Goal: Task Accomplishment & Management: Complete application form

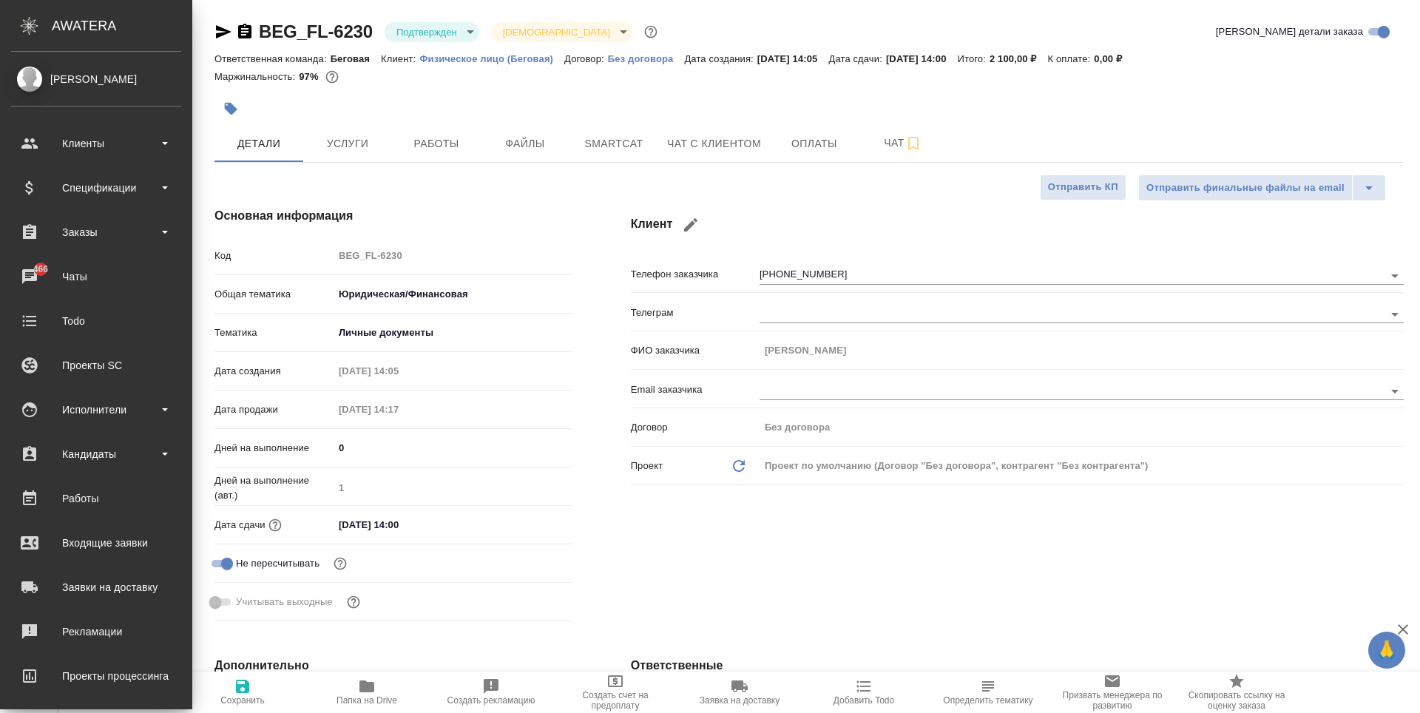
select select "RU"
click at [138, 152] on div "Клиенты" at bounding box center [96, 143] width 170 height 22
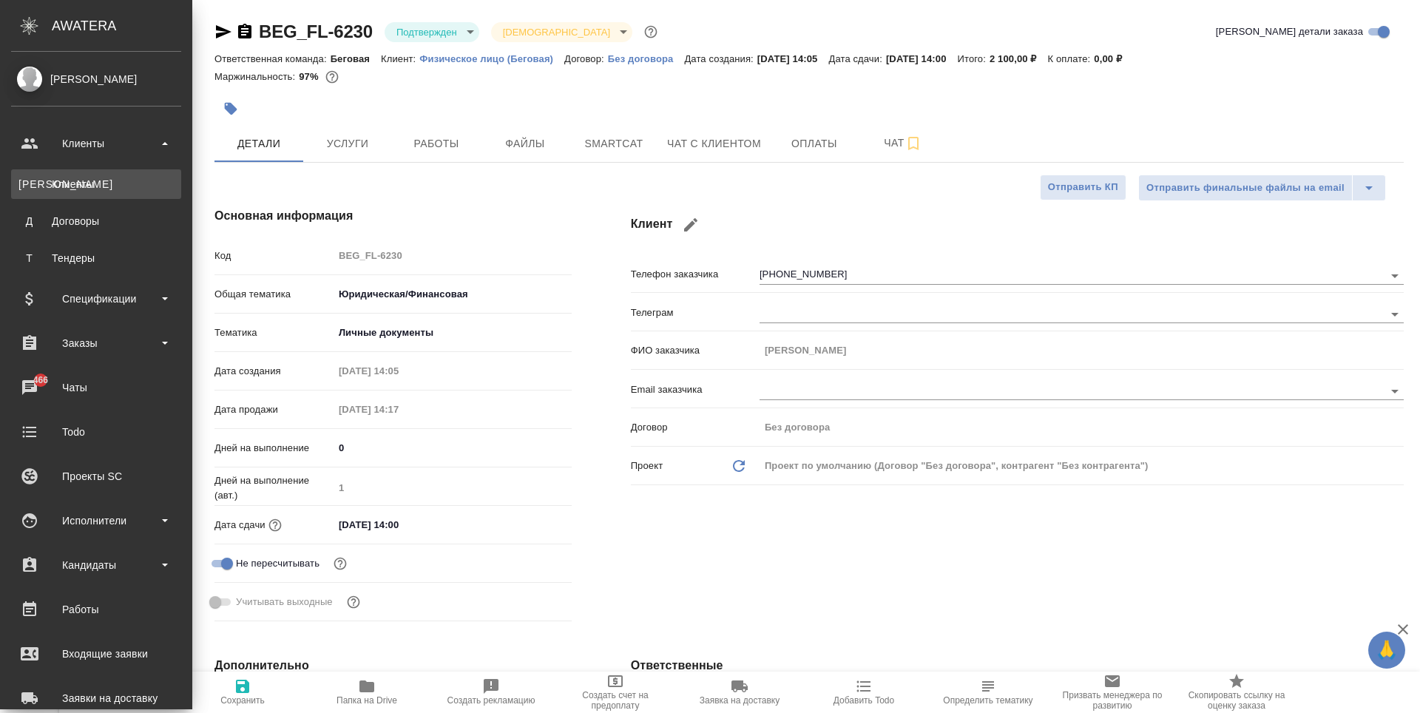
click at [118, 175] on link "К Клиенты" at bounding box center [96, 184] width 170 height 30
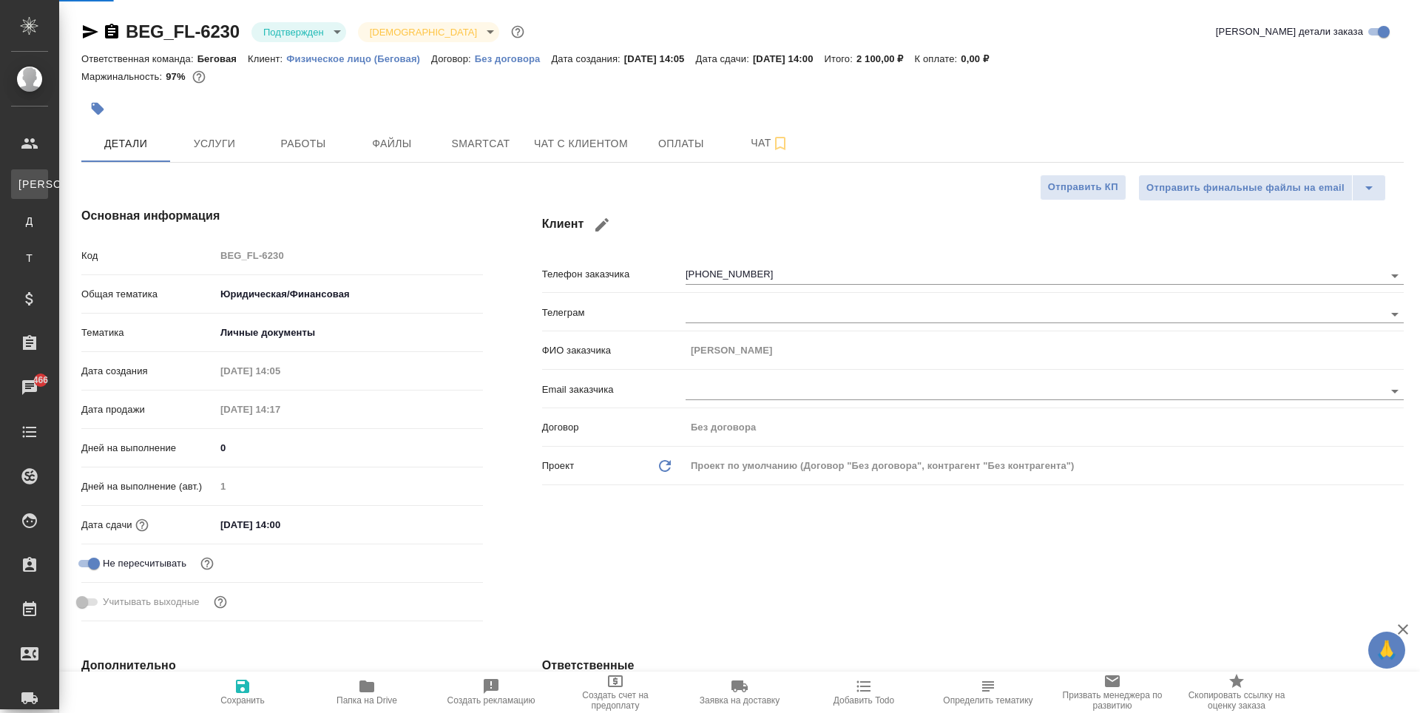
select select "RU"
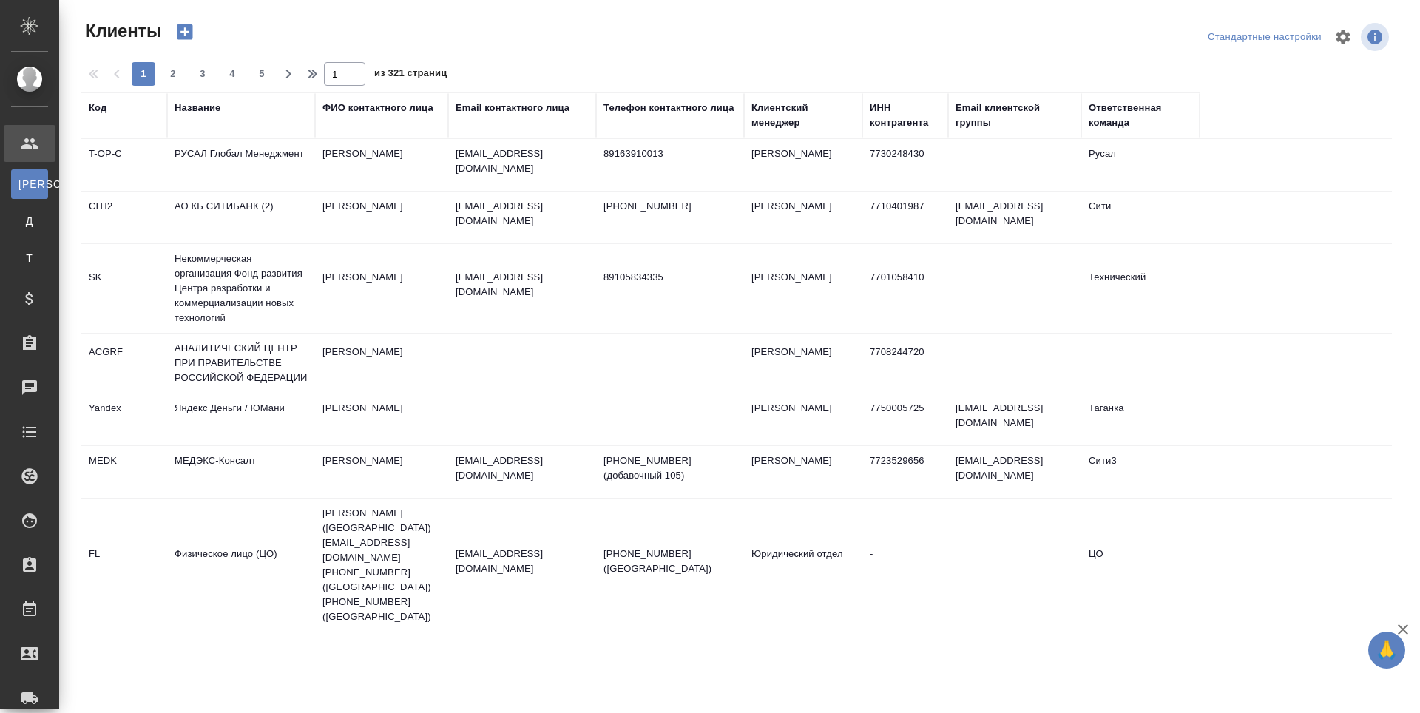
click at [204, 109] on div "Название" at bounding box center [198, 108] width 46 height 15
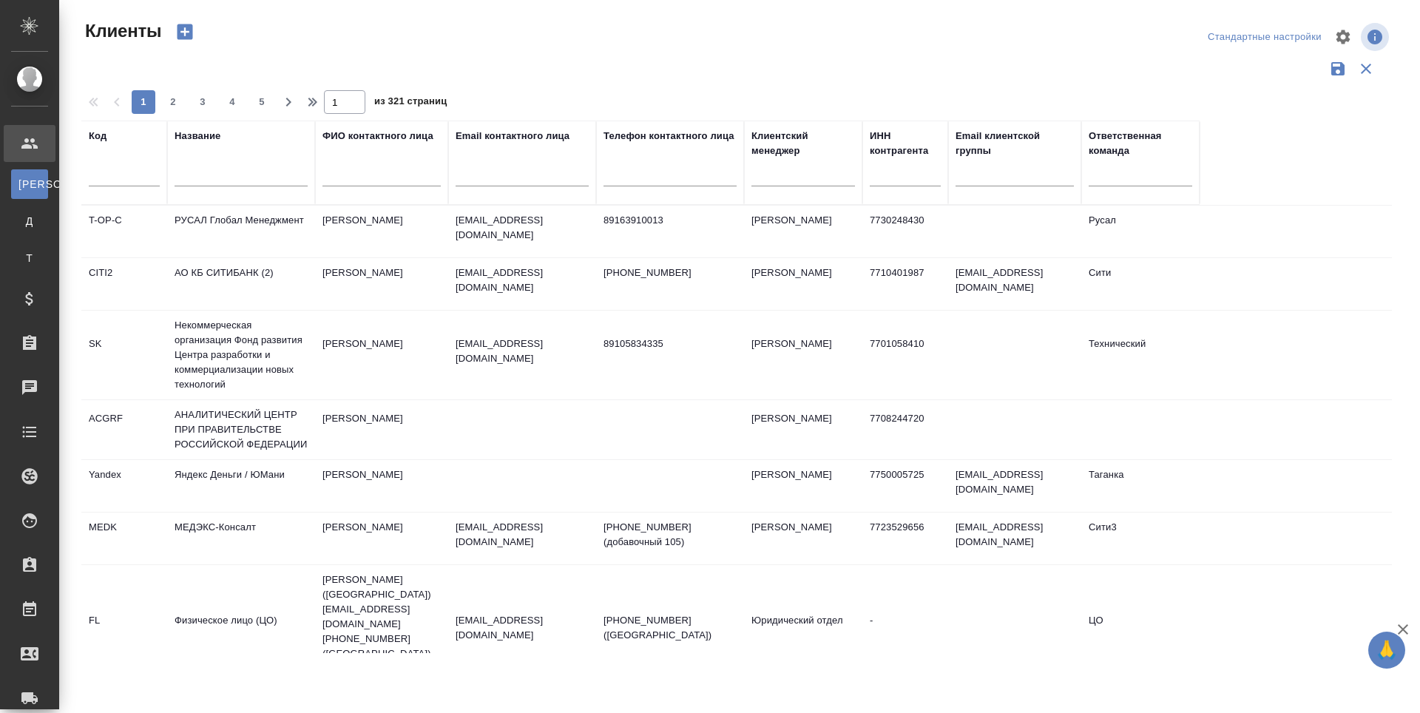
click at [232, 188] on div at bounding box center [241, 179] width 133 height 36
click at [232, 180] on input "text" at bounding box center [241, 177] width 133 height 18
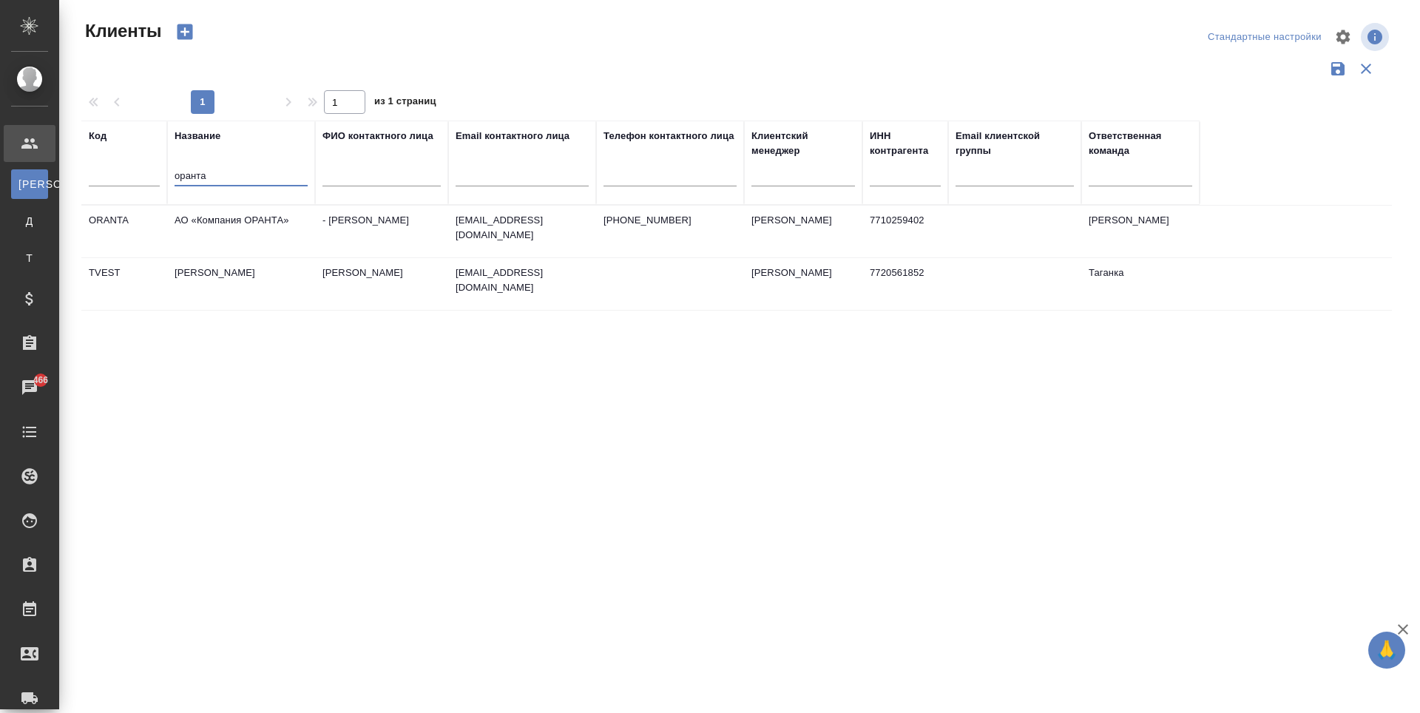
click at [269, 213] on td "АО «Компания ОРАНТА»" at bounding box center [241, 232] width 148 height 52
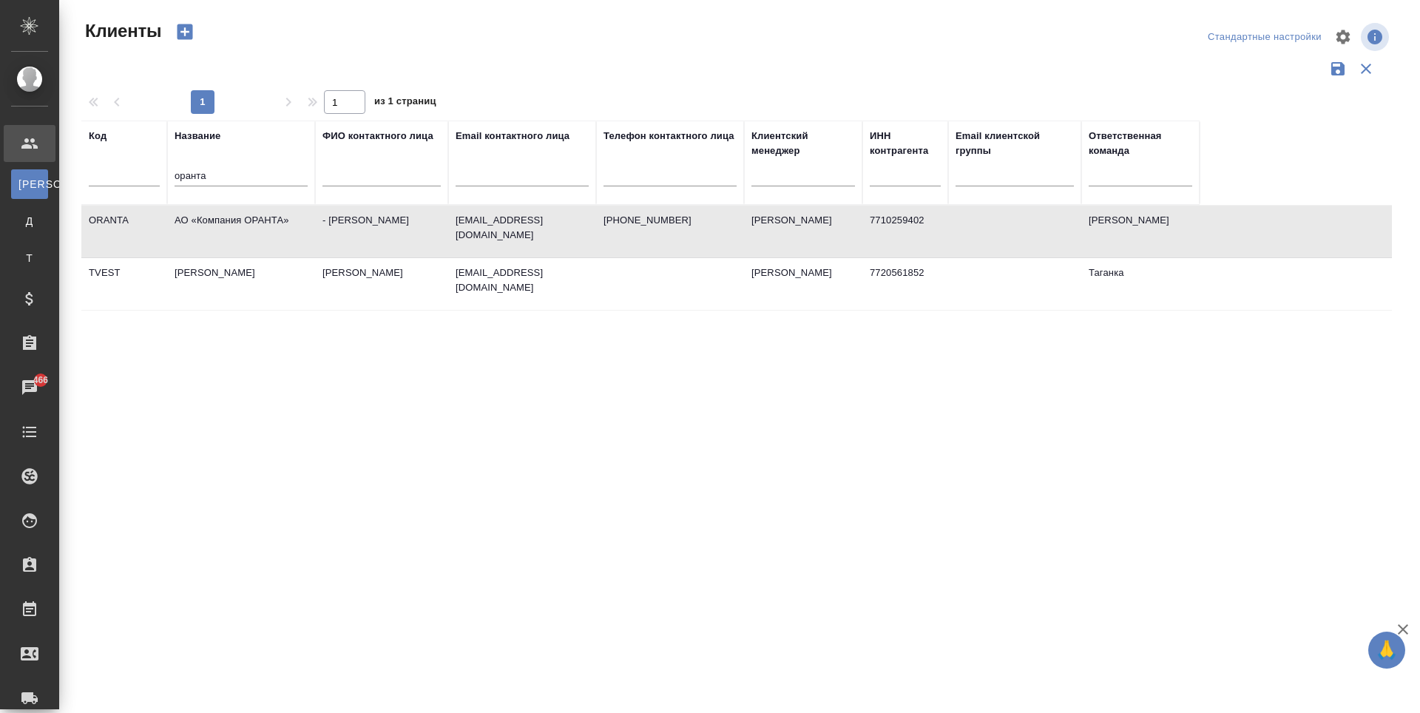
click at [269, 213] on td "АО «Компания ОРАНТА»" at bounding box center [241, 232] width 148 height 52
click at [268, 180] on input "оранта" at bounding box center [241, 177] width 133 height 18
type input "о"
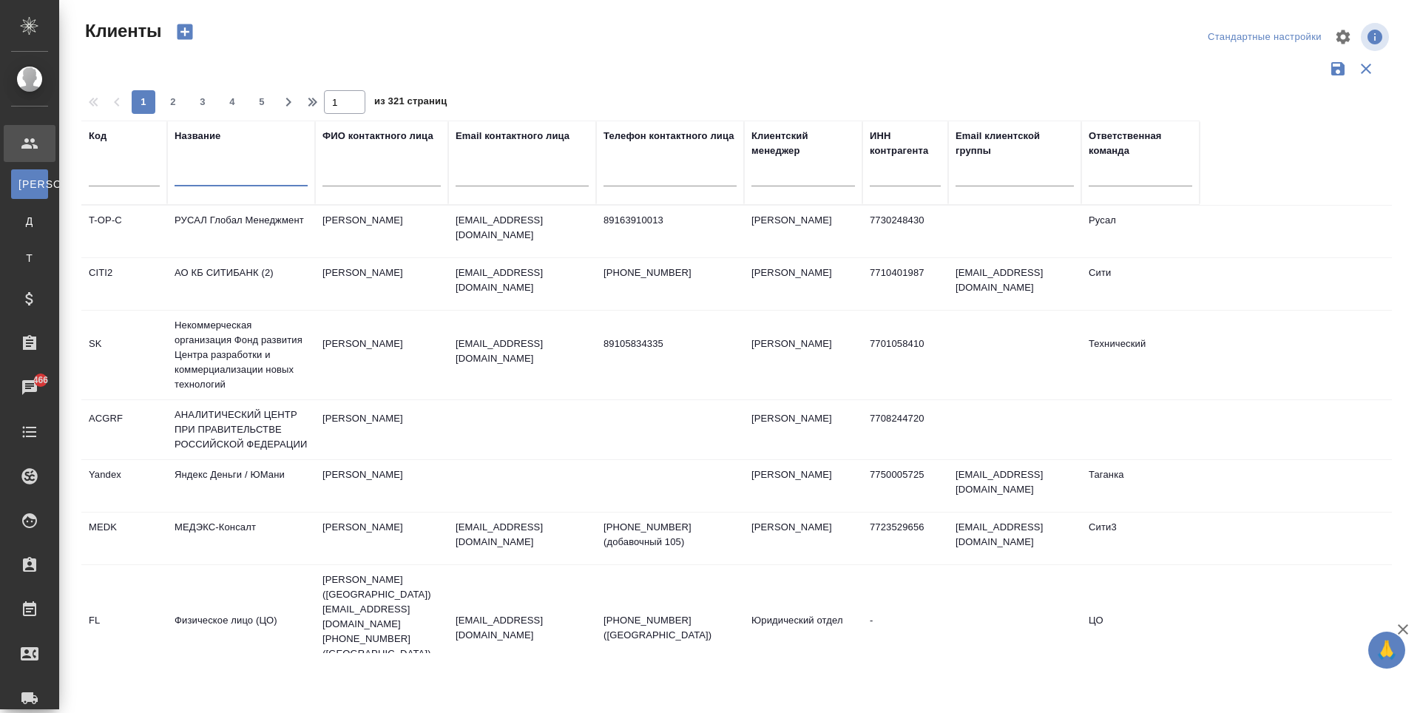
type input "и"
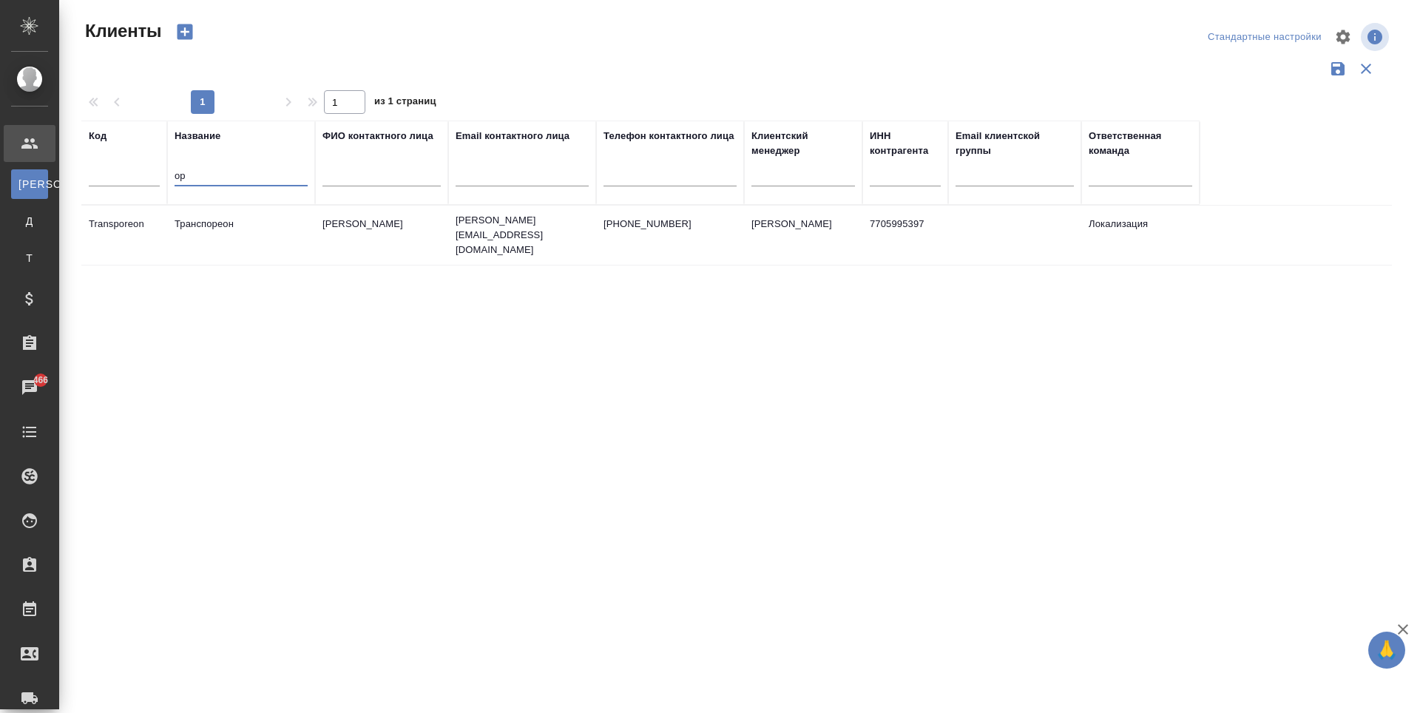
type input "о"
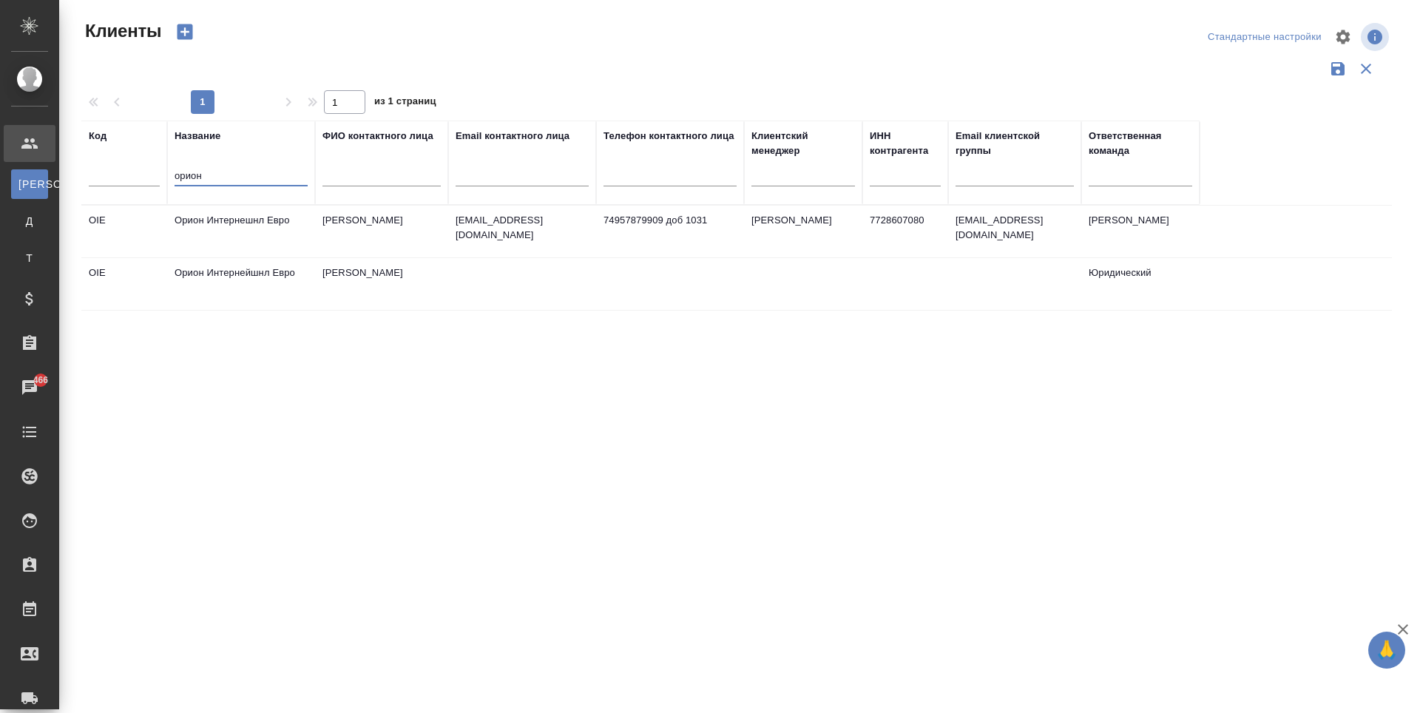
type input "орион"
click at [252, 220] on td "Орион Интернешнл Евро" at bounding box center [241, 232] width 148 height 52
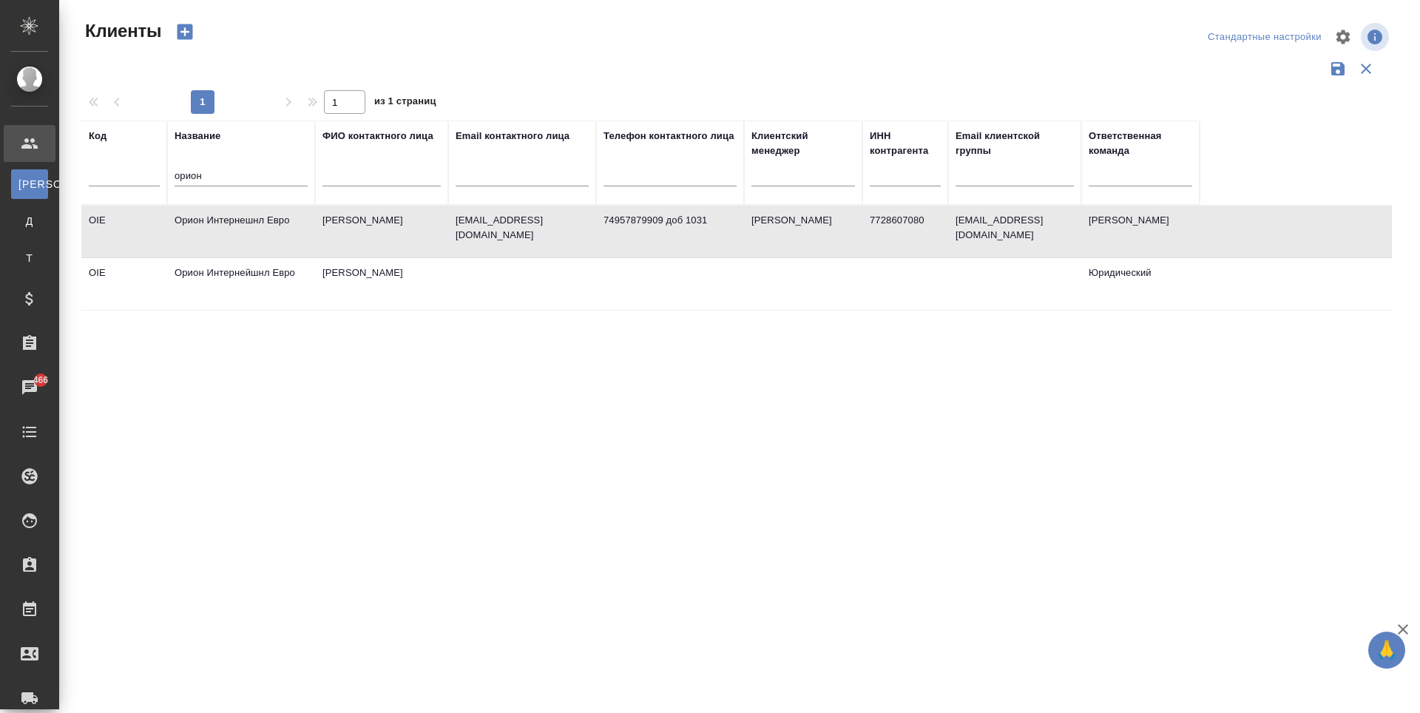
click at [252, 220] on td "Орион Интернешнл Евро" at bounding box center [241, 232] width 148 height 52
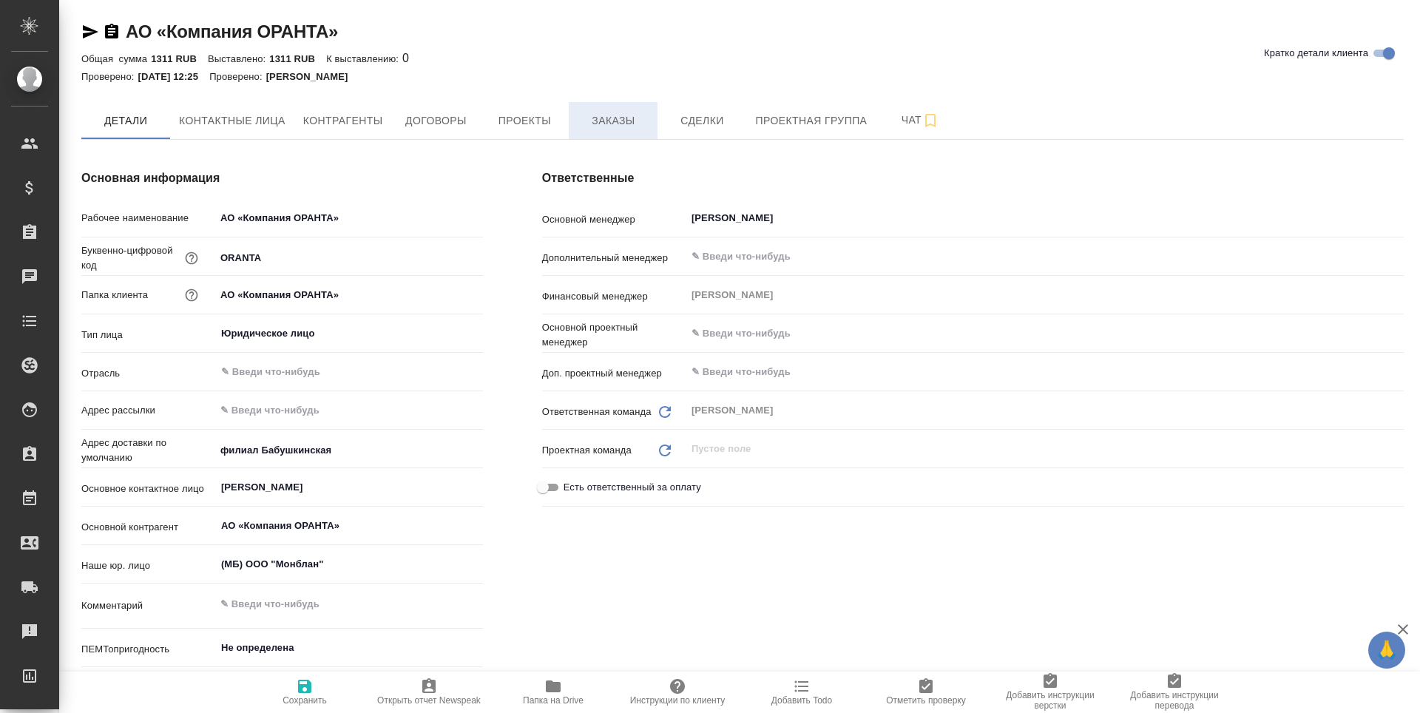
click at [604, 109] on button "Заказы" at bounding box center [613, 120] width 89 height 37
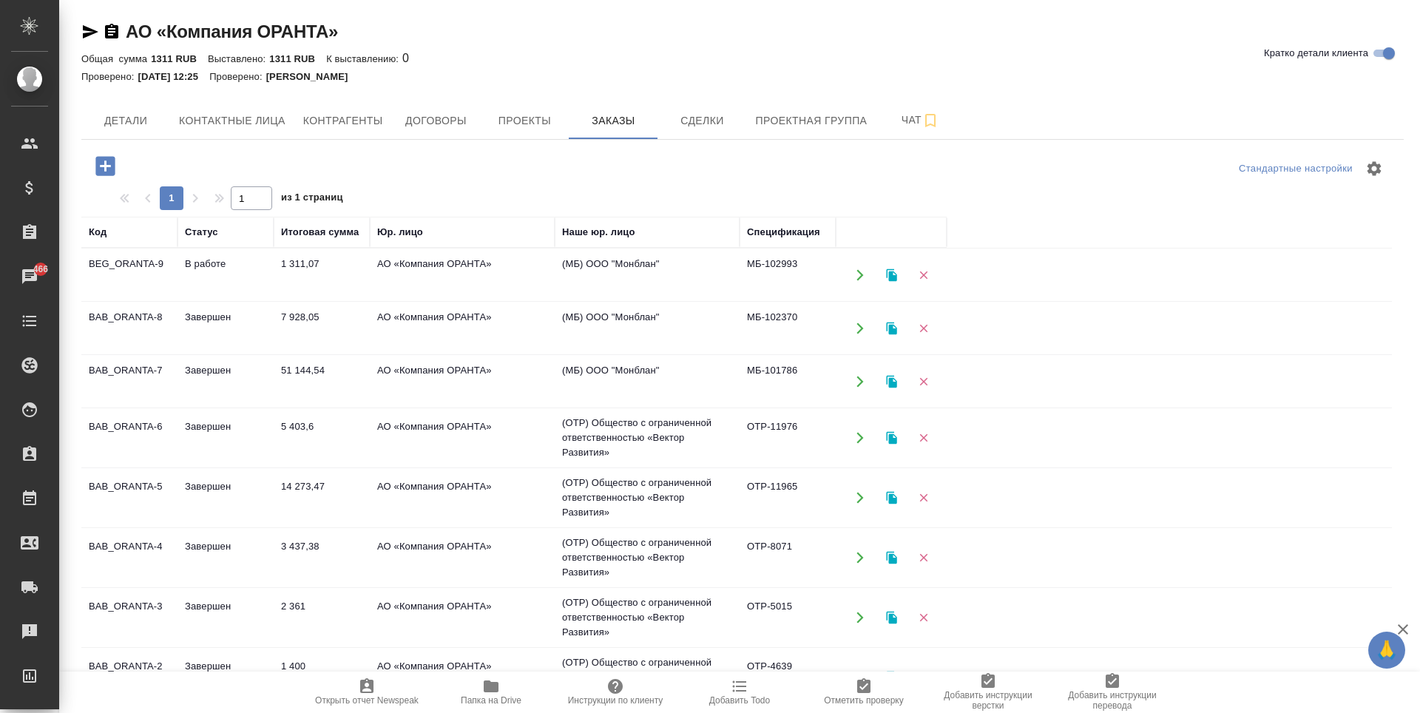
click at [444, 266] on td "АО «Компания ОРАНТА»" at bounding box center [462, 275] width 185 height 52
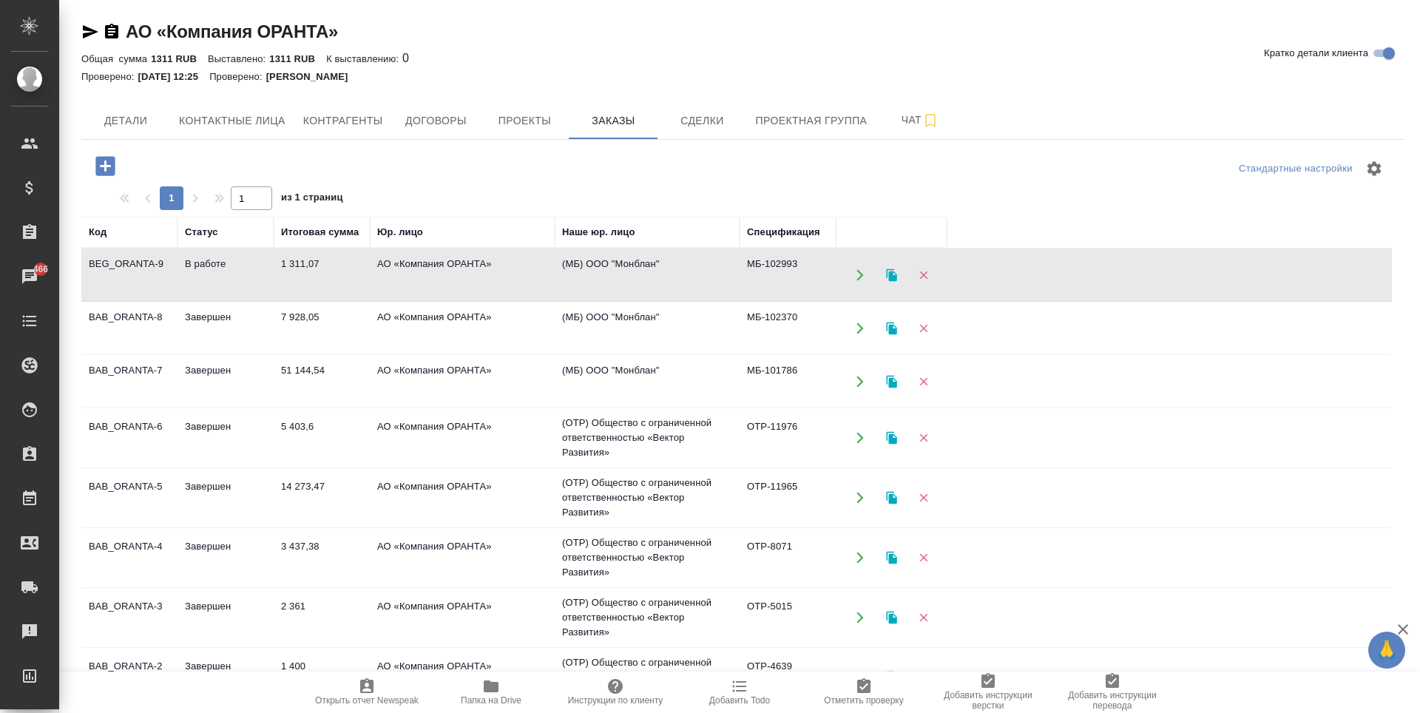
click at [444, 266] on td "АО «Компания ОРАНТА»" at bounding box center [462, 275] width 185 height 52
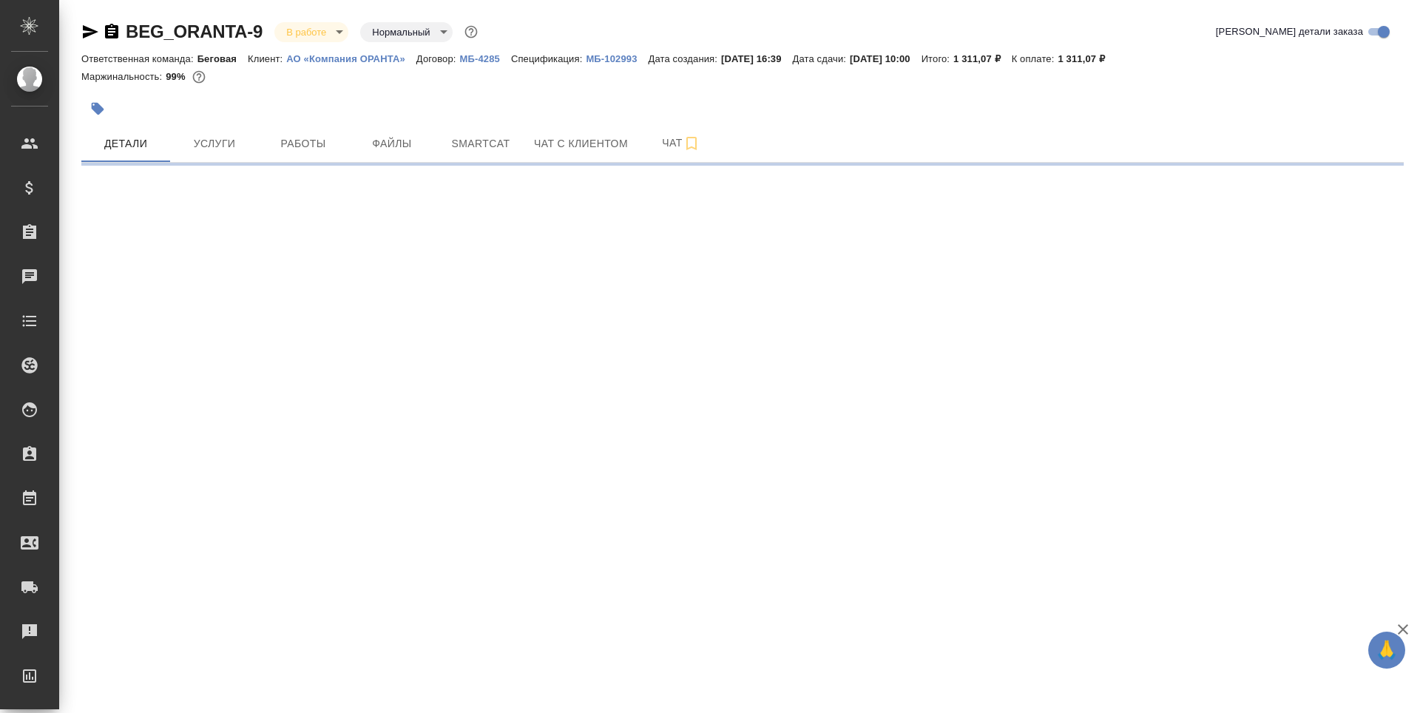
select select "RU"
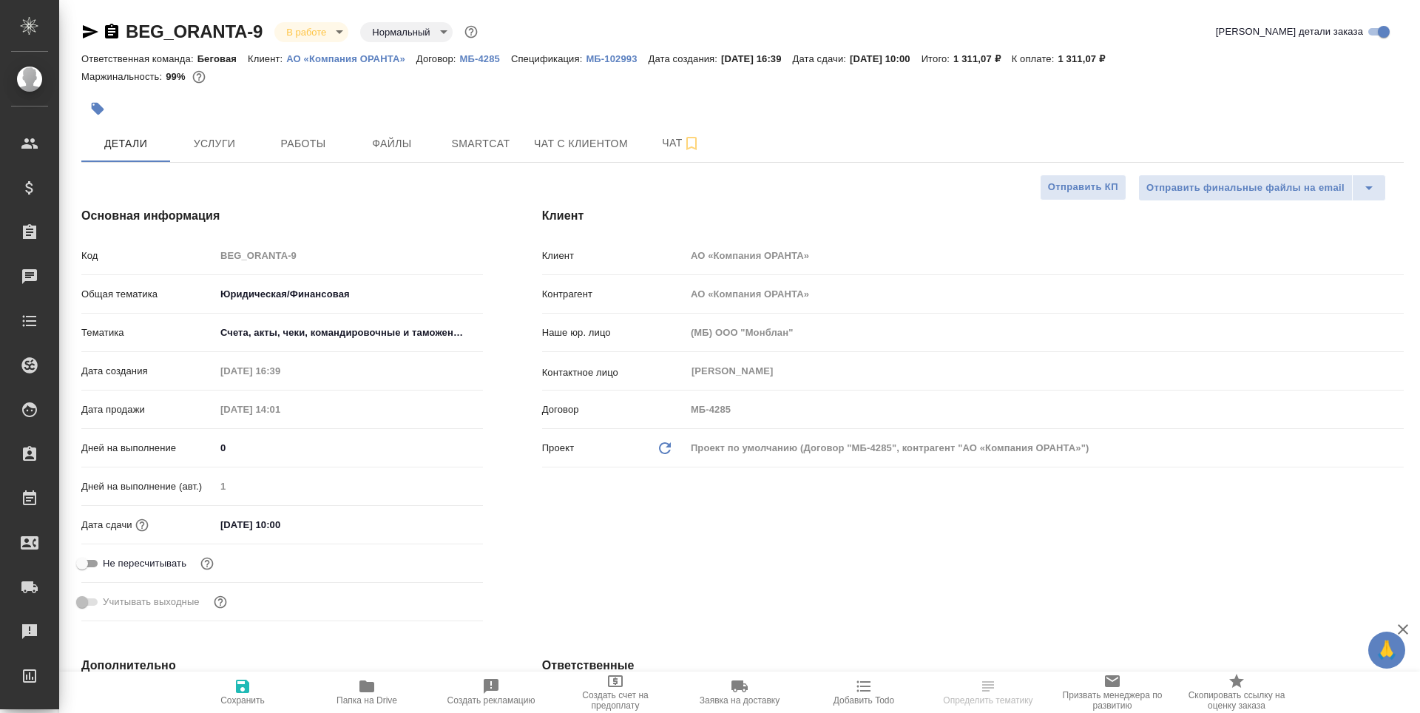
type textarea "x"
click at [236, 149] on span "Услуги" at bounding box center [214, 144] width 71 height 18
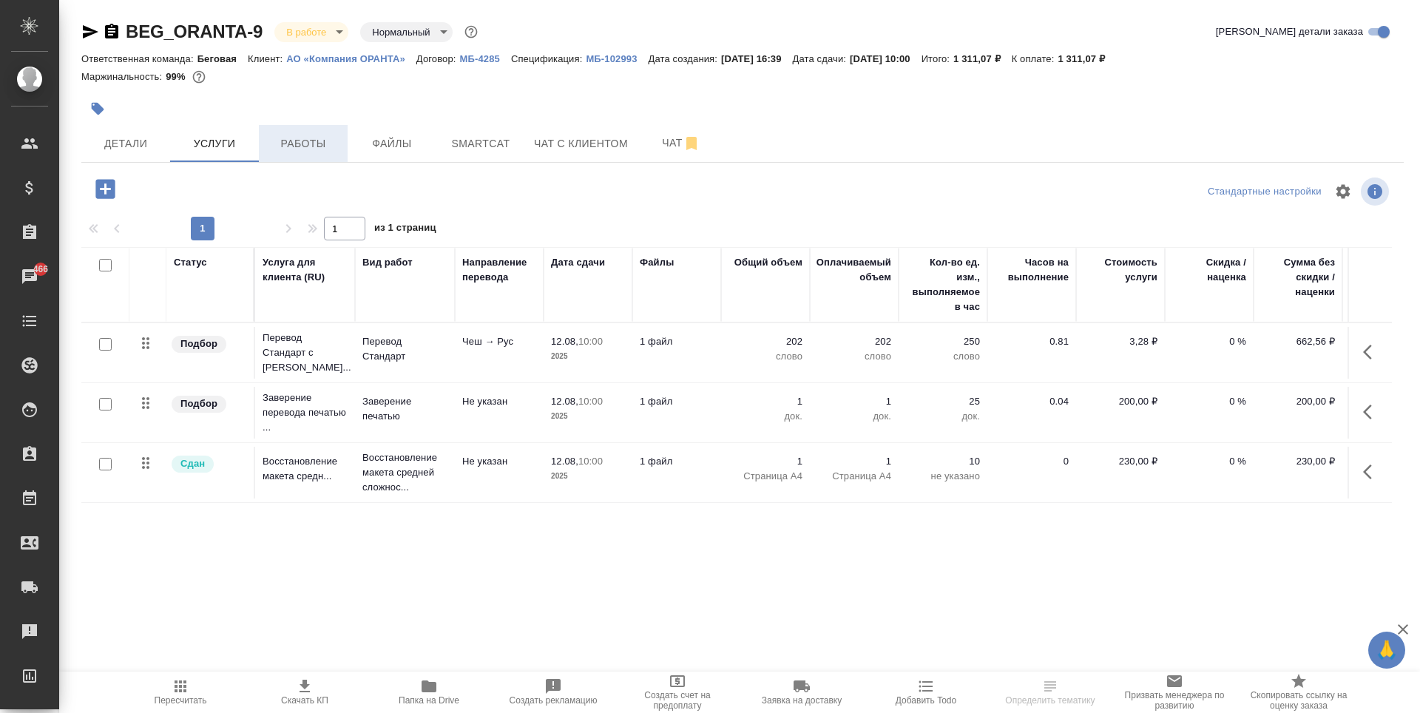
click at [311, 144] on span "Работы" at bounding box center [303, 144] width 71 height 18
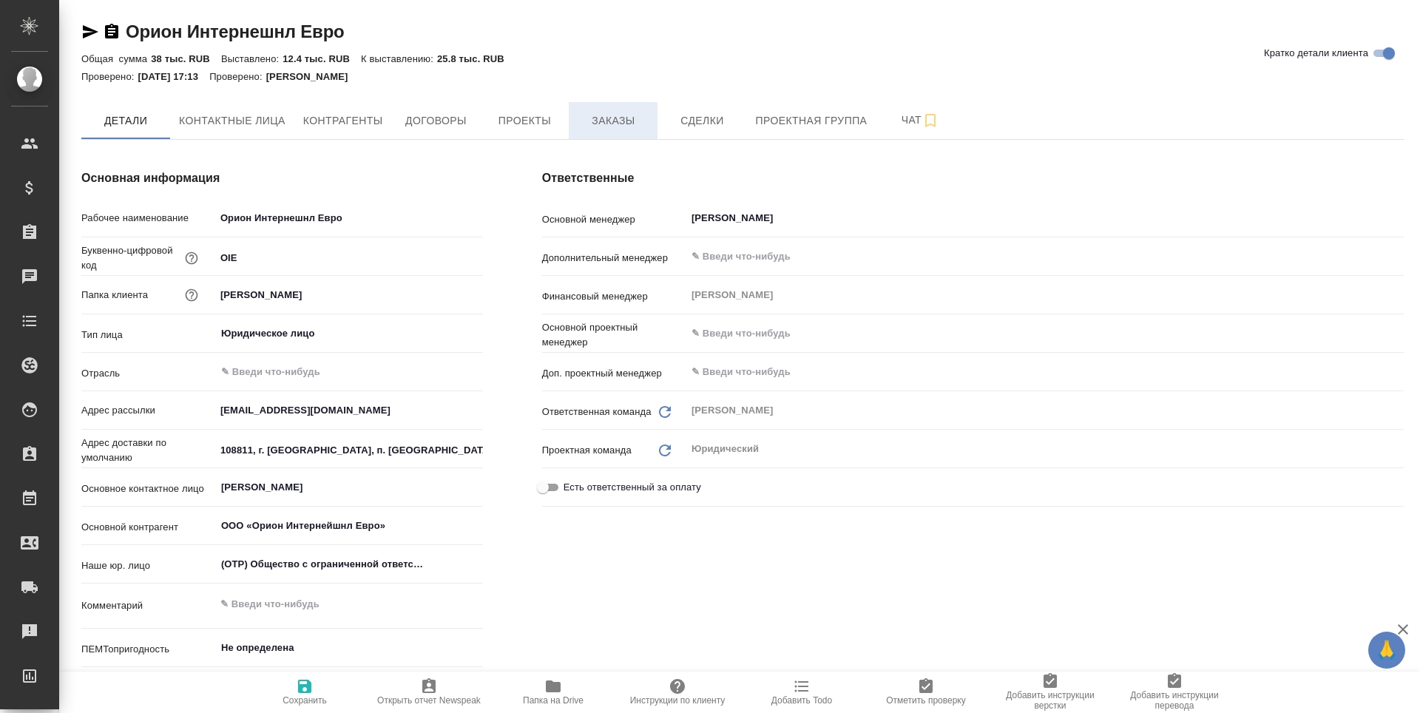
type textarea "x"
click at [601, 116] on span "Заказы" at bounding box center [613, 121] width 71 height 18
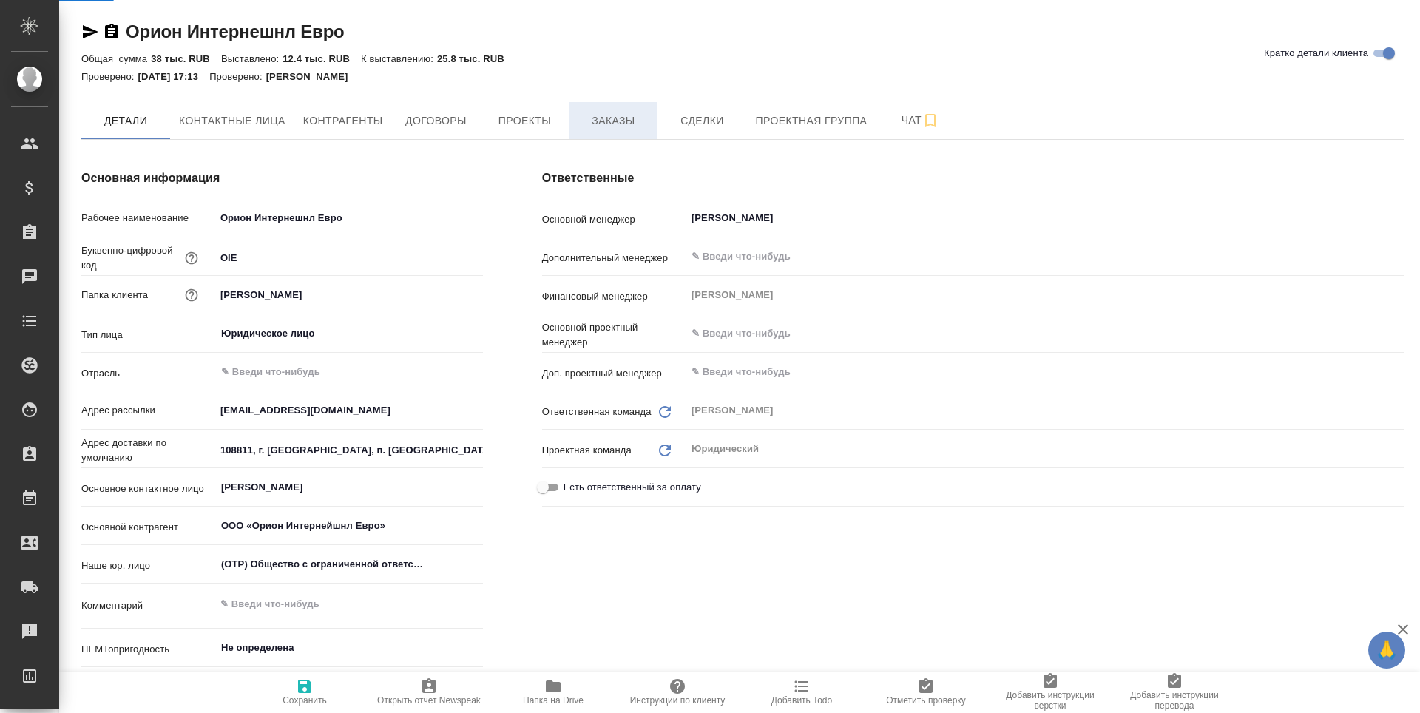
type textarea "x"
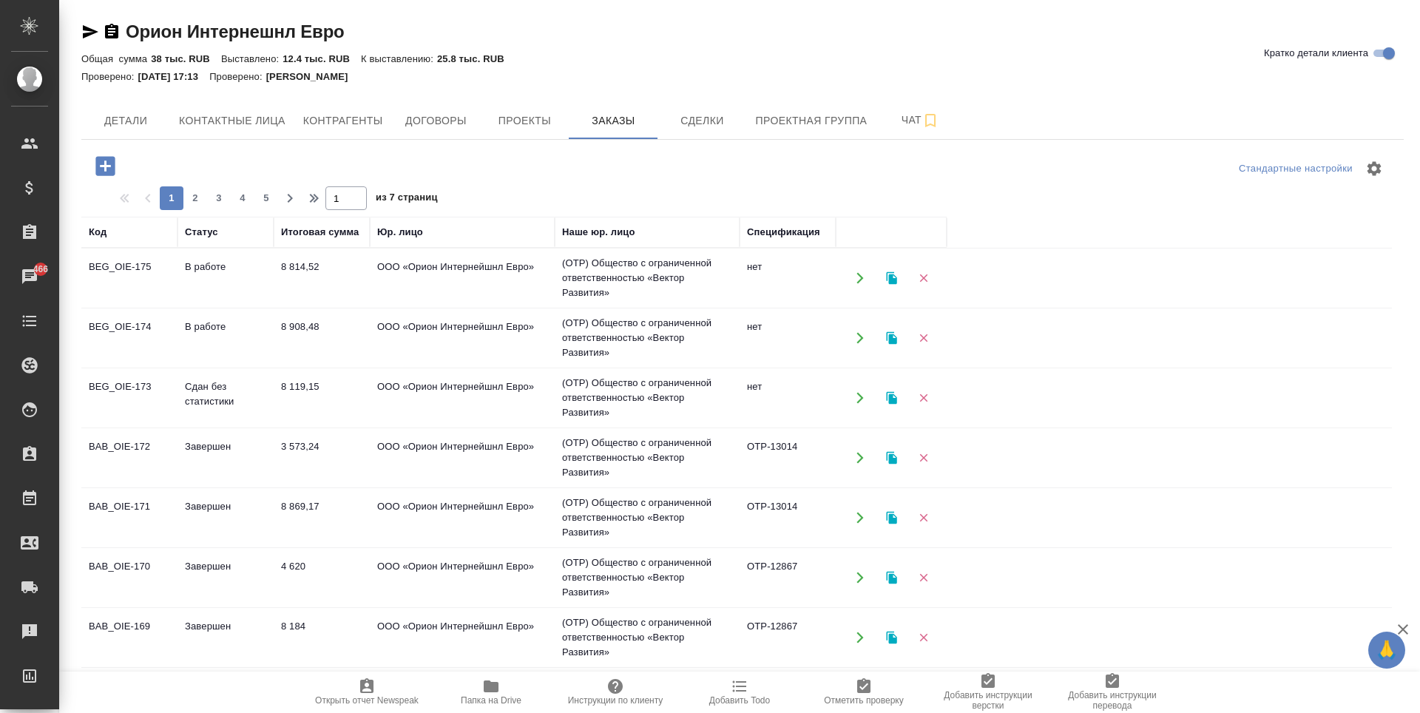
click at [615, 308] on td "(OTP) Общество с ограниченной ответственностью «Вектор Развития»" at bounding box center [647, 278] width 185 height 59
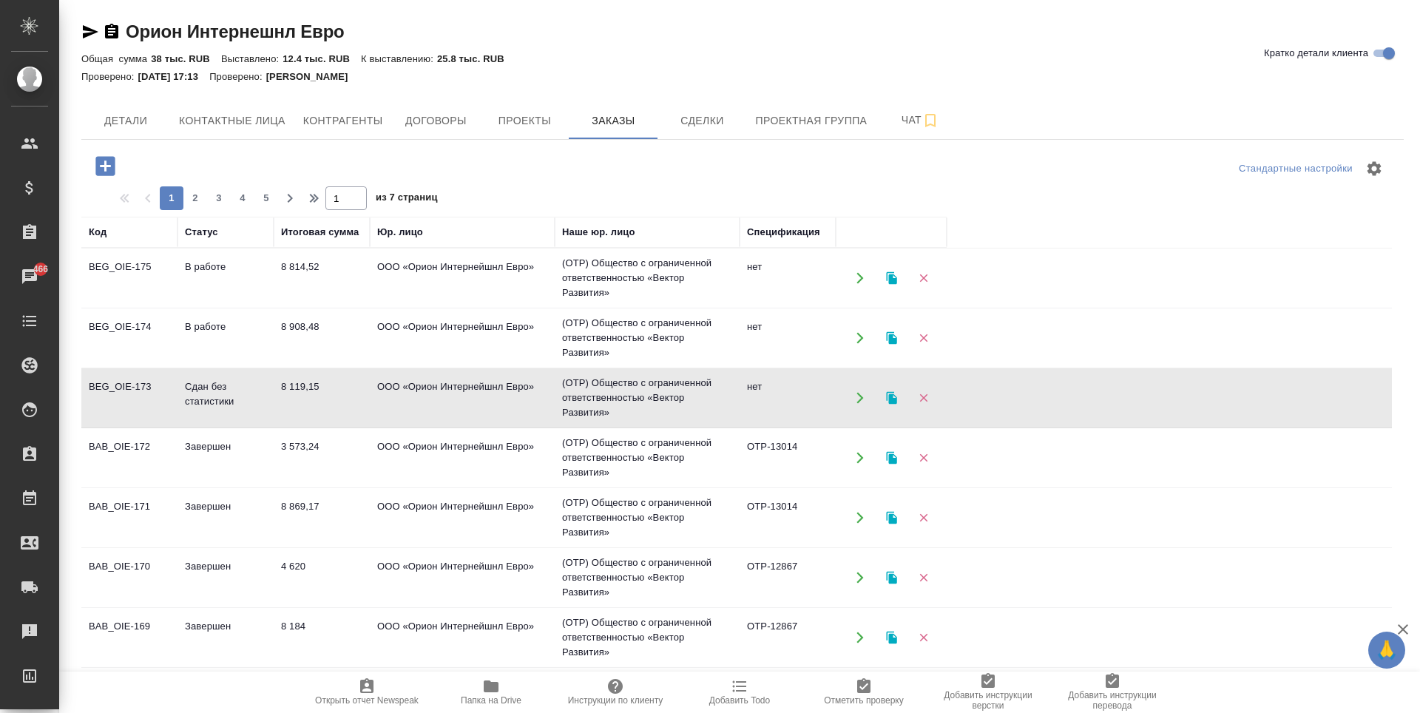
click at [669, 308] on td "(OTP) Общество с ограниченной ответственностью «Вектор Развития»" at bounding box center [647, 278] width 185 height 59
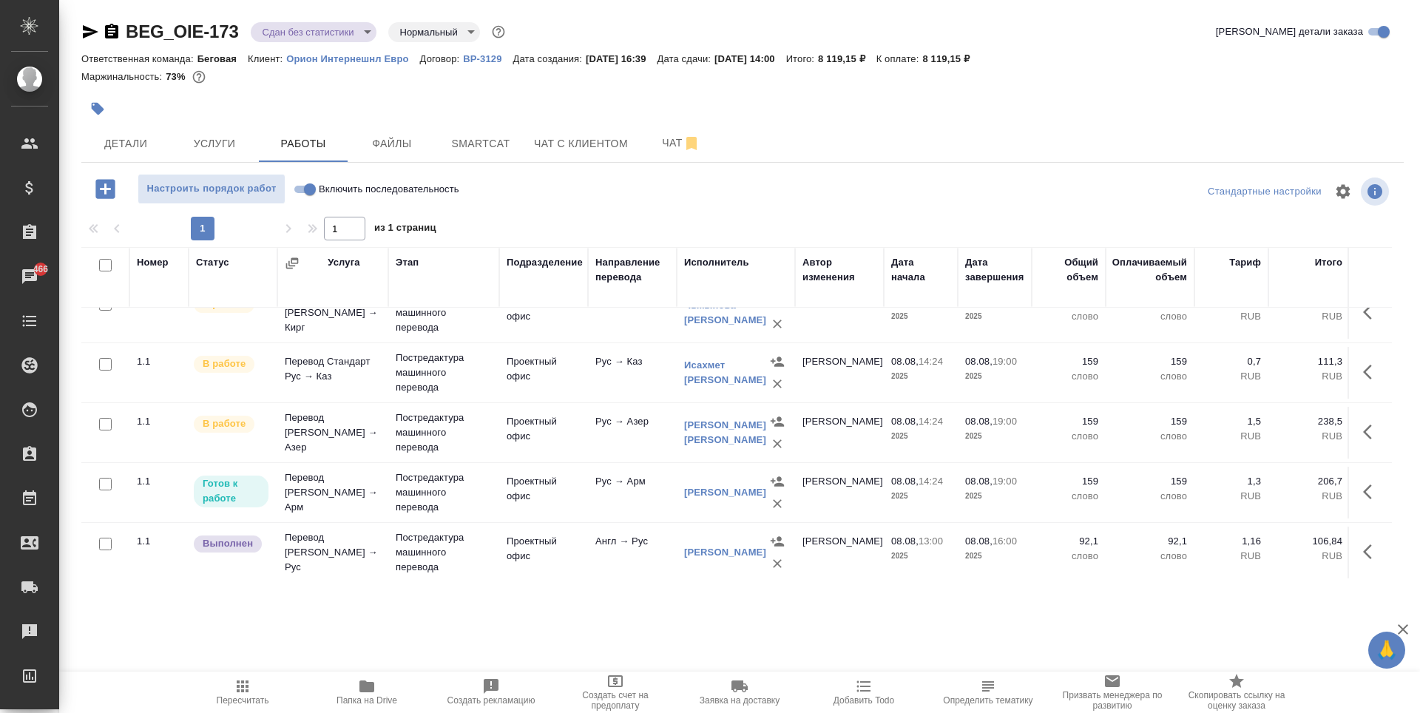
scroll to position [399, 0]
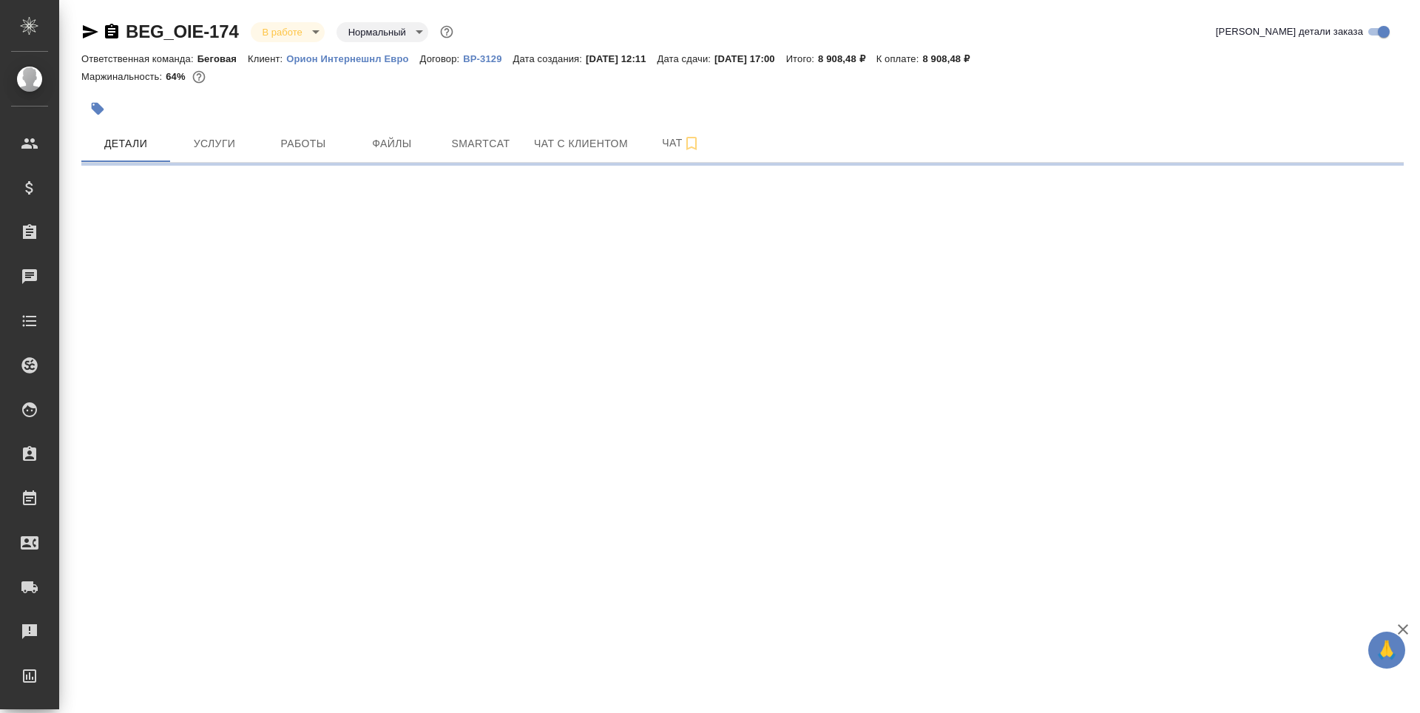
select select "RU"
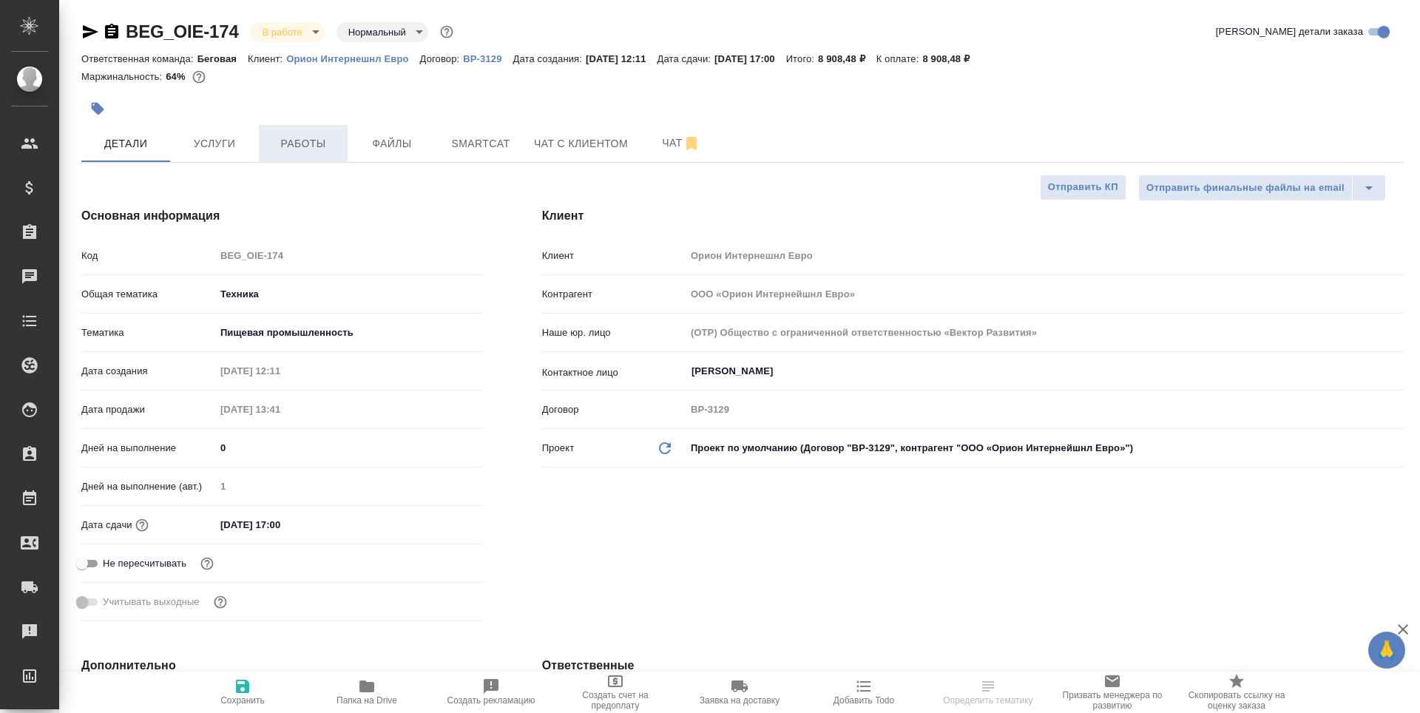
type textarea "x"
click at [324, 136] on span "Работы" at bounding box center [303, 144] width 71 height 18
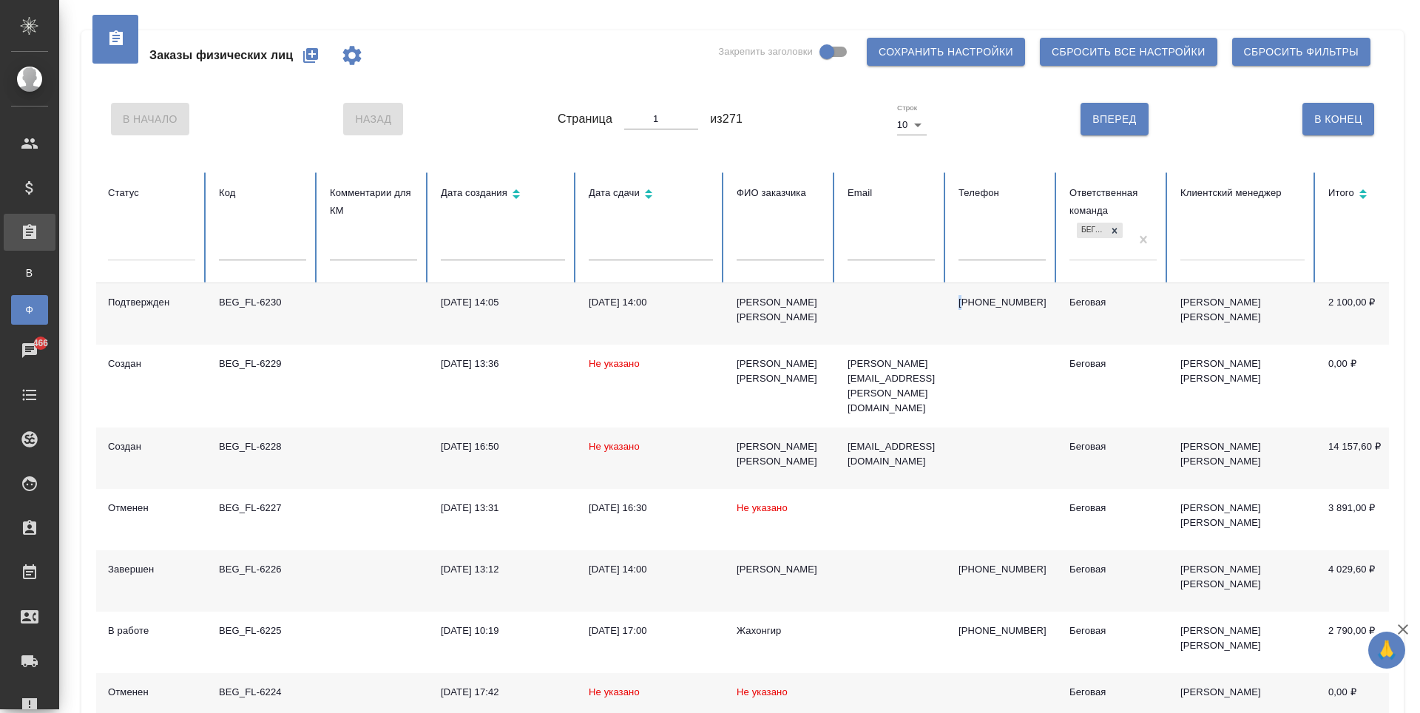
click at [320, 56] on button "button" at bounding box center [311, 56] width 36 height 36
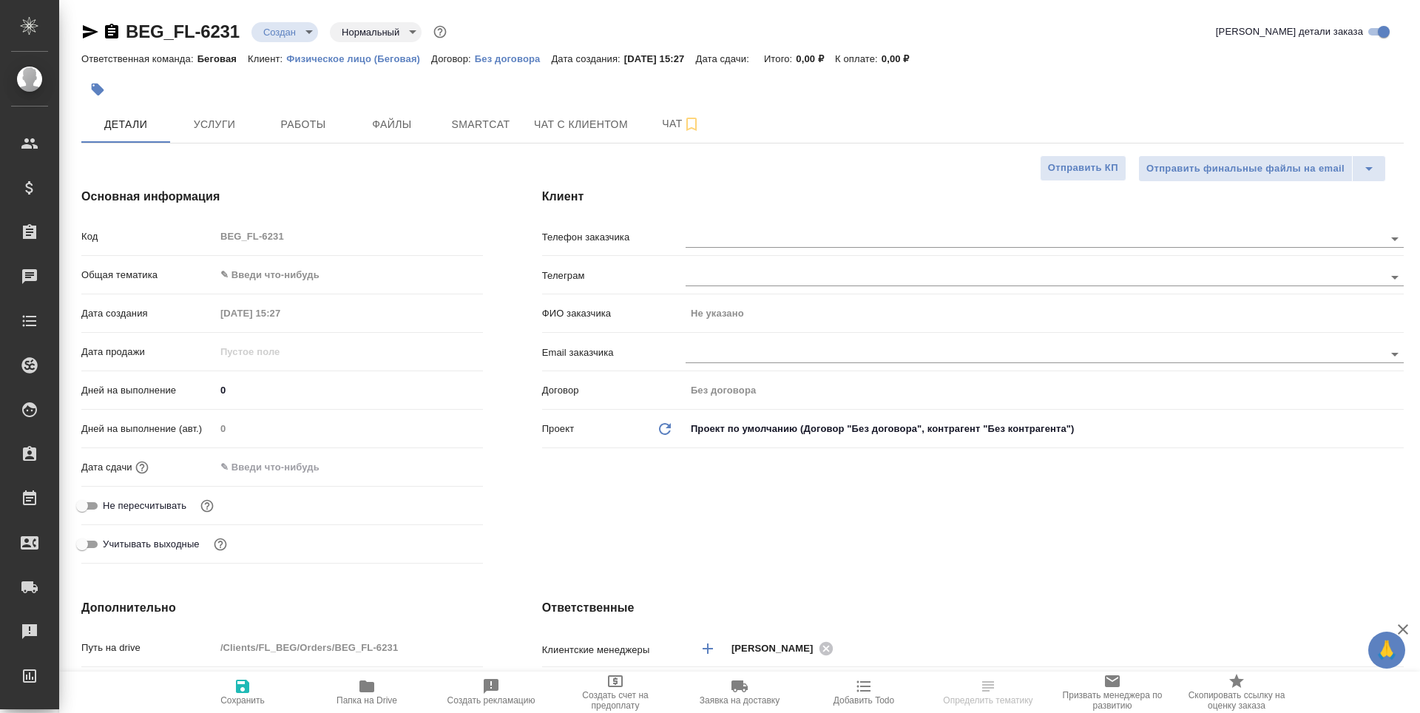
select select "RU"
type textarea "x"
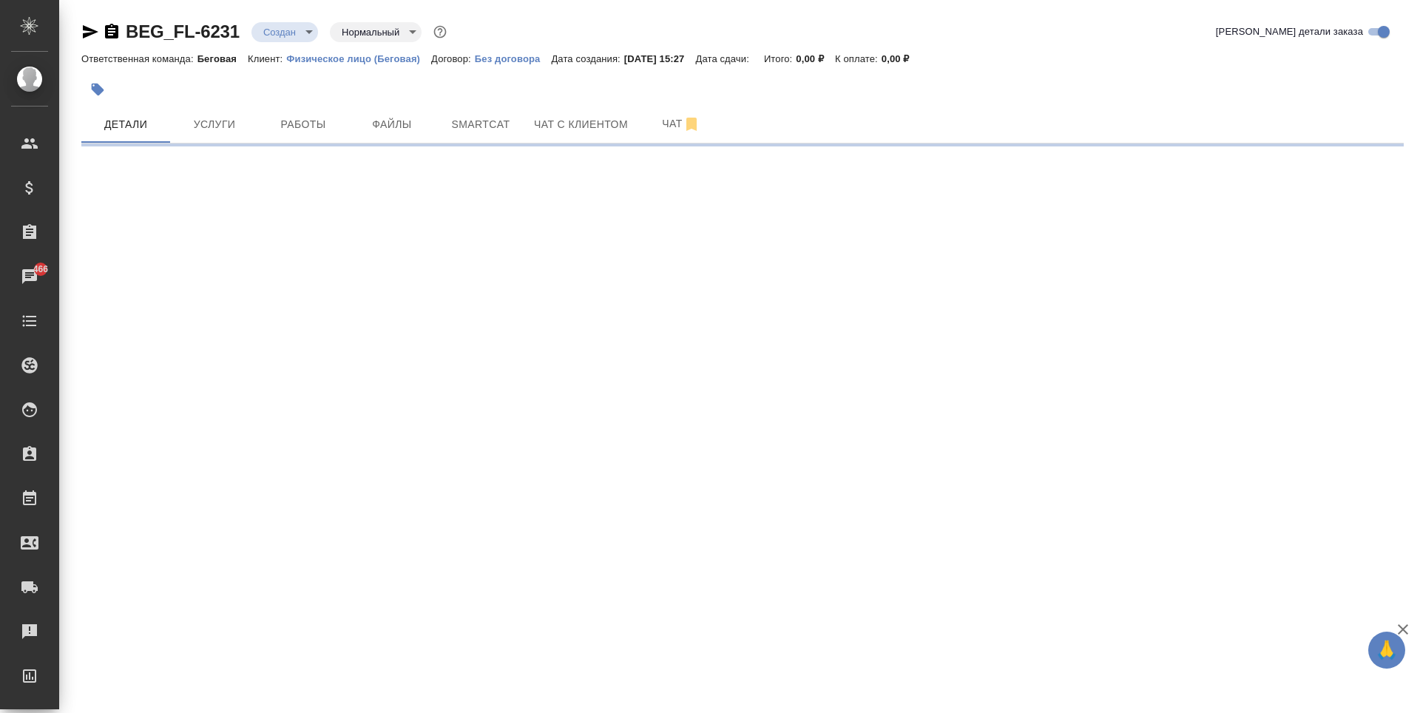
select select "RU"
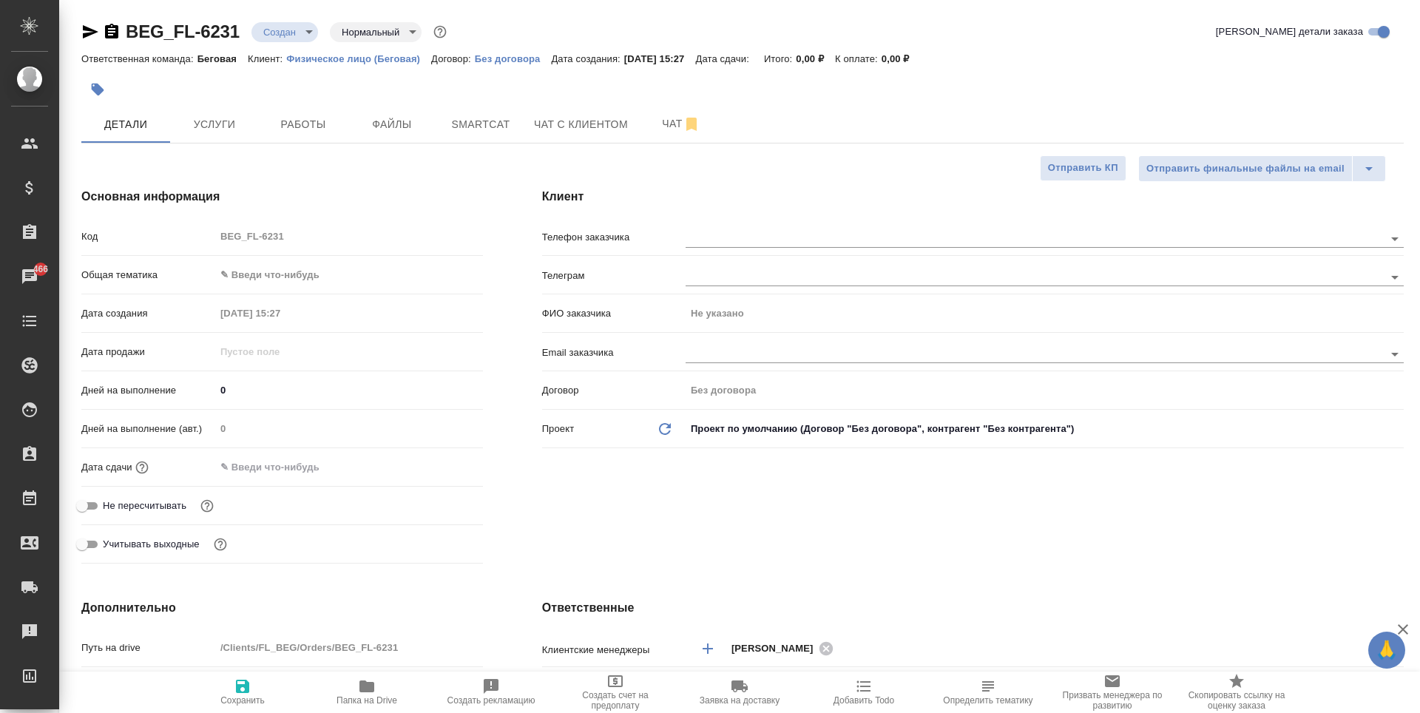
type textarea "x"
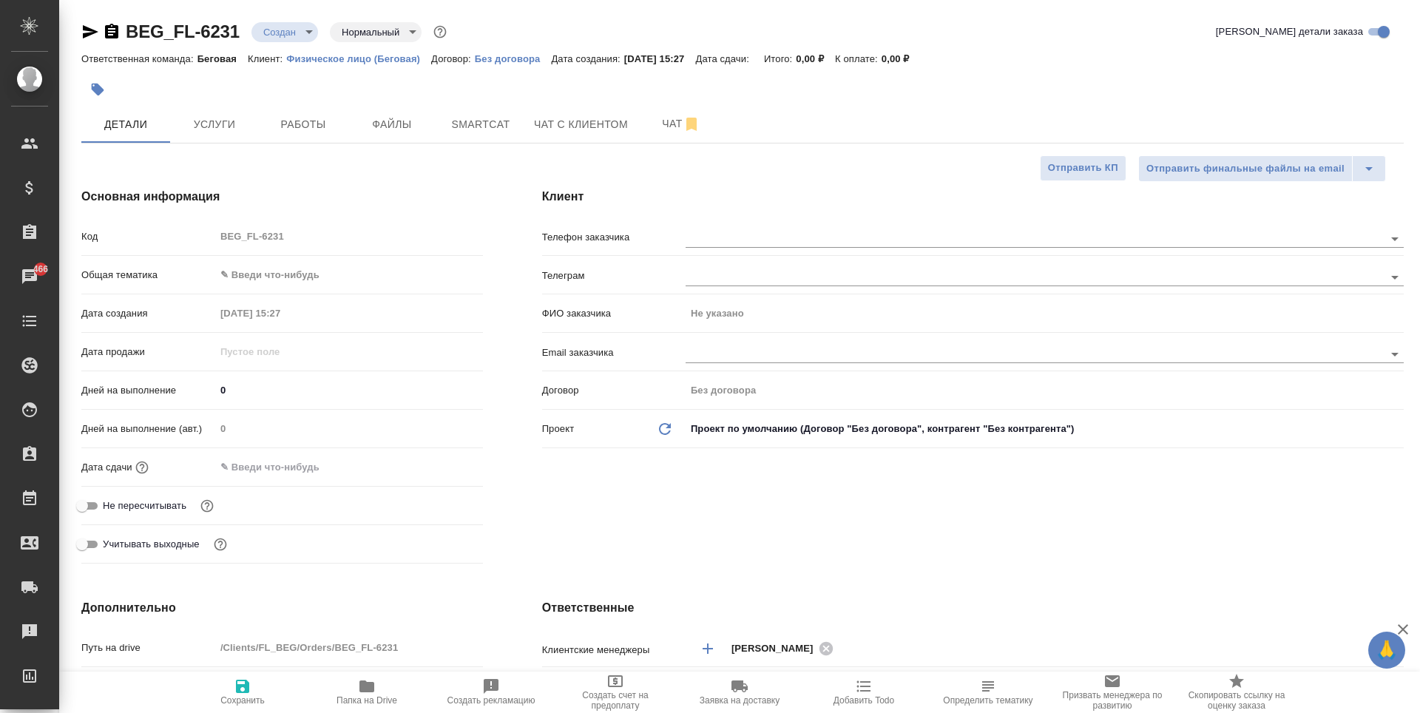
type textarea "x"
click at [763, 241] on input "text" at bounding box center [1010, 238] width 649 height 18
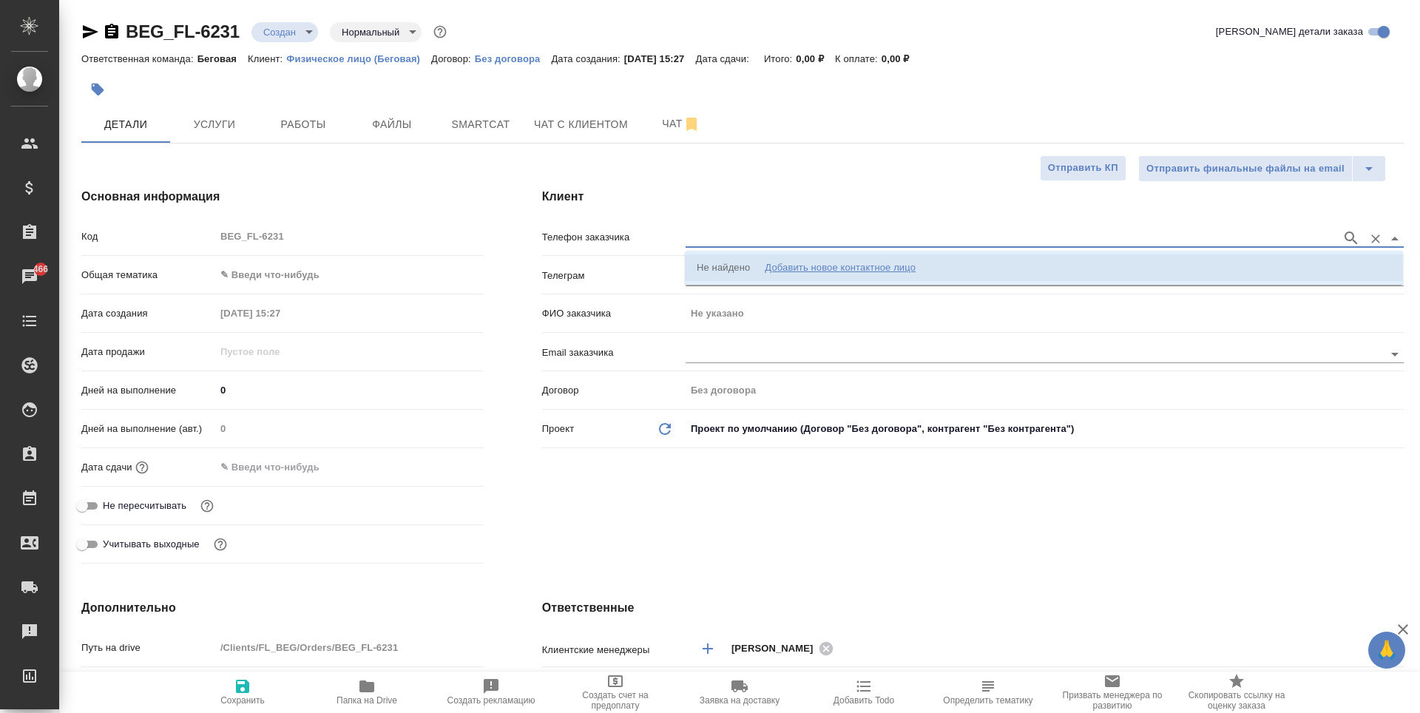
click at [817, 262] on div "Добавить новое контактное лицо" at bounding box center [840, 267] width 151 height 15
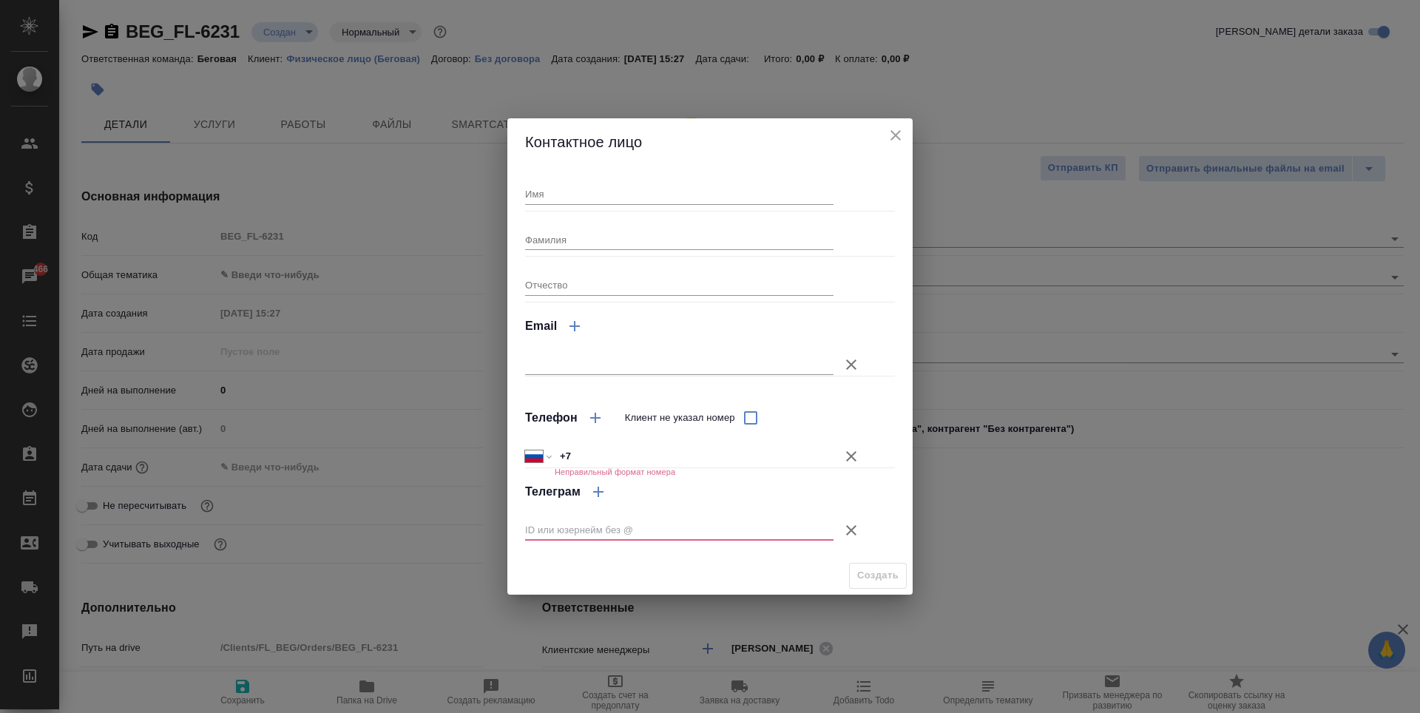
click at [707, 197] on input "Имя" at bounding box center [679, 193] width 308 height 21
type input "Олеся"
click at [698, 224] on div "Фамилия" at bounding box center [679, 233] width 308 height 33
click at [695, 232] on input "Фамилия" at bounding box center [679, 239] width 308 height 21
type input "Виноградова"
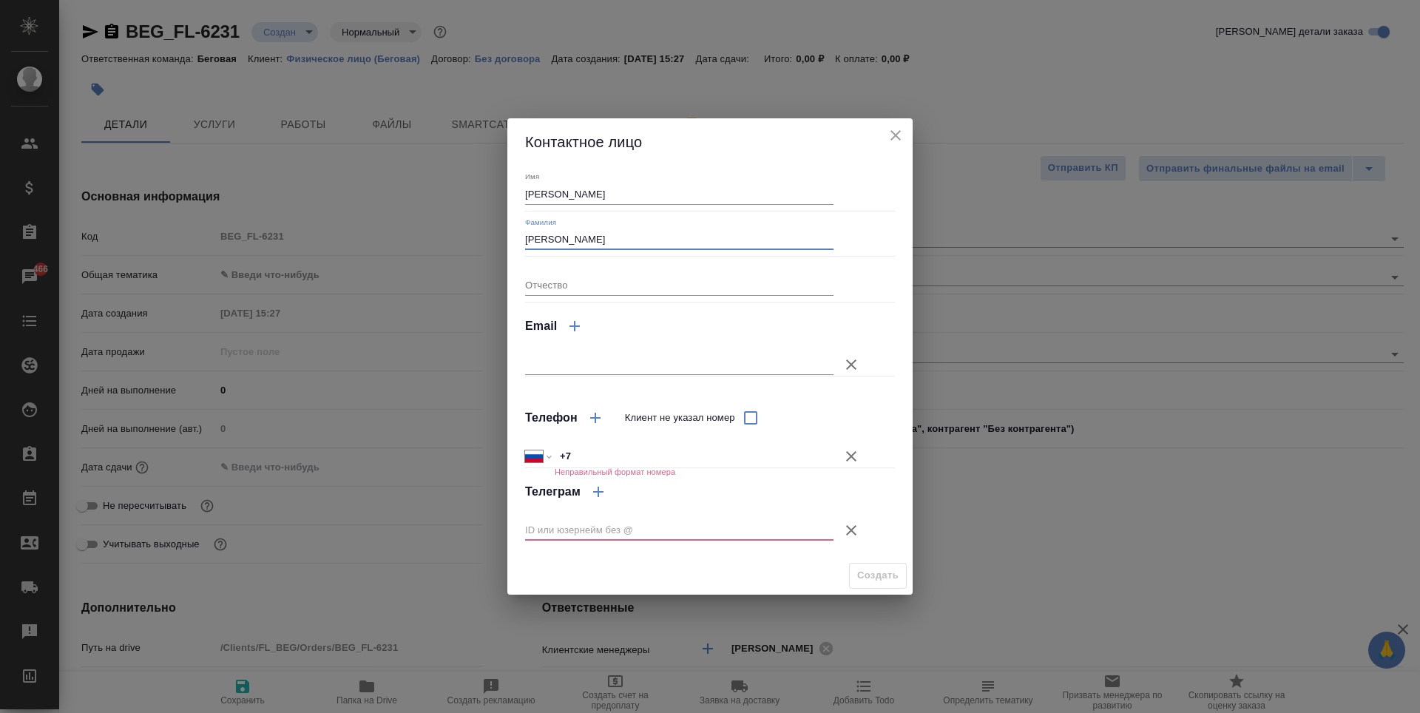
click at [857, 454] on icon "button" at bounding box center [852, 457] width 18 height 18
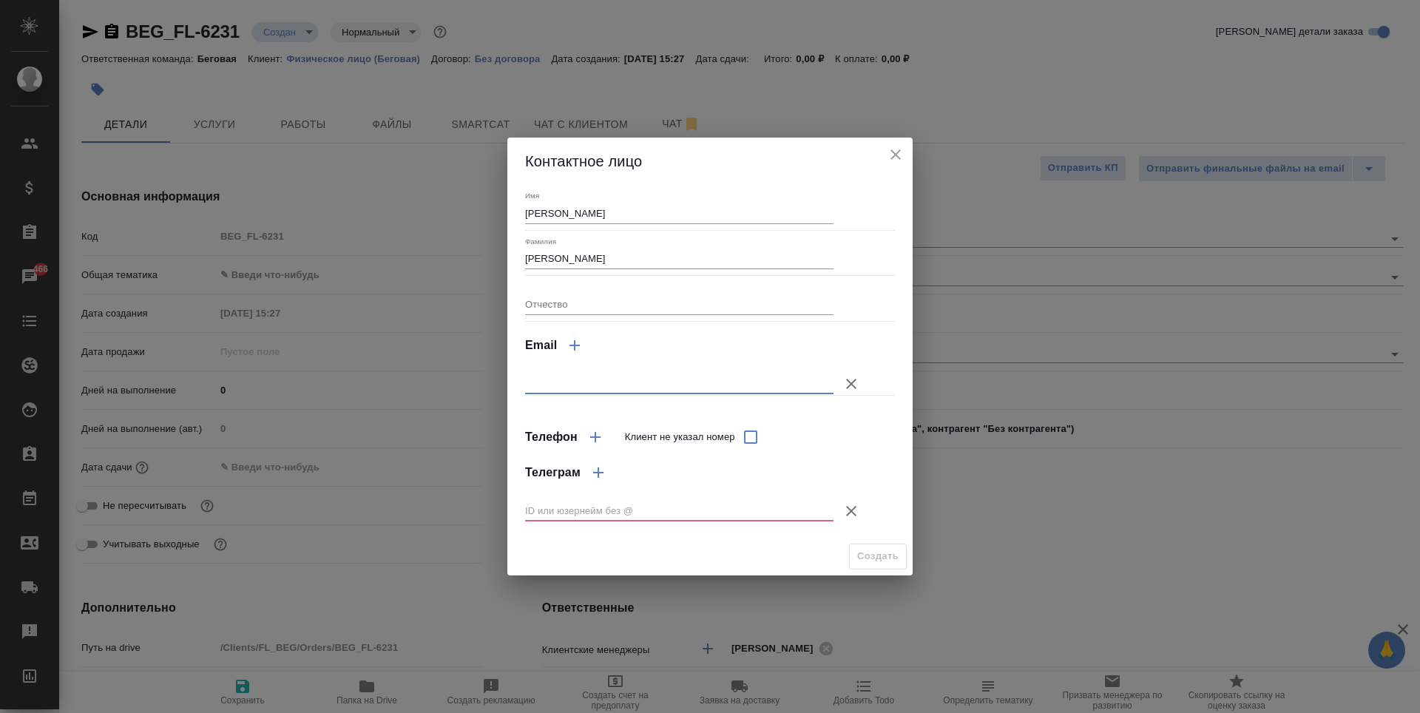
click at [779, 377] on input "text" at bounding box center [679, 384] width 308 height 21
paste input "ol999789@gmail.com"
type input "ol999789@gmail.com"
click at [857, 508] on icon "button" at bounding box center [852, 511] width 18 height 18
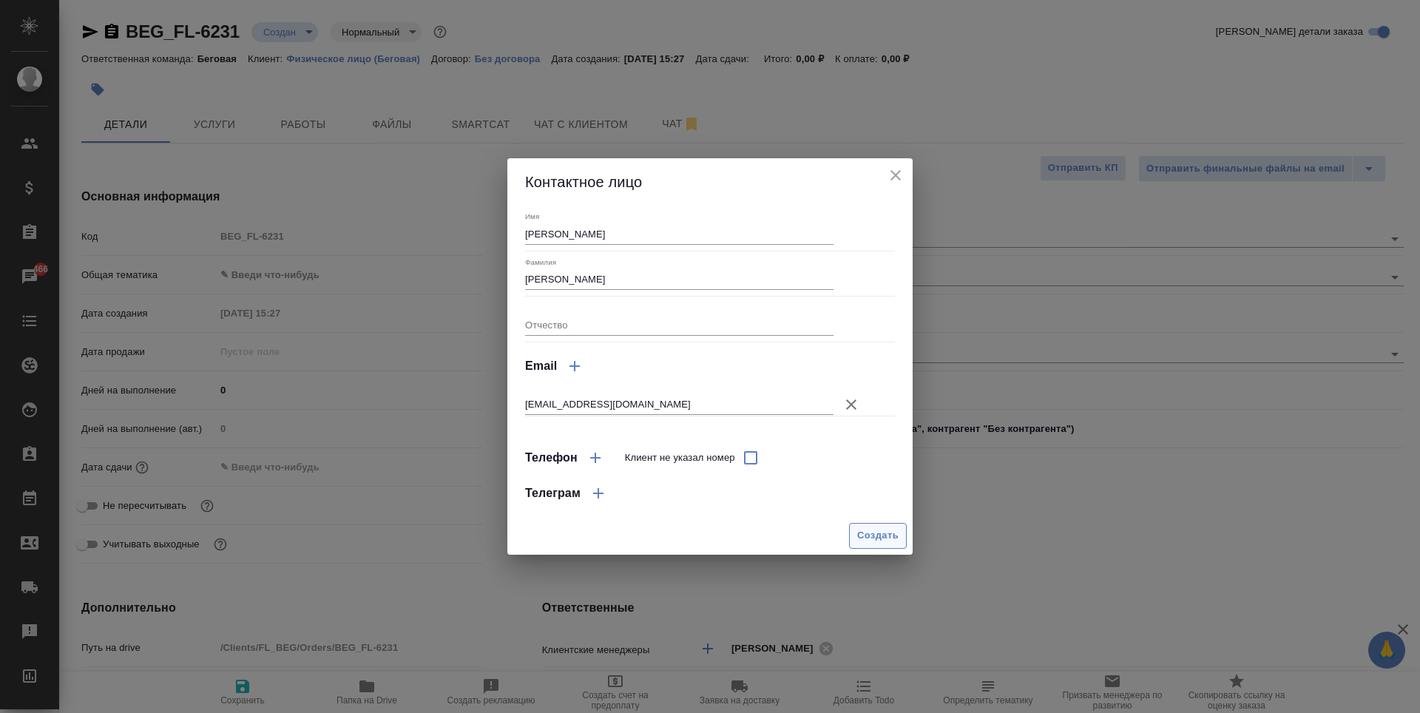
click at [883, 529] on span "Создать" at bounding box center [877, 535] width 41 height 17
type input "Виноградова Олеся"
type textarea "x"
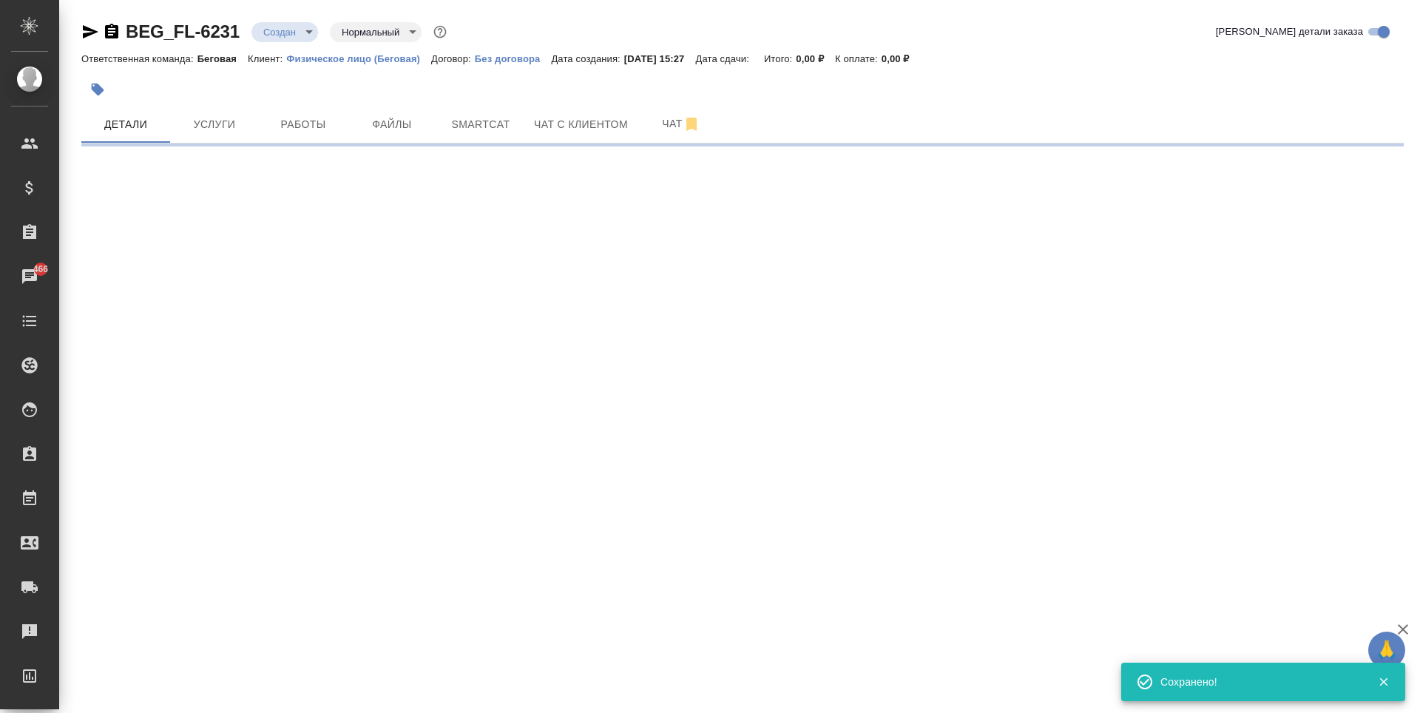
click at [385, 269] on div ".cls-1 fill:#fff; AWATERA Antonova Kristina Клиенты Спецификации Заказы 466 Чат…" at bounding box center [710, 356] width 1420 height 713
type input "holyTrinity"
select select "RU"
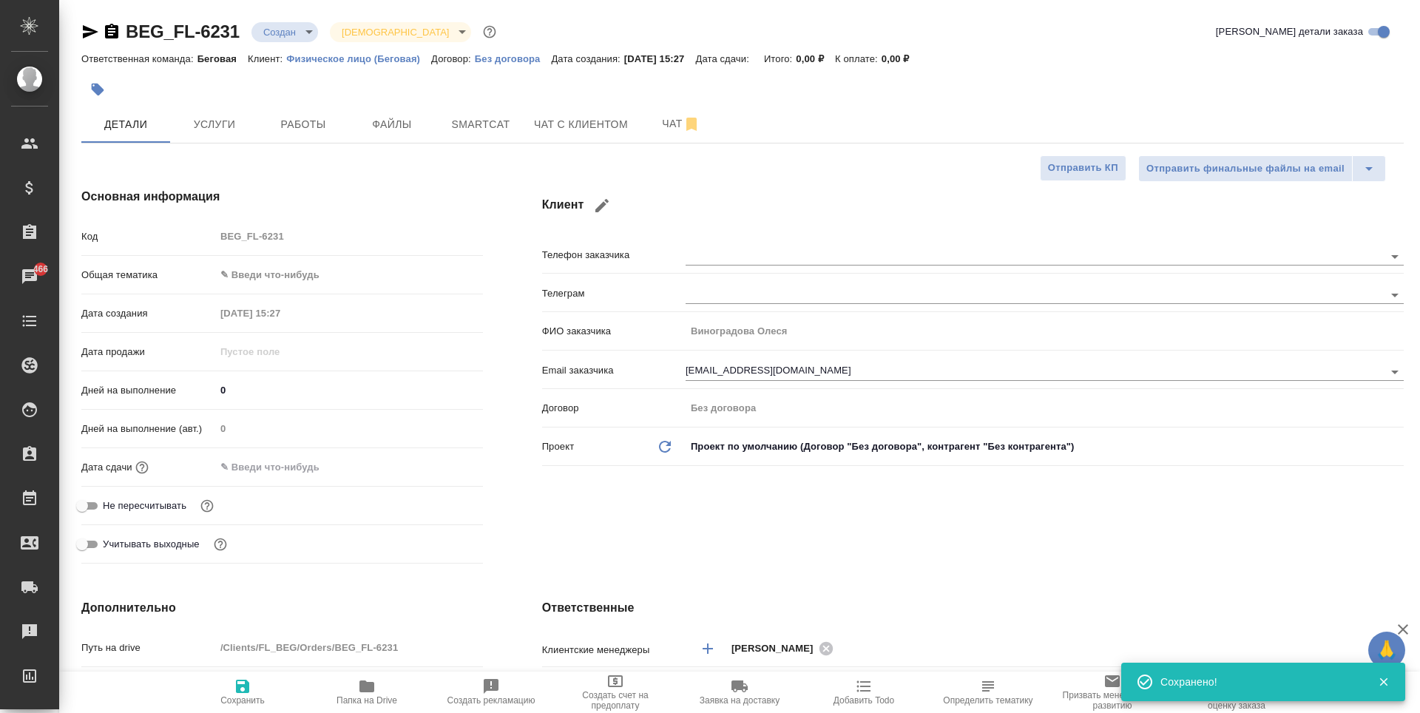
type textarea "x"
click at [357, 277] on body "🙏 .cls-1 fill:#fff; AWATERA Antonova Kristina Клиенты Спецификации Заказы 466 Ч…" at bounding box center [710, 356] width 1420 height 713
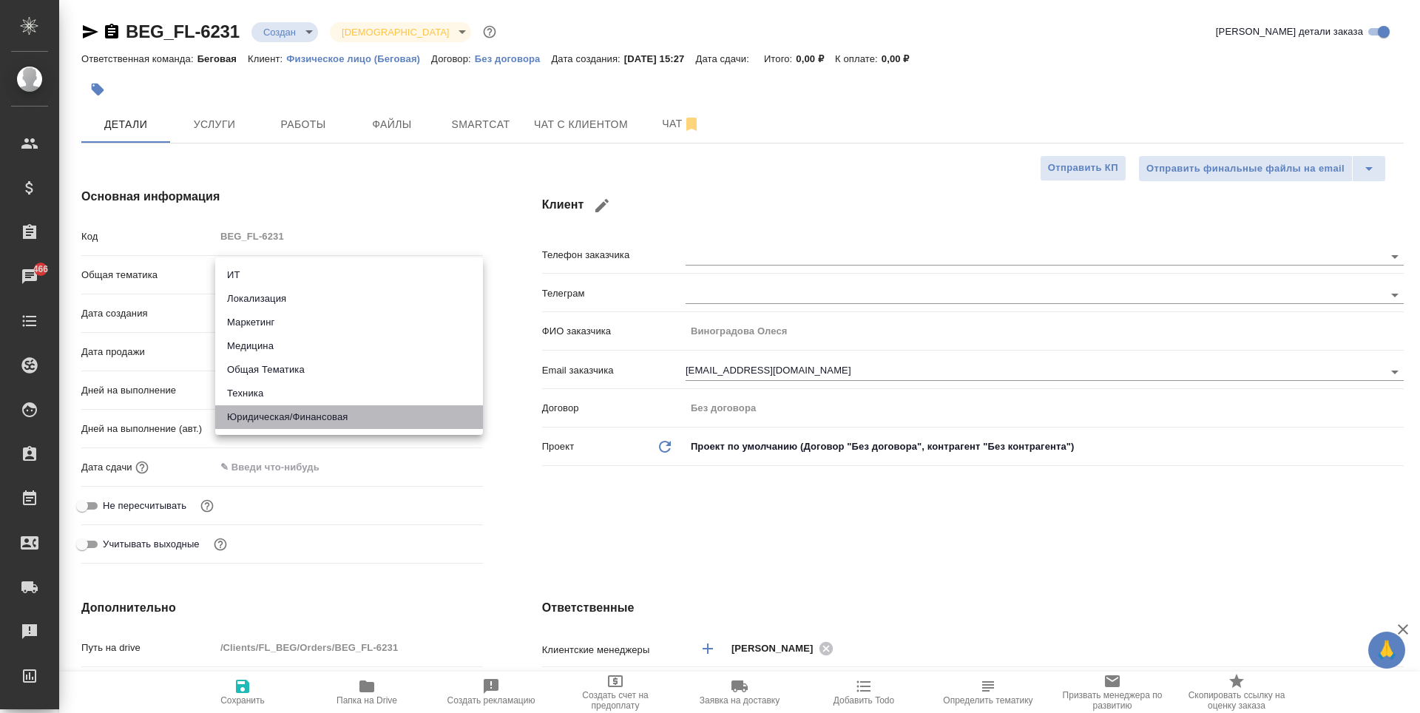
click at [313, 412] on li "Юридическая/Финансовая" at bounding box center [349, 417] width 268 height 24
type input "yr-fn"
type textarea "x"
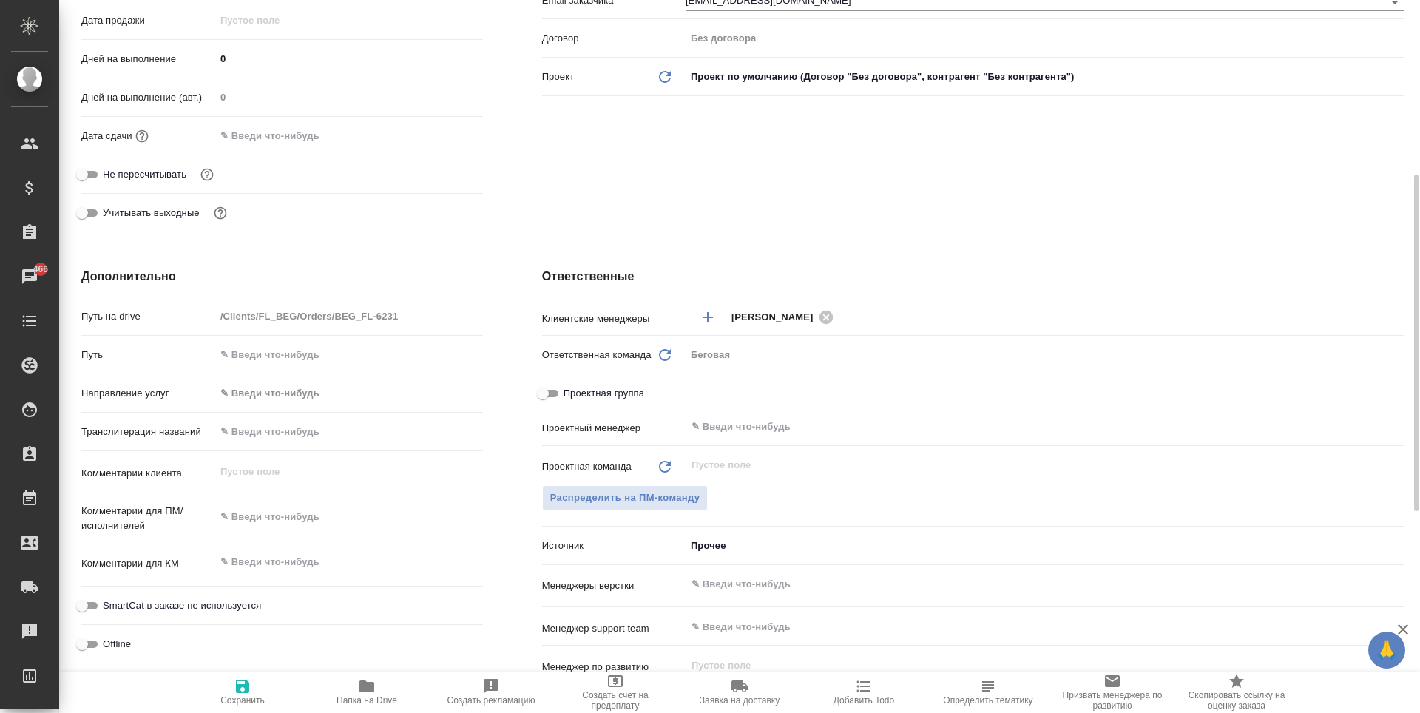
scroll to position [444, 0]
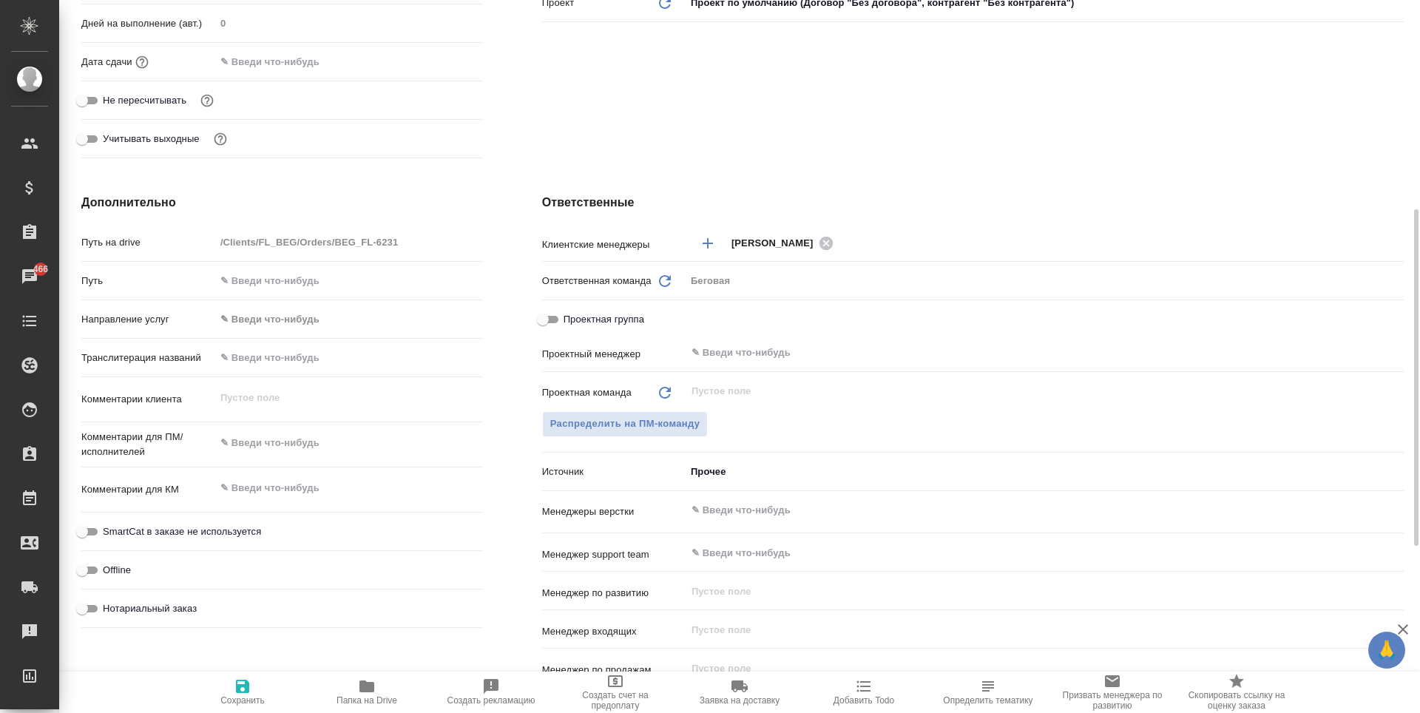
click at [88, 610] on input "Нотариальный заказ" at bounding box center [81, 609] width 53 height 18
checkbox input "true"
type textarea "x"
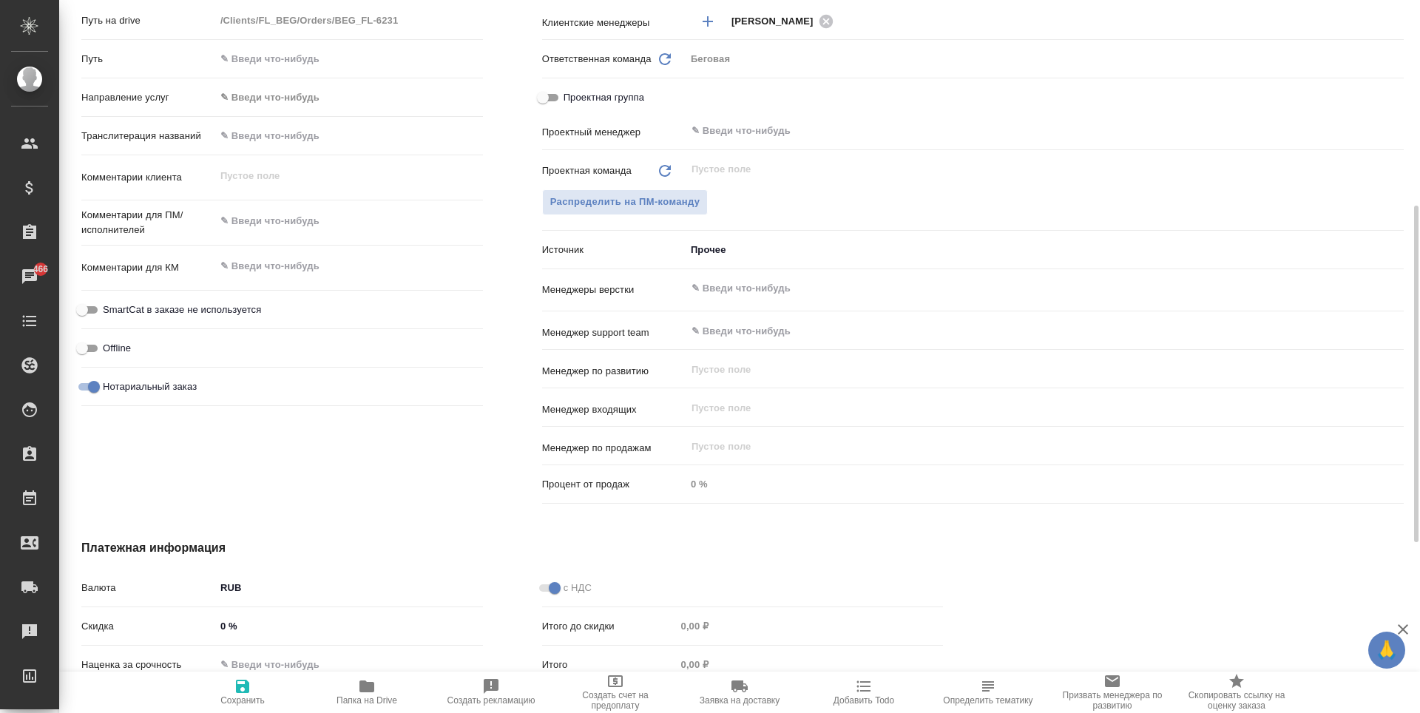
scroll to position [518, 0]
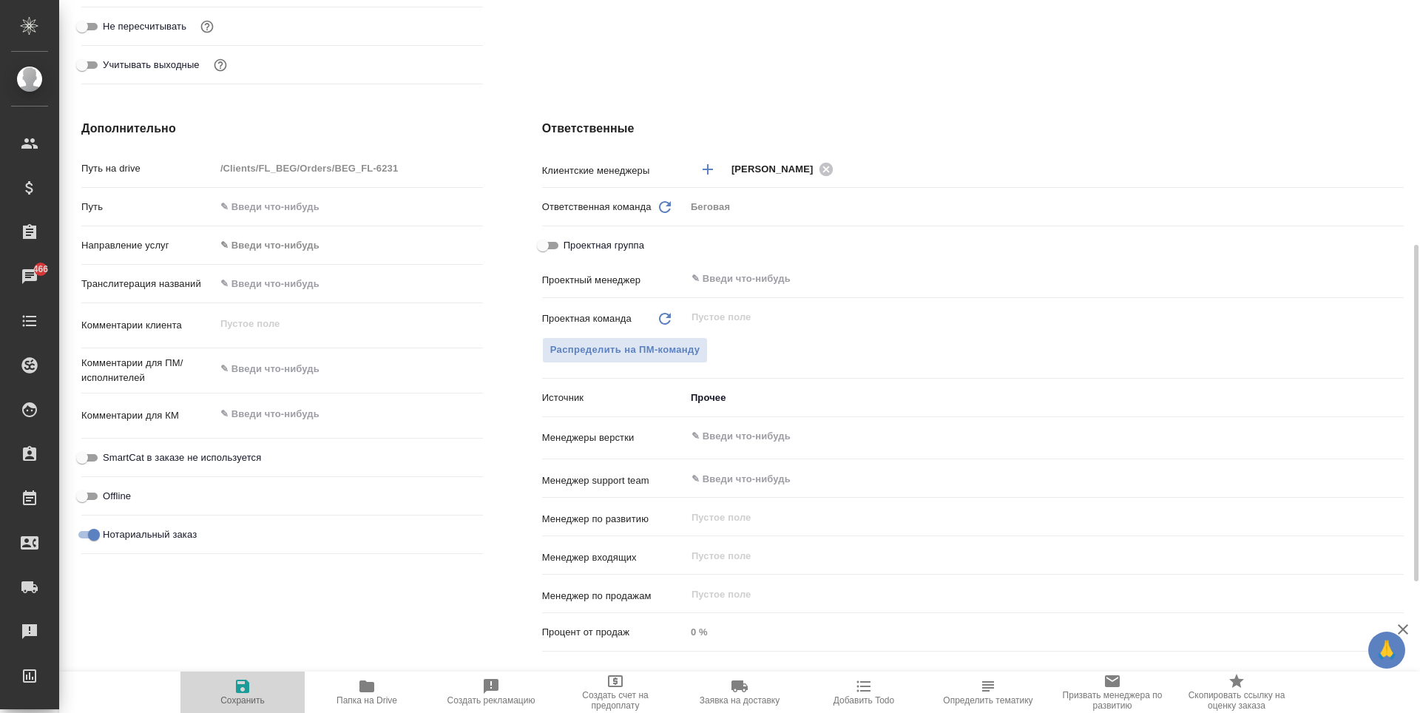
click at [249, 678] on icon "button" at bounding box center [243, 687] width 18 height 18
type textarea "x"
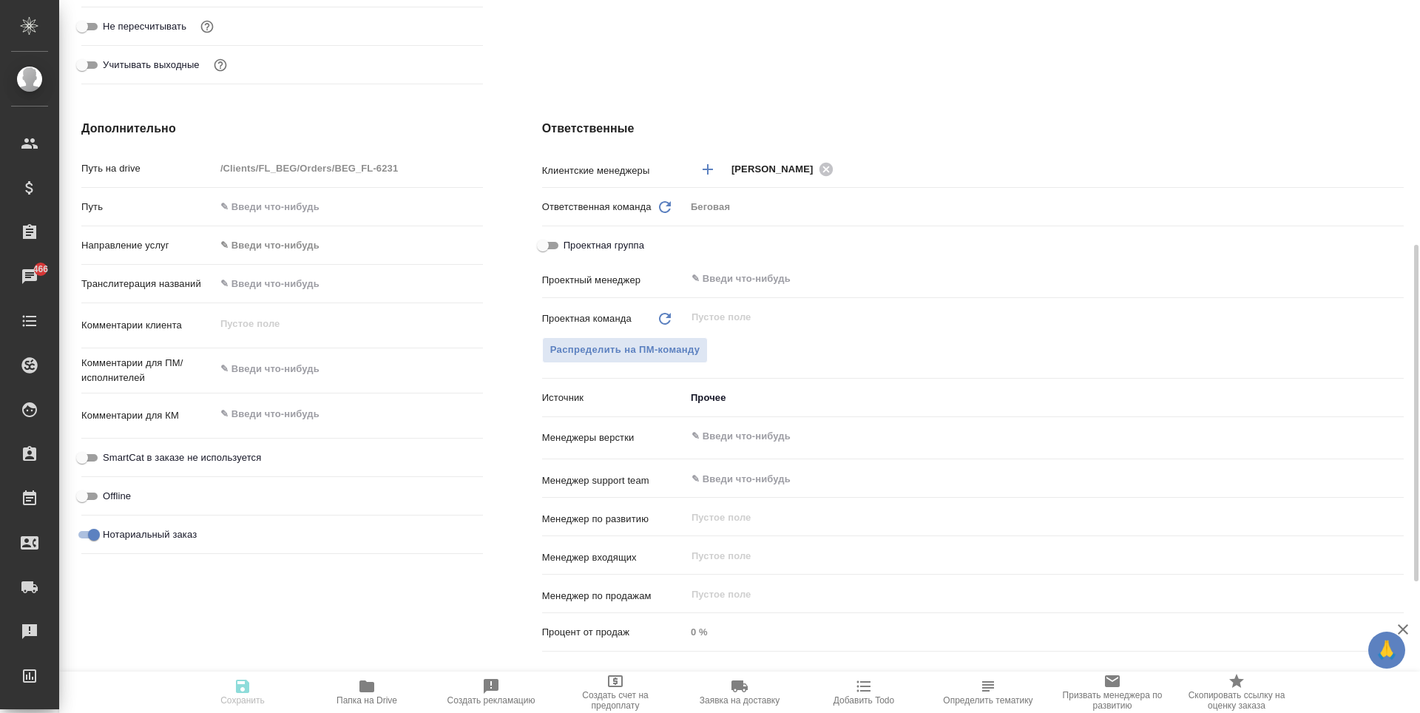
type textarea "x"
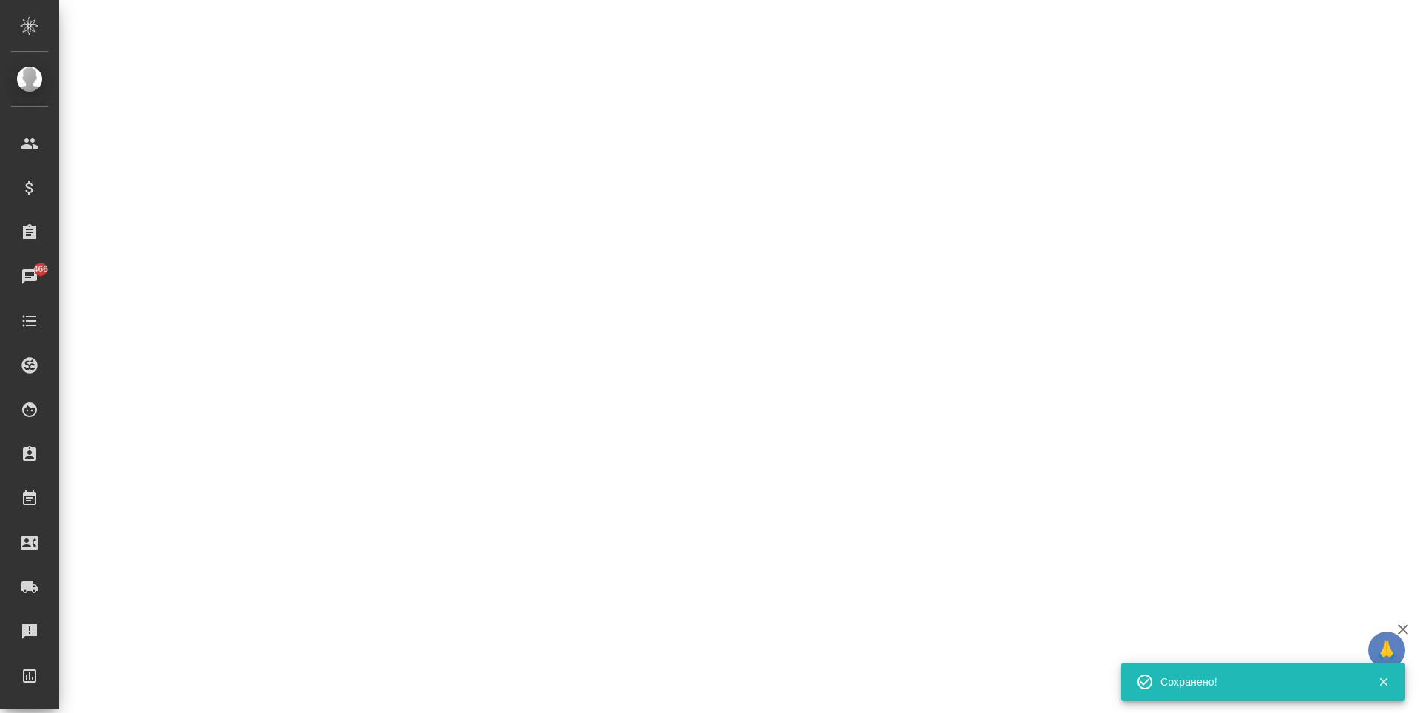
select select "RU"
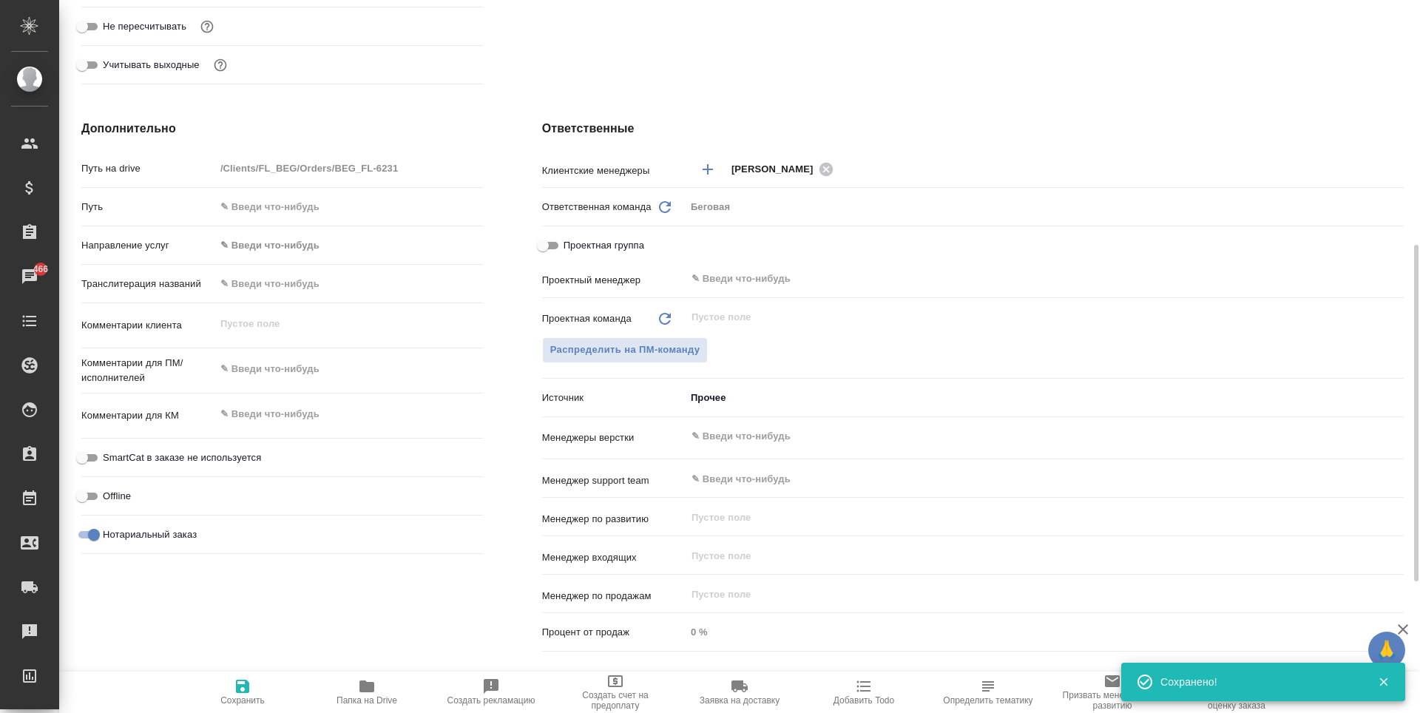
type textarea "x"
click at [735, 277] on input "text" at bounding box center [1020, 279] width 660 height 18
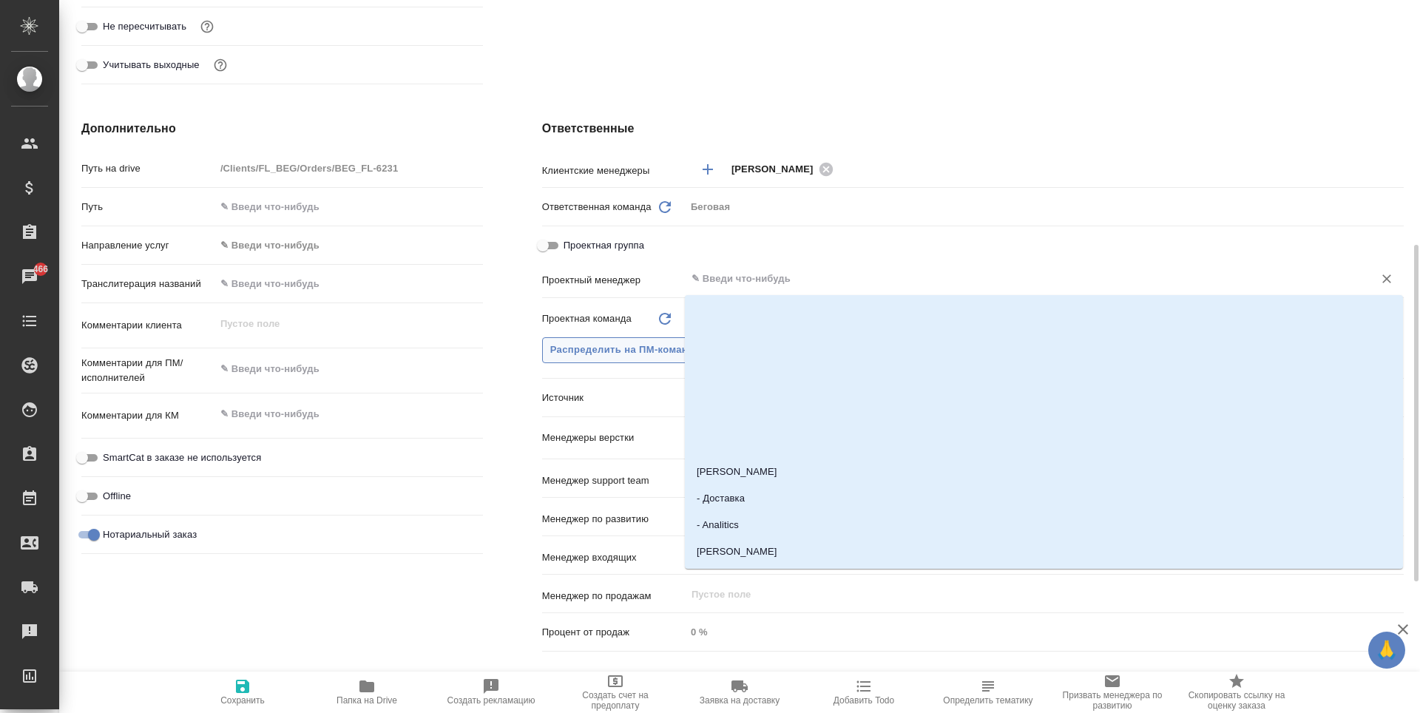
click at [598, 356] on span "Распределить на ПМ-команду" at bounding box center [625, 350] width 150 height 17
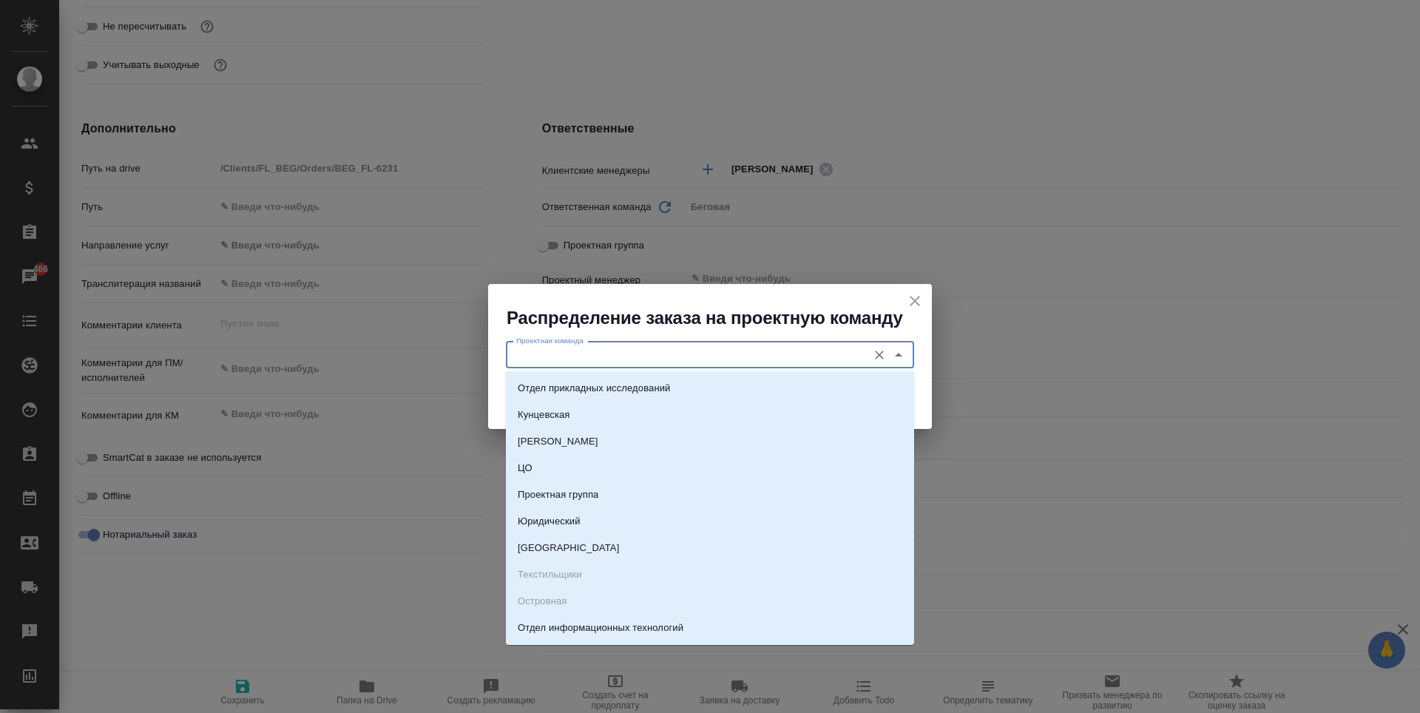
click at [622, 351] on input "Проектная команда" at bounding box center [685, 355] width 350 height 18
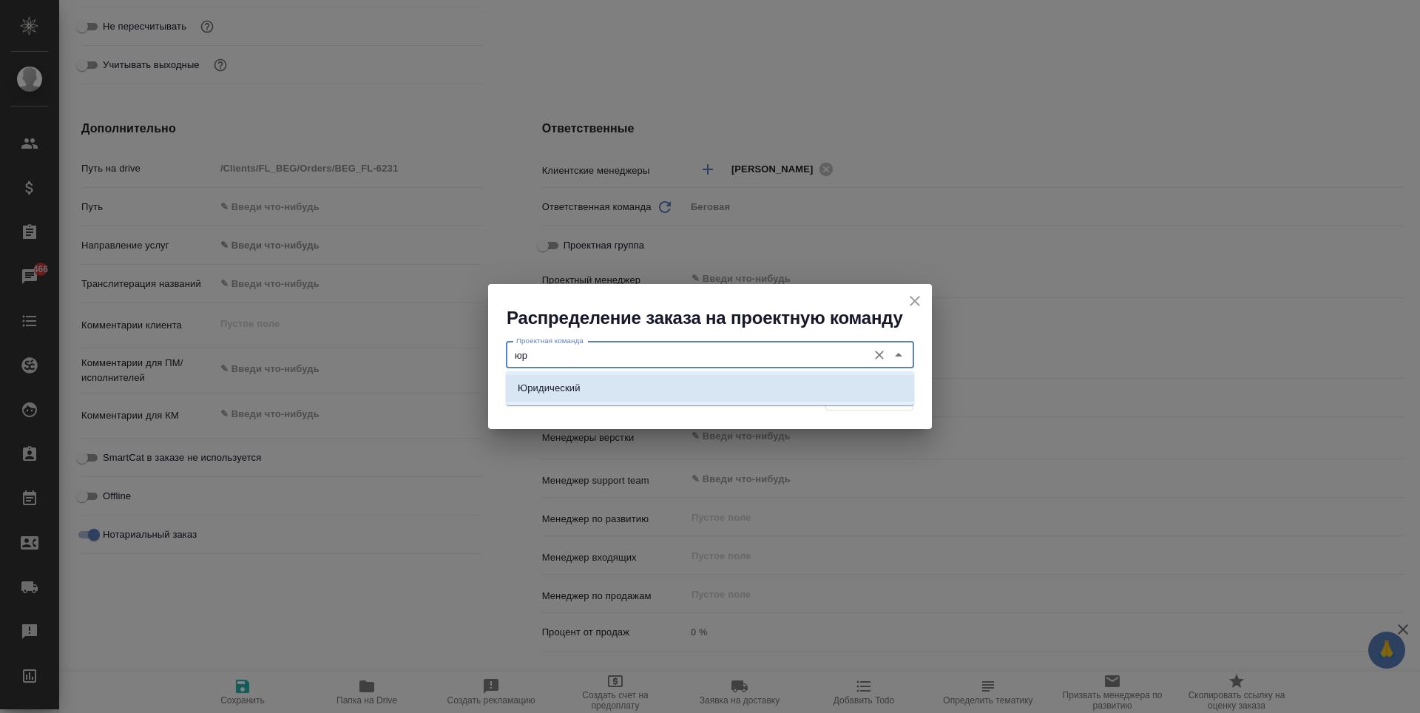
click at [598, 388] on li "Юридический" at bounding box center [710, 388] width 408 height 27
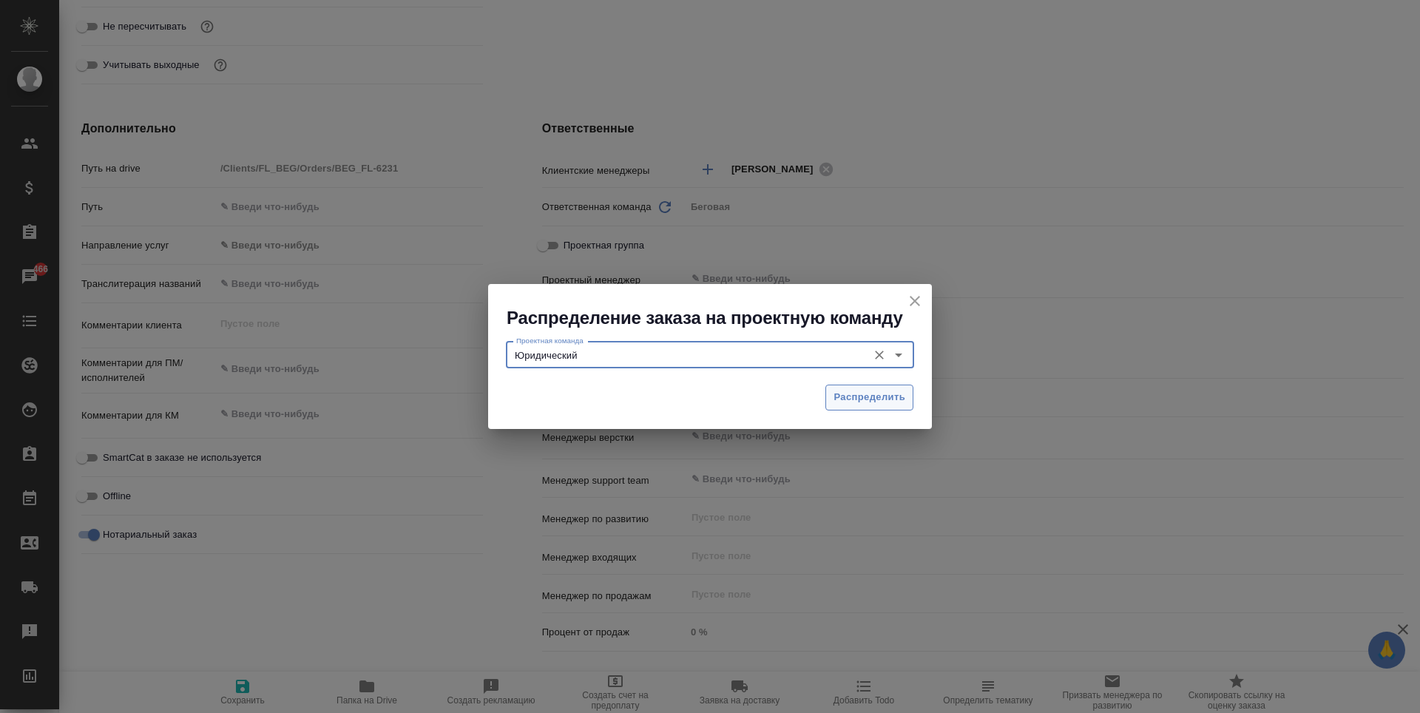
type input "Юридический"
click at [872, 396] on span "Распределить" at bounding box center [870, 397] width 72 height 17
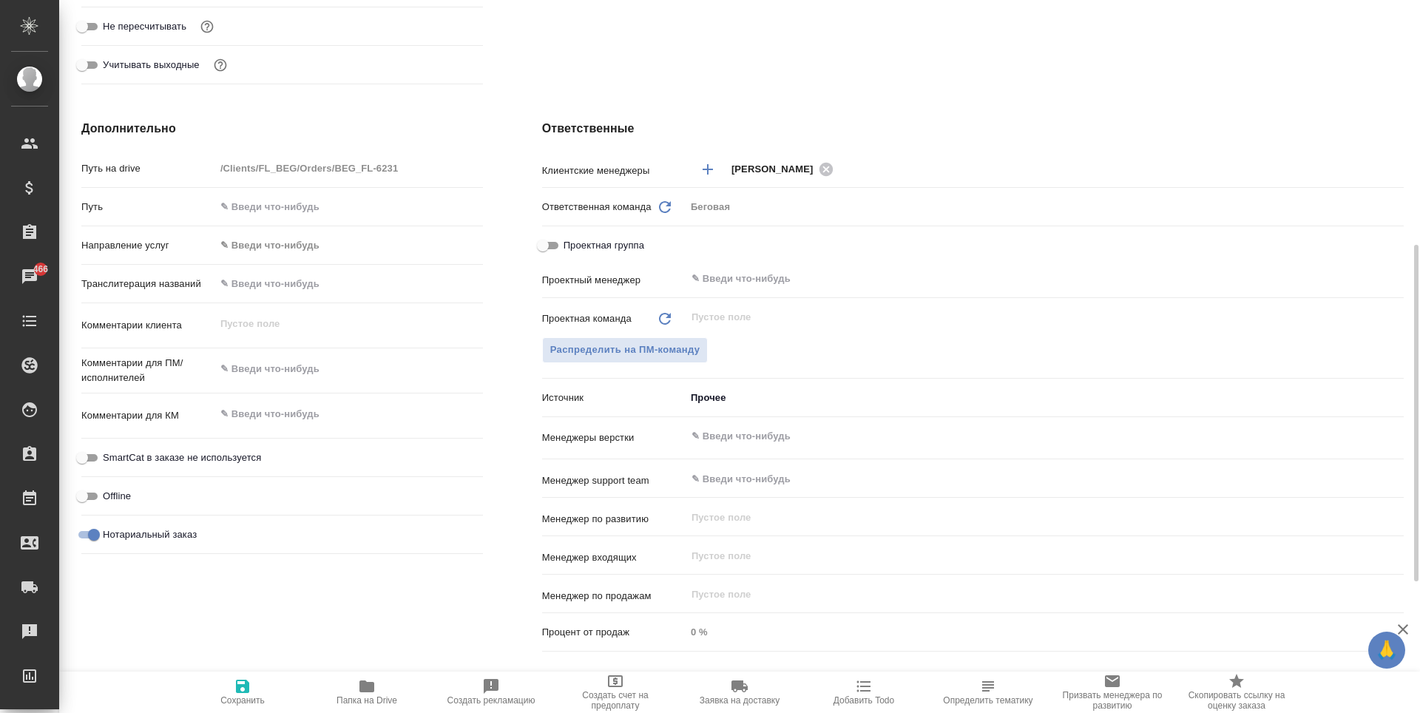
type textarea "x"
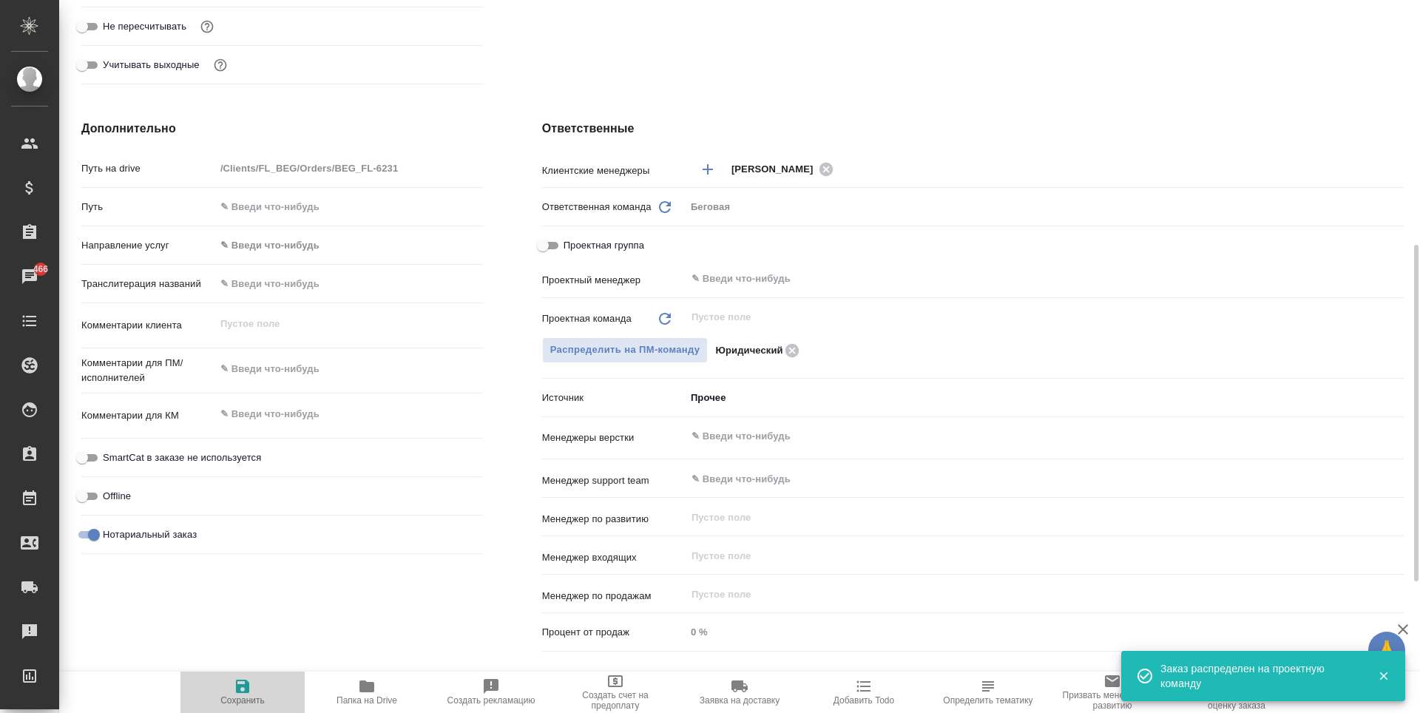
click at [233, 688] on span "Сохранить" at bounding box center [242, 692] width 107 height 28
type textarea "x"
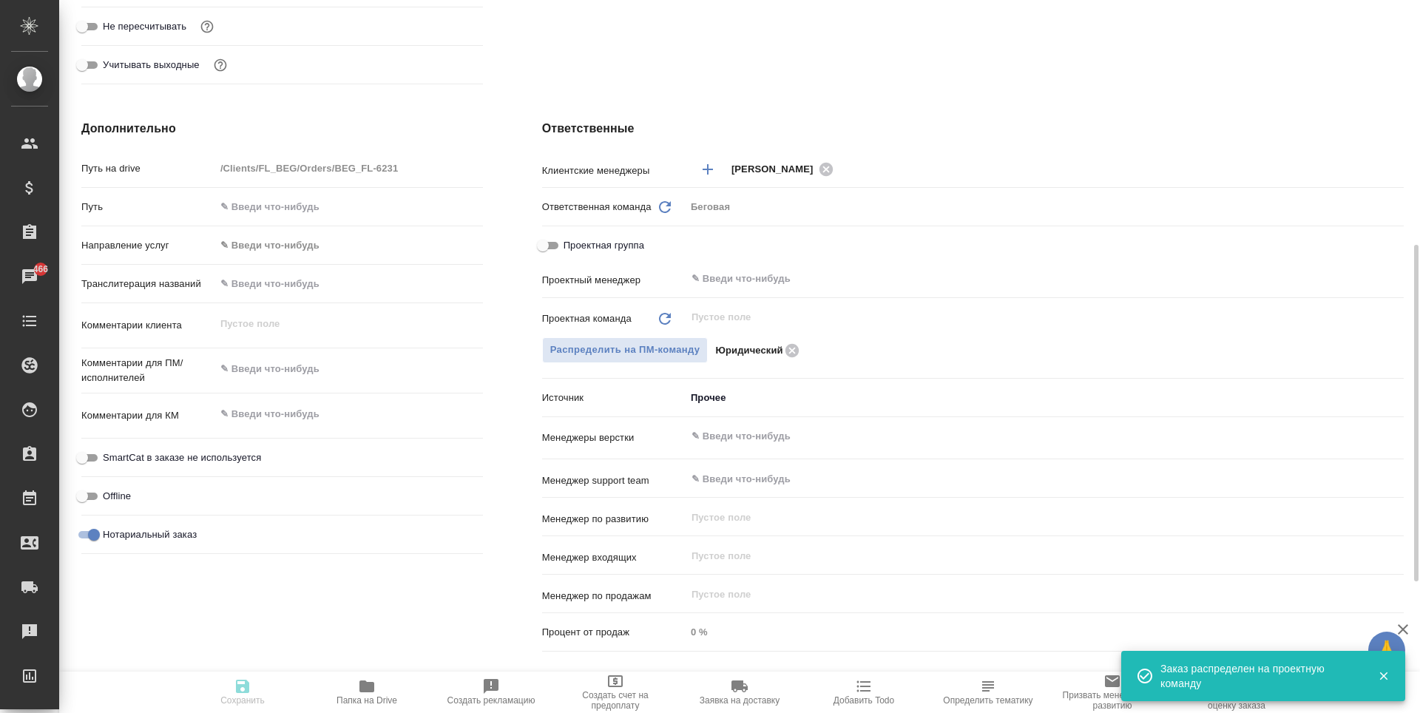
type textarea "x"
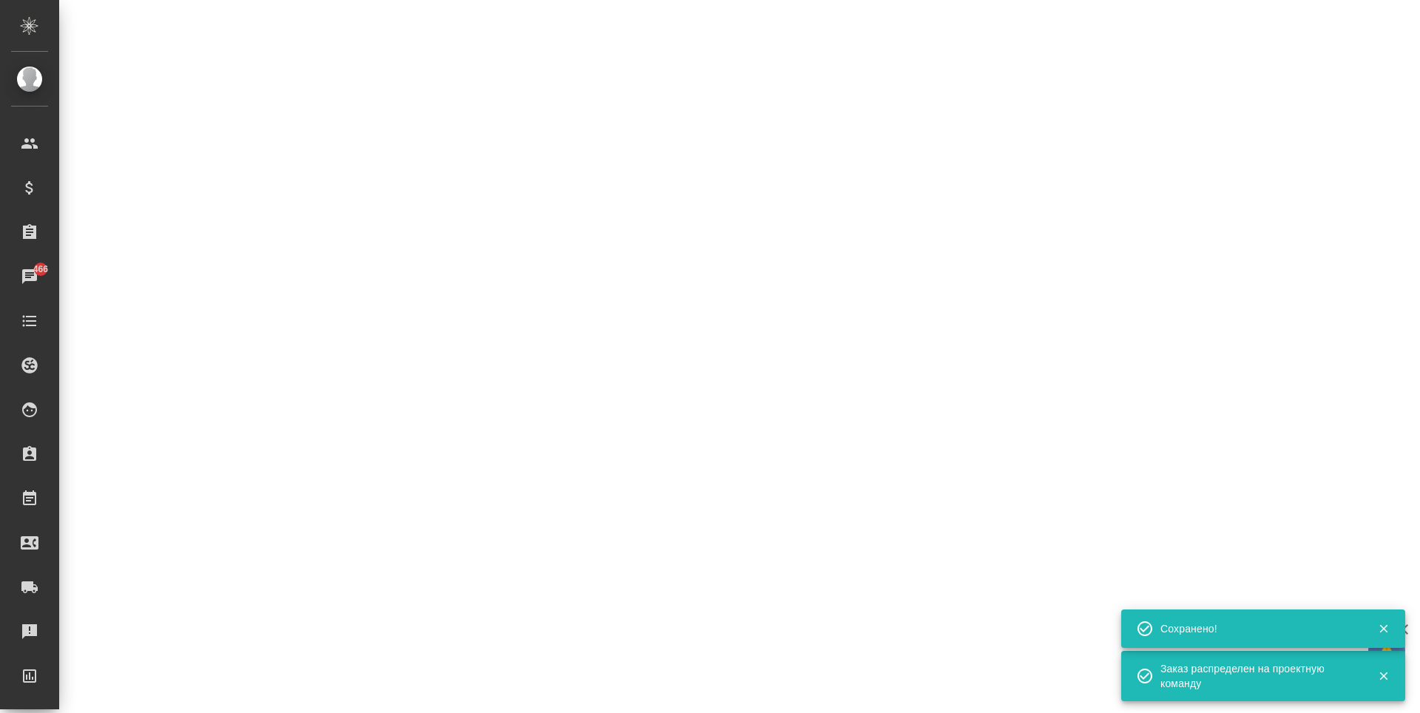
select select "RU"
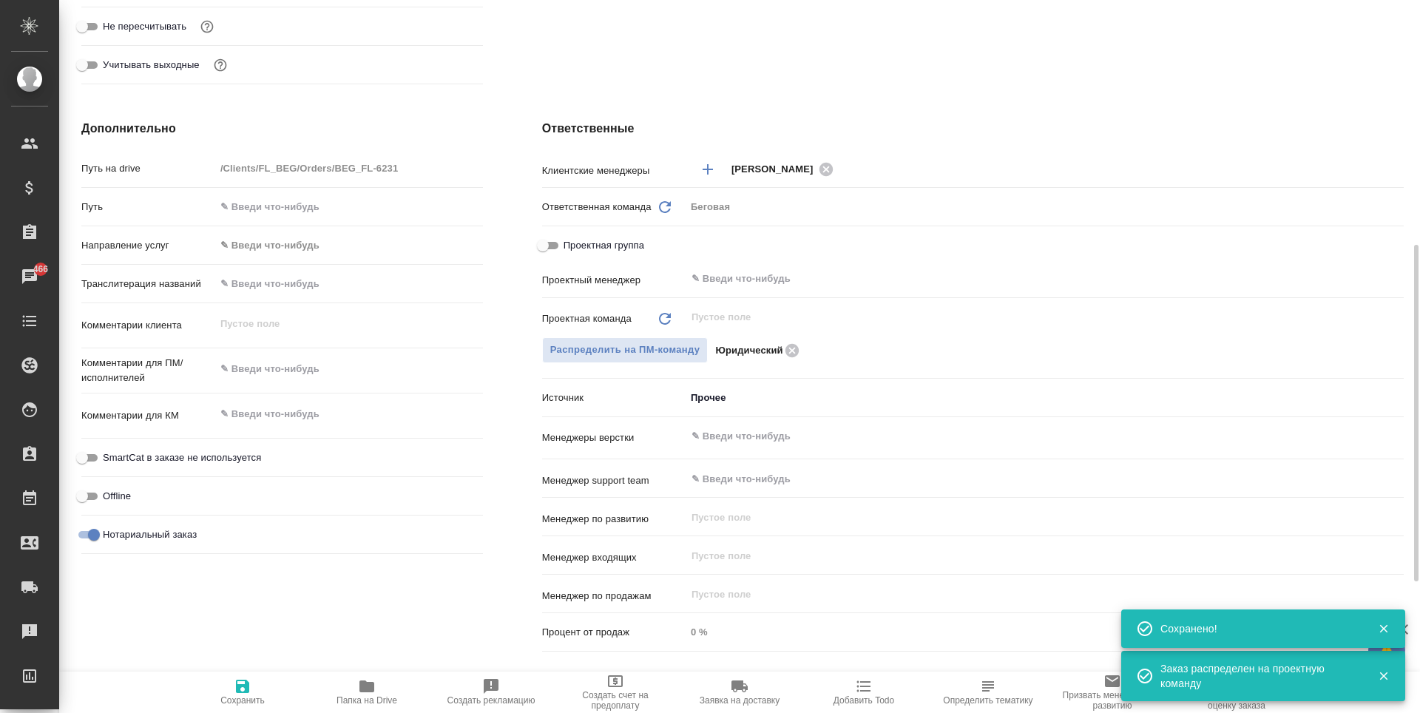
type textarea "x"
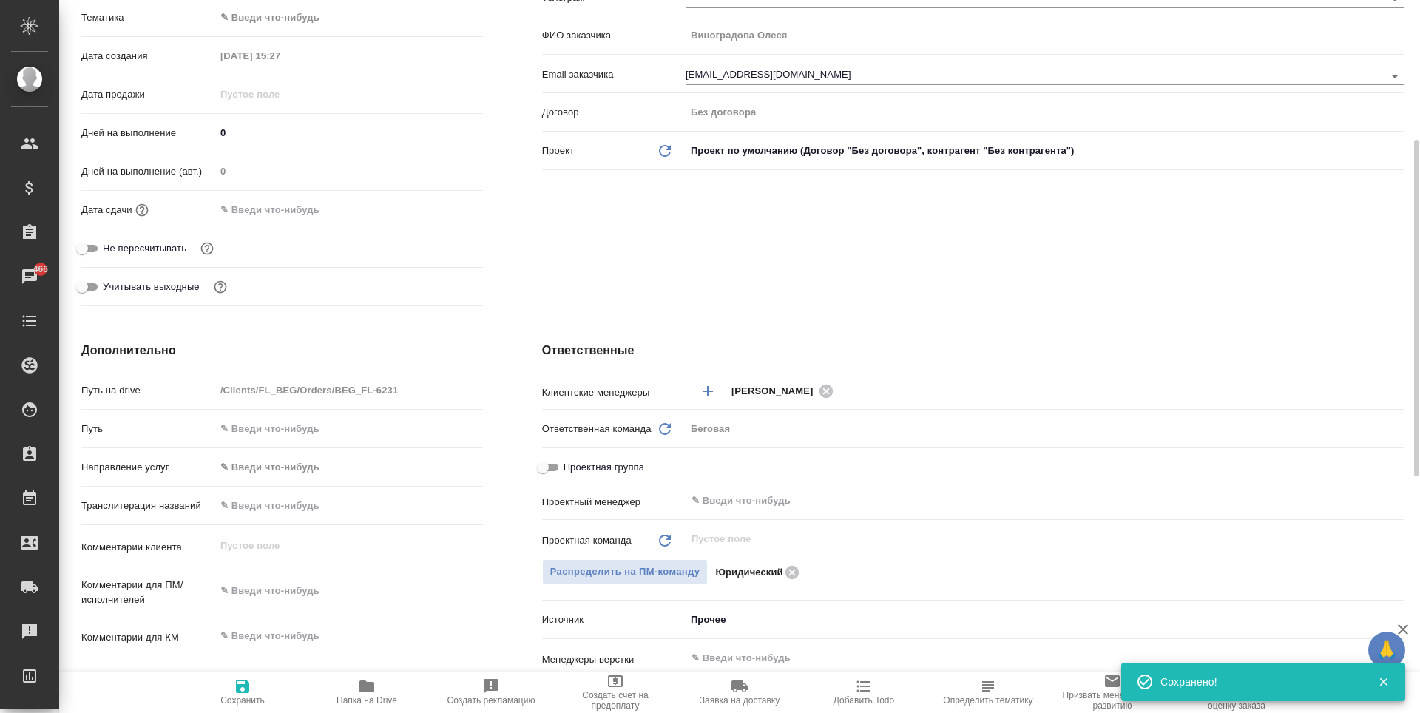
scroll to position [0, 0]
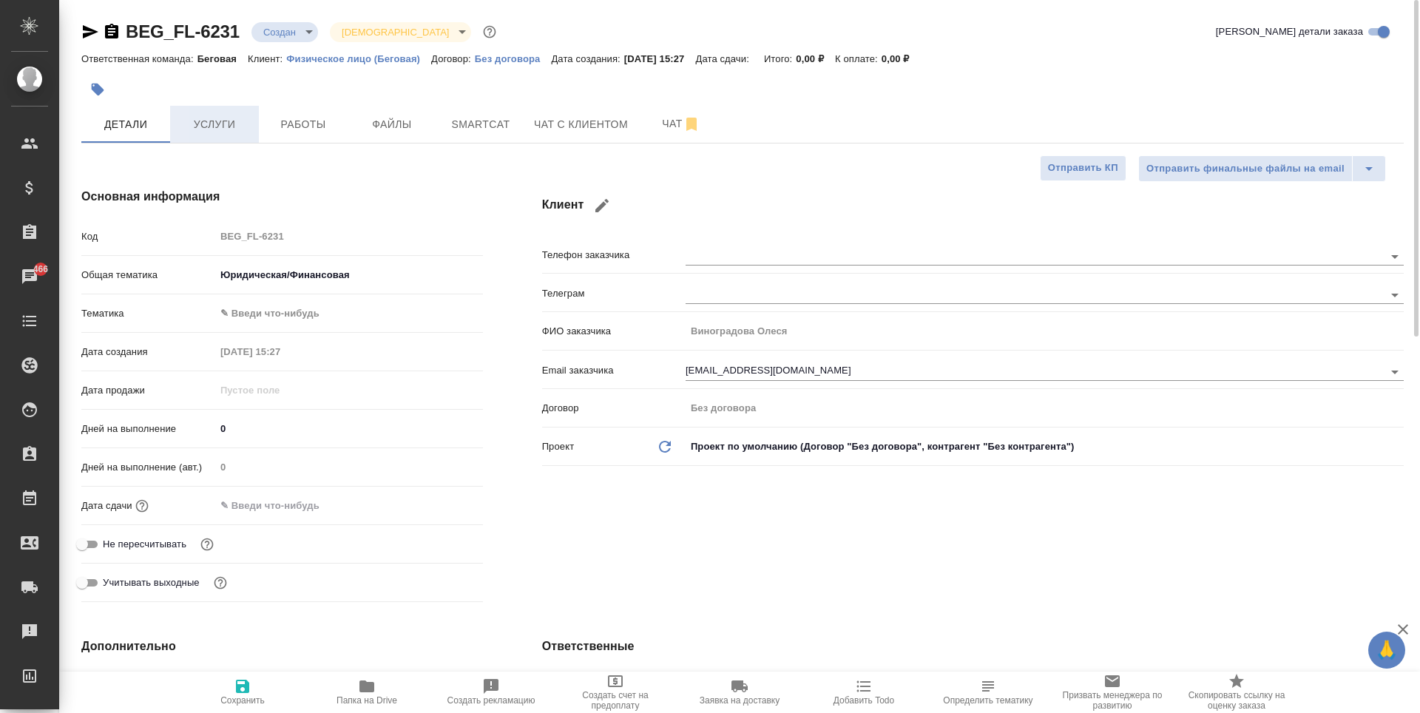
click at [228, 118] on span "Услуги" at bounding box center [214, 124] width 71 height 18
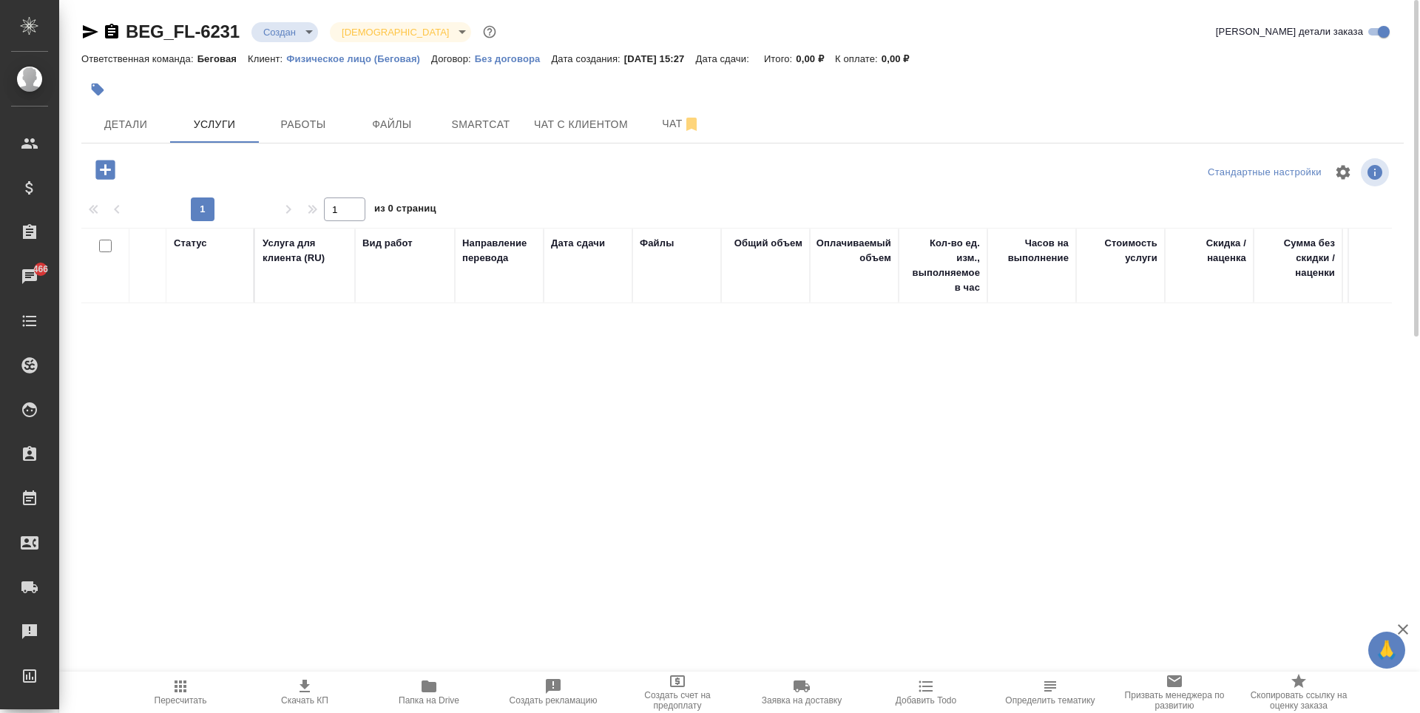
click at [115, 177] on icon "button" at bounding box center [104, 169] width 19 height 19
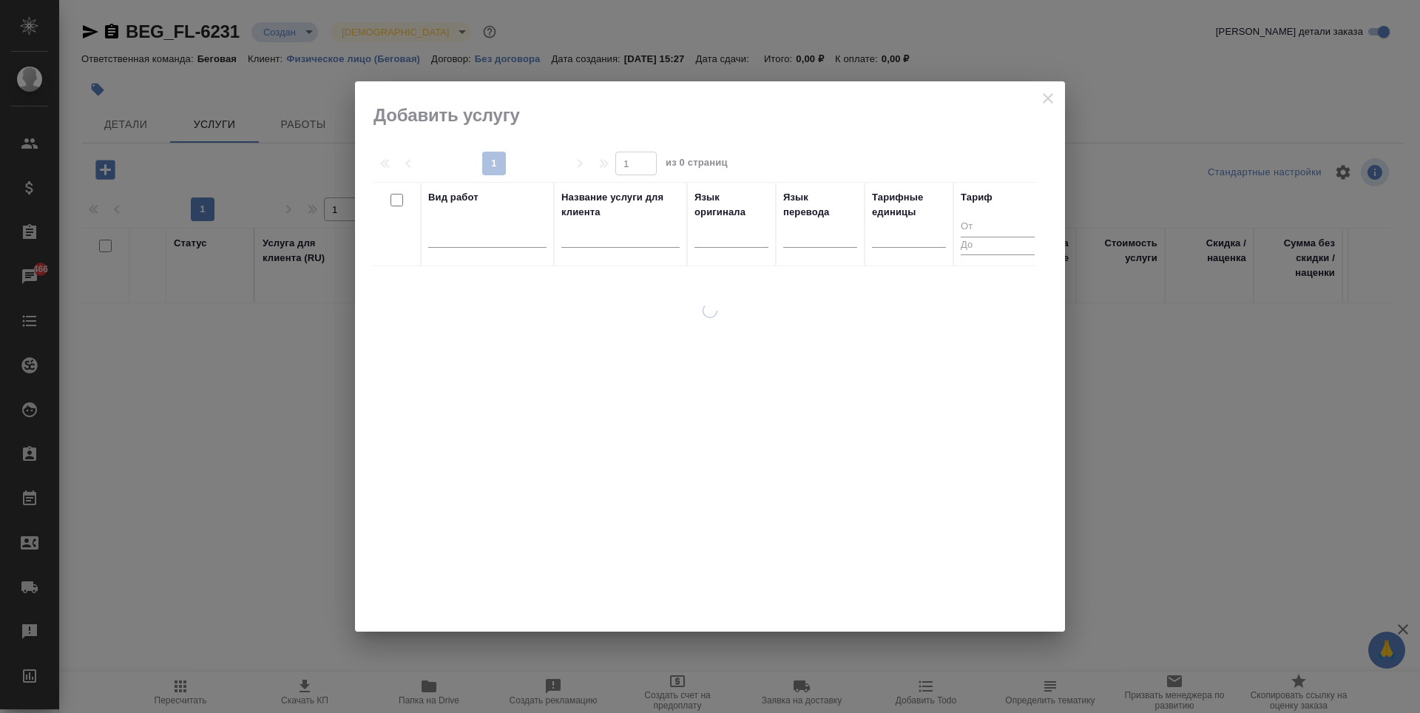
click at [475, 248] on div at bounding box center [487, 239] width 118 height 38
click at [476, 243] on div at bounding box center [487, 232] width 118 height 21
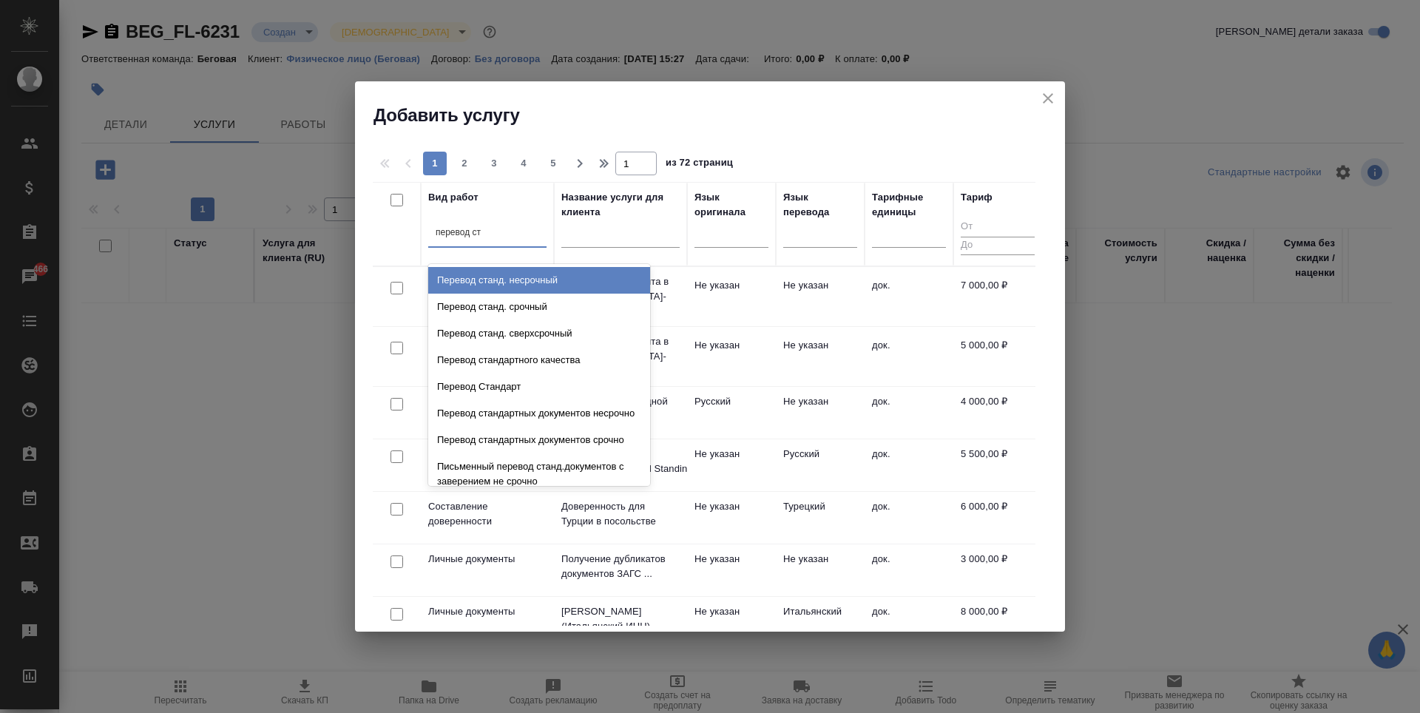
type input "перевод ста"
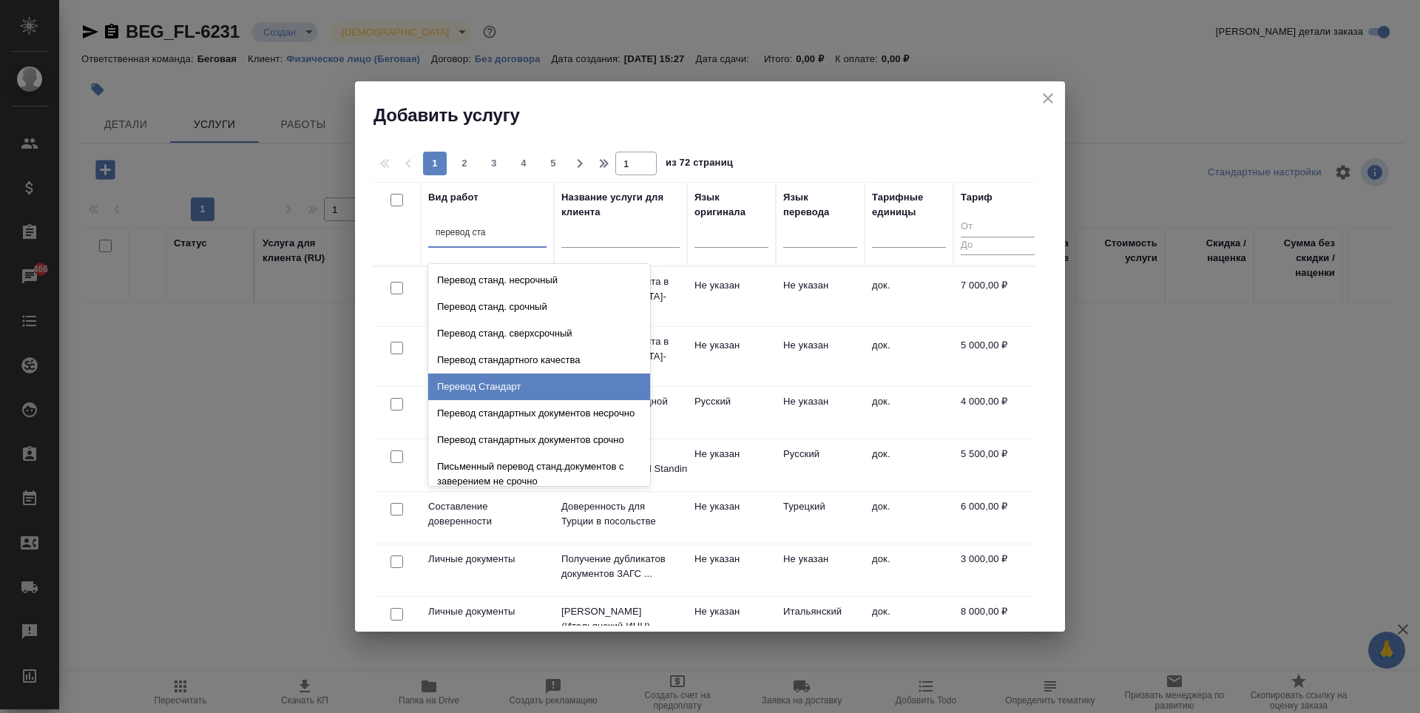
click at [490, 392] on div "Перевод Стандарт" at bounding box center [539, 387] width 222 height 27
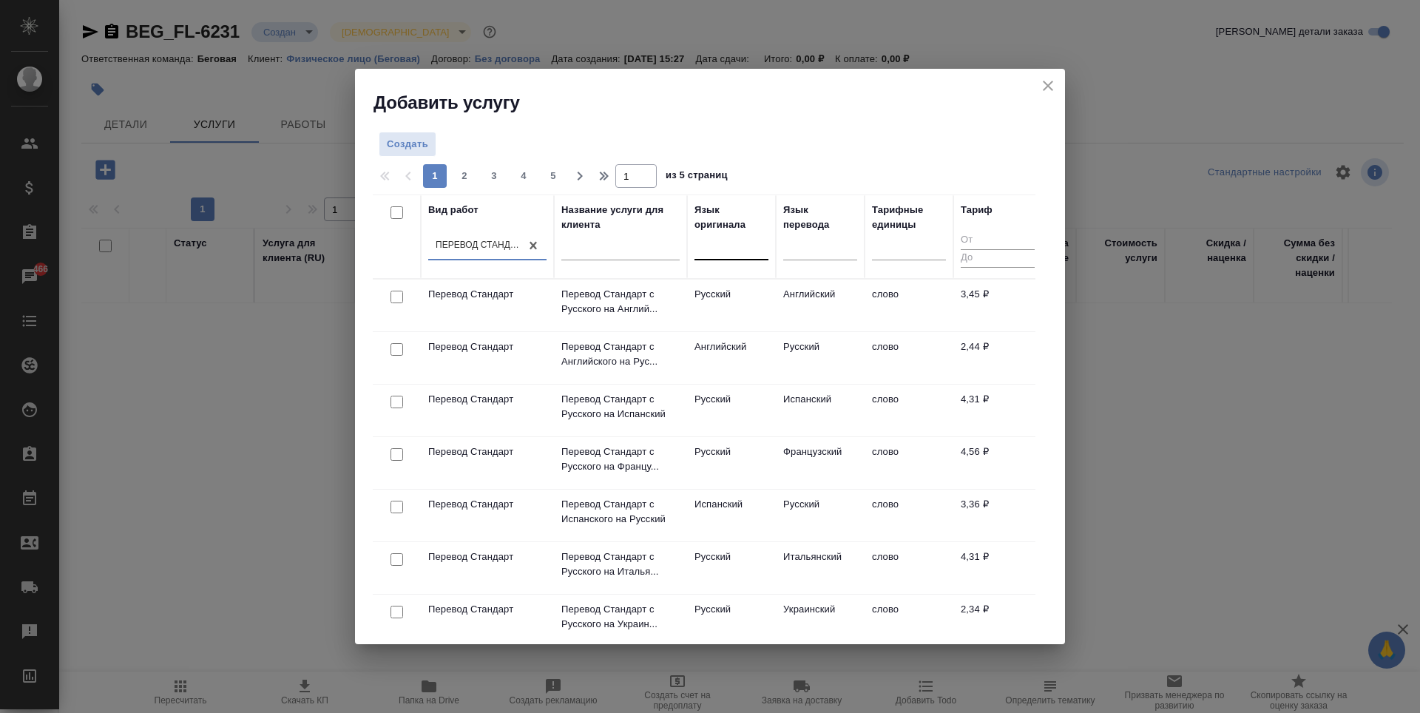
click at [738, 242] on div at bounding box center [732, 245] width 74 height 21
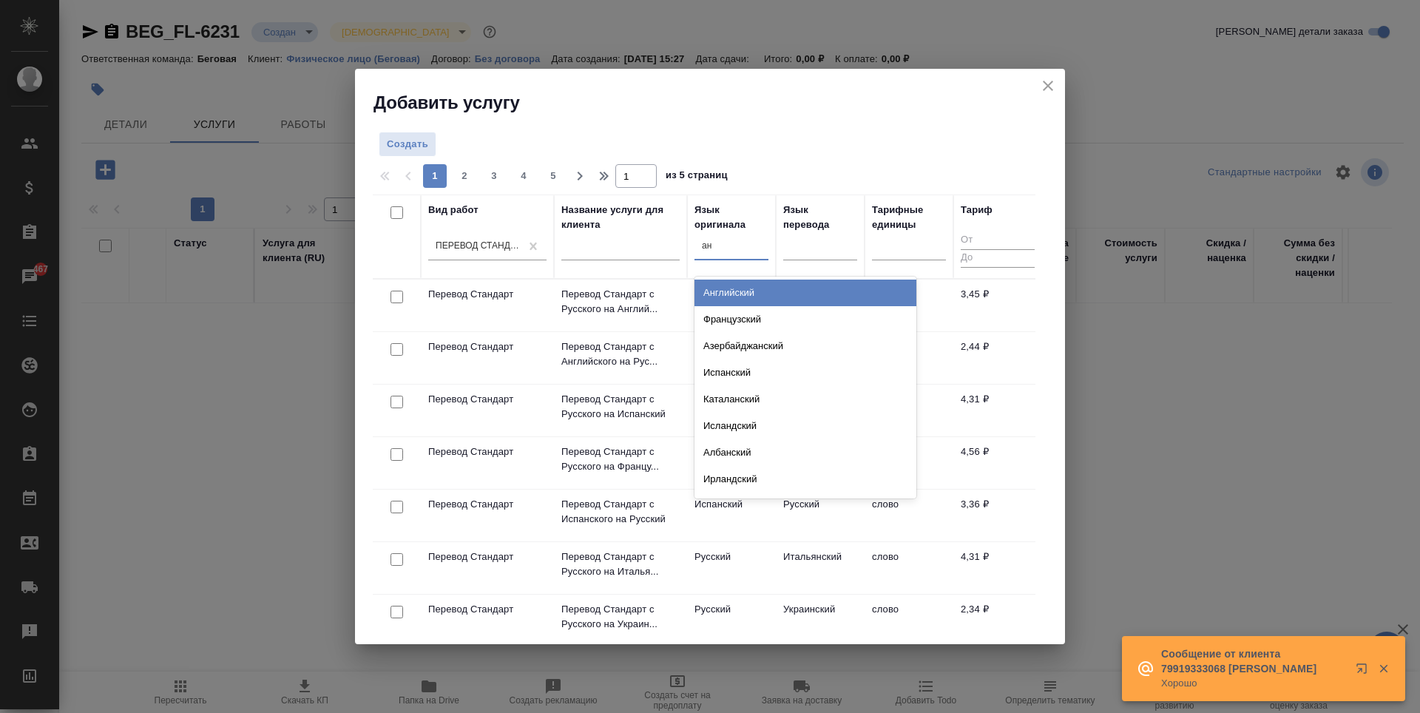
type input "анг"
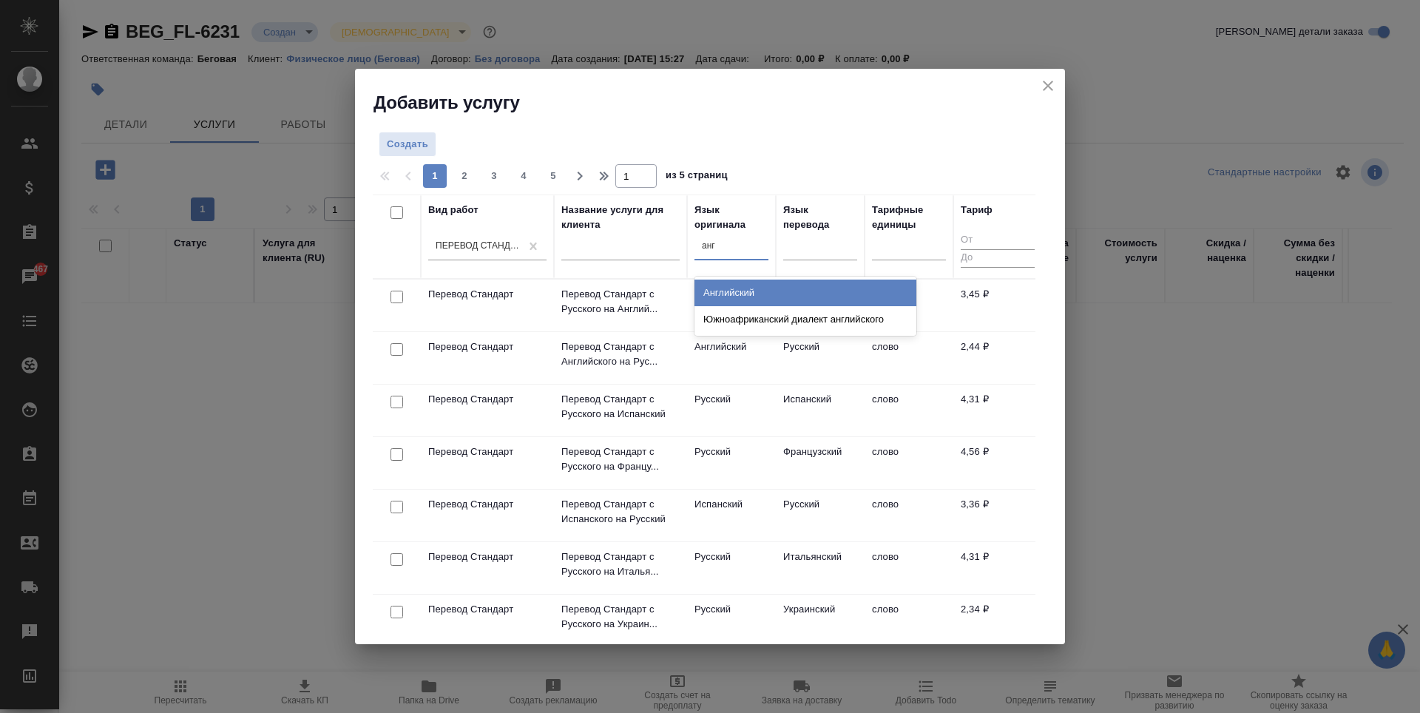
click at [793, 280] on div "Английский" at bounding box center [806, 293] width 222 height 27
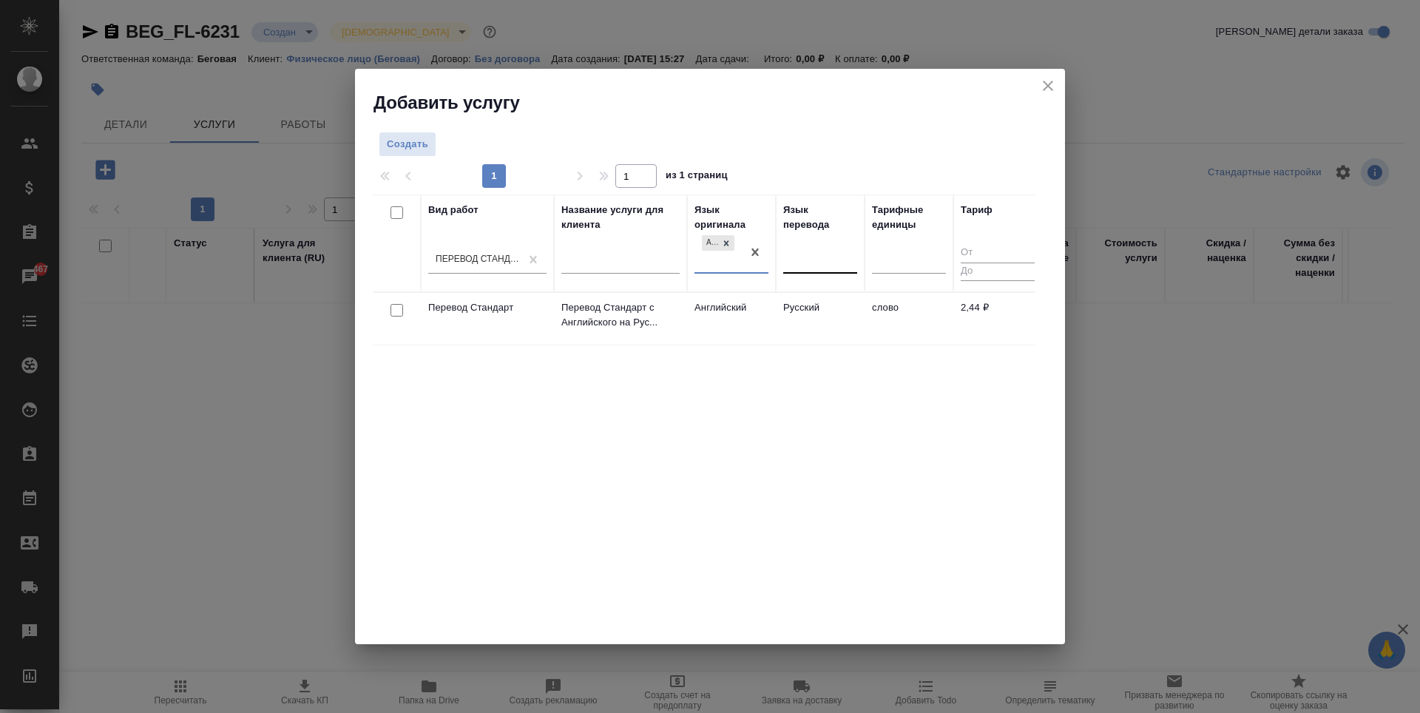
click at [825, 265] on div at bounding box center [820, 259] width 74 height 21
click at [710, 337] on td "Английский" at bounding box center [731, 318] width 89 height 52
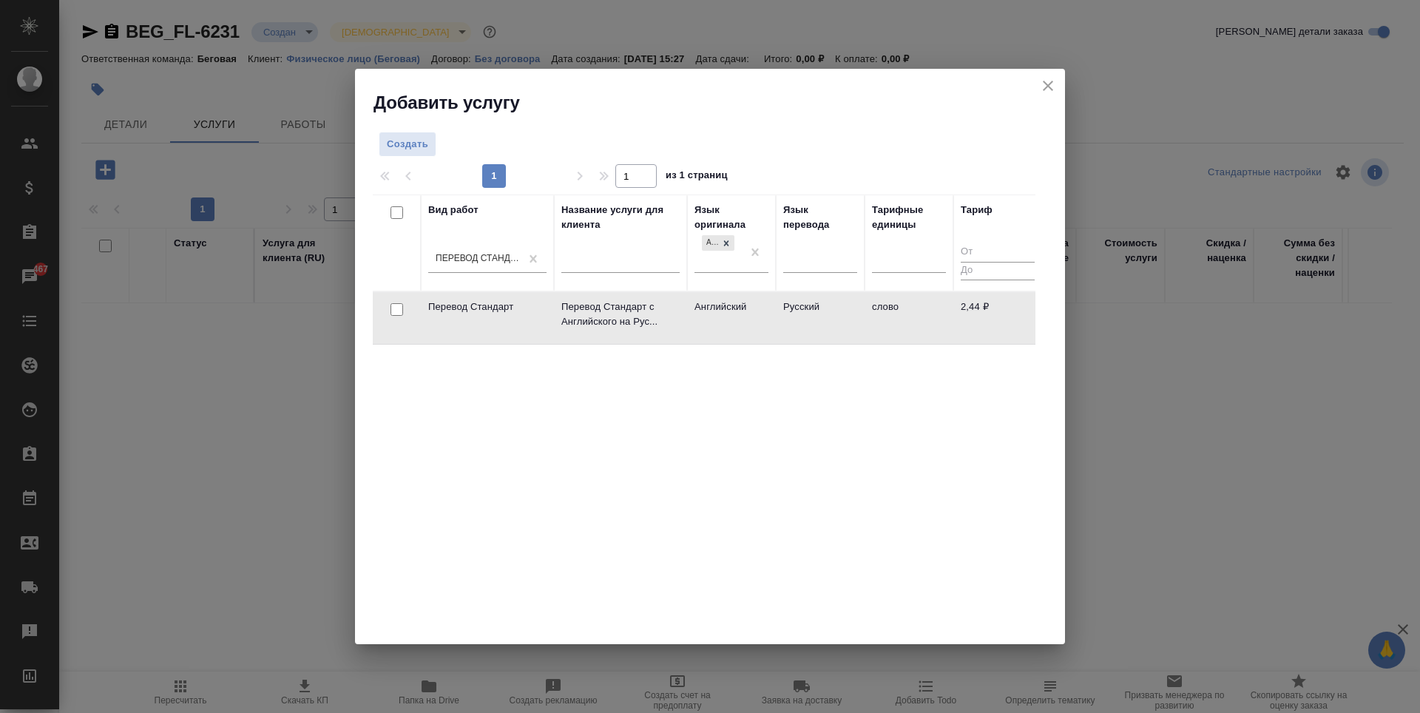
click at [701, 328] on td "Английский" at bounding box center [731, 318] width 89 height 52
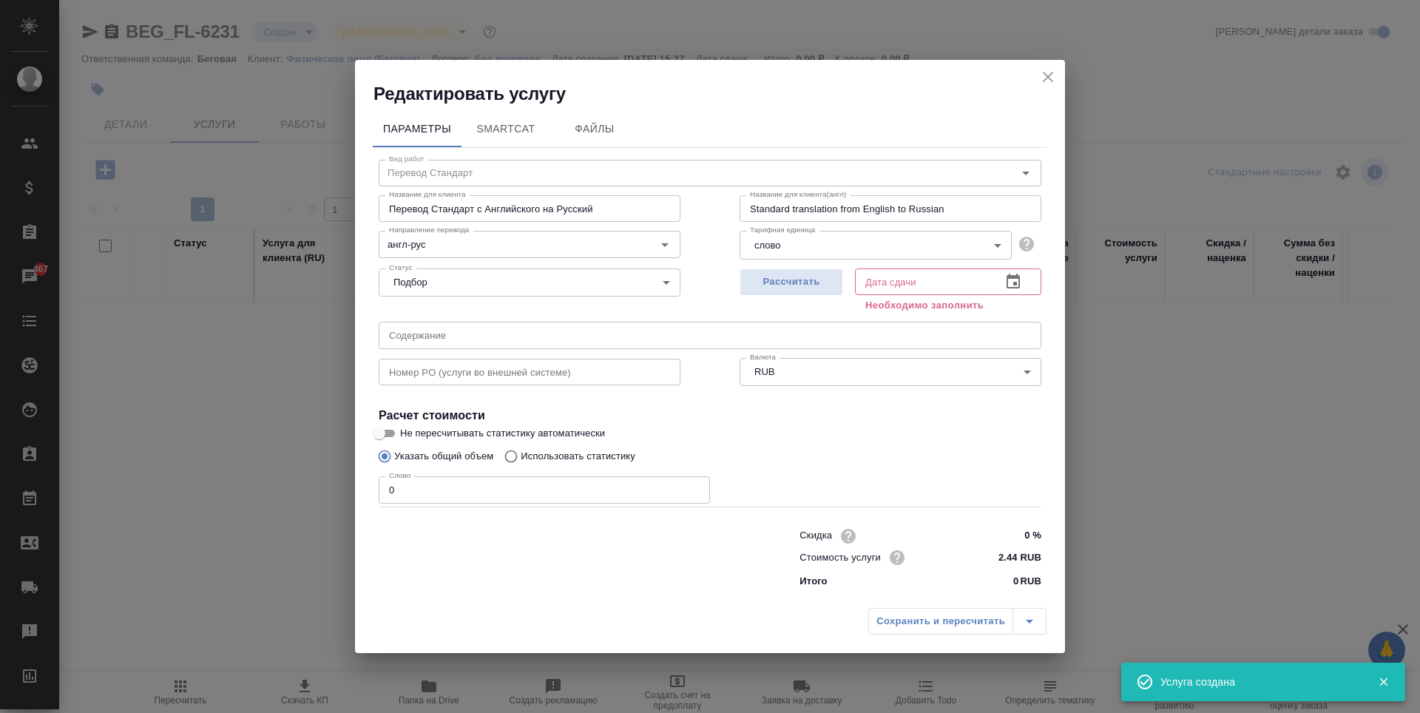
click at [560, 490] on input "0" at bounding box center [544, 489] width 331 height 27
click at [553, 482] on input "0" at bounding box center [544, 489] width 331 height 27
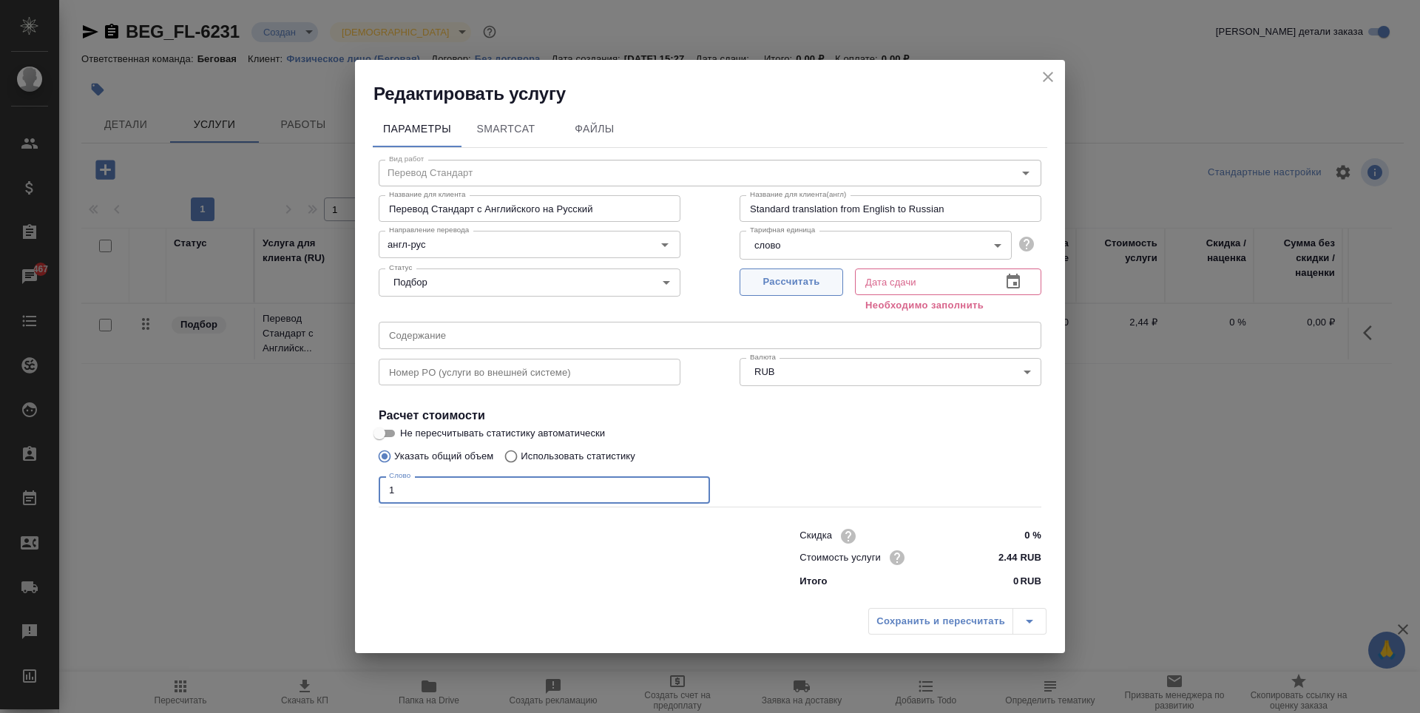
type input "1"
click at [817, 281] on span "Рассчитать" at bounding box center [791, 282] width 87 height 17
type input "11.08.2025 15:33"
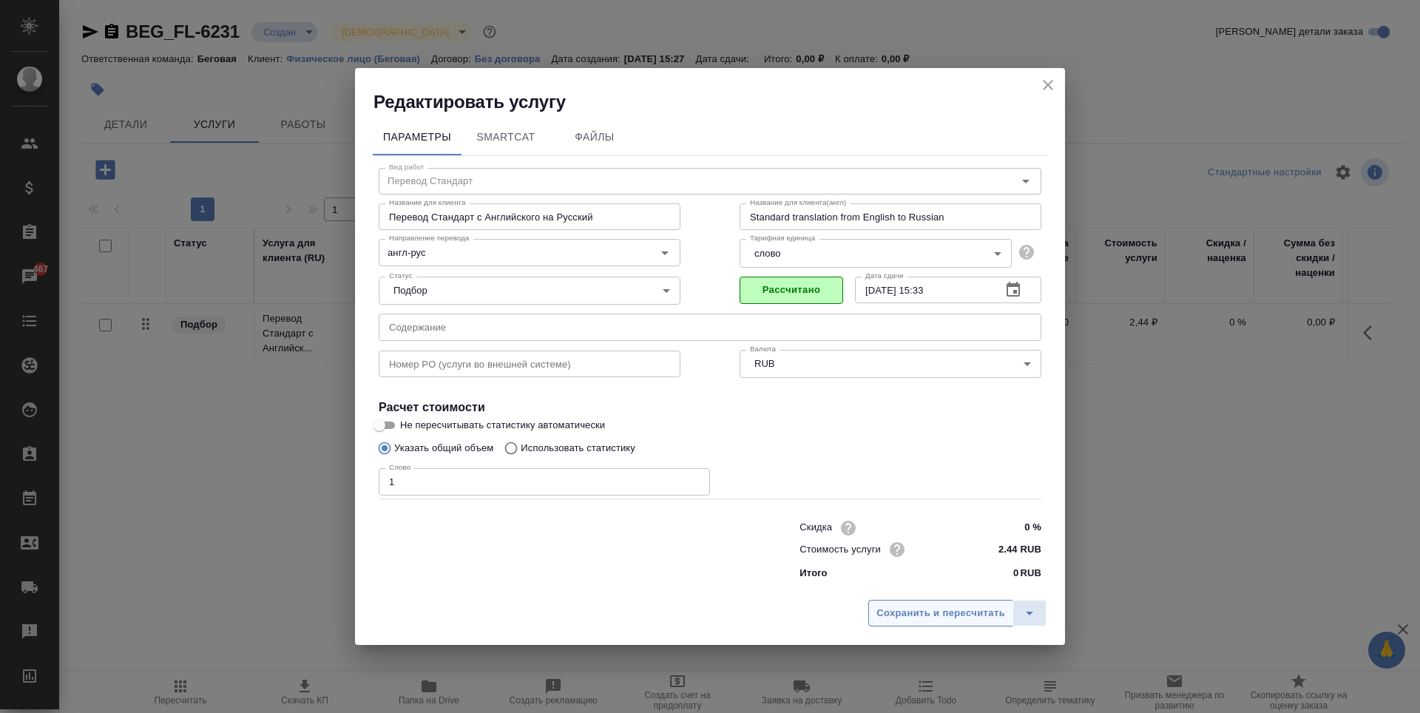
click at [937, 623] on button "Сохранить и пересчитать" at bounding box center [940, 613] width 145 height 27
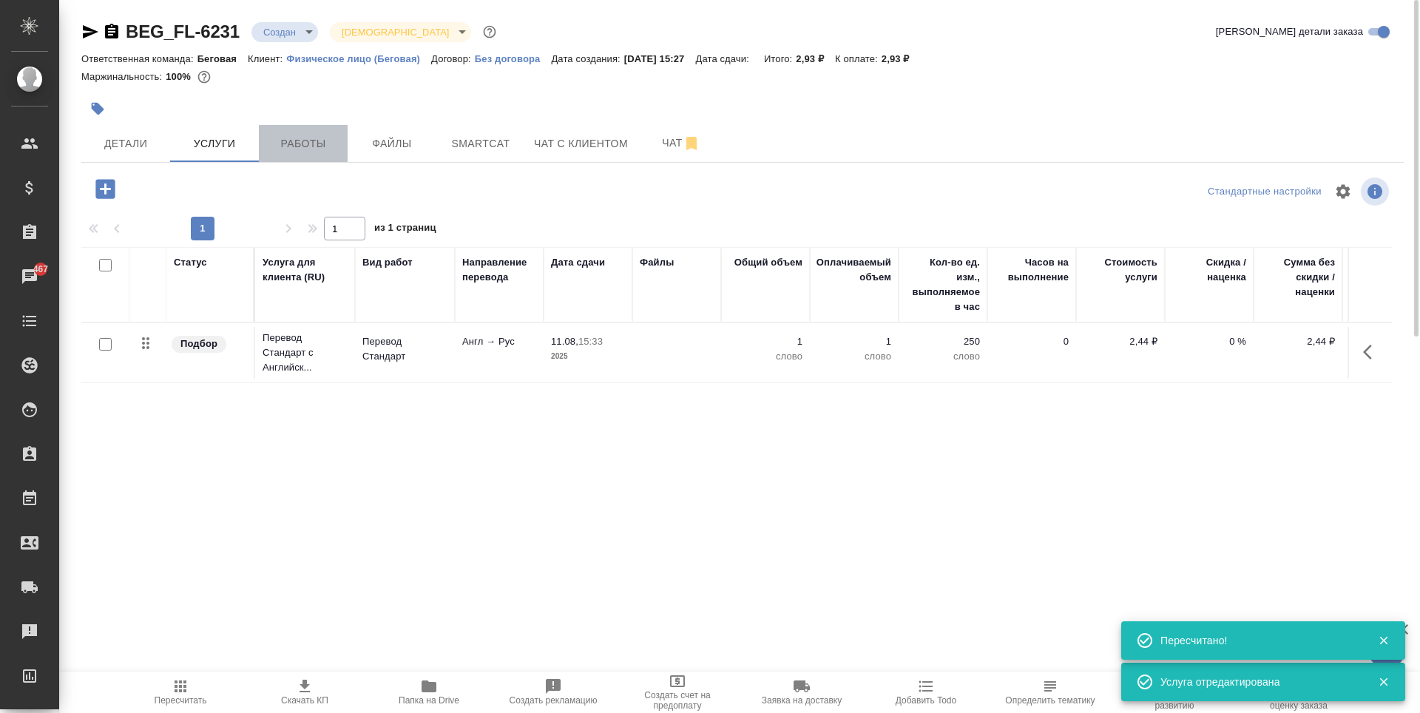
click at [320, 136] on span "Работы" at bounding box center [303, 144] width 71 height 18
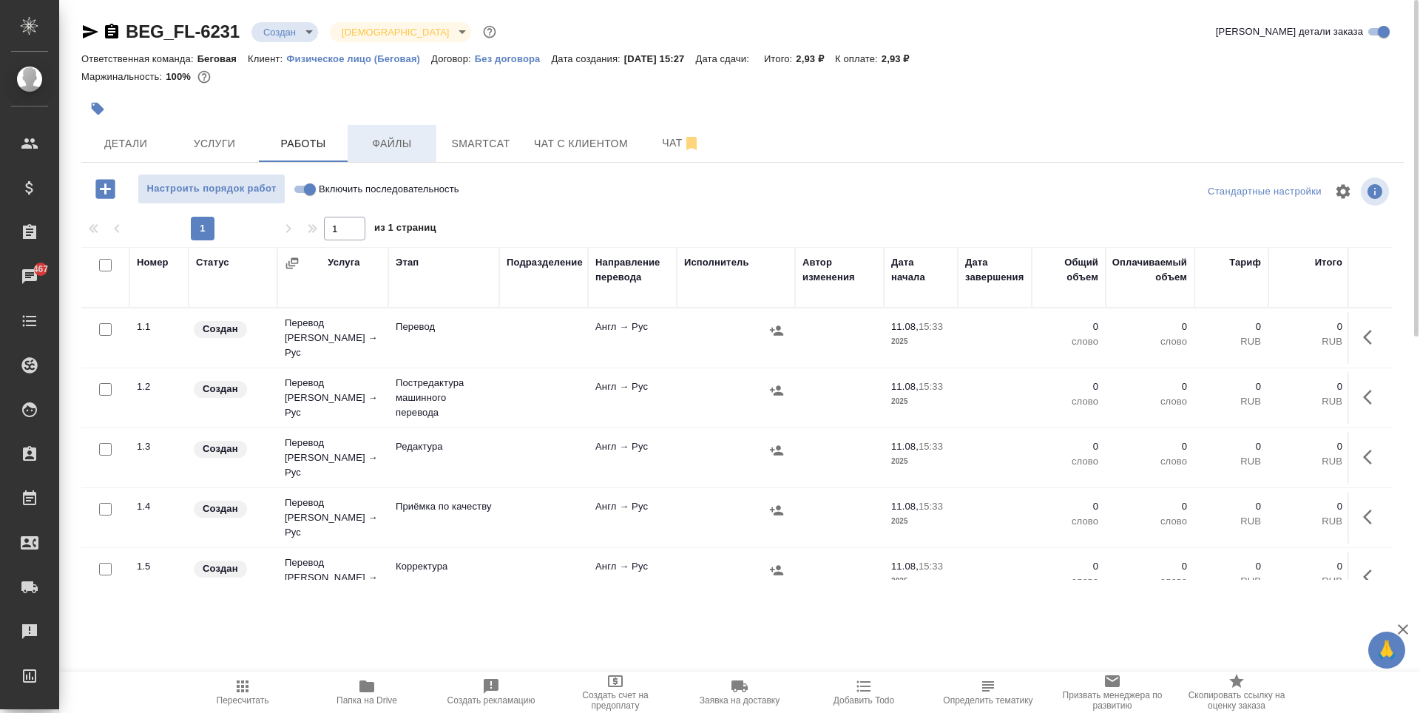
click at [391, 144] on span "Файлы" at bounding box center [392, 144] width 71 height 18
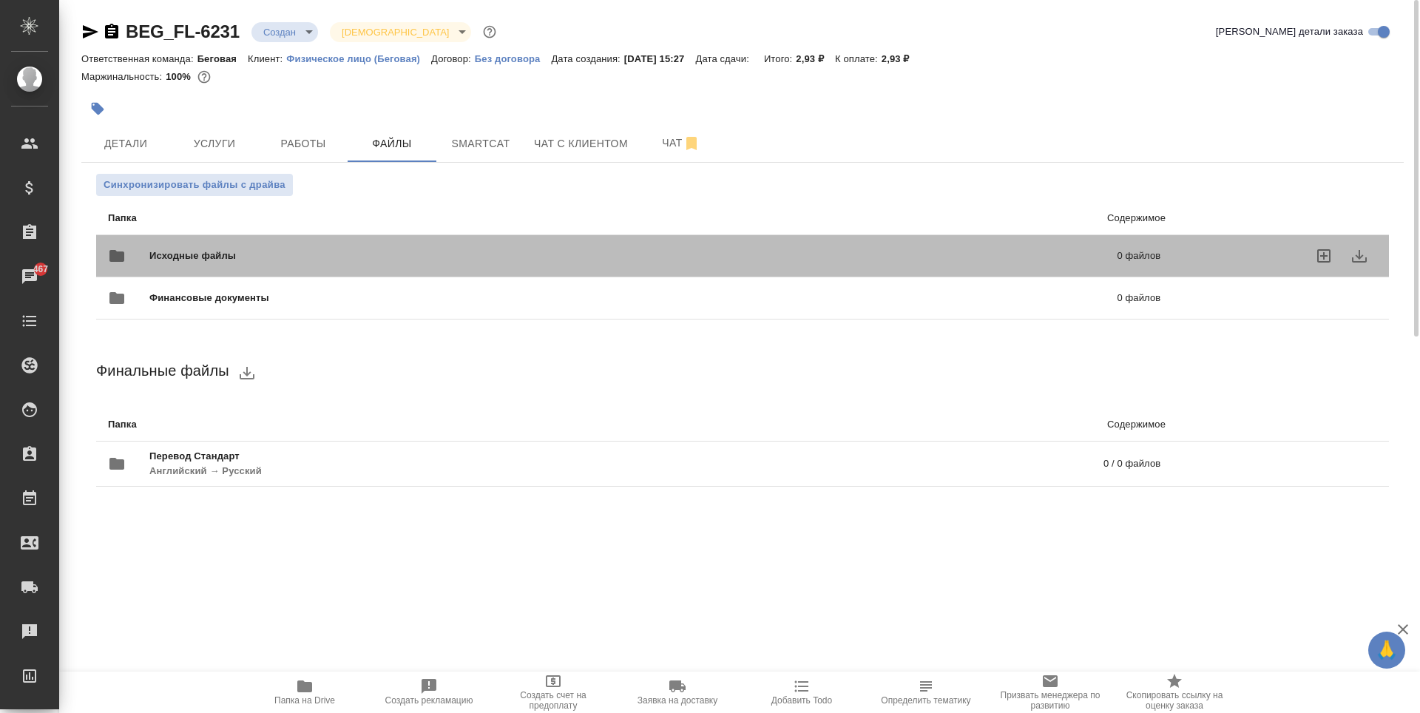
click at [215, 239] on div "Исходные файлы 0 файлов" at bounding box center [634, 256] width 1053 height 36
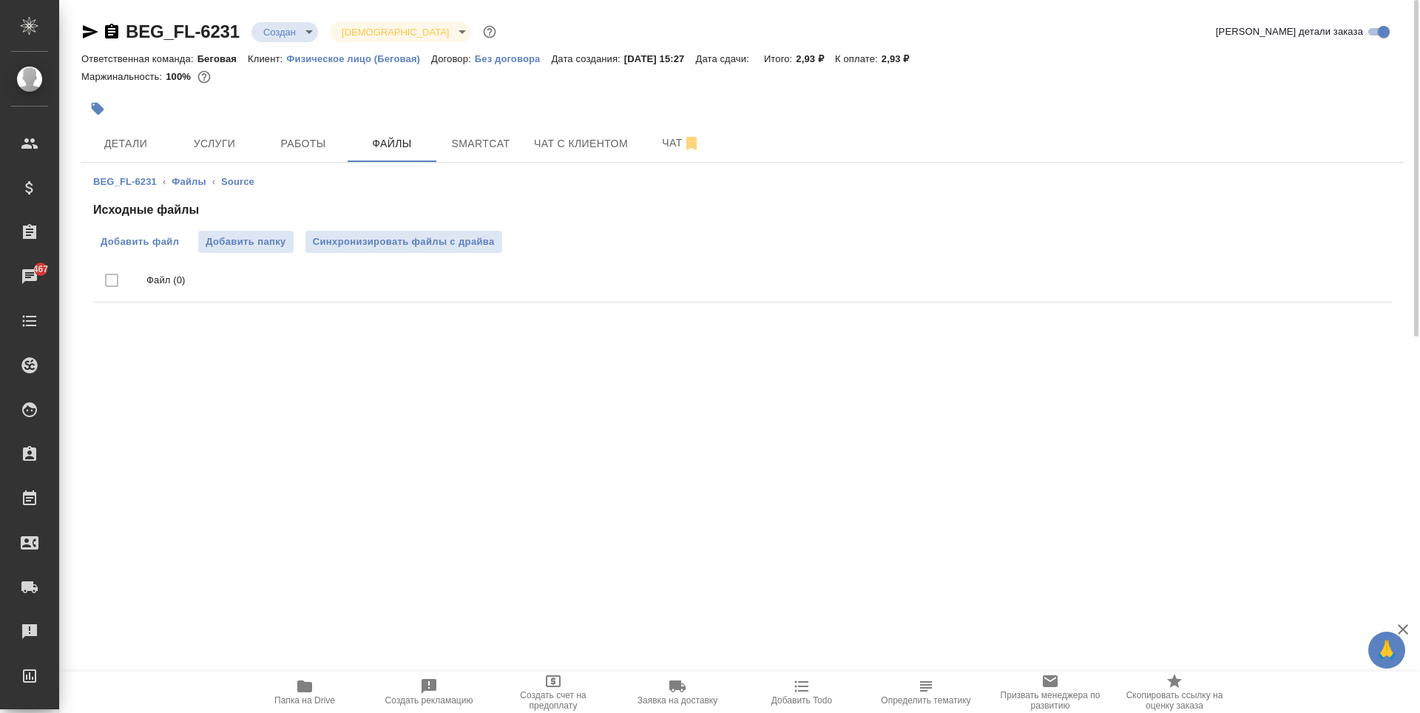
click at [148, 242] on span "Добавить файл" at bounding box center [140, 241] width 78 height 15
click at [0, 0] on input "Добавить файл" at bounding box center [0, 0] width 0 height 0
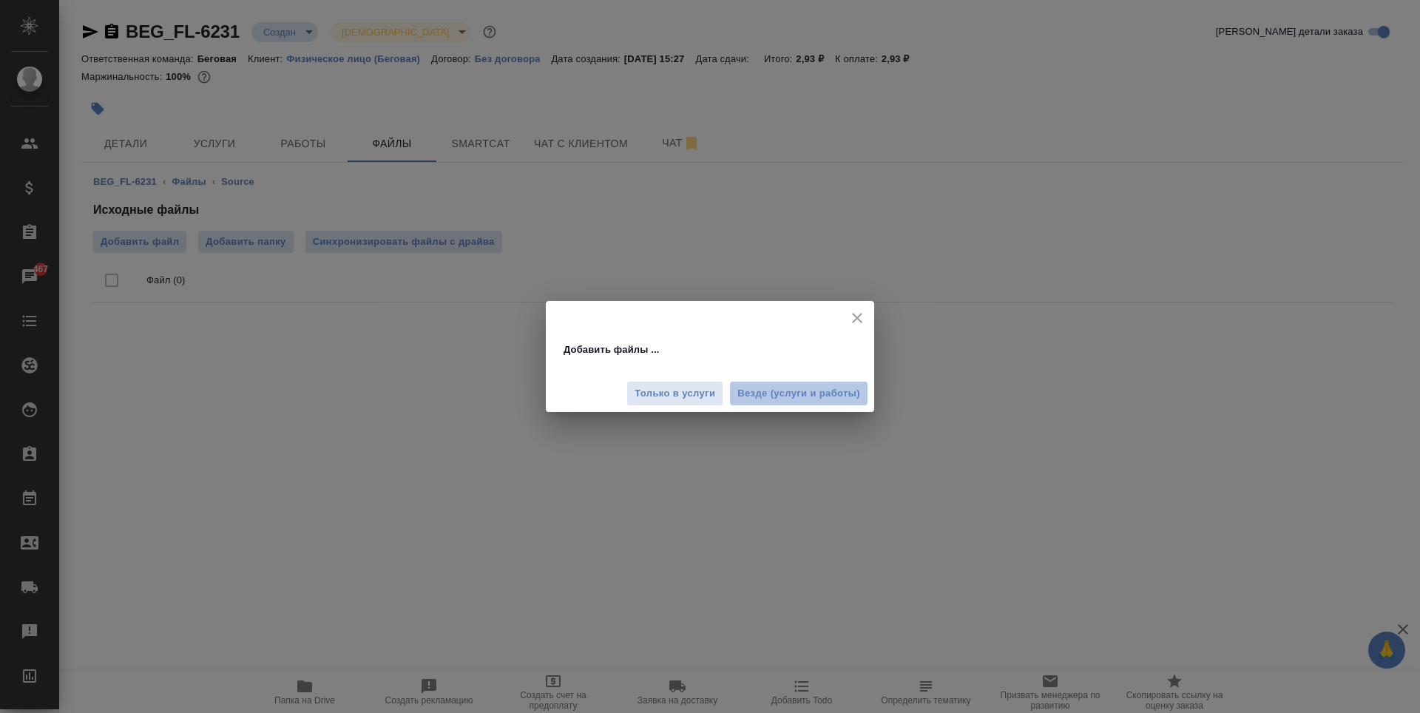
drag, startPoint x: 792, startPoint y: 391, endPoint x: 782, endPoint y: 390, distance: 10.4
click at [793, 391] on span "Везде (услуги и работы)" at bounding box center [798, 393] width 123 height 17
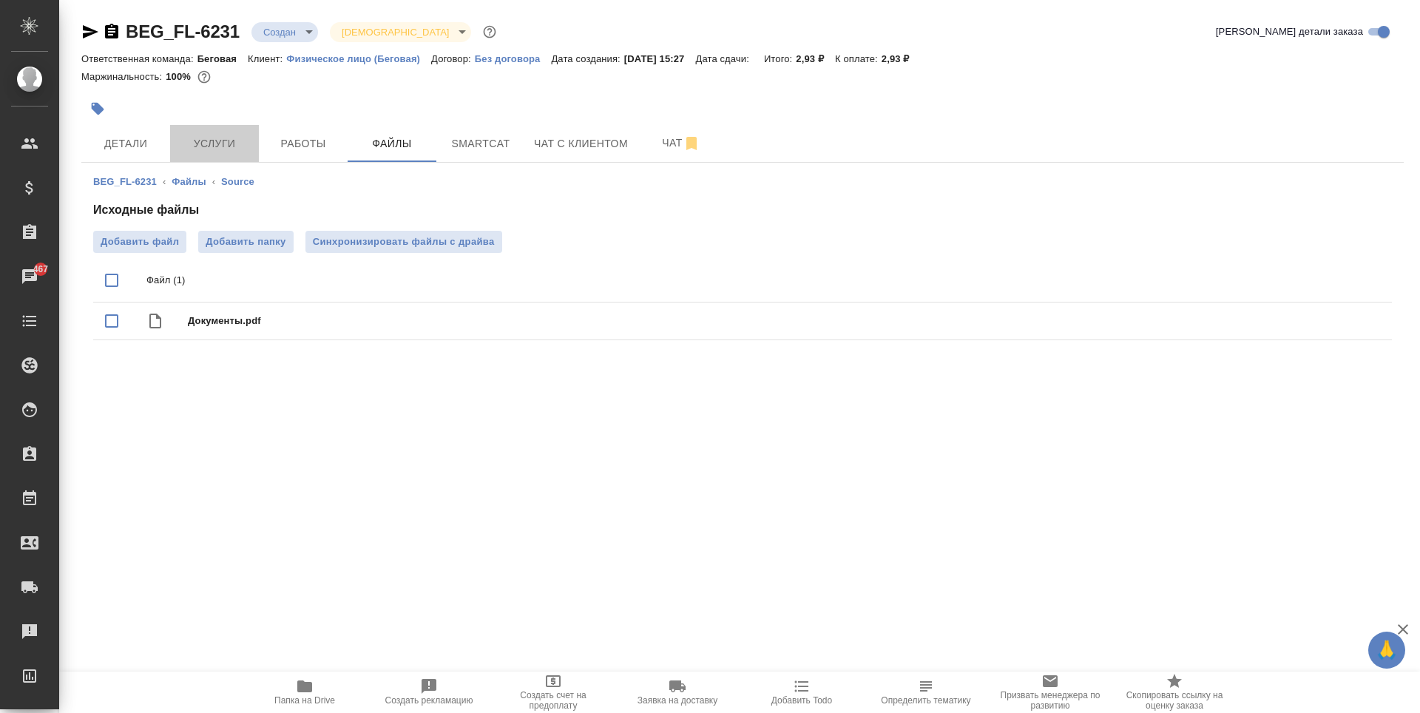
click at [209, 156] on button "Услуги" at bounding box center [214, 143] width 89 height 37
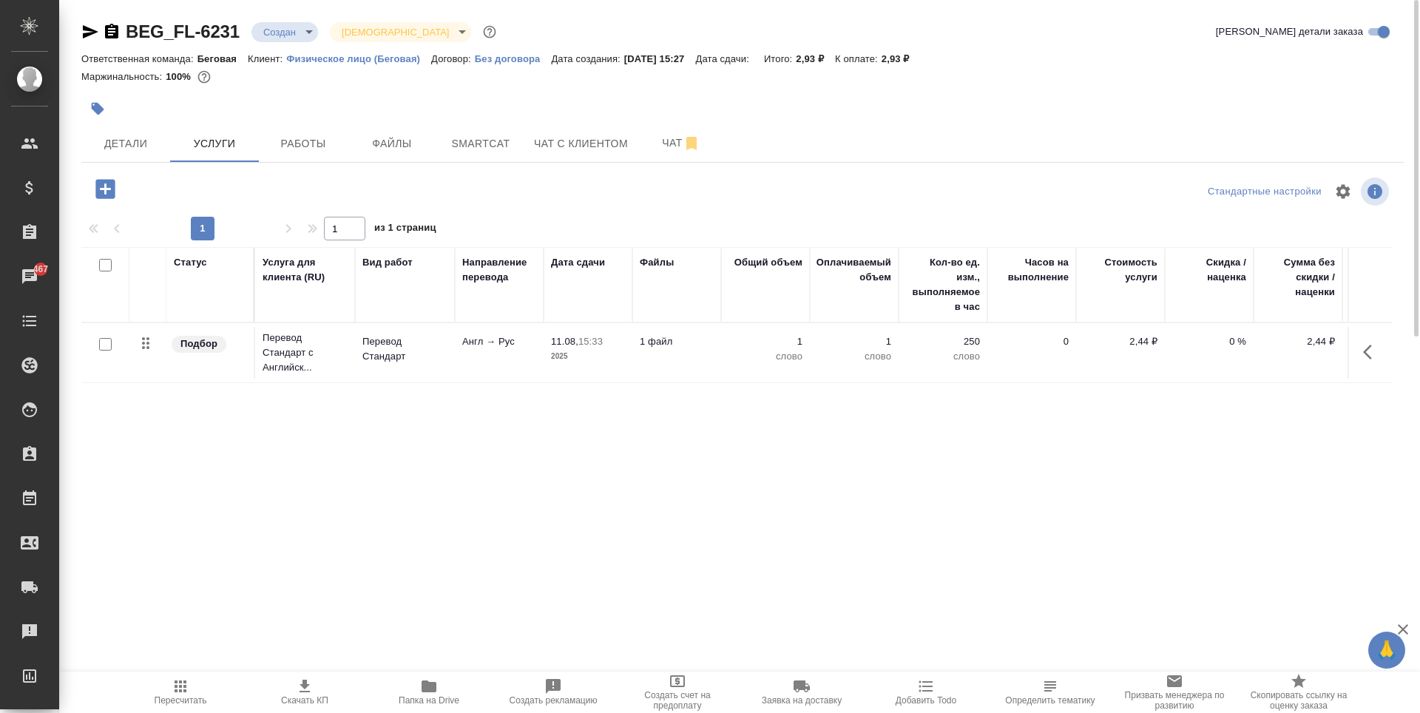
click at [101, 345] on input "checkbox" at bounding box center [105, 344] width 13 height 13
checkbox input "true"
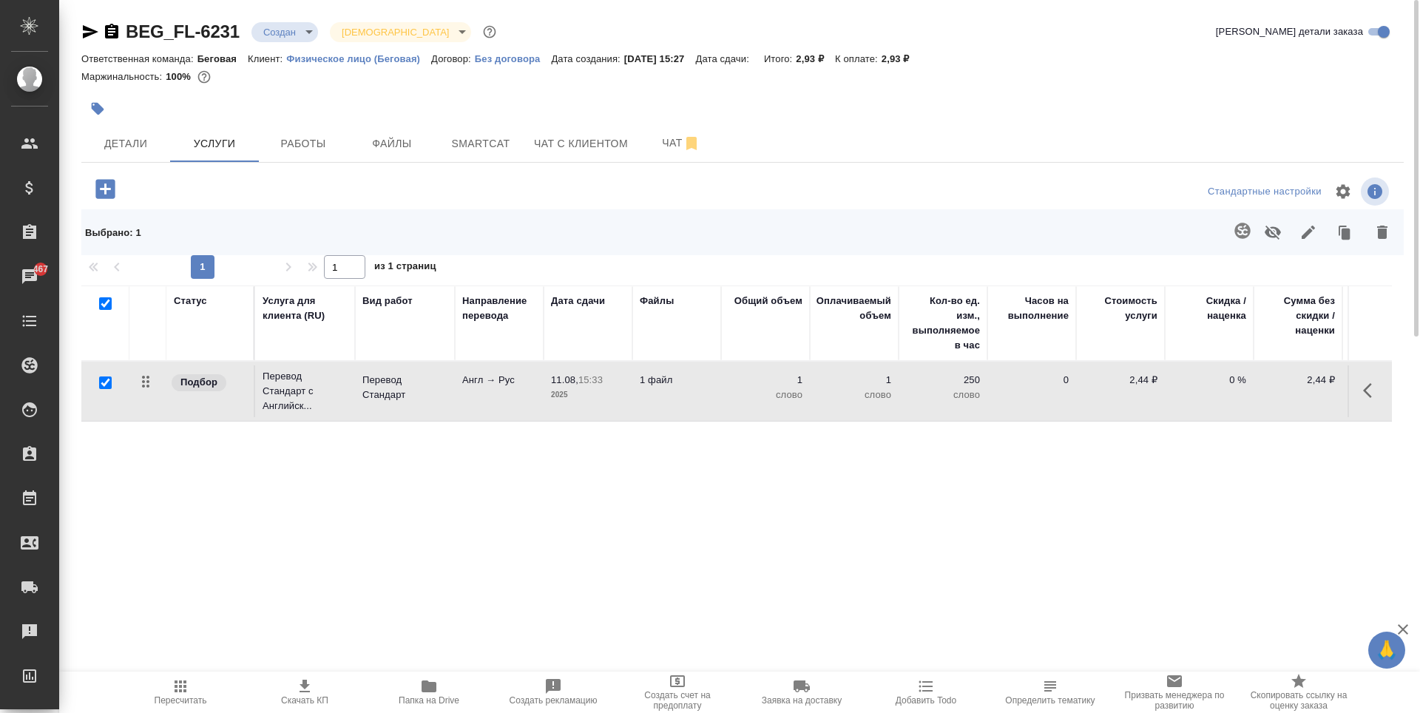
click at [1240, 236] on icon "button" at bounding box center [1243, 231] width 16 height 16
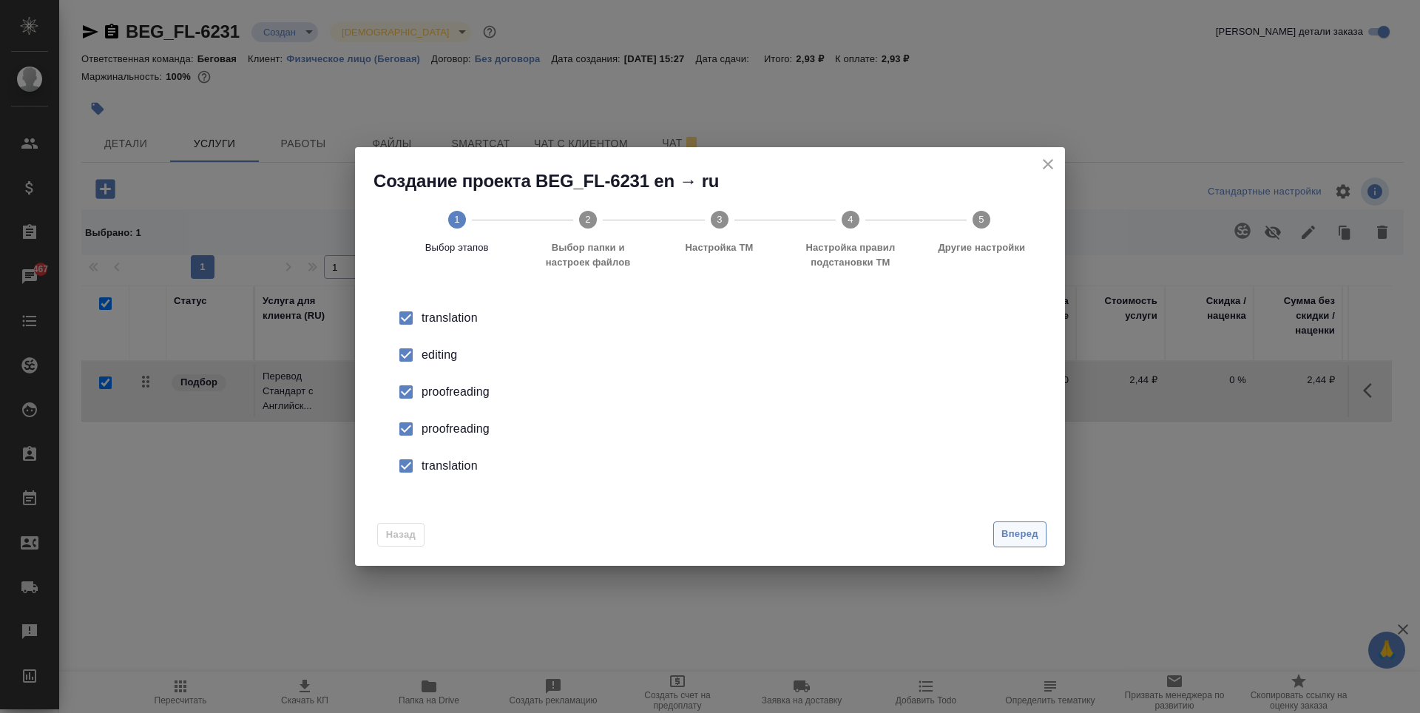
click at [1024, 524] on button "Вперед" at bounding box center [1019, 534] width 53 height 26
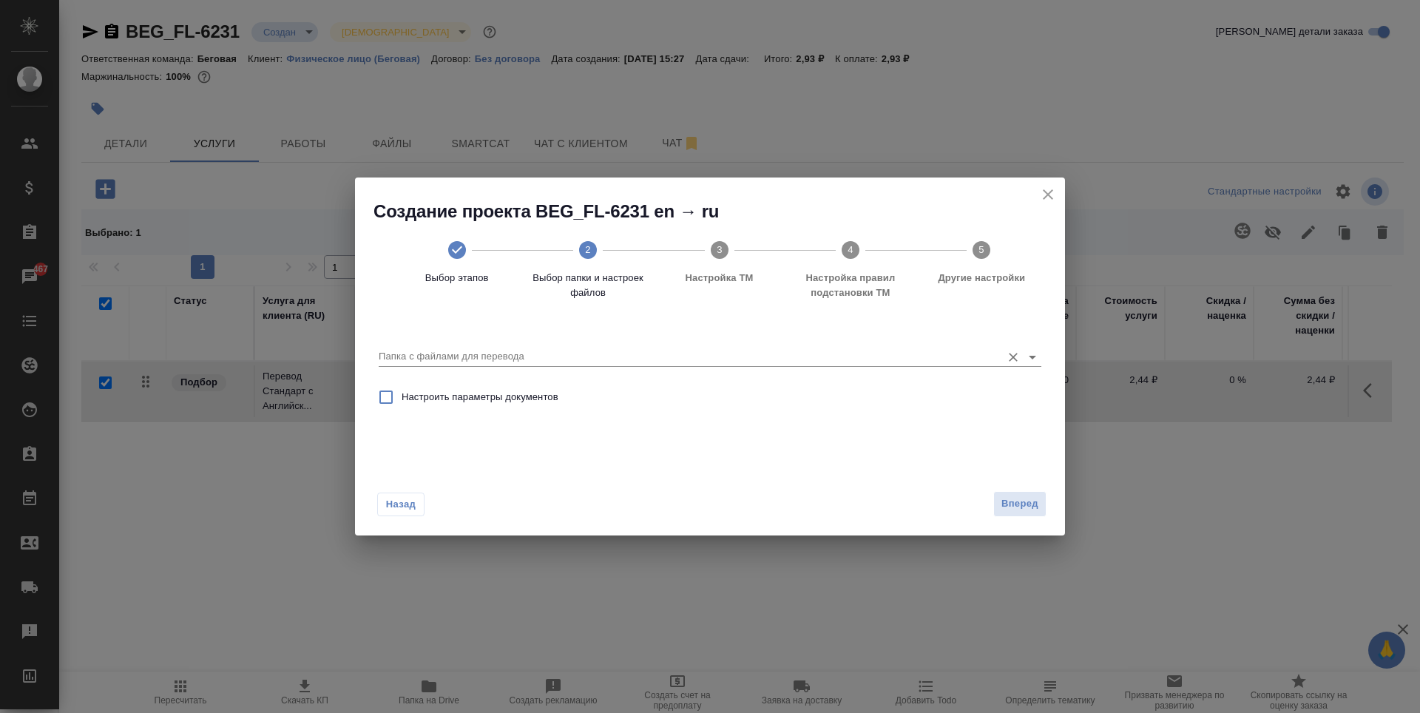
click at [905, 337] on div "Папка с файлами для перевода" at bounding box center [710, 351] width 663 height 30
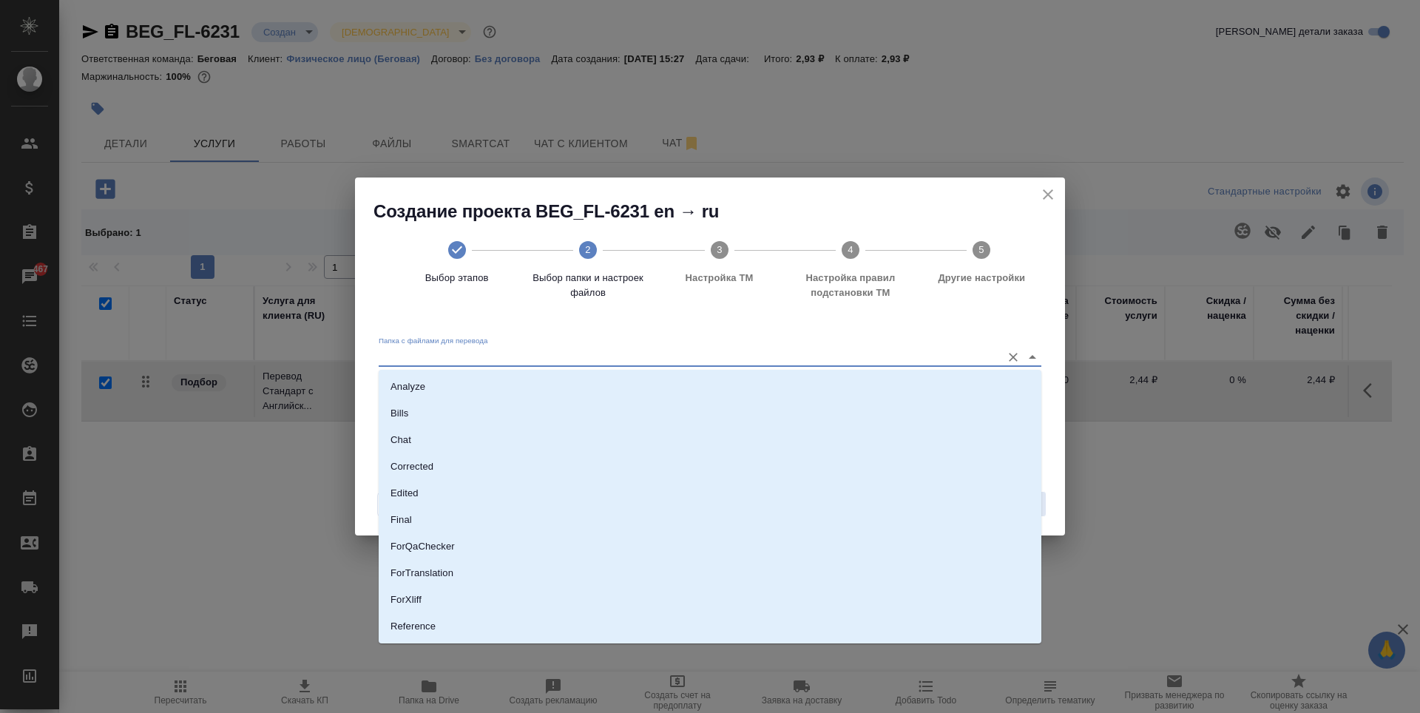
click at [911, 358] on input "Папка с файлами для перевода" at bounding box center [686, 357] width 615 height 18
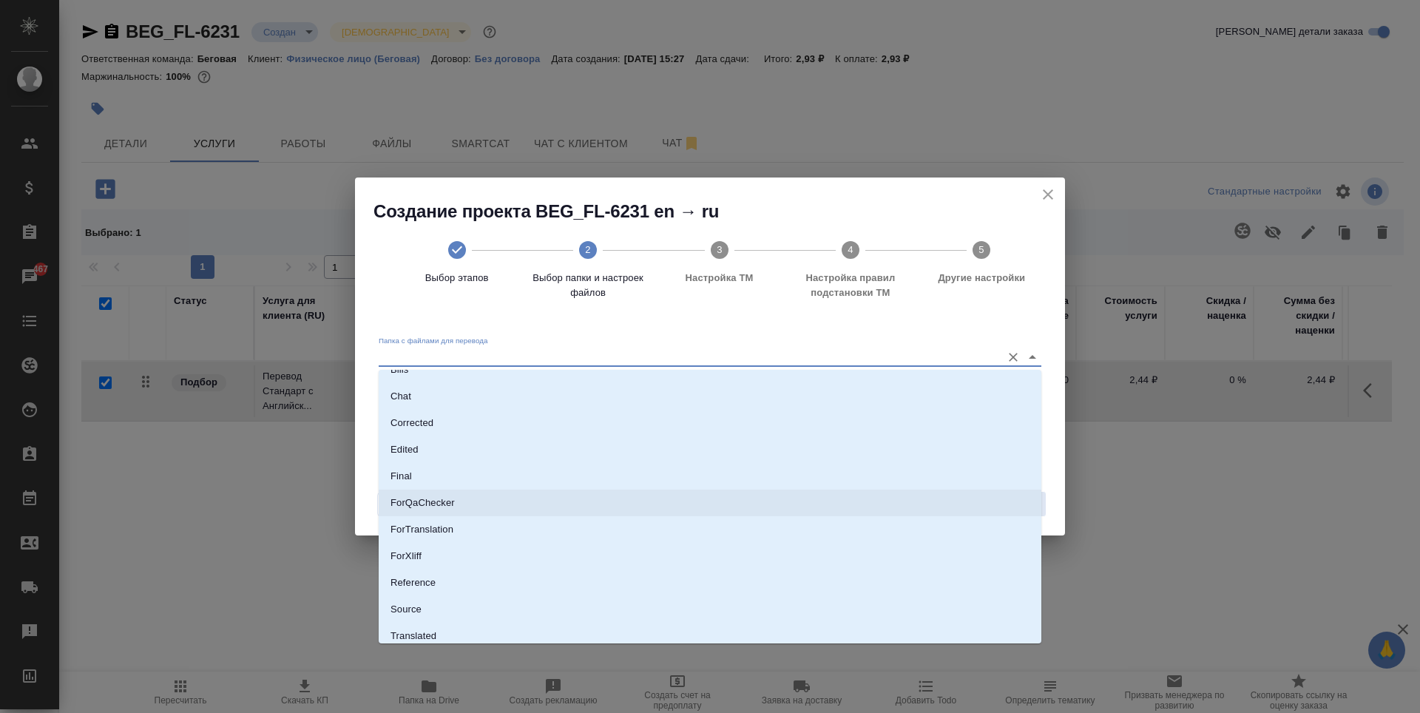
scroll to position [77, 0]
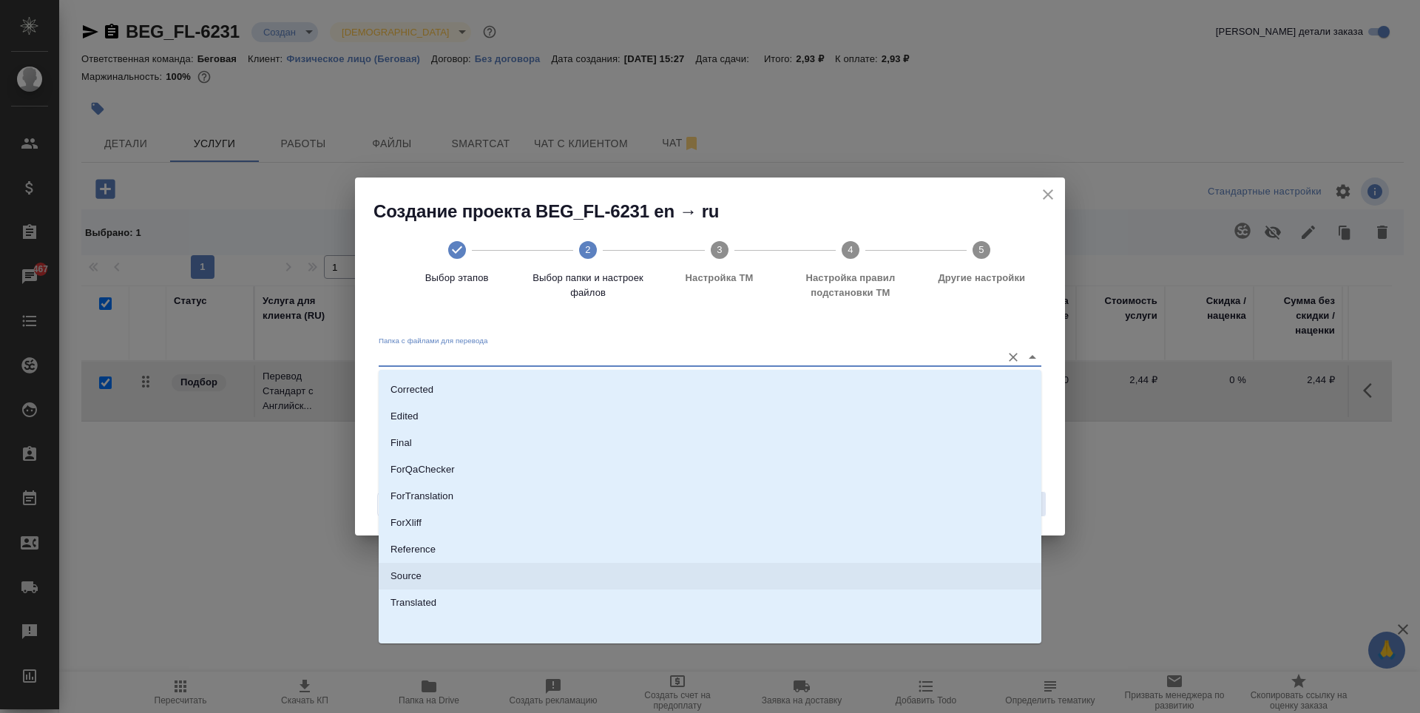
click at [509, 571] on li "Source" at bounding box center [710, 576] width 663 height 27
type input "Source"
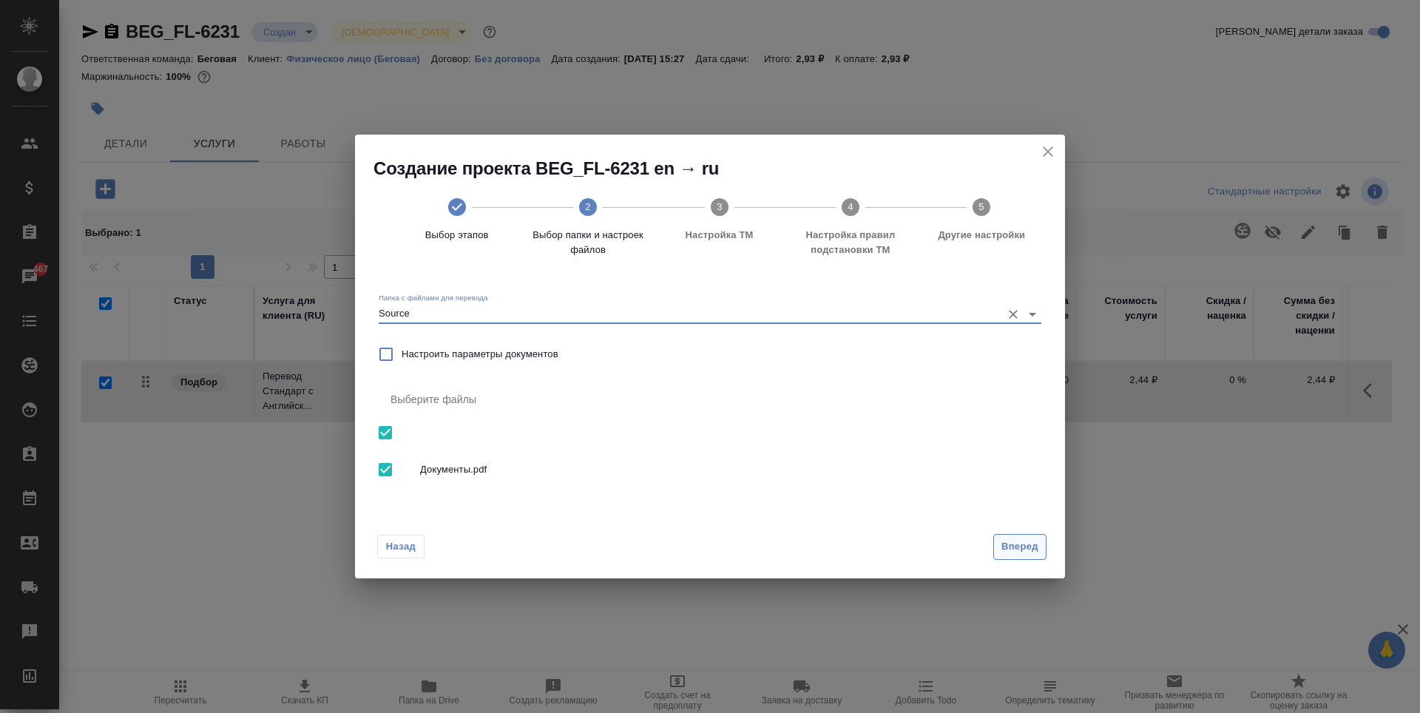
click at [1035, 544] on span "Вперед" at bounding box center [1020, 547] width 37 height 17
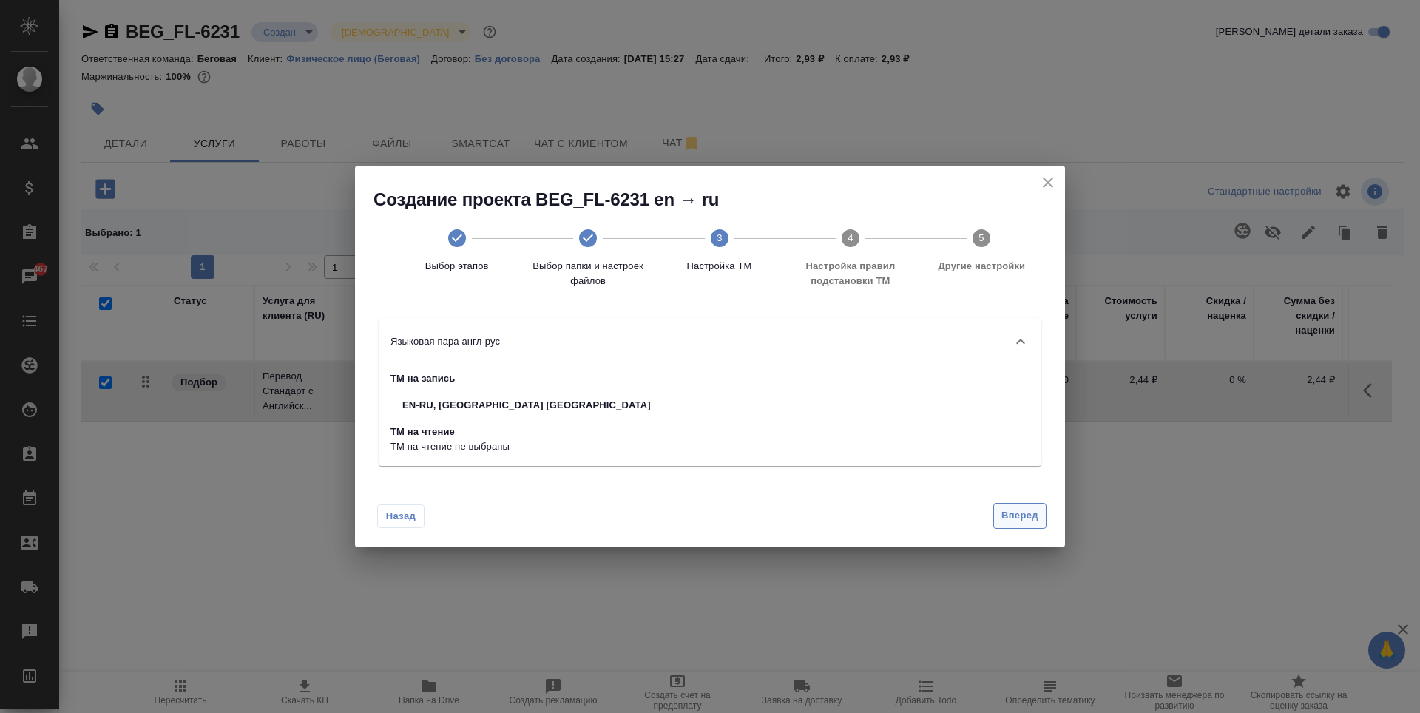
click at [1019, 521] on span "Вперед" at bounding box center [1020, 515] width 37 height 17
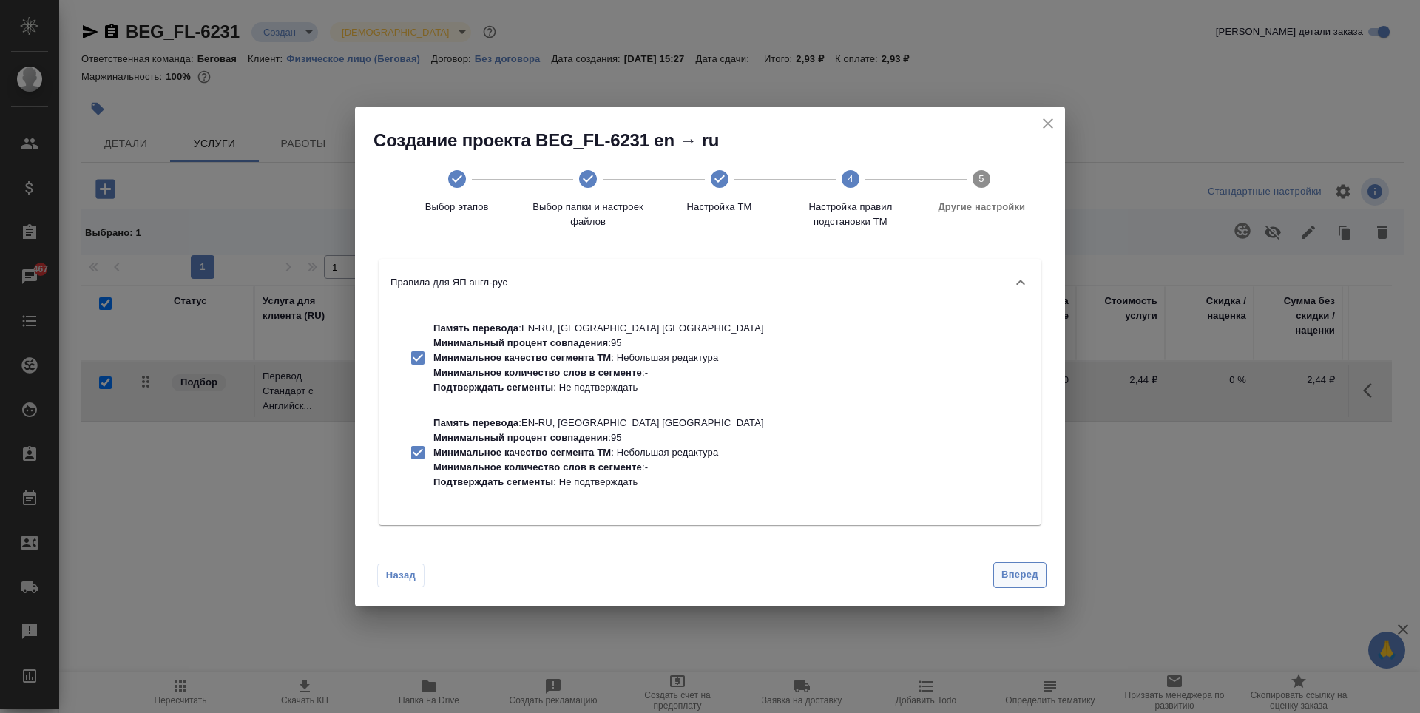
click at [1027, 566] on button "Вперед" at bounding box center [1019, 575] width 53 height 26
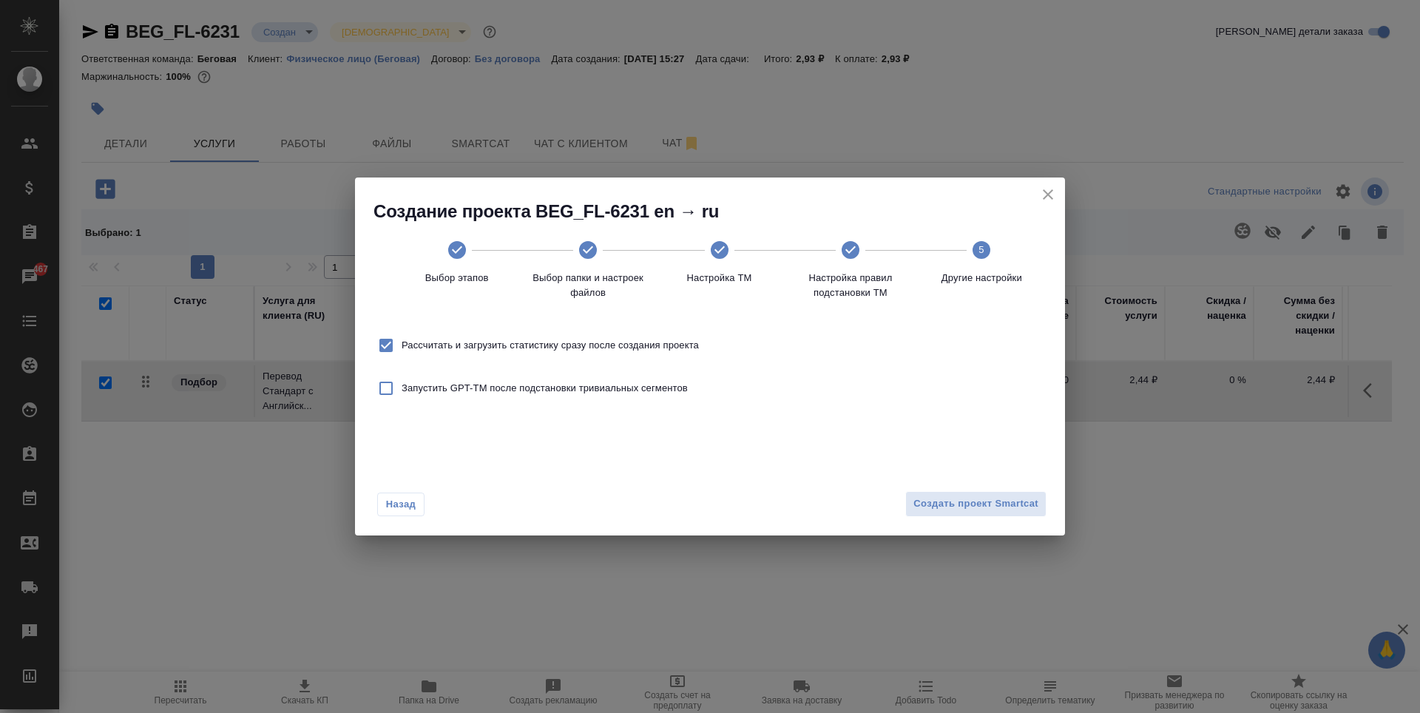
click at [545, 345] on span "Рассчитать и загрузить статистику сразу после создания проекта" at bounding box center [550, 345] width 297 height 15
click at [402, 345] on input "Рассчитать и загрузить статистику сразу после создания проекта" at bounding box center [386, 345] width 31 height 31
checkbox input "false"
click at [1047, 506] on div "Назад Создать проект Smartcat" at bounding box center [710, 501] width 710 height 70
click at [1013, 504] on span "Создать проект Smartcat" at bounding box center [976, 504] width 125 height 17
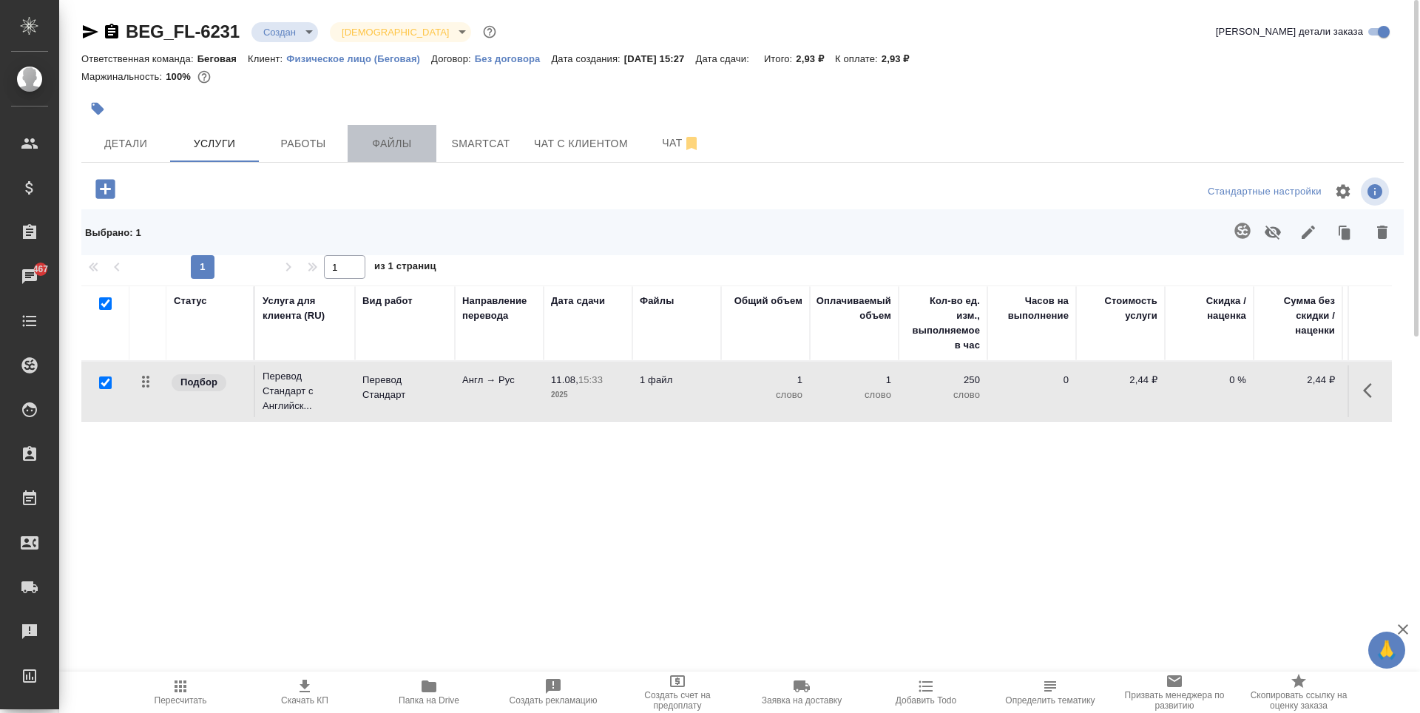
click at [388, 150] on span "Файлы" at bounding box center [392, 144] width 71 height 18
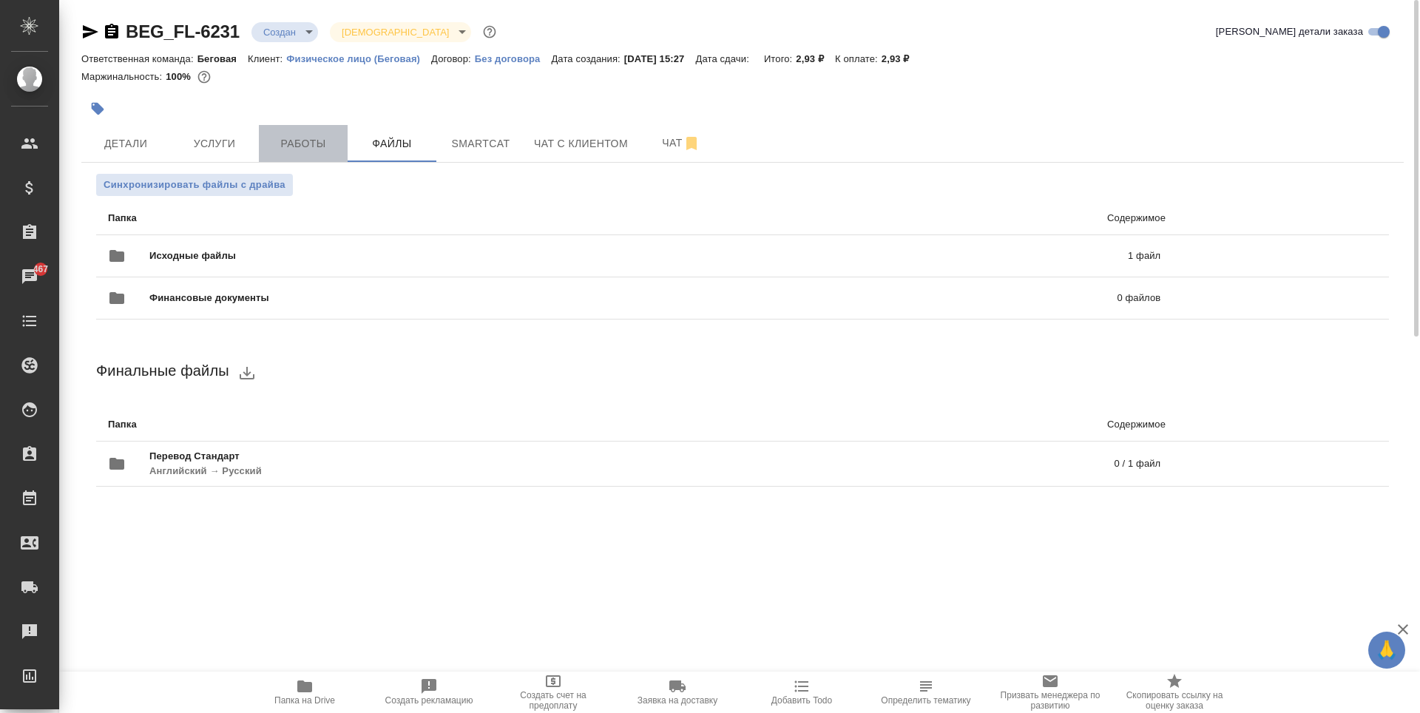
click at [296, 151] on span "Работы" at bounding box center [303, 144] width 71 height 18
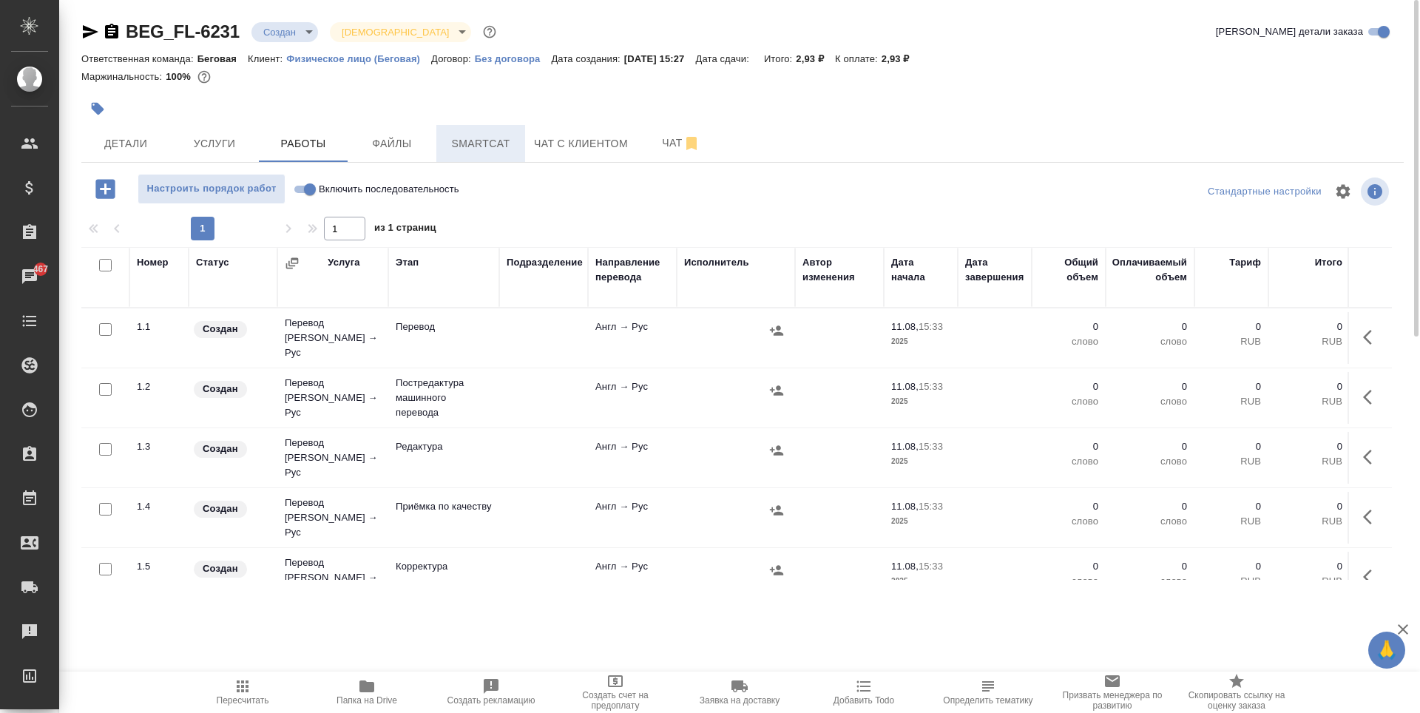
click at [487, 144] on span "Smartcat" at bounding box center [480, 144] width 71 height 18
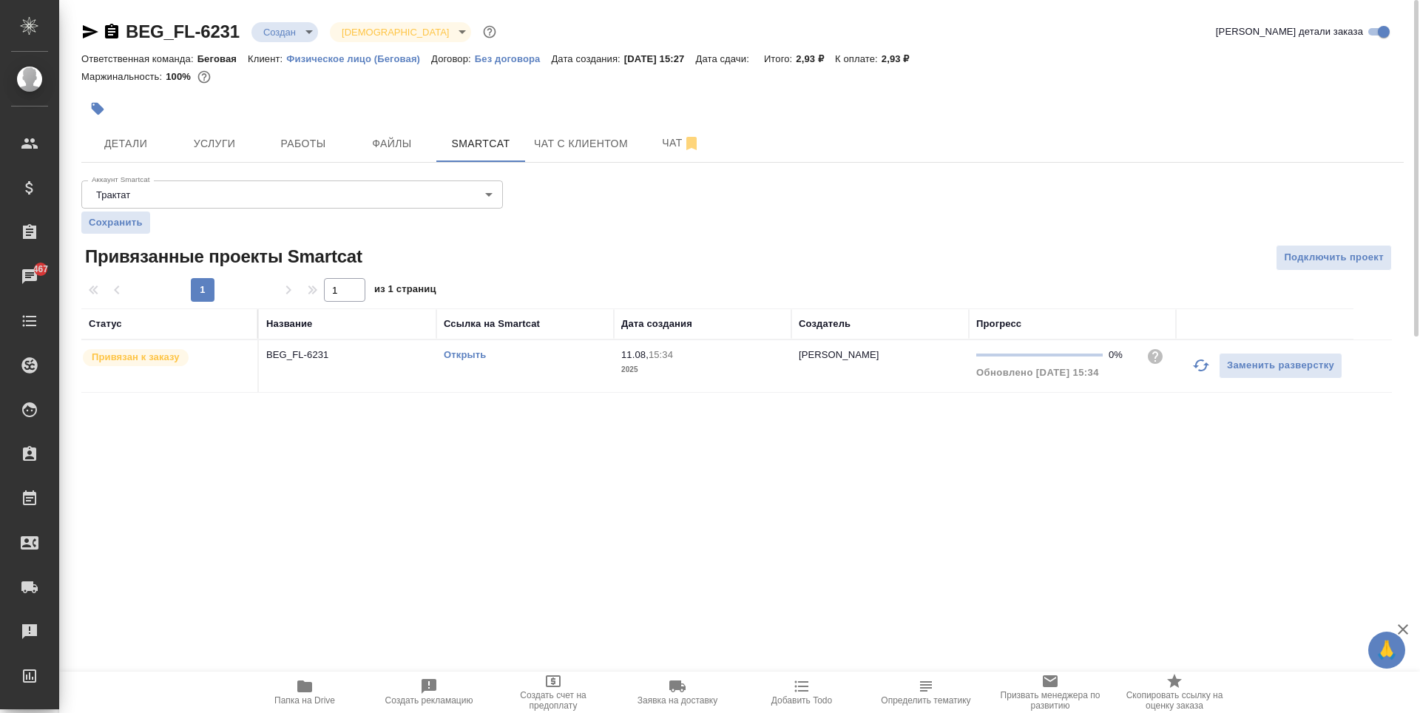
click at [464, 354] on link "Открыть" at bounding box center [465, 354] width 42 height 11
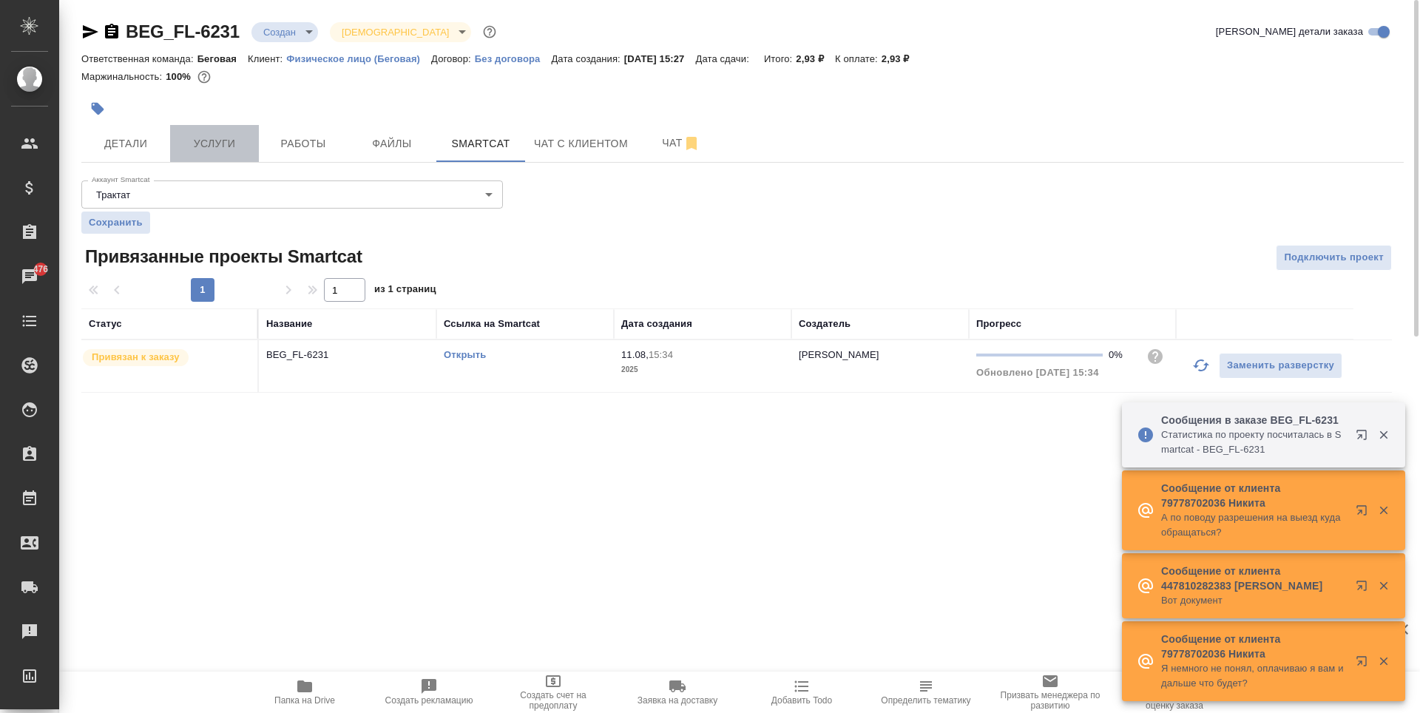
click at [234, 144] on span "Услуги" at bounding box center [214, 144] width 71 height 18
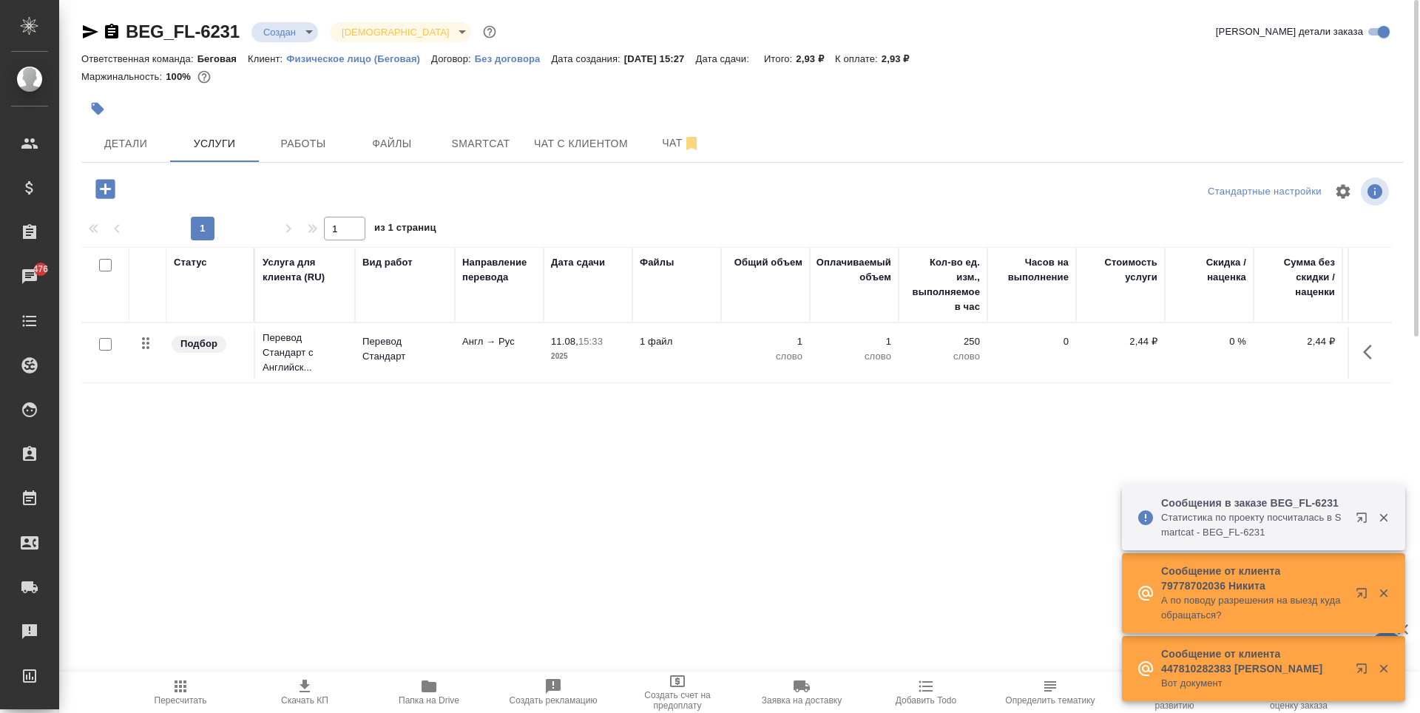
click at [482, 374] on td "Англ → Рус" at bounding box center [499, 353] width 89 height 52
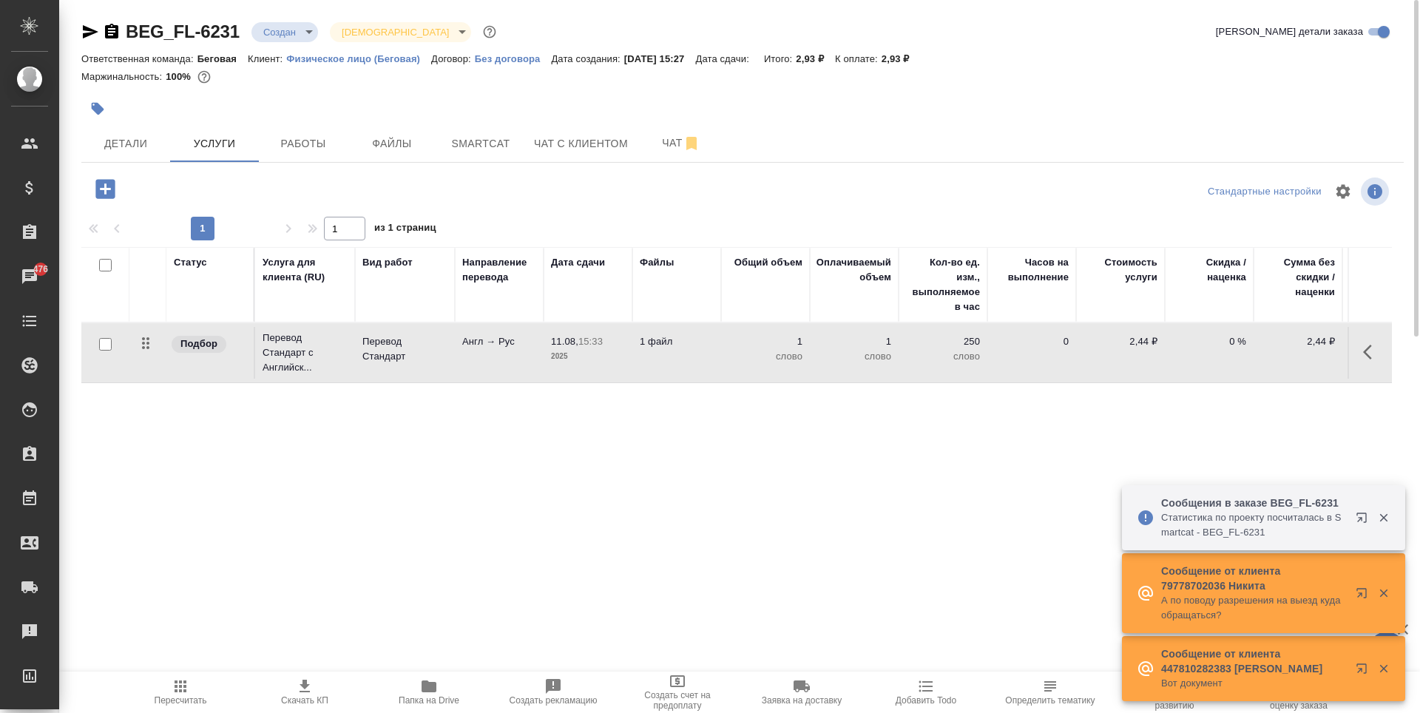
click at [482, 374] on td "Англ → Рус" at bounding box center [499, 353] width 89 height 52
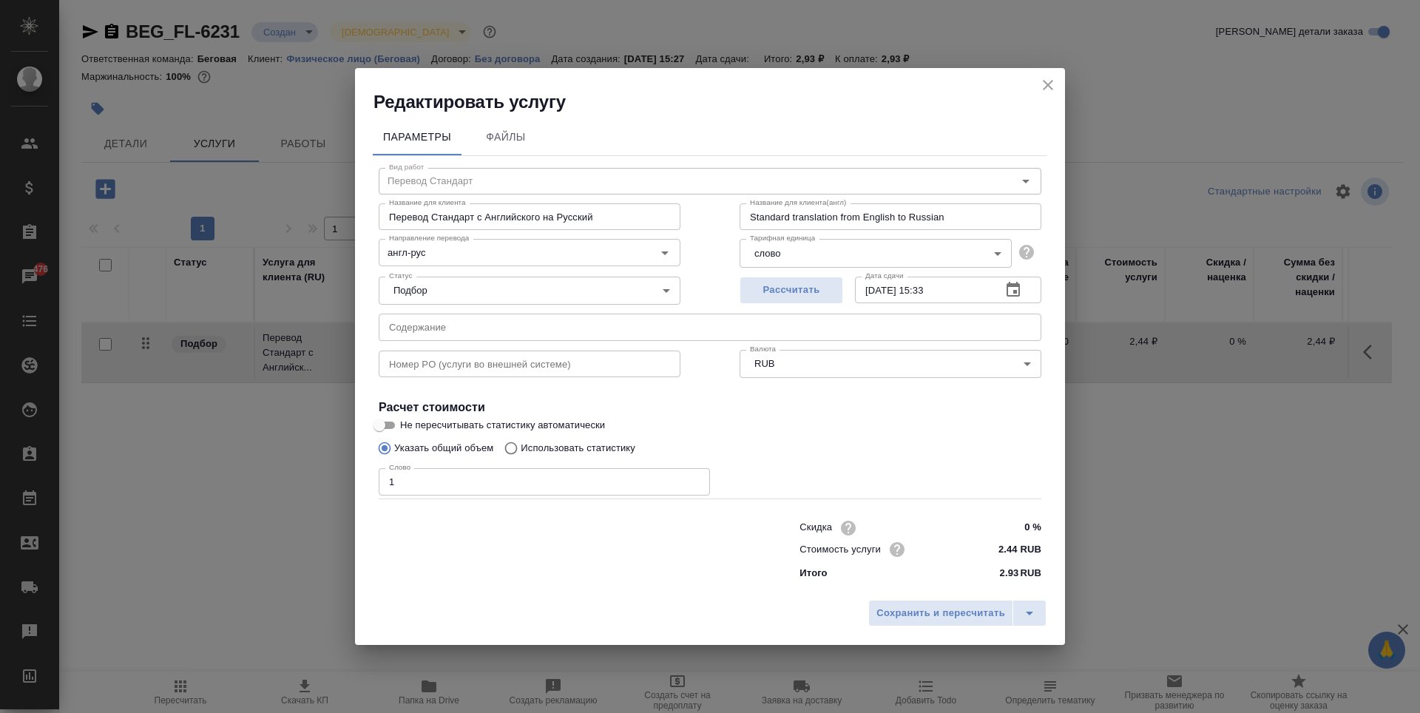
click at [534, 446] on p "Использовать статистику" at bounding box center [578, 448] width 115 height 15
click at [521, 446] on input "Использовать статистику" at bounding box center [509, 448] width 24 height 28
radio input "true"
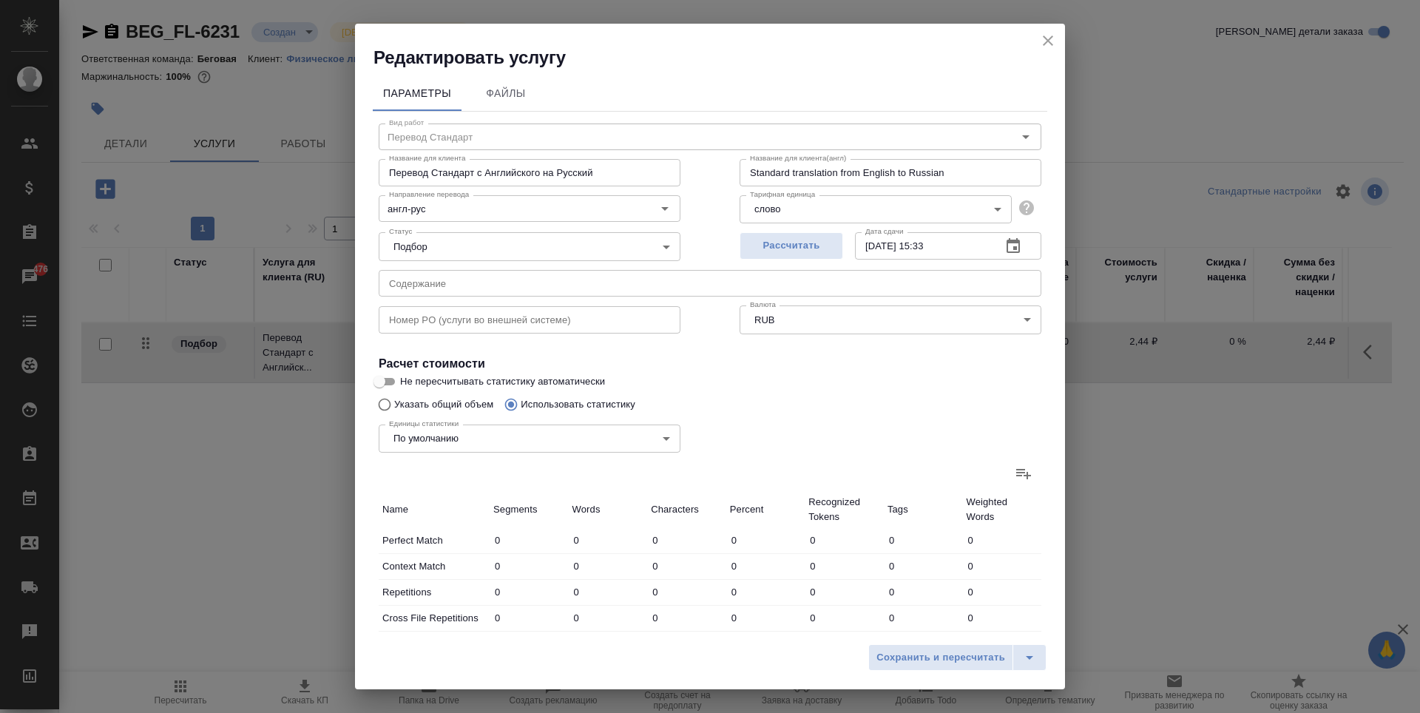
radio input "false"
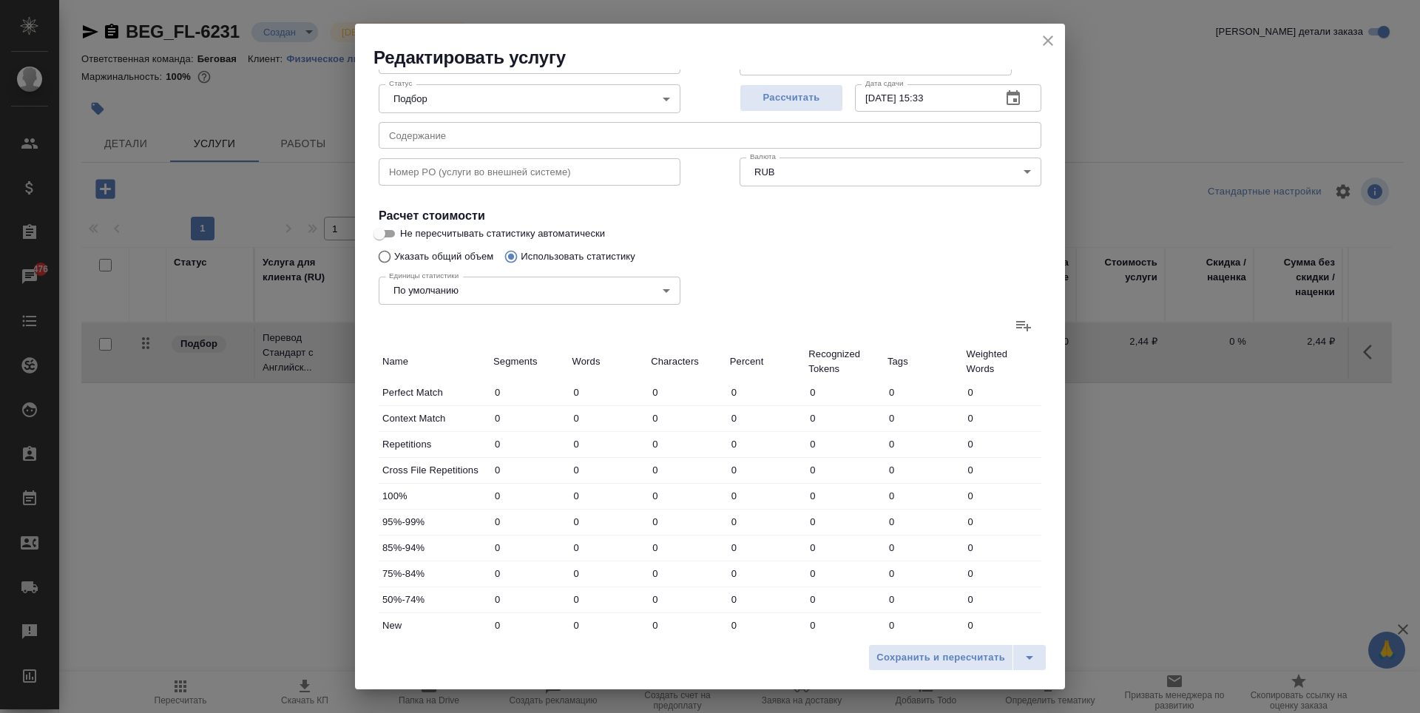
click at [1019, 328] on icon at bounding box center [1023, 326] width 15 height 10
click at [0, 0] on input "file" at bounding box center [0, 0] width 0 height 0
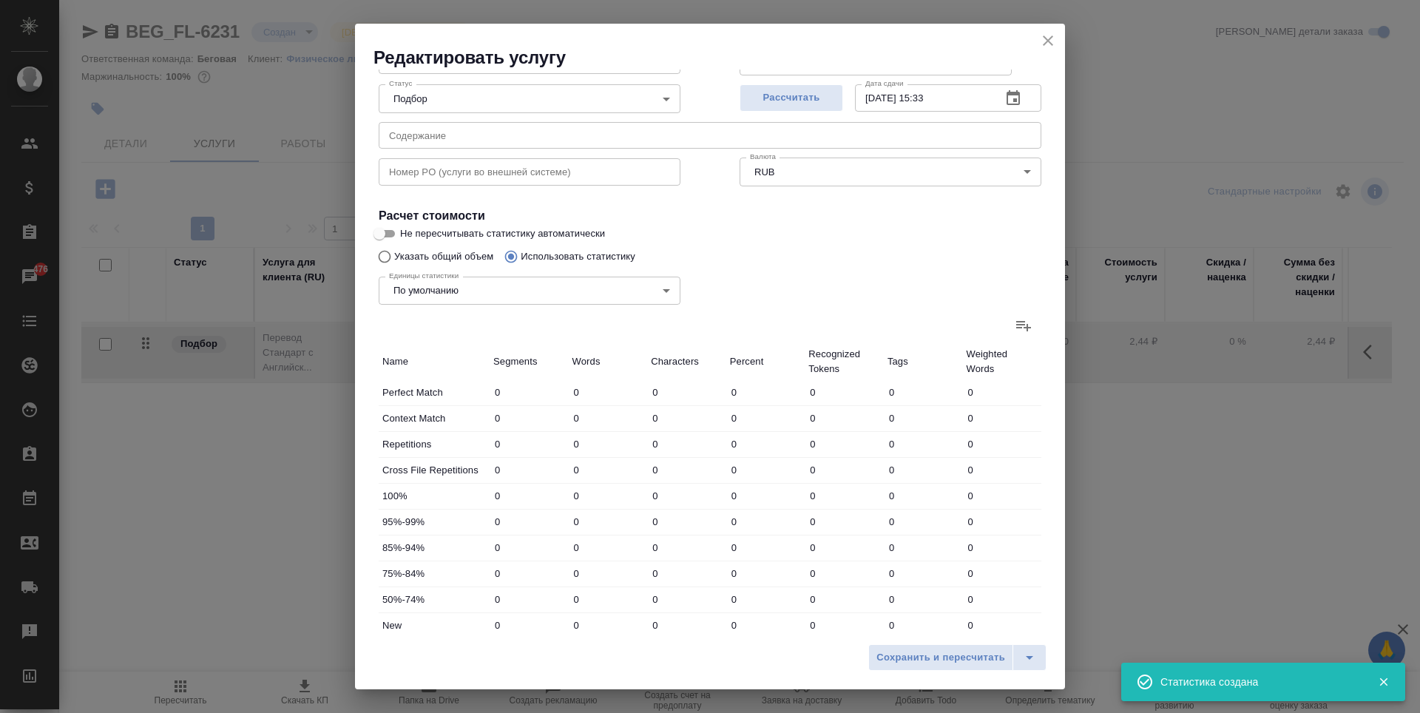
type input "4"
type input "10"
type input "70"
type input "23"
type input "25"
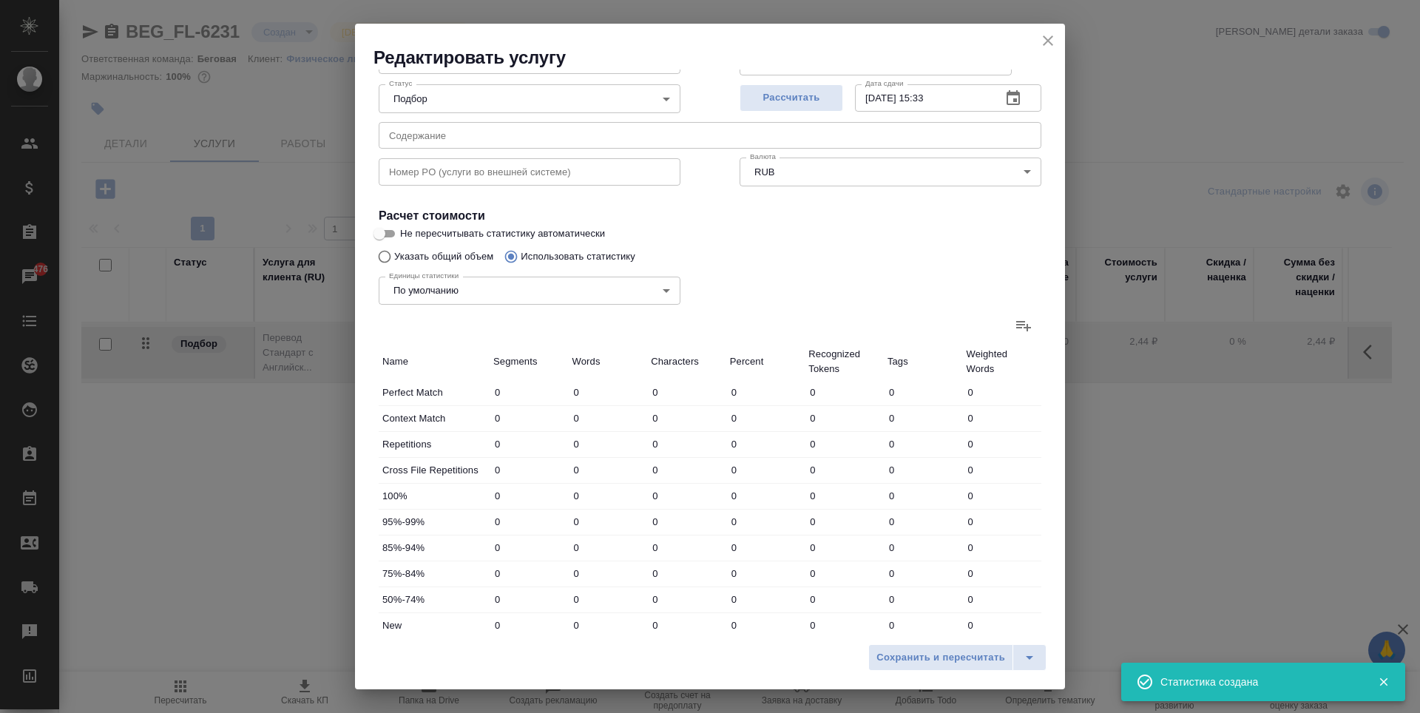
type input "34"
type input "113"
type input "125"
type input "268"
type input "633"
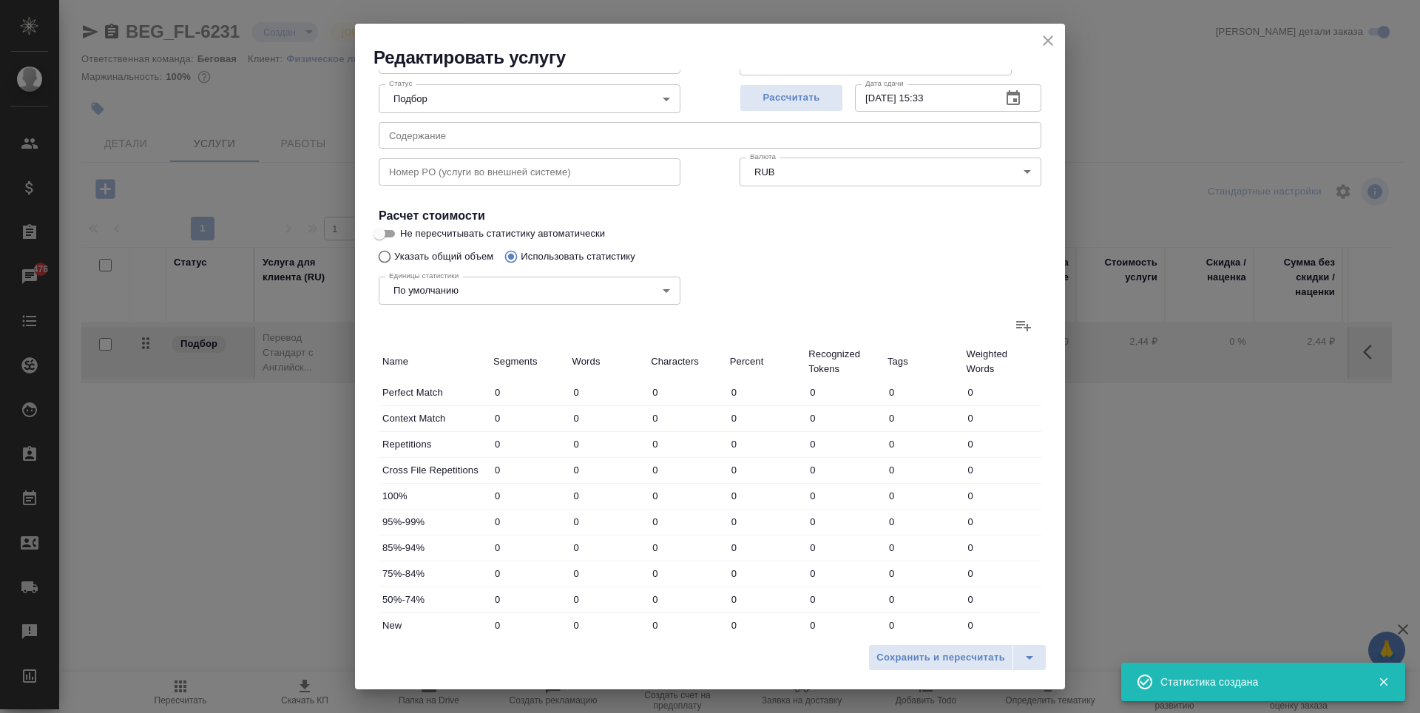
type input "1147"
type input "9317"
type input "50"
type input "144"
type input "1185"
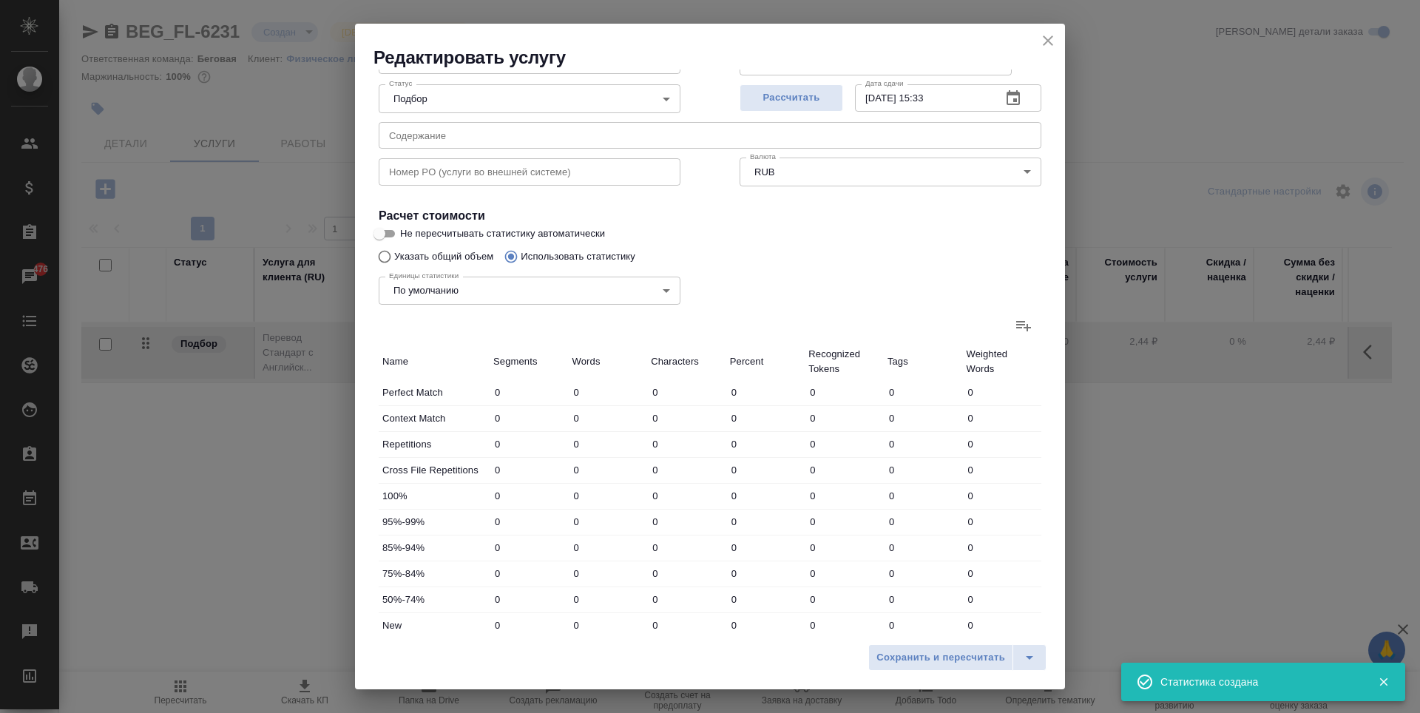
type input "49"
type input "172"
type input "1105"
type input "4592"
type input "55299"
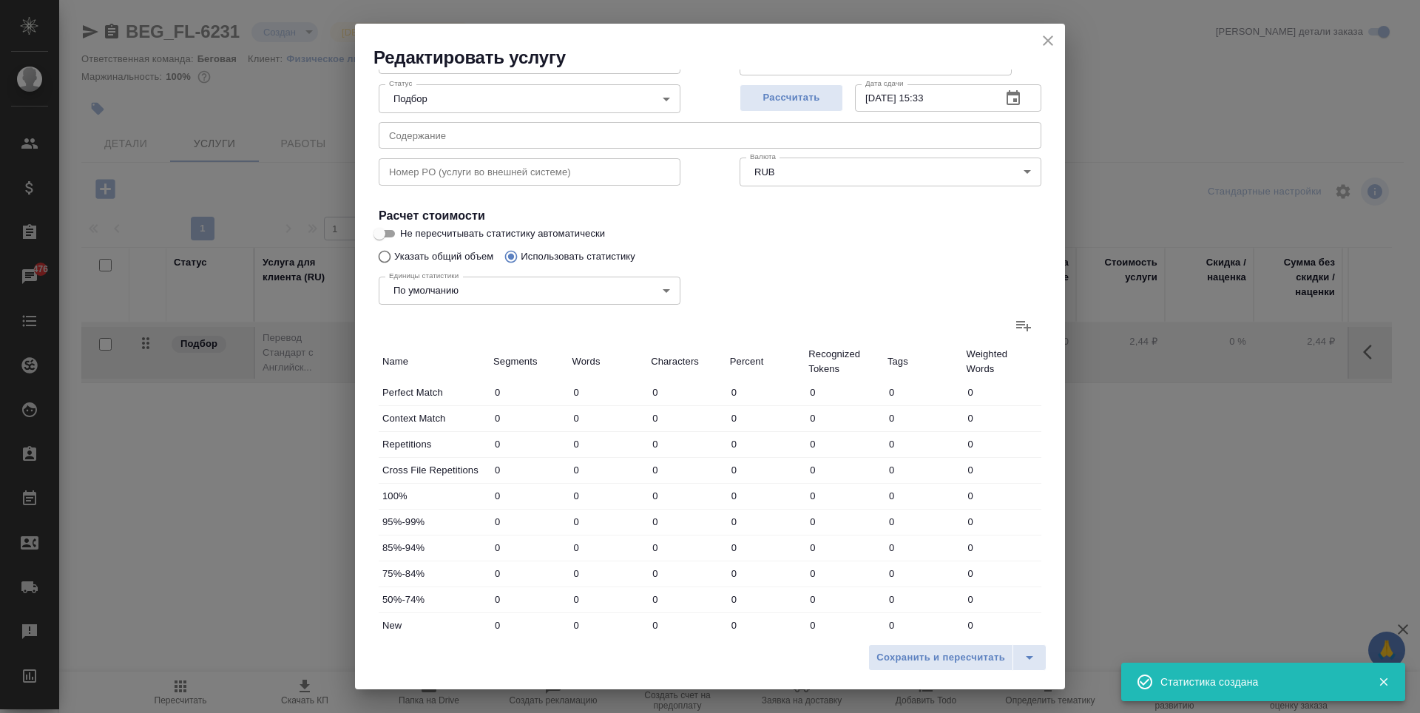
type input "402438"
type input "5441"
type input "56897"
type input "414383"
type input "5464"
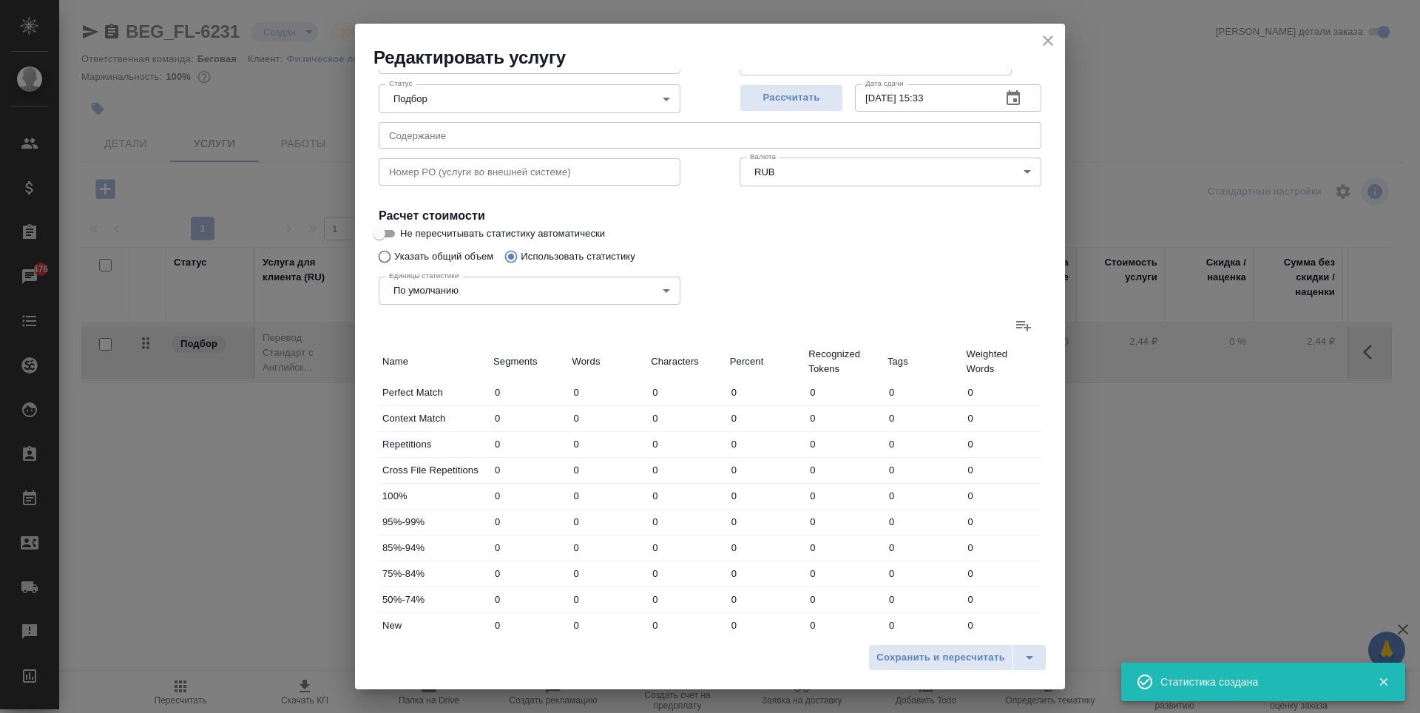
type input "56922"
type input "414417"
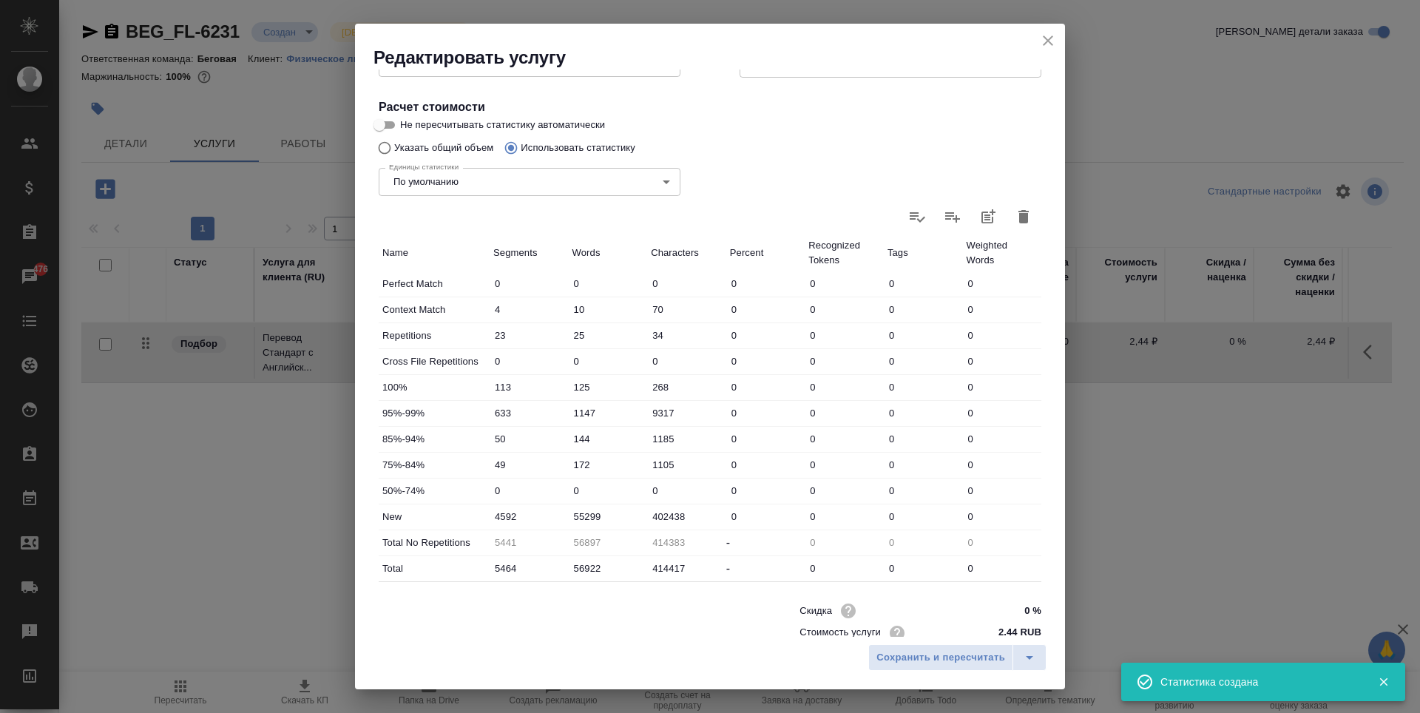
scroll to position [296, 0]
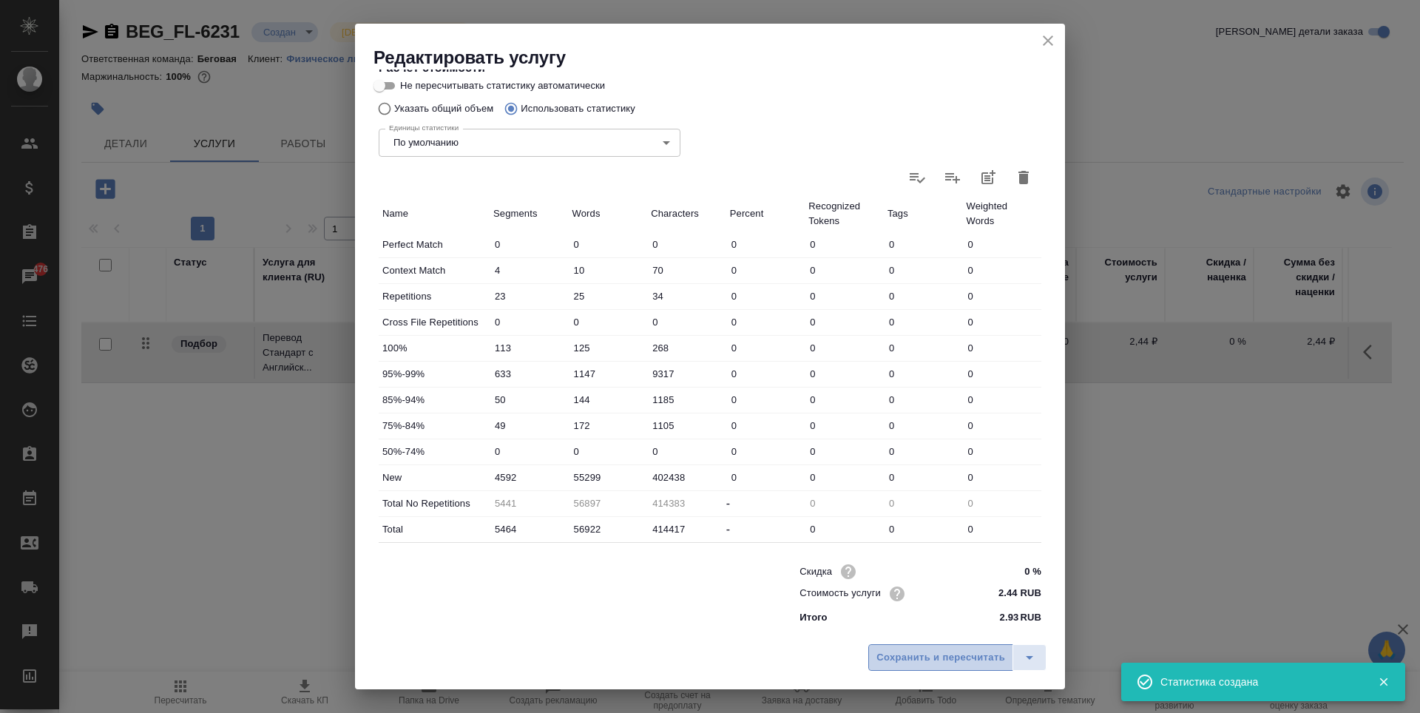
click at [917, 649] on span "Сохранить и пересчитать" at bounding box center [941, 657] width 129 height 17
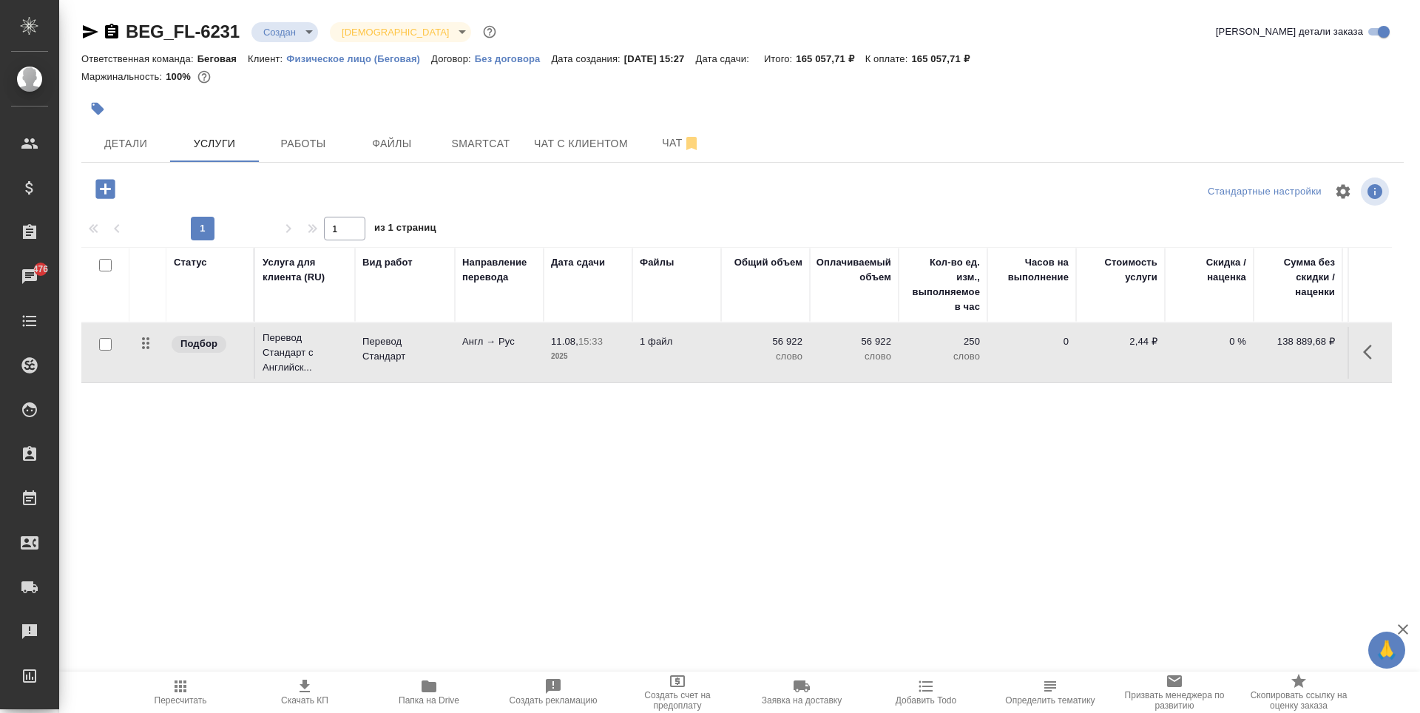
click at [94, 187] on icon "button" at bounding box center [105, 189] width 26 height 26
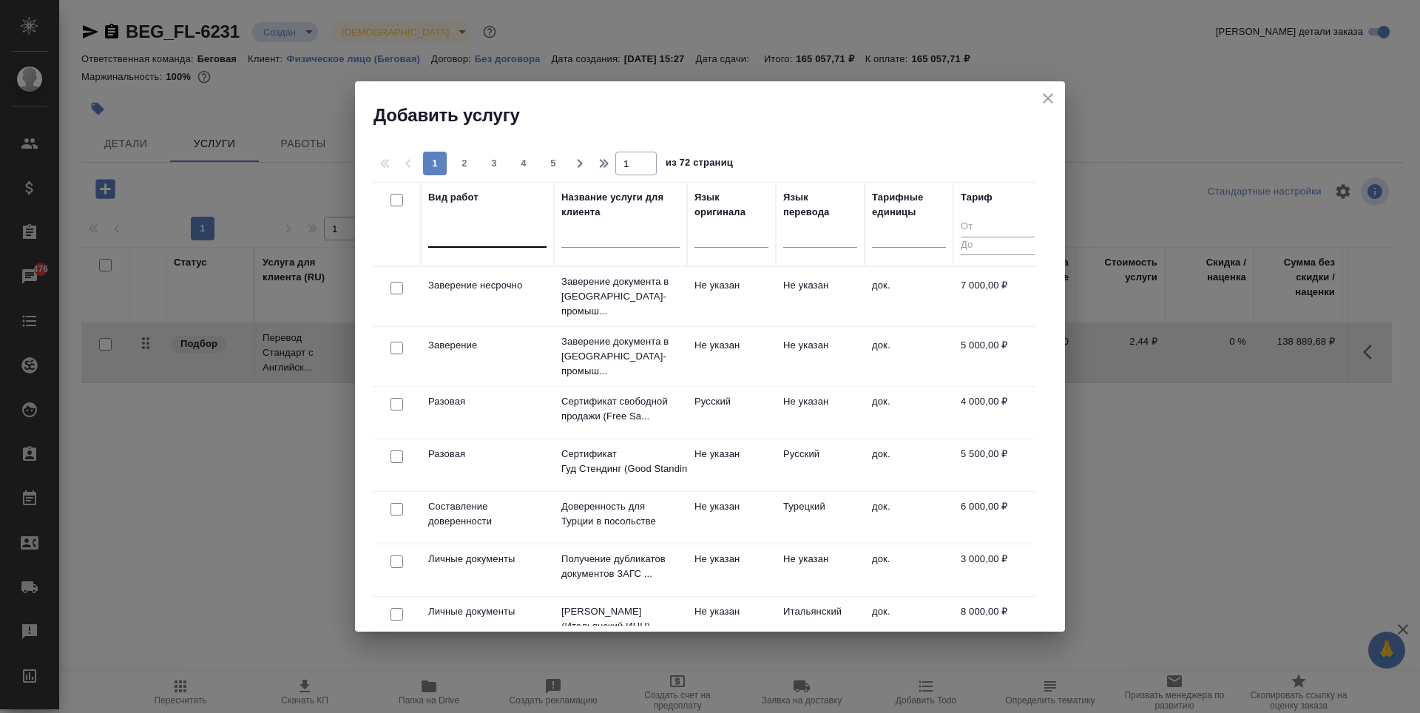
click at [504, 243] on div at bounding box center [487, 232] width 118 height 21
type input "з"
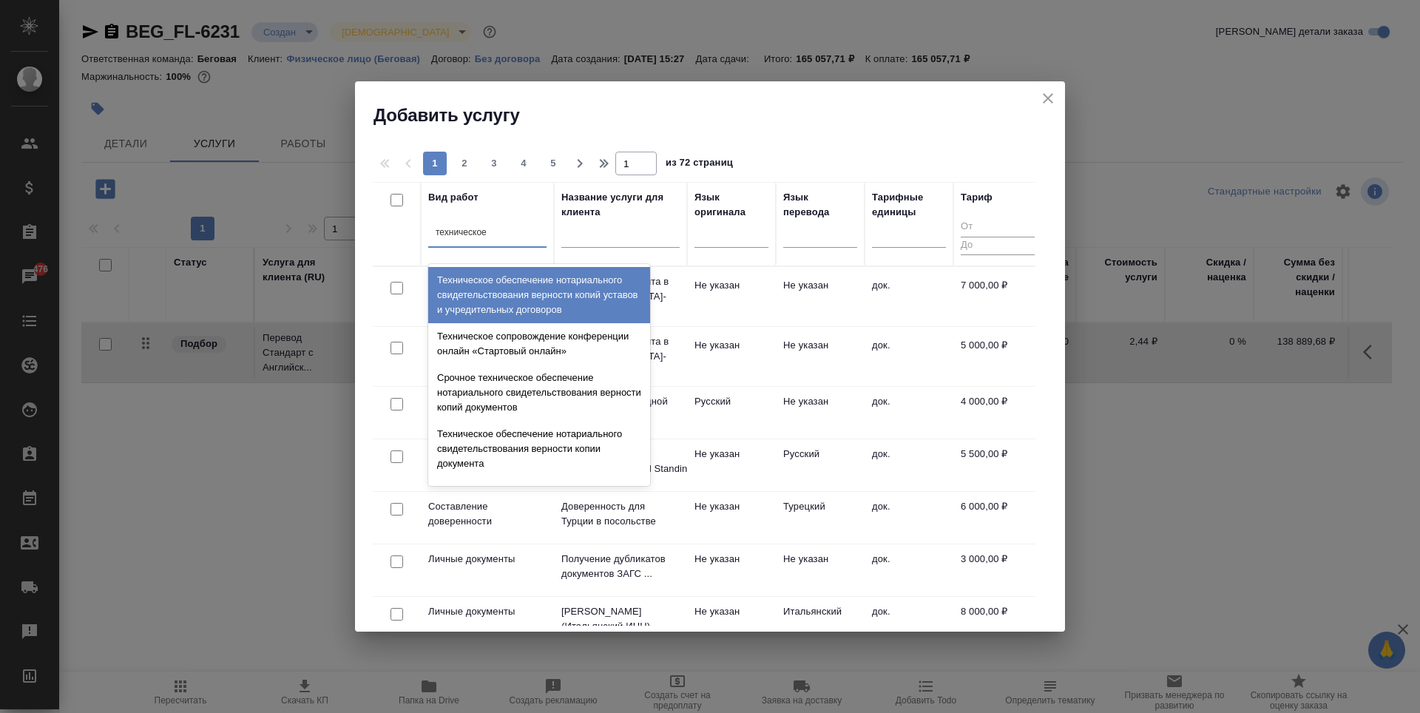
type input "техническое"
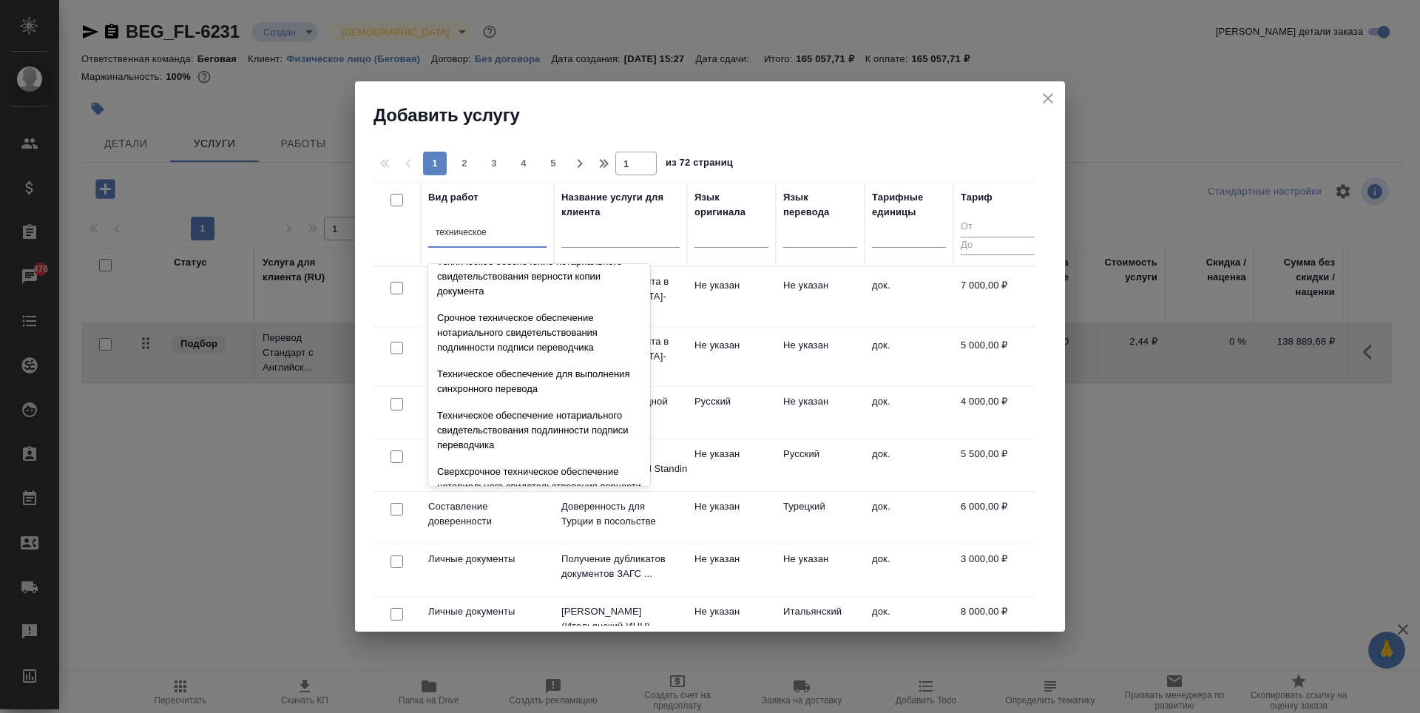
scroll to position [222, 0]
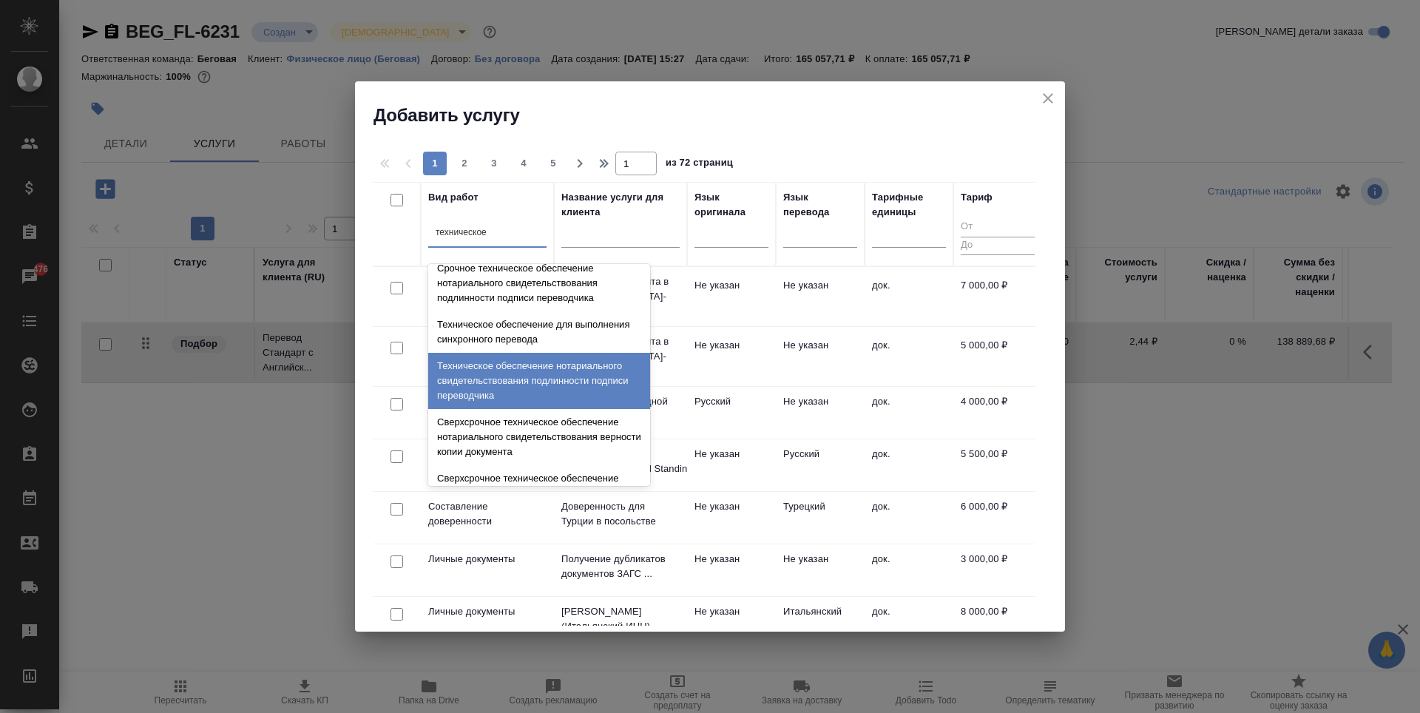
click at [562, 388] on div "Техническое обеспечение нотариального свидетельствования подлинности подписи пе…" at bounding box center [539, 381] width 222 height 56
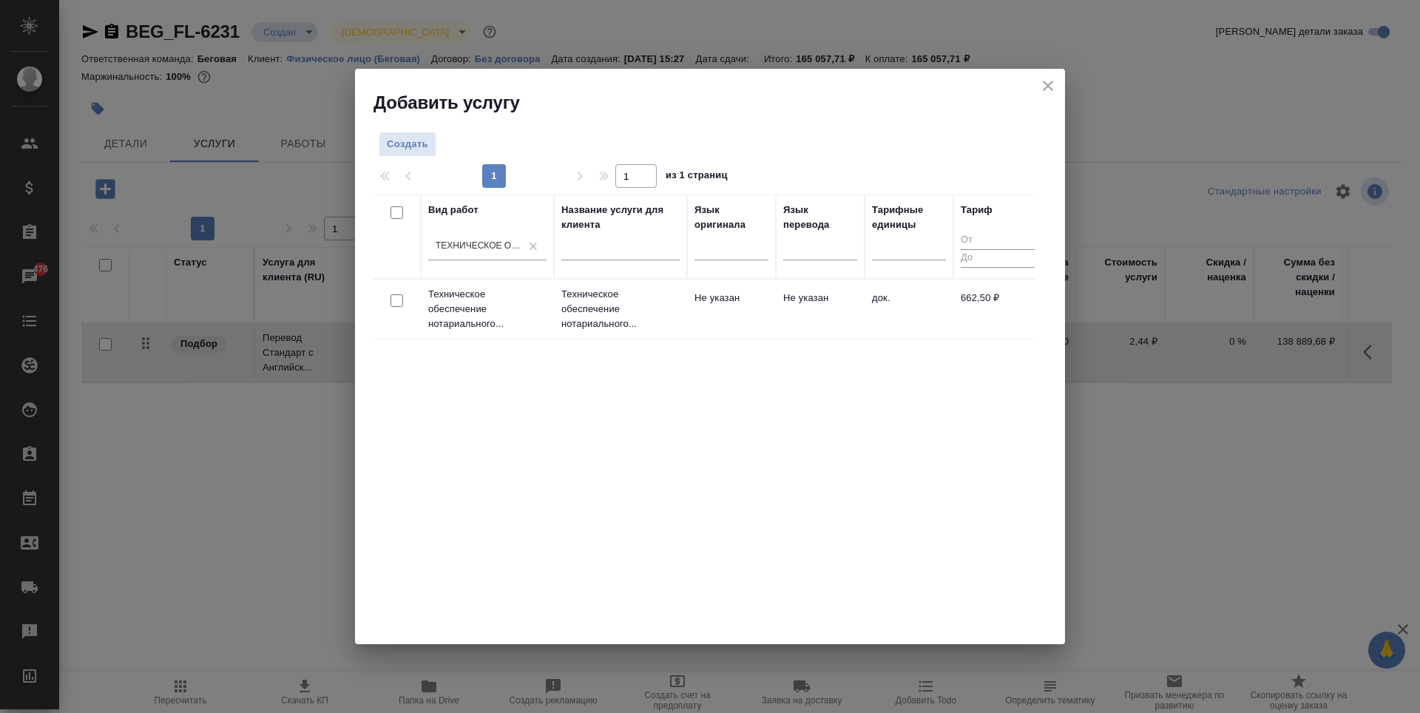
click at [871, 320] on td "док." at bounding box center [909, 309] width 89 height 52
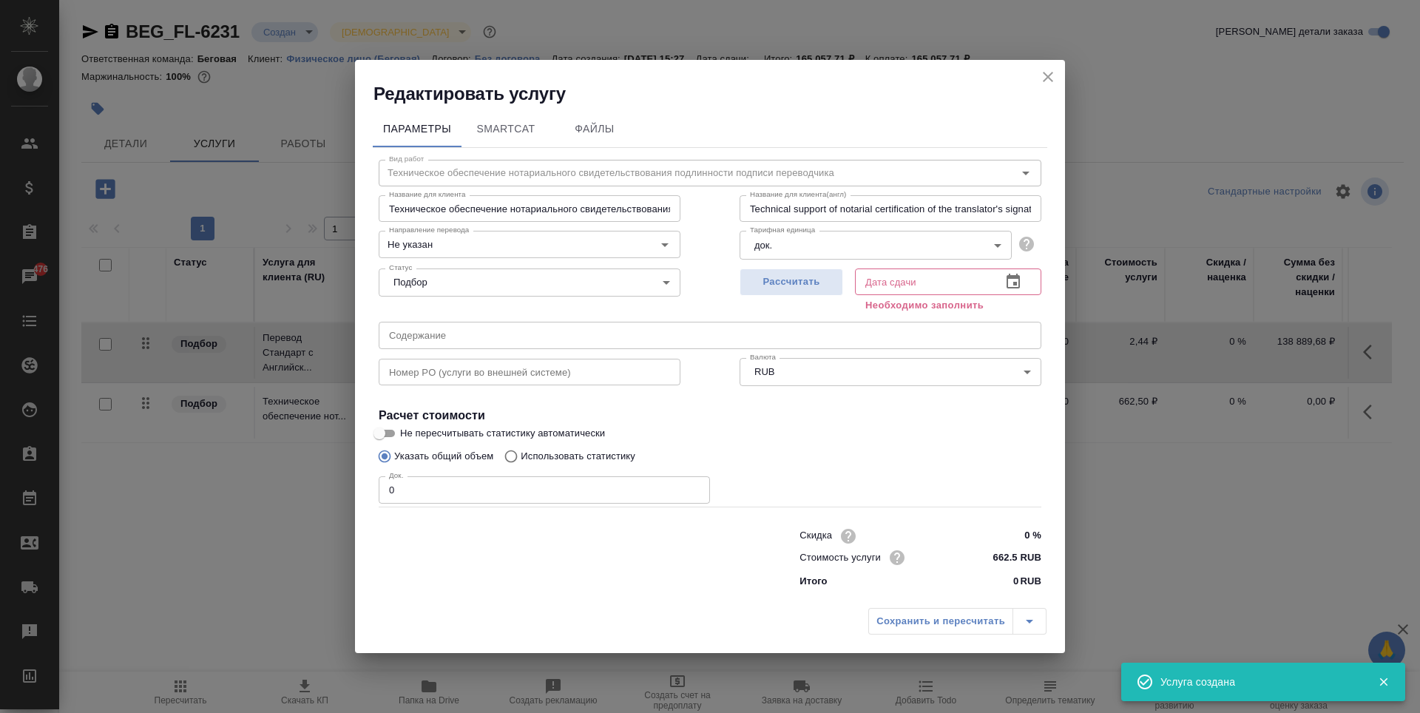
click at [451, 493] on input "0" at bounding box center [544, 489] width 331 height 27
type input "3"
click at [786, 274] on span "Рассчитать" at bounding box center [791, 282] width 87 height 17
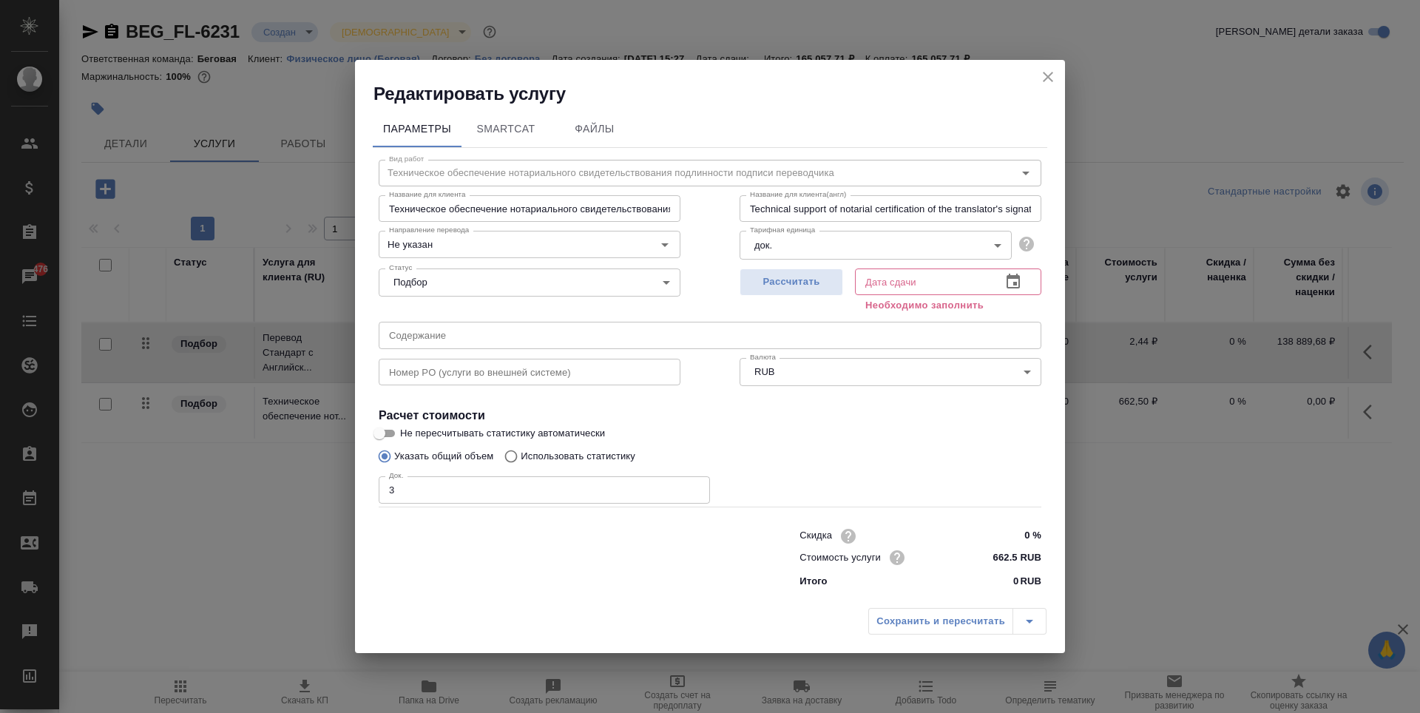
type input "11.08.2025 16:30"
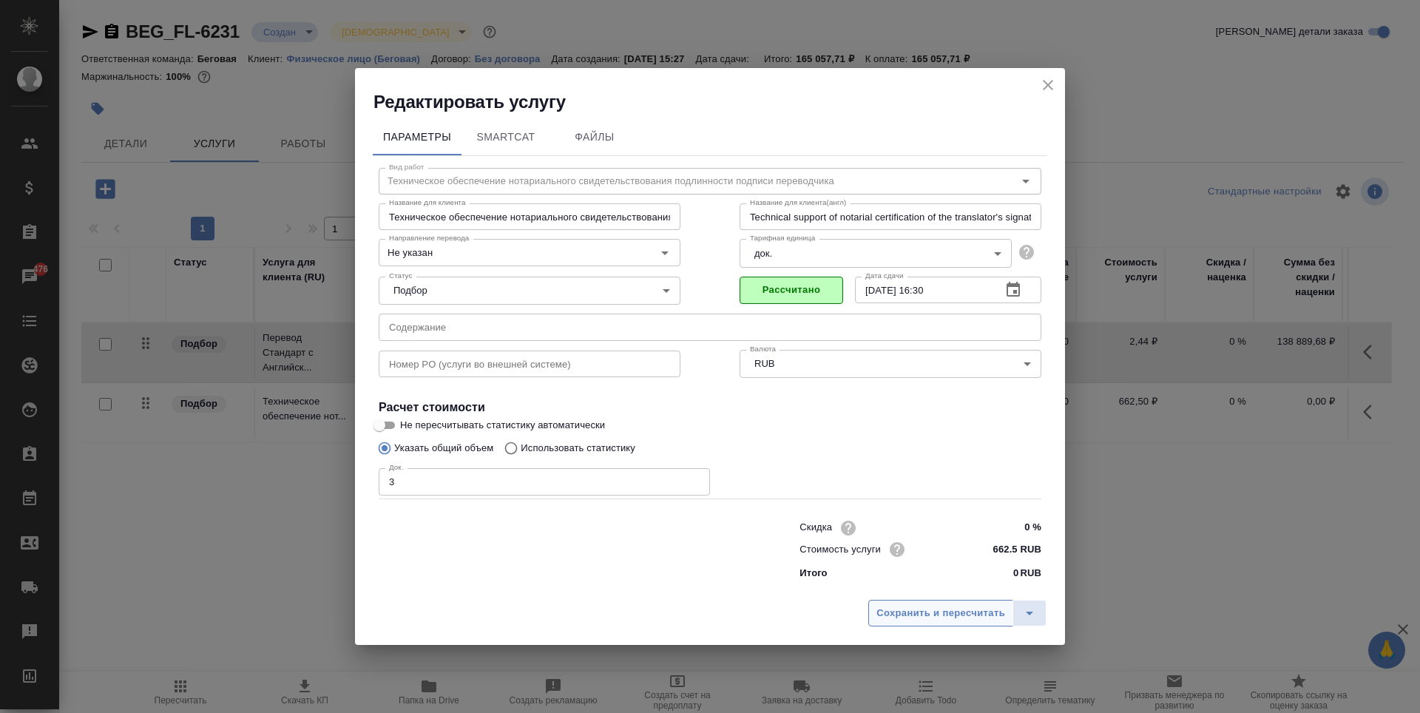
click at [971, 607] on span "Сохранить и пересчитать" at bounding box center [941, 613] width 129 height 17
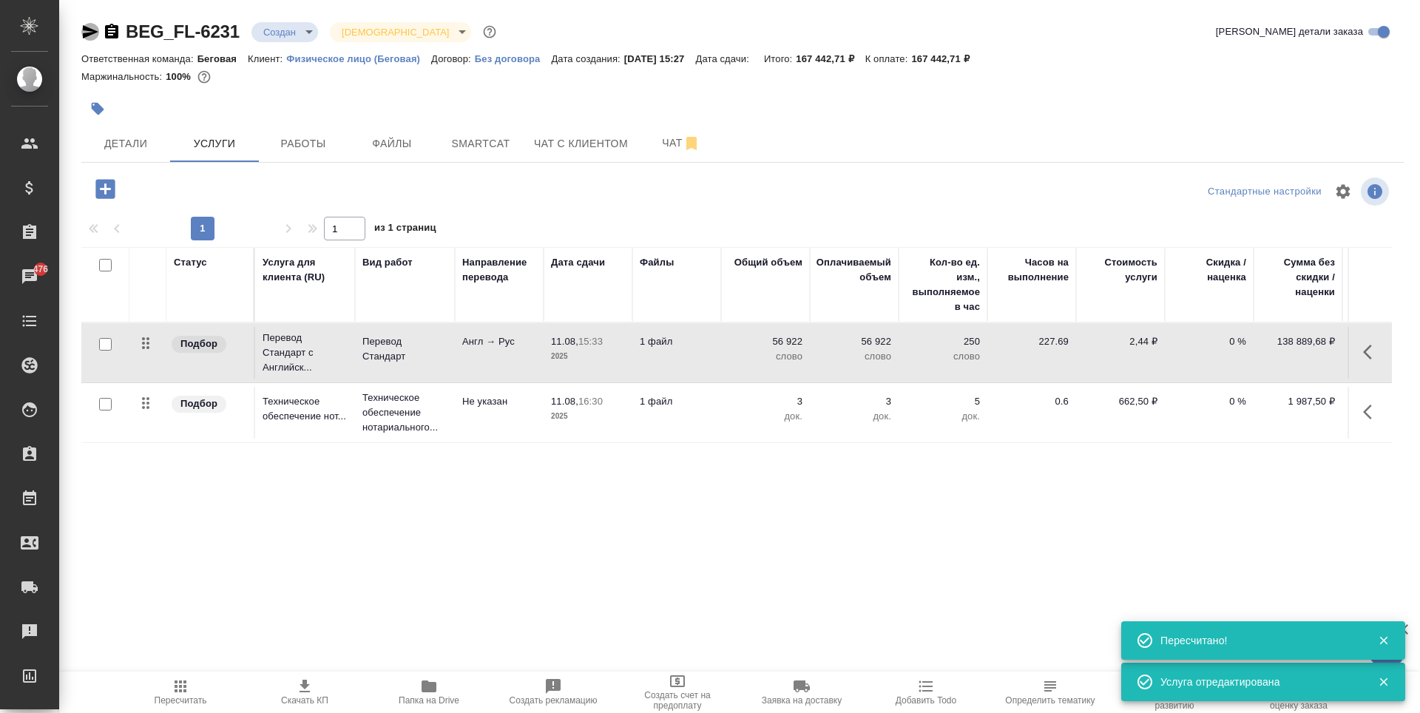
click at [86, 30] on icon "button" at bounding box center [91, 31] width 16 height 13
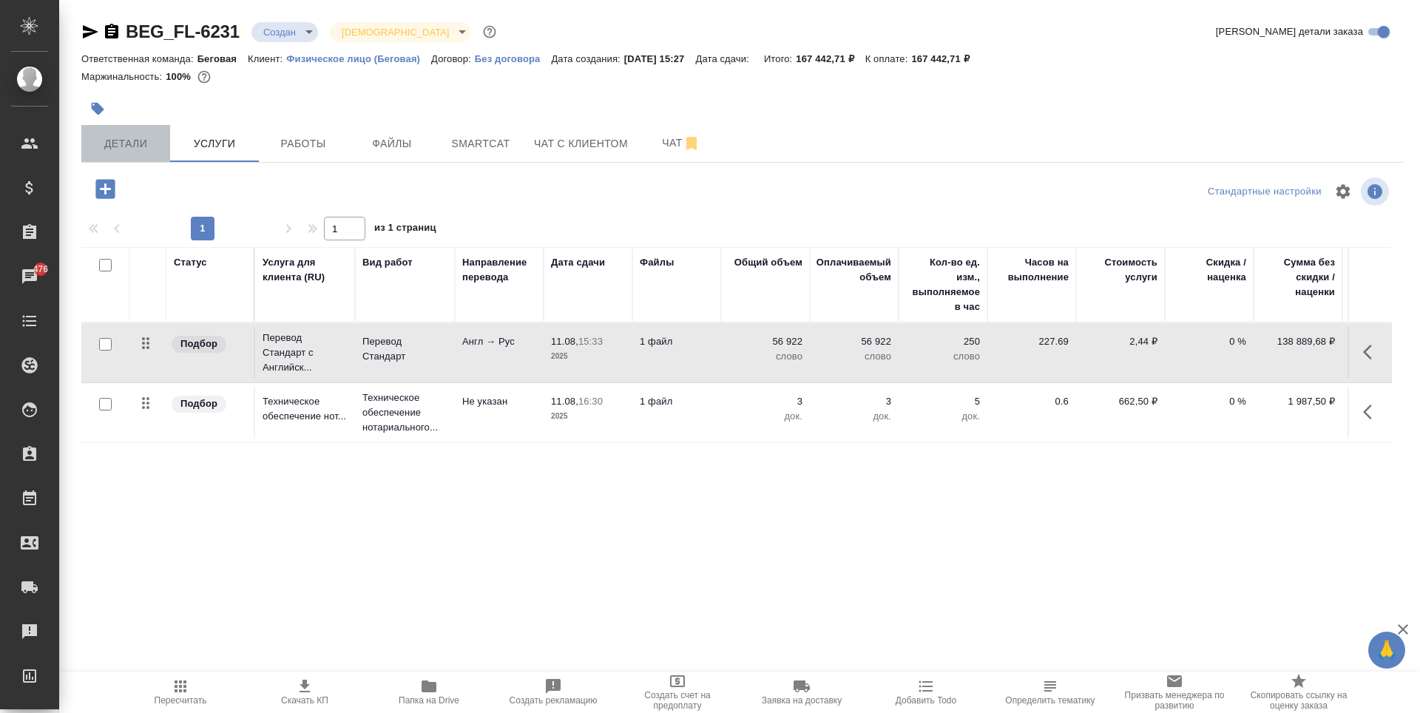
click at [139, 145] on span "Детали" at bounding box center [125, 144] width 71 height 18
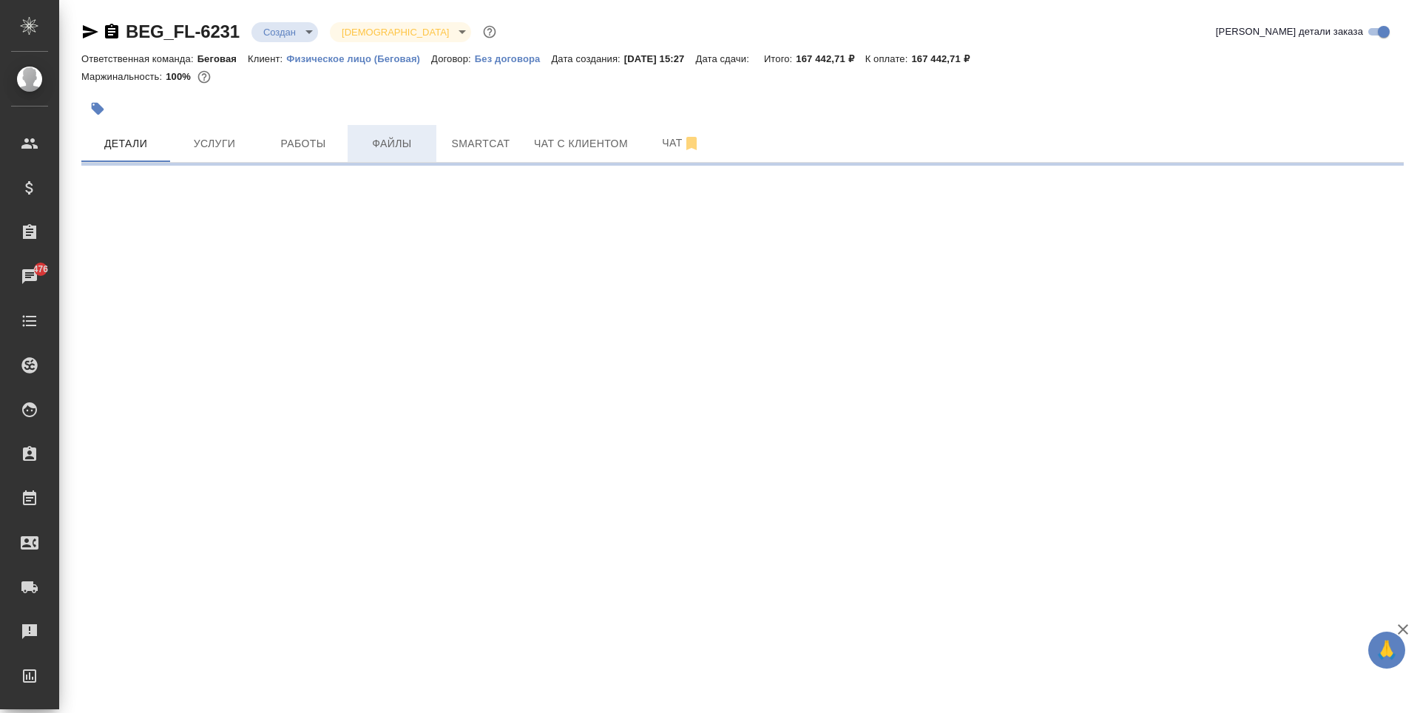
select select "RU"
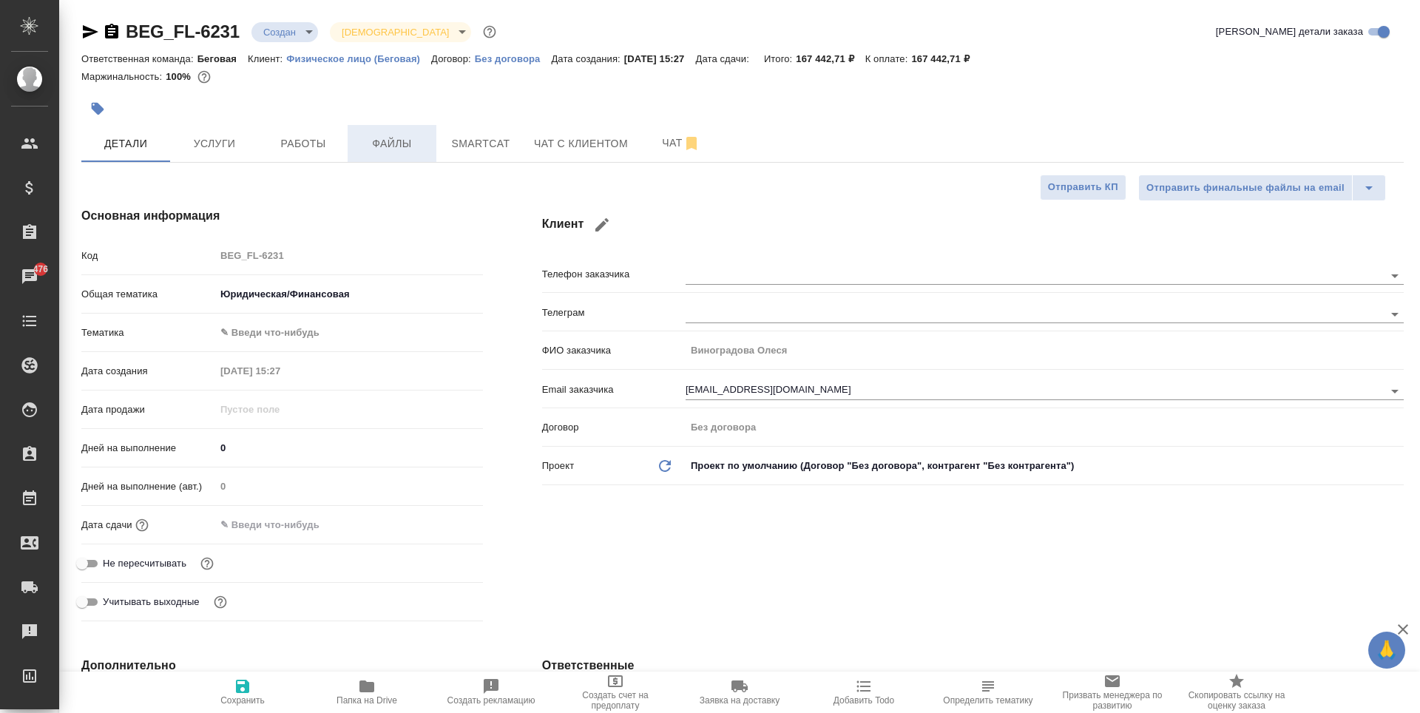
type textarea "x"
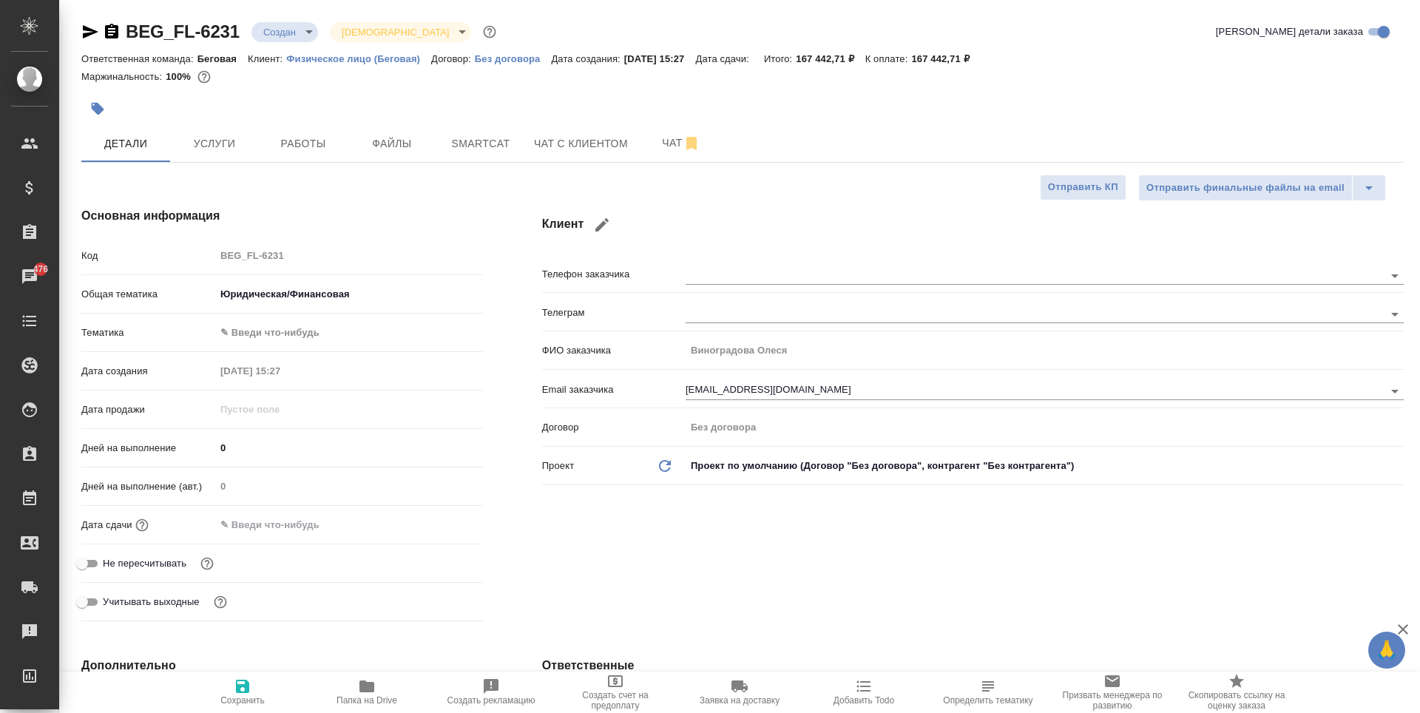
type textarea "x"
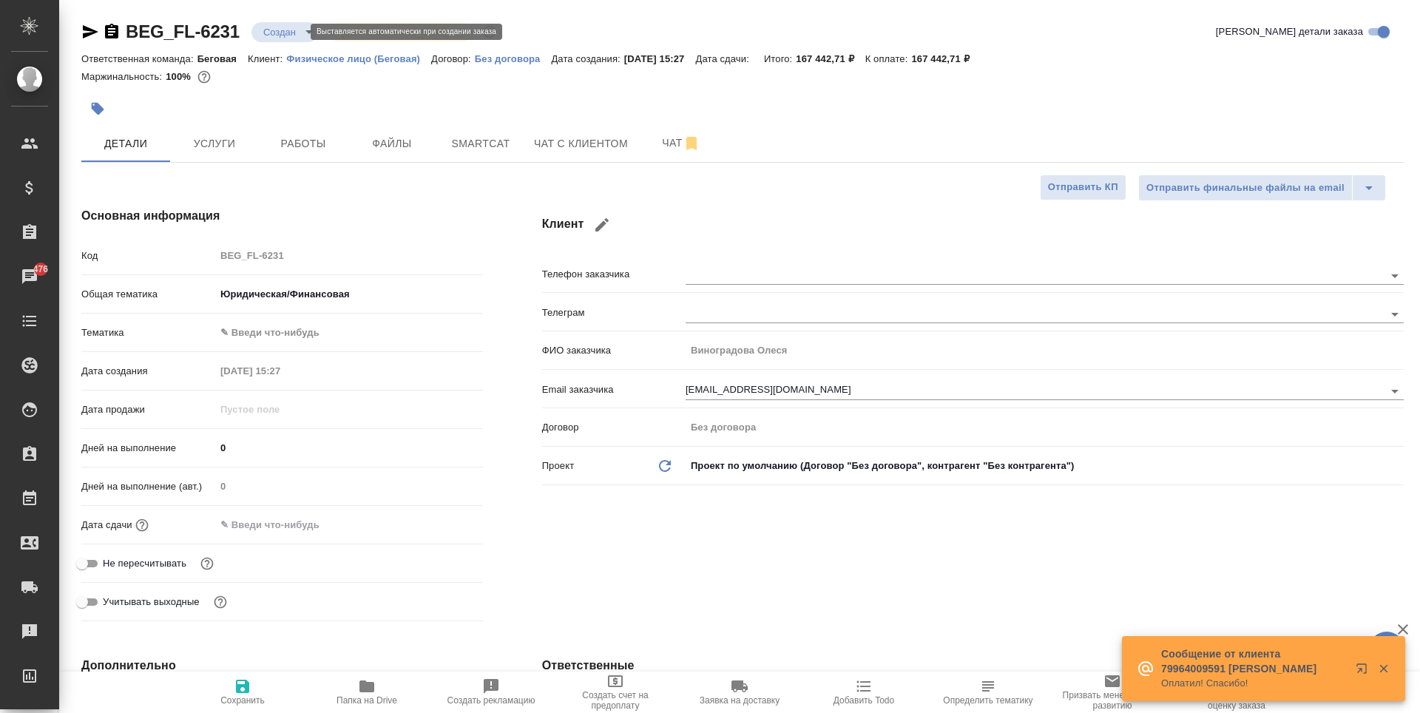
click at [266, 25] on body "🙏 .cls-1 fill:#fff; AWATERA Antonova Kristina Клиенты Спецификации Заказы 476 Ч…" at bounding box center [710, 356] width 1420 height 713
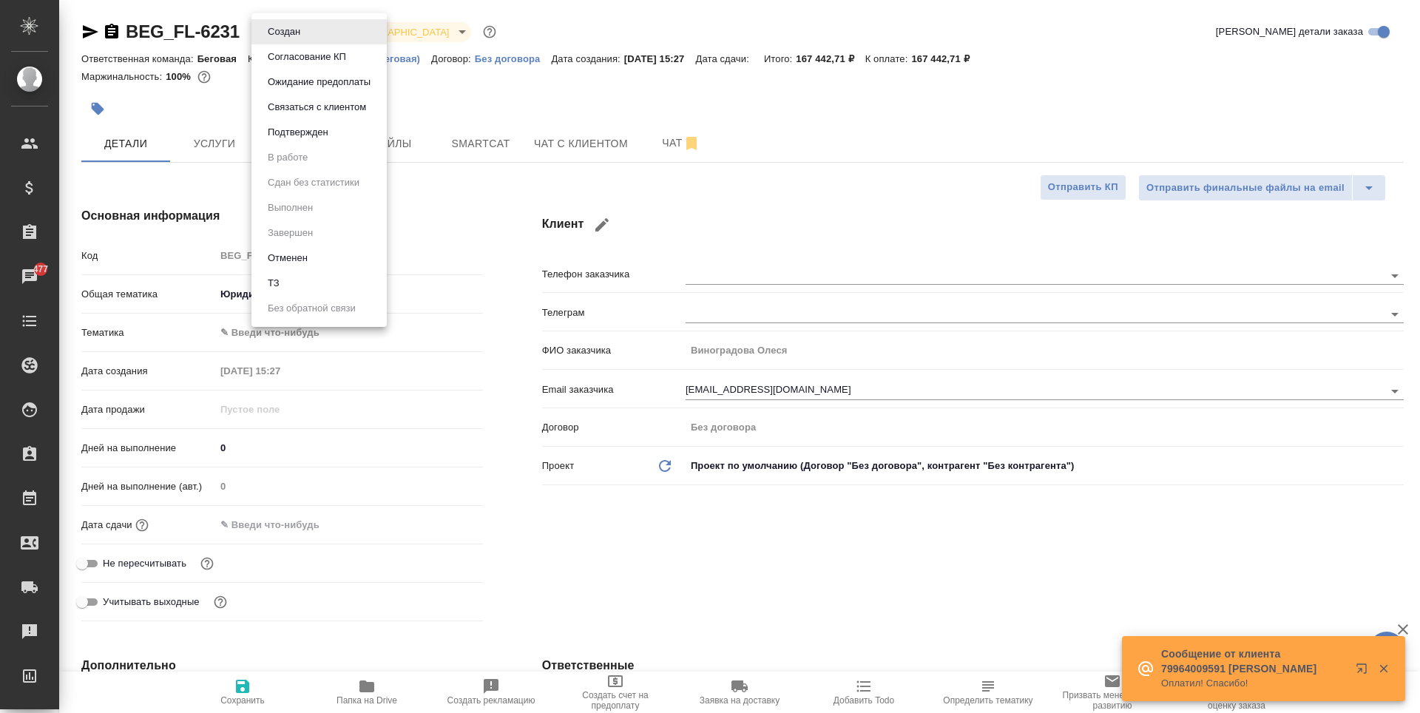
click at [300, 286] on li "ТЗ" at bounding box center [319, 283] width 135 height 25
type textarea "x"
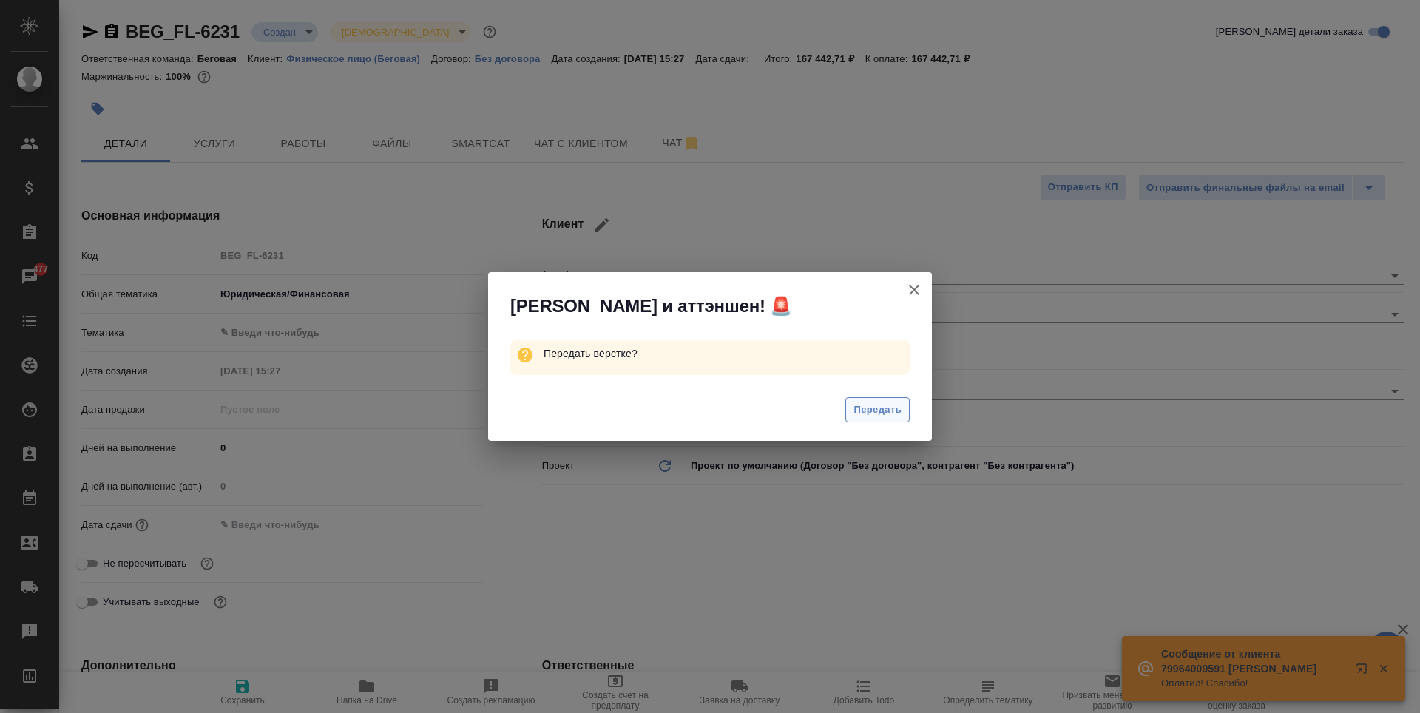
click at [854, 407] on span "Передать" at bounding box center [878, 410] width 48 height 17
type textarea "x"
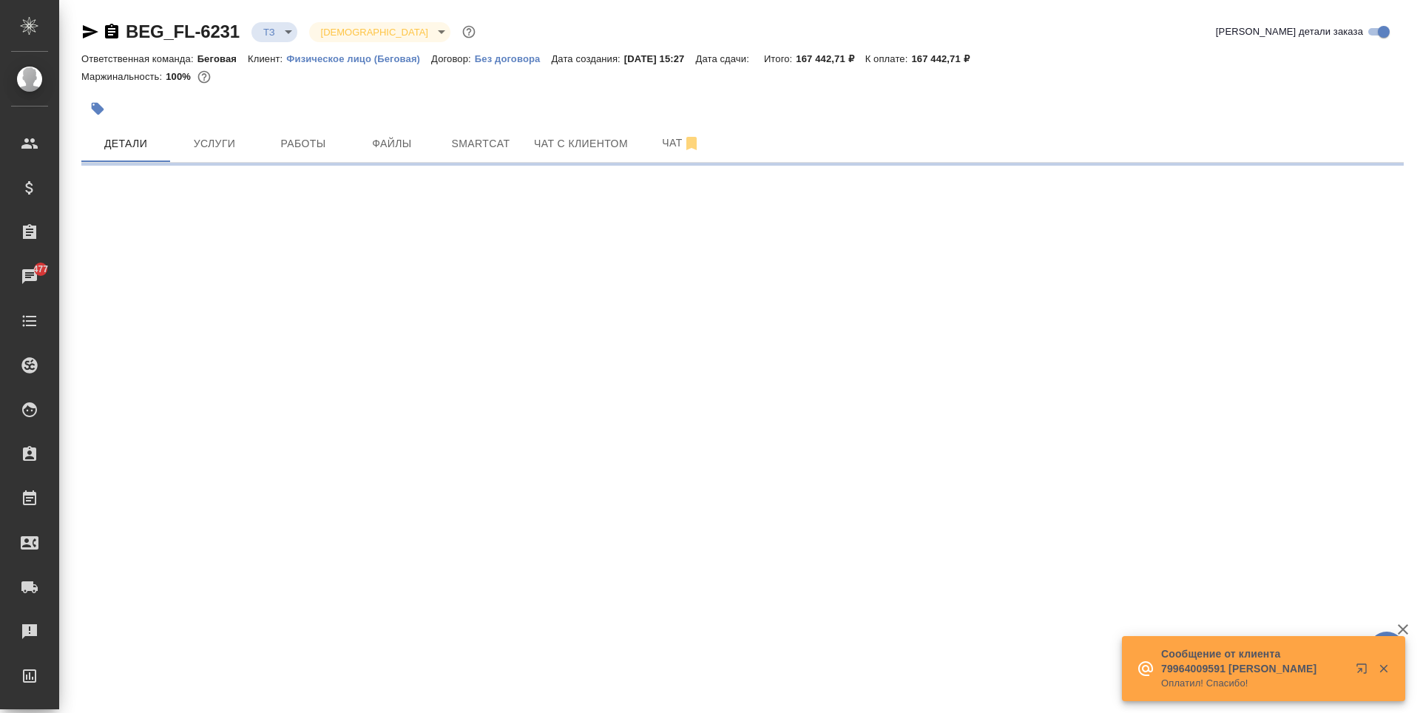
select select "RU"
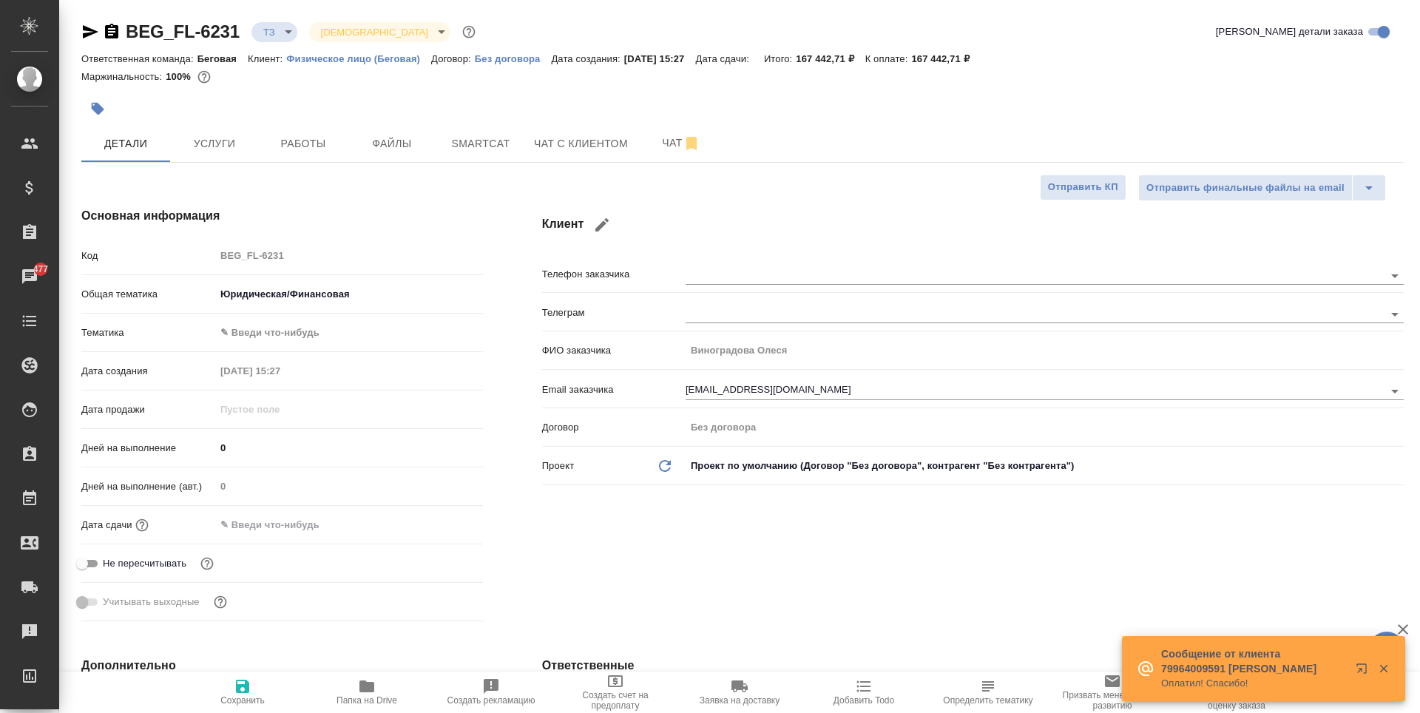
type textarea "x"
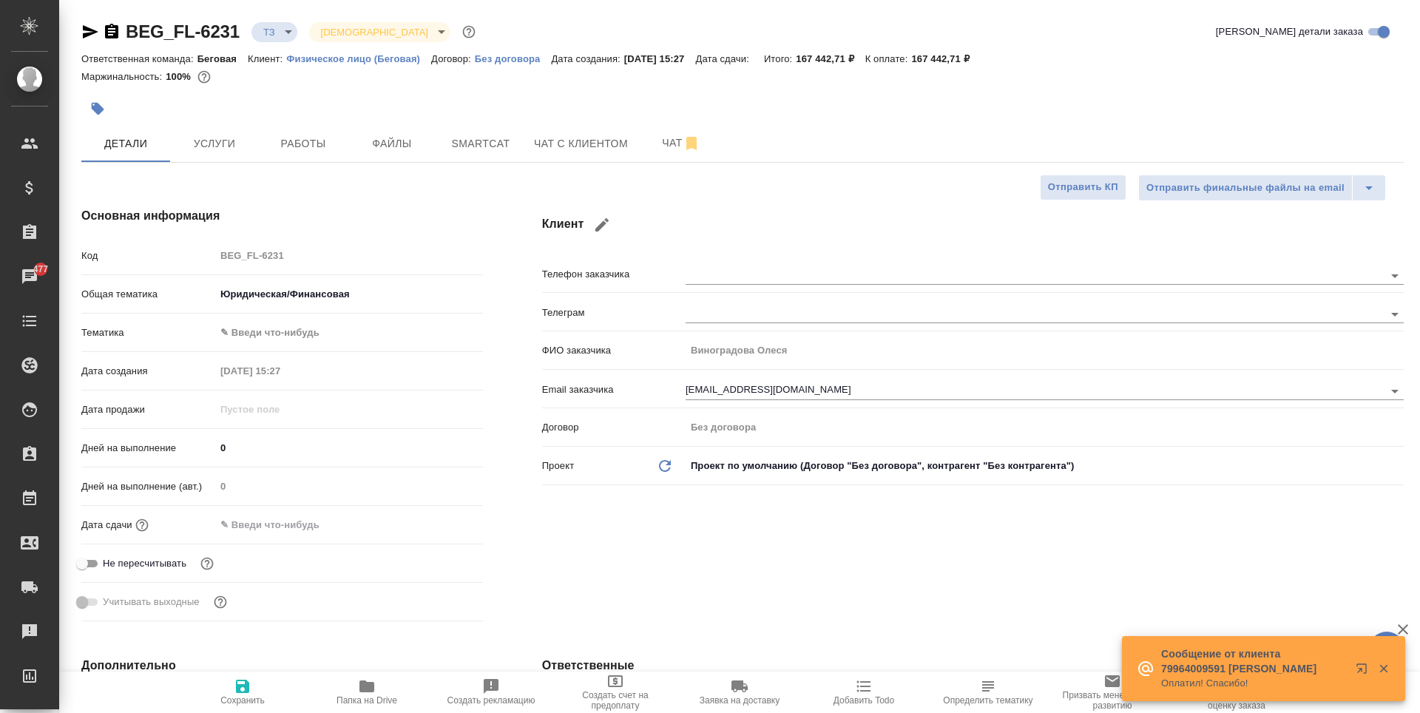
type textarea "x"
click at [240, 149] on span "Услуги" at bounding box center [214, 144] width 71 height 18
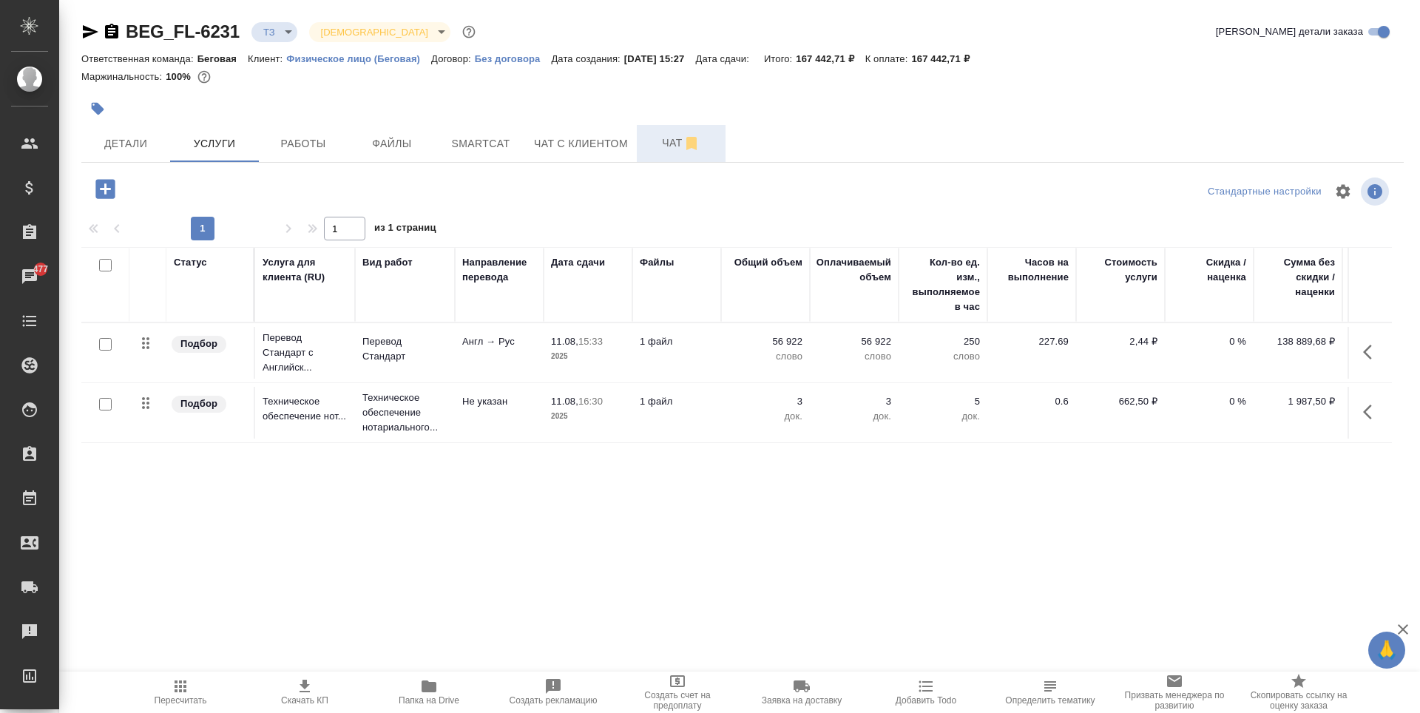
click at [653, 146] on span "Чат" at bounding box center [681, 143] width 71 height 18
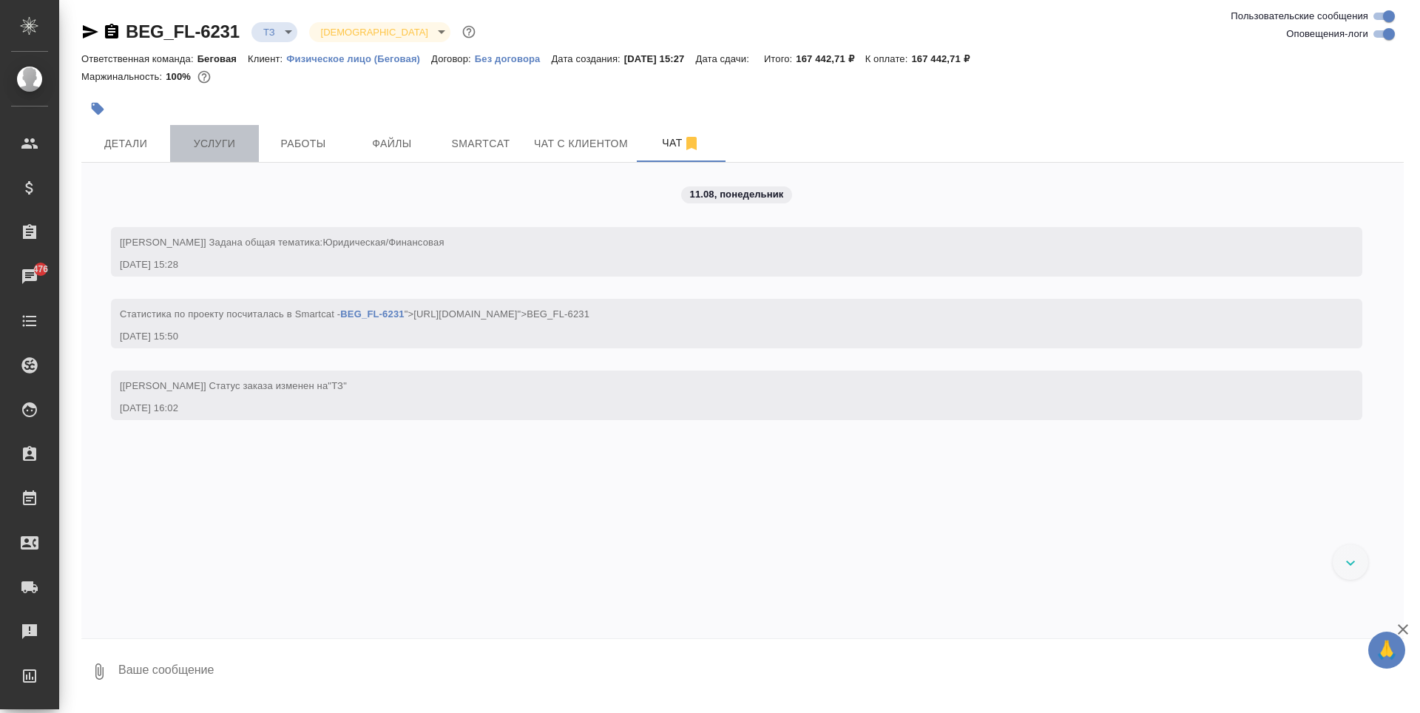
click at [257, 138] on button "Услуги" at bounding box center [214, 143] width 89 height 37
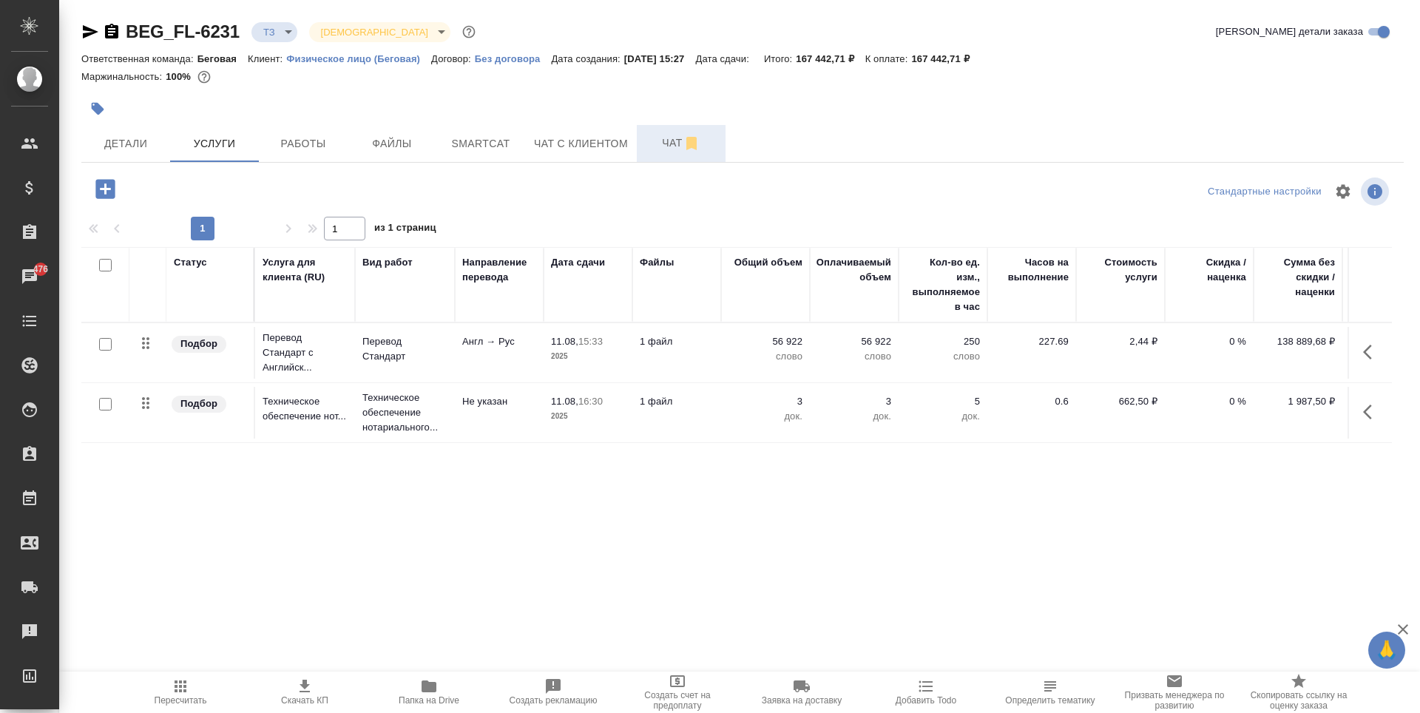
click at [670, 156] on button "Чат" at bounding box center [681, 143] width 89 height 37
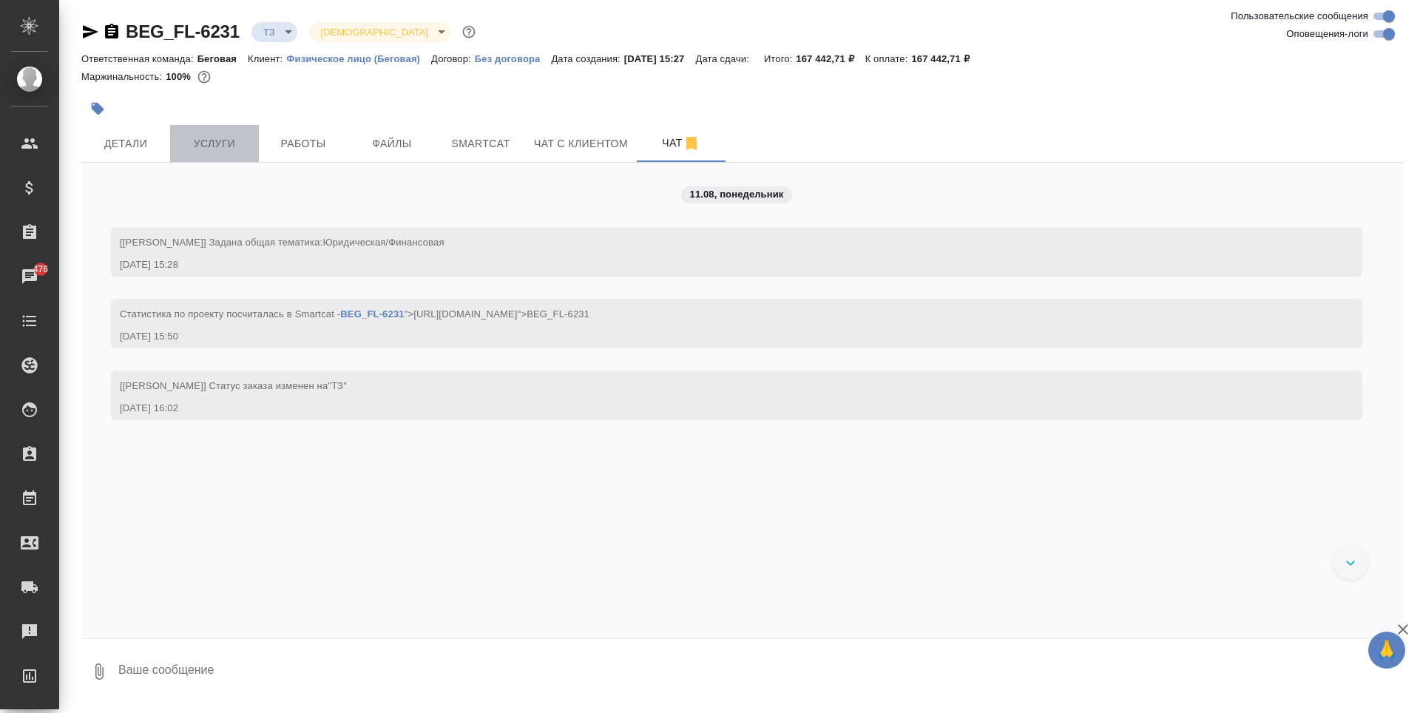
click at [184, 144] on span "Услуги" at bounding box center [214, 144] width 71 height 18
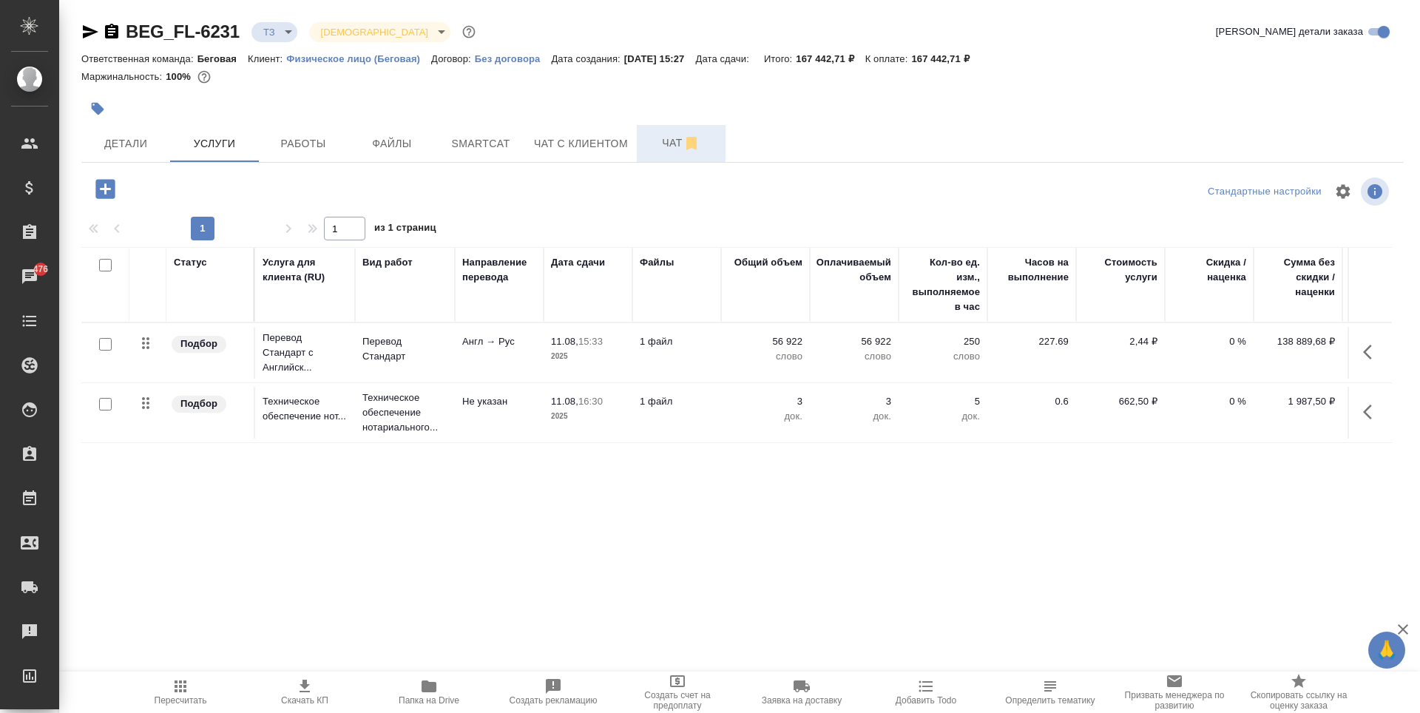
click at [684, 154] on button "Чат" at bounding box center [681, 143] width 89 height 37
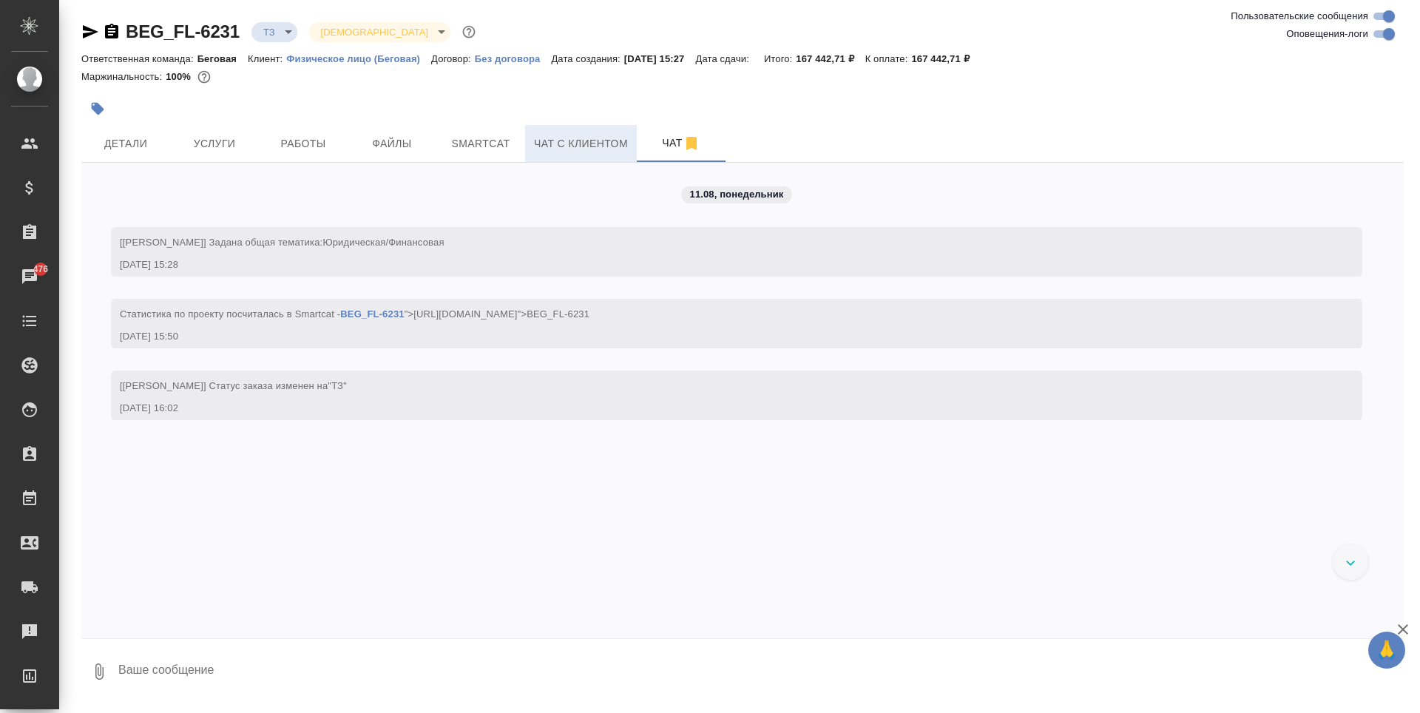
click at [604, 157] on button "Чат с клиентом" at bounding box center [581, 143] width 112 height 37
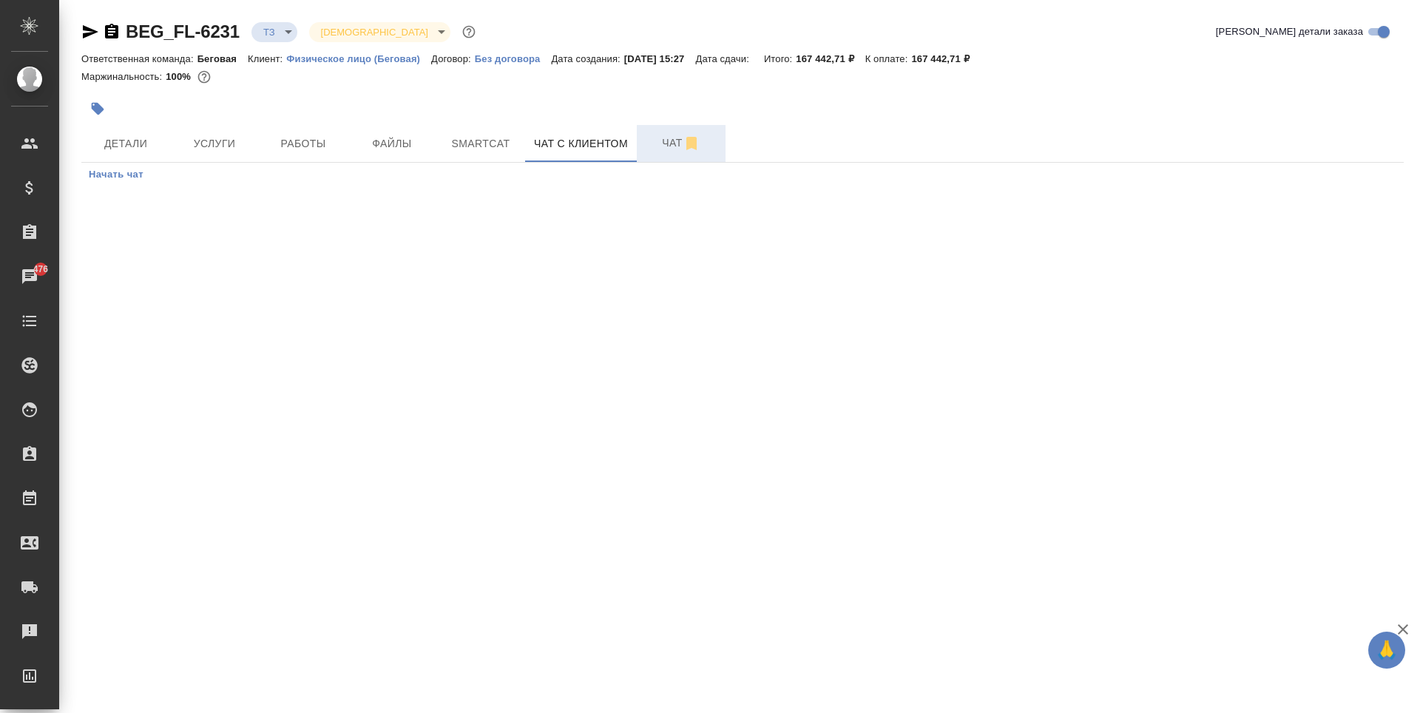
click at [692, 141] on icon "button" at bounding box center [691, 143] width 10 height 13
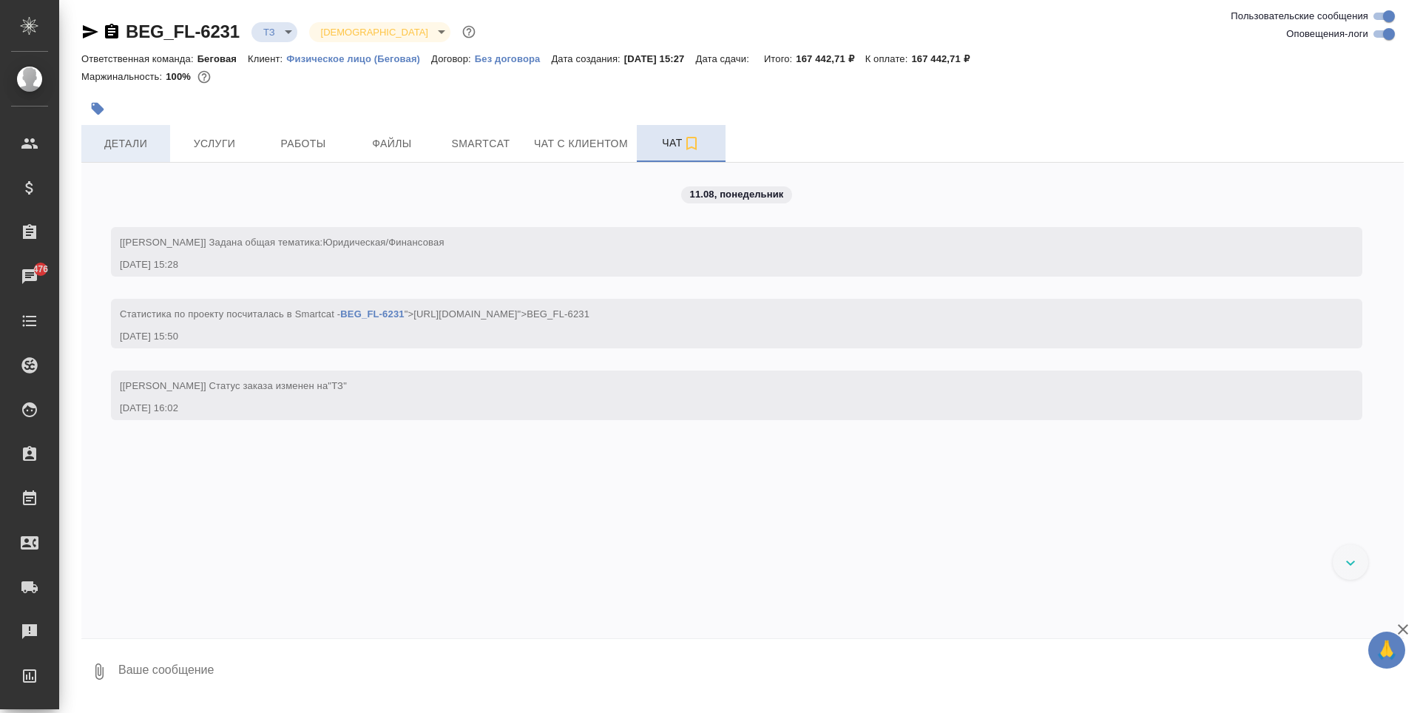
click at [135, 138] on span "Детали" at bounding box center [125, 144] width 71 height 18
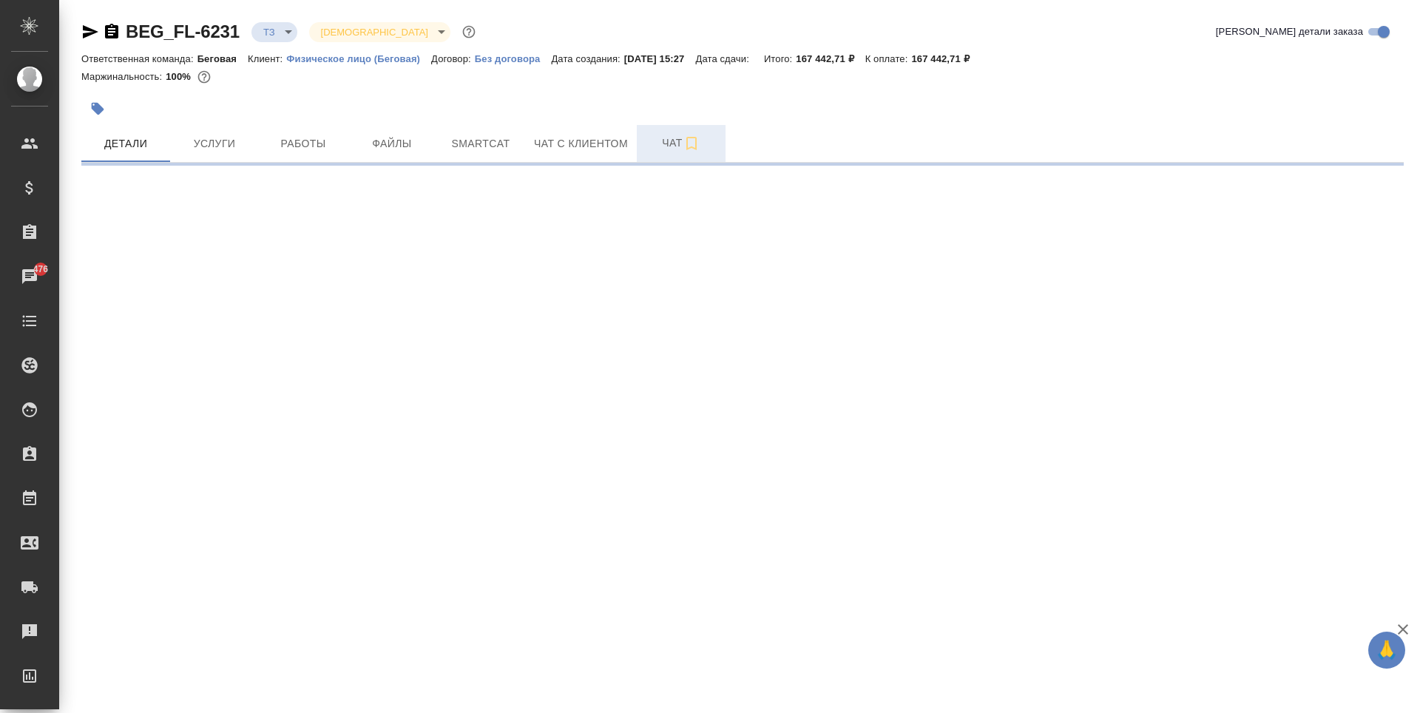
select select "RU"
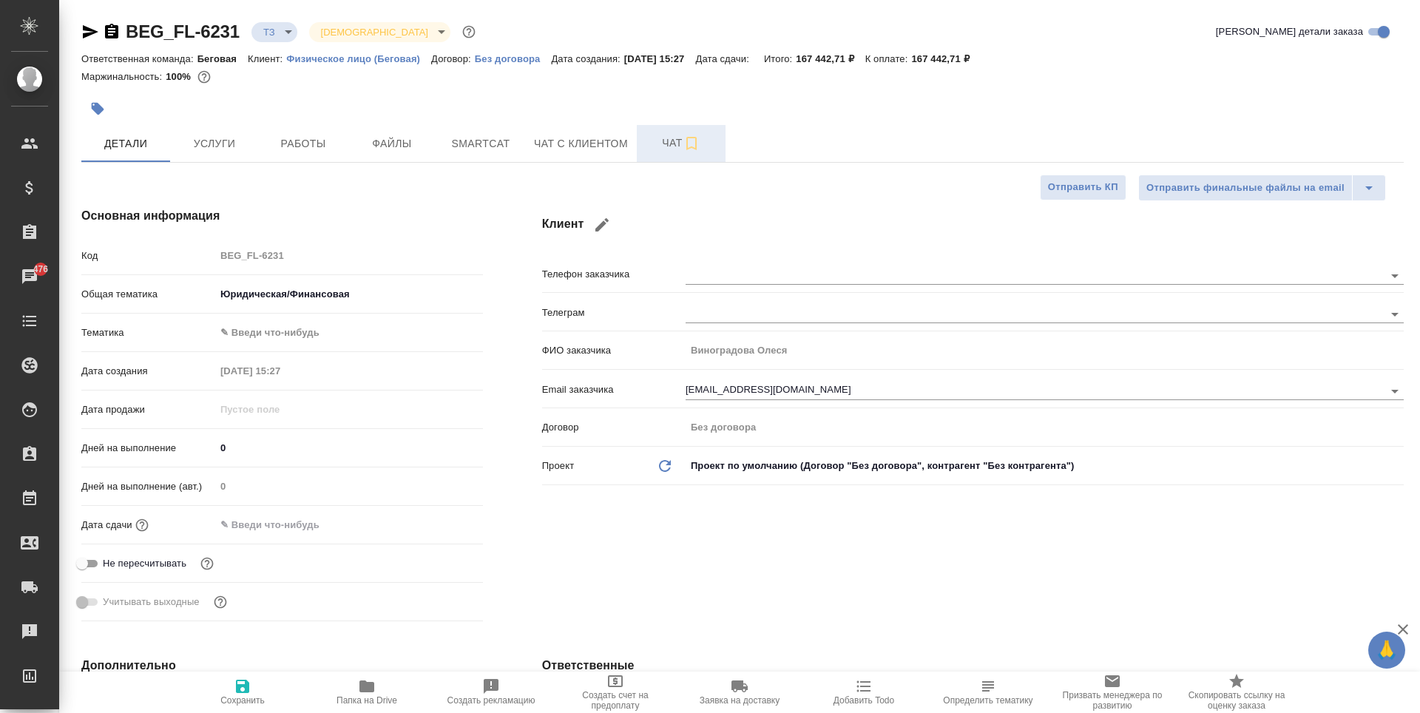
type textarea "x"
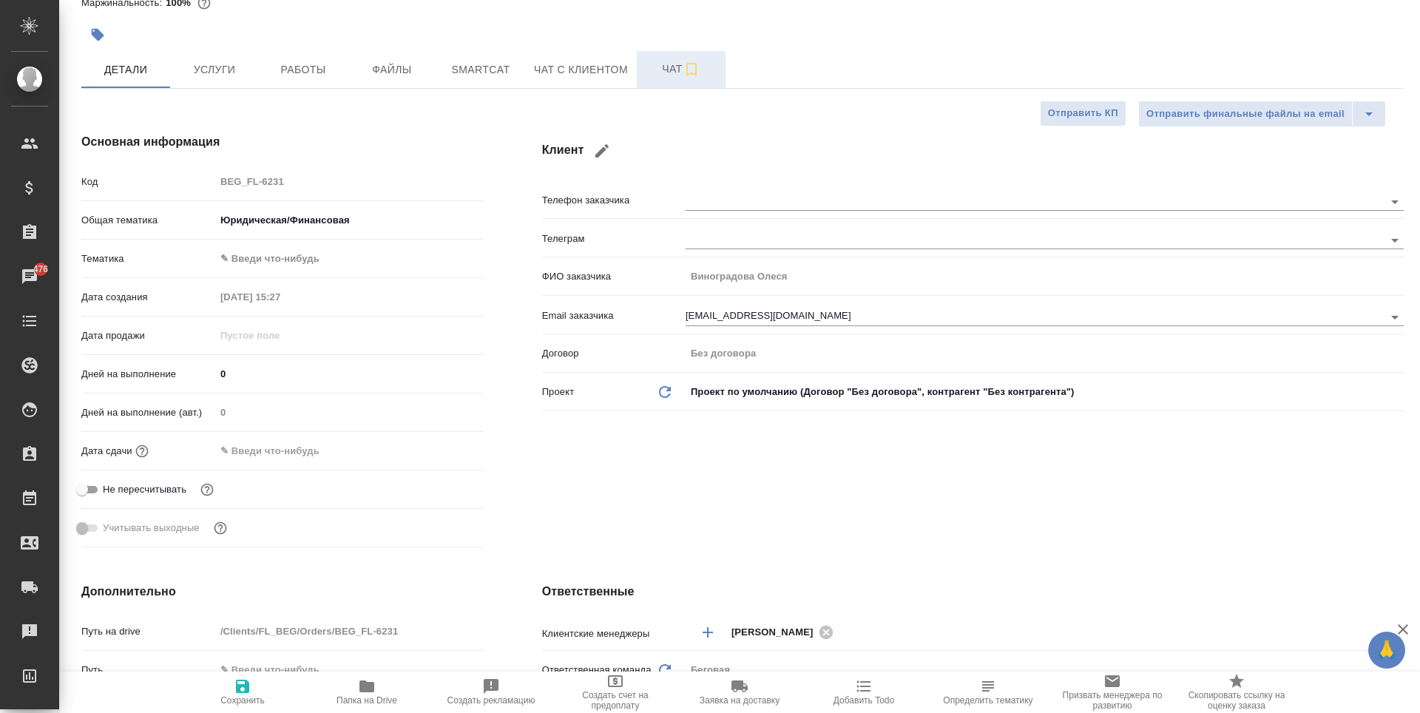
click at [293, 448] on input "text" at bounding box center [279, 450] width 129 height 21
click at [435, 450] on icon "button" at bounding box center [440, 450] width 18 height 18
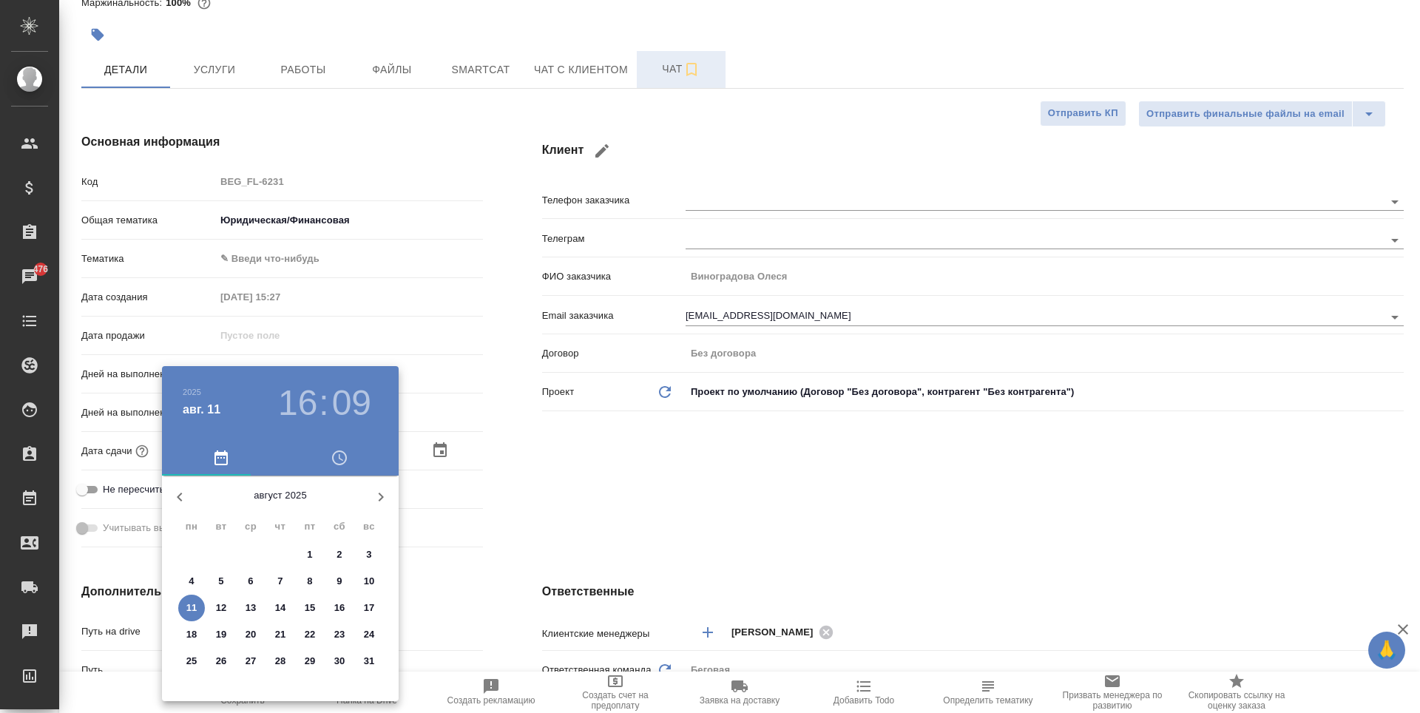
click at [341, 466] on icon "button" at bounding box center [340, 458] width 18 height 18
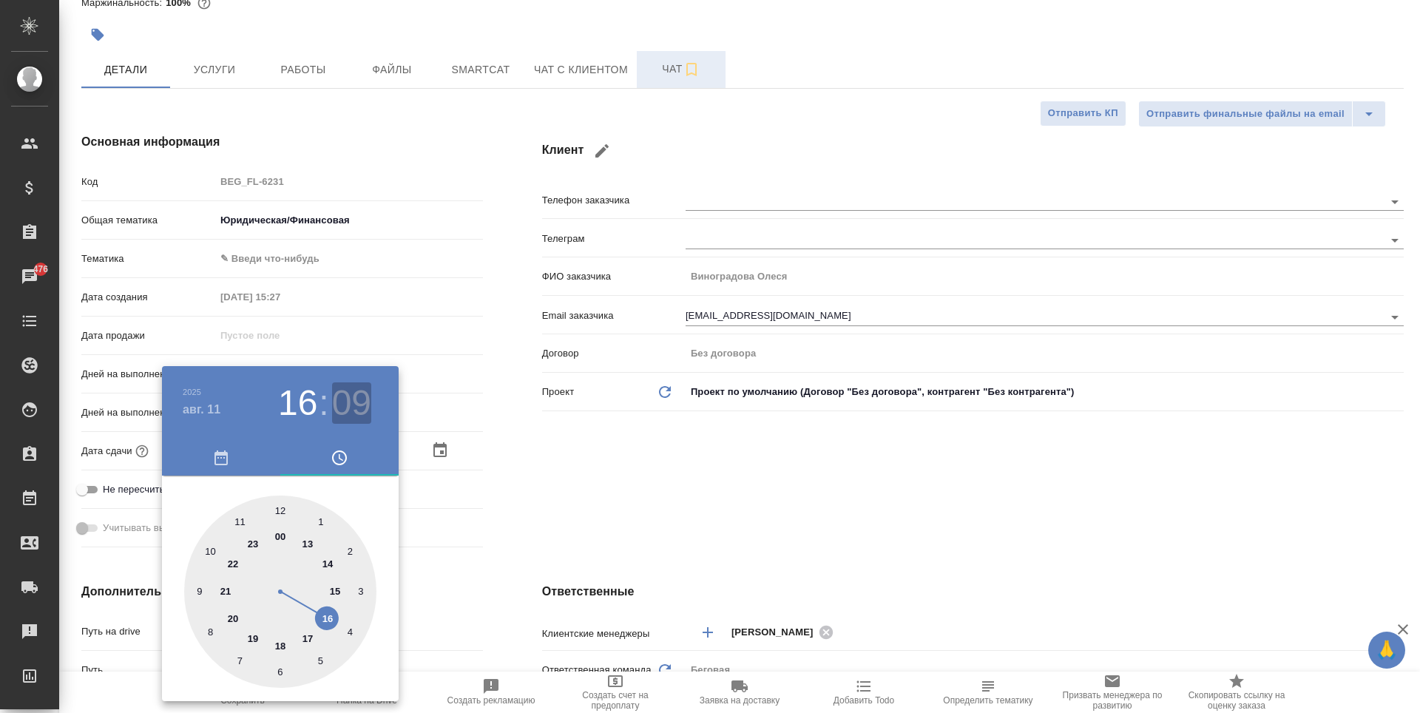
click at [348, 401] on h3 "09" at bounding box center [351, 402] width 39 height 41
click at [322, 660] on div at bounding box center [280, 592] width 192 height 192
type input "11.08.2025 16:25"
type textarea "x"
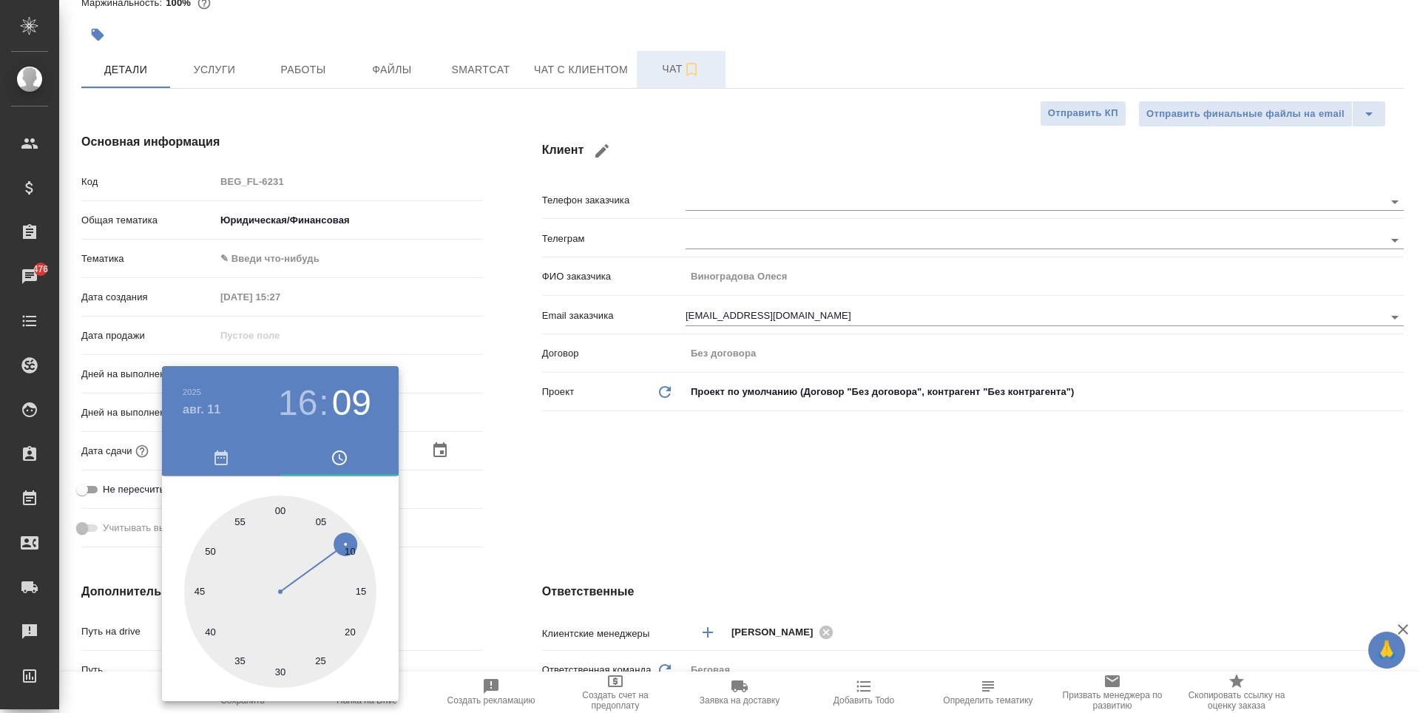
type textarea "x"
click at [513, 526] on div at bounding box center [710, 356] width 1420 height 713
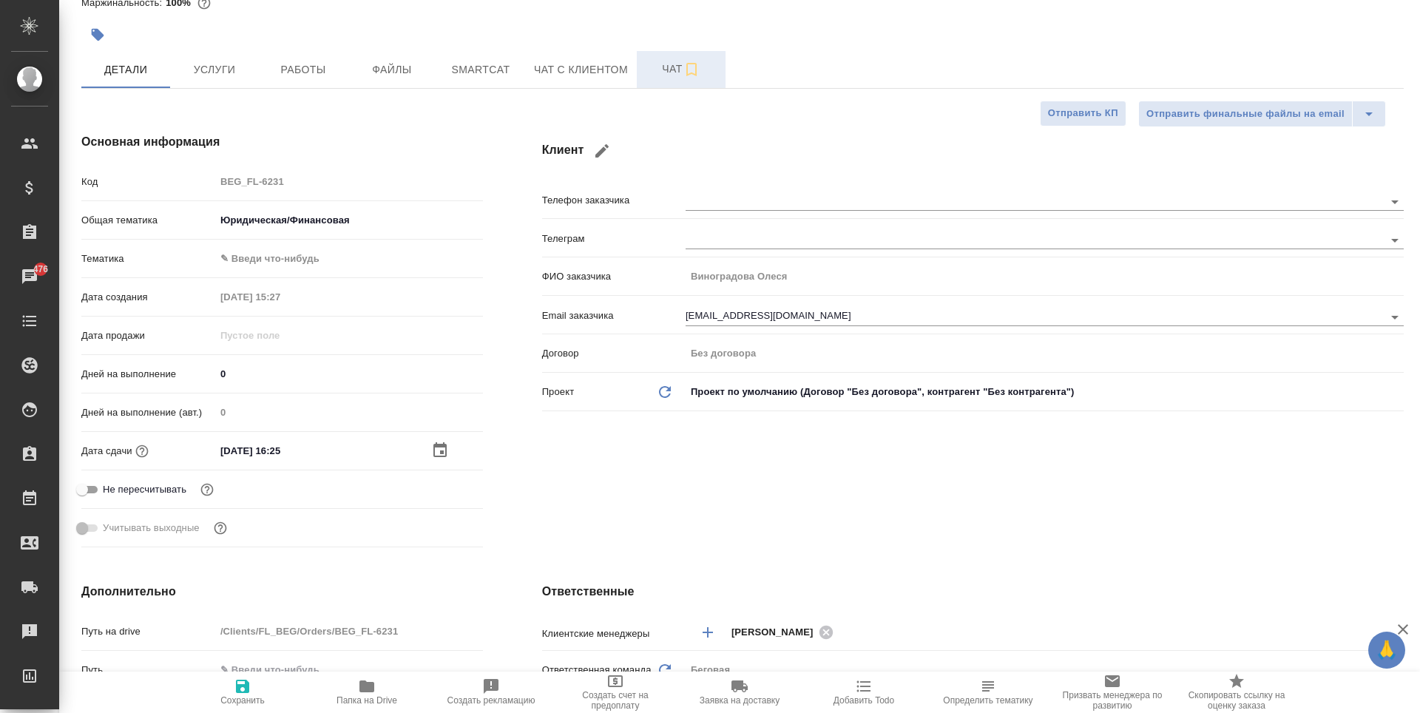
click at [246, 694] on icon "button" at bounding box center [243, 687] width 18 height 18
type textarea "x"
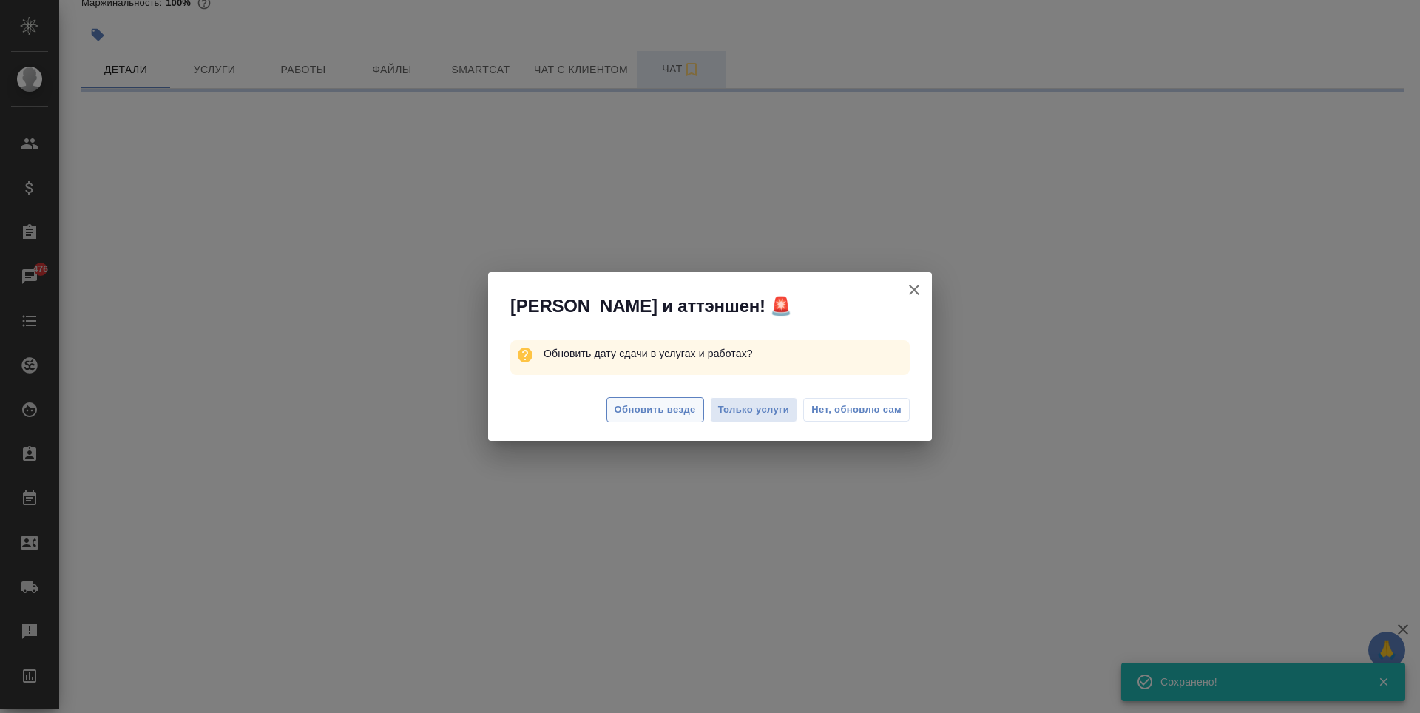
select select "RU"
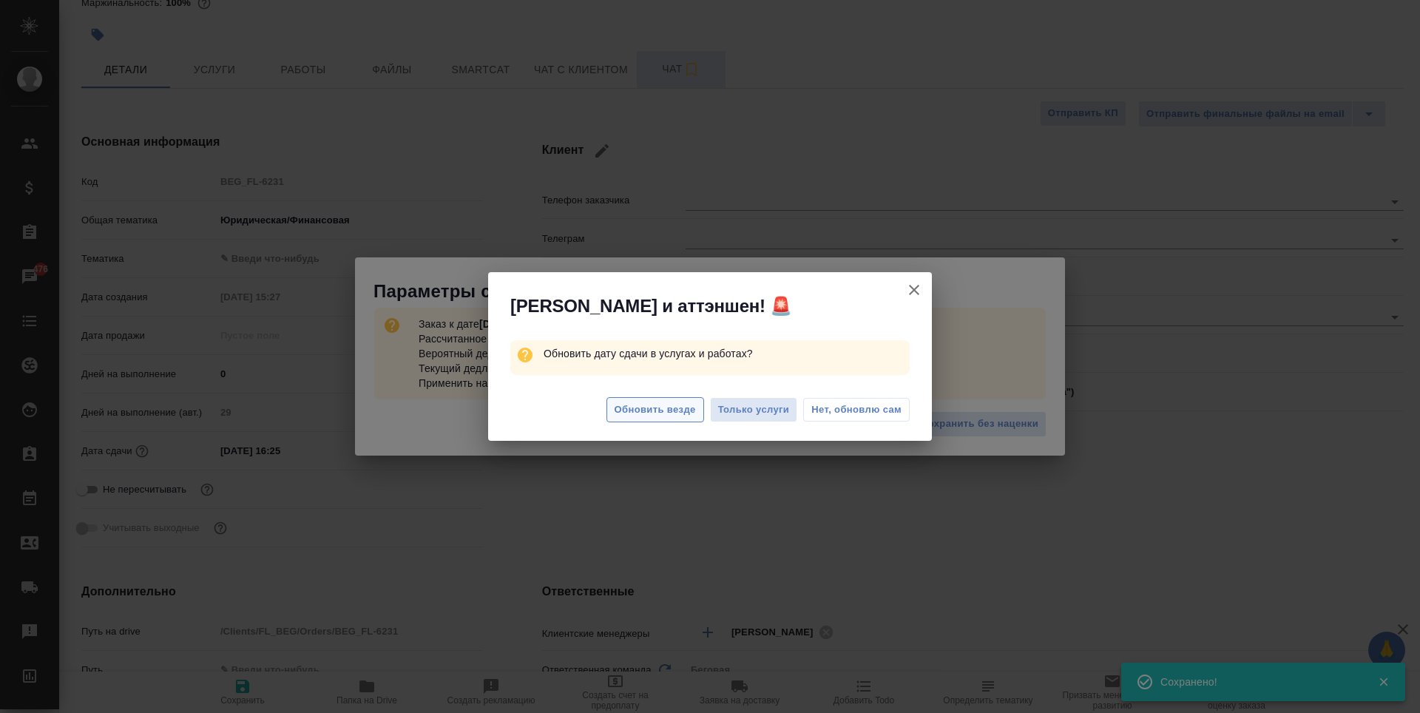
type textarea "x"
click at [835, 401] on button "Нет, обновлю сам" at bounding box center [856, 410] width 107 height 24
type textarea "x"
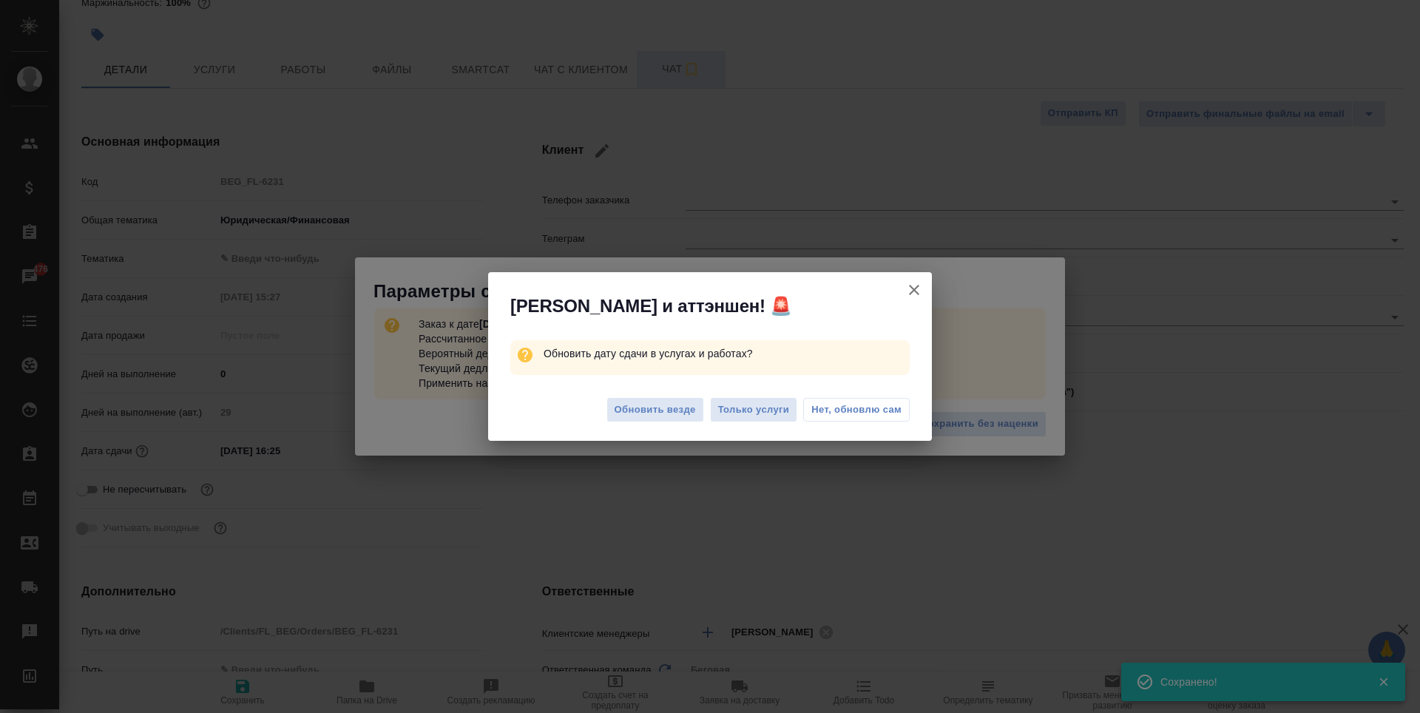
type textarea "x"
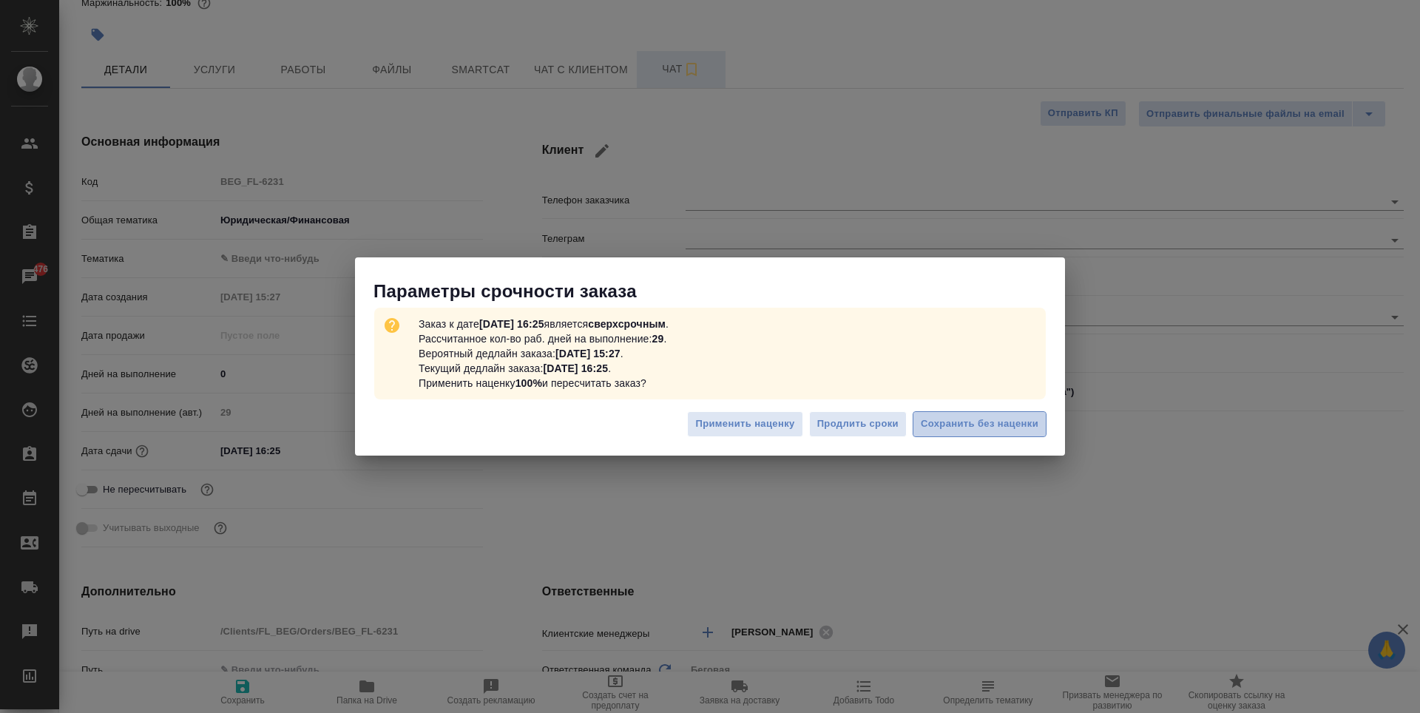
click at [952, 420] on span "Сохранить без наценки" at bounding box center [980, 424] width 118 height 17
type textarea "x"
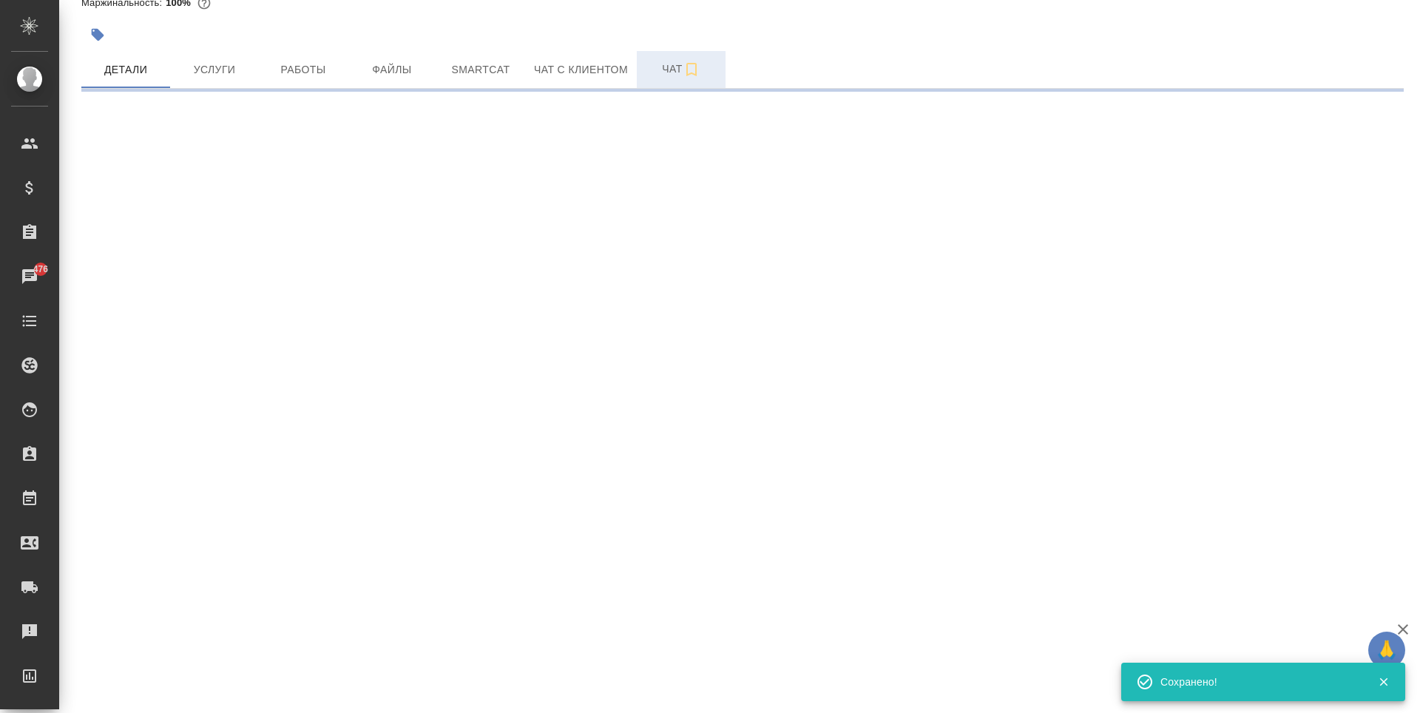
type input "urgent"
select select "RU"
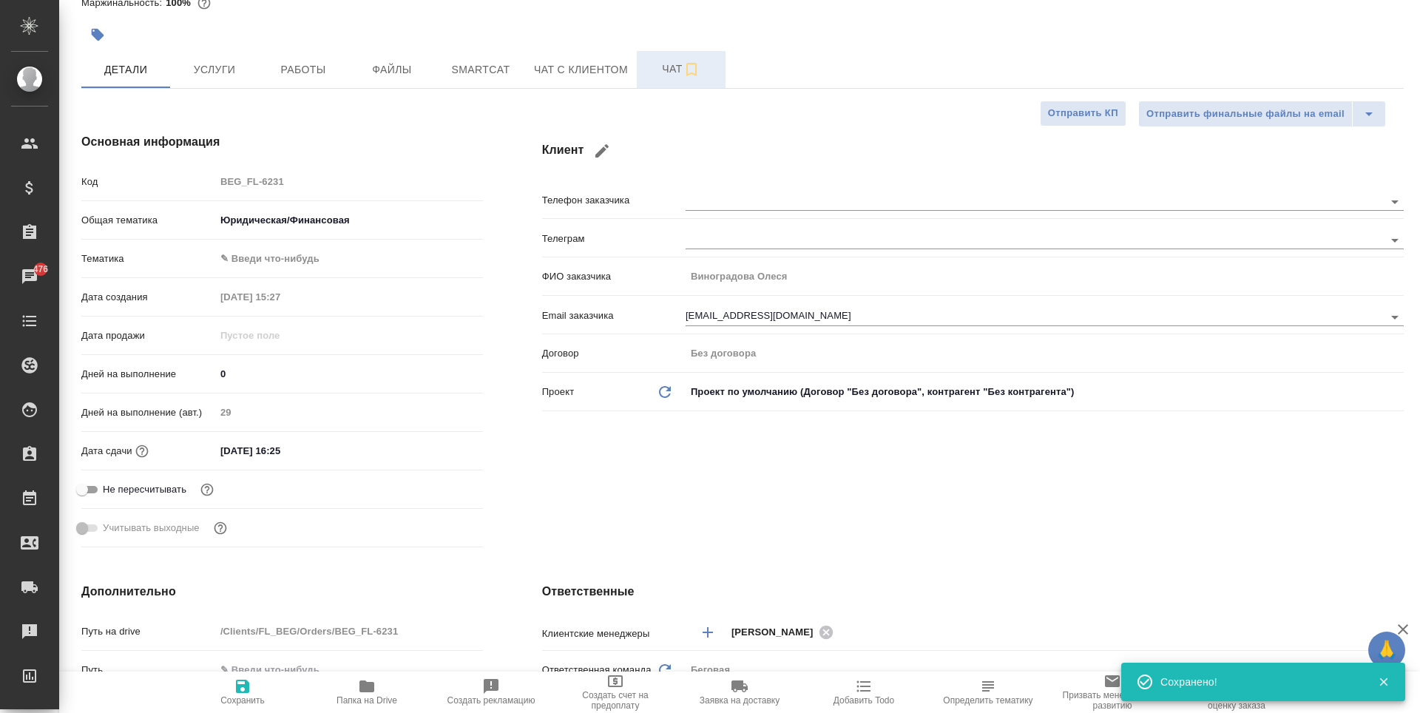
type textarea "x"
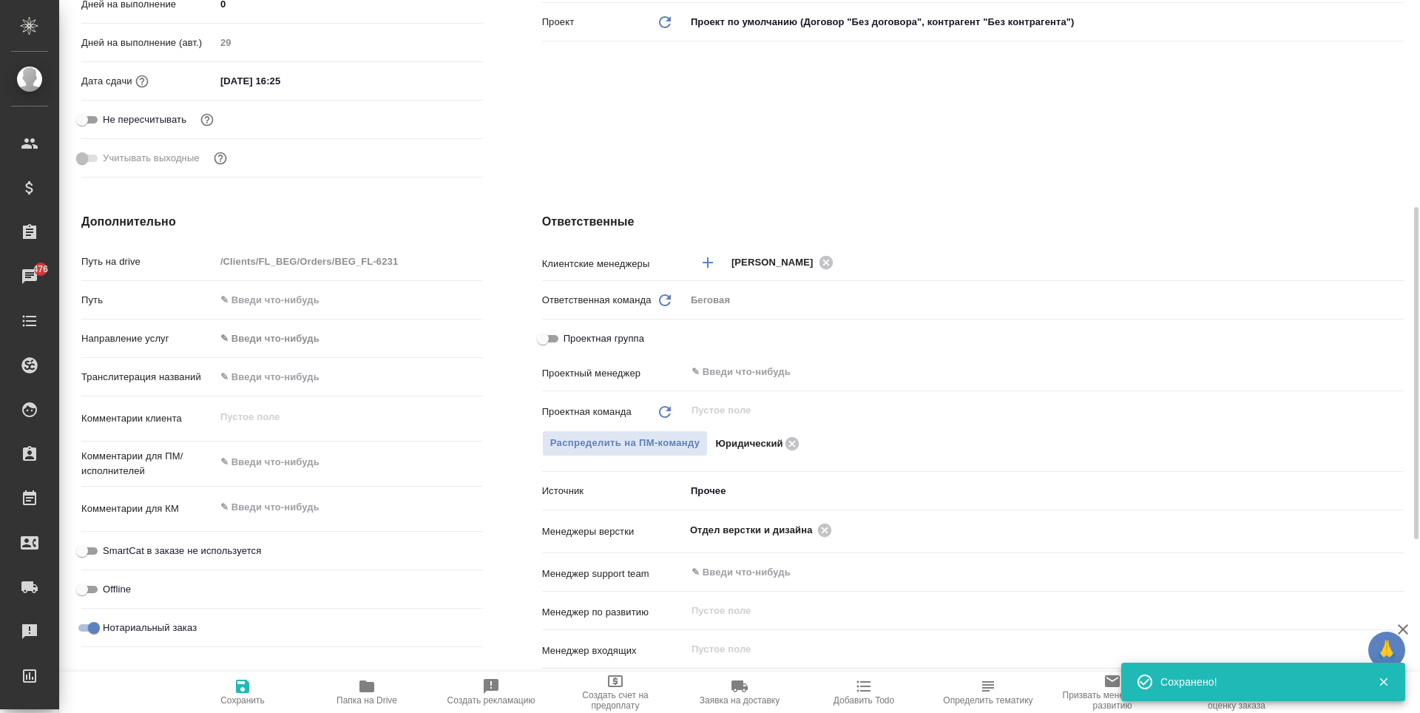
scroll to position [518, 0]
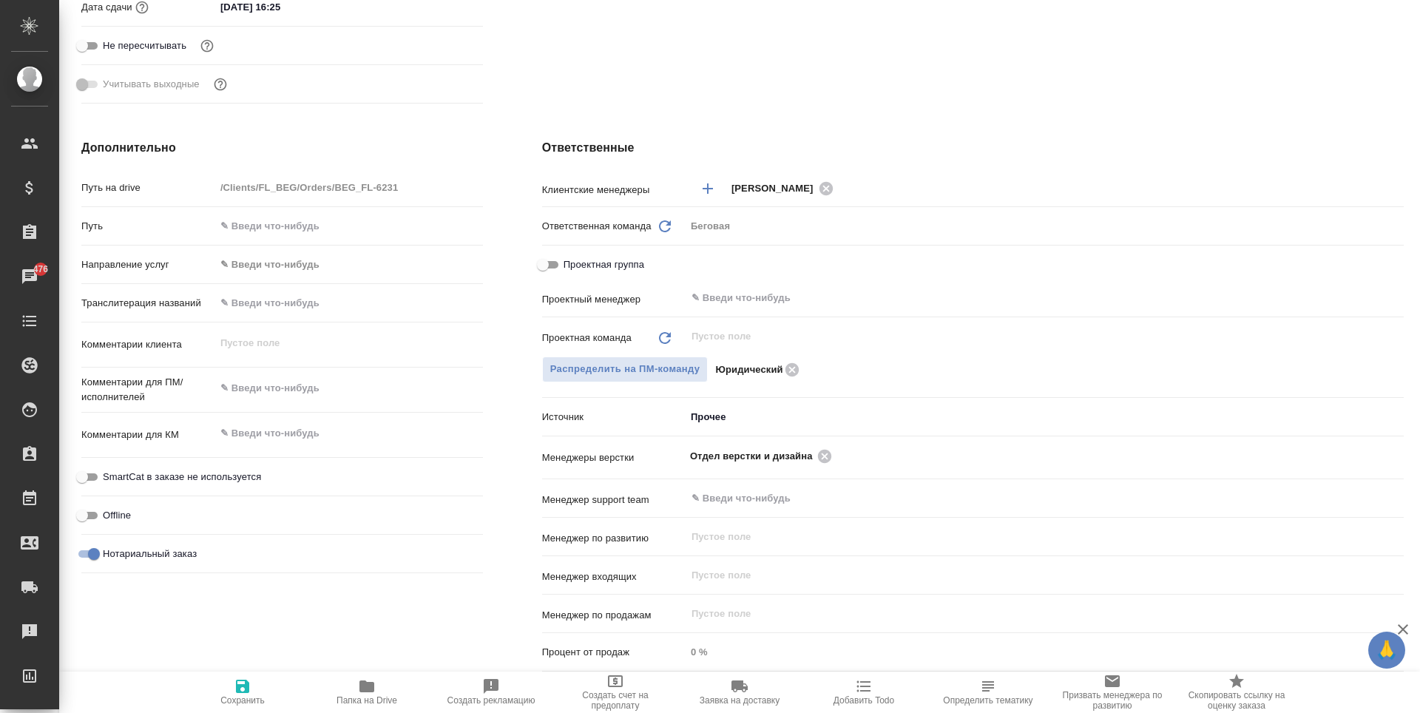
type textarea "x"
click at [326, 382] on textarea at bounding box center [349, 388] width 268 height 25
type textarea "x"
type textarea "с"
type textarea "x"
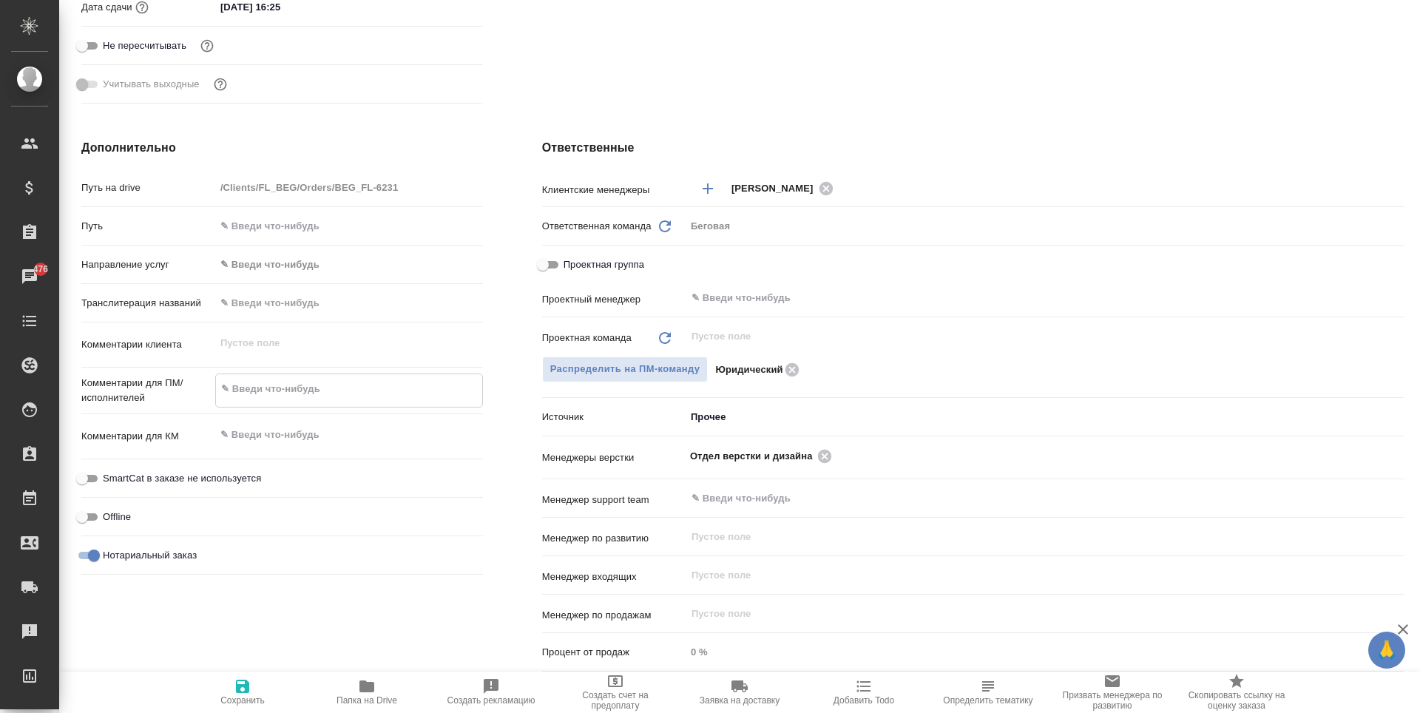
type textarea "x"
type textarea "сд"
type textarea "x"
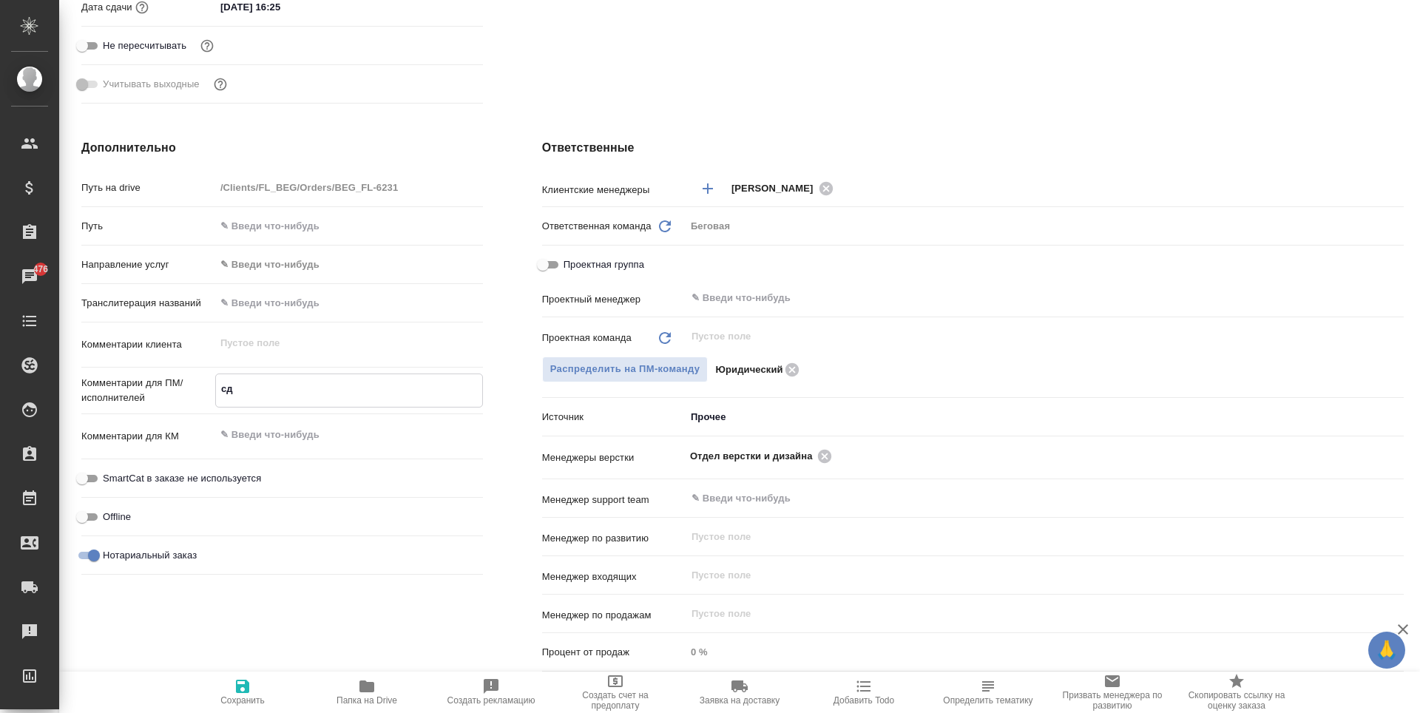
type textarea "x"
type textarea "сде"
type textarea "x"
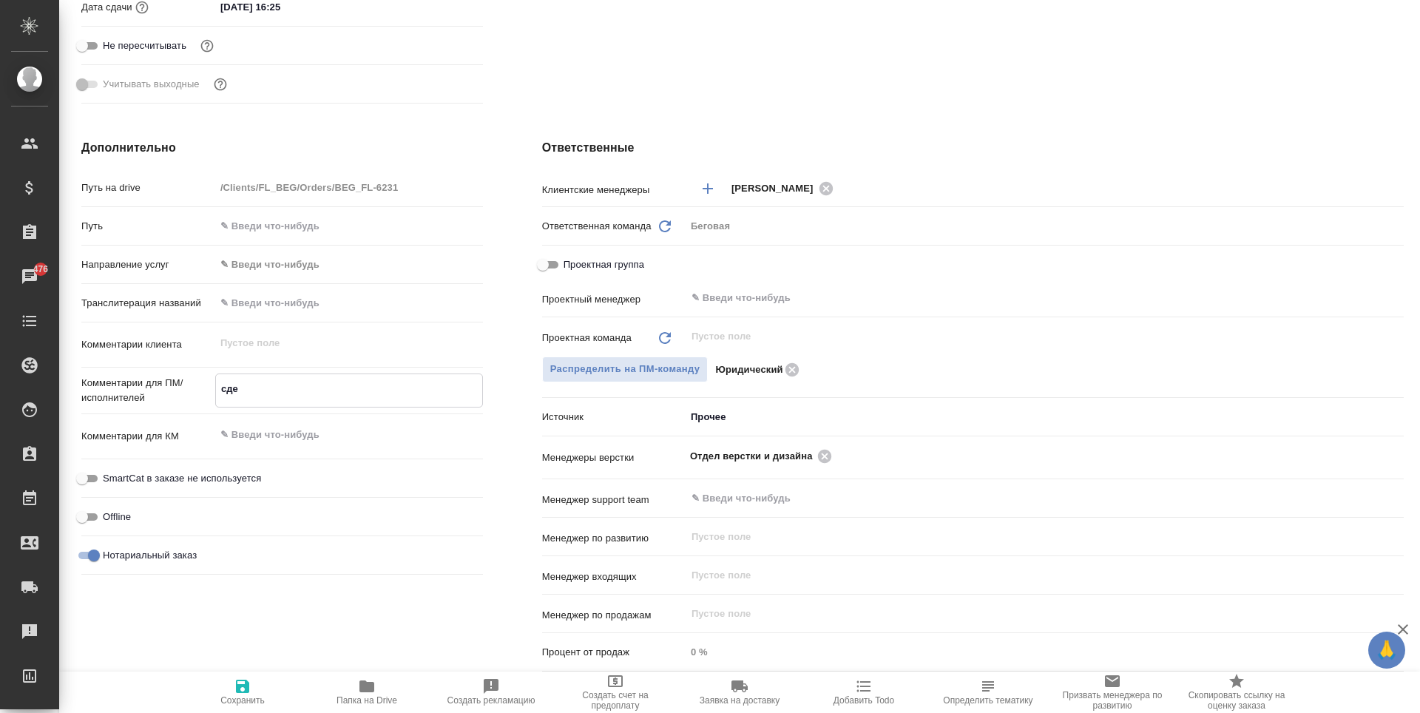
type textarea "сдел"
type textarea "x"
type textarea "сдела"
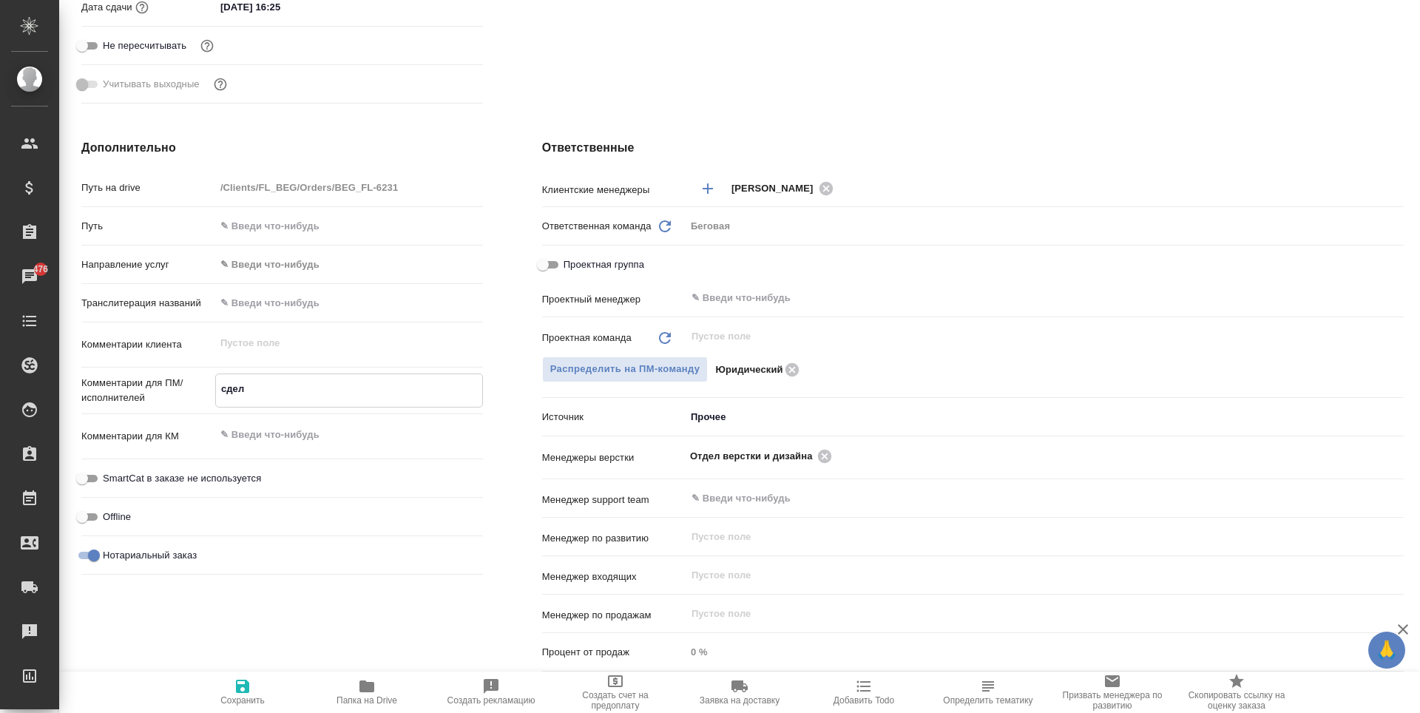
type textarea "x"
type textarea "сделай"
type textarea "x"
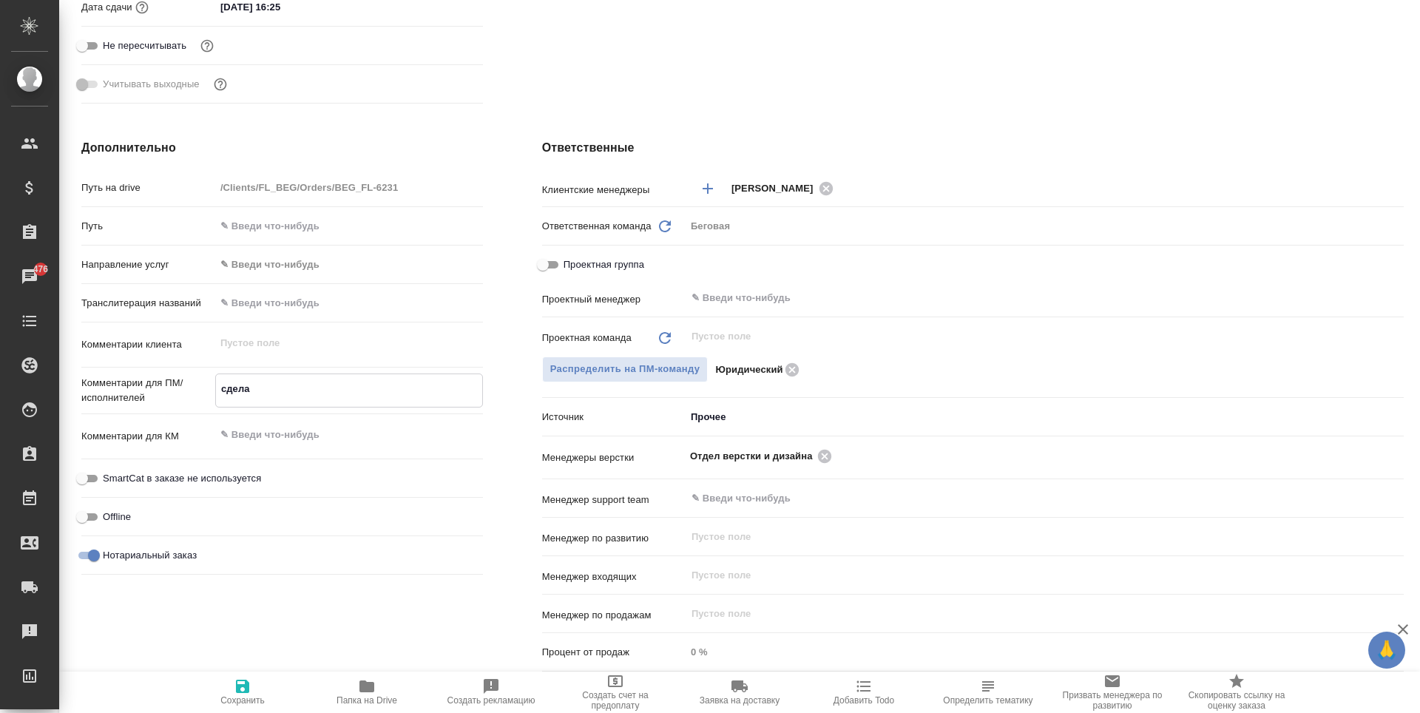
type textarea "x"
type textarea "сделайт"
type textarea "x"
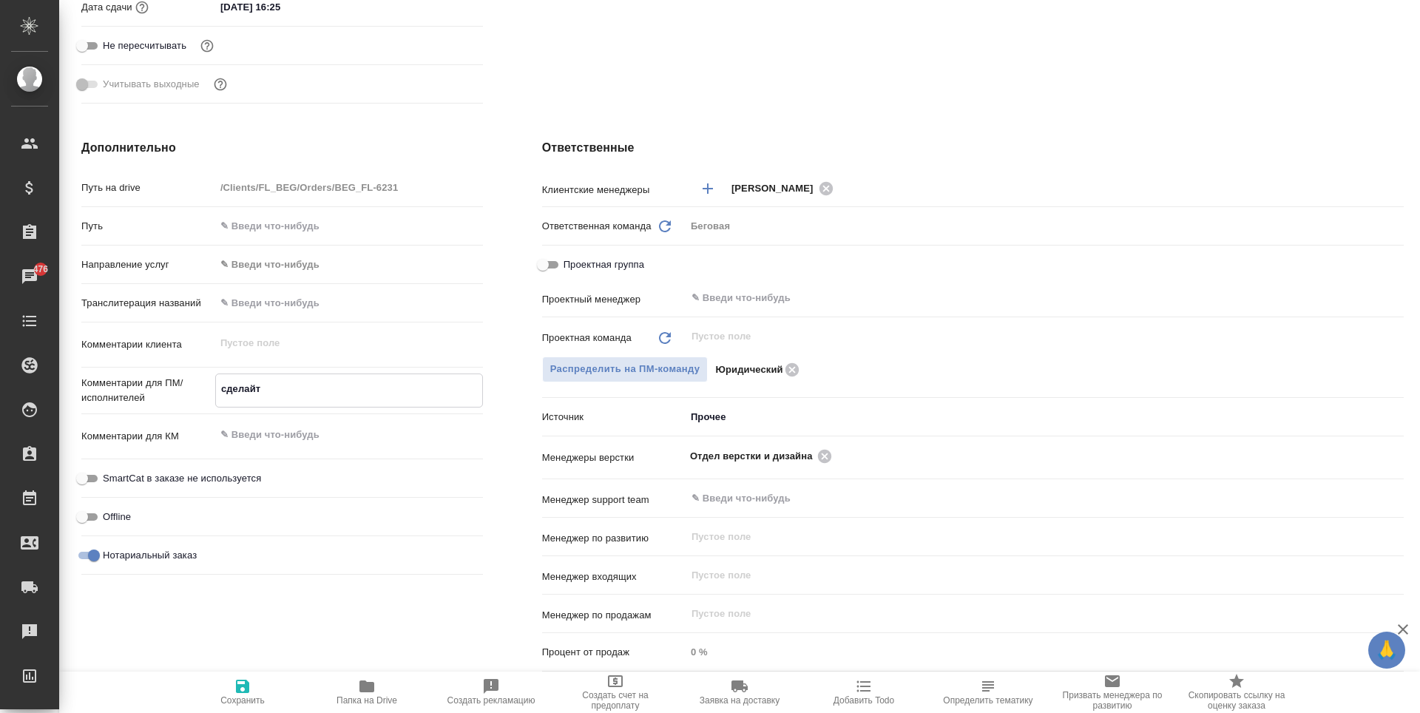
type textarea "x"
type textarea "сделайте"
type textarea "x"
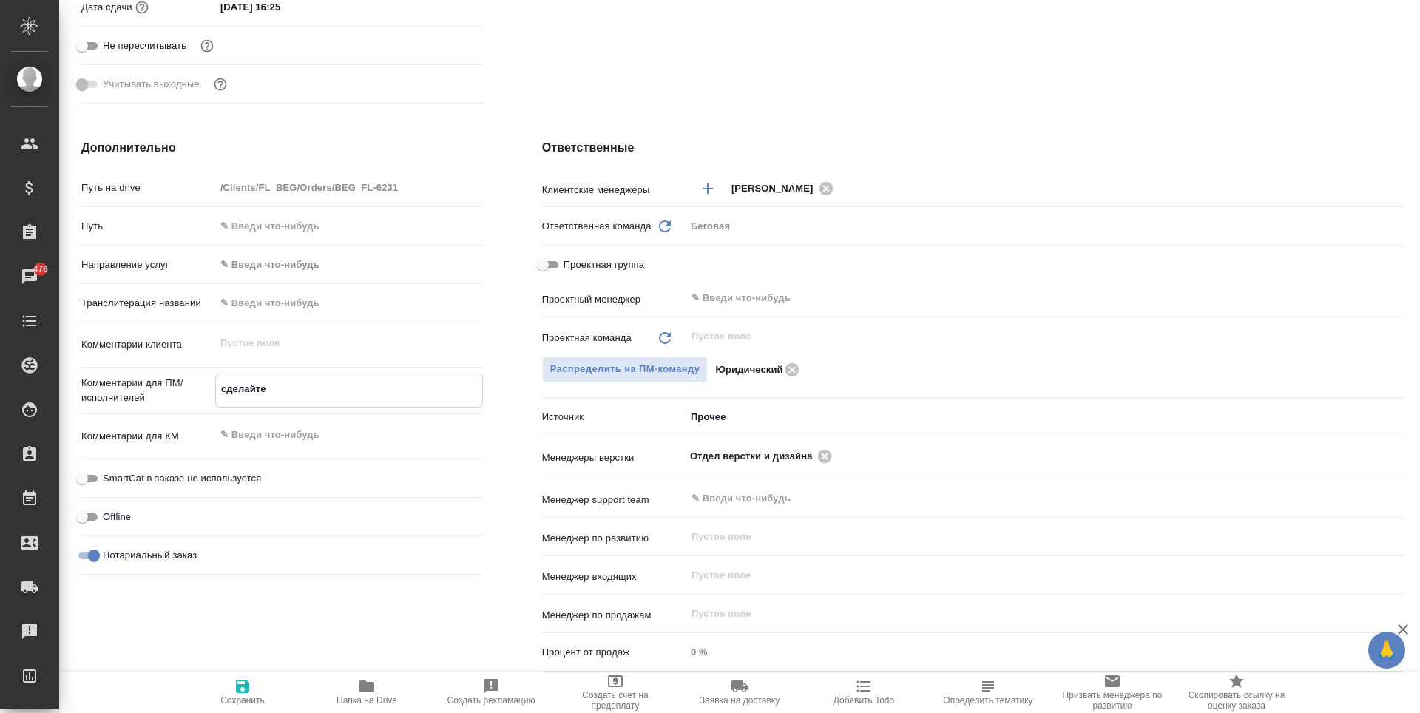
type textarea "сделайте"
type textarea "x"
type textarea "сделайте т"
type textarea "x"
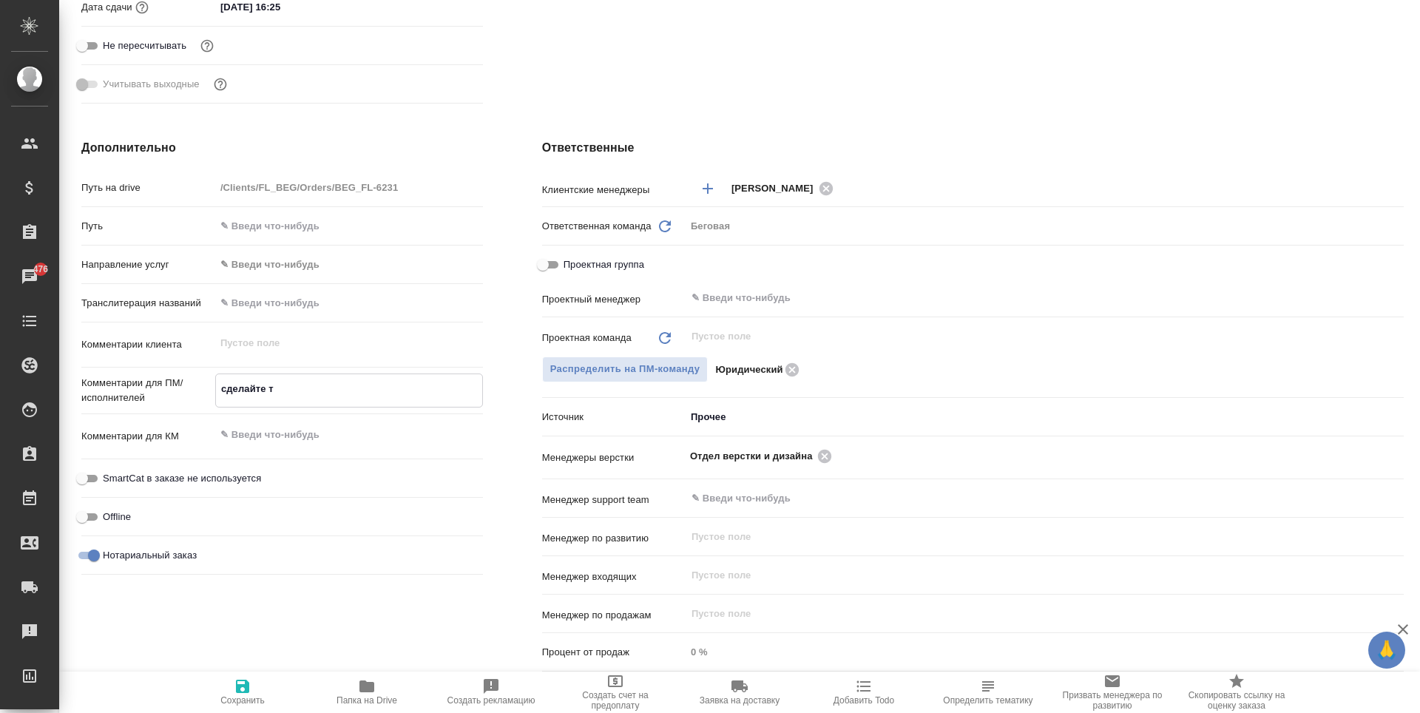
type textarea "x"
type textarea "сделайте ти"
type textarea "x"
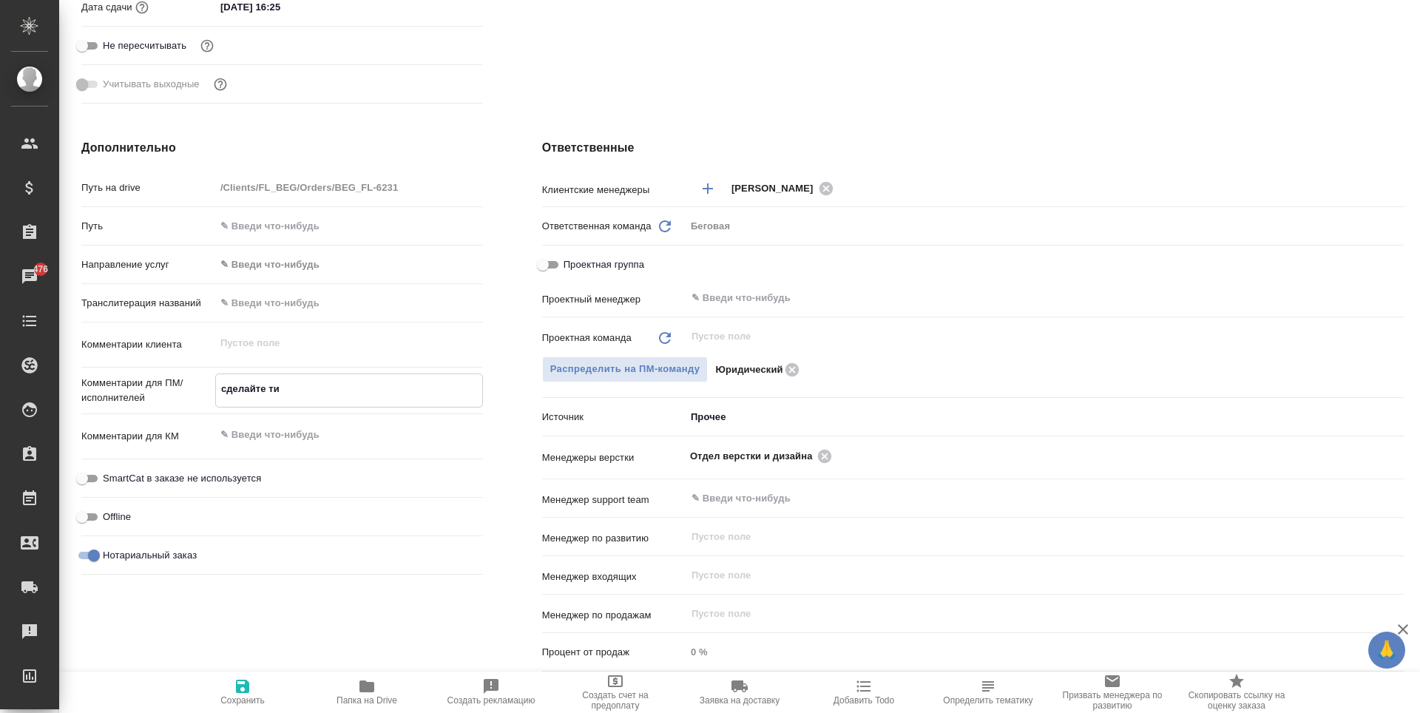
type textarea "x"
click at [239, 689] on icon "button" at bounding box center [242, 686] width 13 height 13
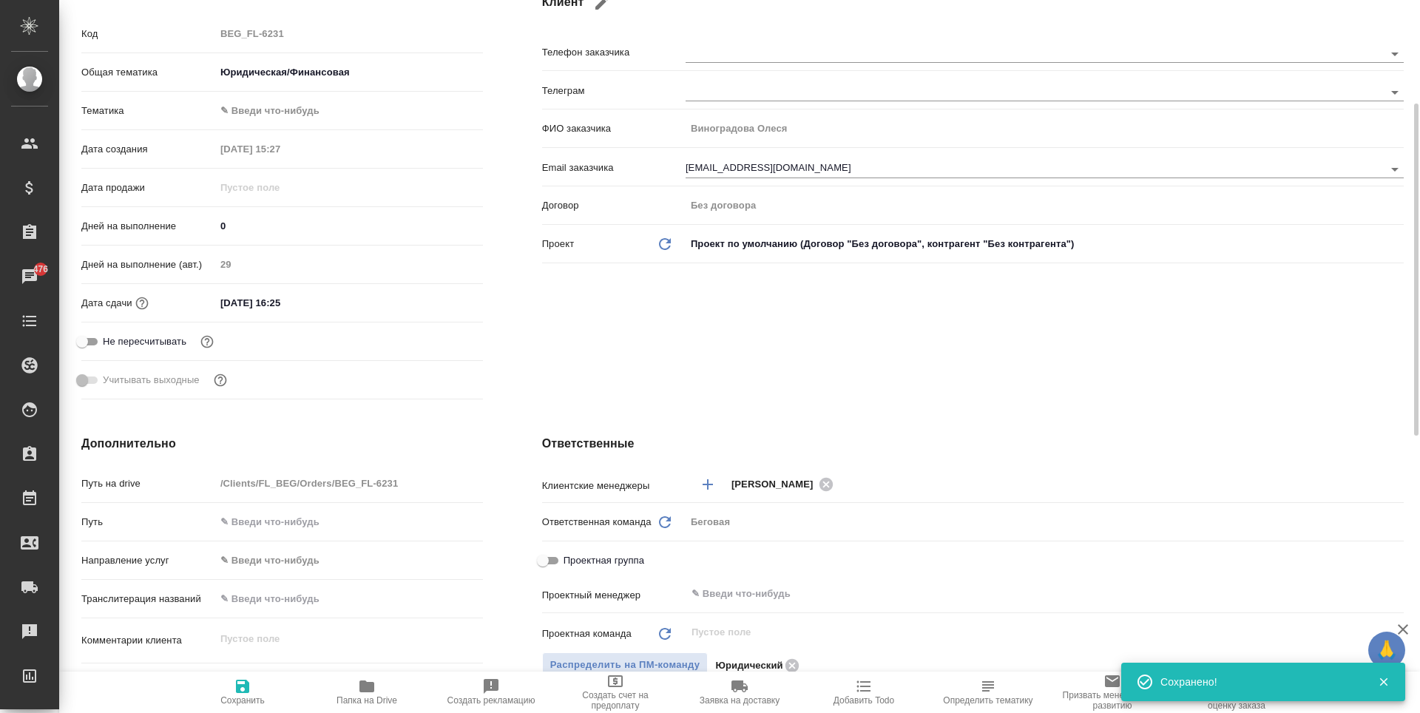
scroll to position [0, 0]
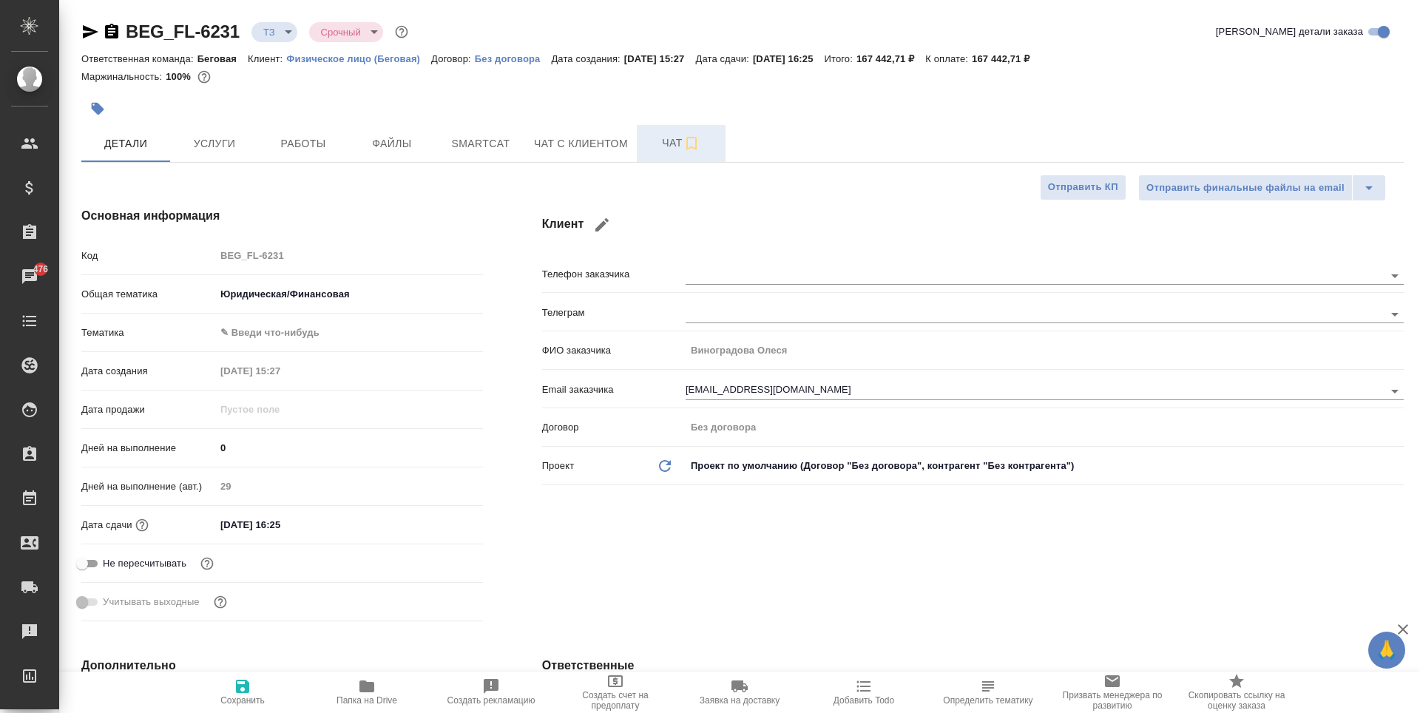
click at [681, 129] on button "Чат" at bounding box center [681, 143] width 89 height 37
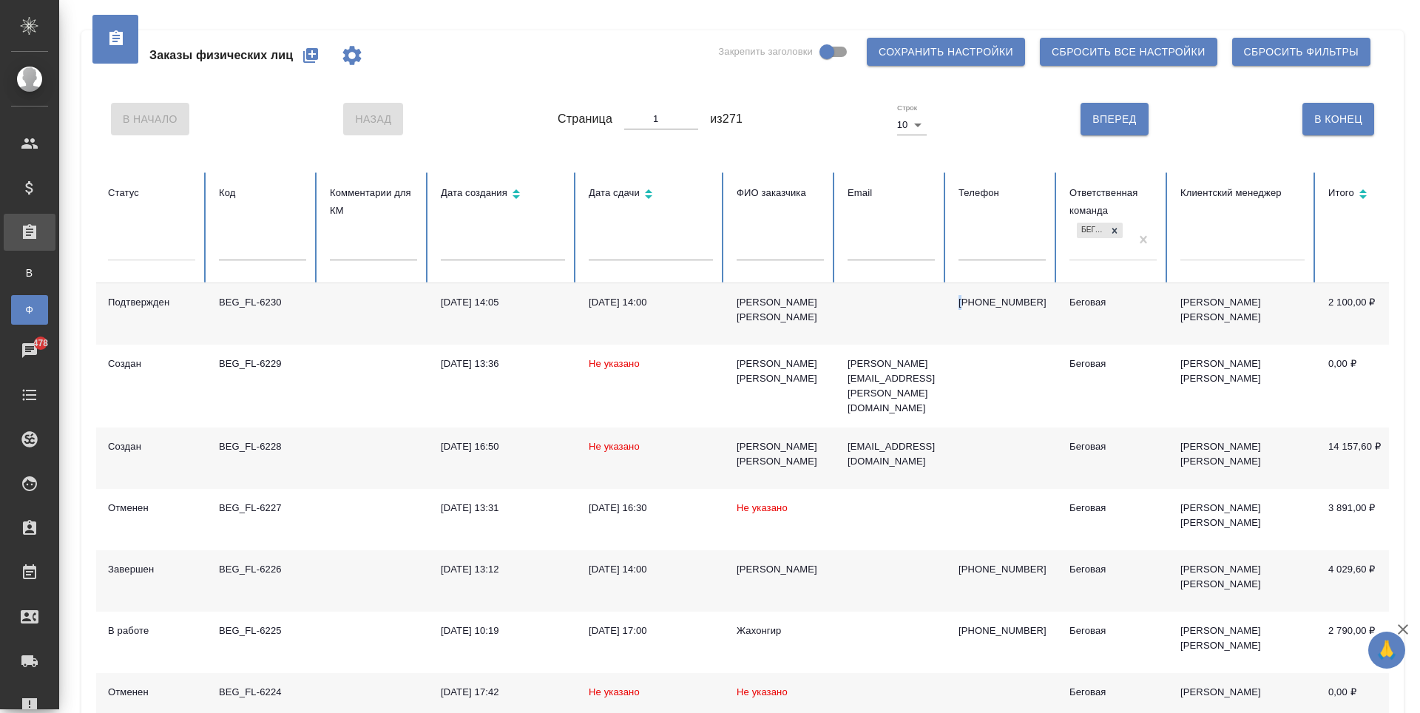
click at [322, 58] on button "button" at bounding box center [311, 56] width 36 height 36
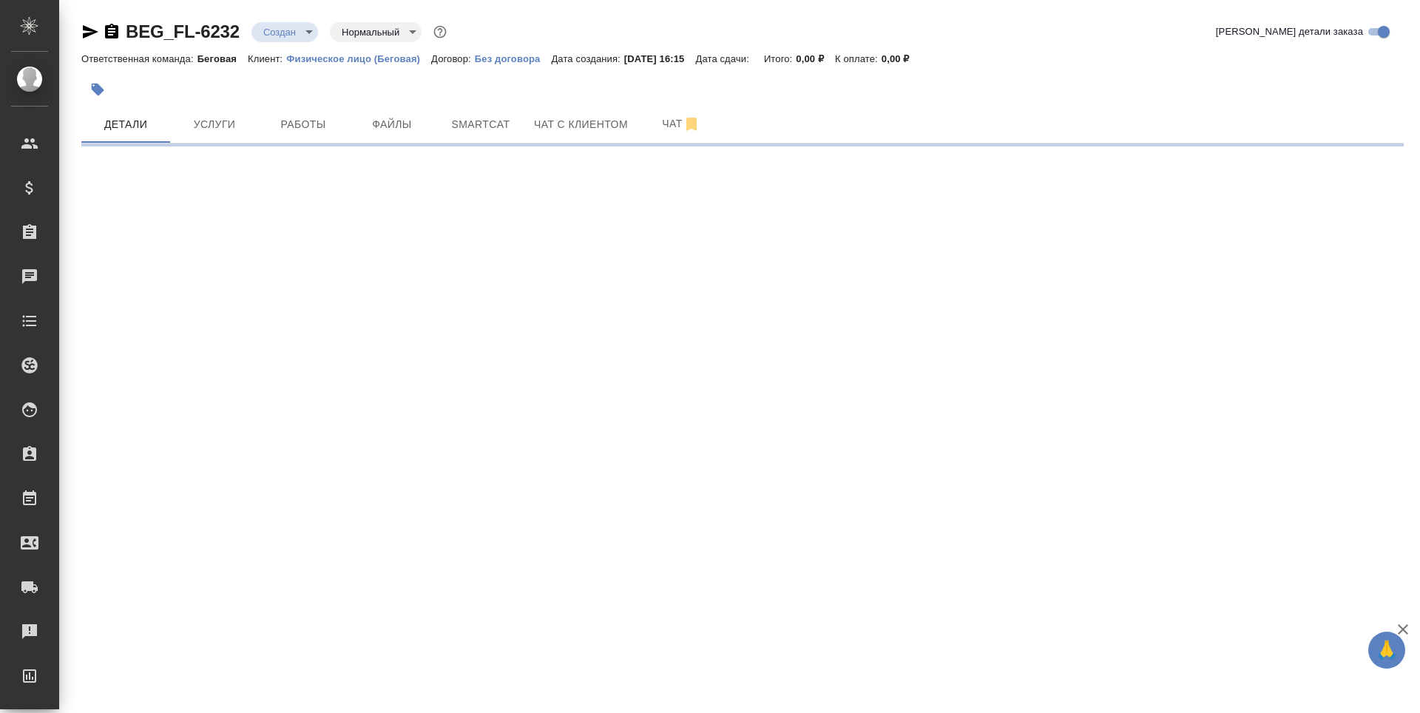
select select "RU"
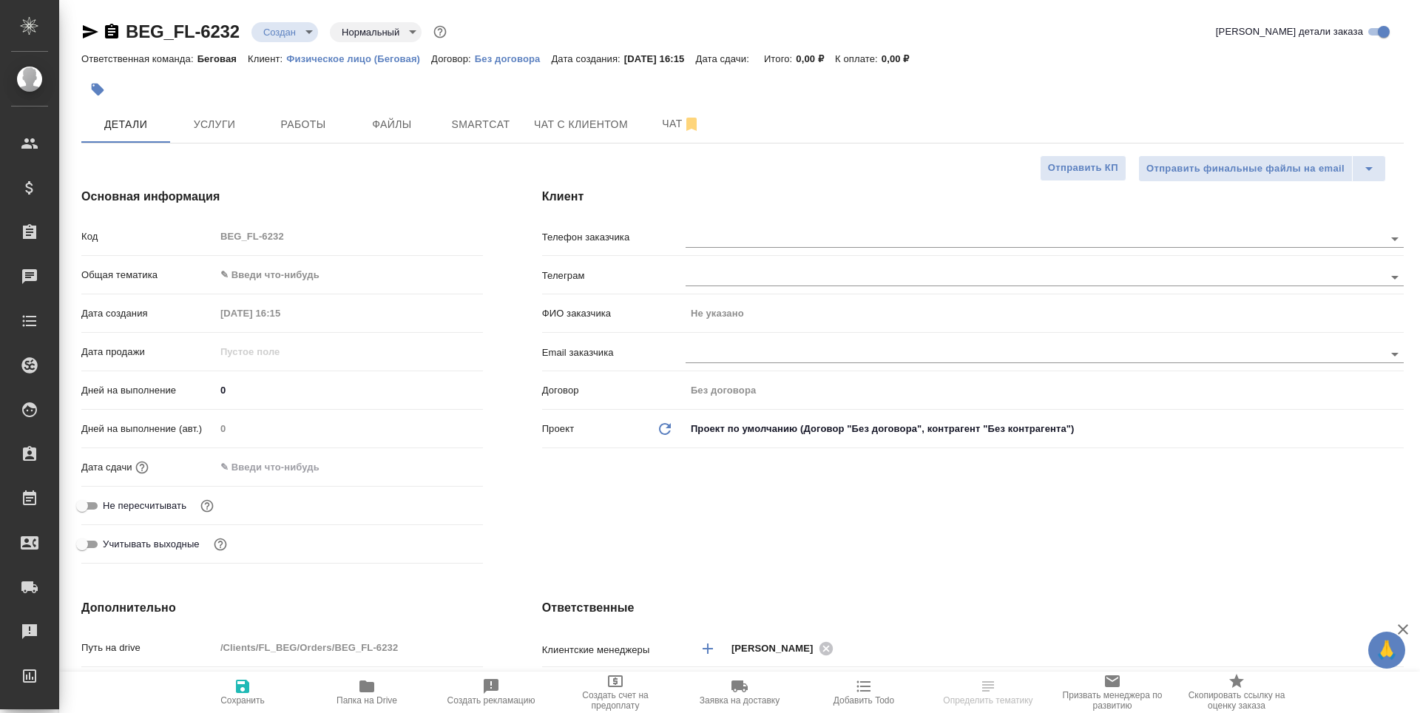
type textarea "x"
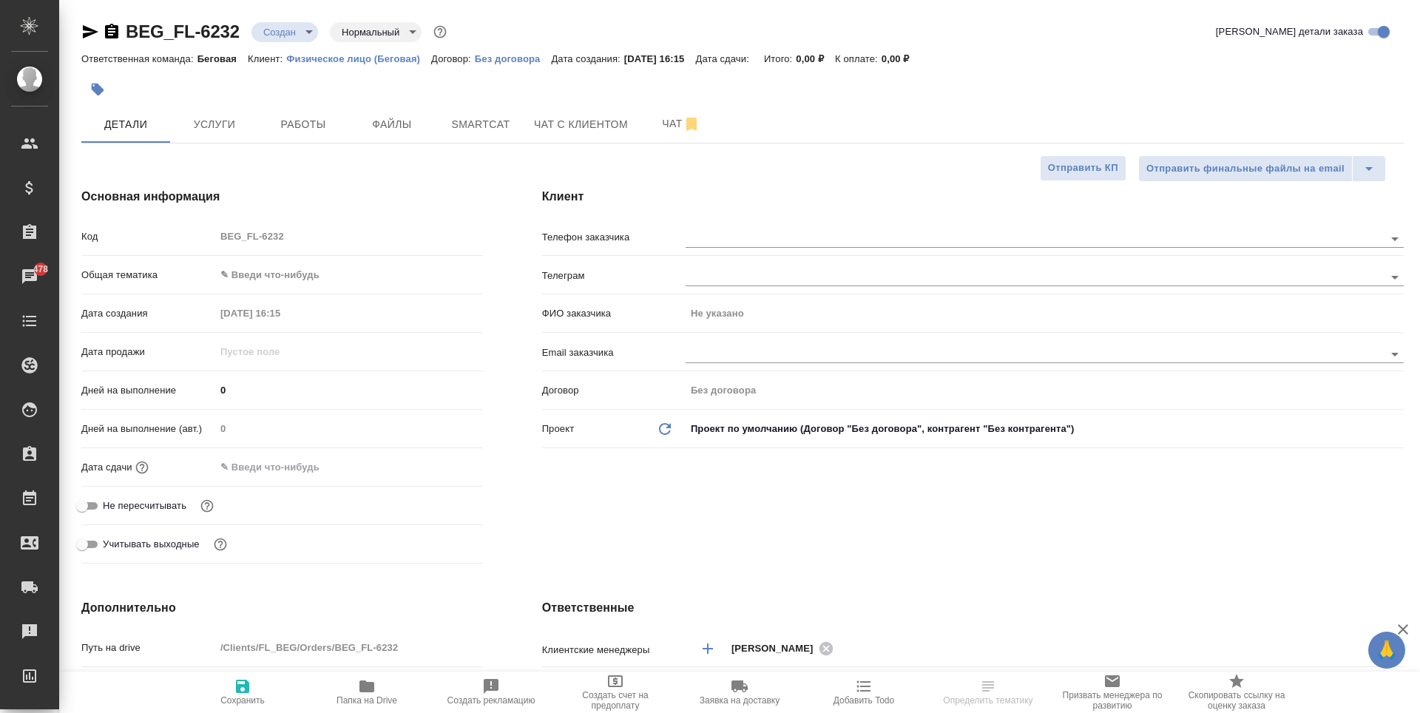
type textarea "x"
click at [838, 204] on h4 "Клиент" at bounding box center [973, 197] width 862 height 18
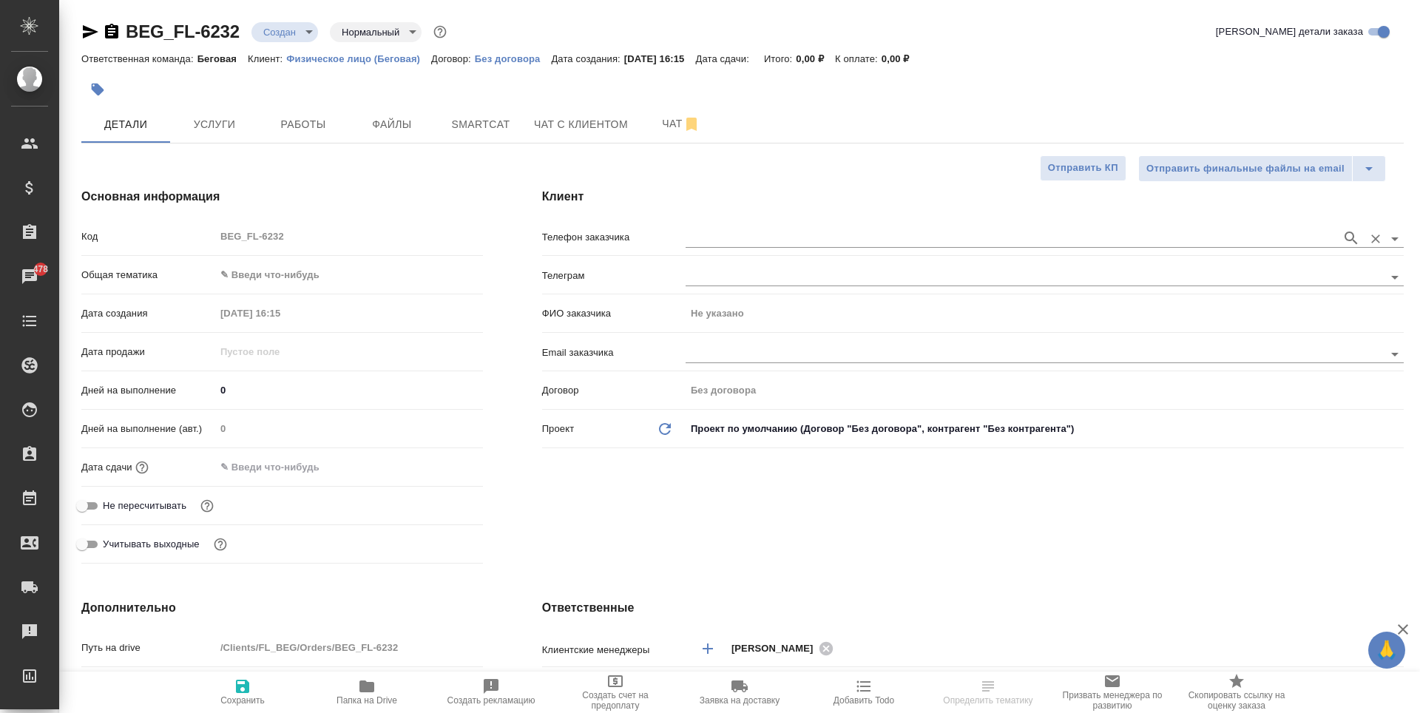
click at [848, 234] on input "text" at bounding box center [1010, 238] width 649 height 18
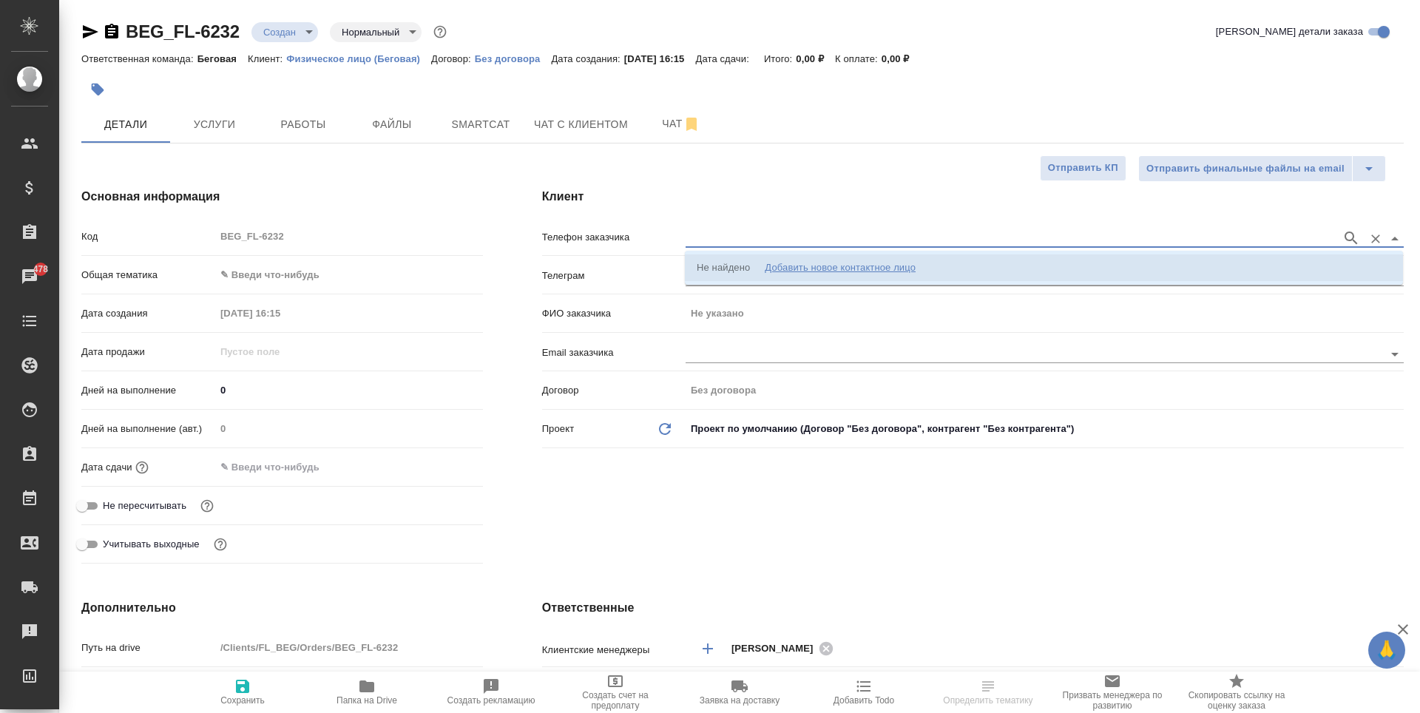
click at [848, 264] on div "Добавить новое контактное лицо" at bounding box center [840, 267] width 151 height 15
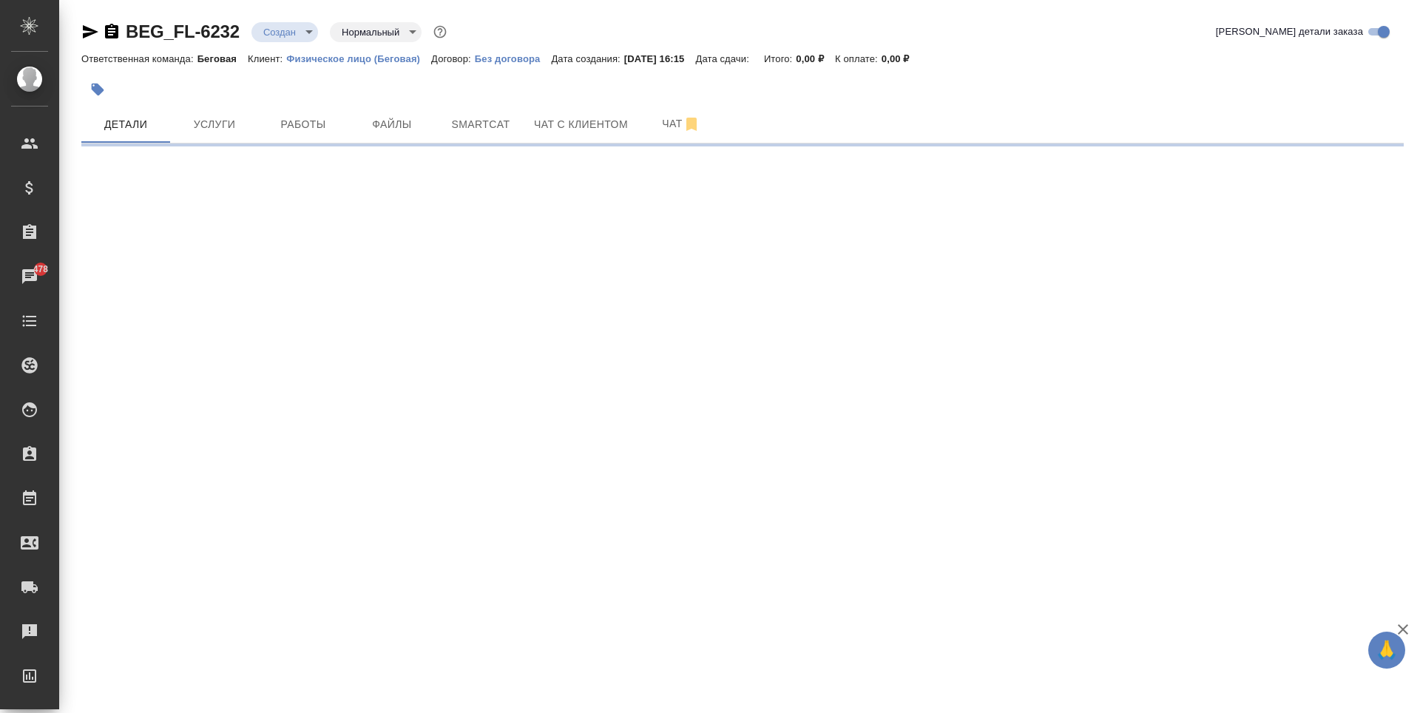
select select "RU"
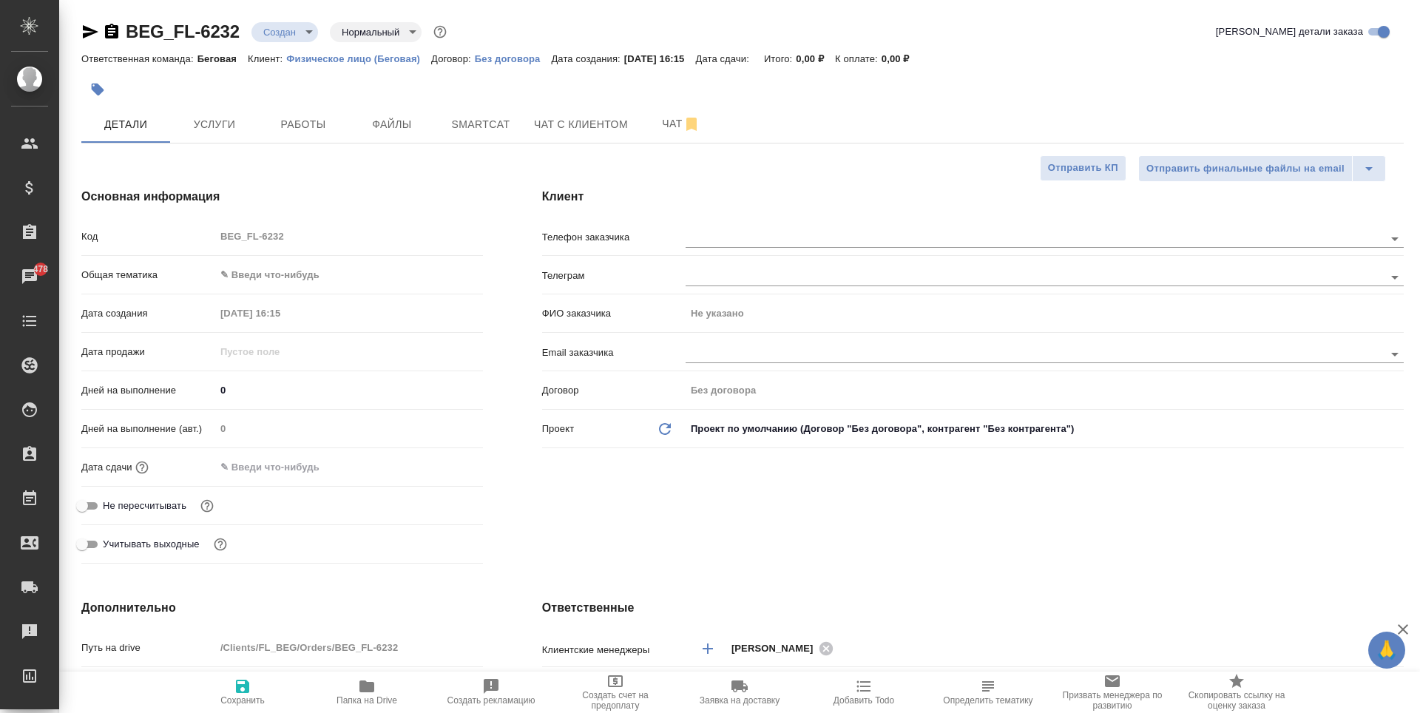
type textarea "x"
click at [864, 223] on div at bounding box center [1045, 236] width 718 height 27
click at [868, 235] on input "text" at bounding box center [1010, 238] width 649 height 18
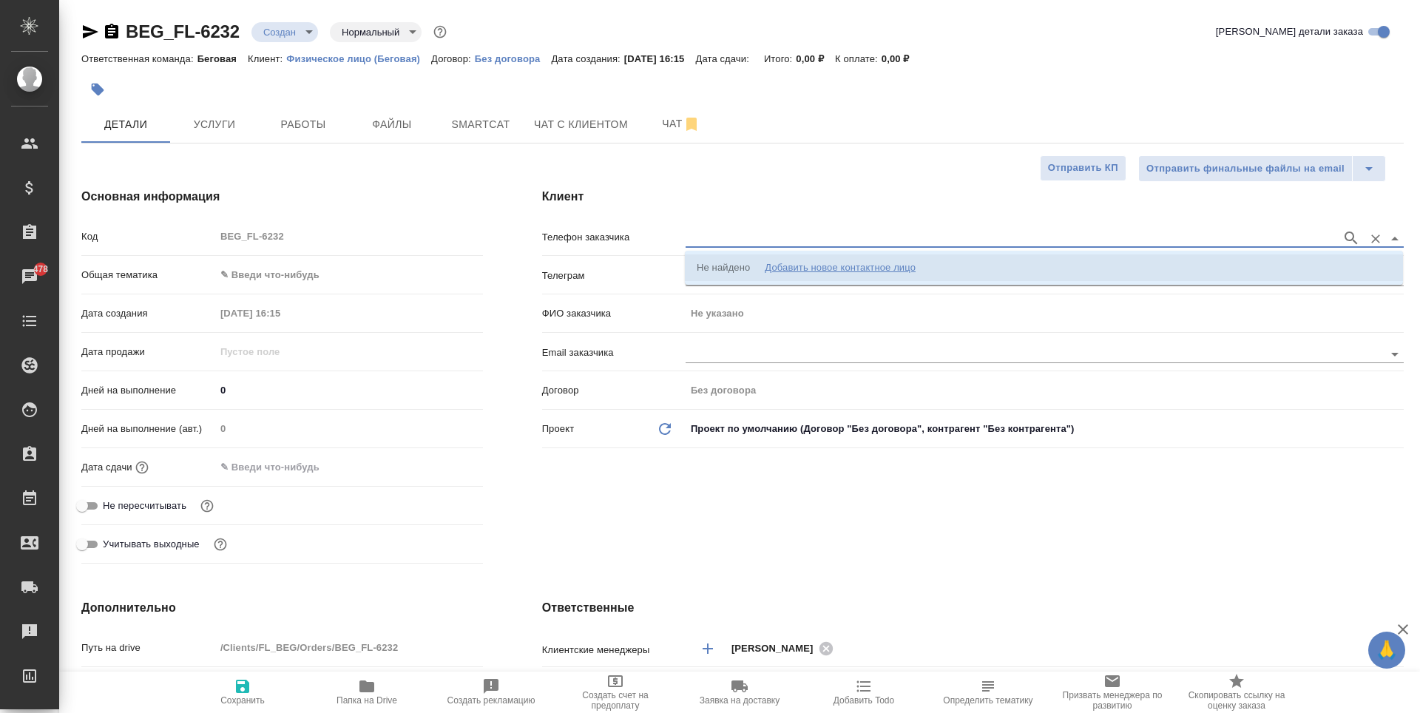
click at [959, 269] on li "Не найдено Добавить новое контактное лицо" at bounding box center [1044, 267] width 718 height 27
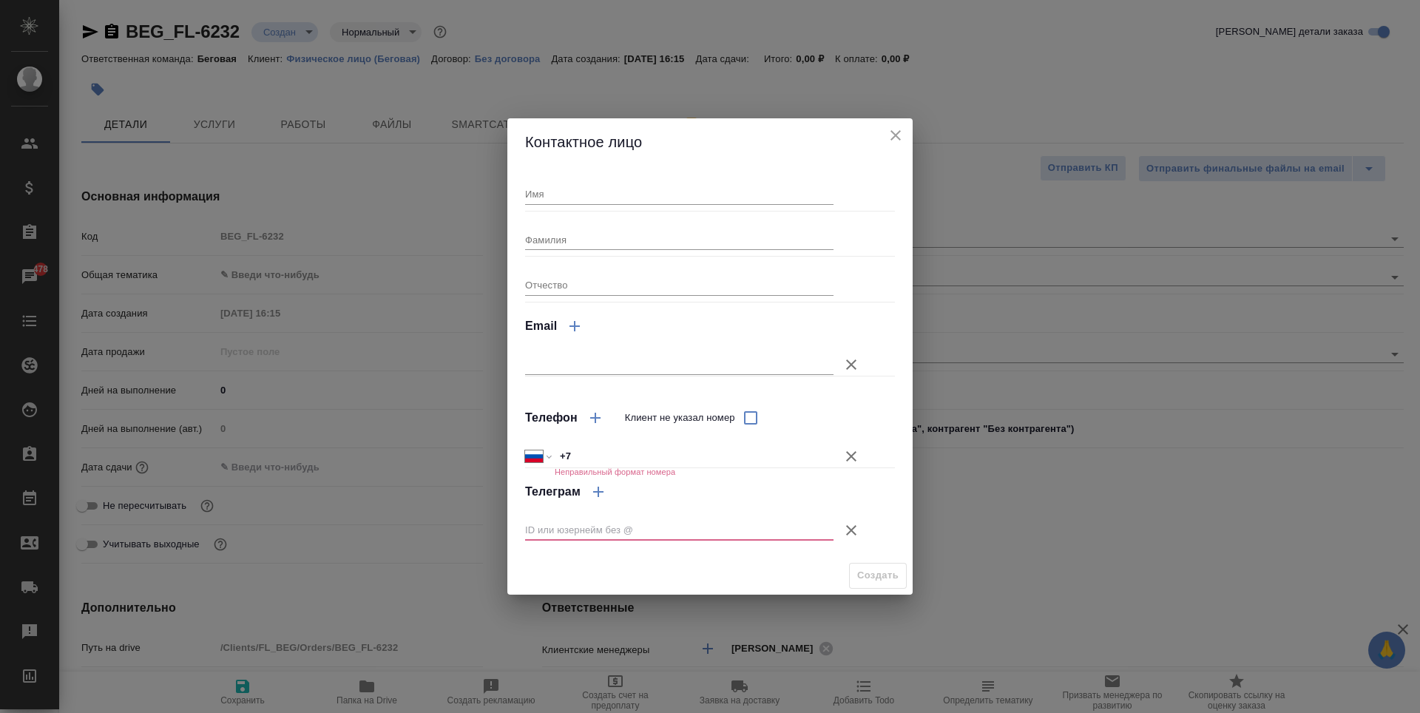
click at [772, 171] on div "Имя Фамилия Отчество Email Телефон Клиент не указал номер Международный Австрал…" at bounding box center [709, 361] width 405 height 391
click at [772, 209] on div "Имя Фамилия Отчество Email Телефон Клиент не указал номер Международный Австрал…" at bounding box center [710, 361] width 370 height 379
click at [770, 198] on input "Имя" at bounding box center [679, 193] width 308 height 21
type input "и"
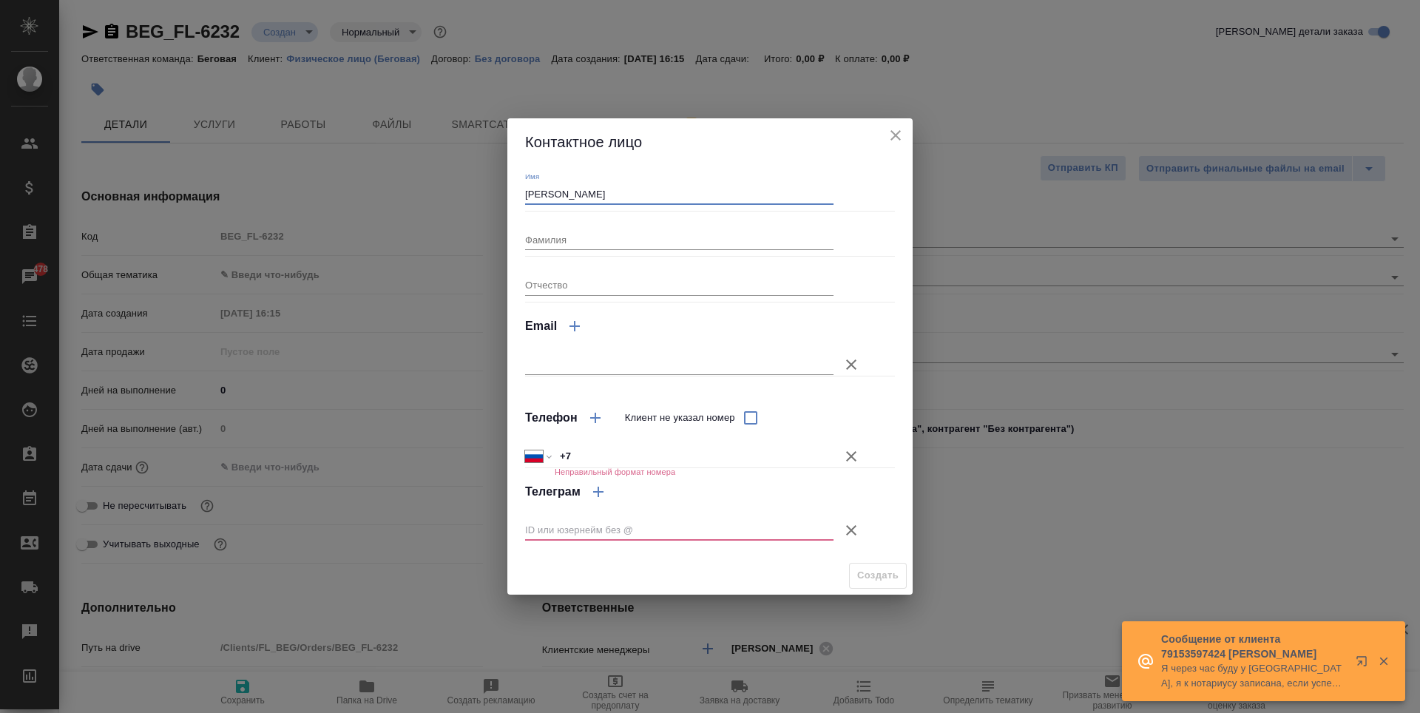
type input "Ирина"
type textarea "x"
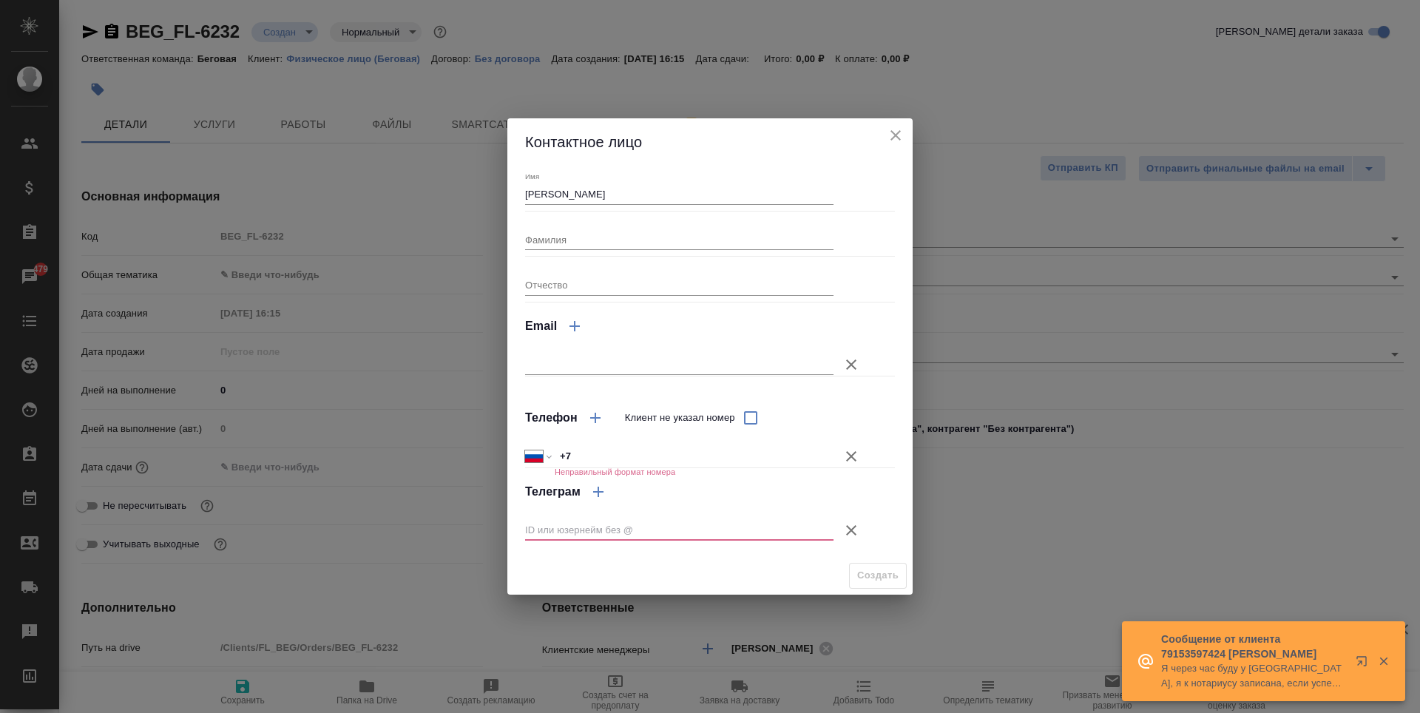
type textarea "x"
click at [577, 227] on div "Фамилия" at bounding box center [679, 233] width 308 height 33
click at [577, 237] on input "Фамилия" at bounding box center [679, 239] width 308 height 21
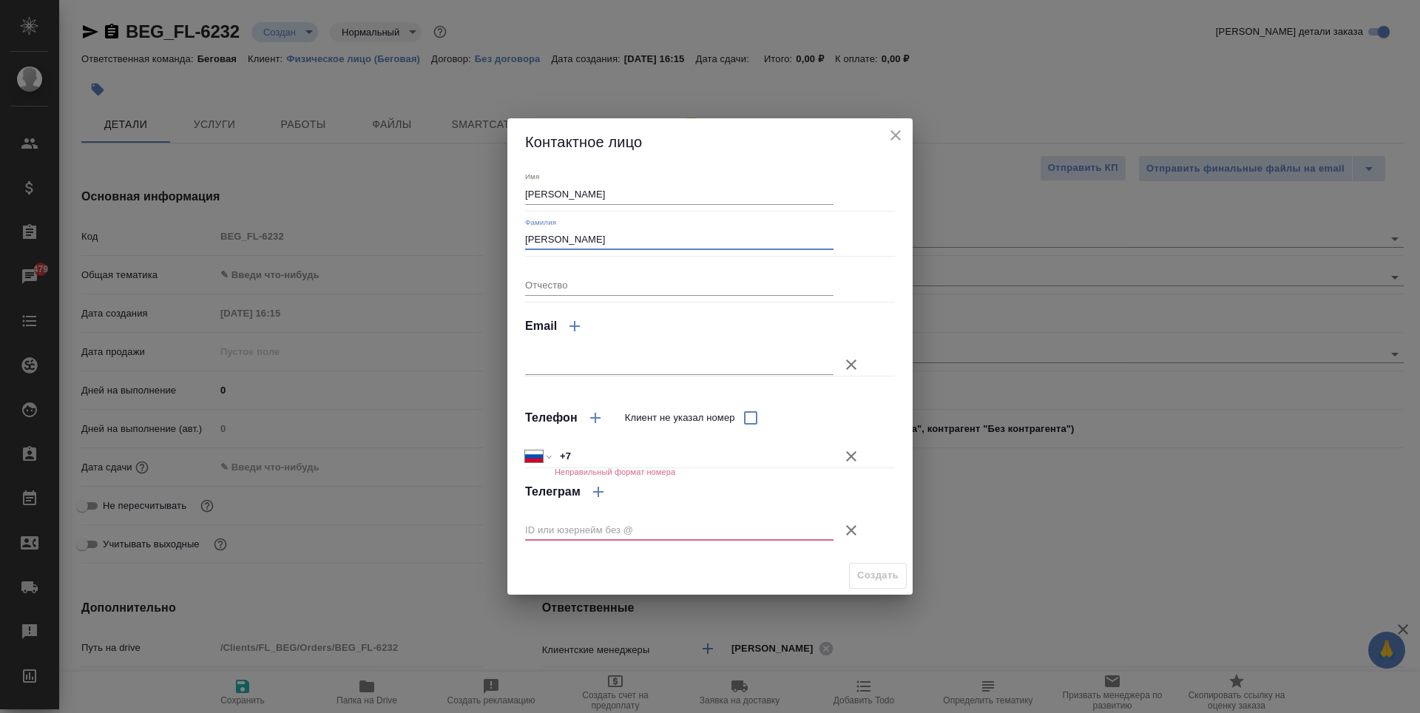
type input "Сергеенкова"
click at [861, 455] on button "Клиент не указал номер" at bounding box center [852, 457] width 36 height 36
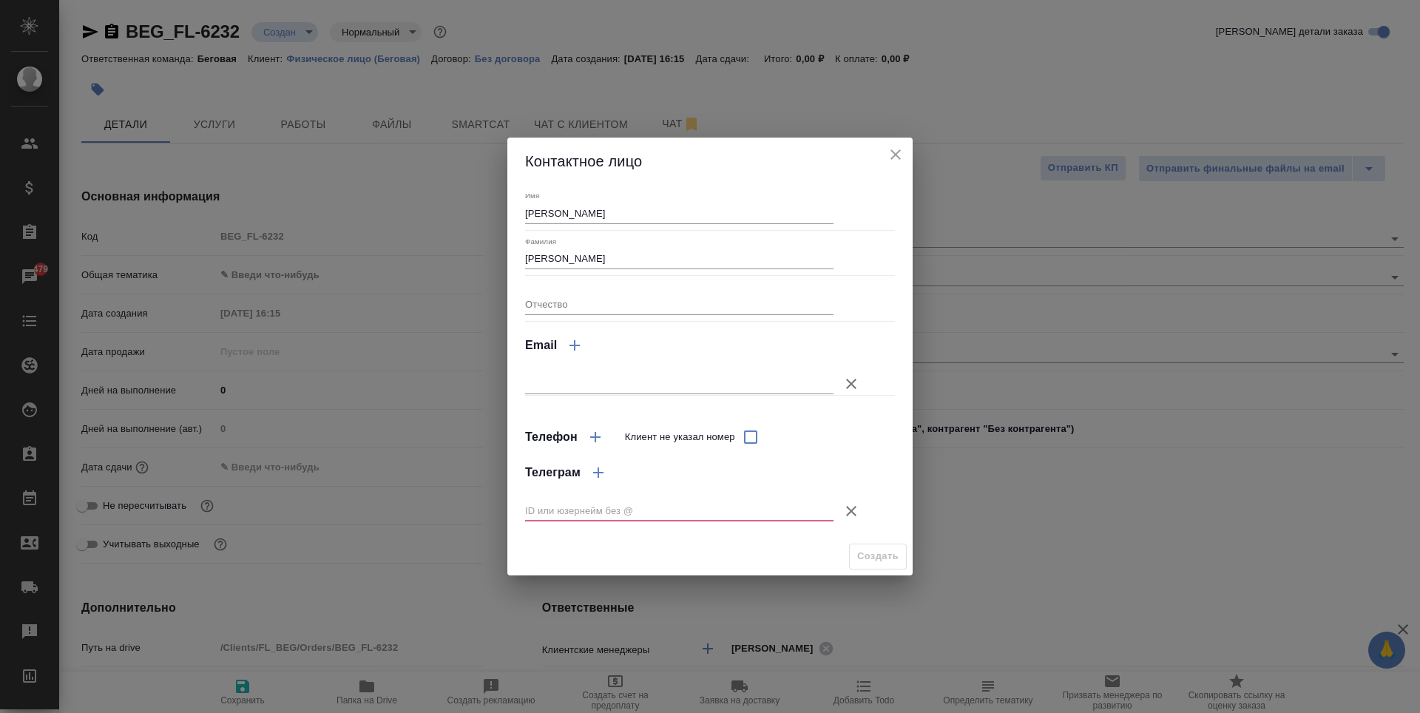
click at [851, 513] on icon "button" at bounding box center [852, 511] width 18 height 18
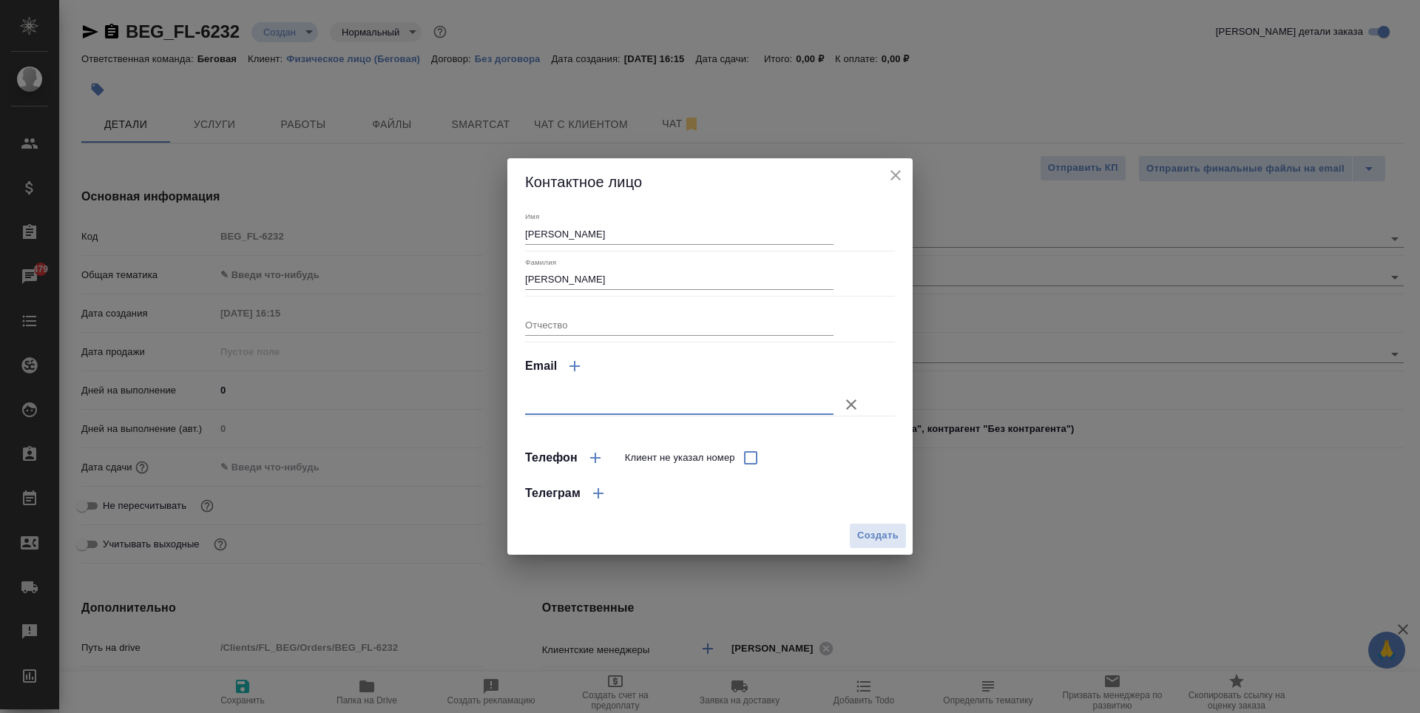
click at [732, 405] on input "text" at bounding box center [679, 404] width 308 height 21
paste input "irinaasergeenkova@gmail.com"
type input "irinaasergeenkova@gmail.com"
click at [880, 530] on span "Создать" at bounding box center [877, 535] width 41 height 17
type input "Сергеенкова Ирина"
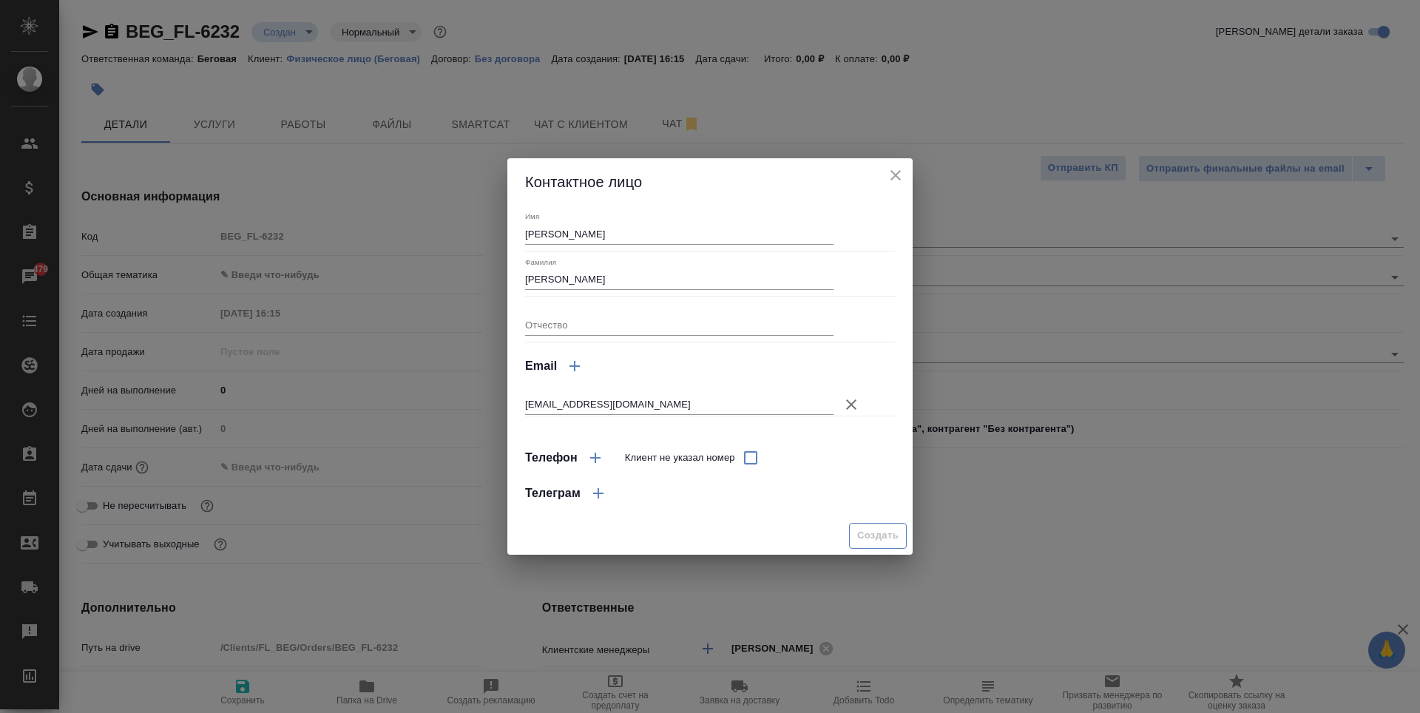
type textarea "x"
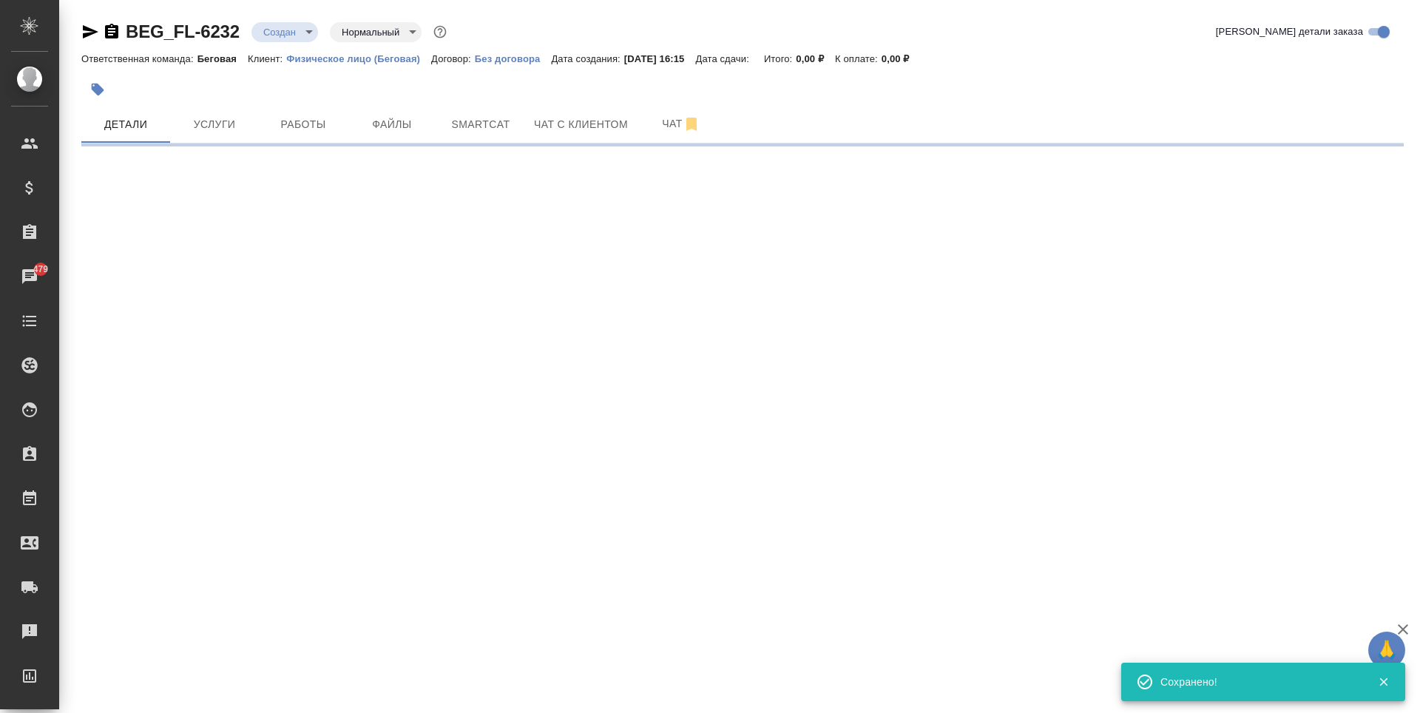
type input "holyTrinity"
select select "RU"
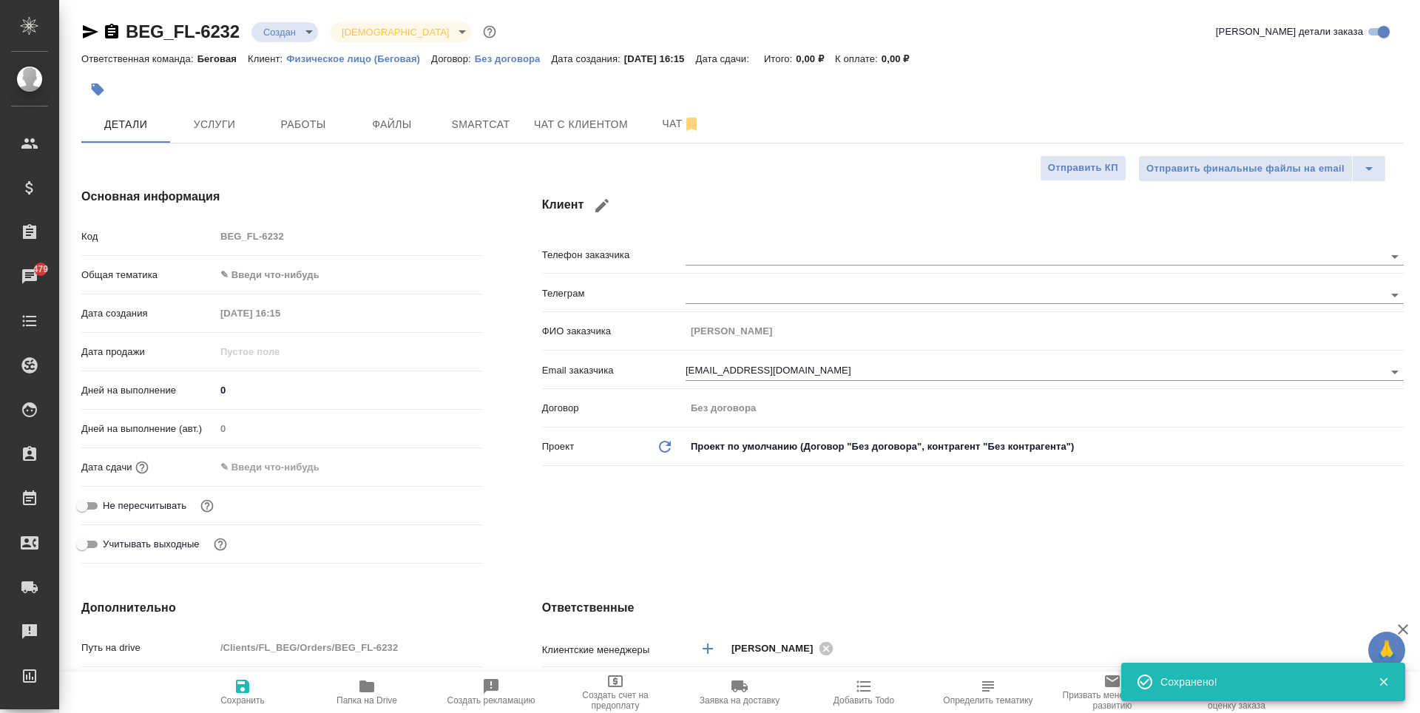
type textarea "x"
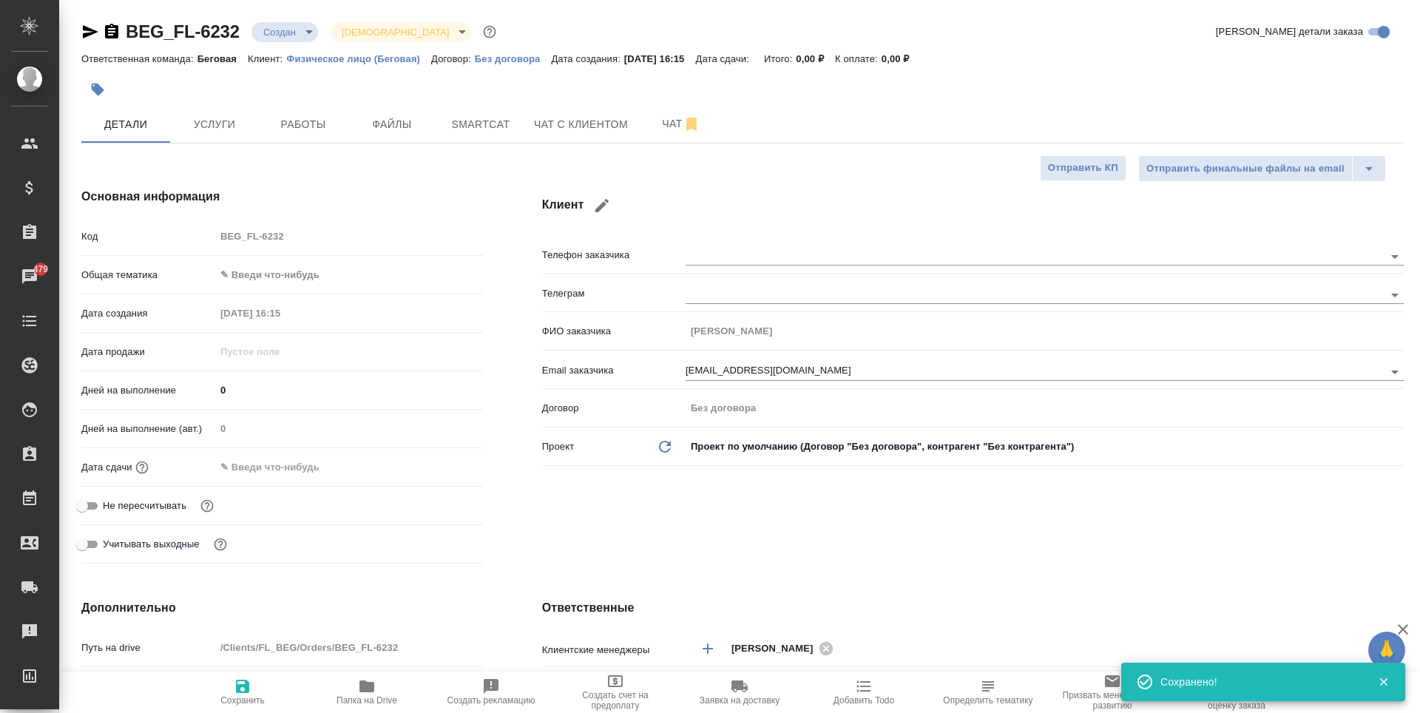
type textarea "x"
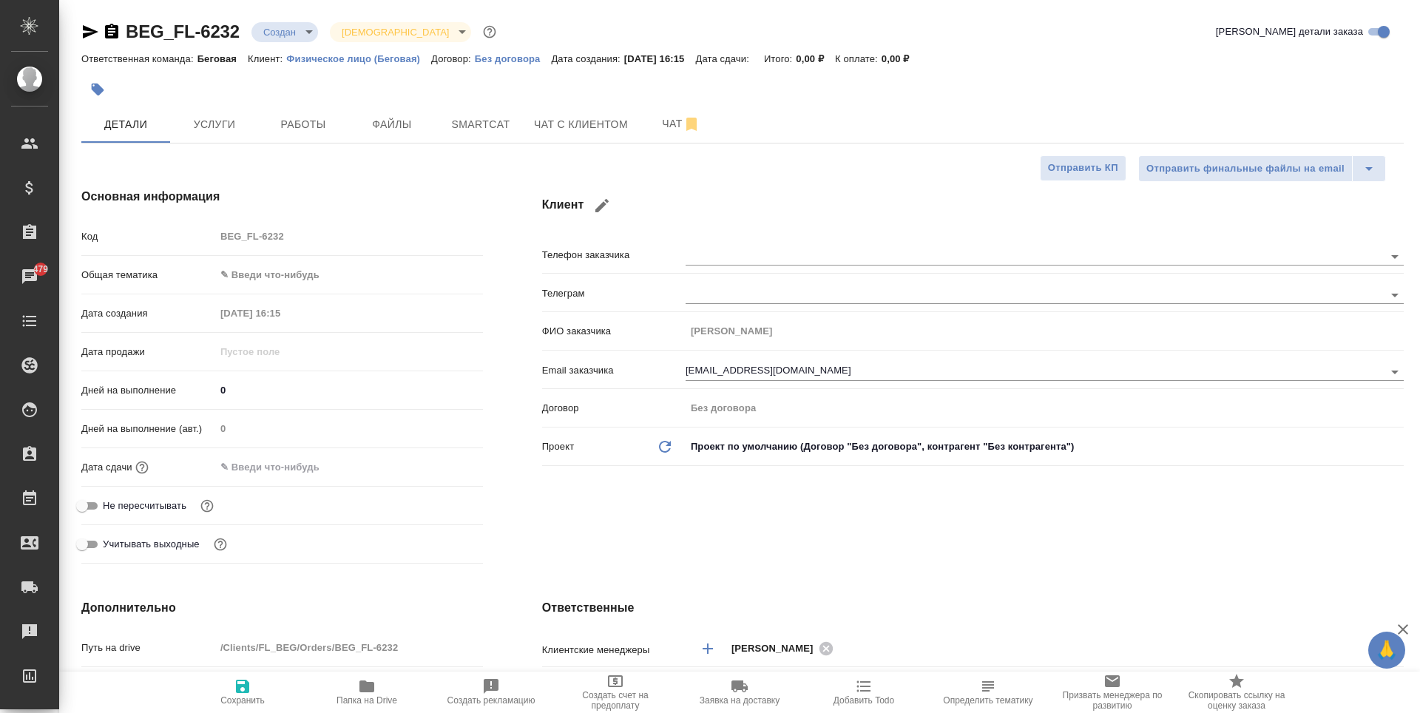
click at [337, 280] on body "🙏 .cls-1 fill:#fff; AWATERA Antonova Kristina Клиенты Спецификации Заказы 479 Ч…" at bounding box center [710, 356] width 1420 height 713
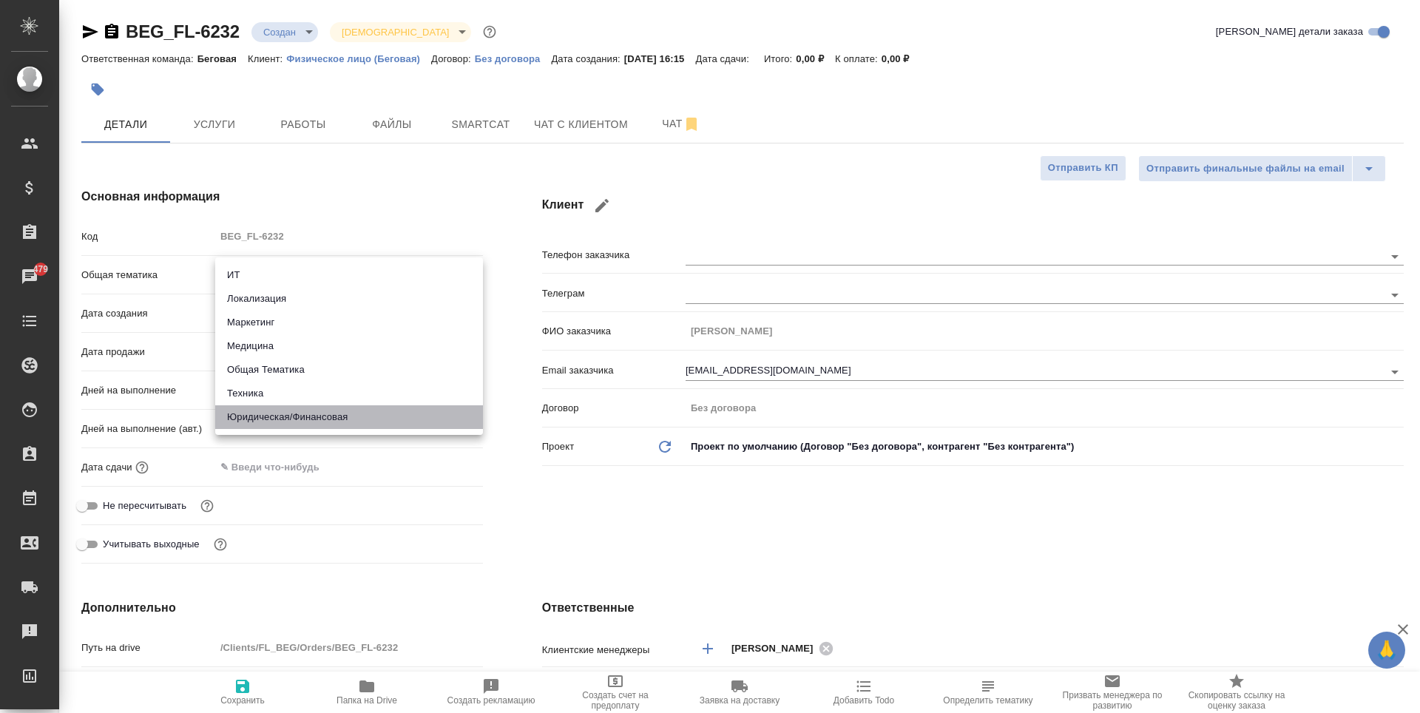
click at [365, 413] on li "Юридическая/Финансовая" at bounding box center [349, 417] width 268 height 24
type input "yr-fn"
type textarea "x"
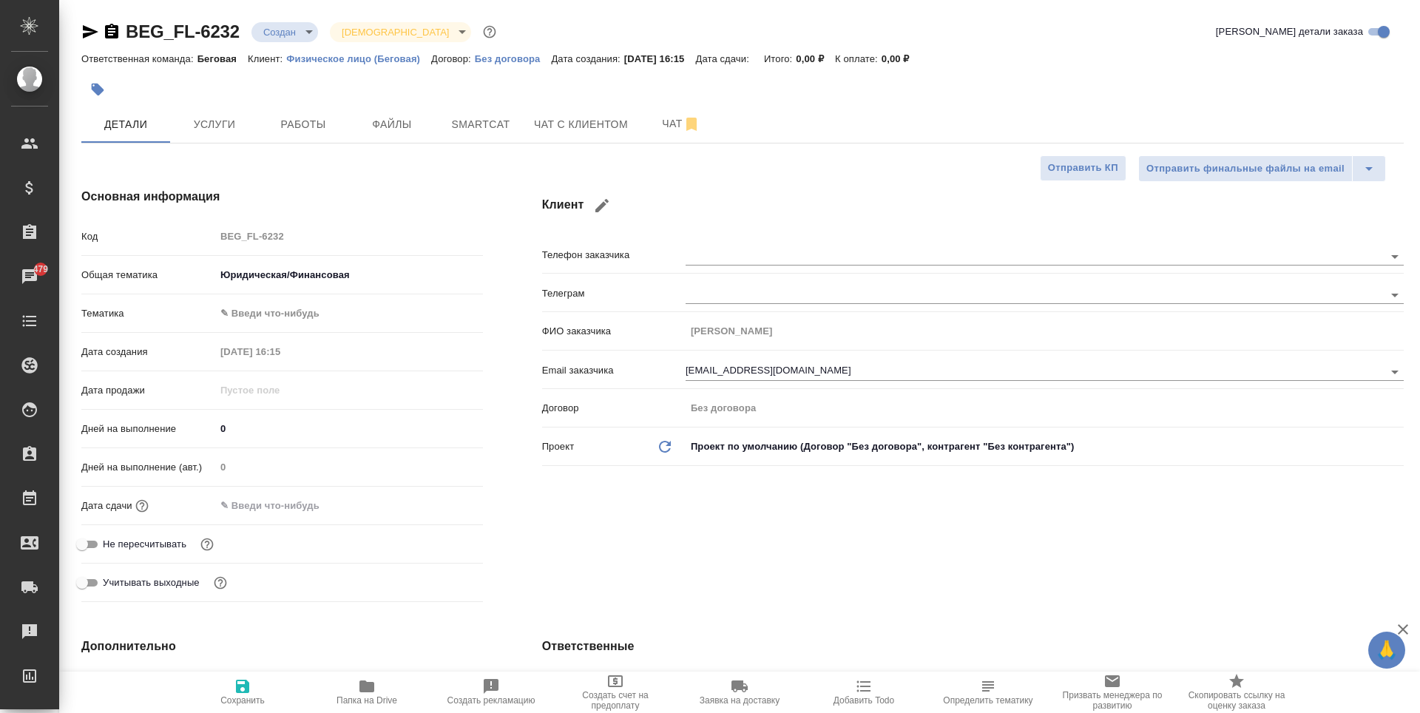
type textarea "x"
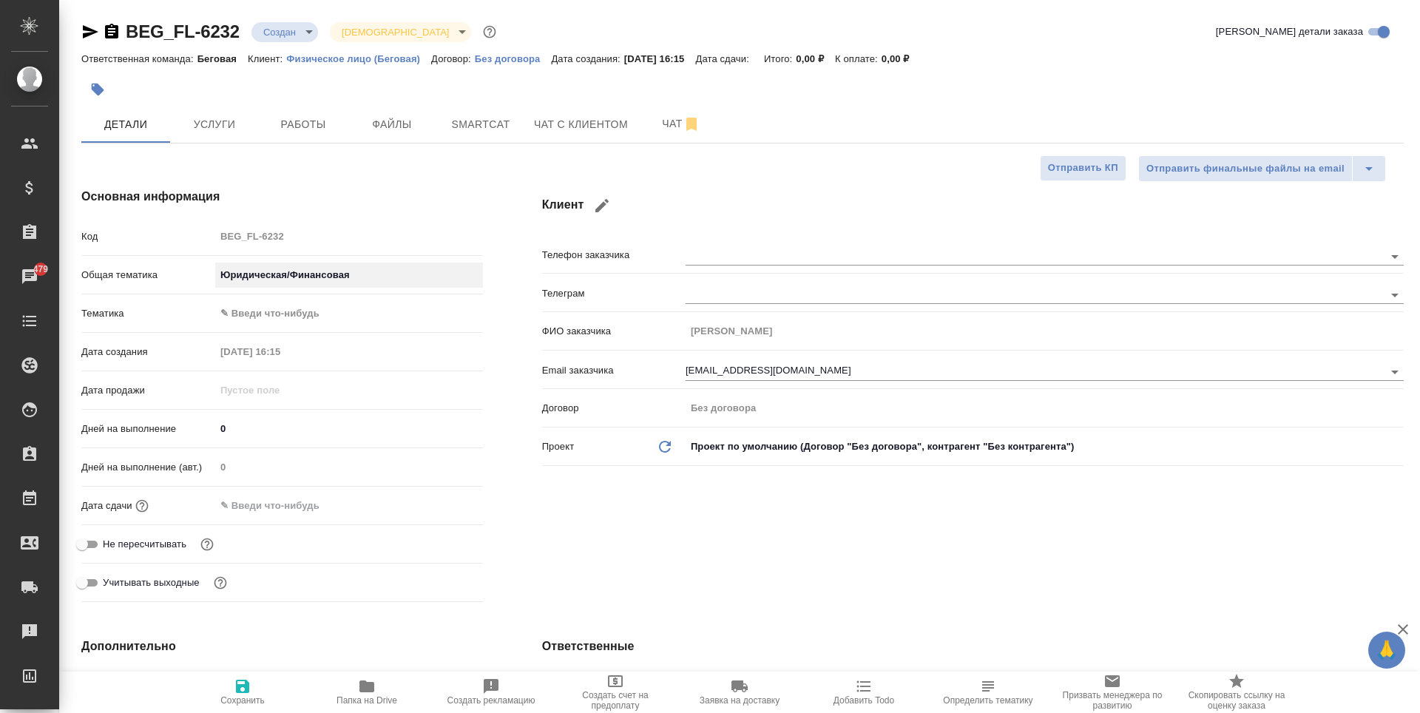
type textarea "x"
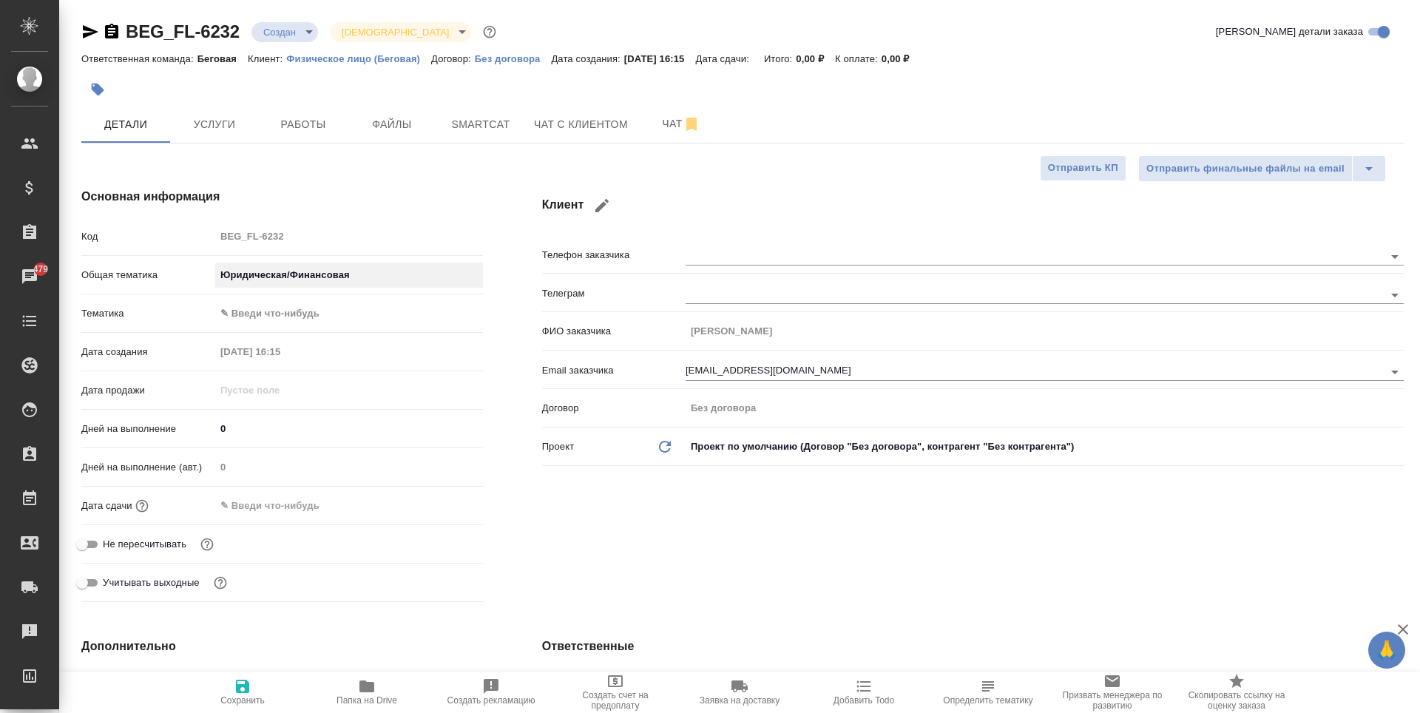
type textarea "x"
click at [374, 311] on body "🙏 .cls-1 fill:#fff; AWATERA Antonova Kristina Клиенты Спецификации Заказы 479 Ч…" at bounding box center [710, 356] width 1420 height 713
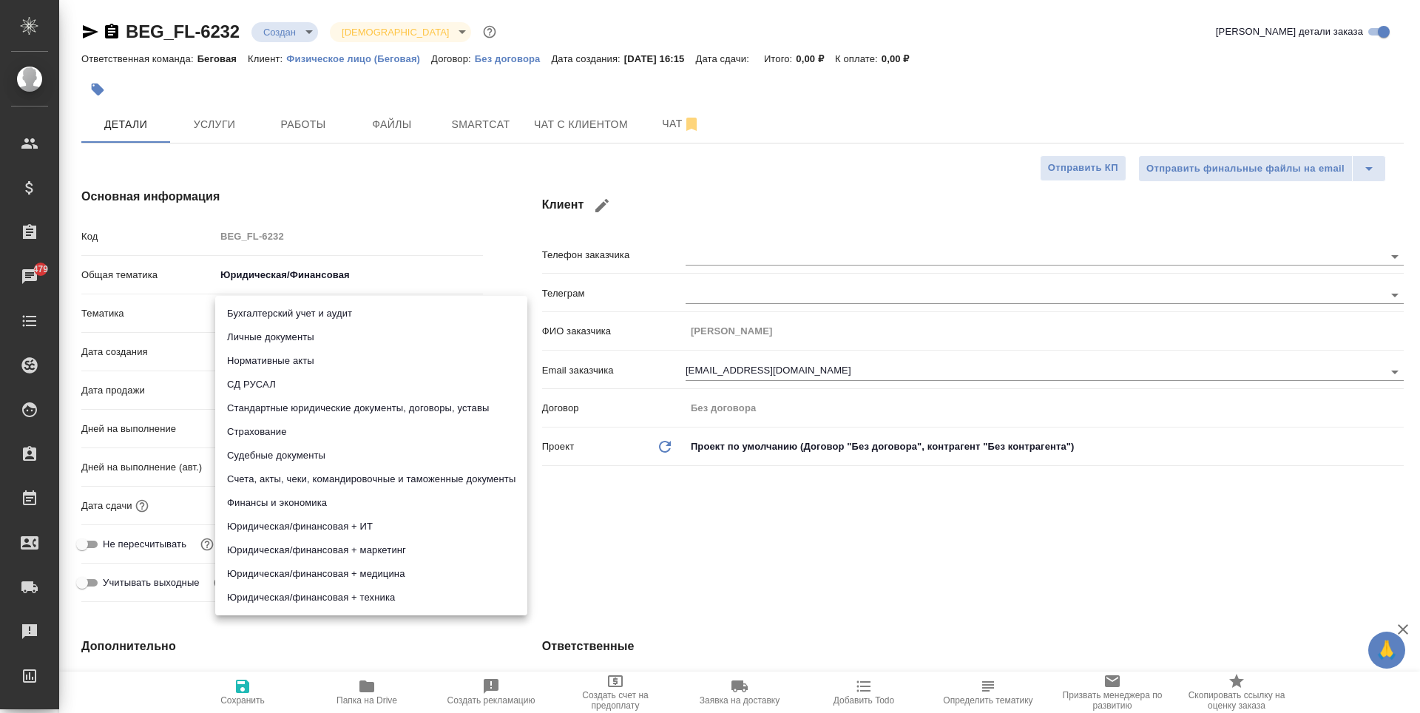
click at [733, 519] on div at bounding box center [710, 356] width 1420 height 713
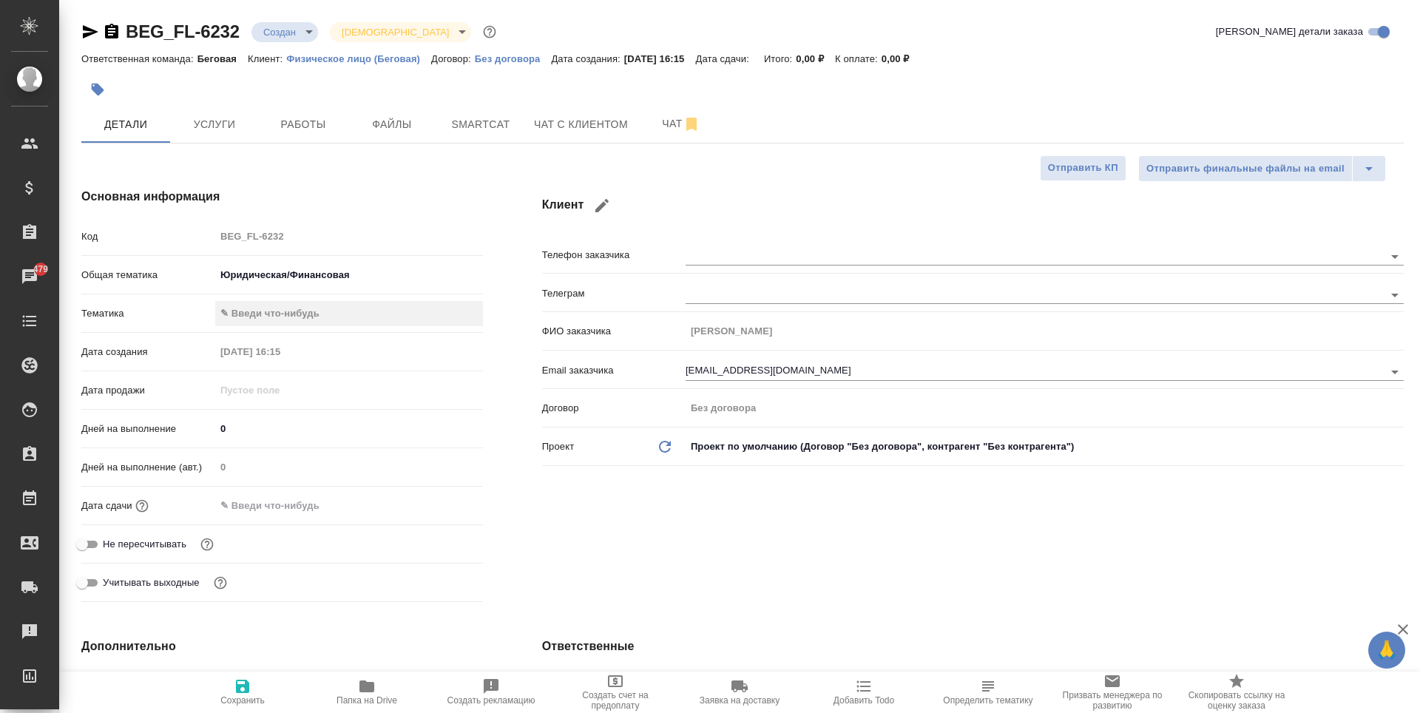
scroll to position [148, 0]
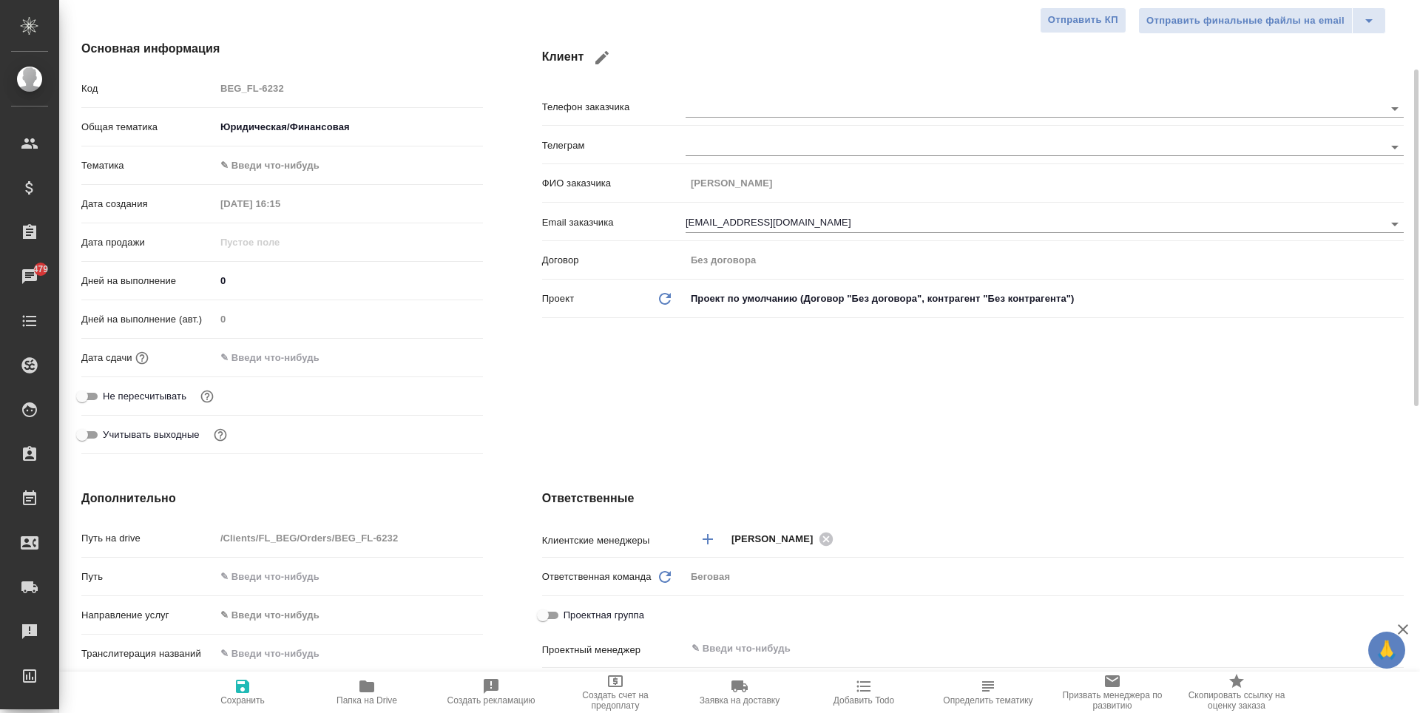
click at [280, 706] on button "Сохранить" at bounding box center [242, 692] width 124 height 41
type textarea "x"
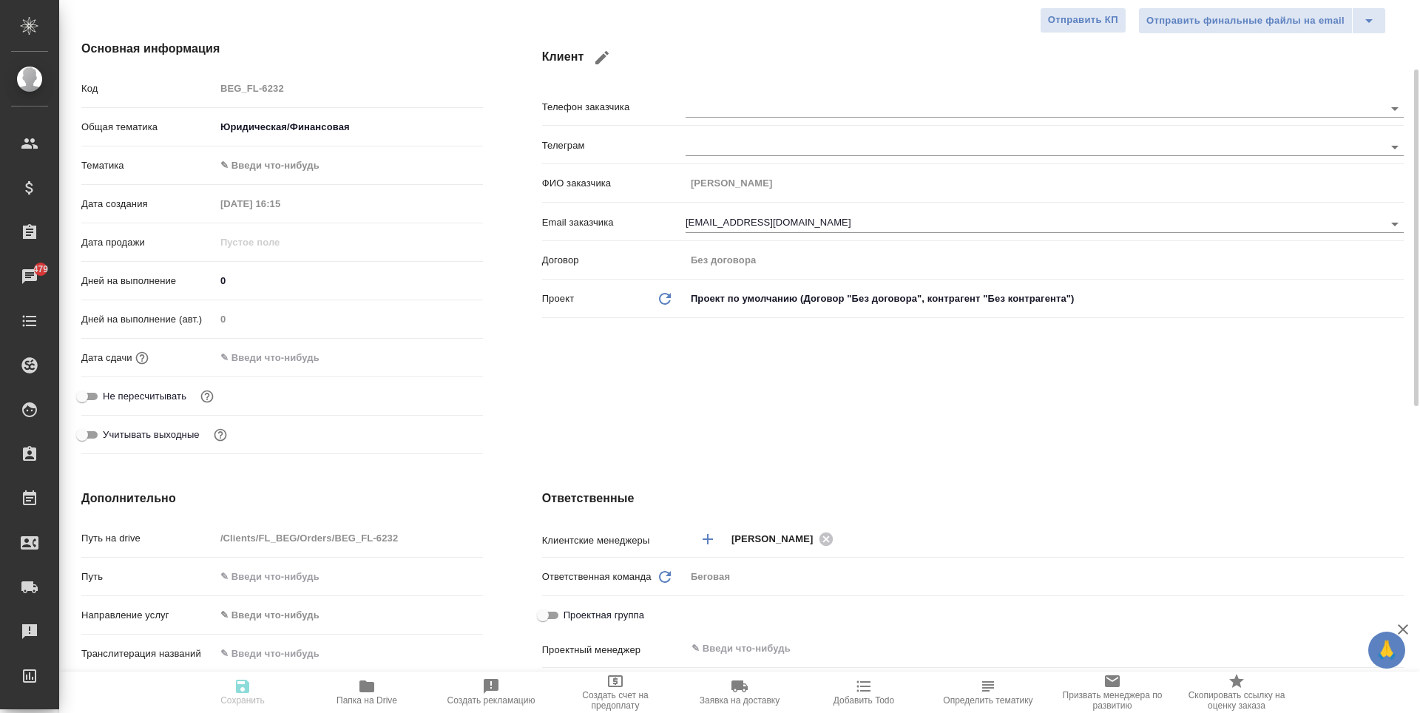
type textarea "x"
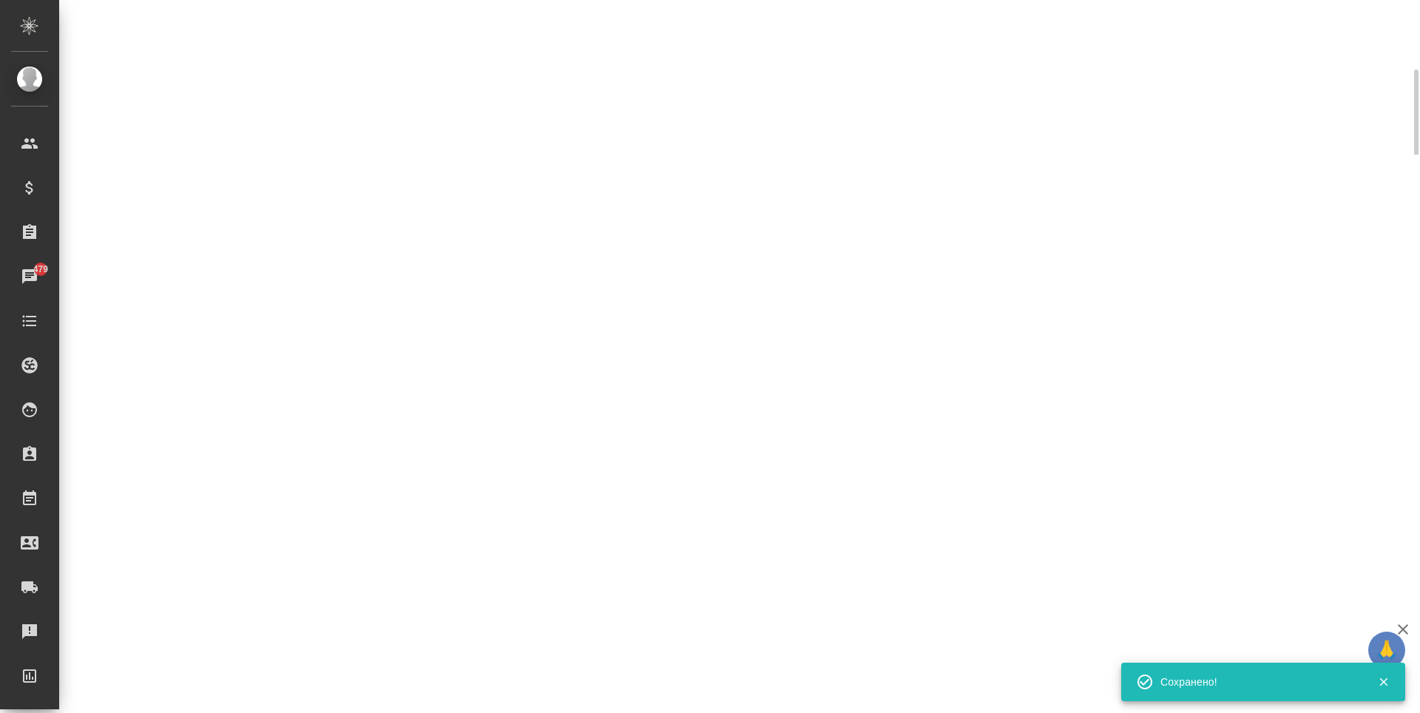
select select "RU"
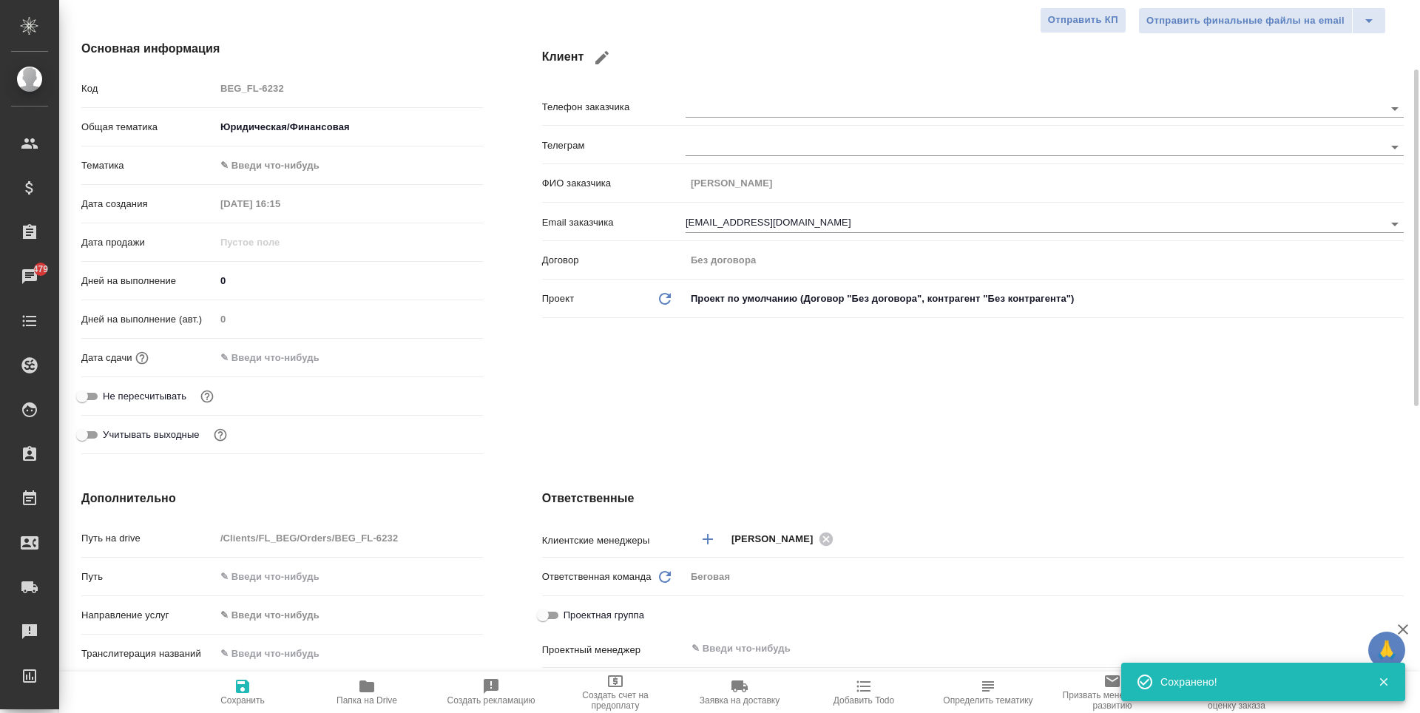
type textarea "x"
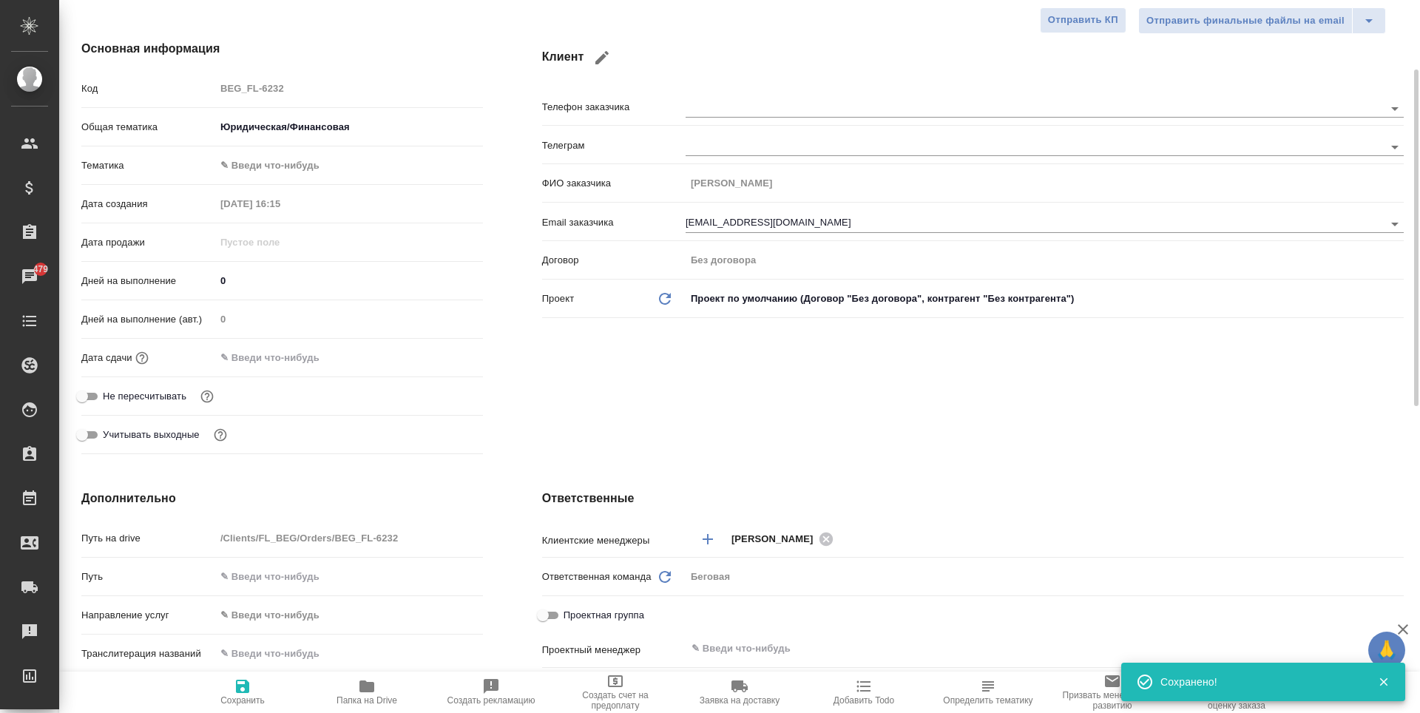
type textarea "x"
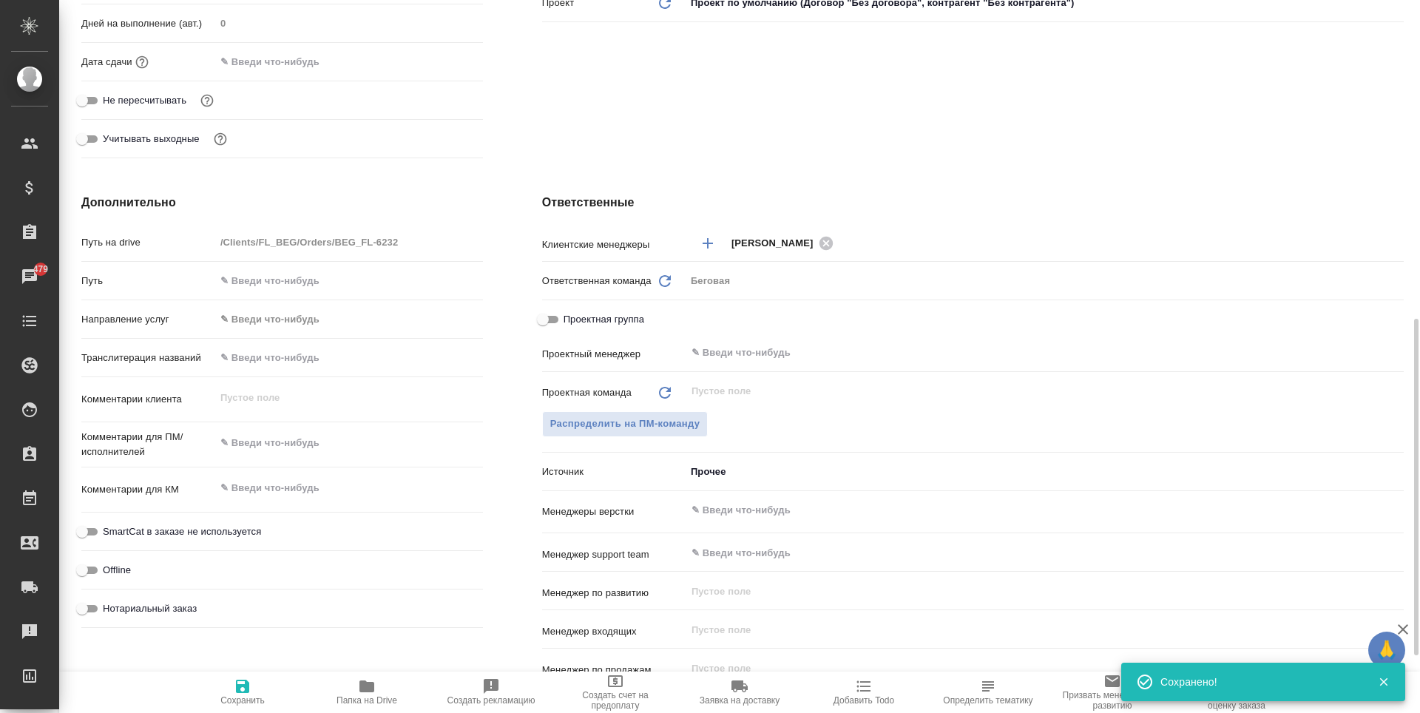
scroll to position [518, 0]
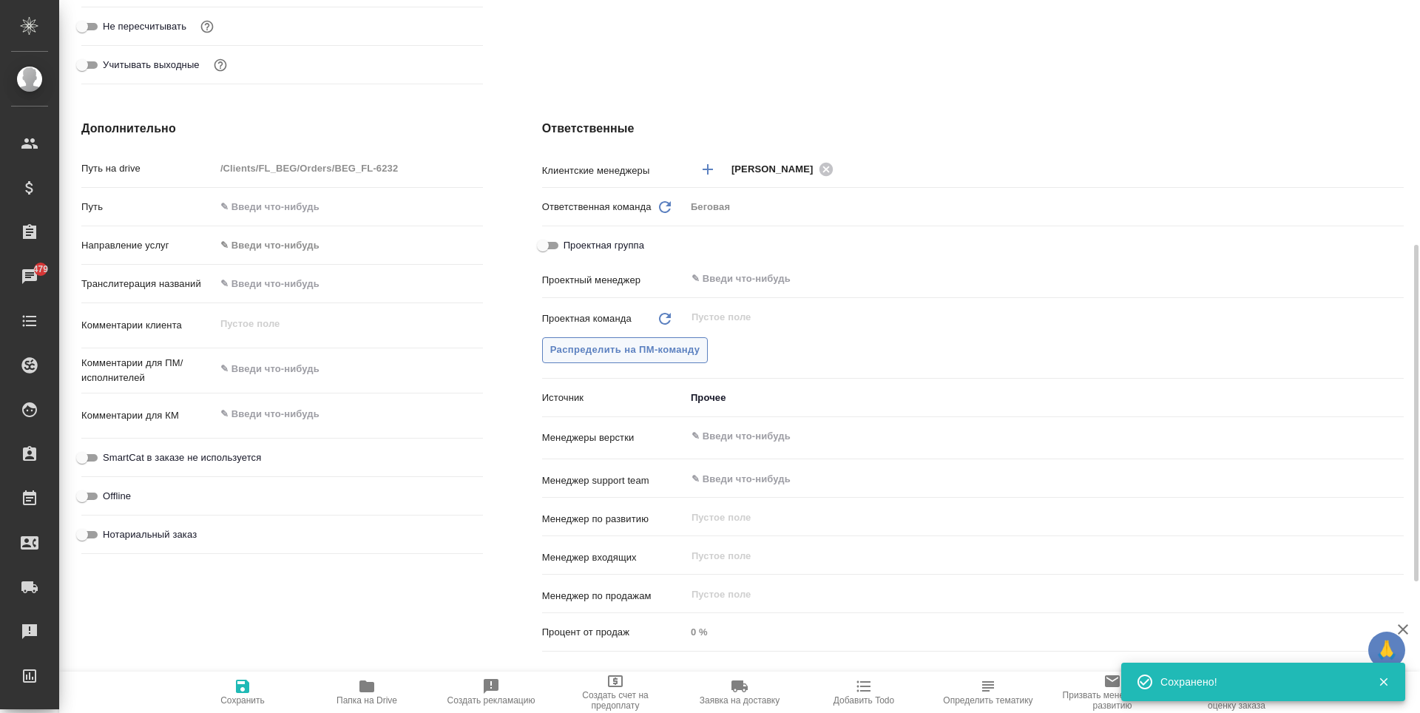
click at [692, 340] on button "Распределить на ПМ-команду" at bounding box center [625, 350] width 166 height 26
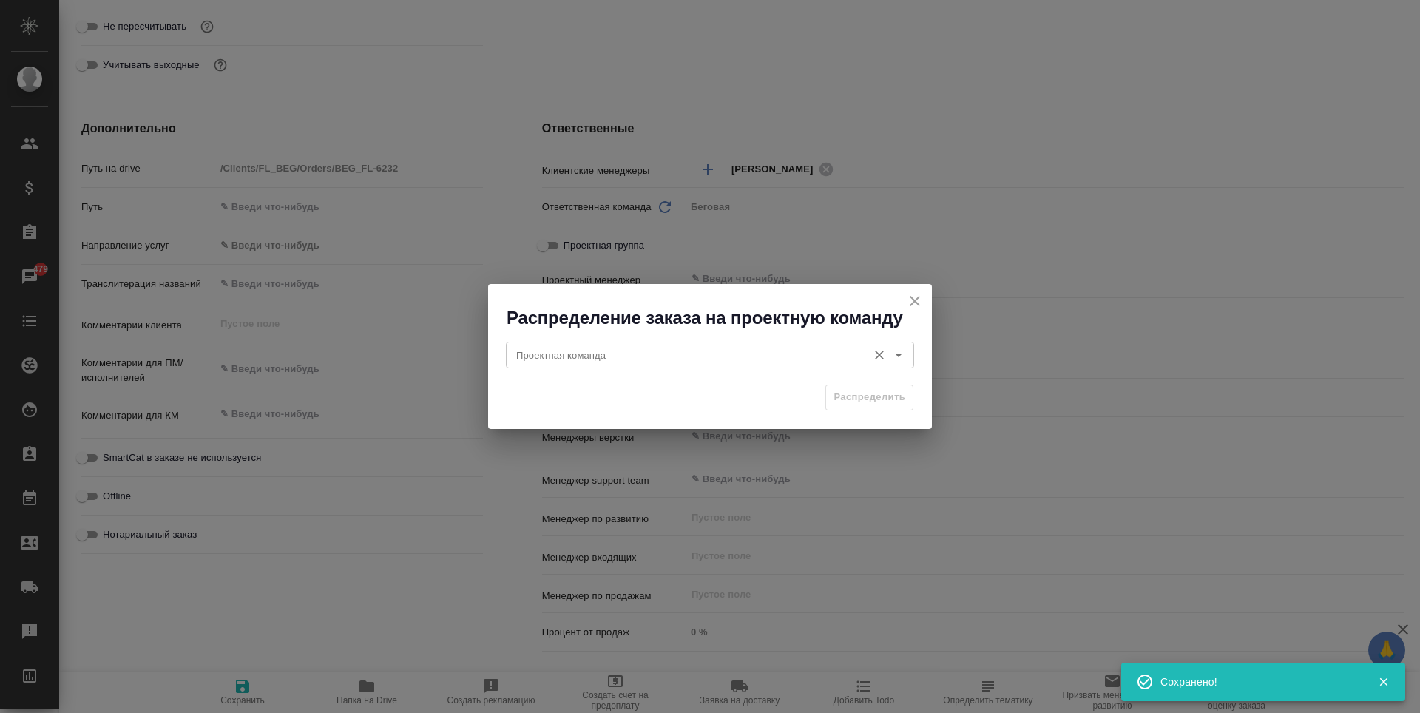
click at [743, 342] on div "Проектная команда" at bounding box center [710, 355] width 408 height 27
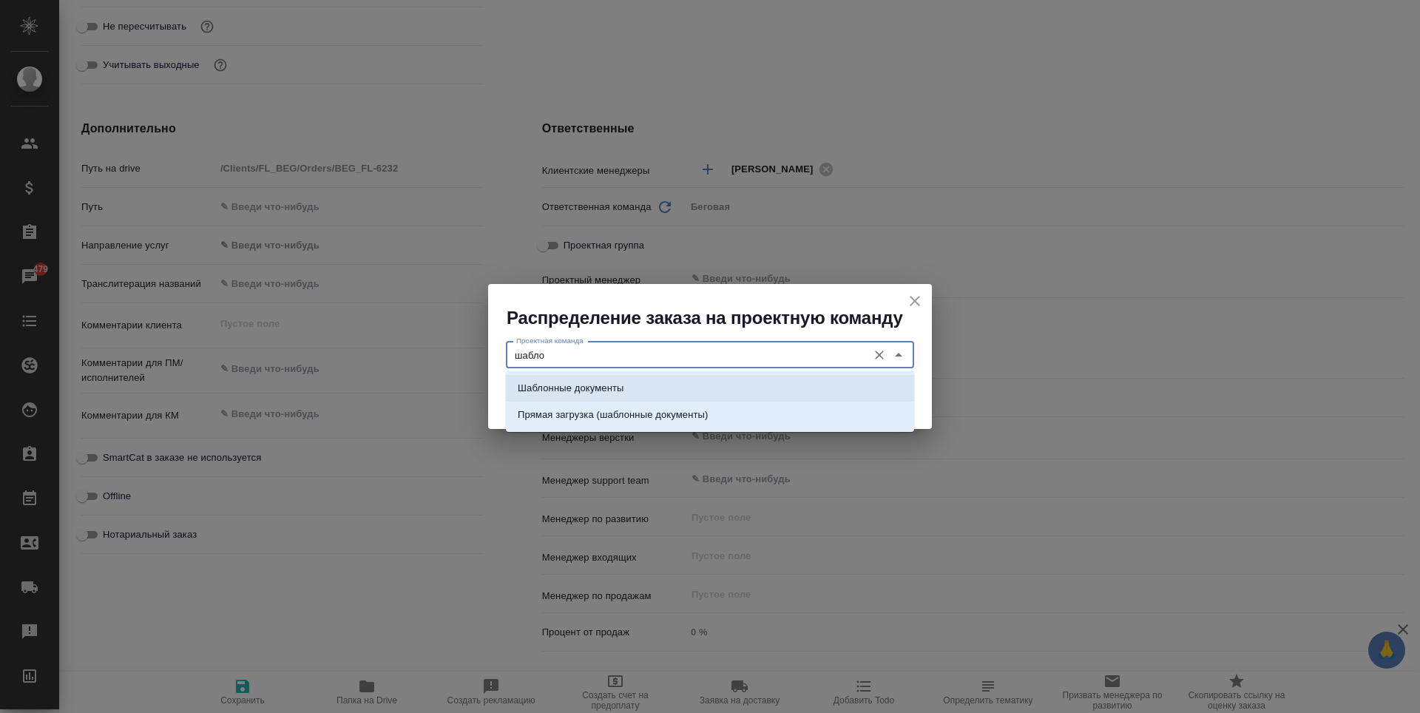
click at [723, 381] on li "Шаблонные документы" at bounding box center [710, 388] width 408 height 27
type input "Шаблонные документы"
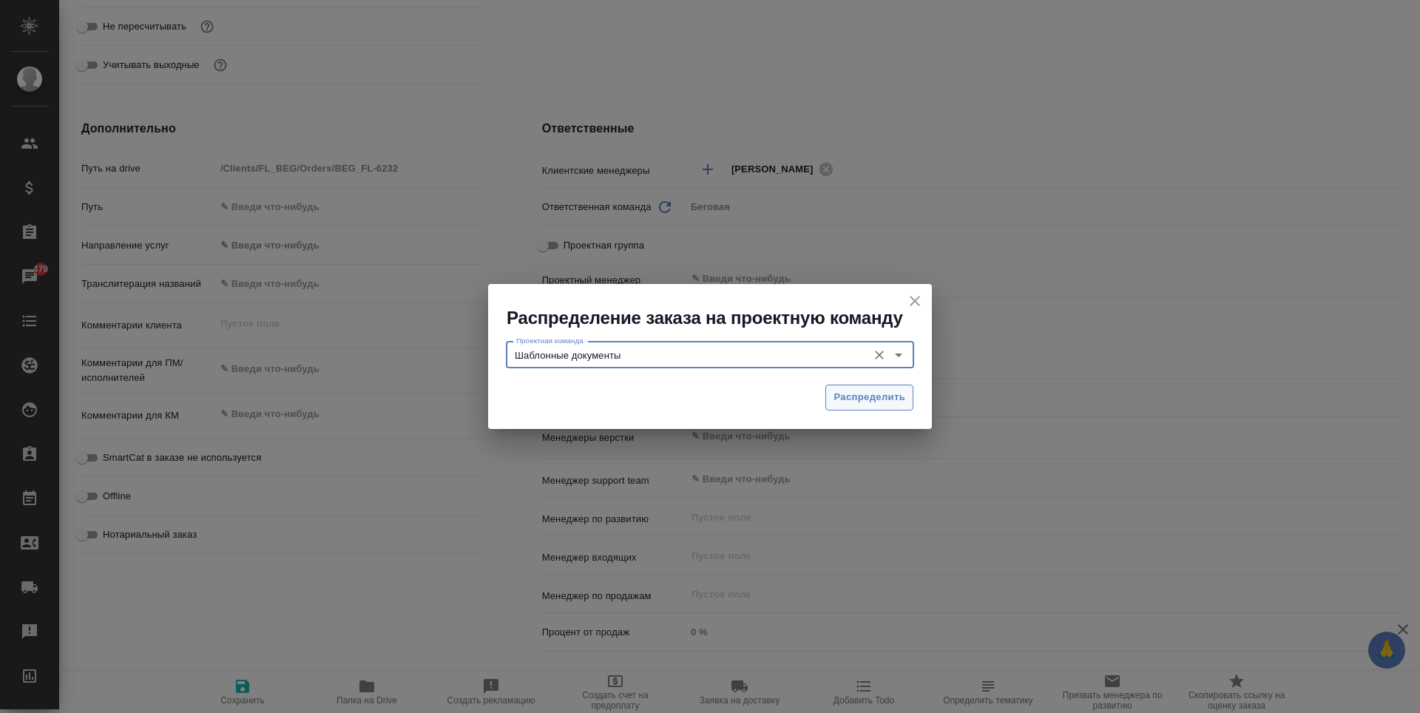
click at [897, 388] on button "Распределить" at bounding box center [870, 398] width 88 height 26
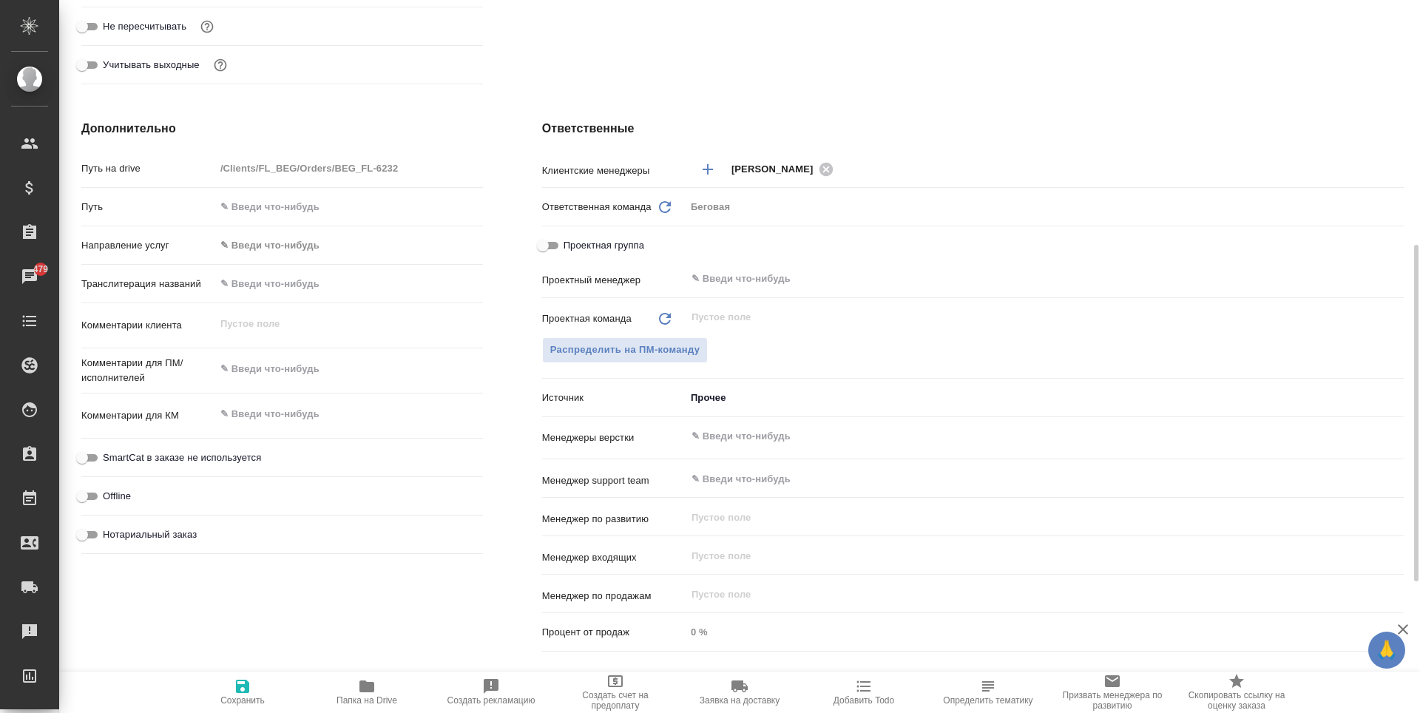
type textarea "x"
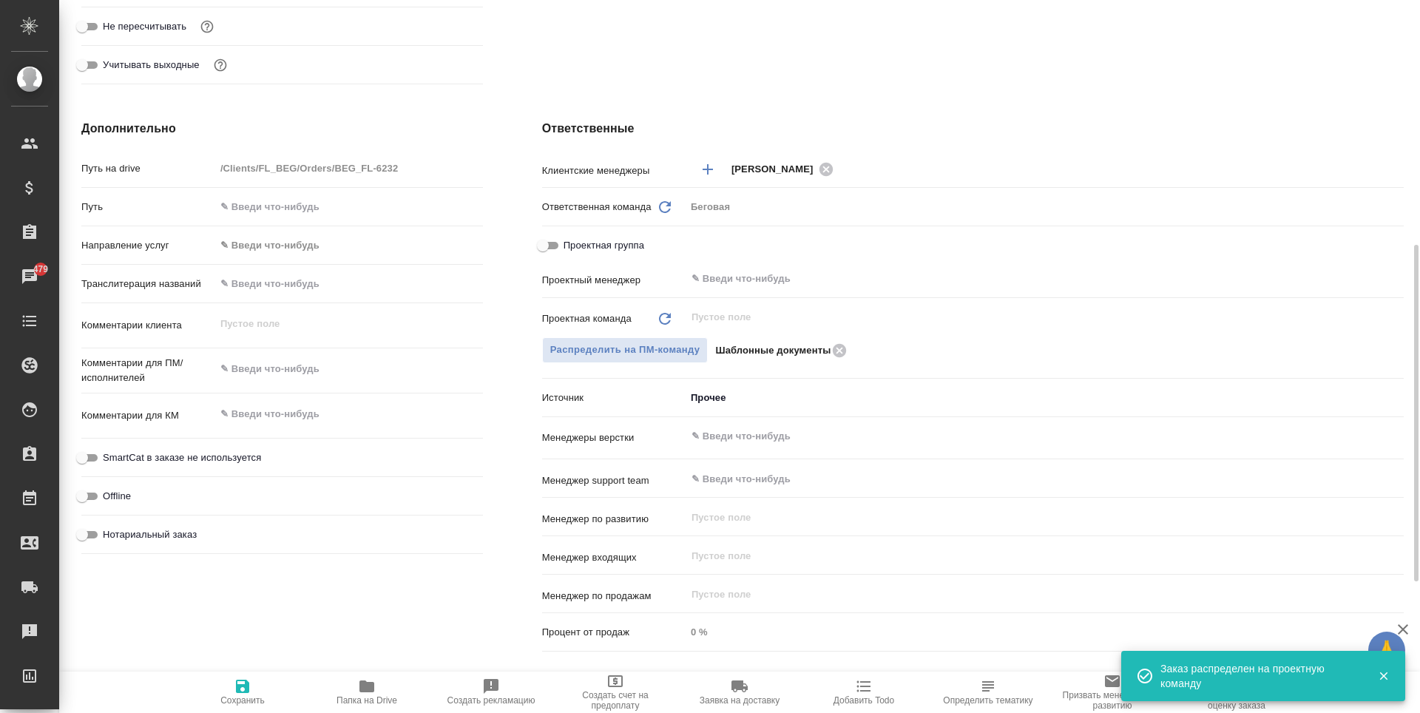
click at [249, 680] on icon "button" at bounding box center [243, 687] width 18 height 18
type textarea "x"
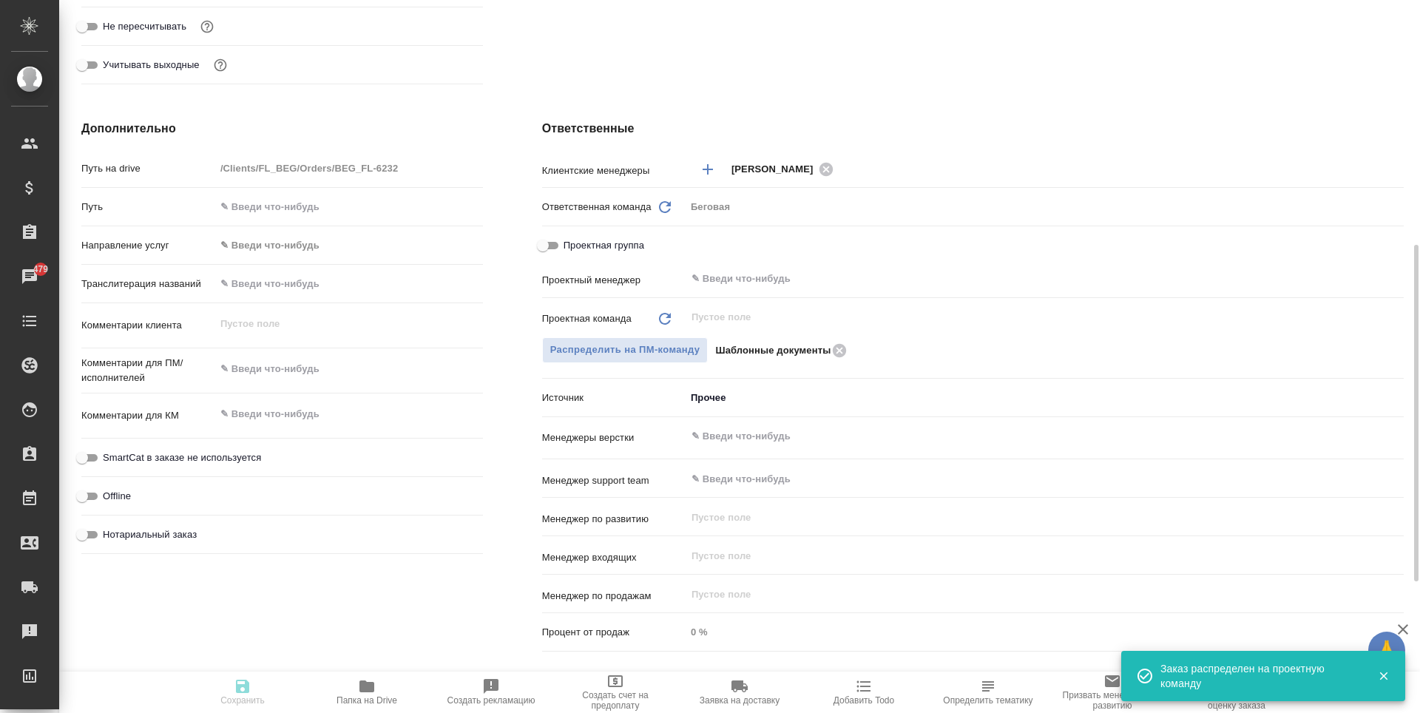
type textarea "x"
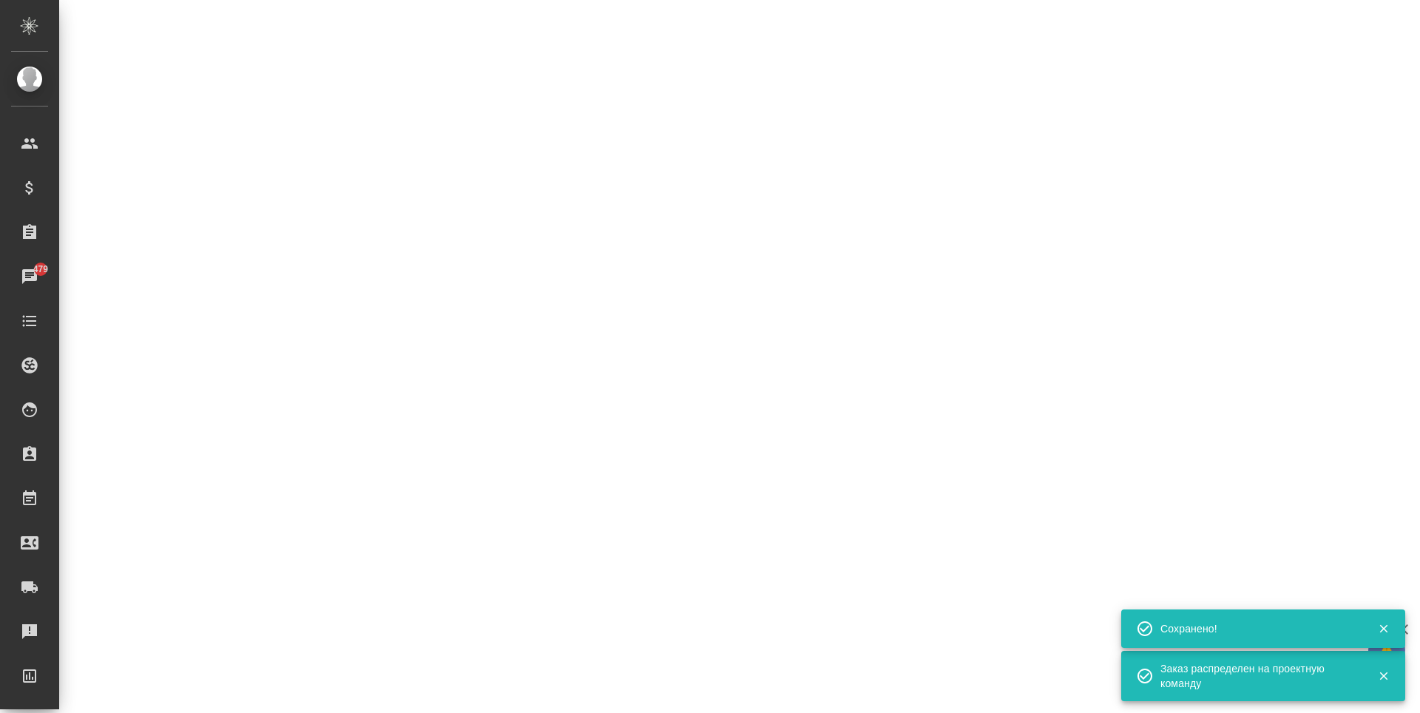
select select "RU"
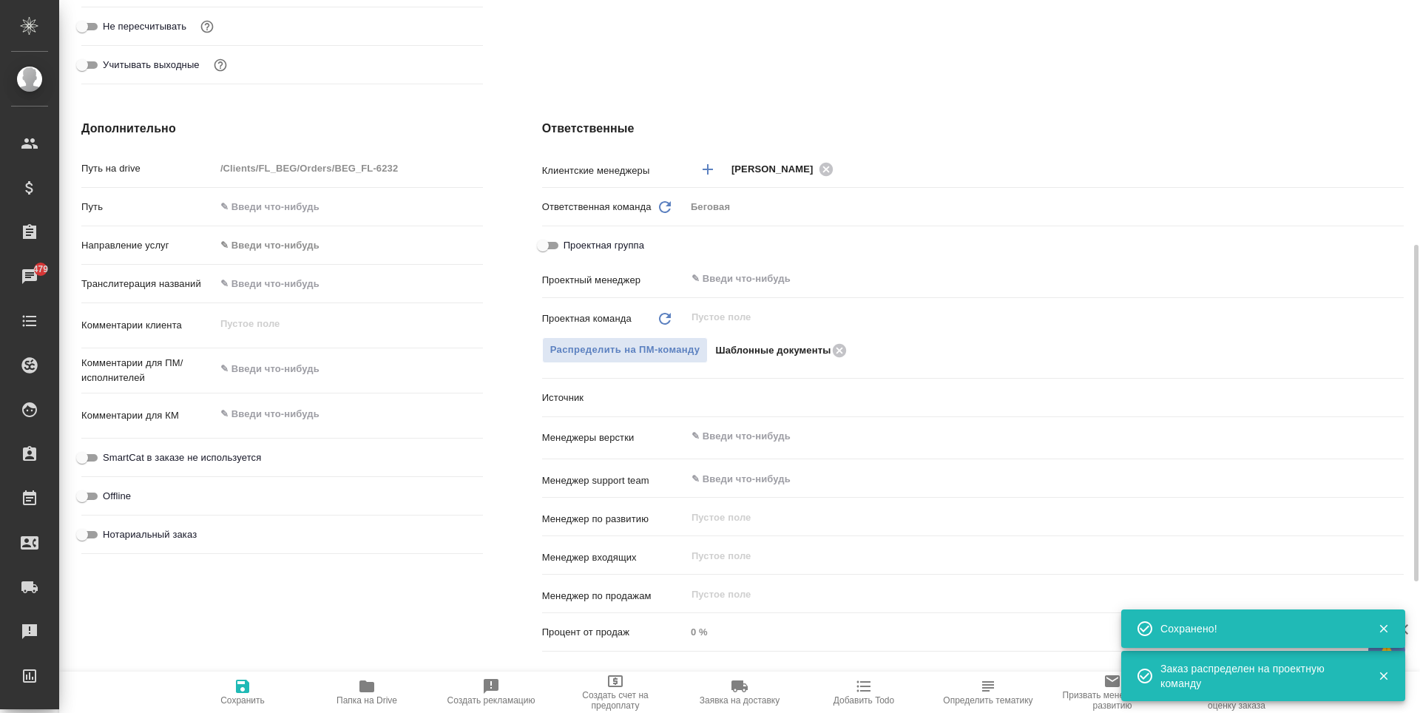
type textarea "x"
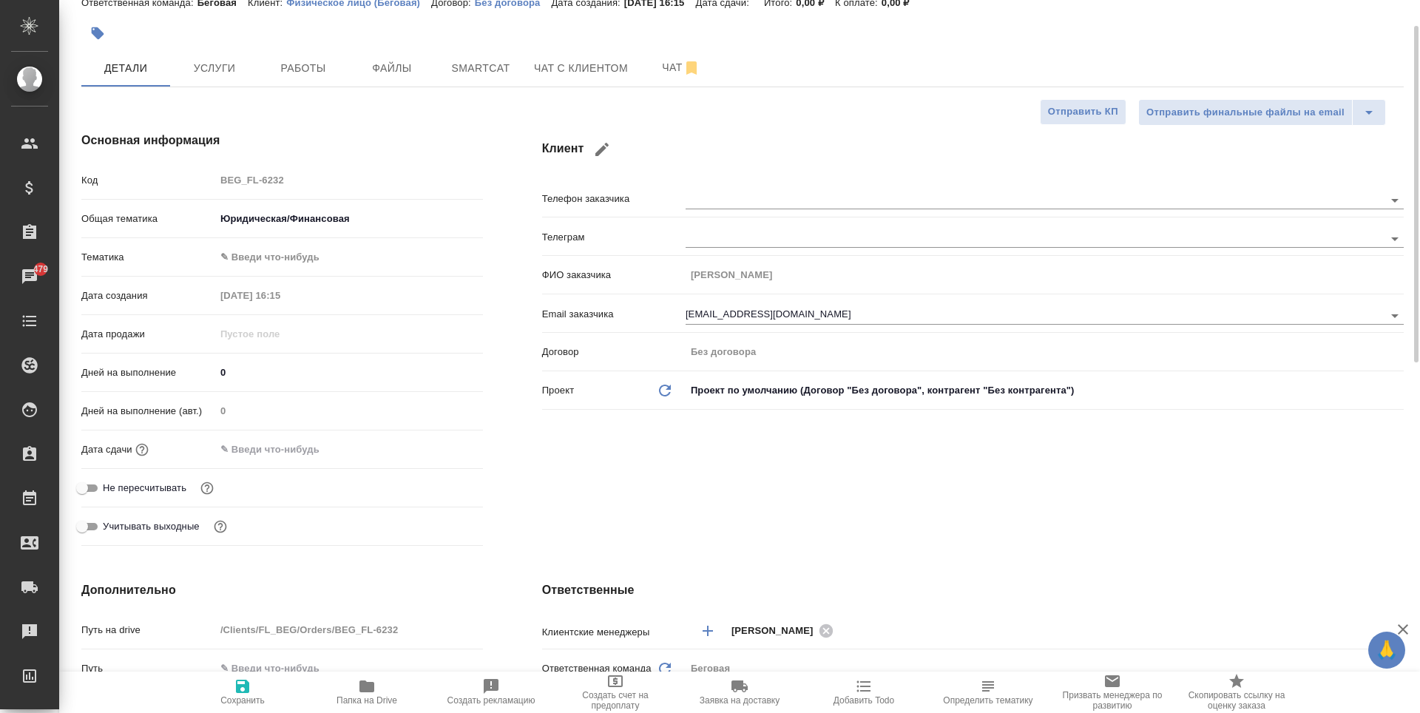
scroll to position [0, 0]
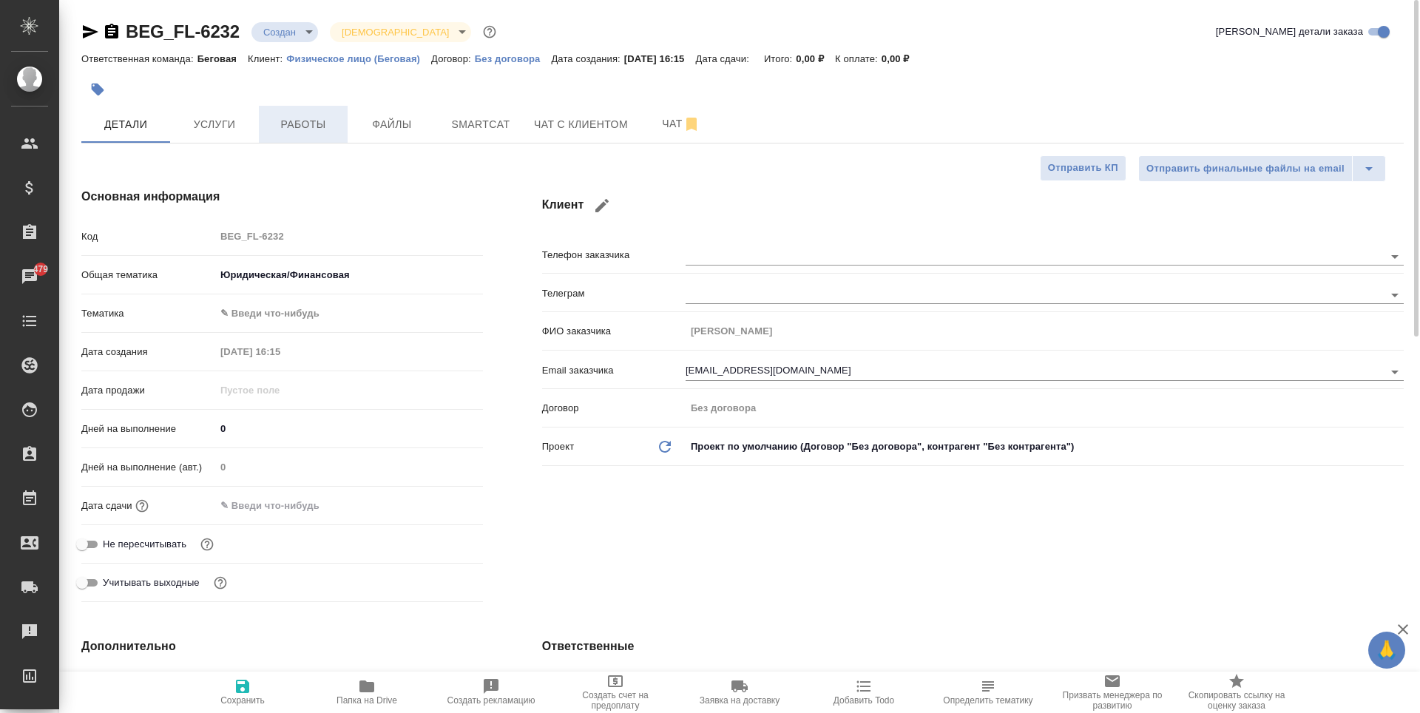
click at [259, 141] on button "Работы" at bounding box center [303, 124] width 89 height 37
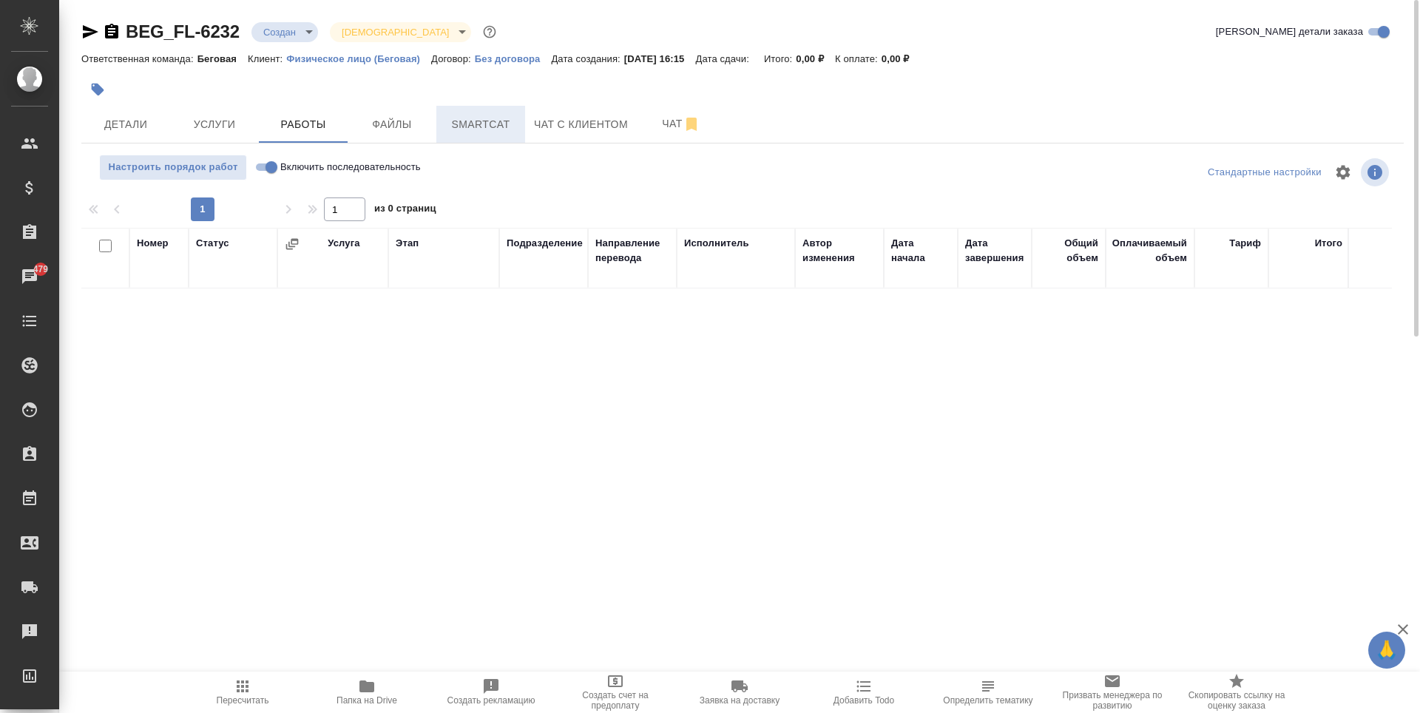
click at [441, 124] on button "Smartcat" at bounding box center [480, 124] width 89 height 37
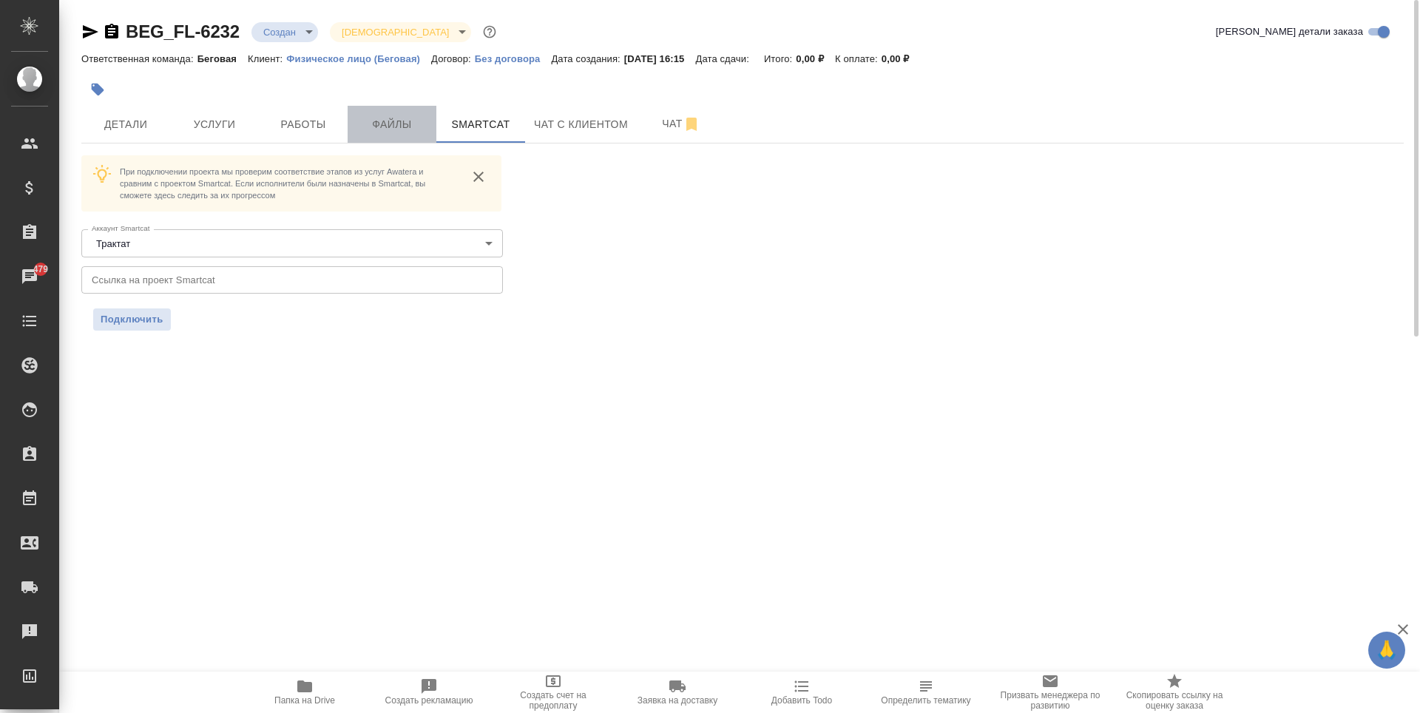
click at [408, 130] on span "Файлы" at bounding box center [392, 124] width 71 height 18
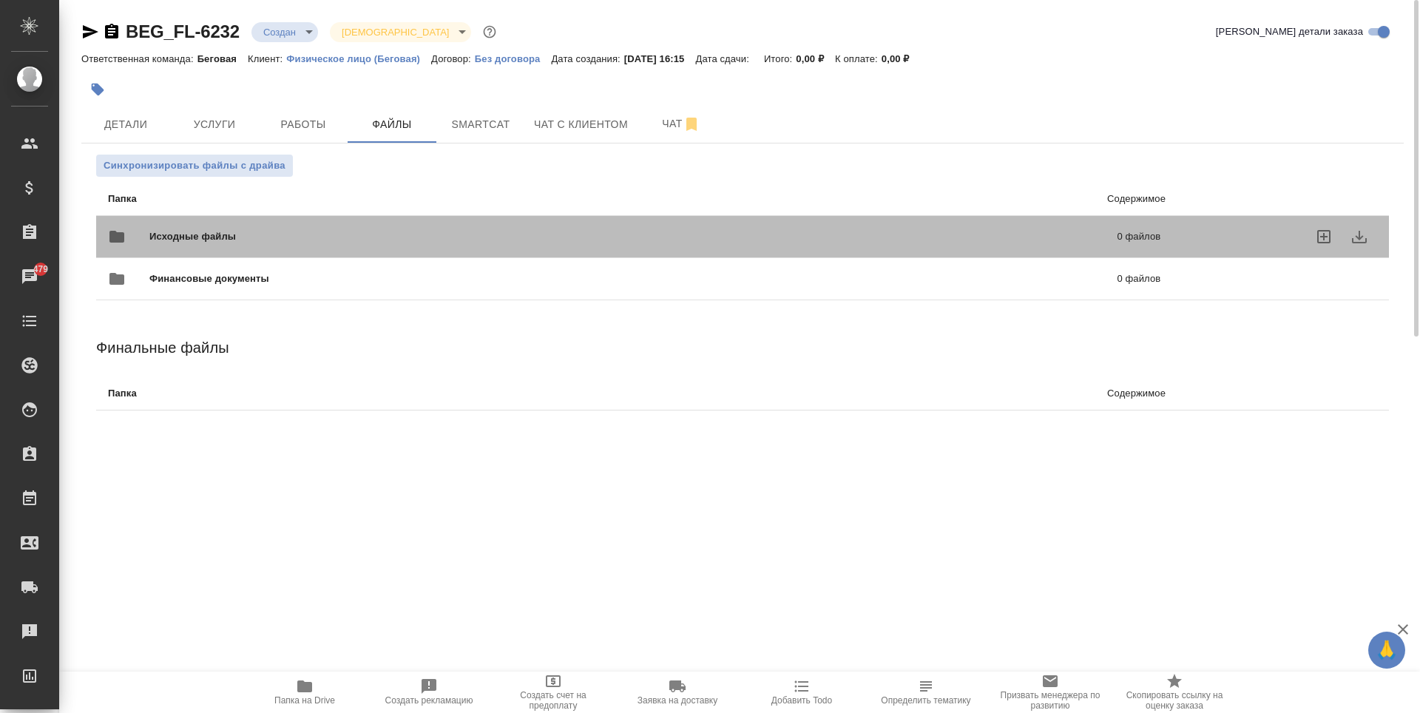
click at [246, 227] on div "Исходные файлы 0 файлов" at bounding box center [634, 237] width 1053 height 36
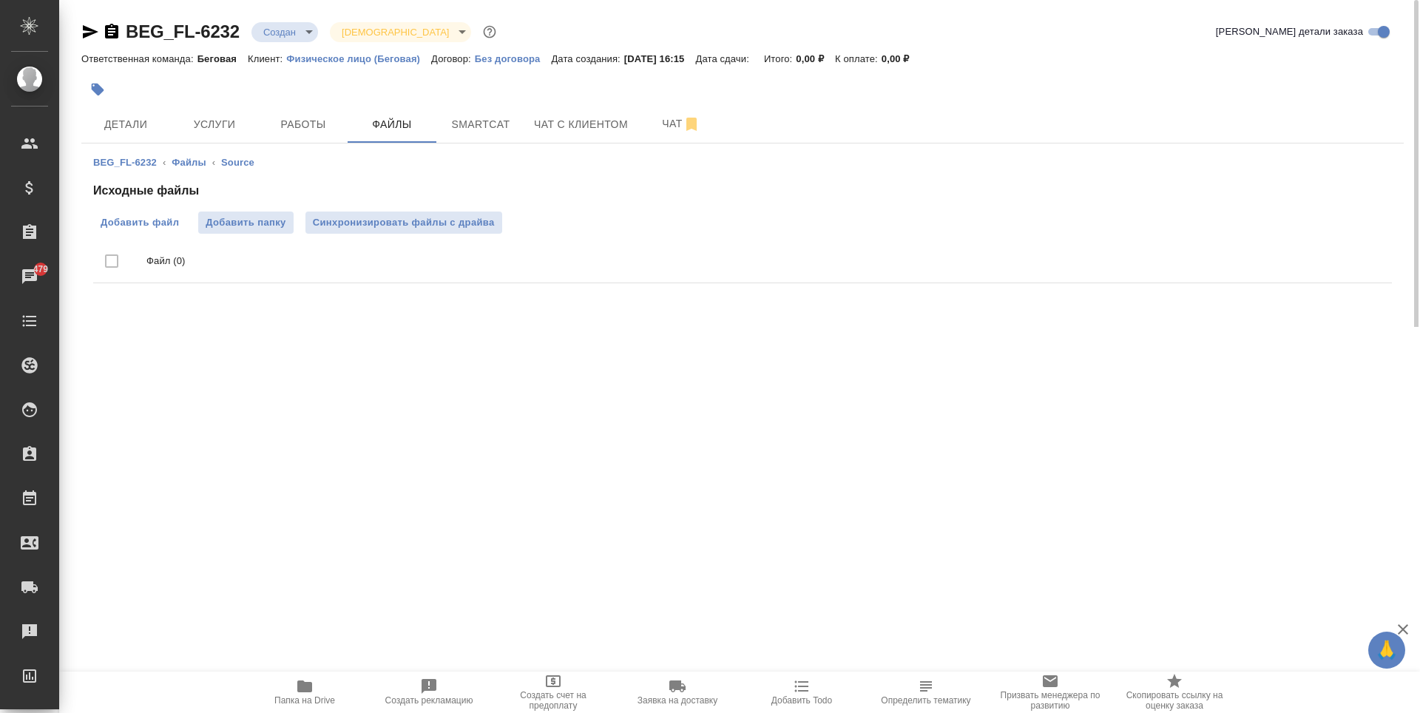
click at [159, 226] on span "Добавить файл" at bounding box center [140, 222] width 78 height 15
click at [0, 0] on input "Добавить файл" at bounding box center [0, 0] width 0 height 0
click at [1363, 294] on icon "delete" at bounding box center [1363, 303] width 18 height 18
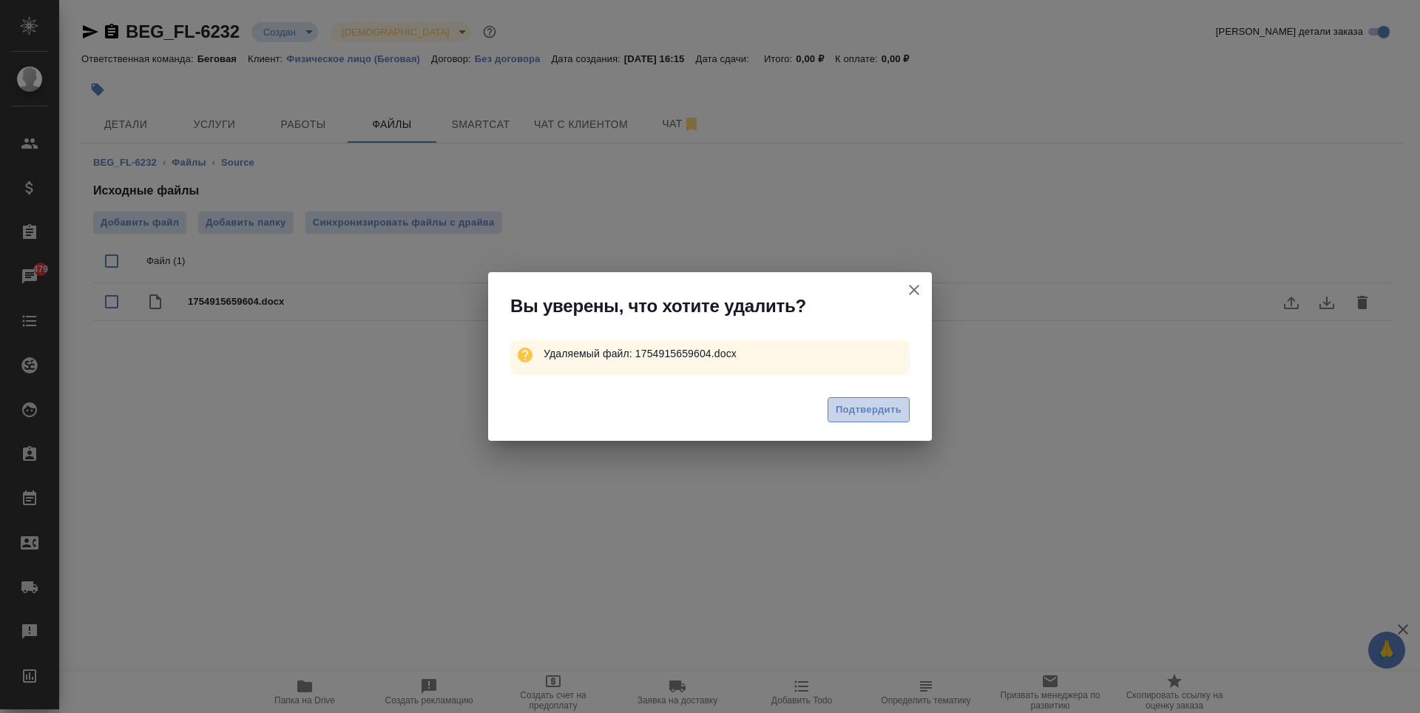
click at [882, 410] on span "Подтвердить" at bounding box center [869, 410] width 66 height 17
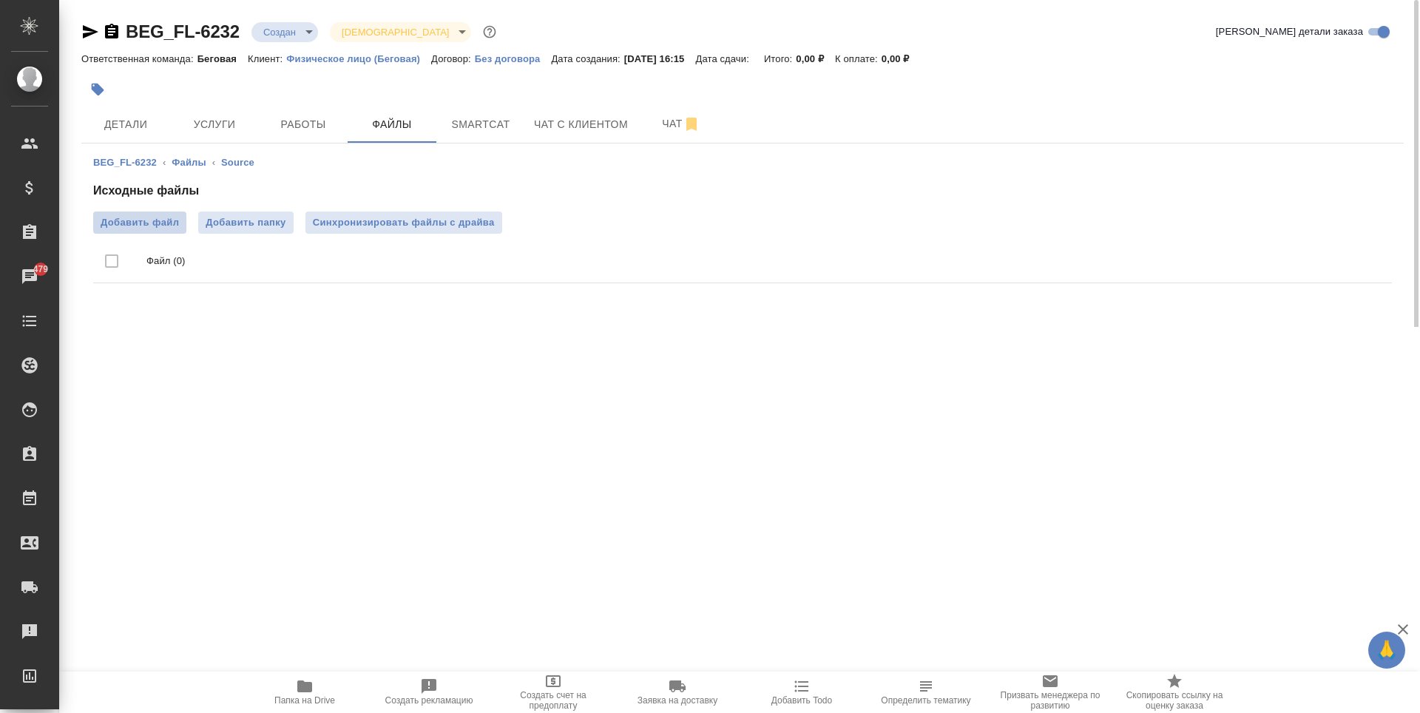
click at [174, 218] on span "Добавить файл" at bounding box center [140, 222] width 78 height 15
click at [0, 0] on input "Добавить файл" at bounding box center [0, 0] width 0 height 0
click at [233, 124] on span "Услуги" at bounding box center [214, 124] width 71 height 18
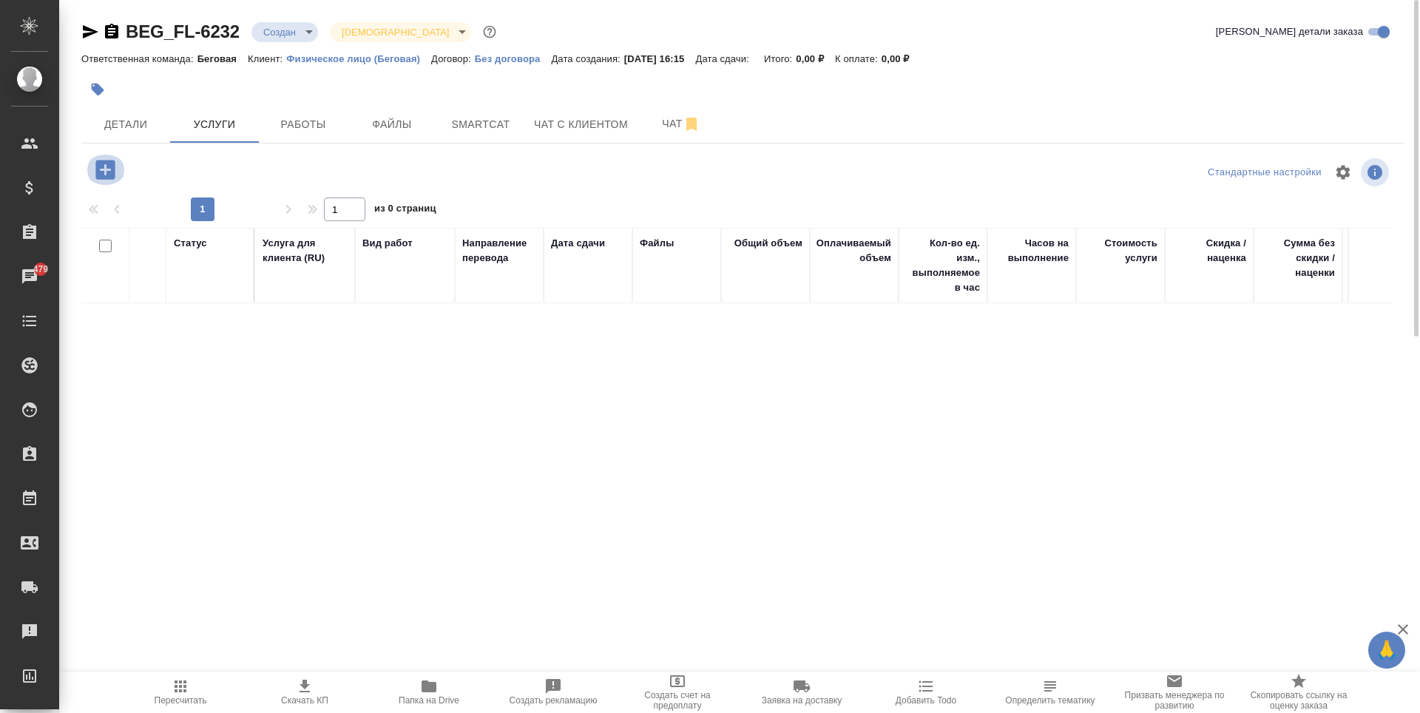
click at [99, 170] on icon "button" at bounding box center [104, 169] width 19 height 19
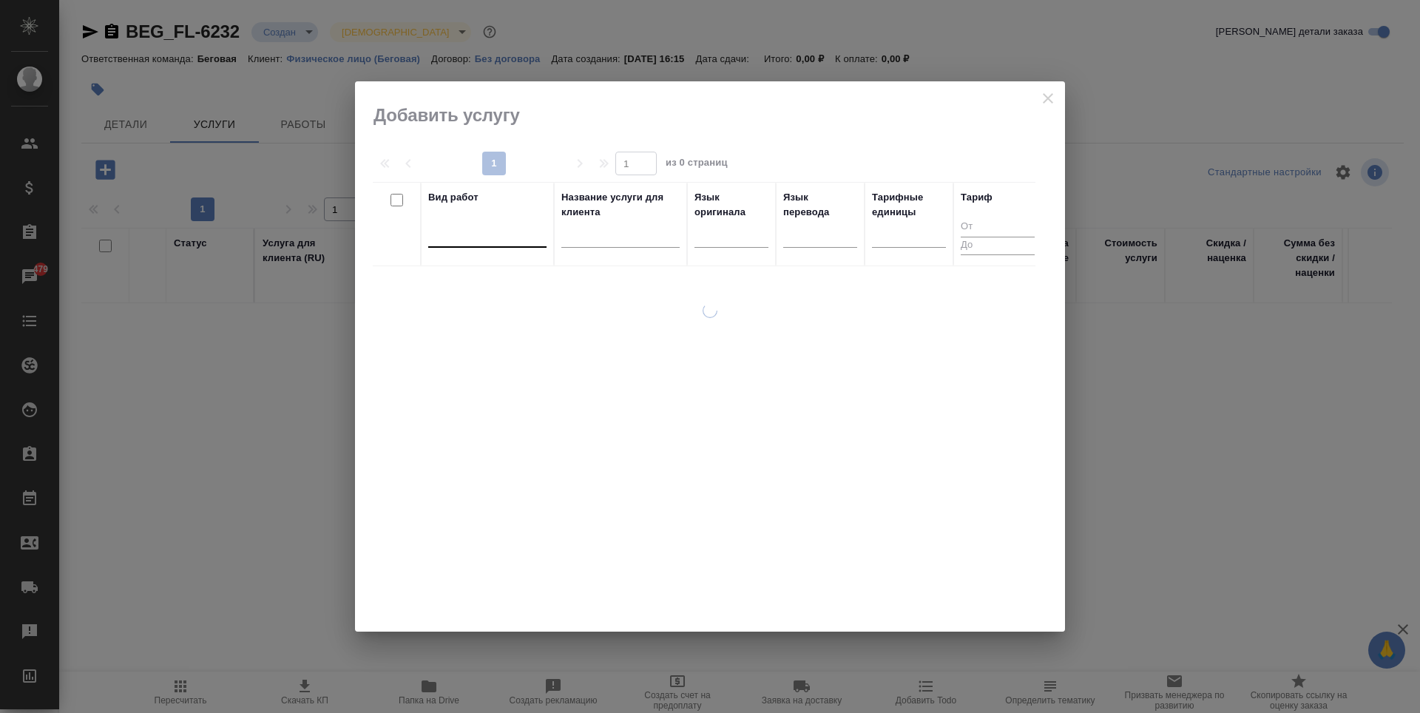
click at [448, 230] on div at bounding box center [487, 232] width 118 height 21
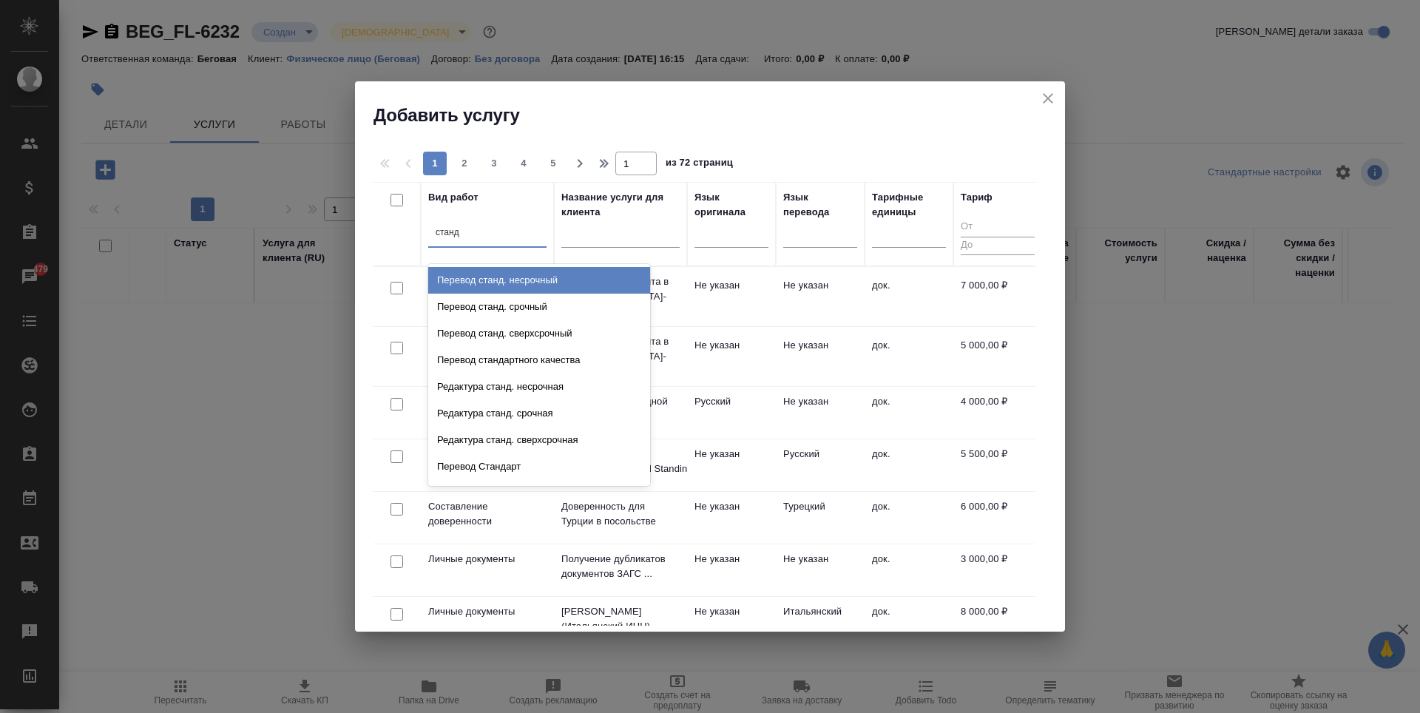
type input "станда"
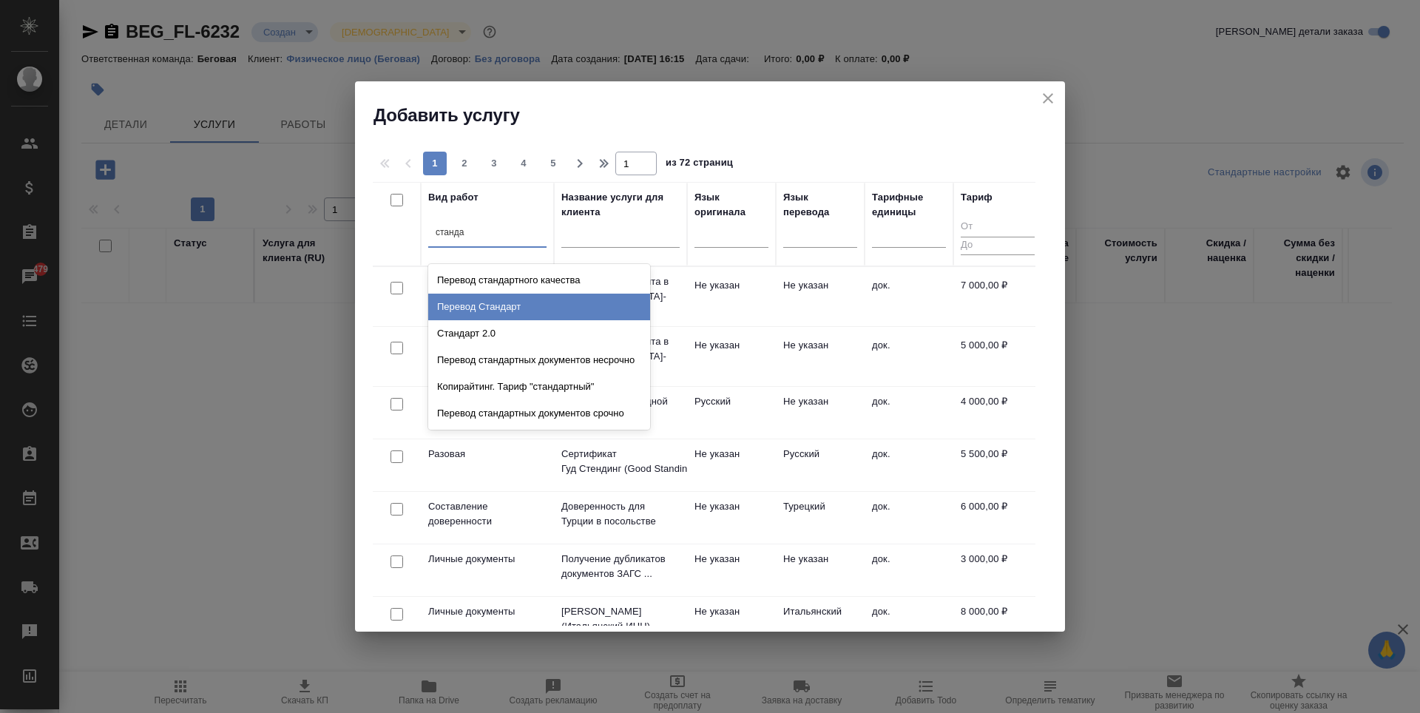
click at [518, 311] on div "Перевод Стандарт" at bounding box center [539, 307] width 222 height 27
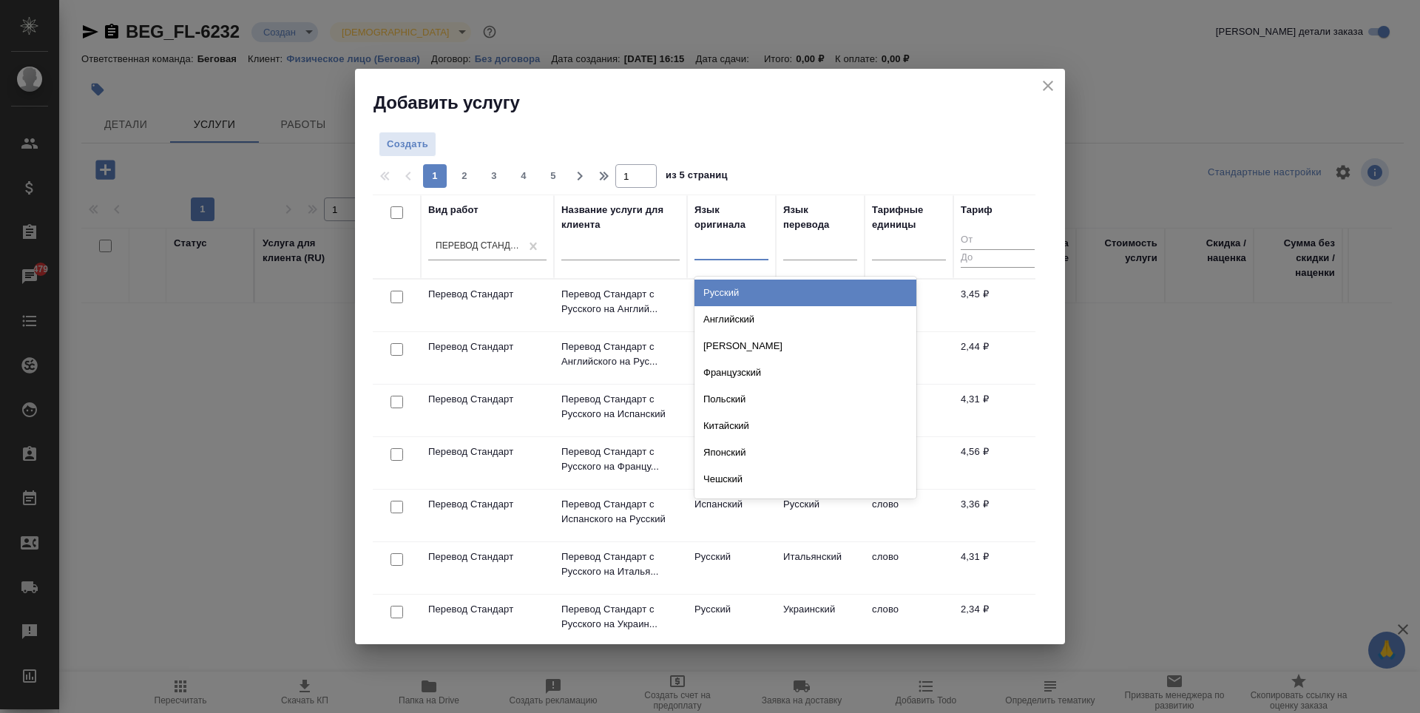
click at [722, 255] on div at bounding box center [732, 245] width 74 height 21
click at [749, 290] on div "Русский" at bounding box center [806, 293] width 222 height 27
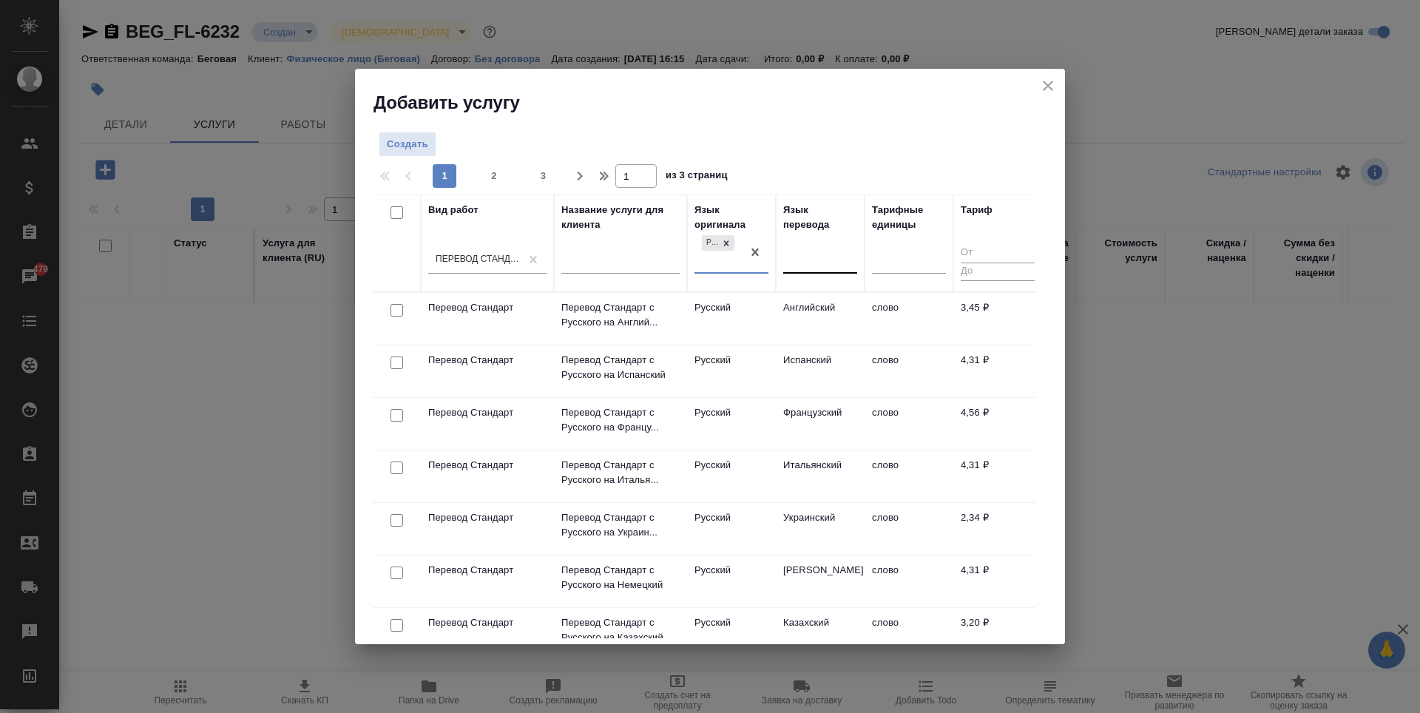
click at [812, 260] on div at bounding box center [820, 259] width 74 height 21
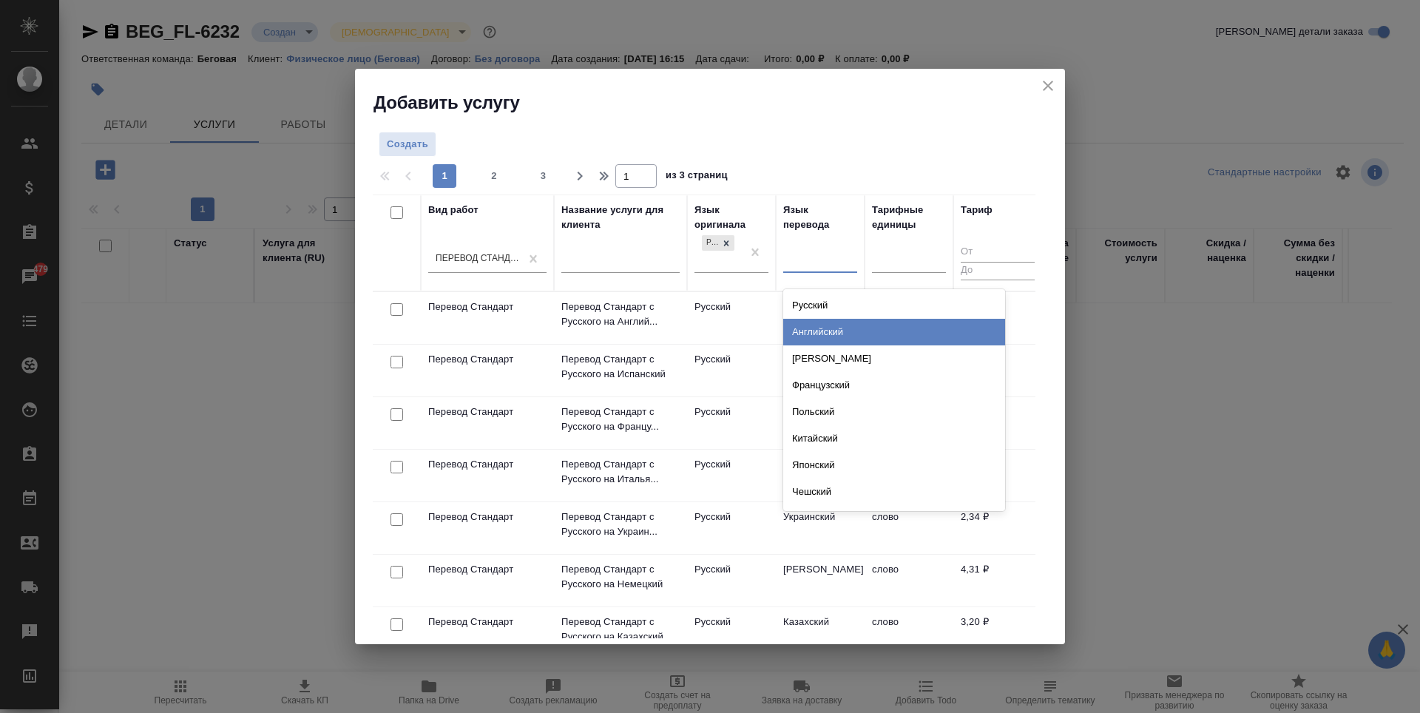
click at [829, 325] on div "Английский" at bounding box center [894, 332] width 222 height 27
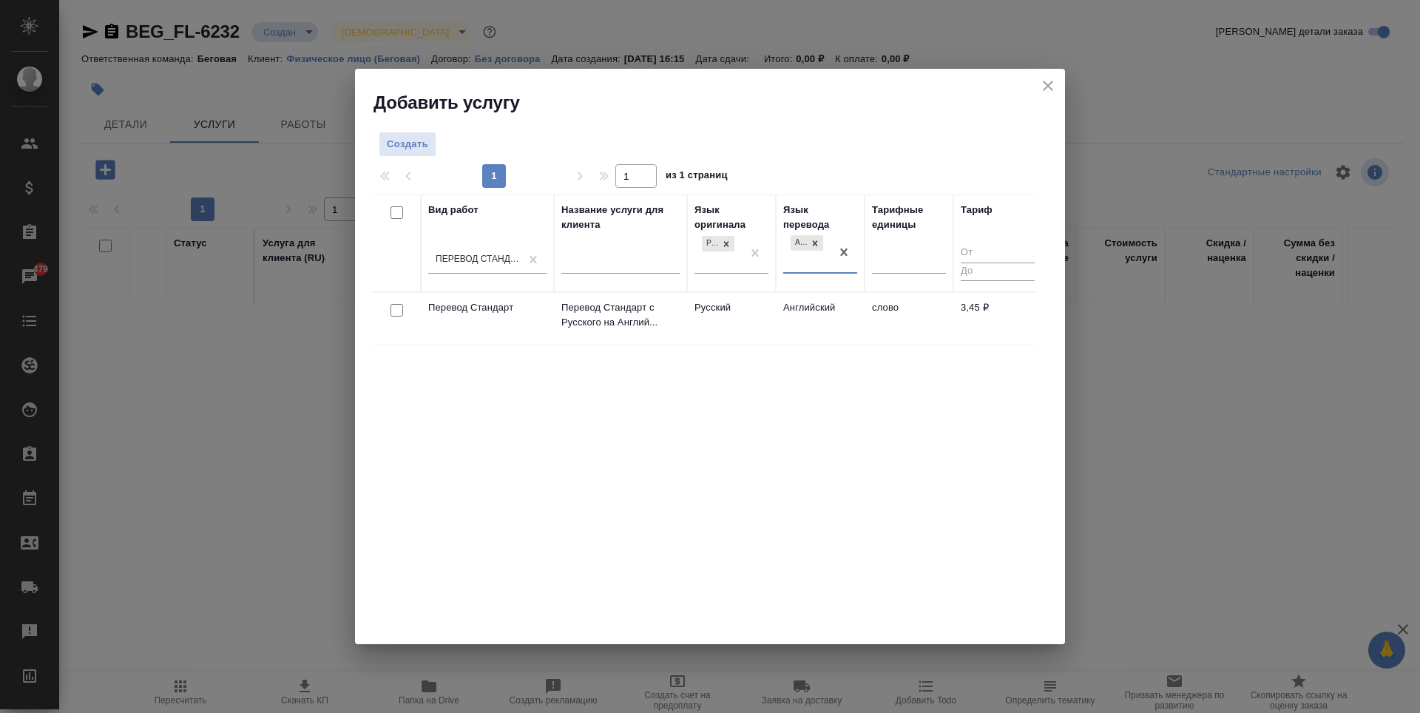
click at [800, 327] on td "Английский" at bounding box center [820, 319] width 89 height 52
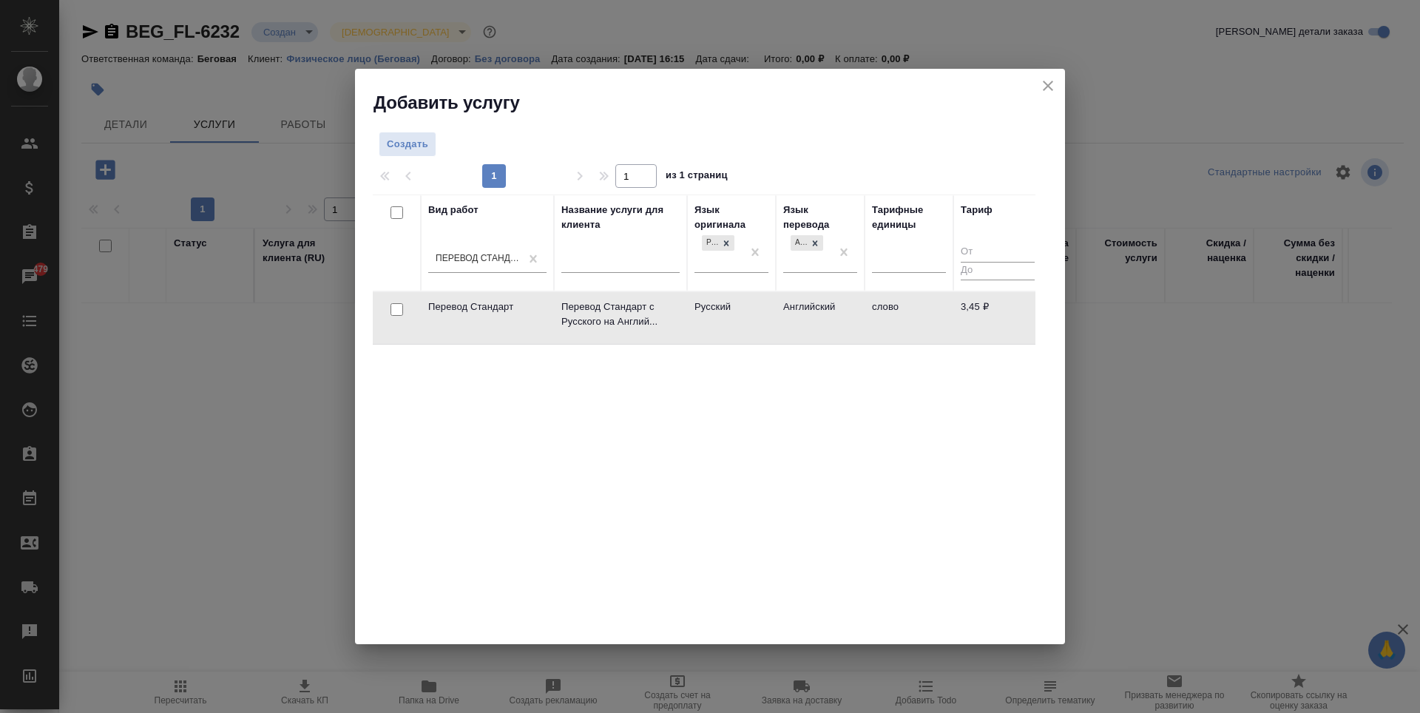
click at [800, 327] on td "Английский" at bounding box center [820, 318] width 89 height 52
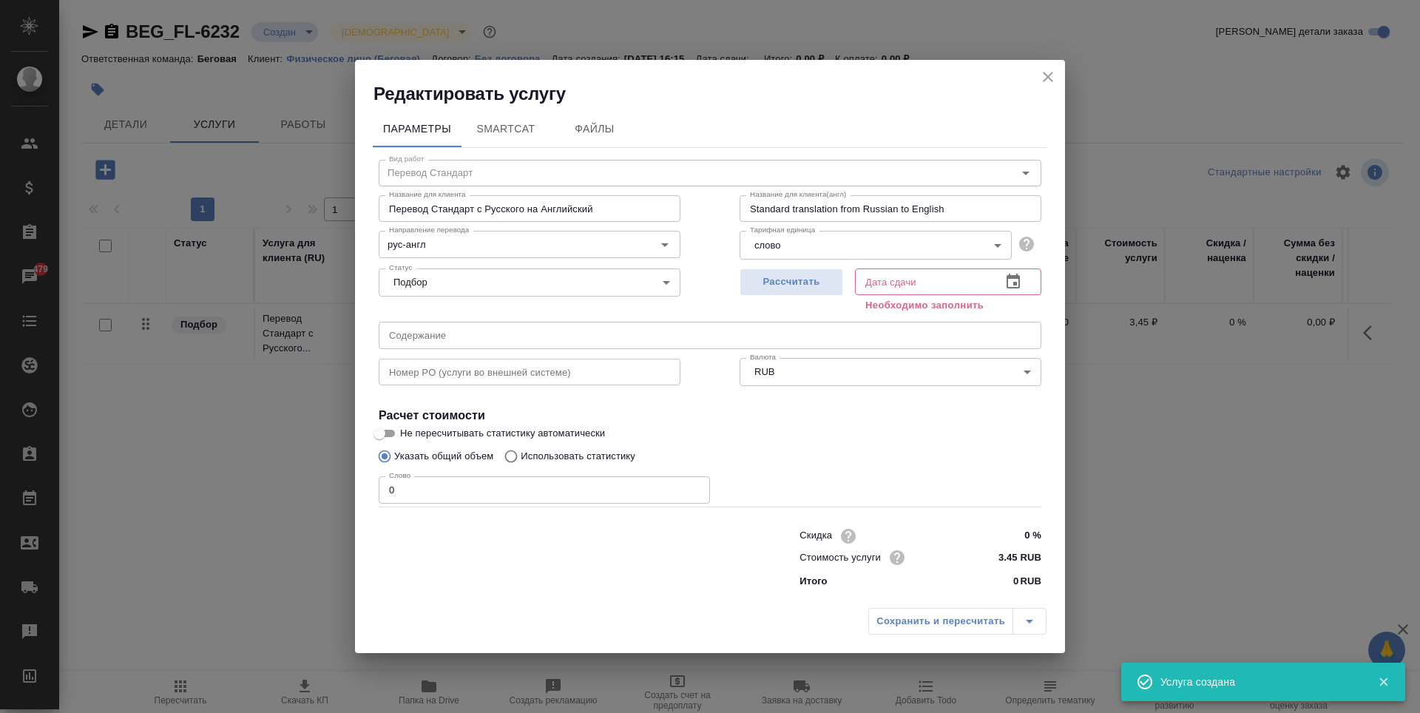
click at [482, 500] on input "0" at bounding box center [544, 489] width 331 height 27
type input "1"
click at [803, 300] on div "Рассчитать" at bounding box center [792, 289] width 104 height 53
click at [802, 288] on span "Рассчитать" at bounding box center [791, 282] width 87 height 17
type input "11.08.2025 16:19"
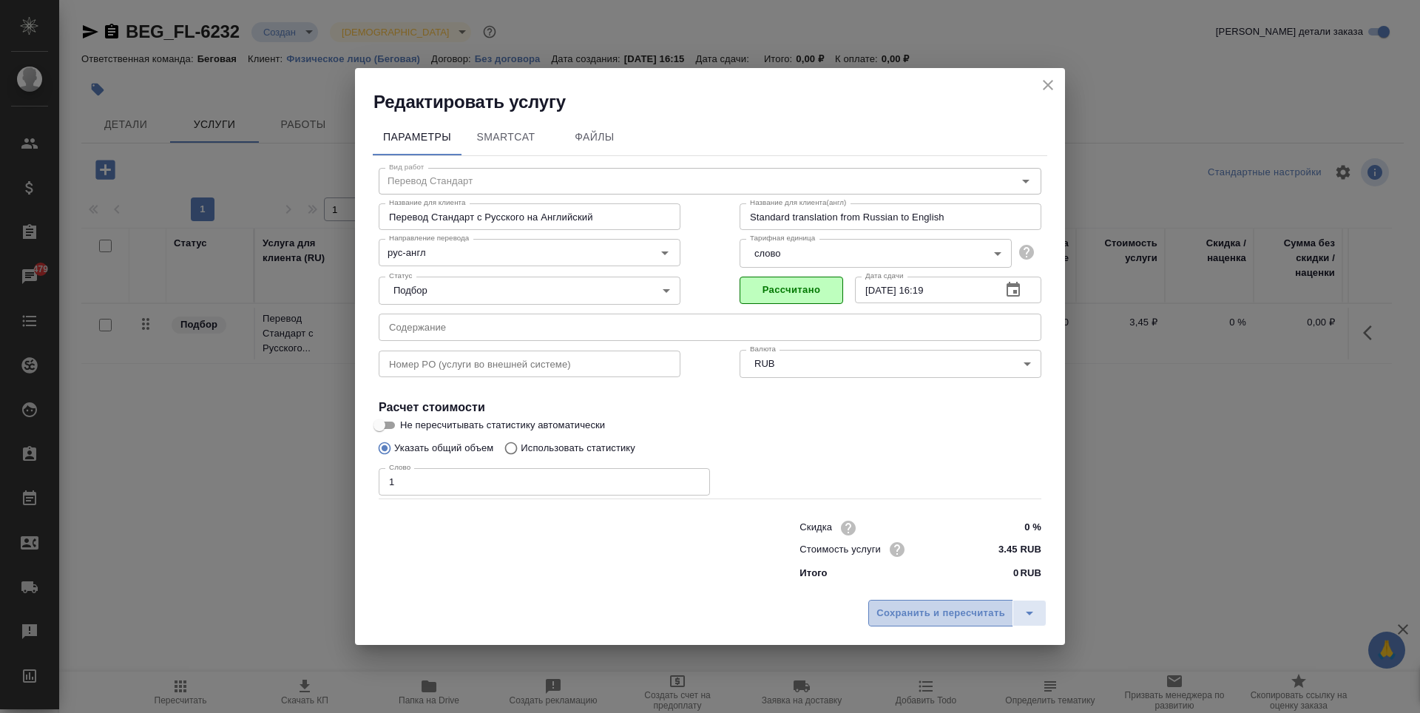
click at [940, 607] on span "Сохранить и пересчитать" at bounding box center [941, 613] width 129 height 17
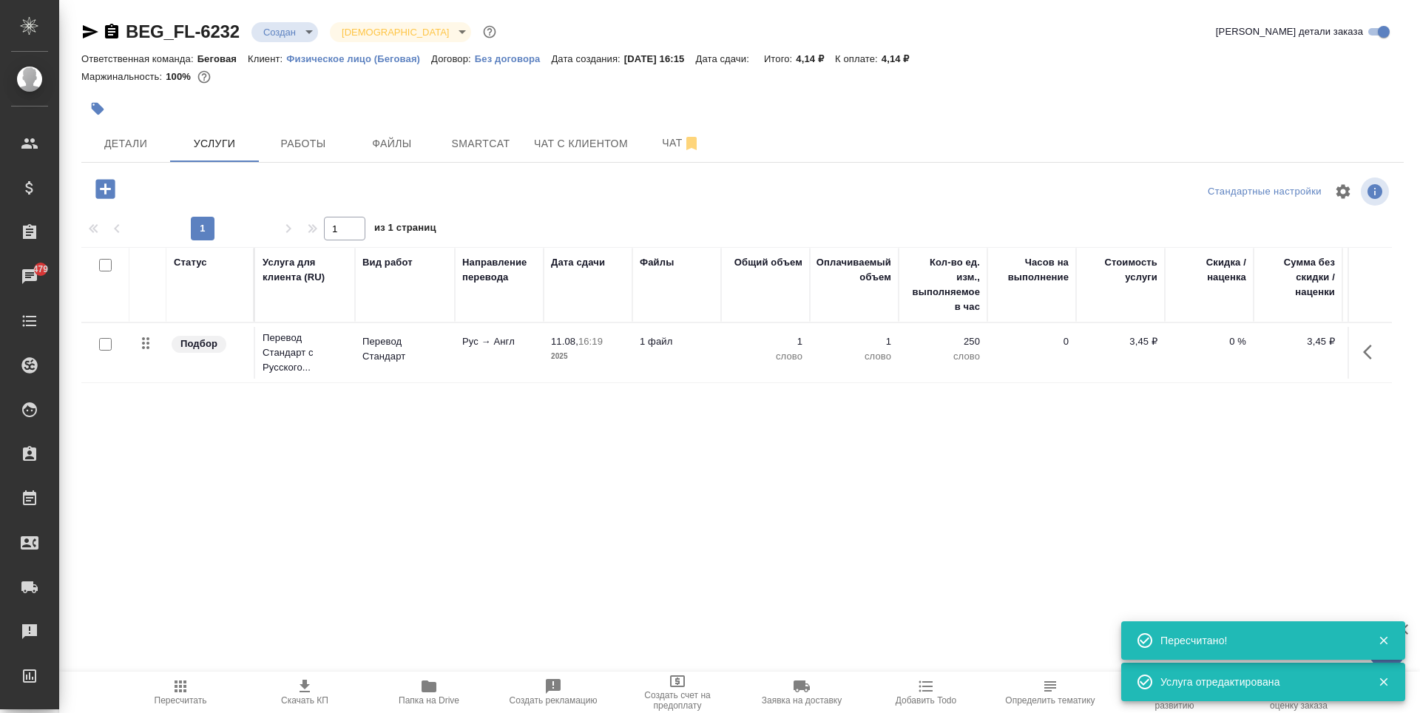
click at [97, 347] on div at bounding box center [105, 344] width 33 height 21
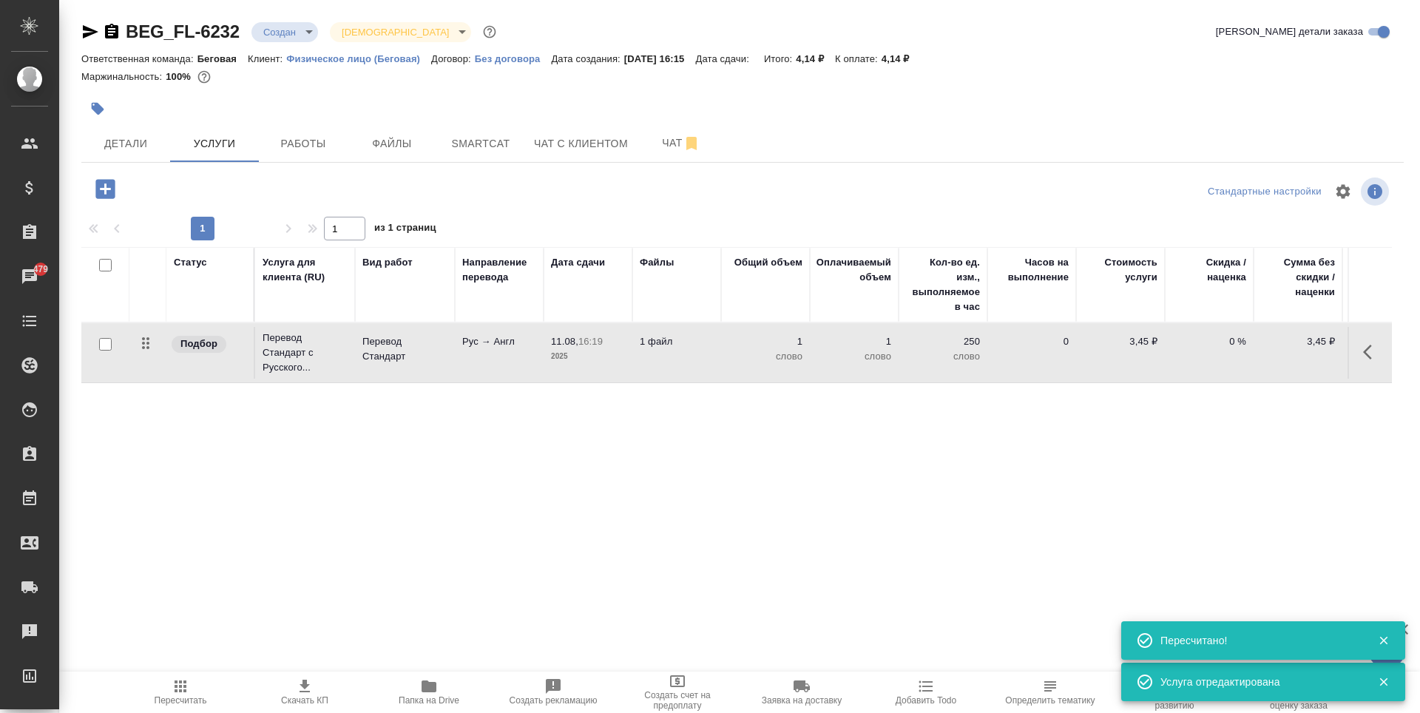
click at [100, 335] on div at bounding box center [105, 344] width 33 height 21
click at [109, 341] on input "checkbox" at bounding box center [105, 344] width 13 height 13
checkbox input "true"
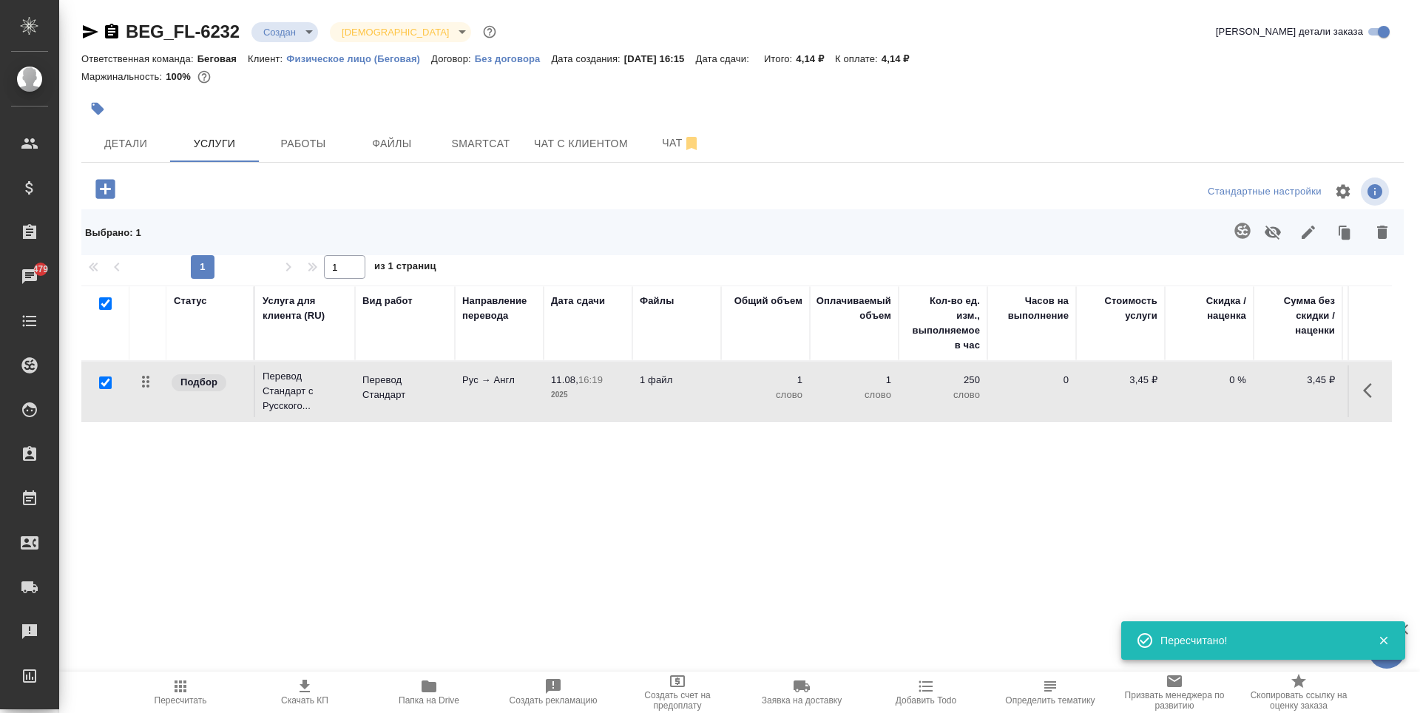
click at [1249, 227] on icon "button" at bounding box center [1243, 231] width 16 height 16
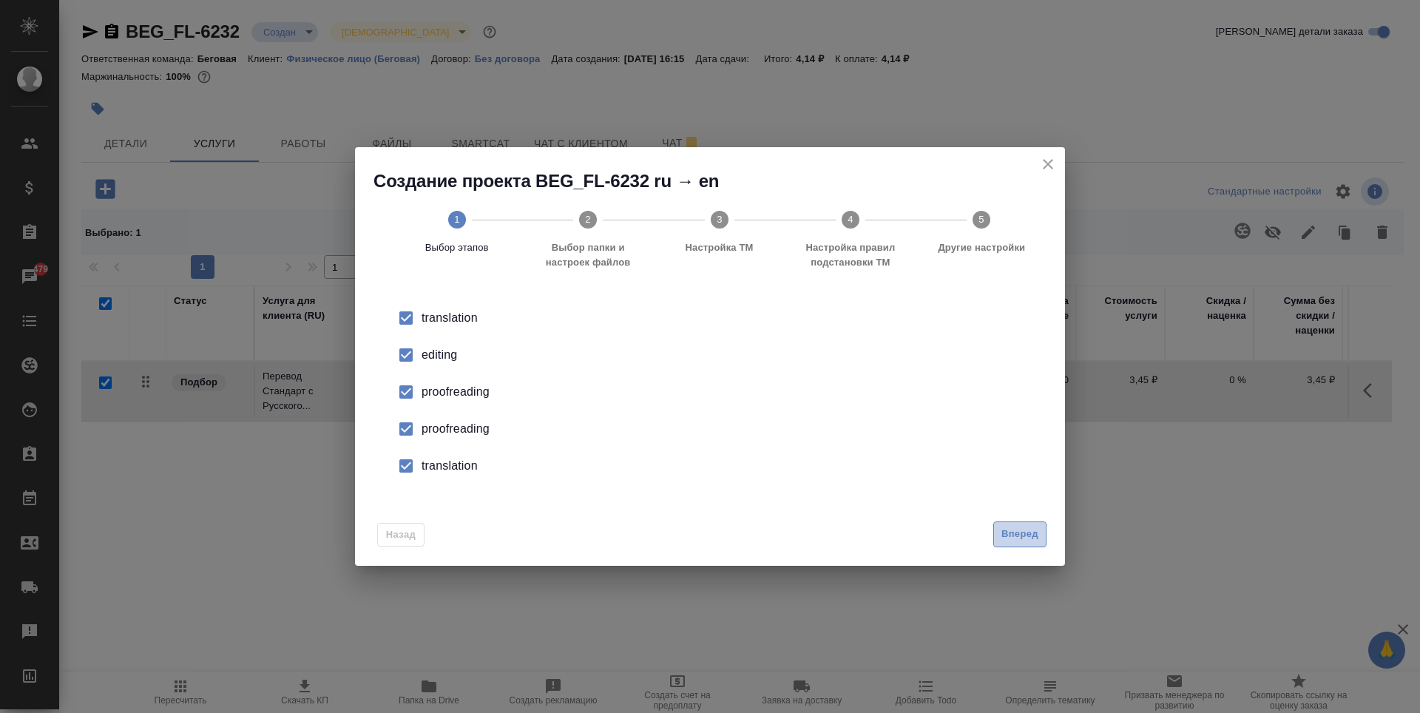
click at [1013, 547] on button "Вперед" at bounding box center [1019, 534] width 53 height 26
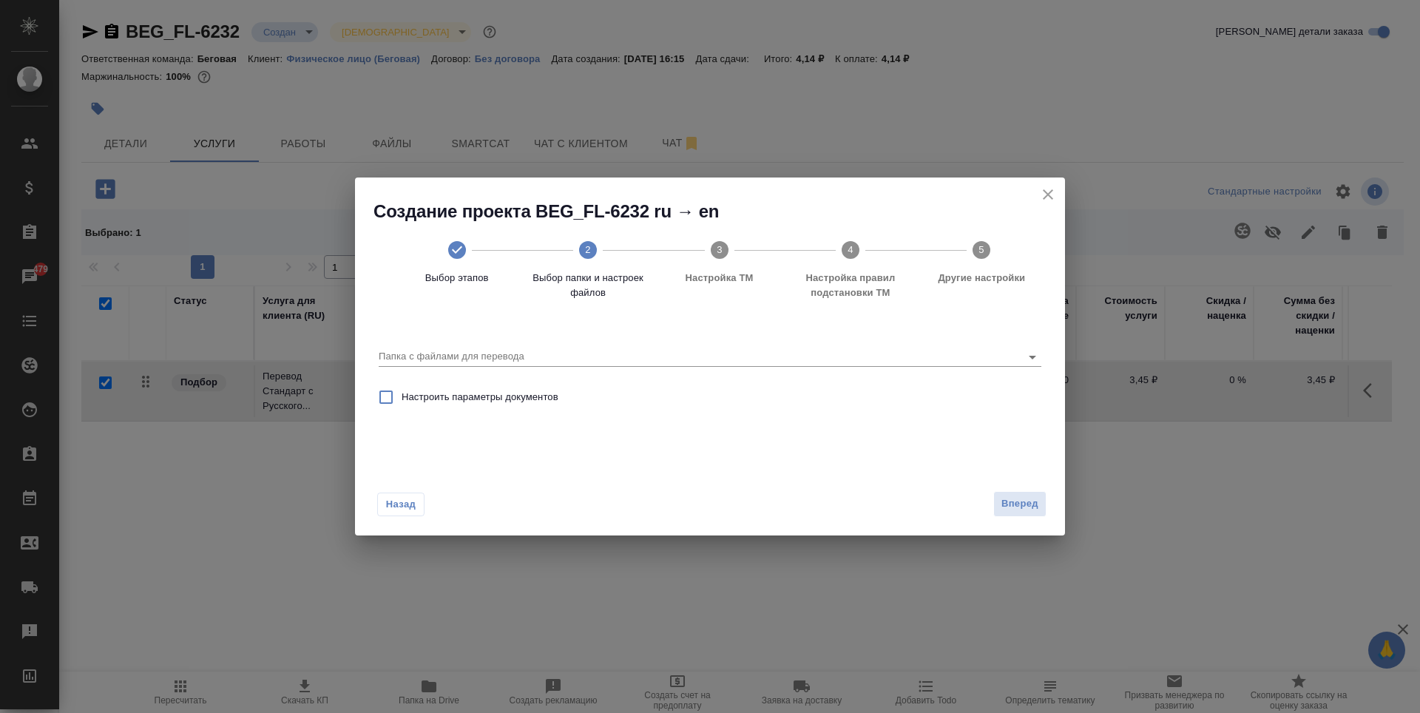
click at [1016, 543] on div "Создание проекта BEG_FL-6232 ru → en Выбор этапов 2 Выбор папки и настроек файл…" at bounding box center [710, 356] width 1420 height 713
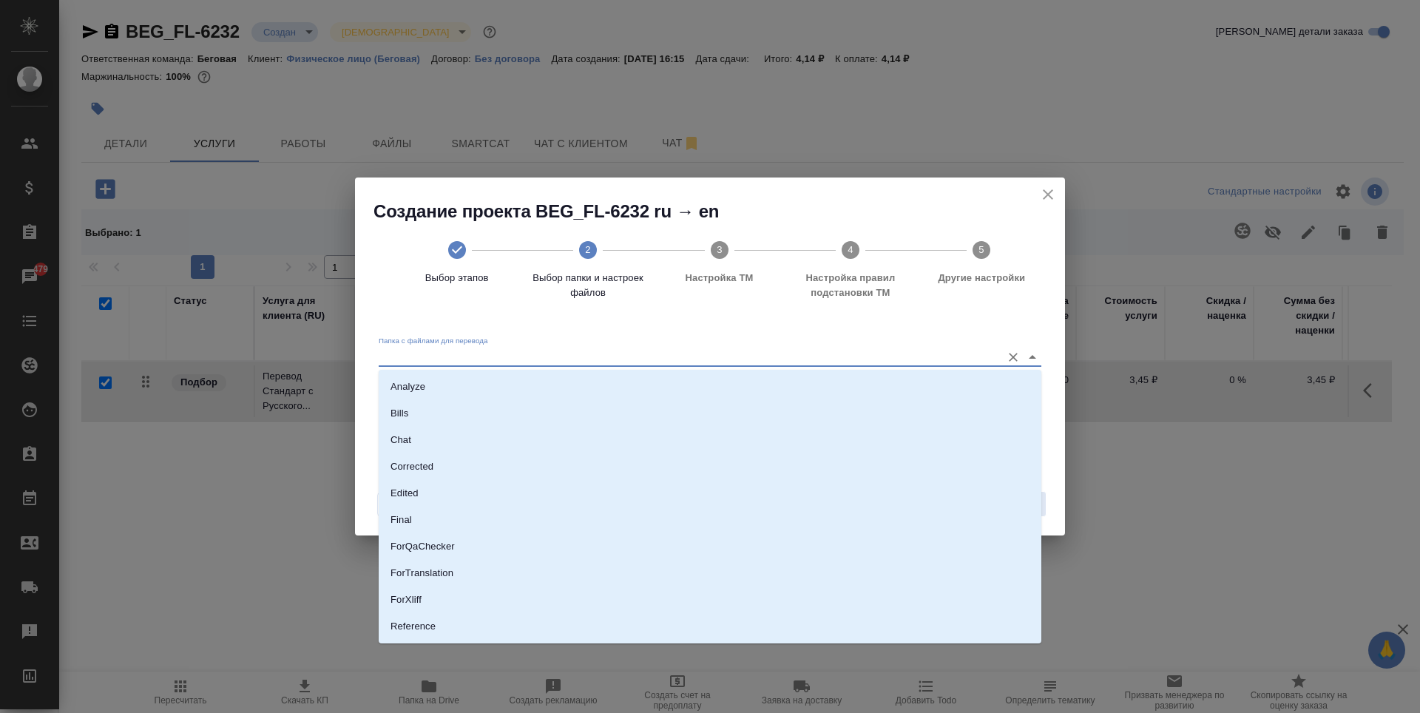
click at [730, 349] on input "Папка с файлами для перевода" at bounding box center [686, 357] width 615 height 18
click at [462, 582] on li "Source" at bounding box center [710, 576] width 663 height 27
type input "Source"
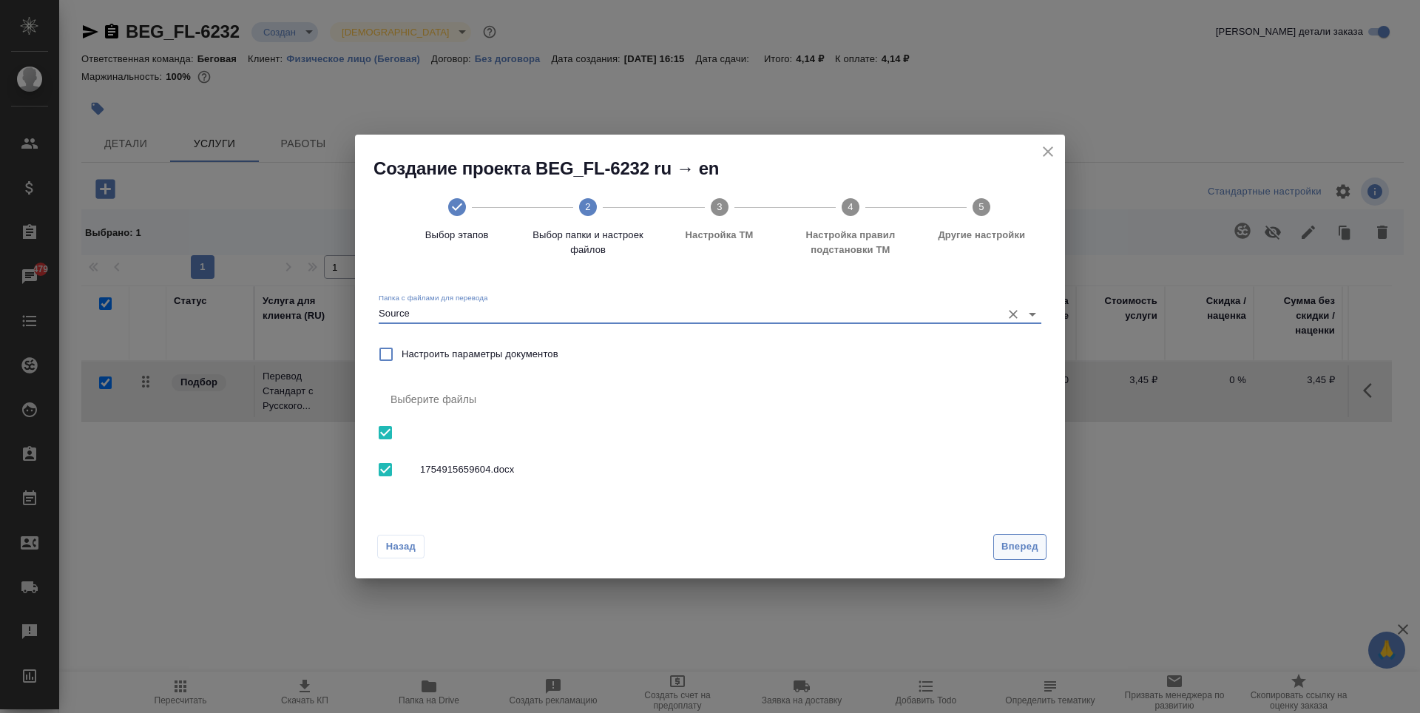
click at [1024, 543] on span "Вперед" at bounding box center [1020, 547] width 37 height 17
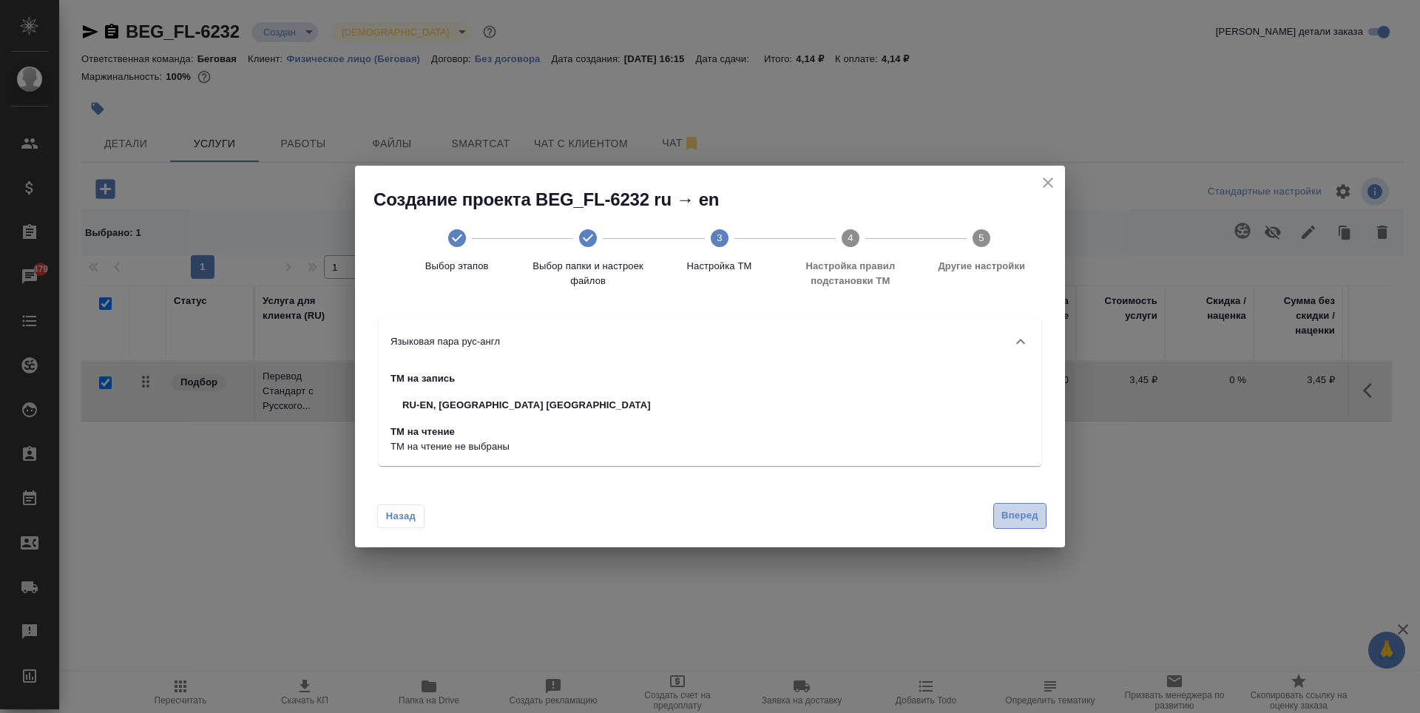
click at [1007, 513] on span "Вперед" at bounding box center [1020, 515] width 37 height 17
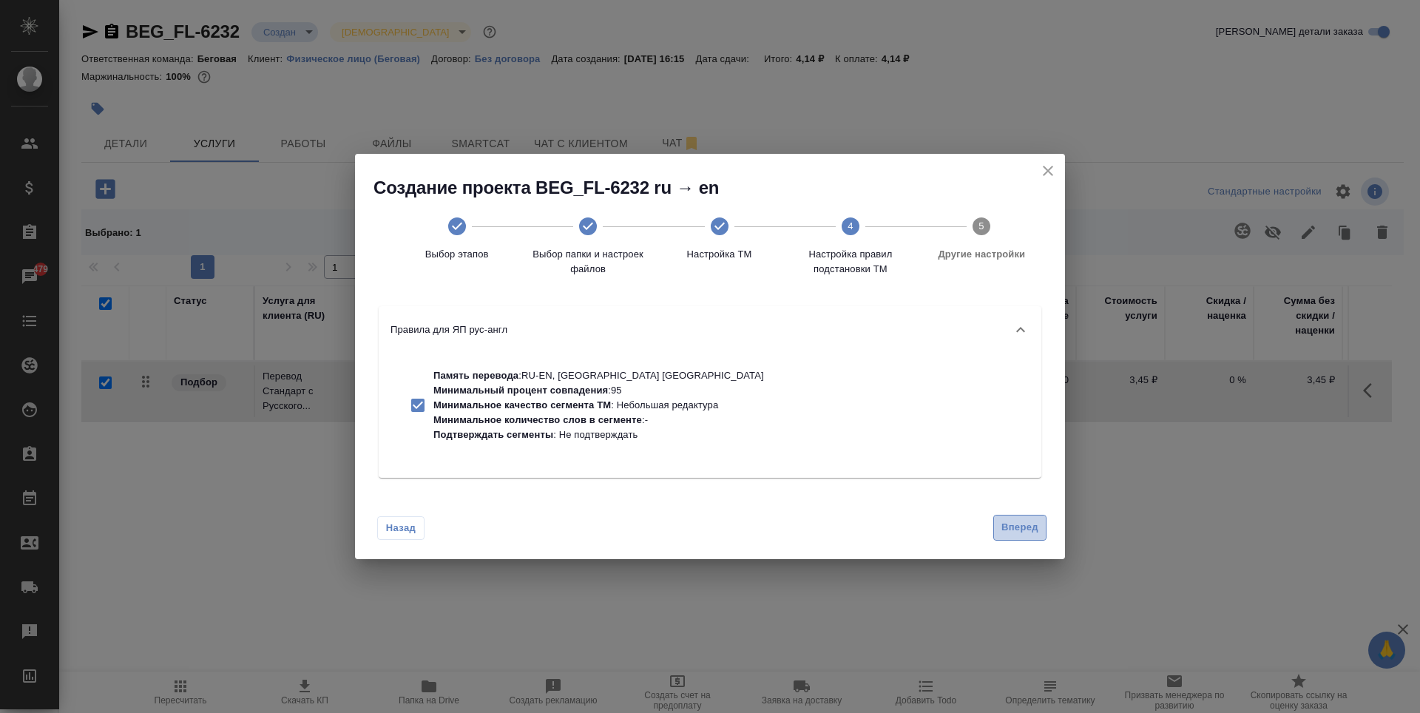
click at [1045, 521] on button "Вперед" at bounding box center [1019, 528] width 53 height 26
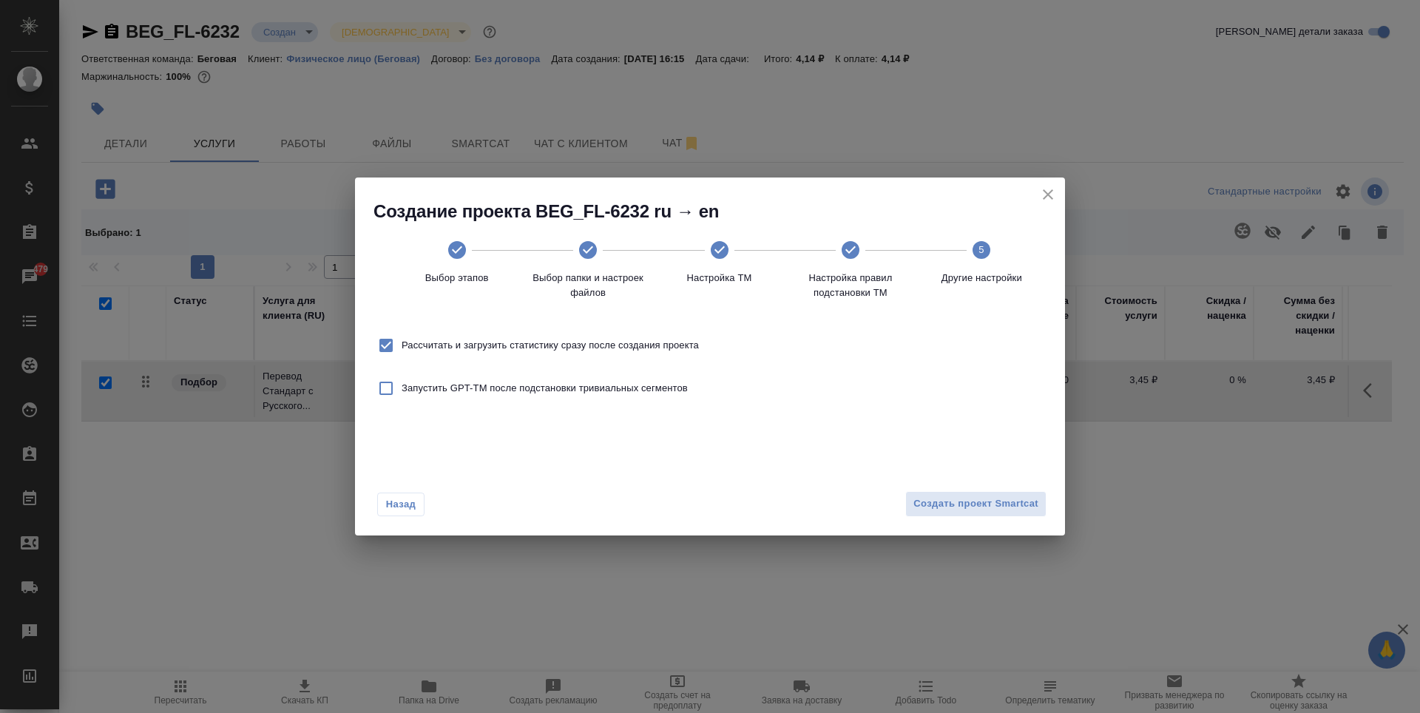
click at [658, 342] on span "Рассчитать и загрузить статистику сразу после создания проекта" at bounding box center [550, 345] width 297 height 15
click at [402, 342] on input "Рассчитать и загрузить статистику сразу после создания проекта" at bounding box center [386, 345] width 31 height 31
checkbox input "false"
click at [950, 522] on div "Назад Создать проект Smartcat" at bounding box center [710, 501] width 710 height 70
click at [950, 515] on button "Создать проект Smartcat" at bounding box center [975, 504] width 141 height 26
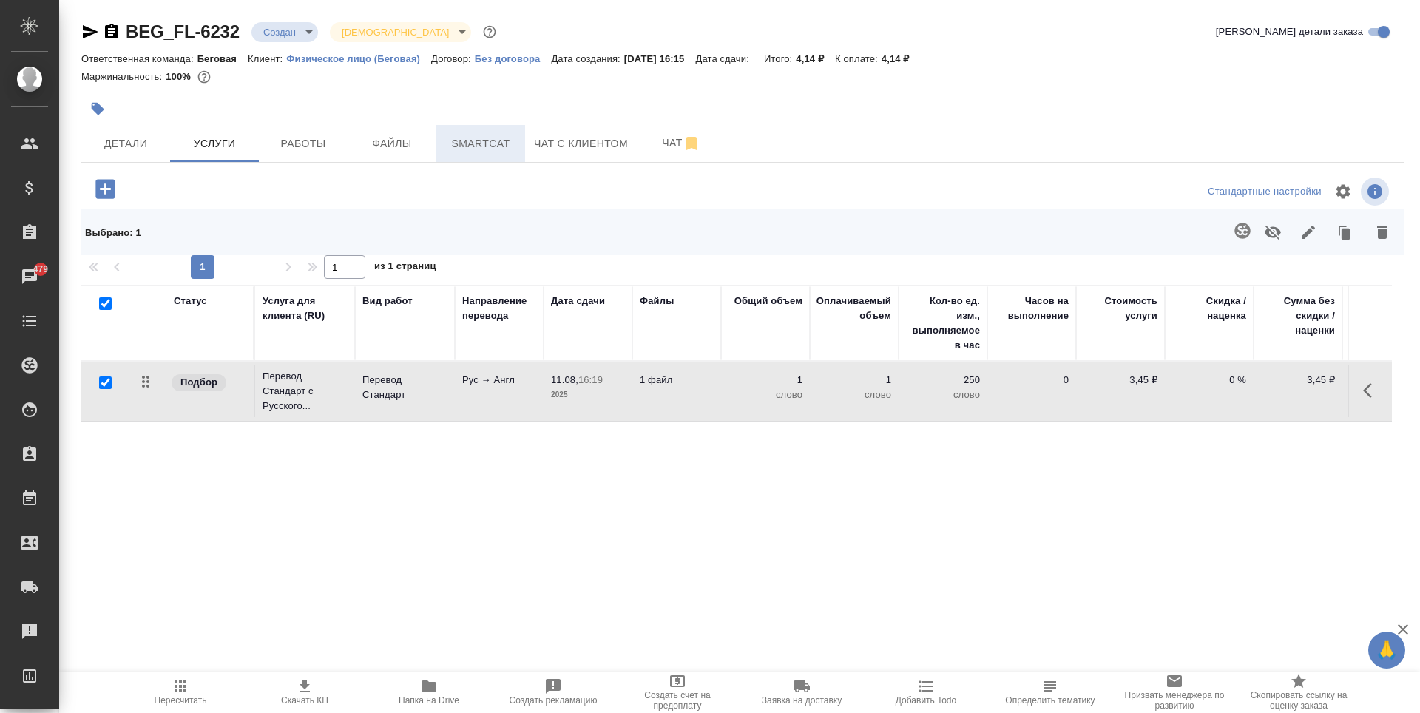
click at [466, 135] on span "Smartcat" at bounding box center [480, 144] width 71 height 18
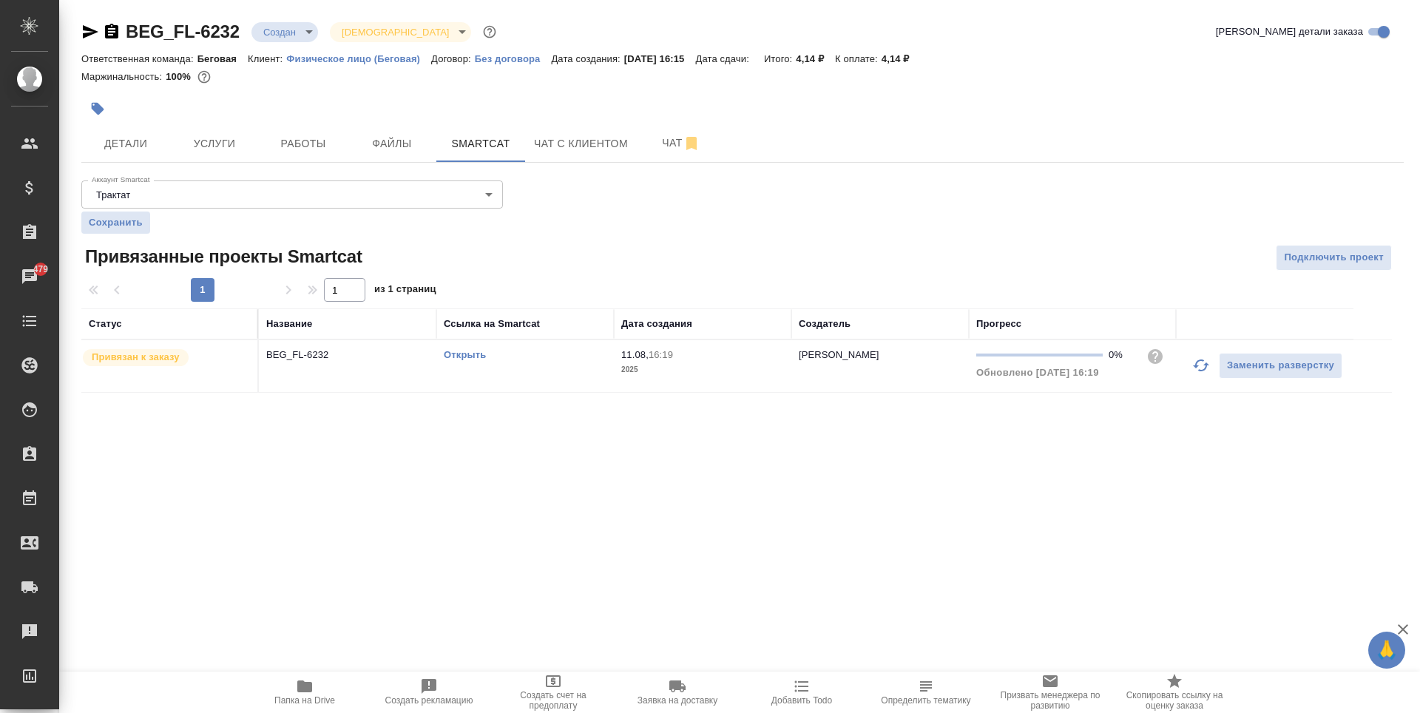
click at [467, 351] on link "Открыть" at bounding box center [465, 354] width 42 height 11
click at [245, 149] on span "Услуги" at bounding box center [214, 144] width 71 height 18
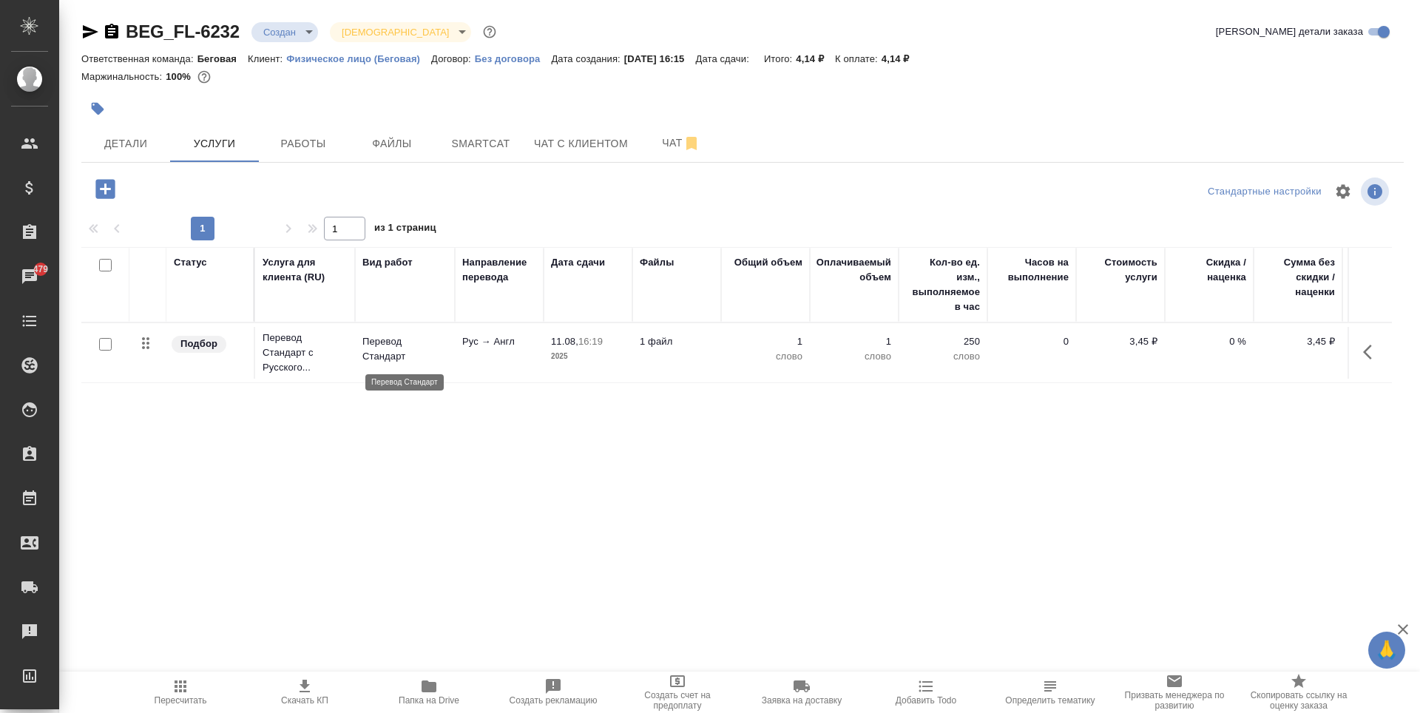
click at [382, 359] on p "Перевод Стандарт" at bounding box center [404, 349] width 85 height 30
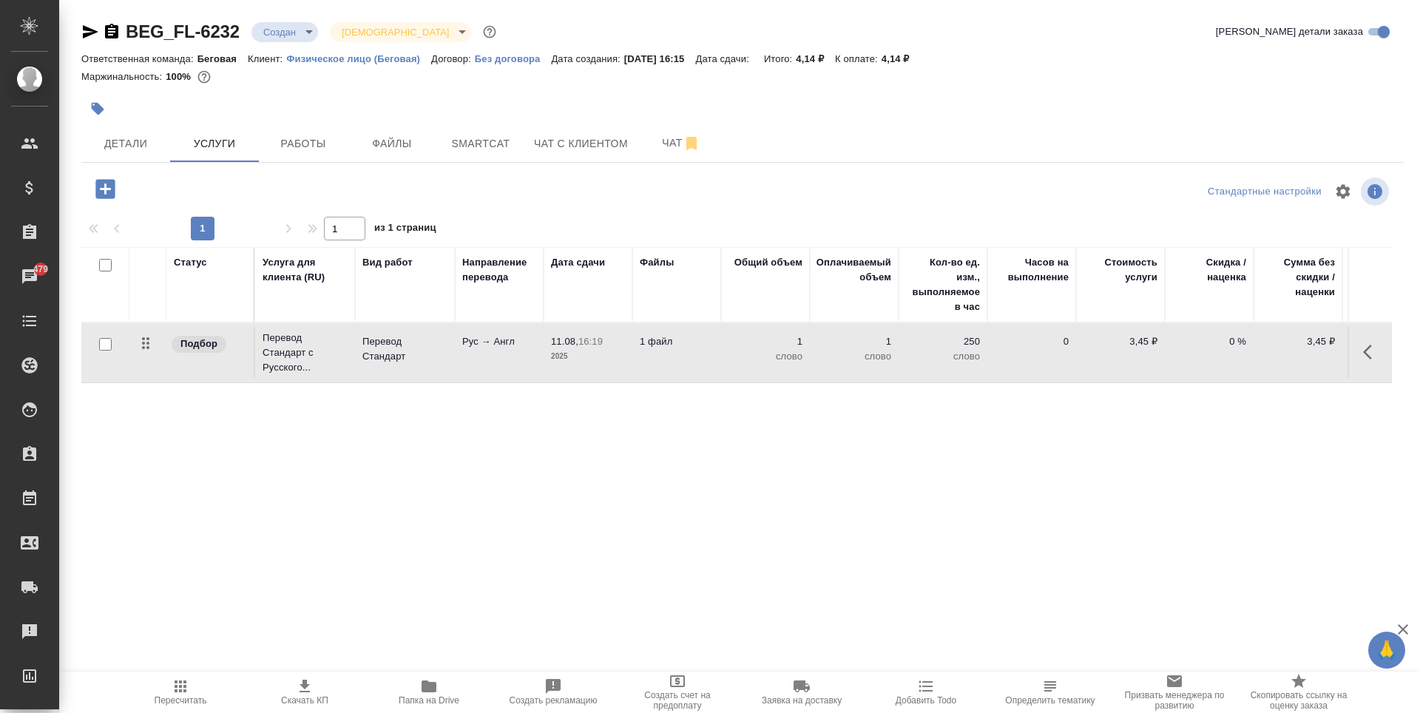
click at [434, 364] on td "Перевод Стандарт" at bounding box center [405, 353] width 100 height 52
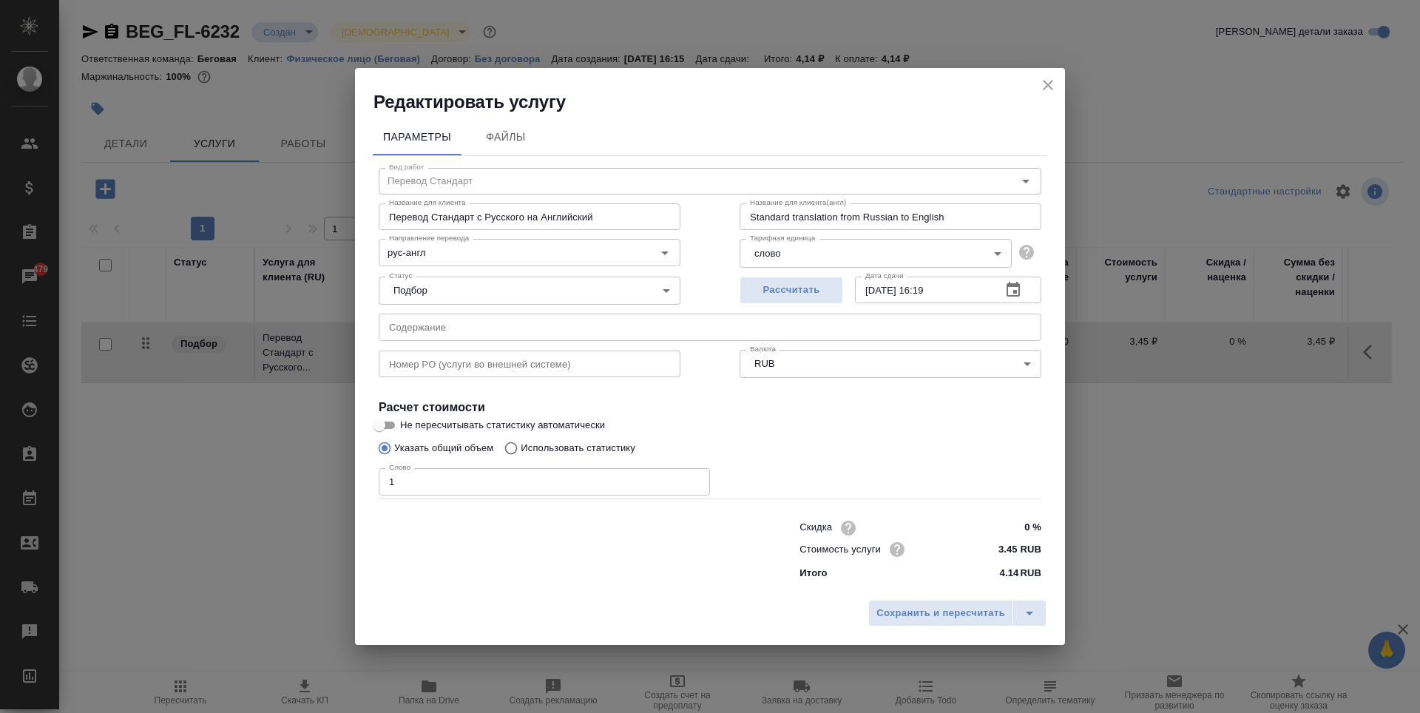
click at [520, 453] on input "Использовать статистику" at bounding box center [509, 448] width 24 height 28
radio input "true"
radio input "false"
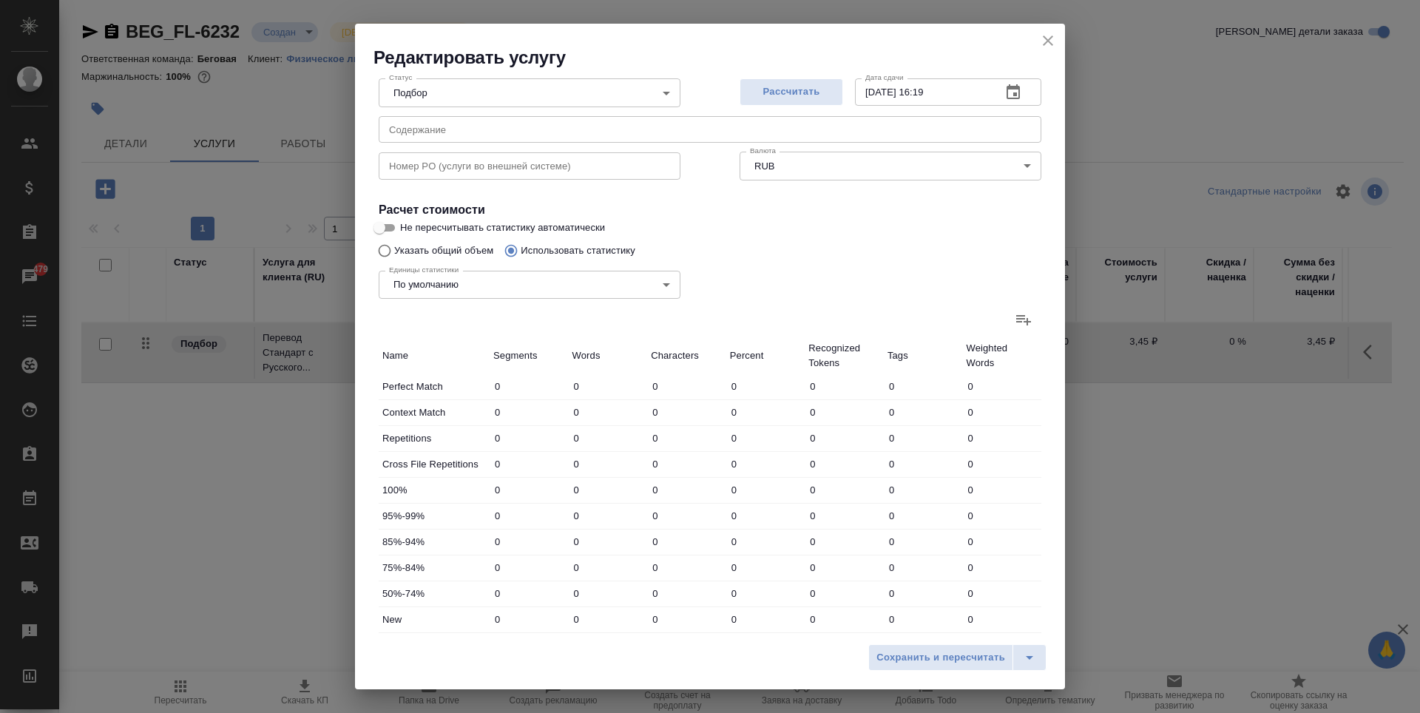
scroll to position [296, 0]
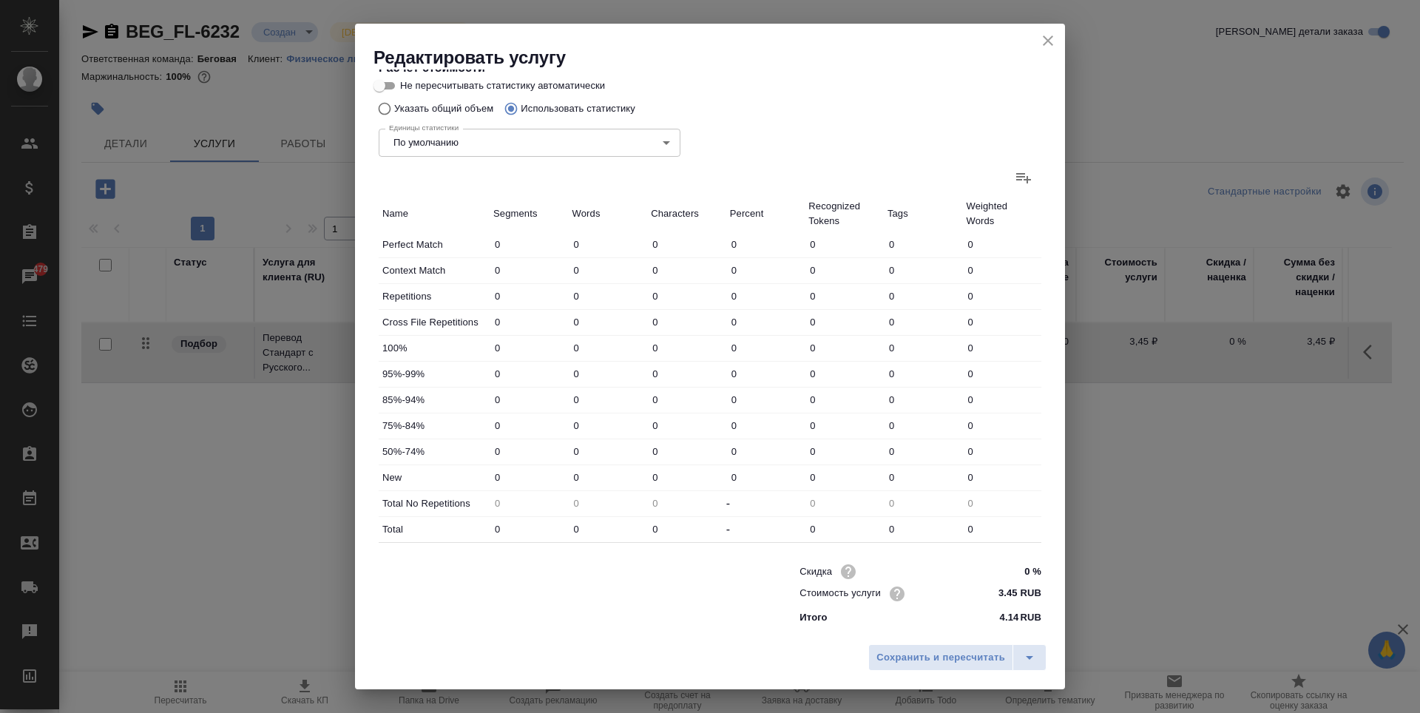
click at [1016, 178] on icon at bounding box center [1023, 178] width 15 height 10
click at [0, 0] on input "file" at bounding box center [0, 0] width 0 height 0
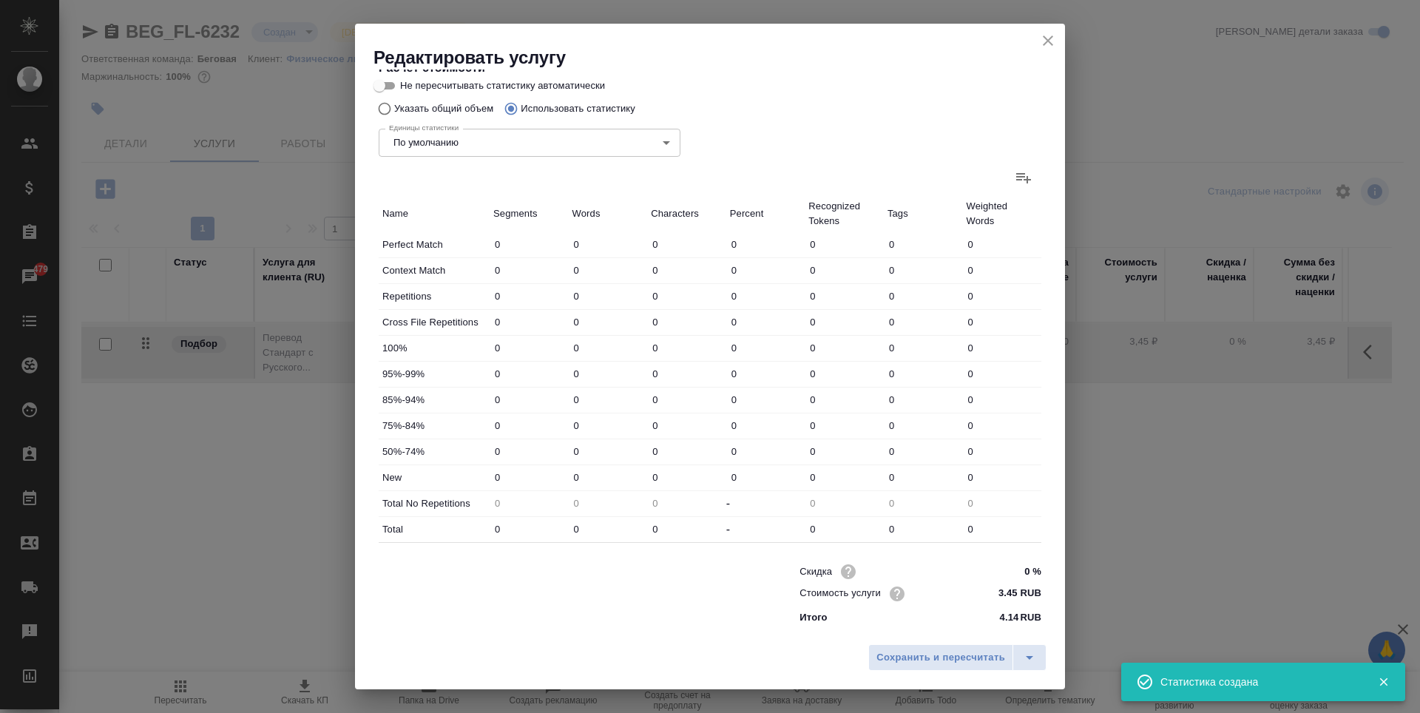
type input "3"
type input "6"
type input "31"
type input "7"
type input "15"
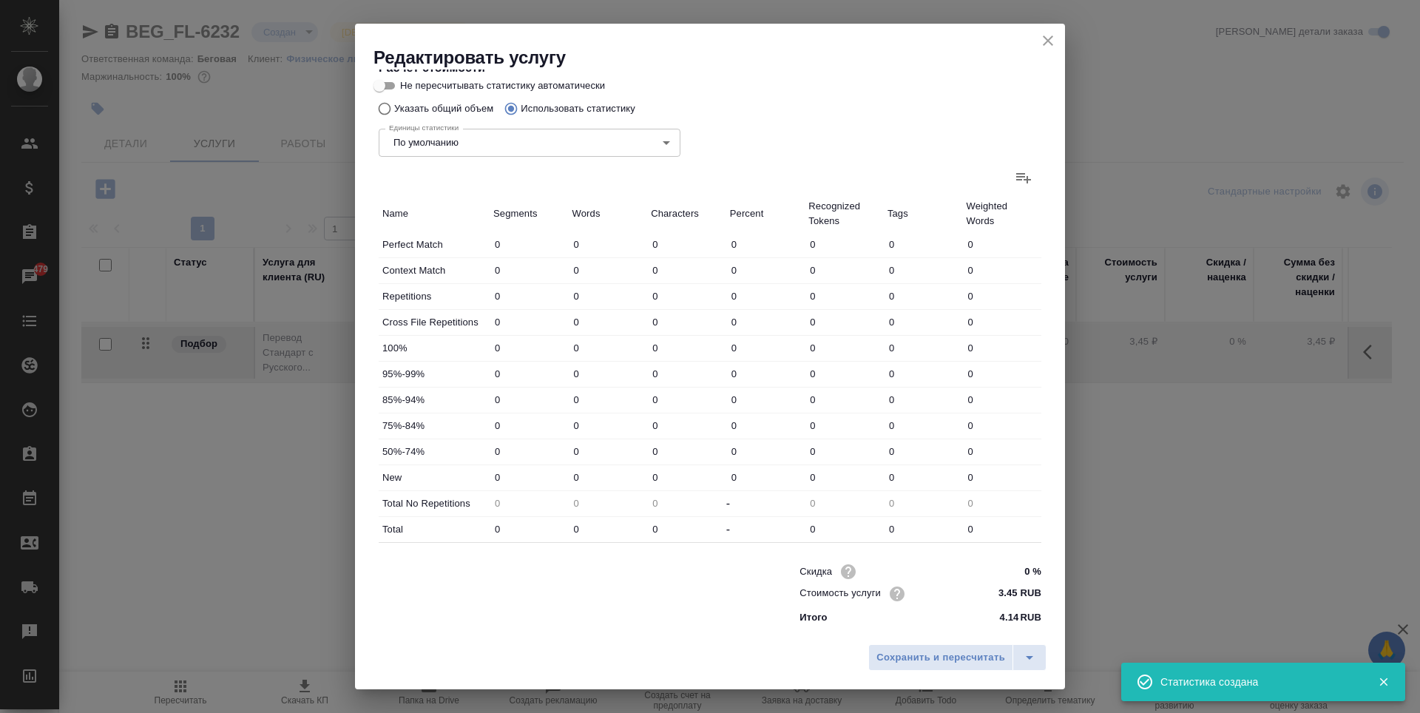
type input "92"
type input "31"
type input "102"
type input "714"
type input "11"
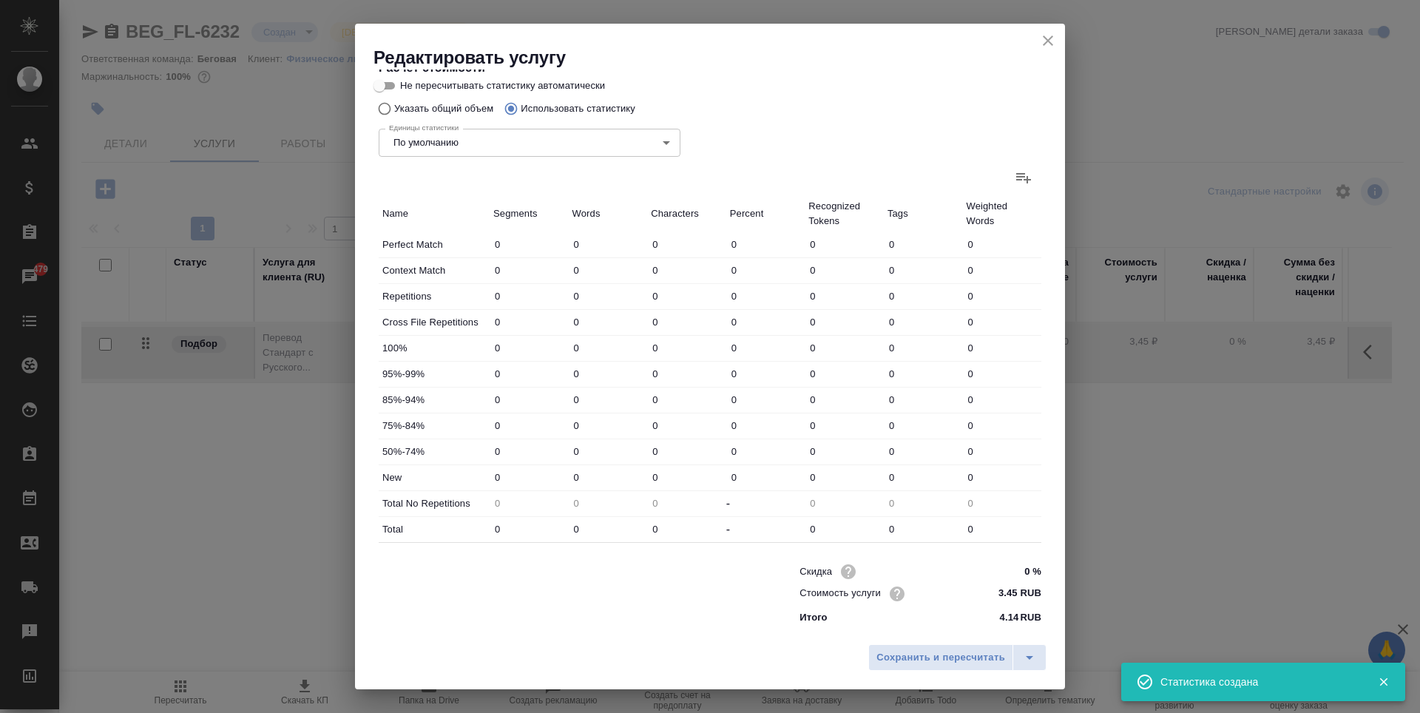
type input "44"
type input "321"
type input "3"
type input "22"
type input "160"
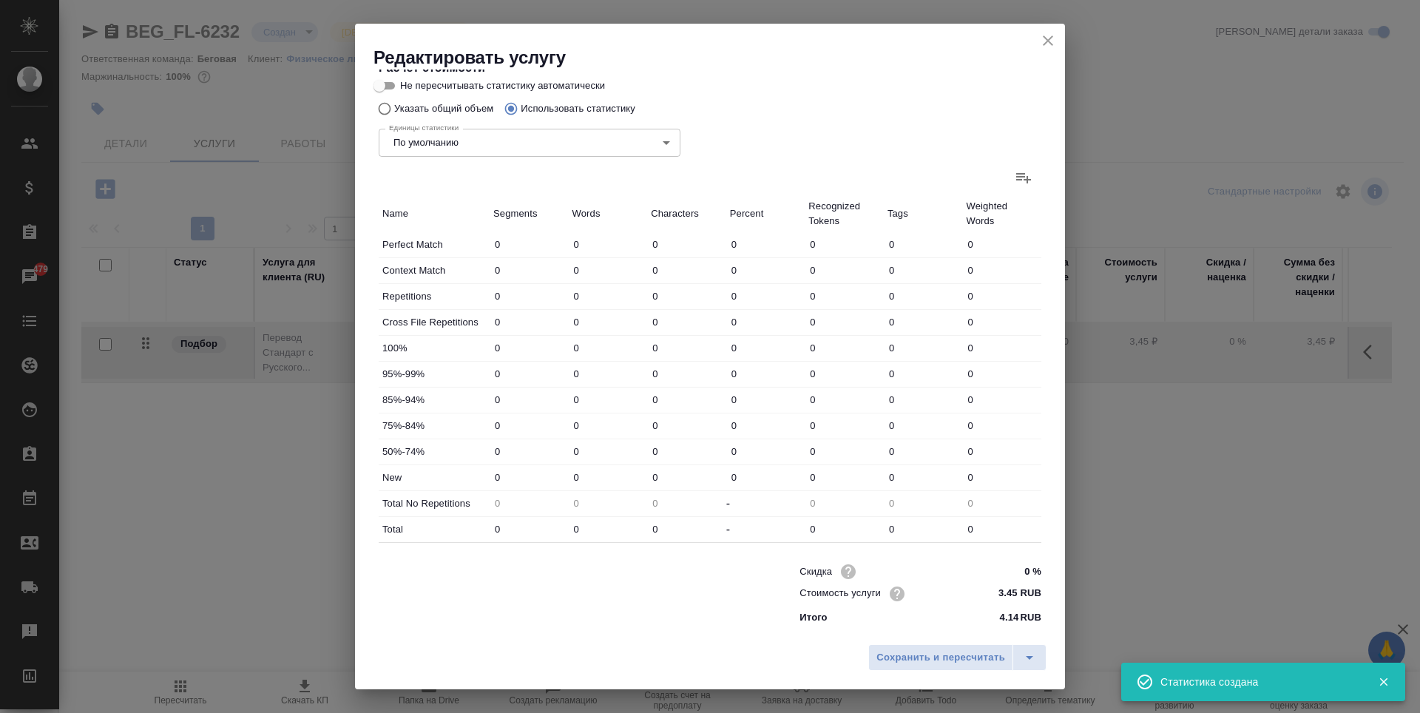
type input "11"
type input "45"
type input "271"
type input "23"
type input "143"
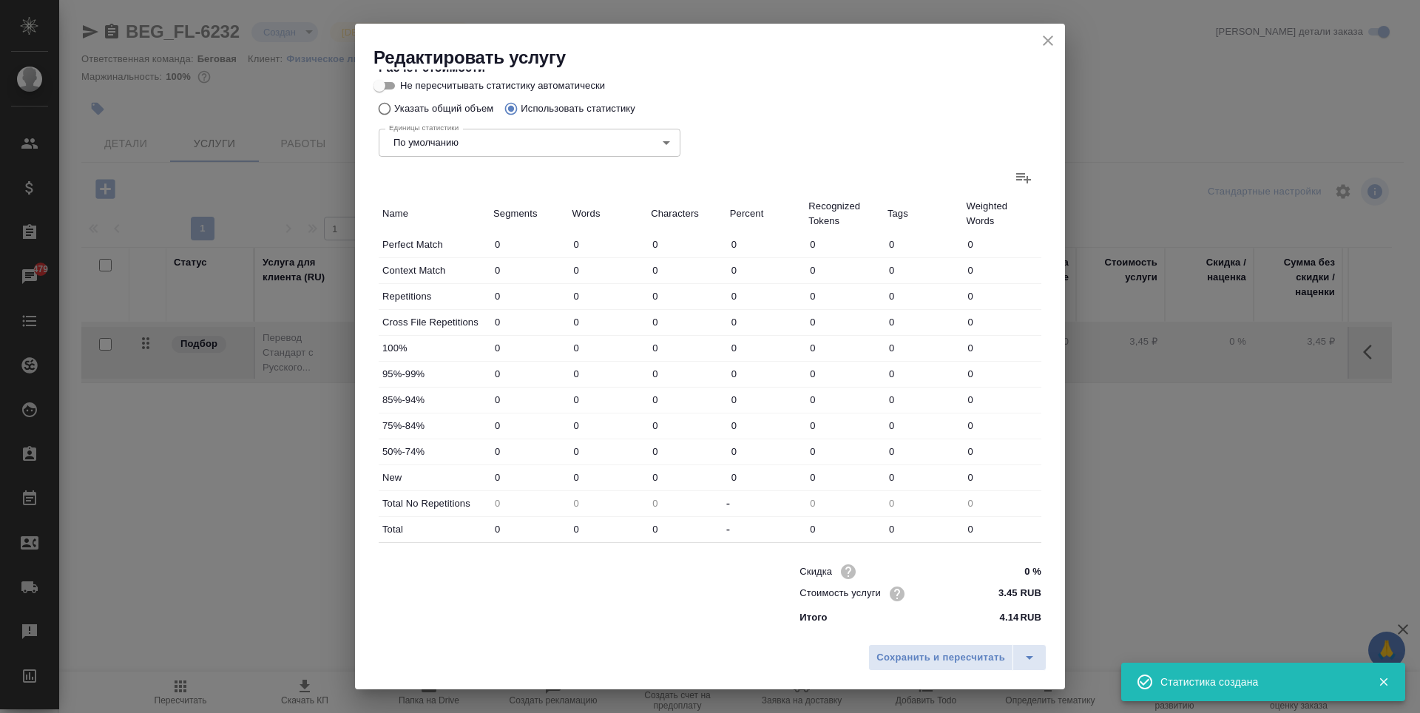
type input "1009"
type input "82"
type input "362"
type input "2506"
type input "89"
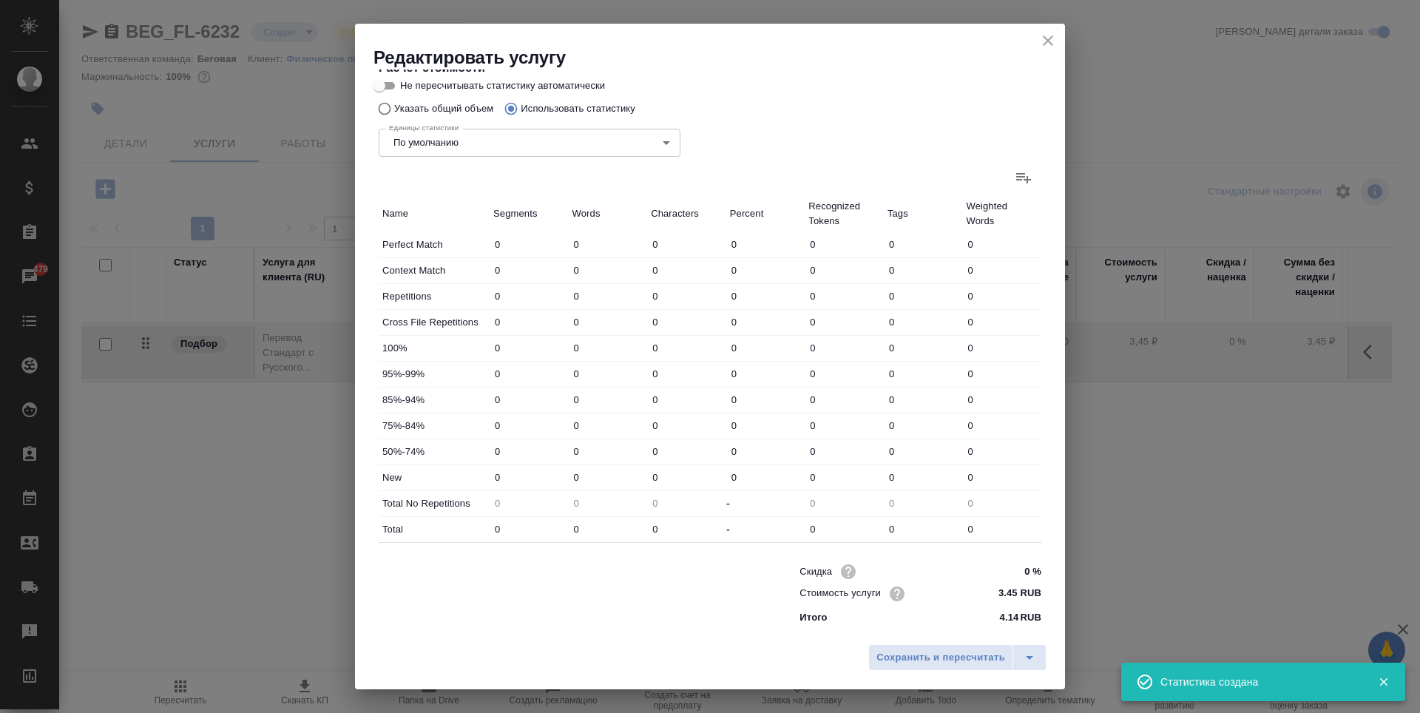
type input "377"
type input "2598"
click at [940, 655] on span "Сохранить и пересчитать" at bounding box center [941, 657] width 129 height 17
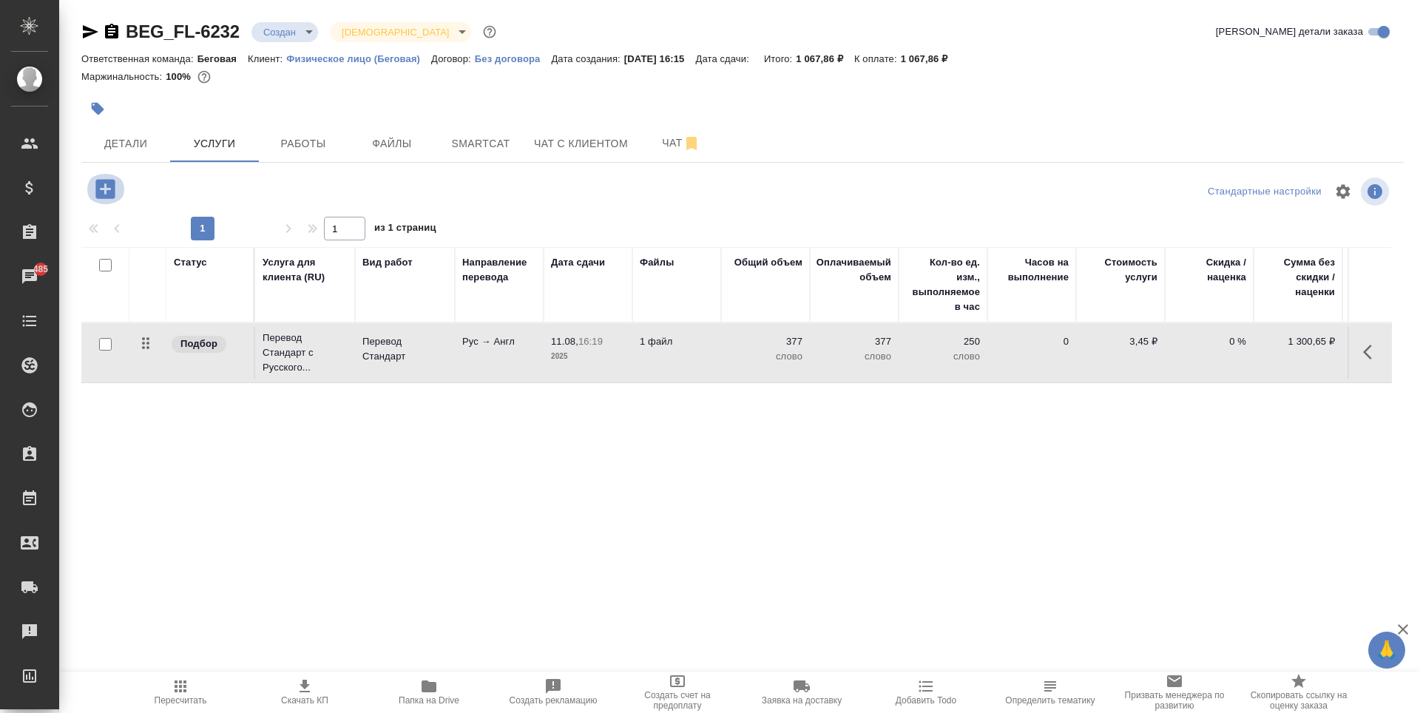
click at [124, 195] on button "button" at bounding box center [105, 189] width 41 height 30
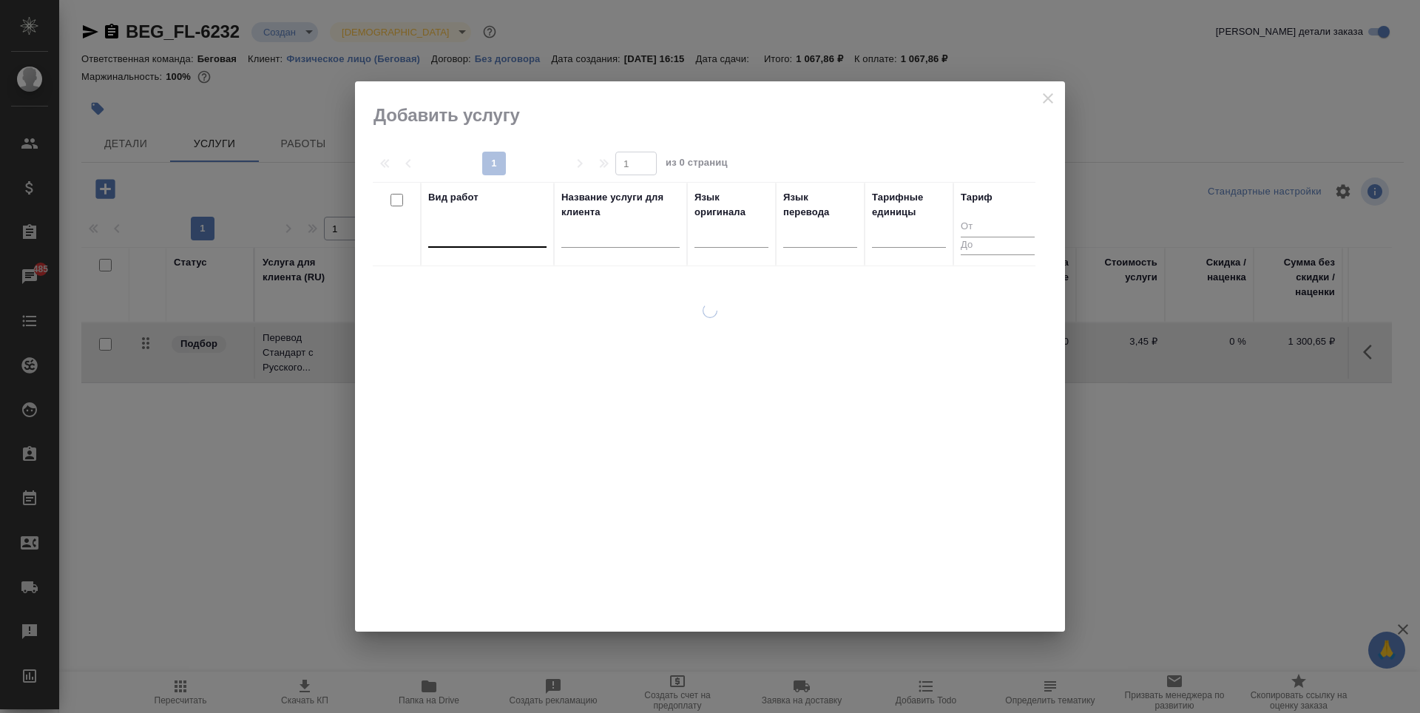
click at [498, 242] on div at bounding box center [487, 232] width 118 height 21
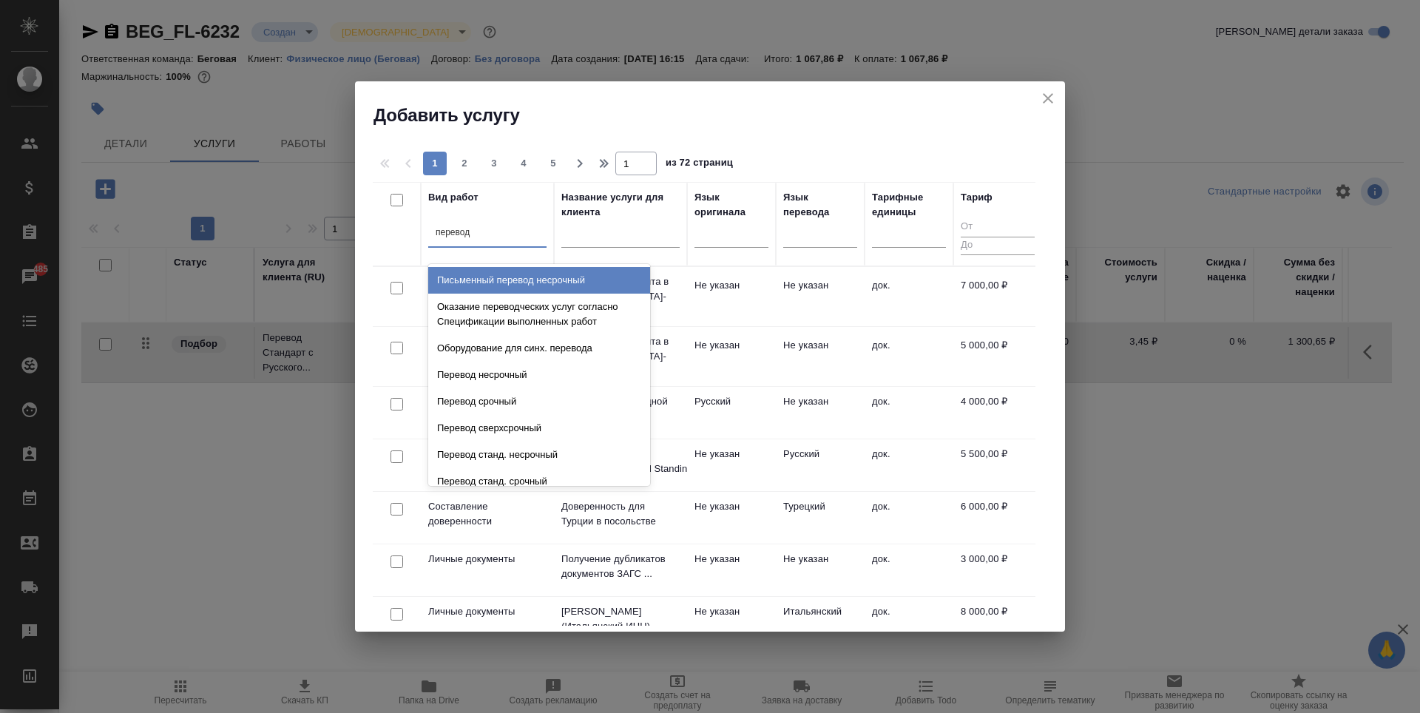
type input "перевод"
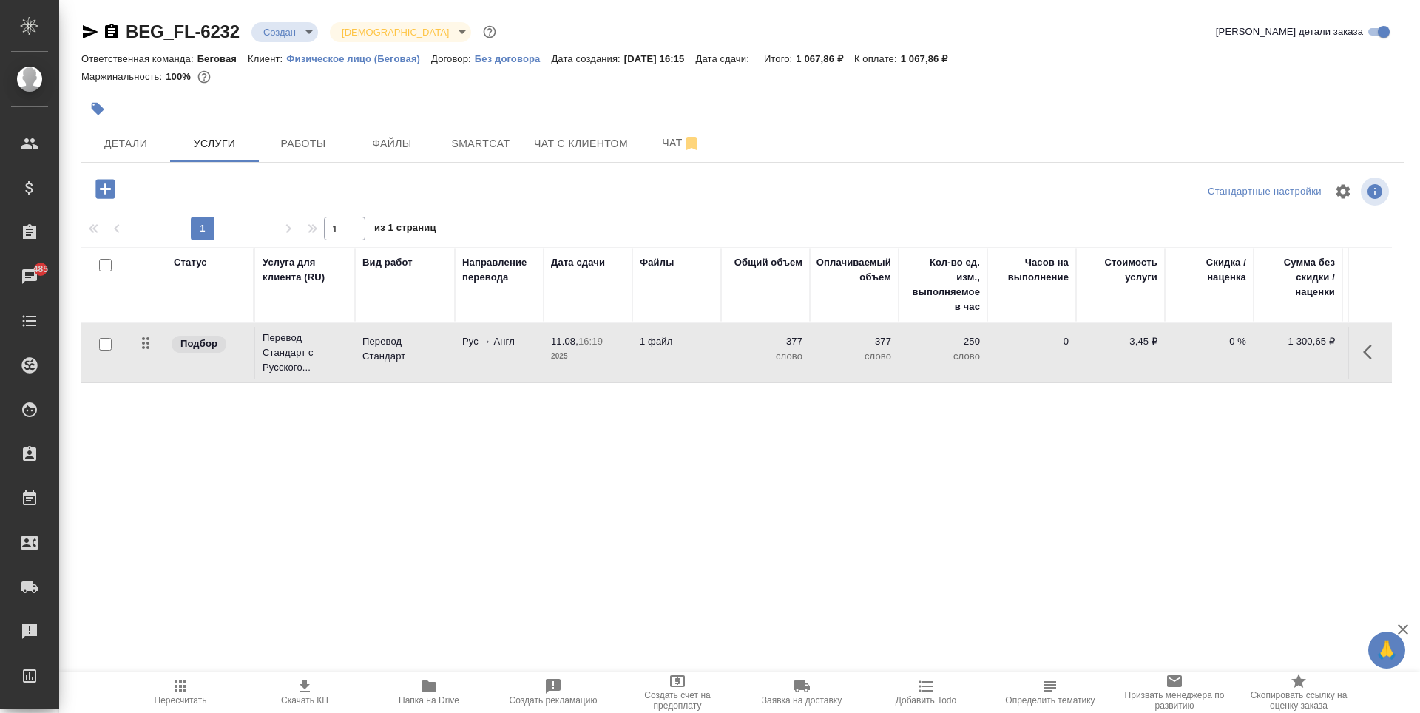
click at [1038, 99] on div at bounding box center [742, 108] width 1323 height 33
click at [1096, 371] on td "3,45 ₽" at bounding box center [1120, 353] width 89 height 52
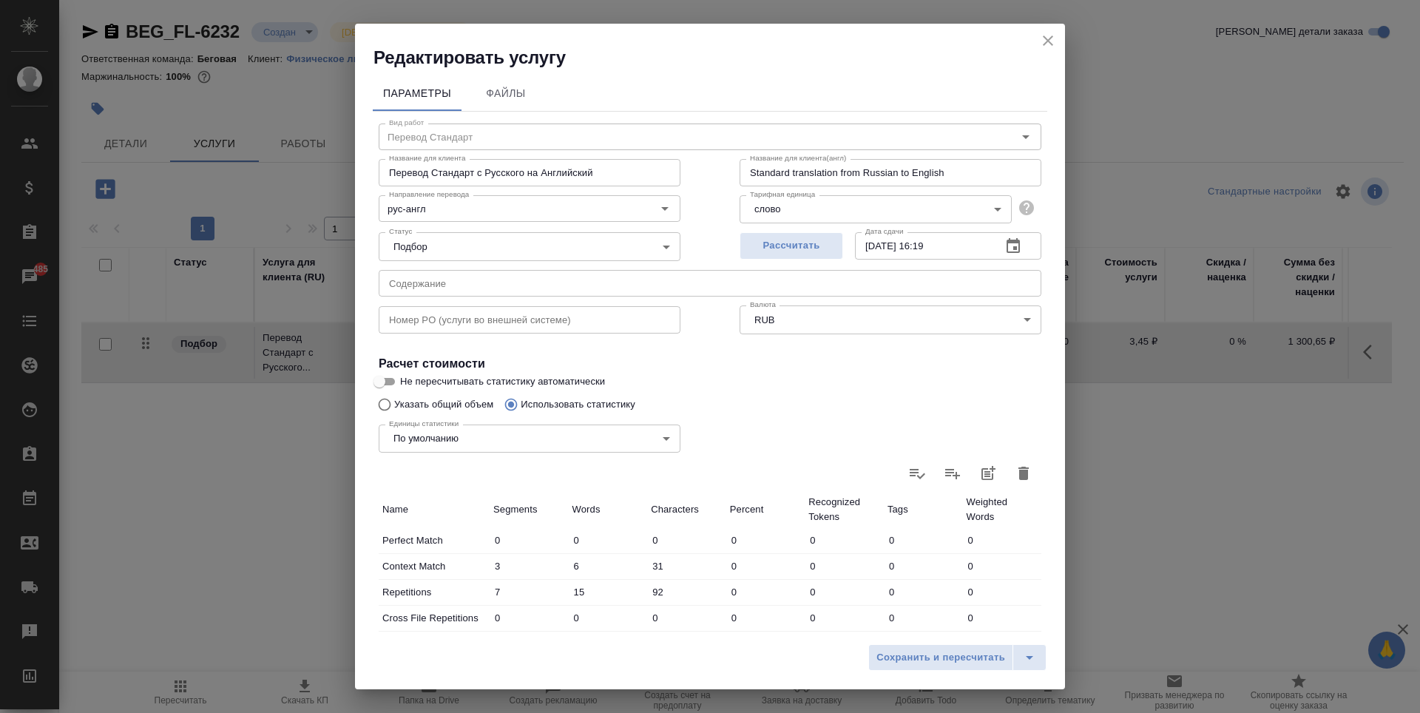
click at [1048, 36] on icon "close" at bounding box center [1048, 41] width 18 height 18
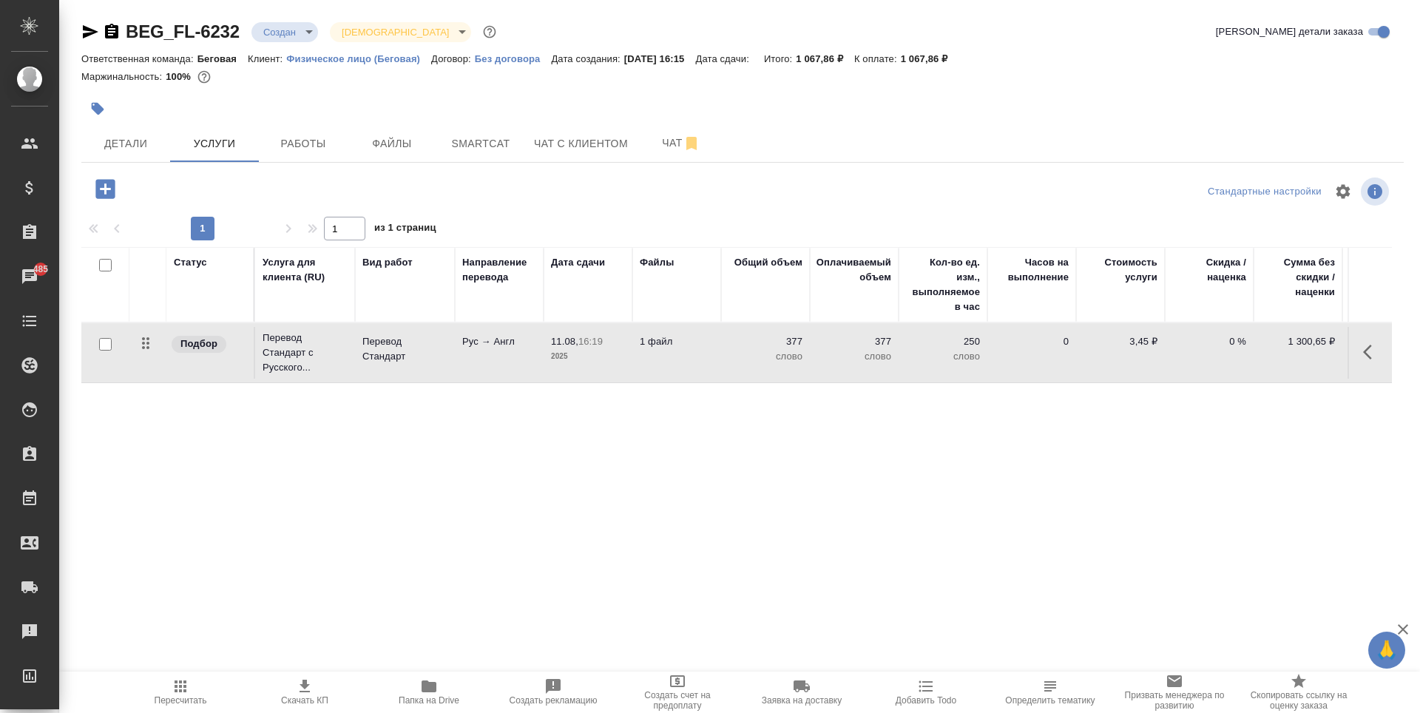
click at [1317, 342] on p "1 300,65 ₽" at bounding box center [1298, 341] width 74 height 15
click at [1222, 340] on p "0 %" at bounding box center [1209, 341] width 74 height 15
click at [1241, 349] on input "-1" at bounding box center [1219, 345] width 54 height 21
click at [1241, 349] on input "-2" at bounding box center [1219, 345] width 54 height 21
click at [1241, 349] on input "-3" at bounding box center [1219, 345] width 54 height 21
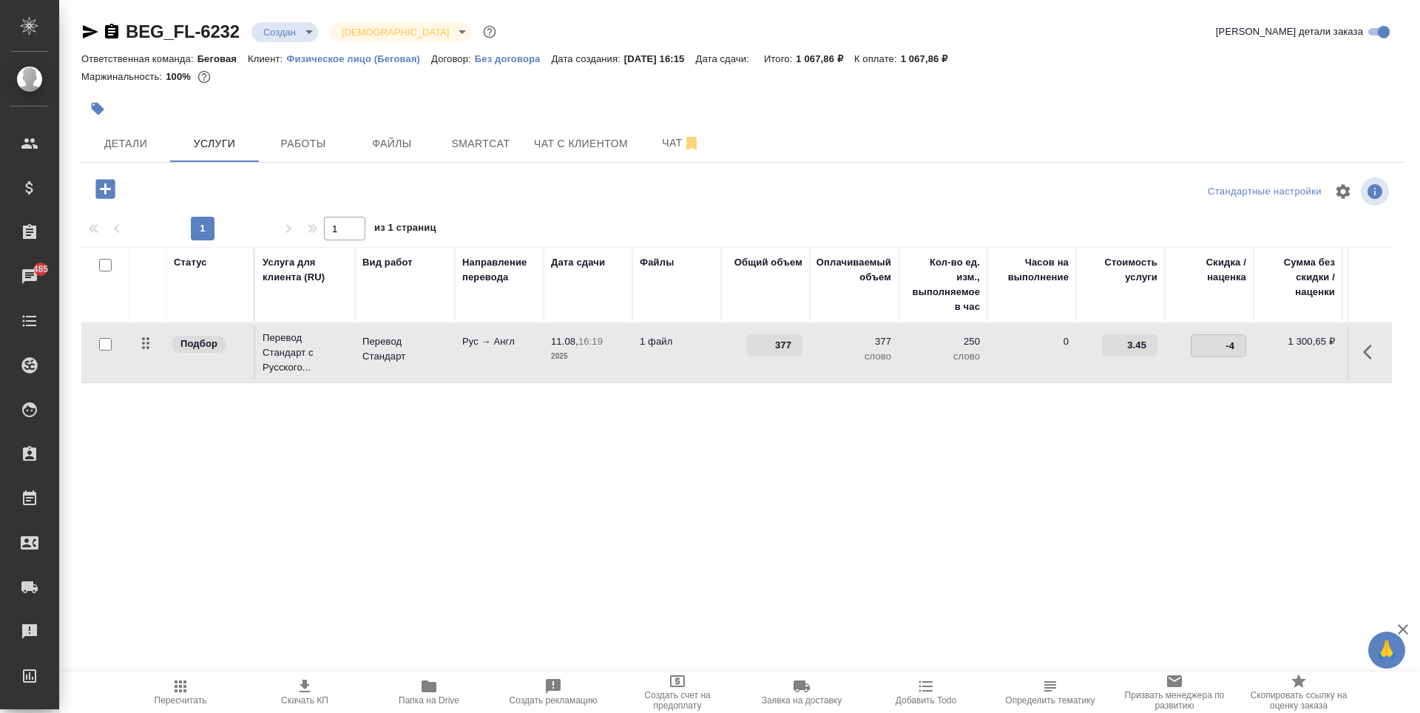
click at [1241, 349] on input "-4" at bounding box center [1219, 345] width 54 height 21
click at [1241, 349] on input "-5" at bounding box center [1219, 345] width 54 height 21
click at [1241, 349] on input "-15" at bounding box center [1219, 345] width 54 height 21
click at [1241, 349] on input "-16" at bounding box center [1219, 345] width 54 height 21
click at [1241, 349] on input "-17" at bounding box center [1219, 345] width 54 height 21
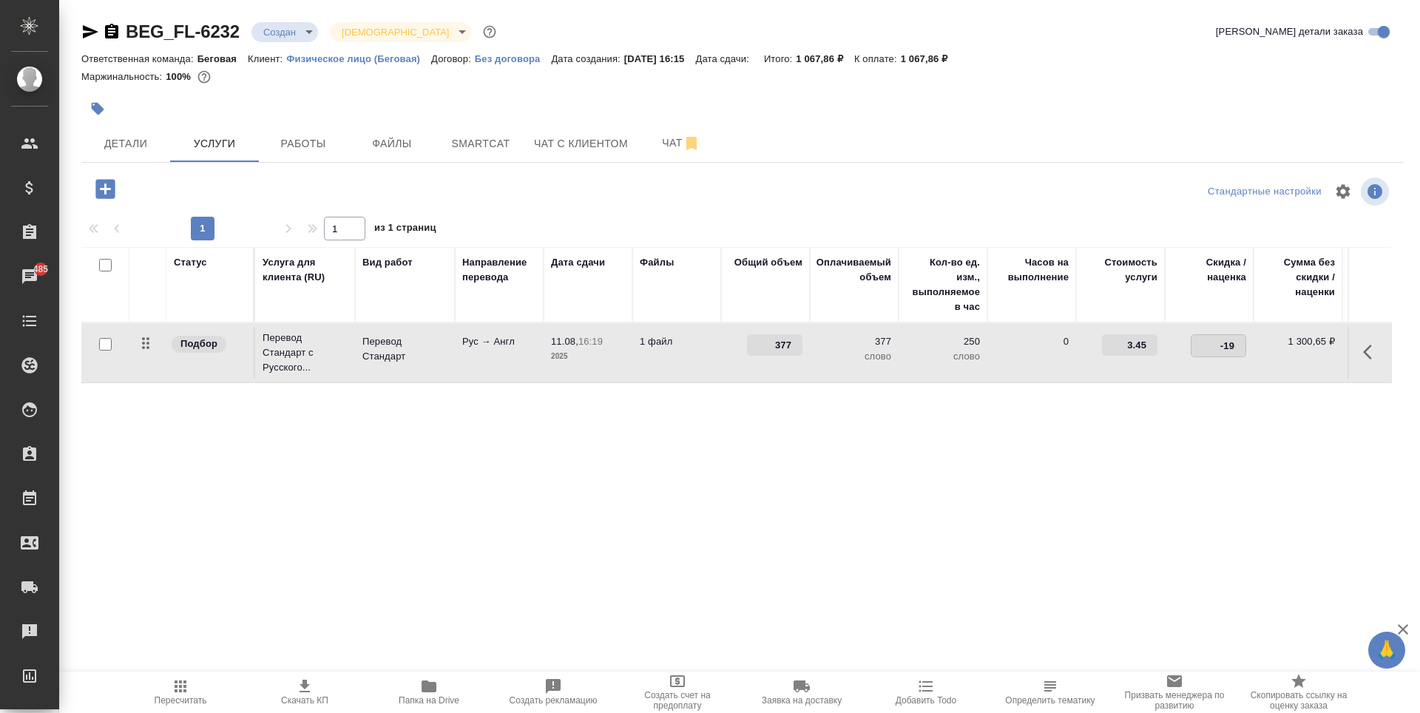
click at [1241, 349] on input "-19" at bounding box center [1219, 345] width 54 height 21
click at [1241, 349] on input "-20" at bounding box center [1219, 345] width 54 height 21
click at [1241, 349] on input "-21" at bounding box center [1219, 345] width 54 height 21
click at [1241, 349] on input "-22" at bounding box center [1219, 345] width 54 height 21
click at [1241, 349] on input "-23" at bounding box center [1219, 345] width 54 height 21
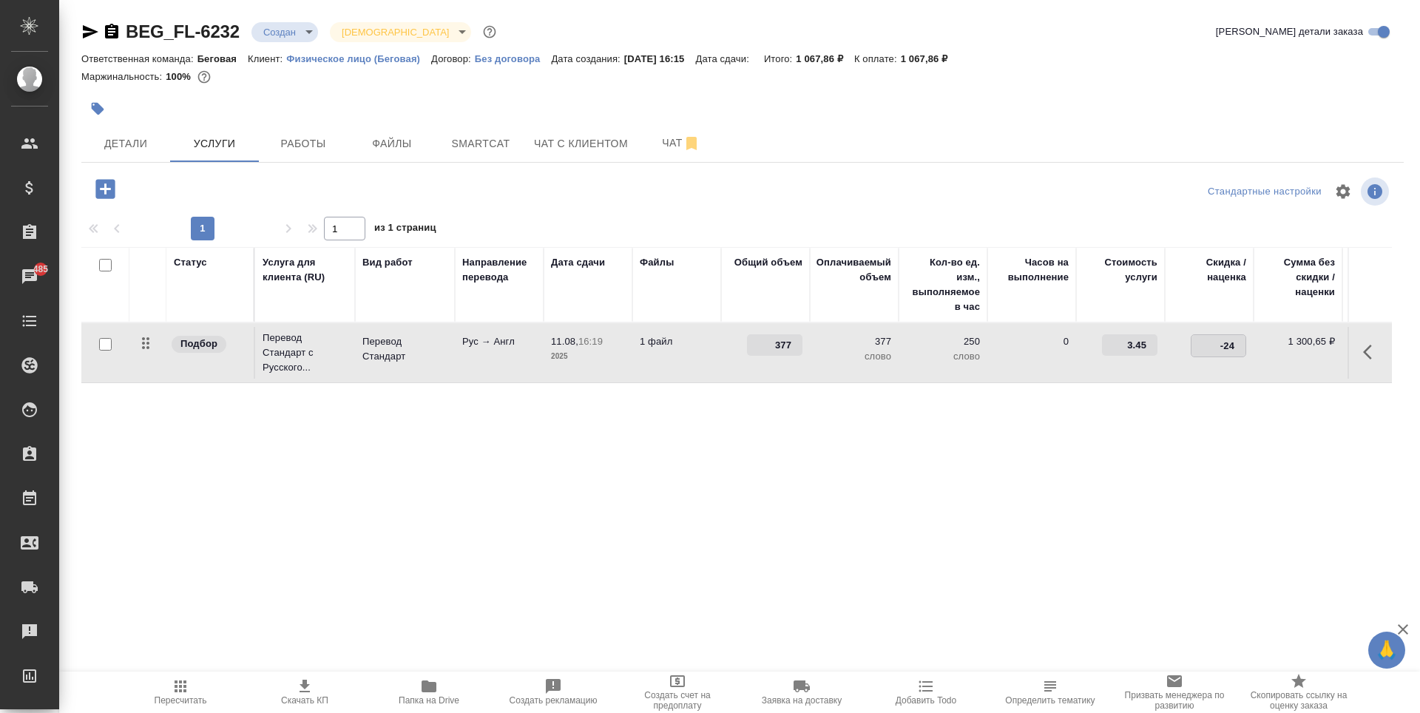
click at [1241, 349] on input "-24" at bounding box center [1219, 345] width 54 height 21
click at [1241, 349] on input "-25" at bounding box center [1219, 345] width 54 height 21
click at [1241, 349] on input "-26" at bounding box center [1219, 345] width 54 height 21
click at [1241, 349] on input "-27" at bounding box center [1219, 345] width 54 height 21
click at [1241, 349] on input "-28" at bounding box center [1219, 345] width 54 height 21
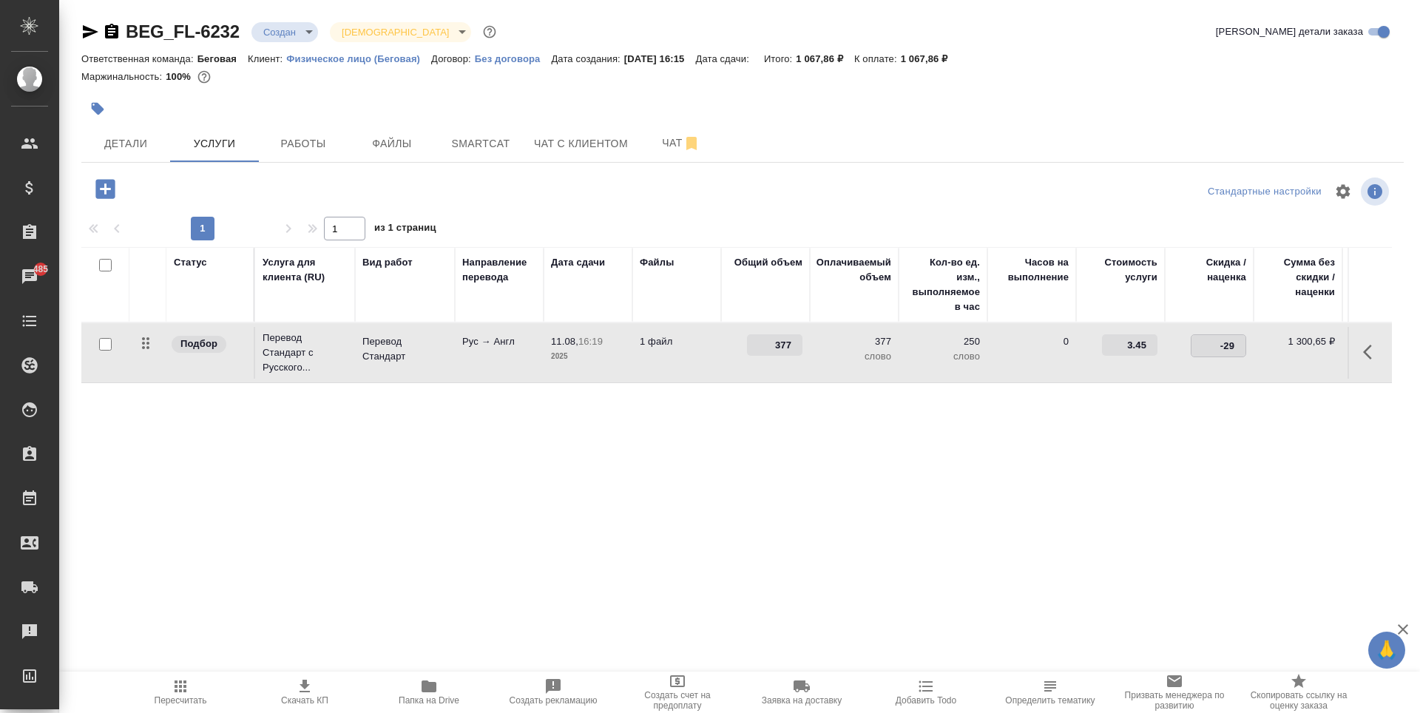
click at [1241, 349] on input "-29" at bounding box center [1219, 345] width 54 height 21
type input "-30"
click at [1241, 349] on input "-30" at bounding box center [1219, 345] width 54 height 21
click at [1241, 388] on div "Статус Услуга для клиента (RU) Вид работ Направление перевода Дата сдачи Файлы …" at bounding box center [736, 406] width 1311 height 318
click at [218, 186] on span "Сохранить и пересчитать" at bounding box center [210, 187] width 129 height 17
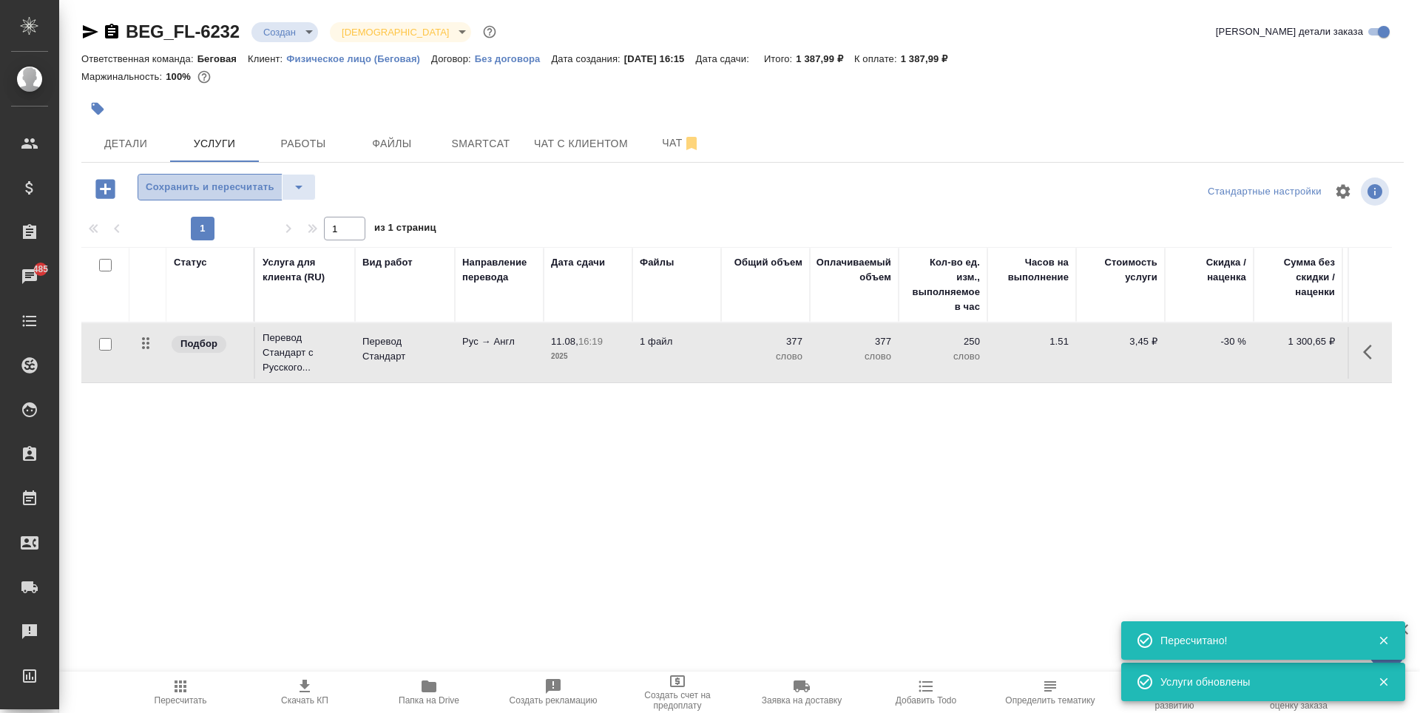
click at [262, 182] on span "Сохранить и пересчитать" at bounding box center [210, 187] width 129 height 17
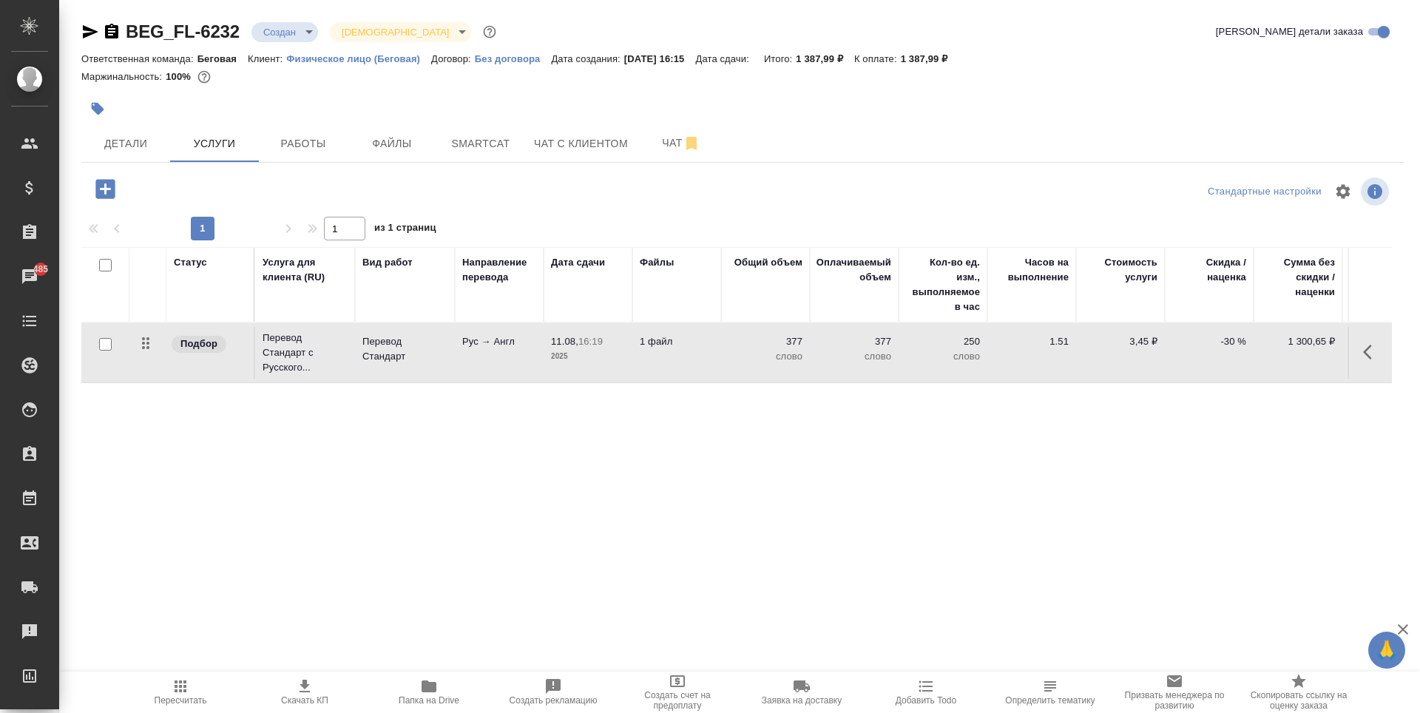
click at [1235, 340] on p "-30 %" at bounding box center [1209, 341] width 74 height 15
click at [1241, 340] on input "-19" at bounding box center [1219, 345] width 54 height 21
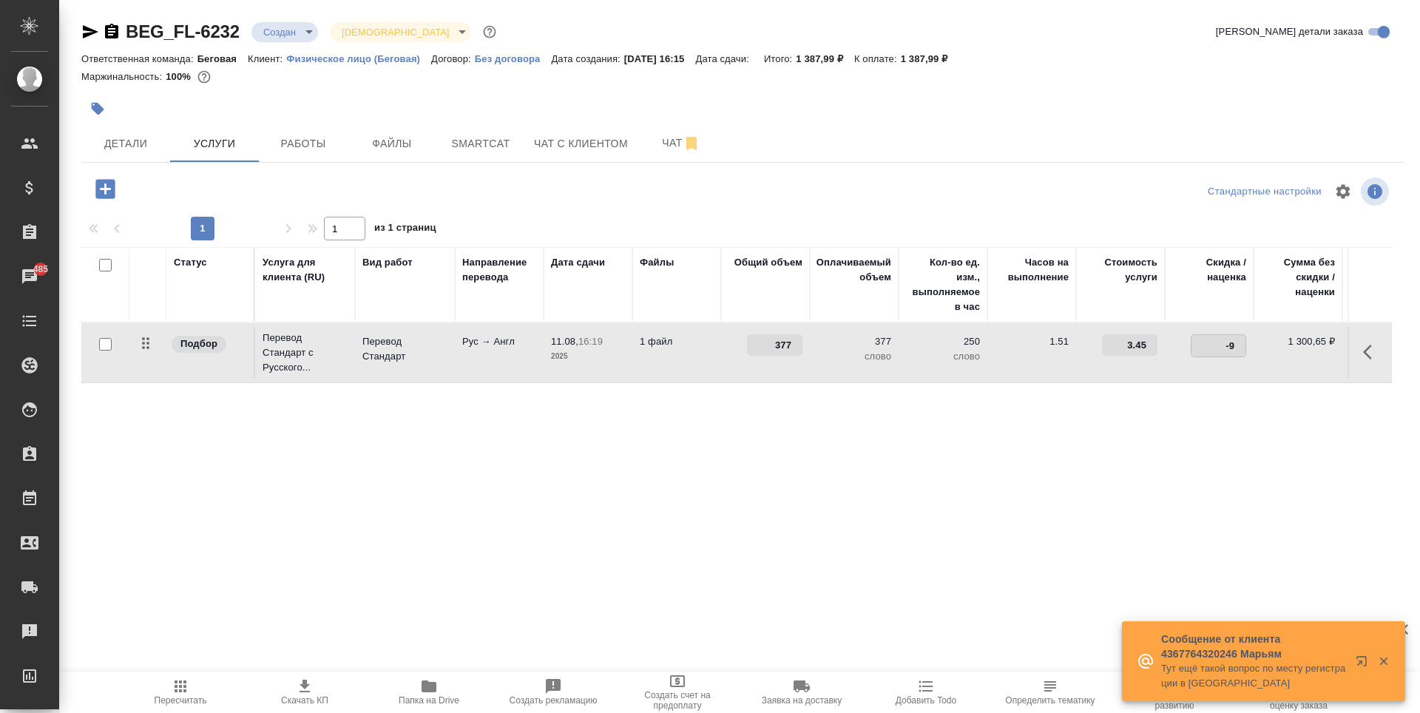
click at [1241, 340] on input "-9" at bounding box center [1219, 345] width 54 height 21
click at [1241, 340] on input "-8" at bounding box center [1219, 345] width 54 height 21
click at [1241, 340] on input "-7" at bounding box center [1219, 345] width 54 height 21
click at [1241, 340] on input "-6" at bounding box center [1219, 345] width 54 height 21
click at [1241, 340] on input "-5" at bounding box center [1219, 345] width 54 height 21
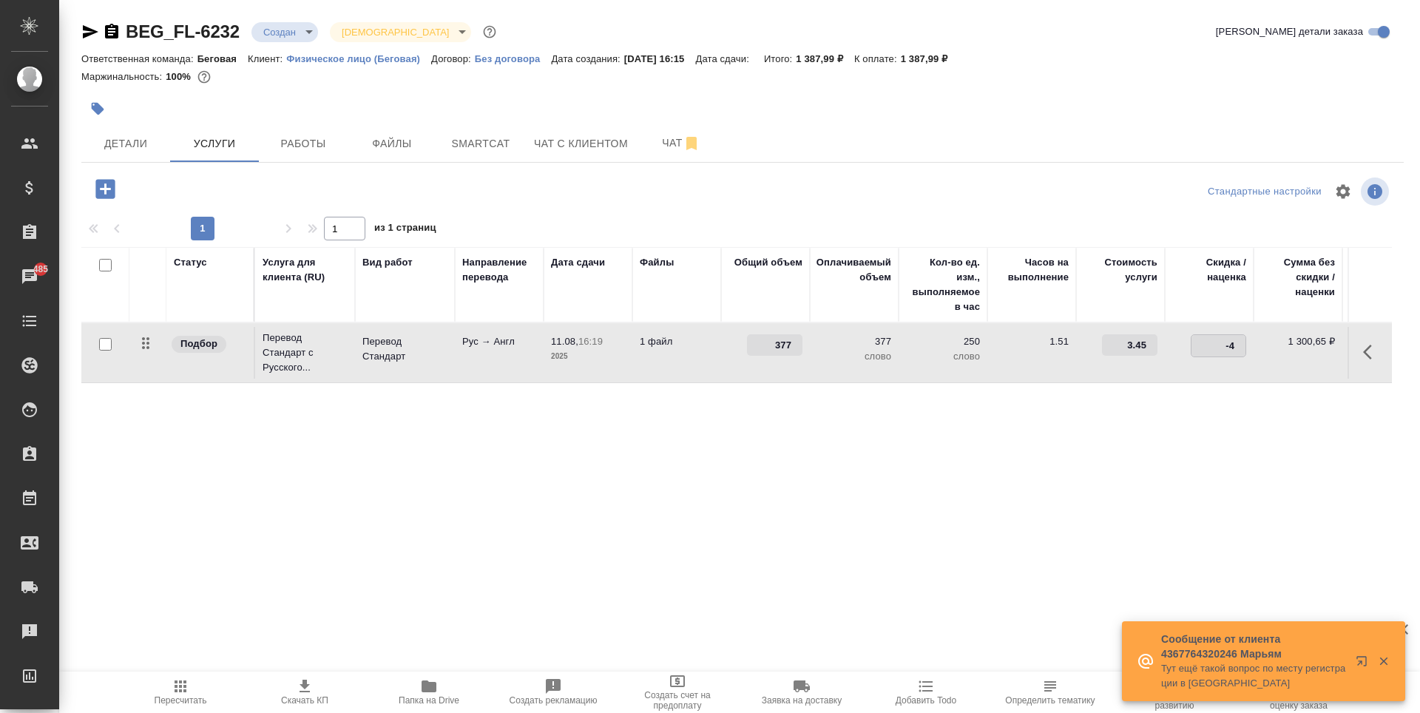
click at [1241, 340] on input "-4" at bounding box center [1219, 345] width 54 height 21
click at [1241, 340] on input "-3" at bounding box center [1219, 345] width 54 height 21
click at [1241, 340] on input "-2" at bounding box center [1219, 345] width 54 height 21
click at [1241, 340] on input "-1" at bounding box center [1219, 345] width 54 height 21
type input "0"
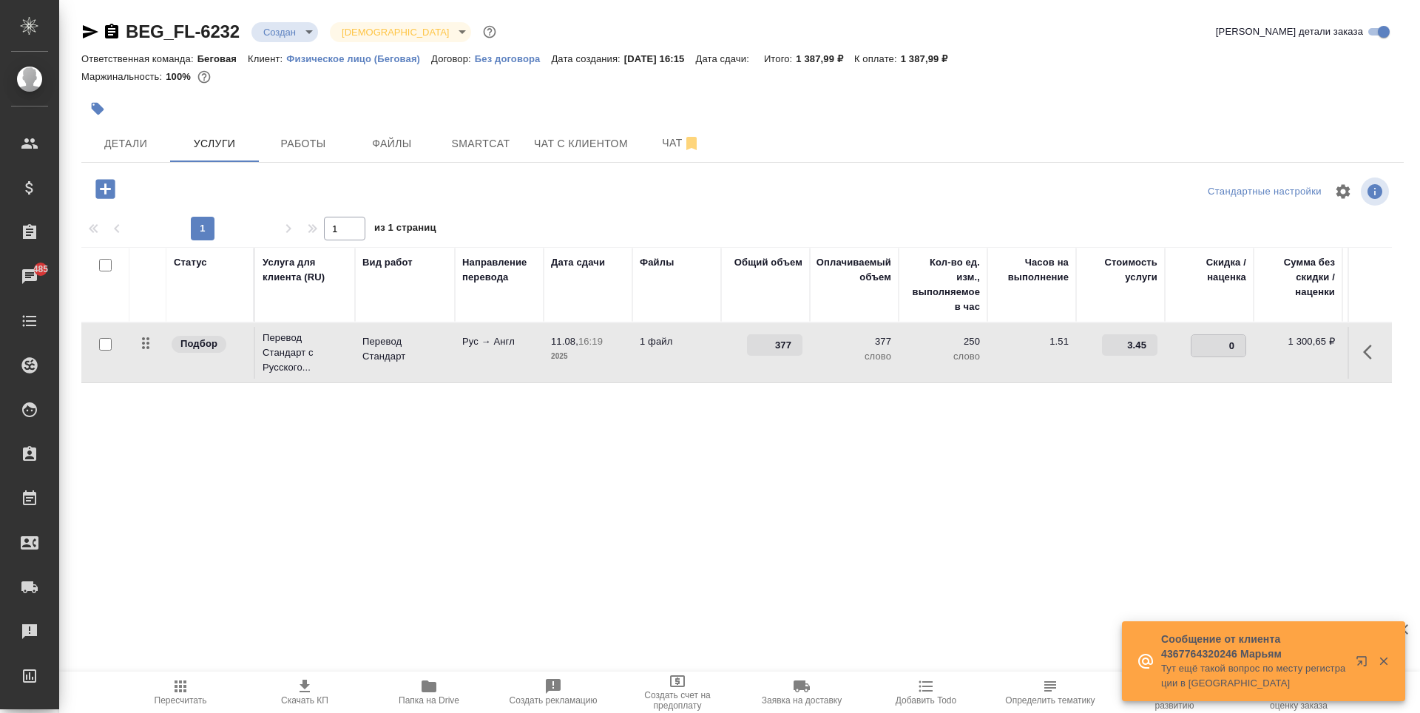
click at [1241, 340] on input "0" at bounding box center [1219, 345] width 54 height 21
click at [1240, 421] on div "Статус Услуга для клиента (RU) Вид работ Направление перевода Дата сдачи Файлы …" at bounding box center [736, 406] width 1311 height 318
click at [189, 184] on span "Сохранить и пересчитать" at bounding box center [210, 187] width 129 height 17
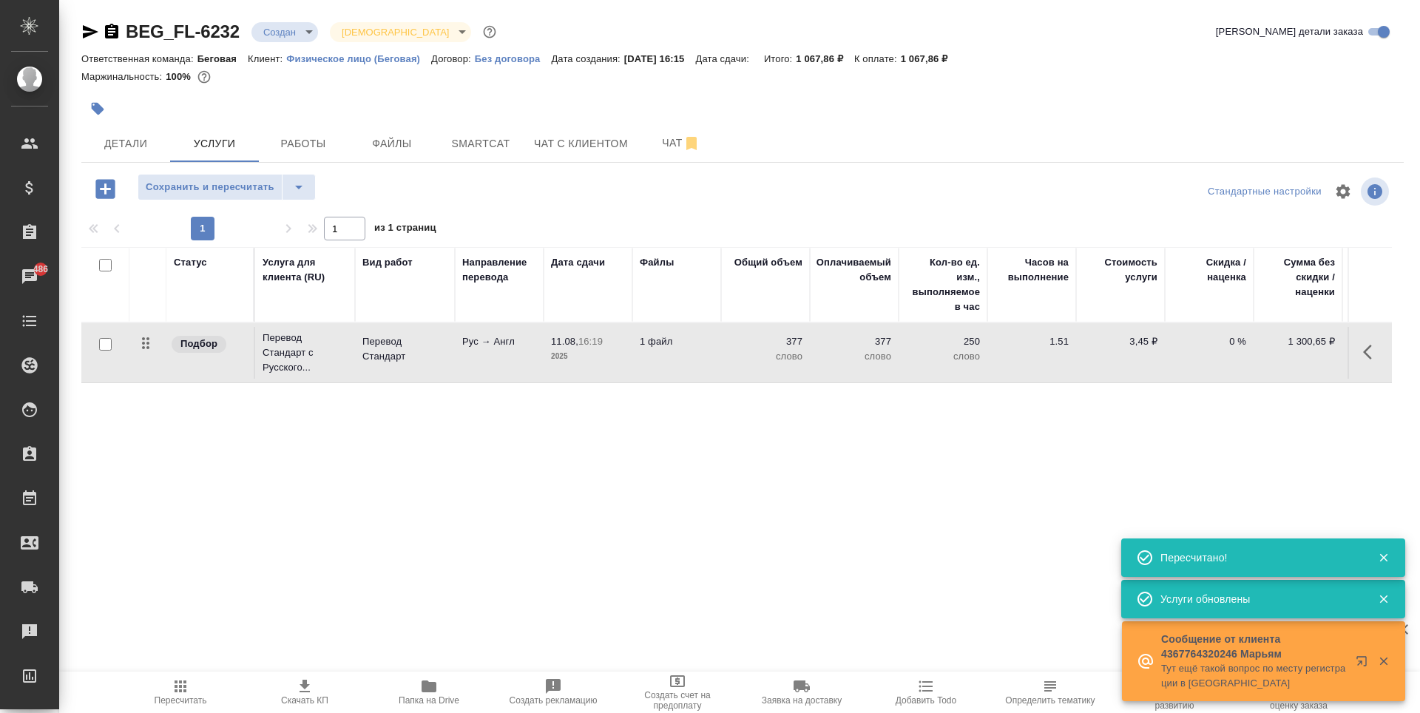
click at [189, 184] on span "Сохранить и пересчитать" at bounding box center [210, 187] width 129 height 17
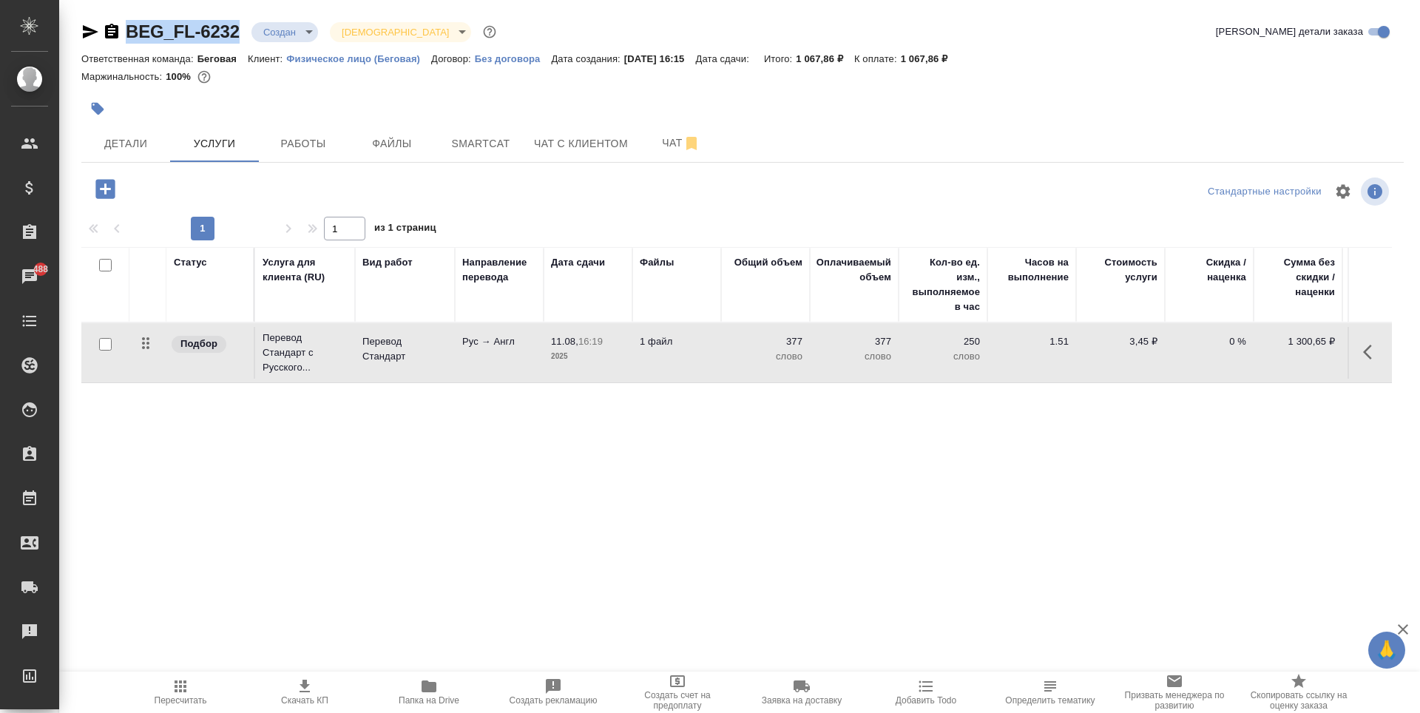
drag, startPoint x: 246, startPoint y: 36, endPoint x: 129, endPoint y: 41, distance: 117.0
click at [129, 41] on div "BEG_FL-6232 Создан new Святая троица holyTrinity" at bounding box center [290, 32] width 418 height 24
copy link "BEG_FL-6232"
click at [84, 32] on icon "button" at bounding box center [90, 32] width 18 height 18
copy link "BEG_FL-6232"
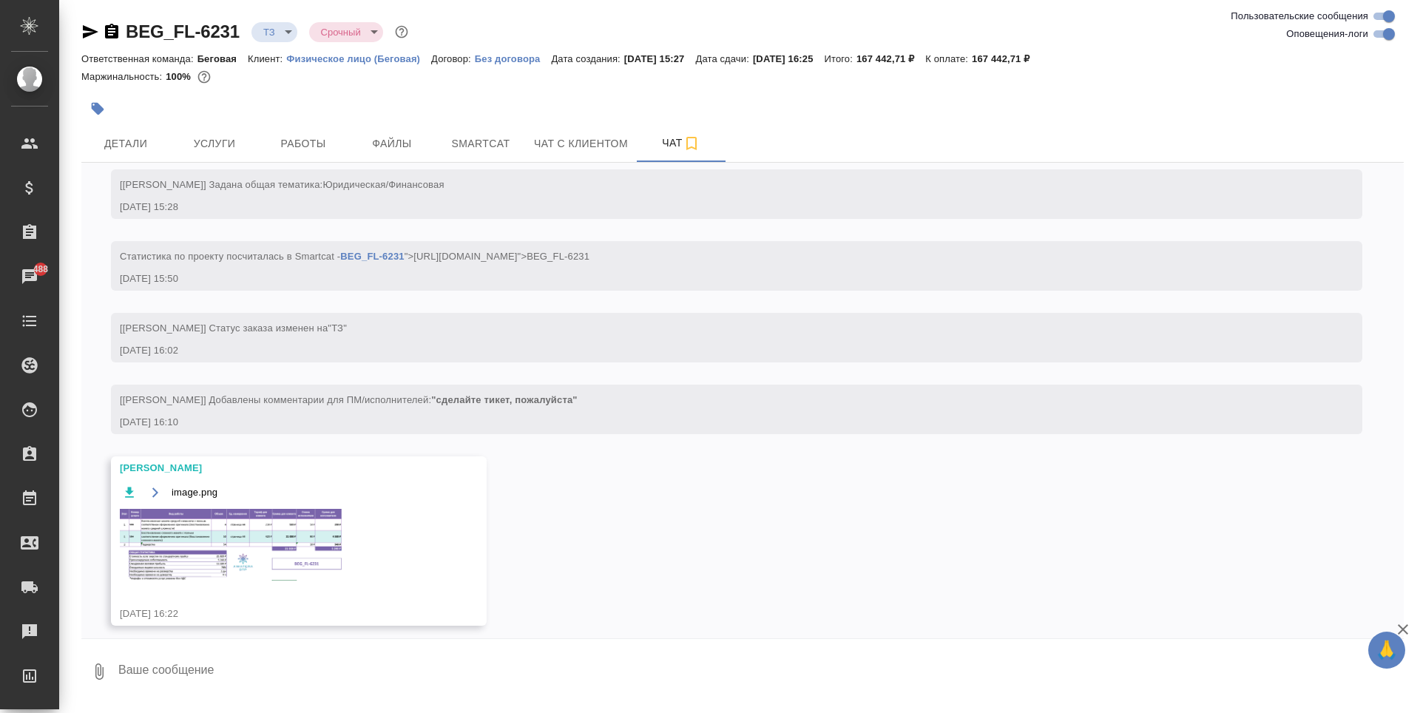
scroll to position [67, 0]
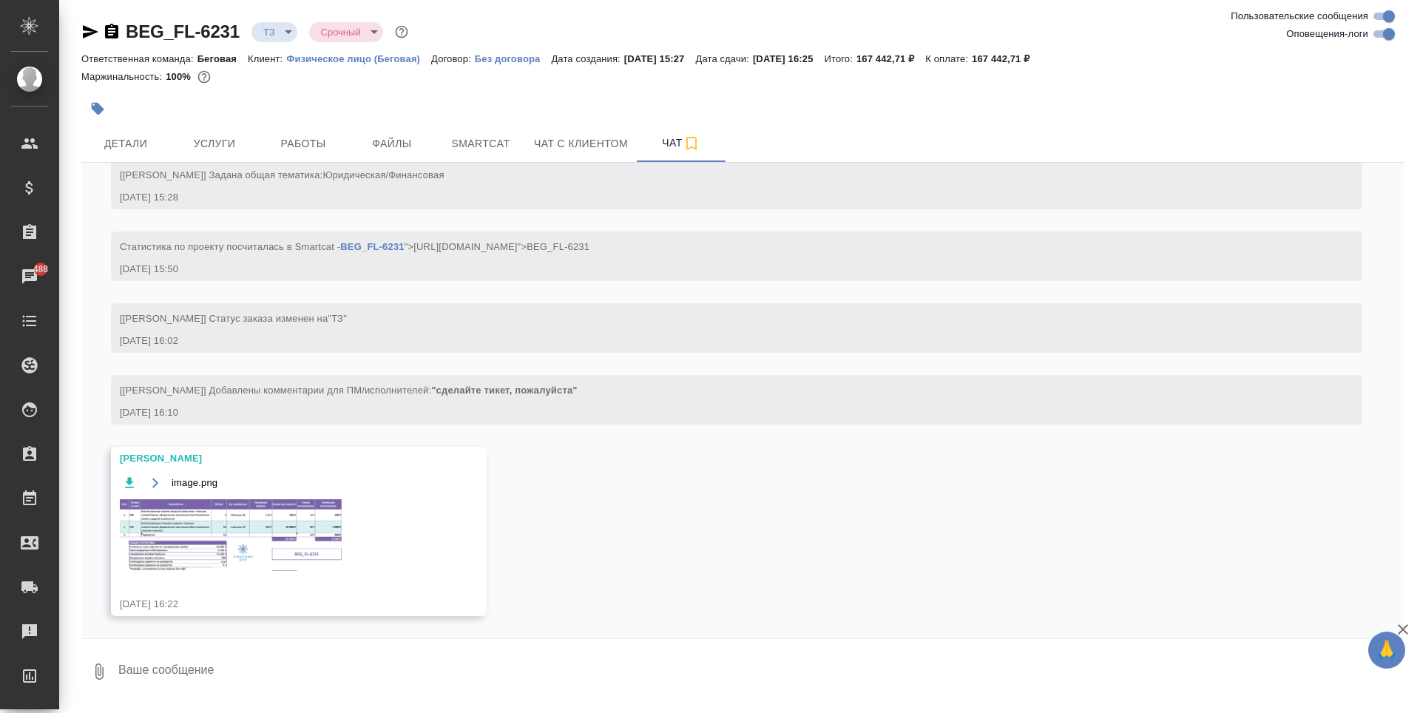
click at [253, 522] on img at bounding box center [231, 535] width 222 height 72
click at [241, 135] on span "Услуги" at bounding box center [214, 144] width 71 height 18
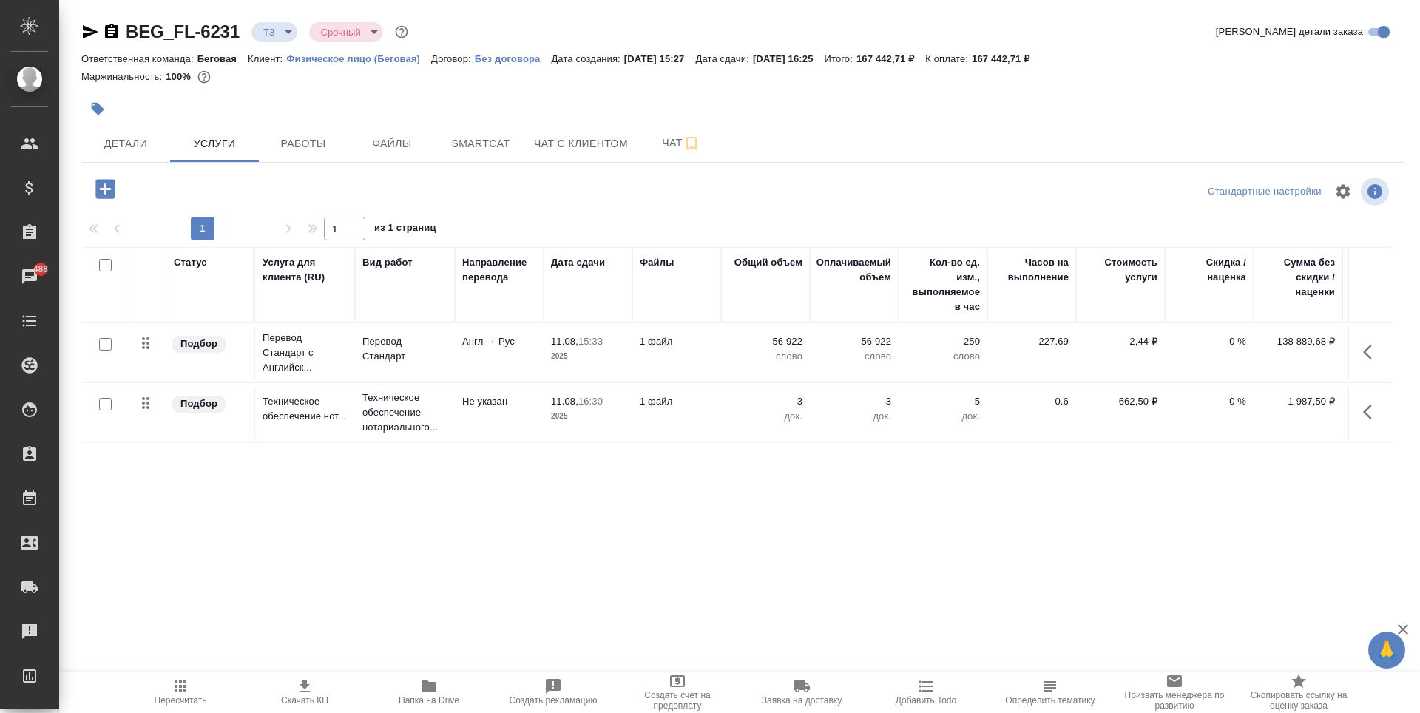
click at [109, 187] on icon "button" at bounding box center [104, 188] width 19 height 19
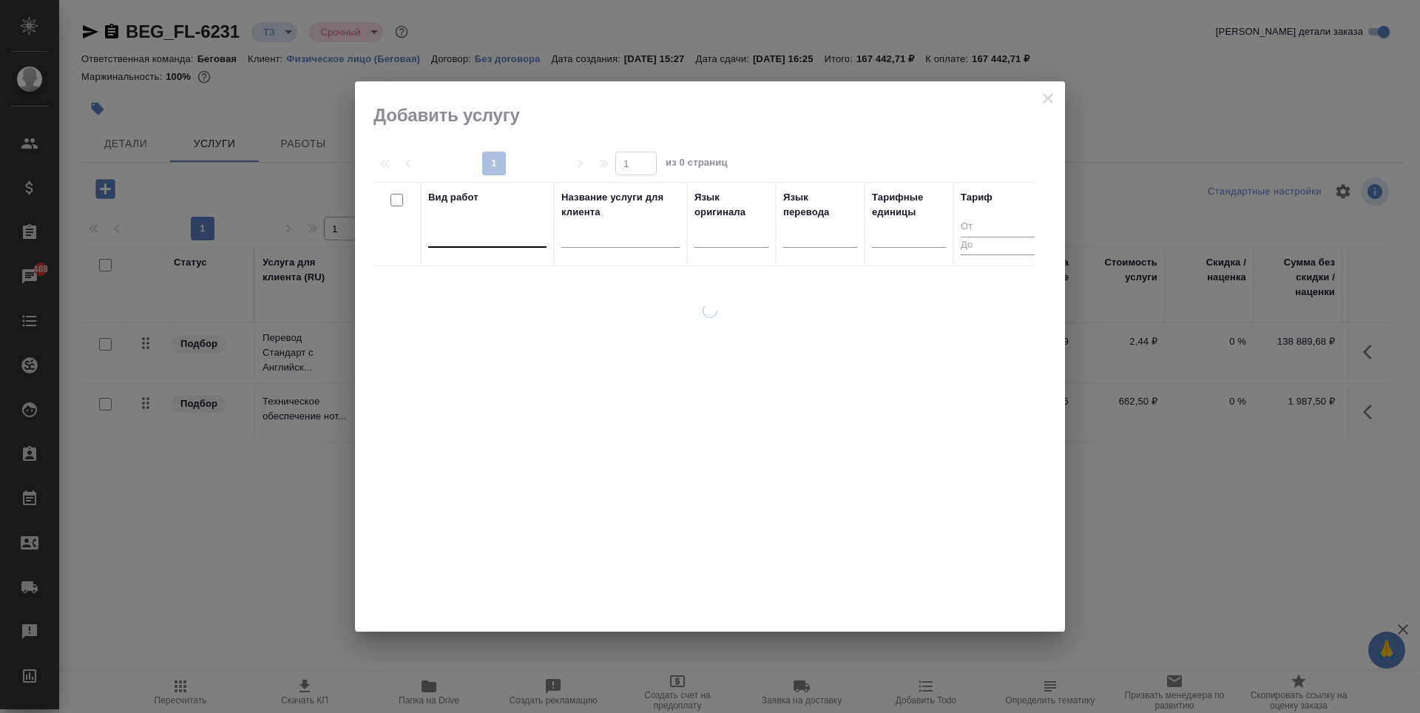
click at [513, 234] on div at bounding box center [487, 232] width 118 height 21
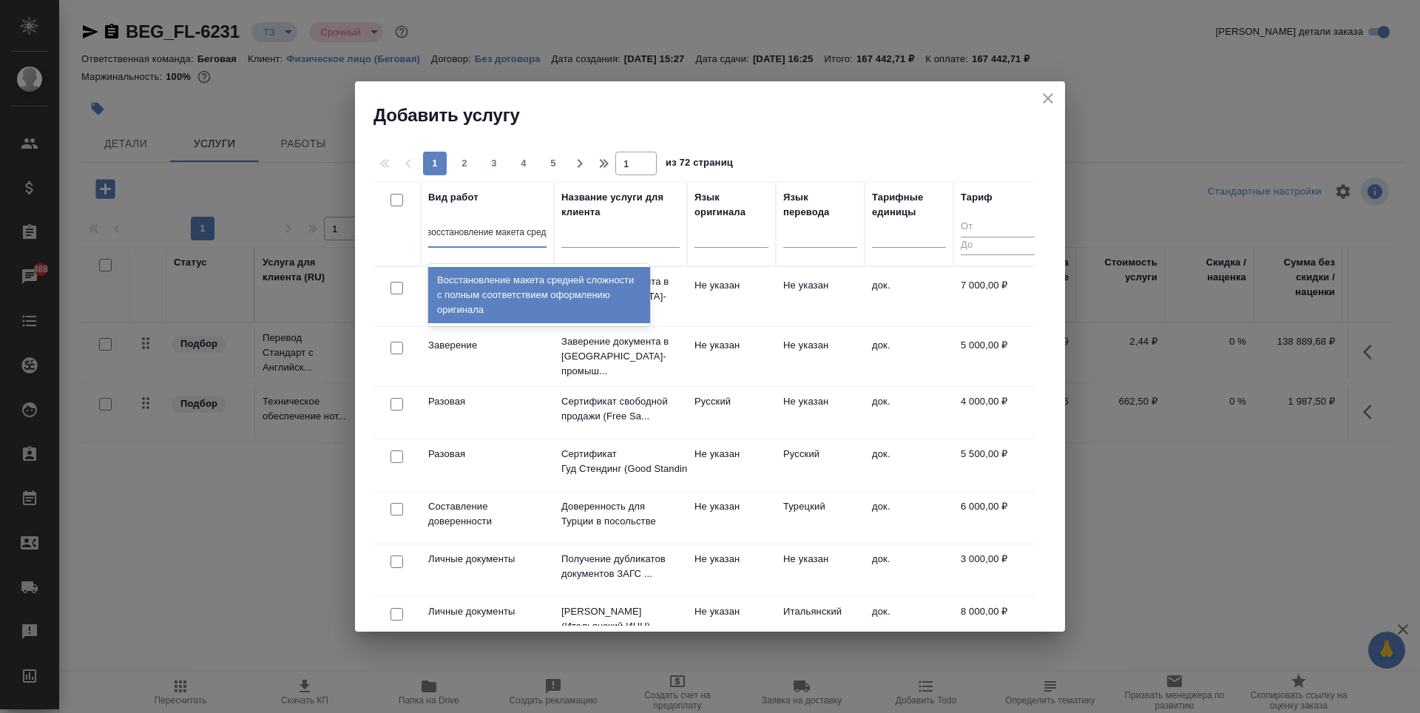
type input "восстановление макета средне"
click at [536, 286] on div "Восстановление макета средней сложности с полным соответствием оформлению ориги…" at bounding box center [539, 295] width 222 height 56
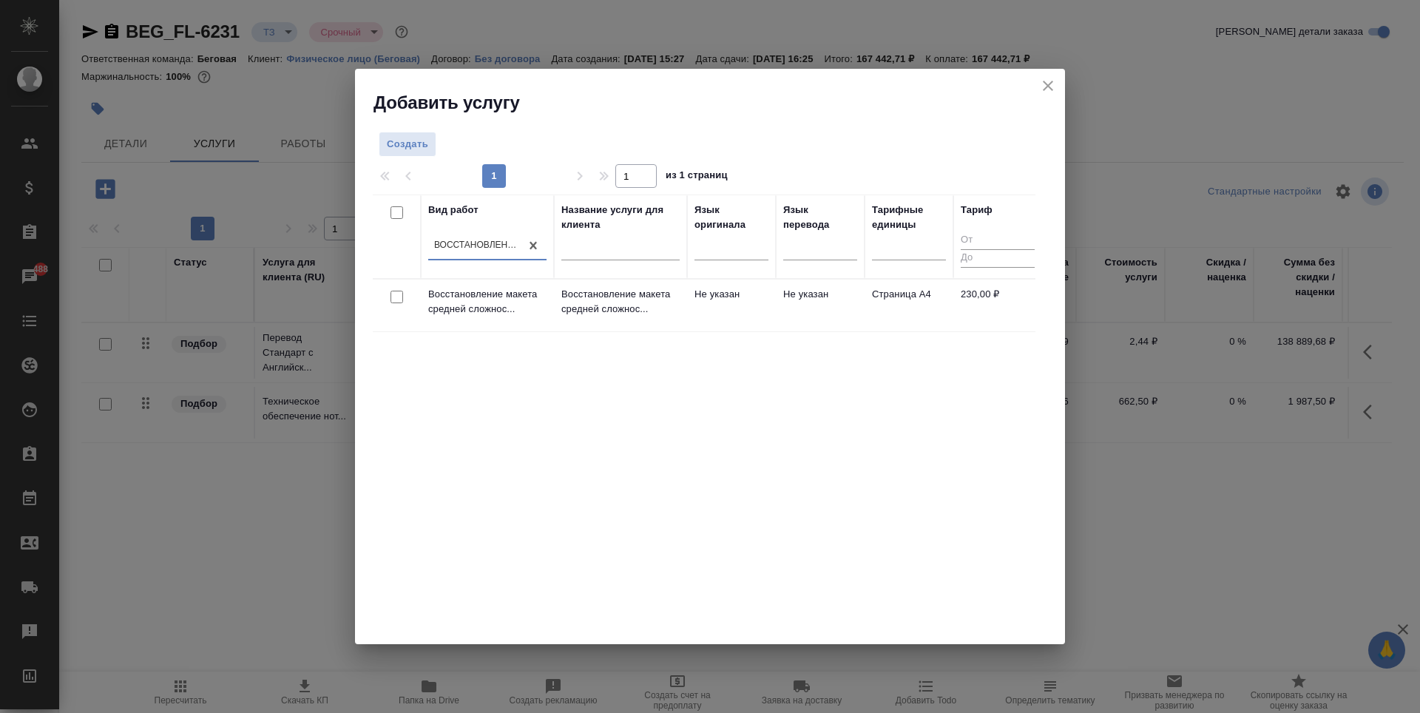
click at [845, 320] on td "Не указан" at bounding box center [820, 306] width 89 height 52
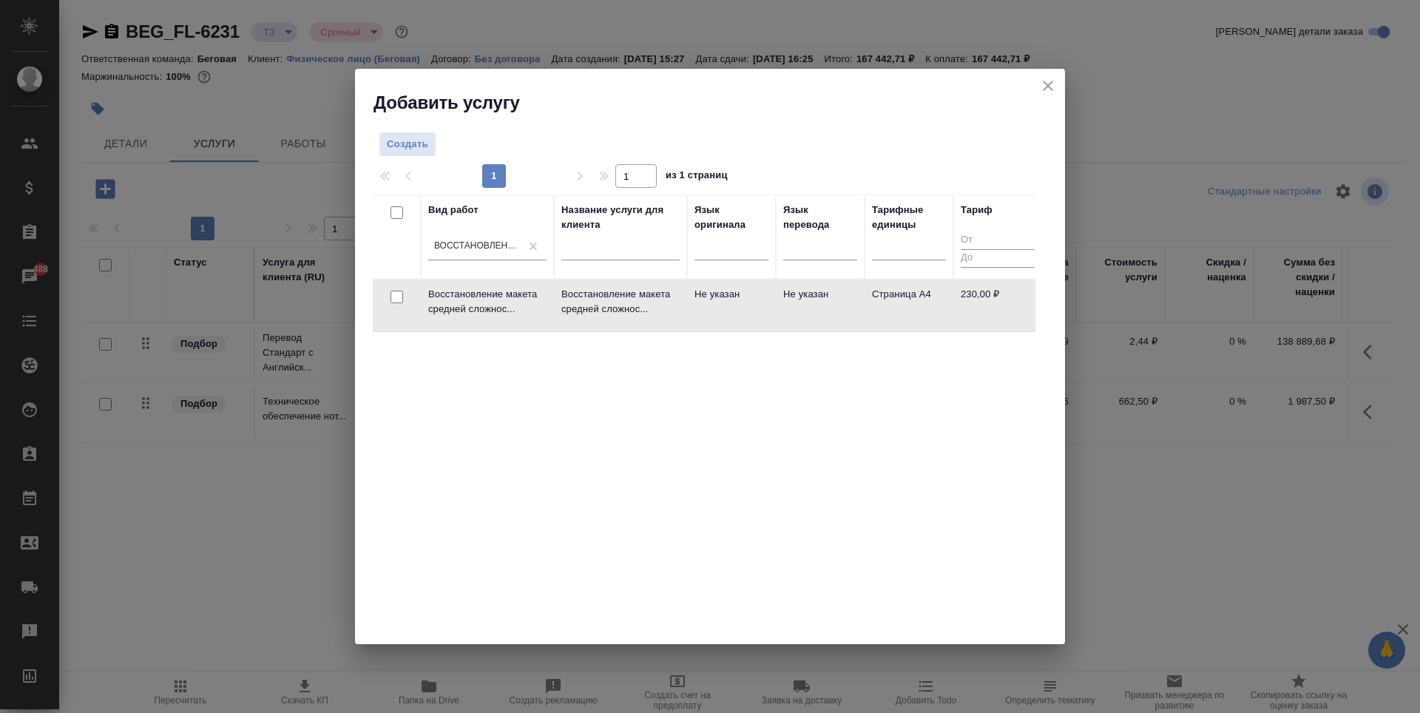
click at [845, 320] on td "Не указан" at bounding box center [820, 306] width 89 height 52
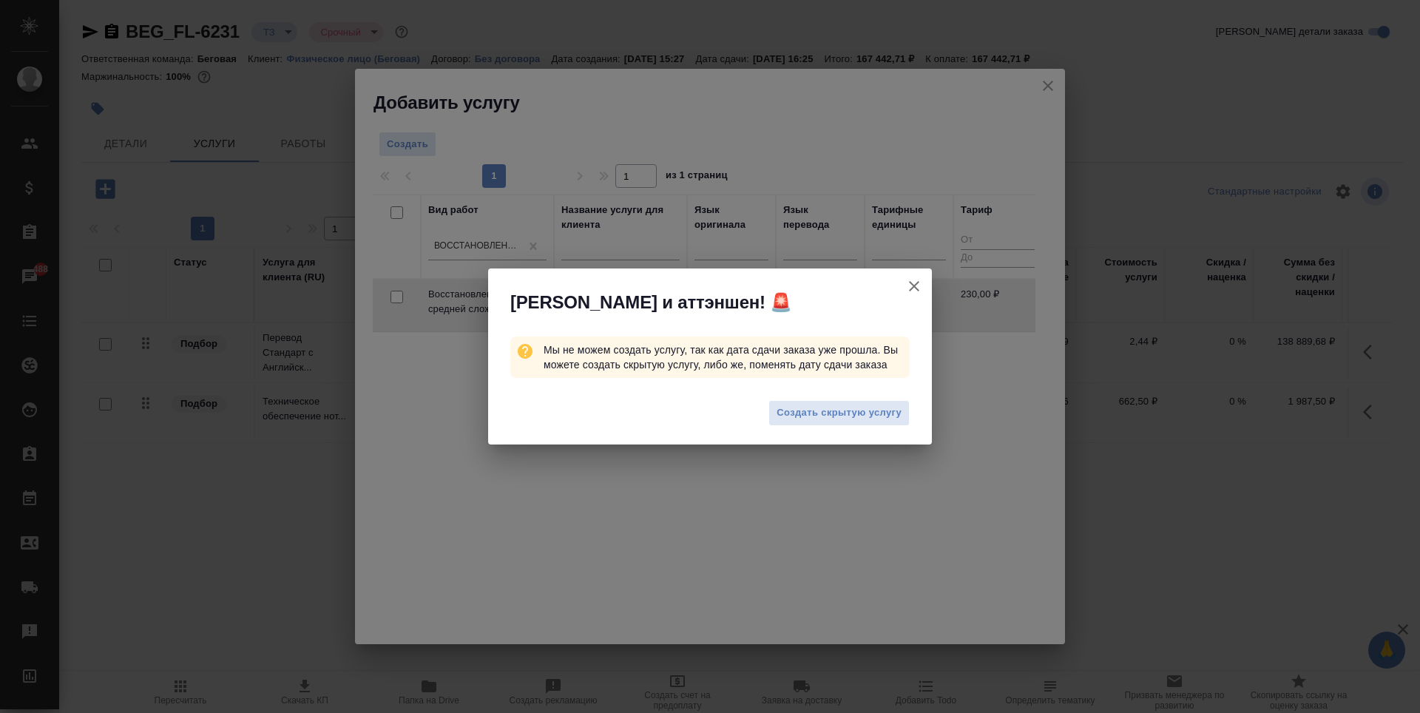
click at [909, 280] on icon "button" at bounding box center [914, 286] width 18 height 18
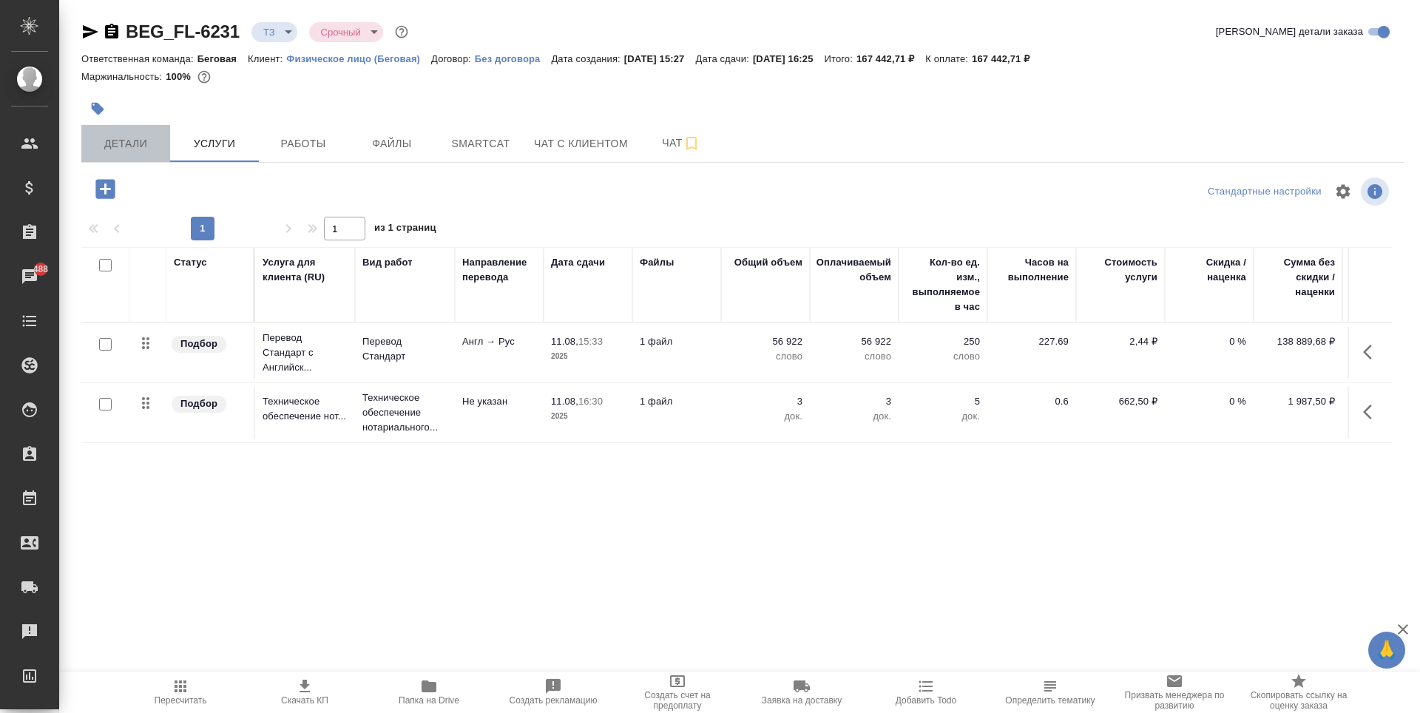
click at [163, 141] on button "Детали" at bounding box center [125, 143] width 89 height 37
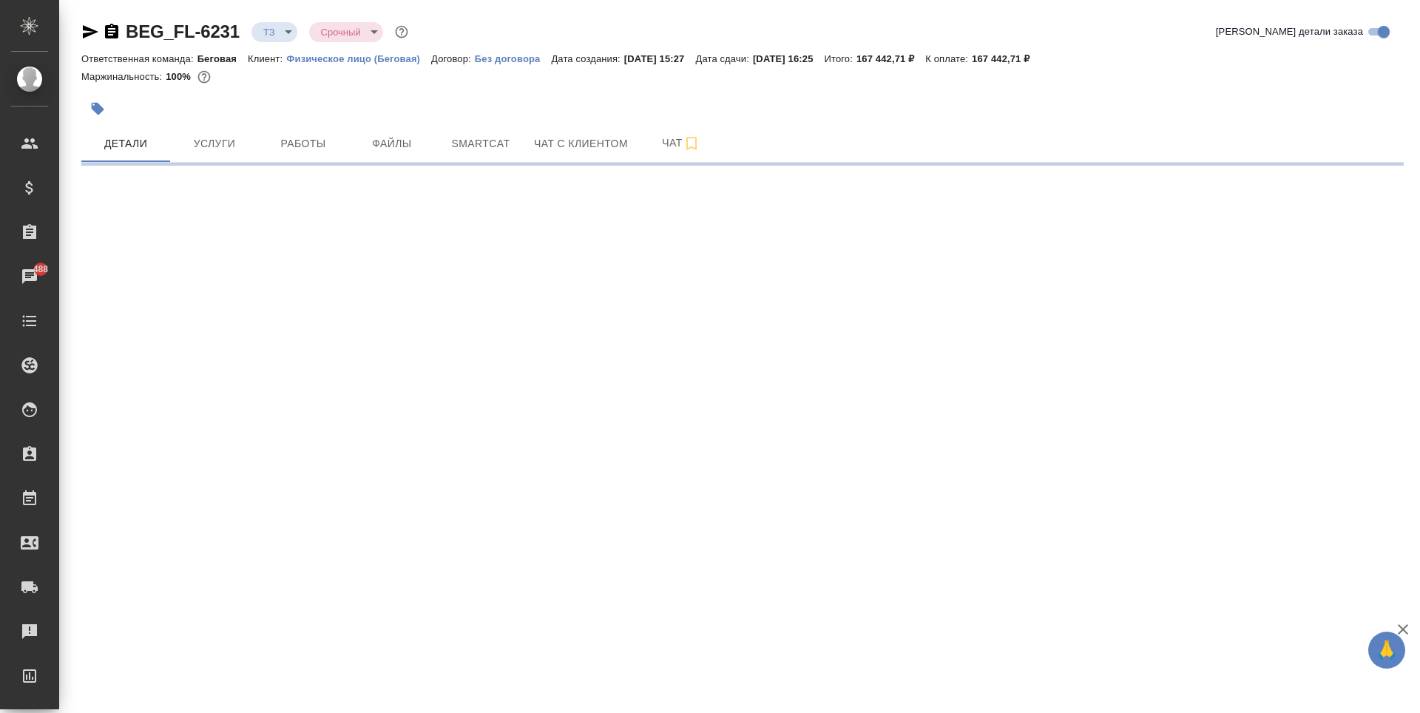
select select "RU"
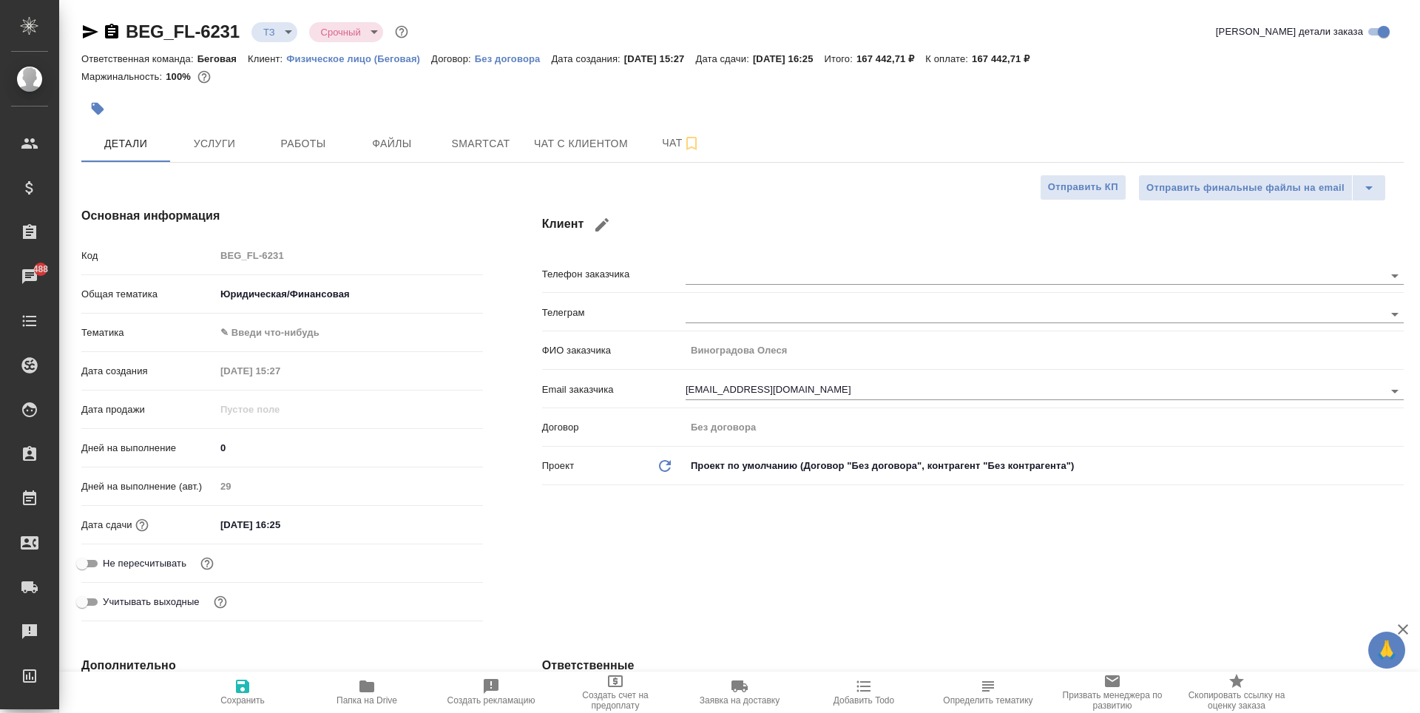
type textarea "x"
click at [317, 530] on input "11.08.2025 16:25" at bounding box center [279, 524] width 129 height 21
click at [443, 531] on icon "button" at bounding box center [440, 524] width 18 height 18
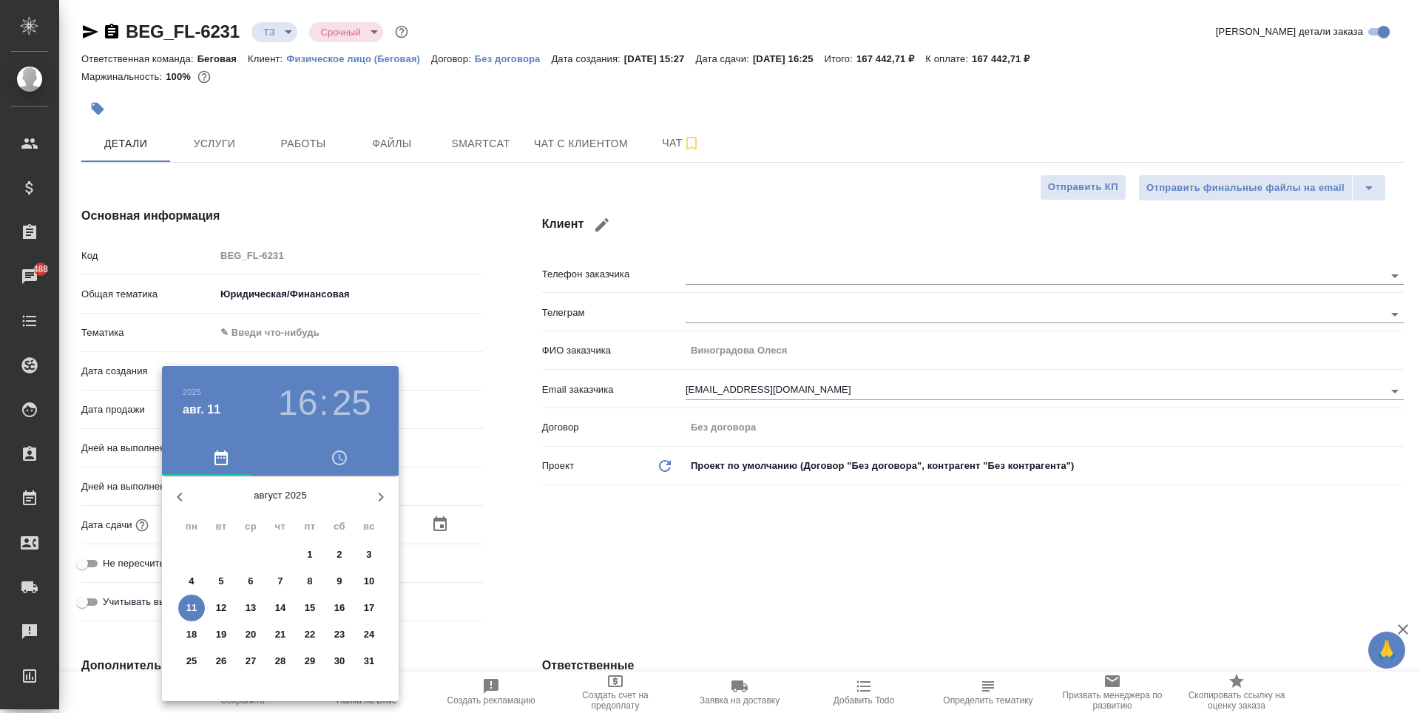
click at [223, 607] on p "12" at bounding box center [221, 608] width 11 height 15
type input "12.08.2025 16:25"
type textarea "x"
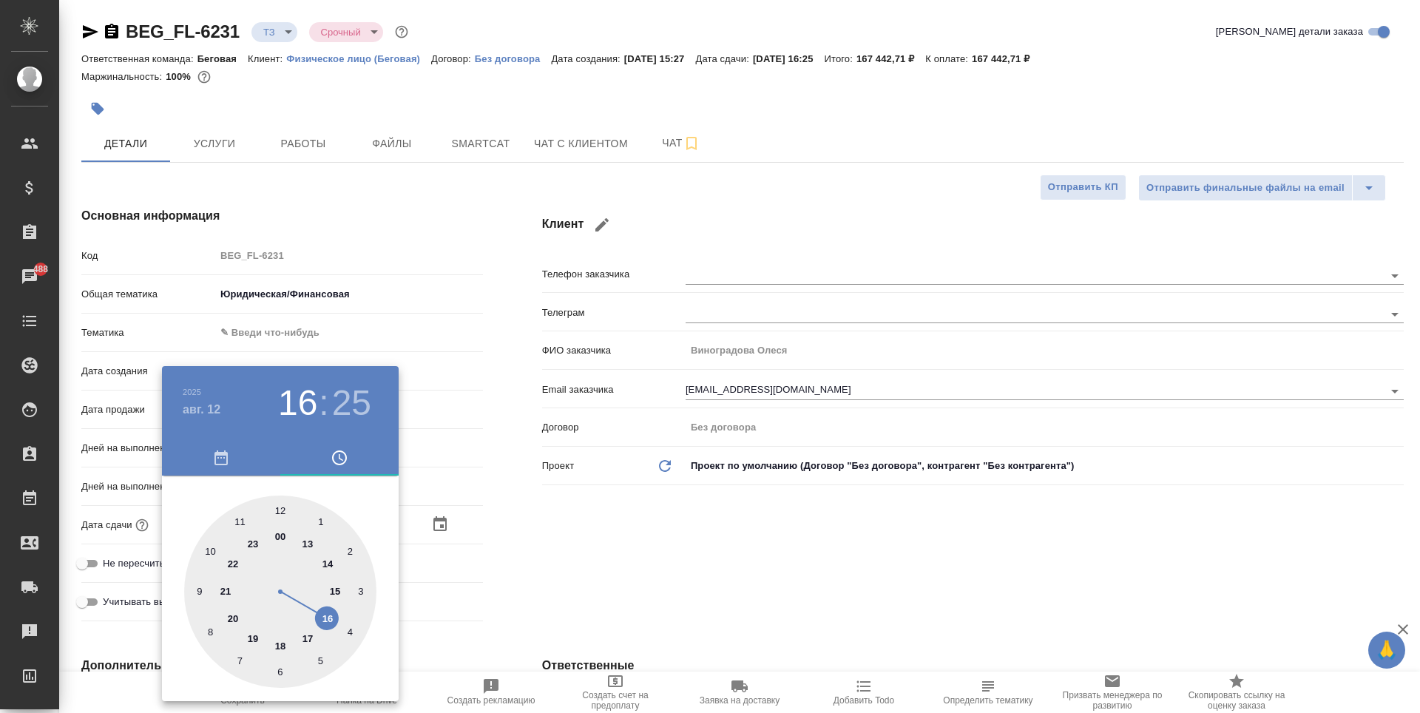
click at [339, 589] on div at bounding box center [280, 592] width 192 height 192
type input "12.08.2025 15:25"
type textarea "x"
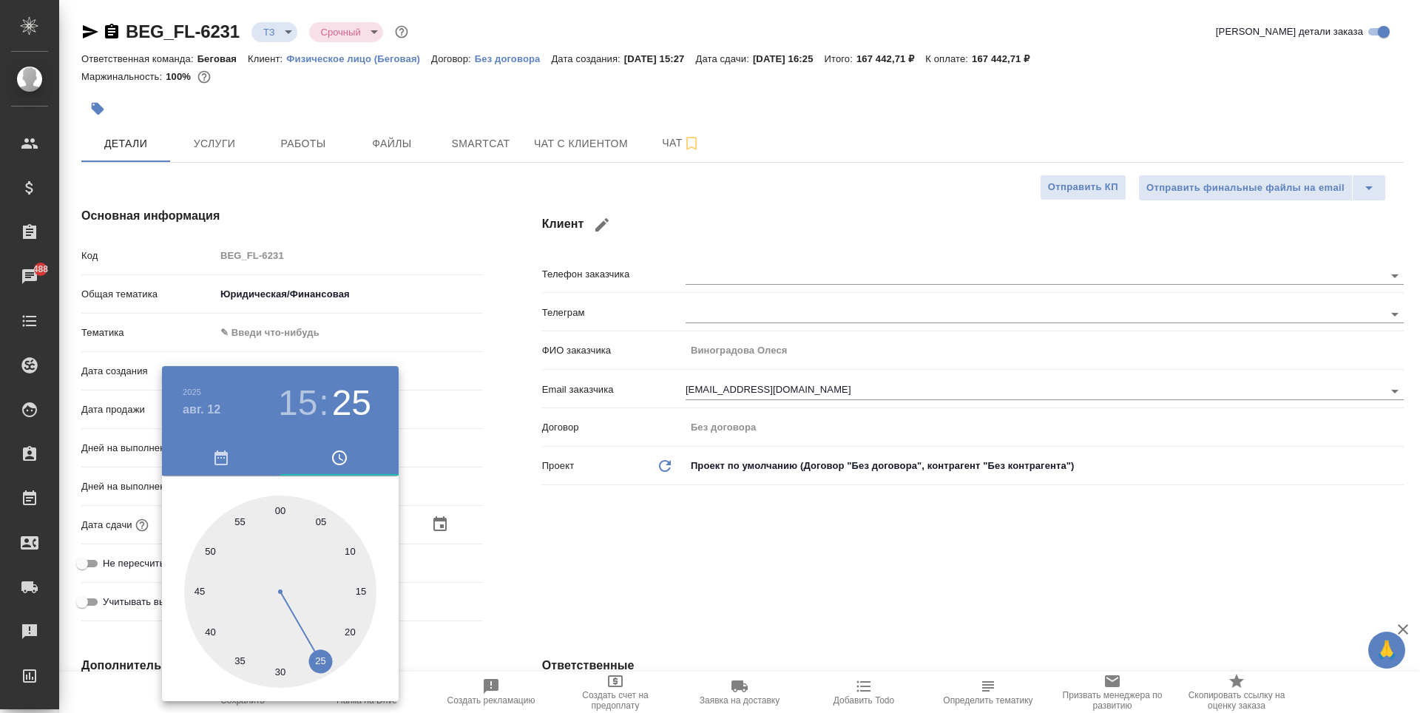
click at [576, 560] on div at bounding box center [710, 356] width 1420 height 713
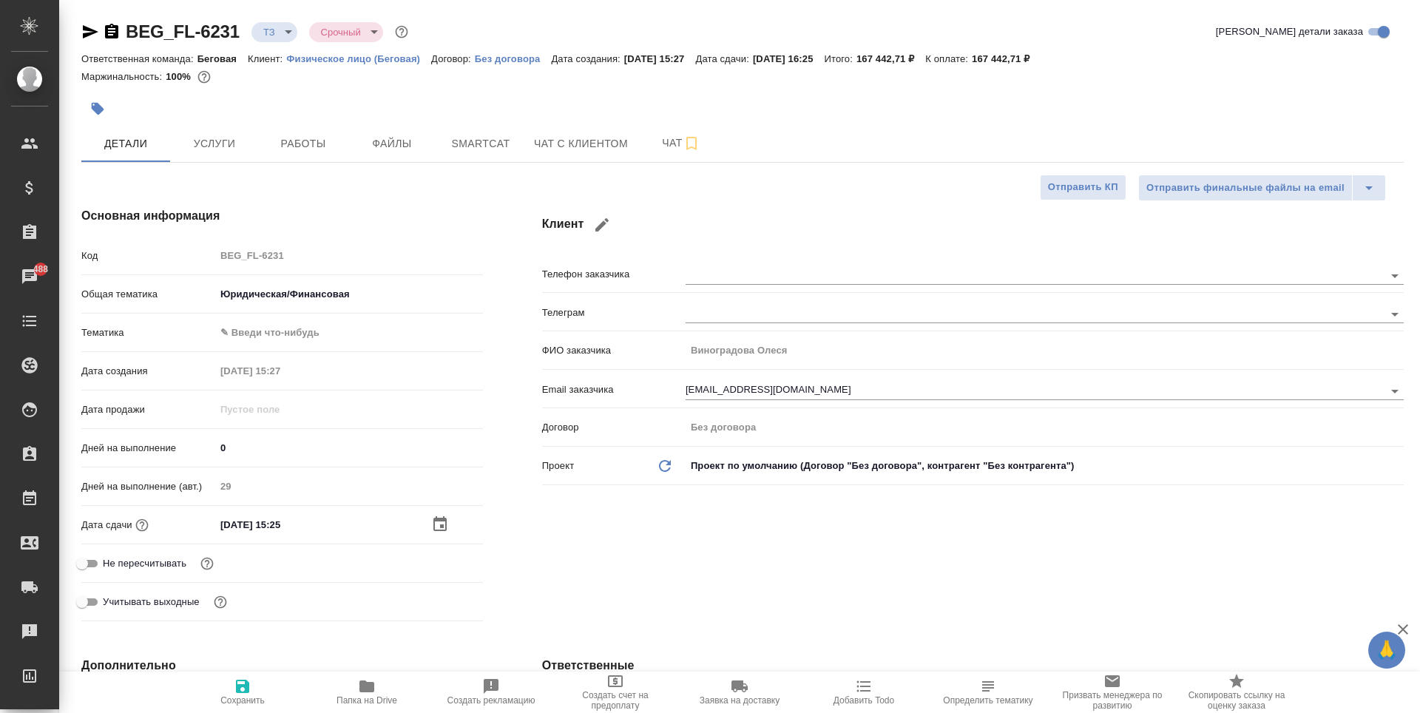
click at [251, 695] on span "Сохранить" at bounding box center [242, 700] width 44 height 10
type textarea "x"
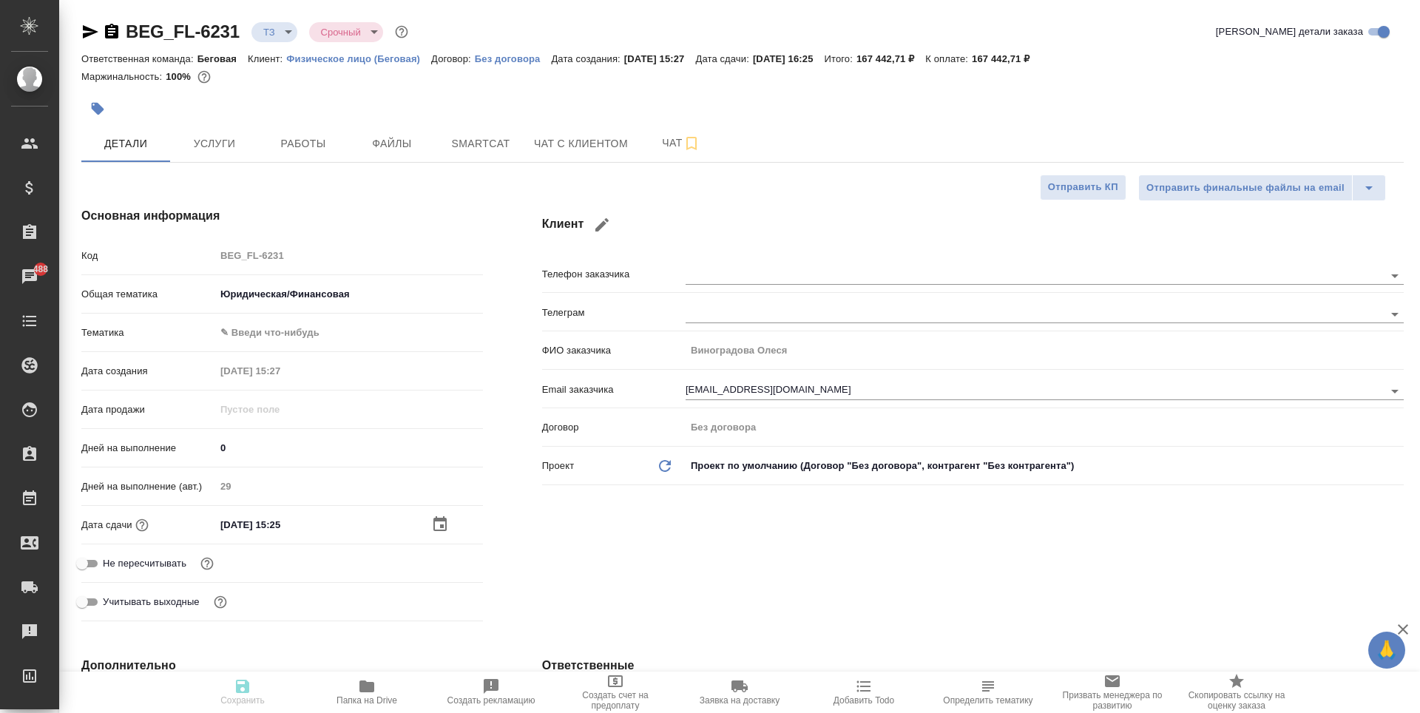
type textarea "x"
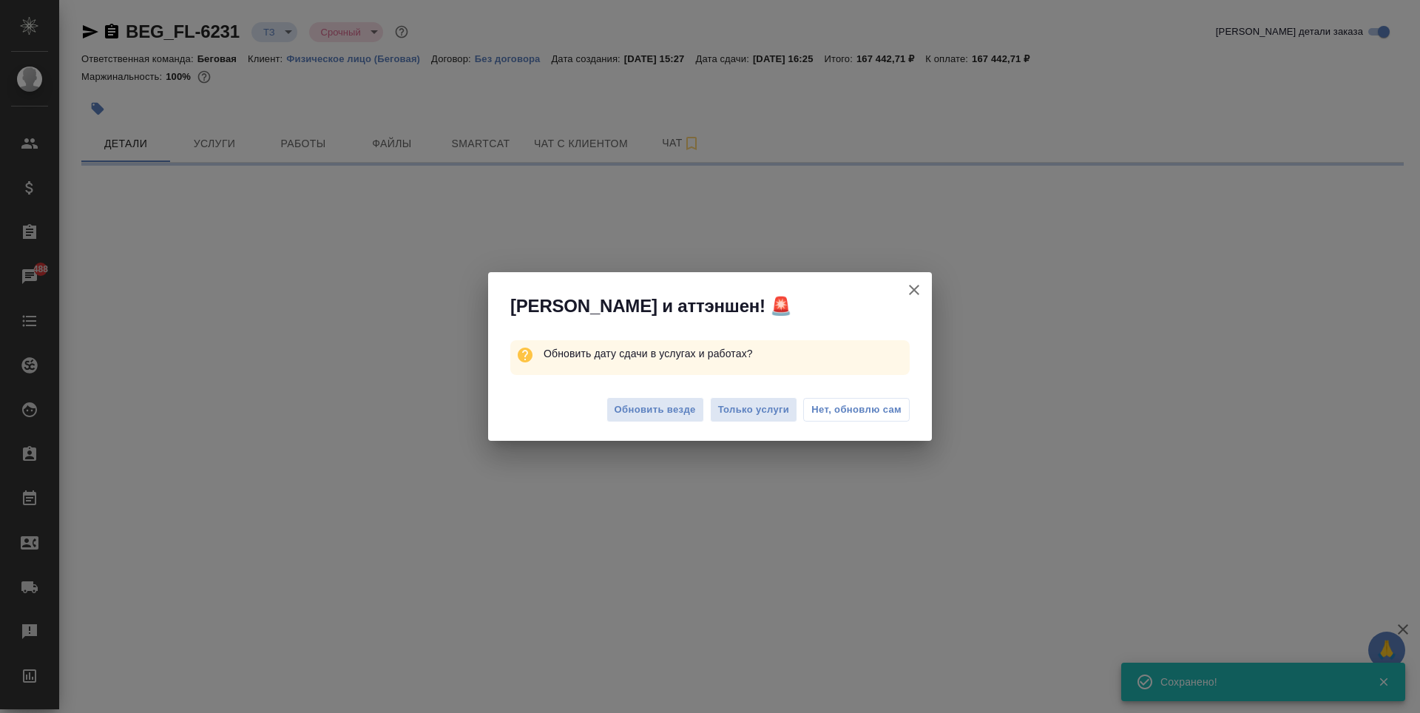
type input "new"
click at [672, 415] on span "Обновить везде" at bounding box center [655, 410] width 81 height 17
select select "RU"
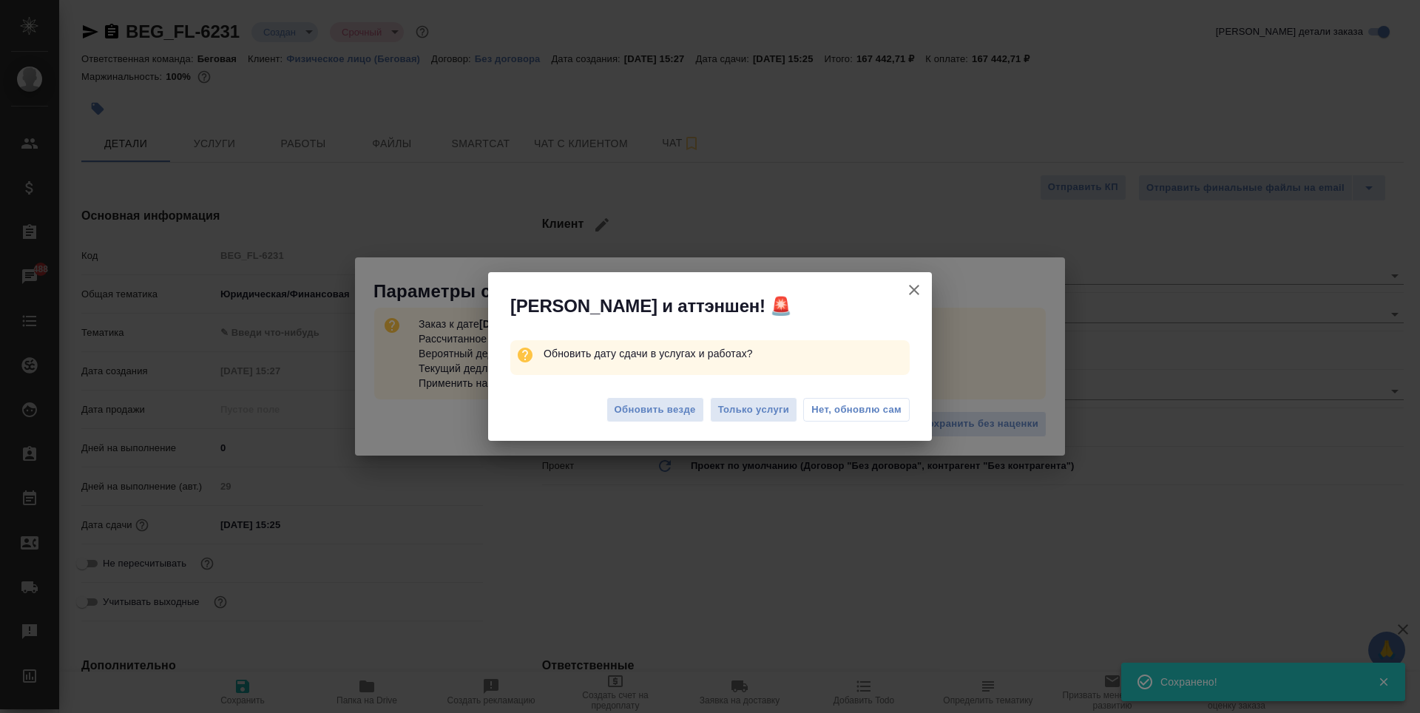
type textarea "x"
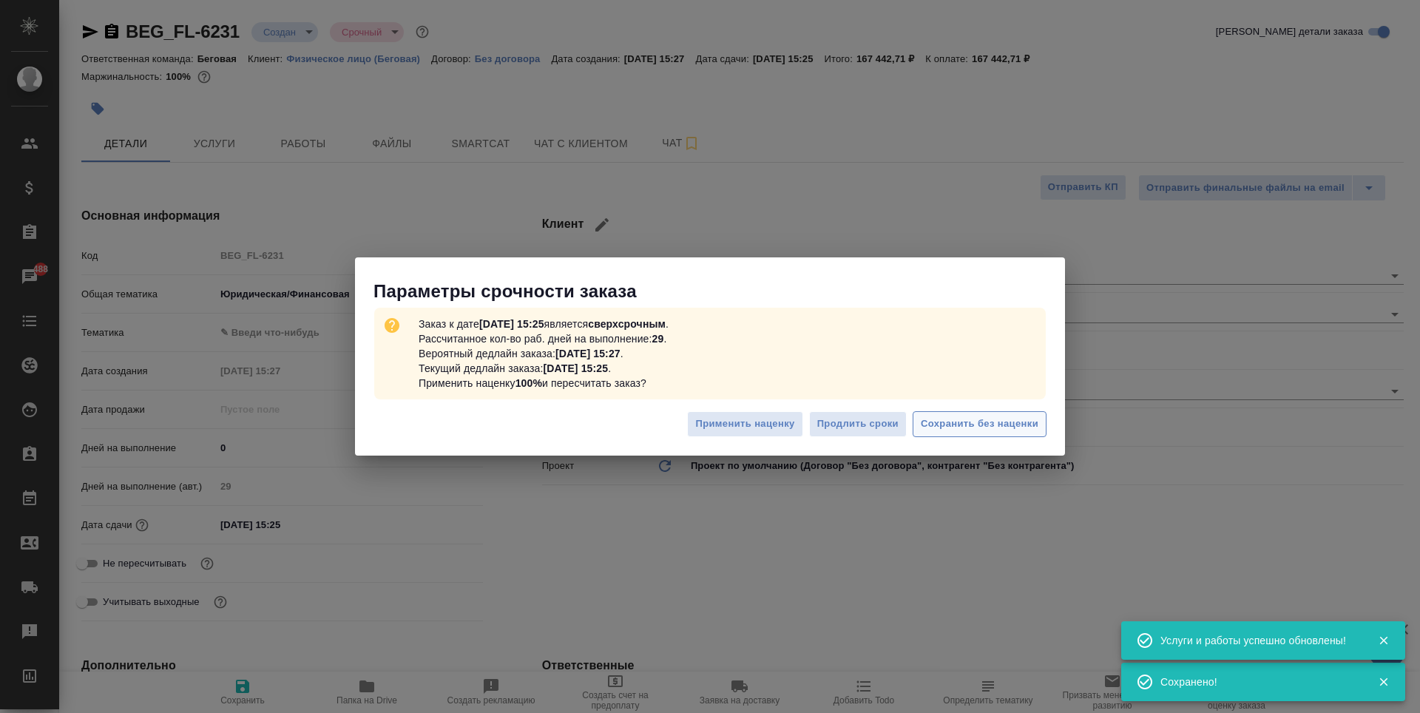
click at [969, 421] on span "Сохранить без наценки" at bounding box center [980, 424] width 118 height 17
type textarea "x"
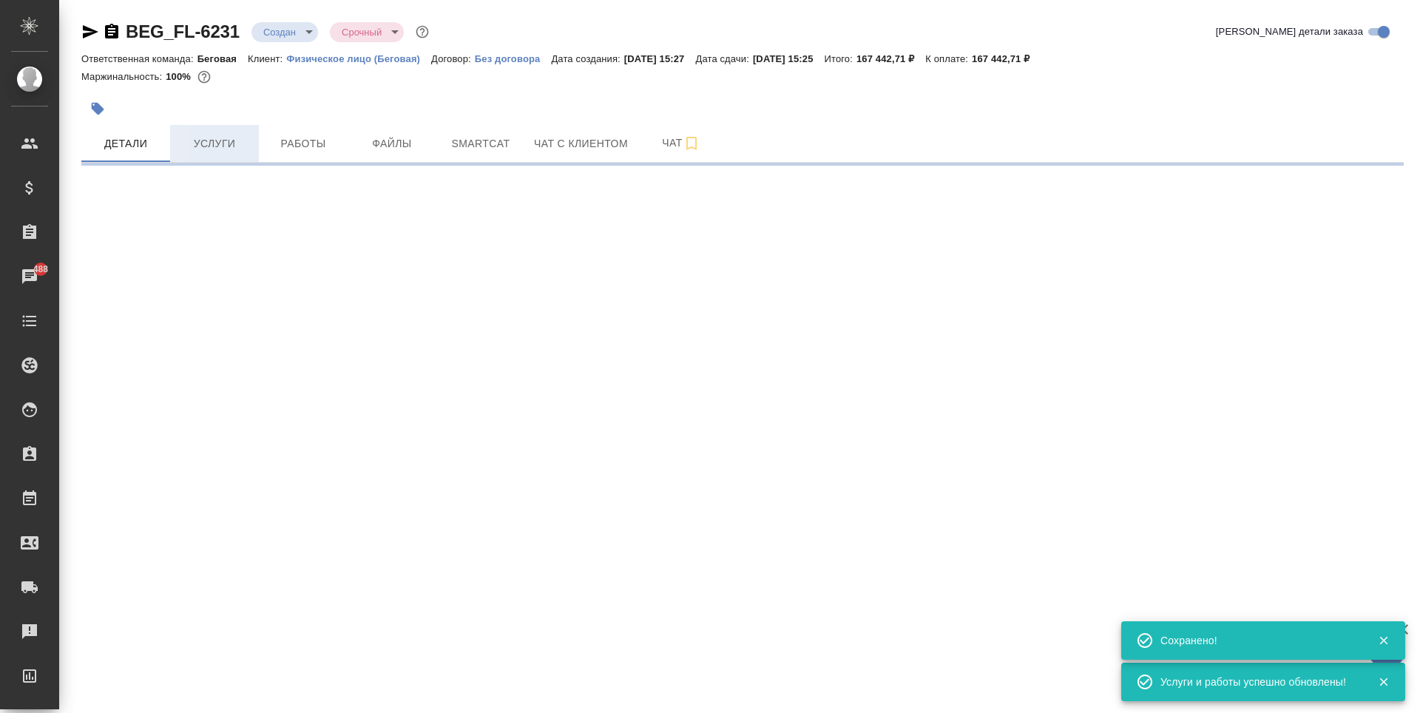
click at [197, 148] on span "Услуги" at bounding box center [214, 144] width 71 height 18
select select "RU"
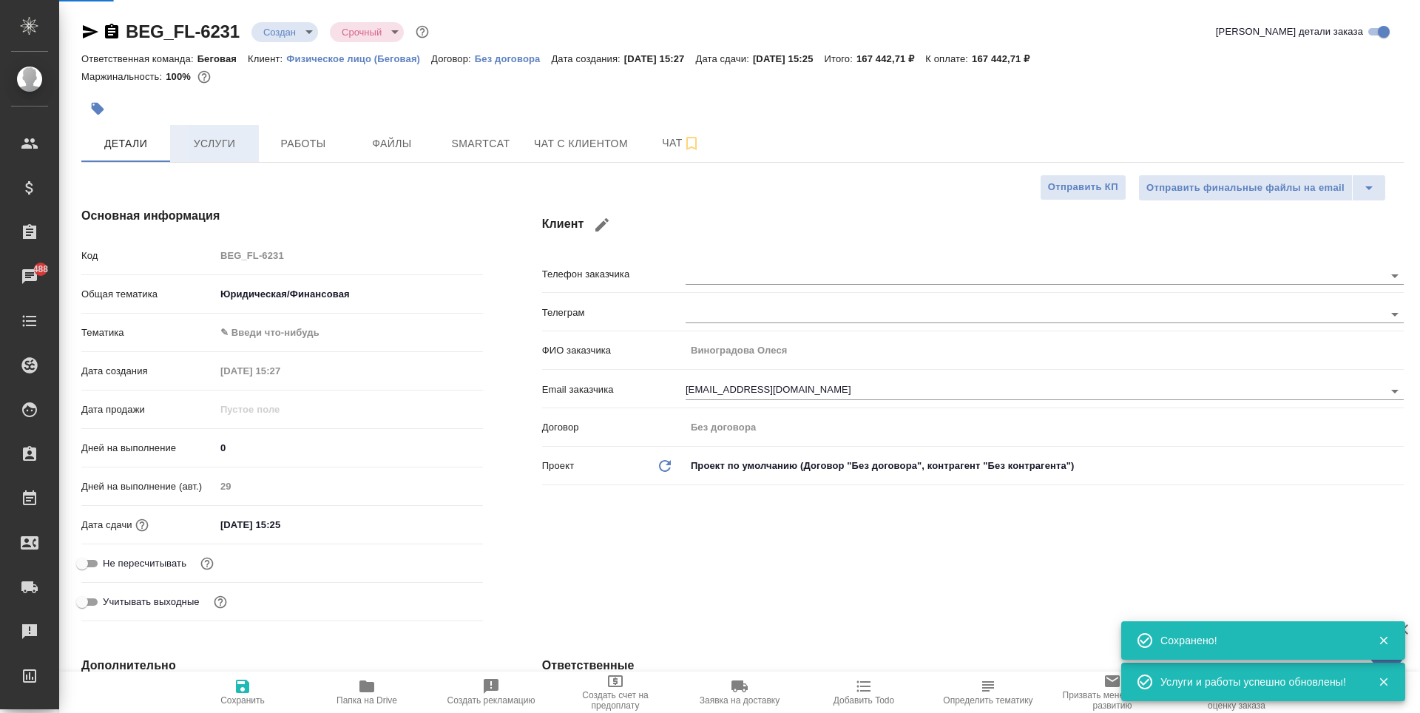
type textarea "x"
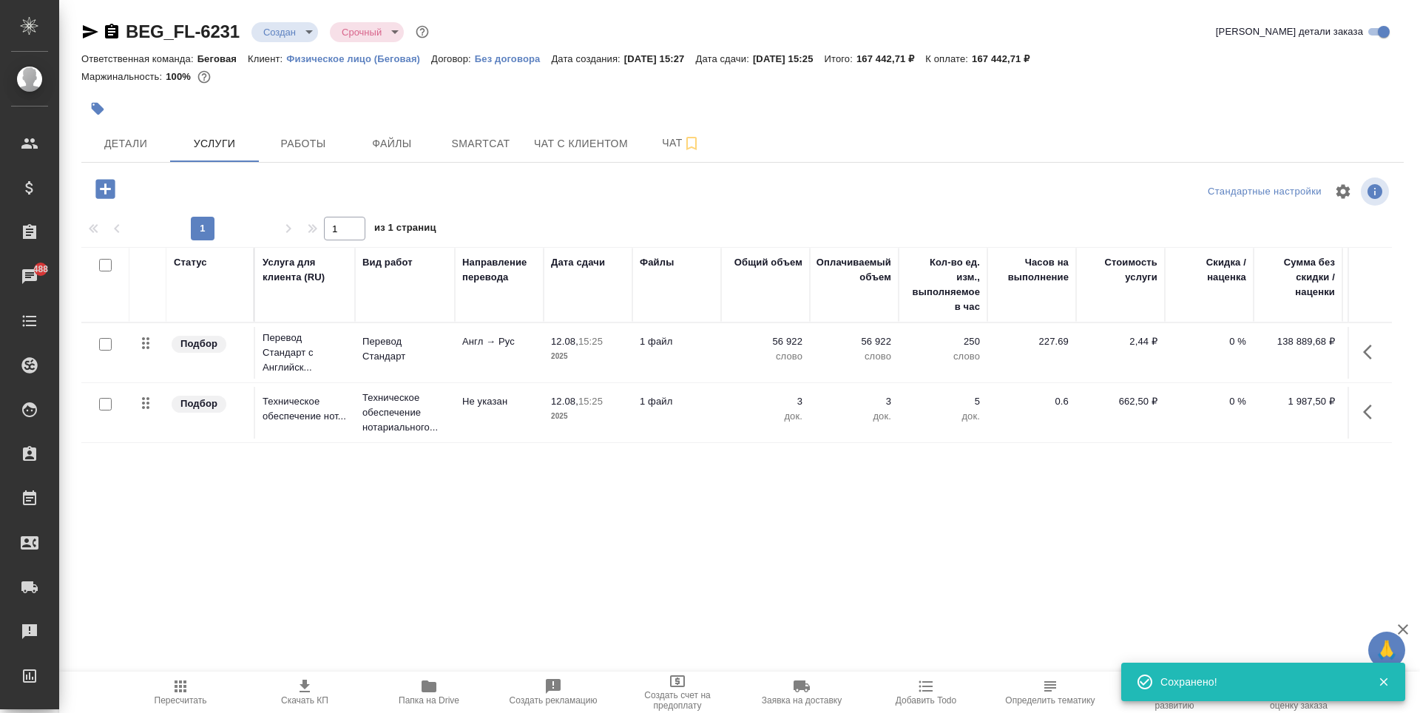
click at [89, 200] on div at bounding box center [106, 189] width 38 height 30
click at [101, 196] on icon "button" at bounding box center [104, 188] width 19 height 19
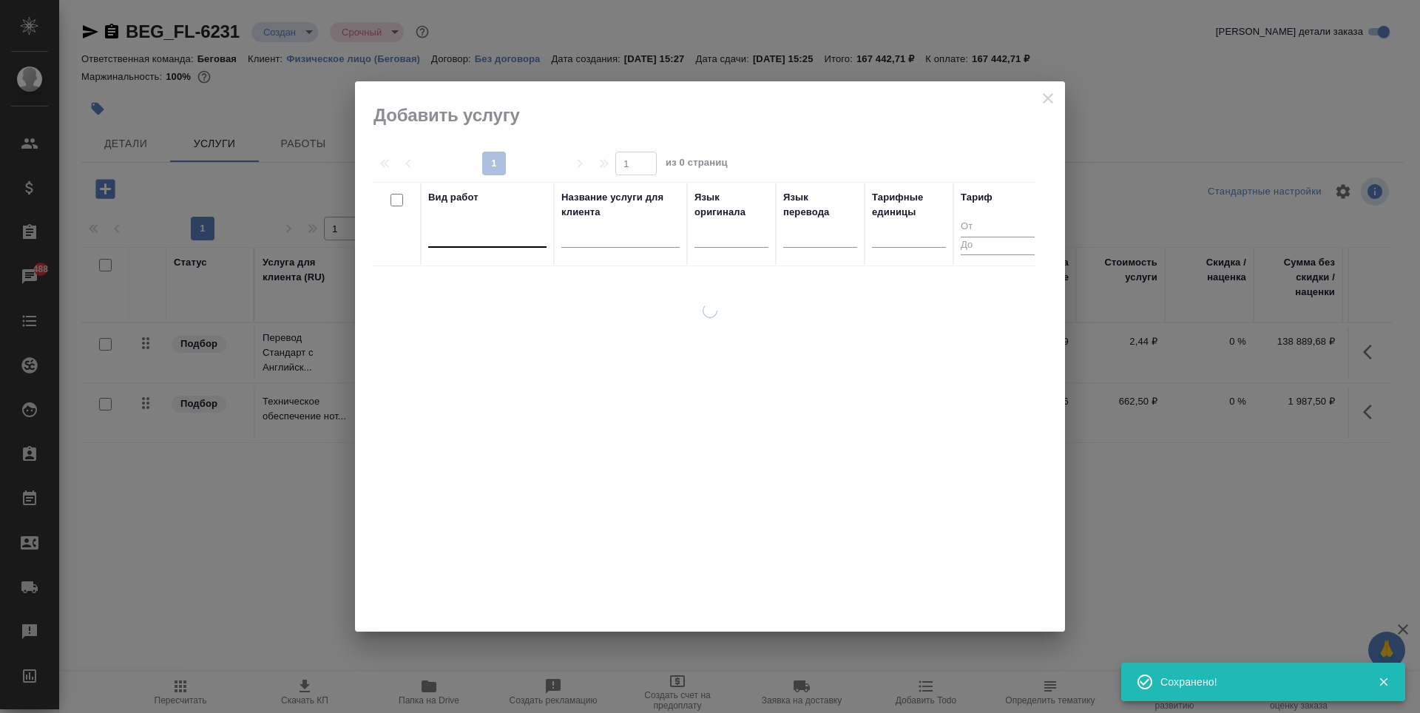
click at [470, 238] on div at bounding box center [487, 232] width 118 height 21
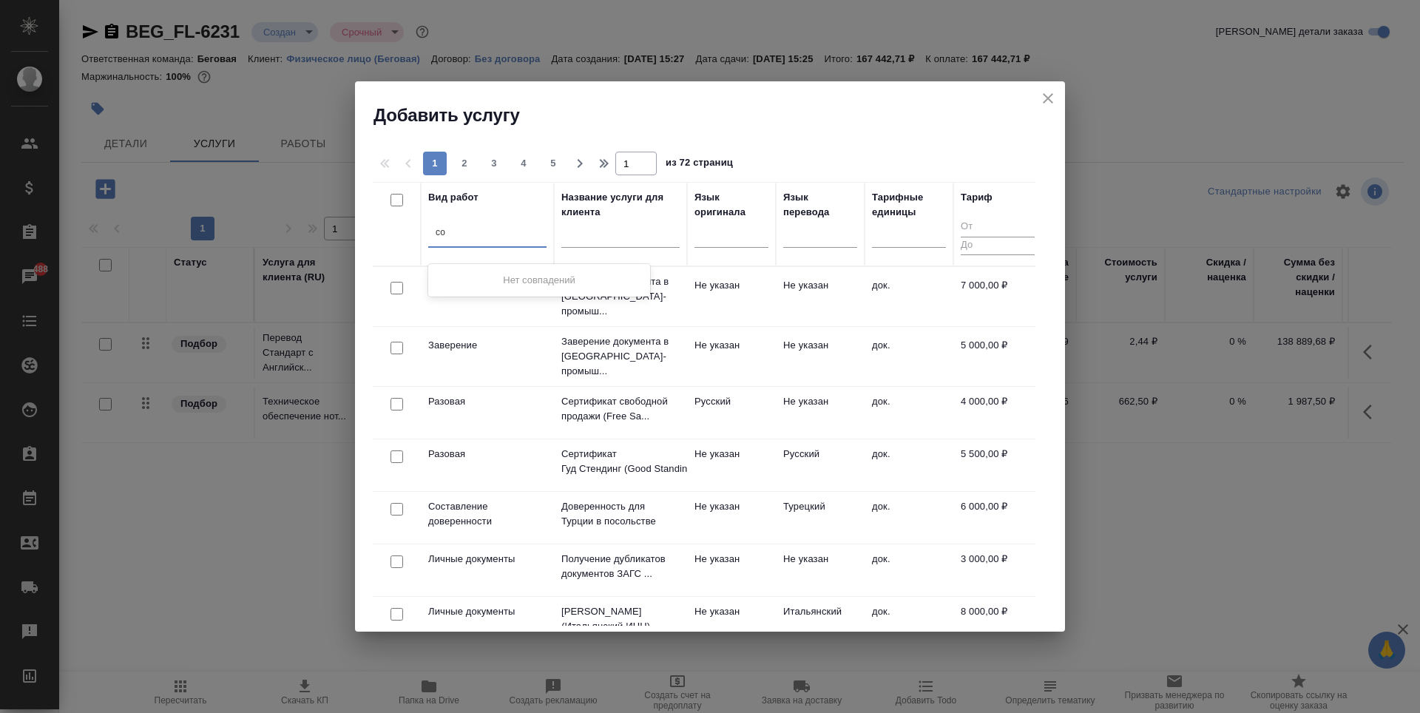
type input "с"
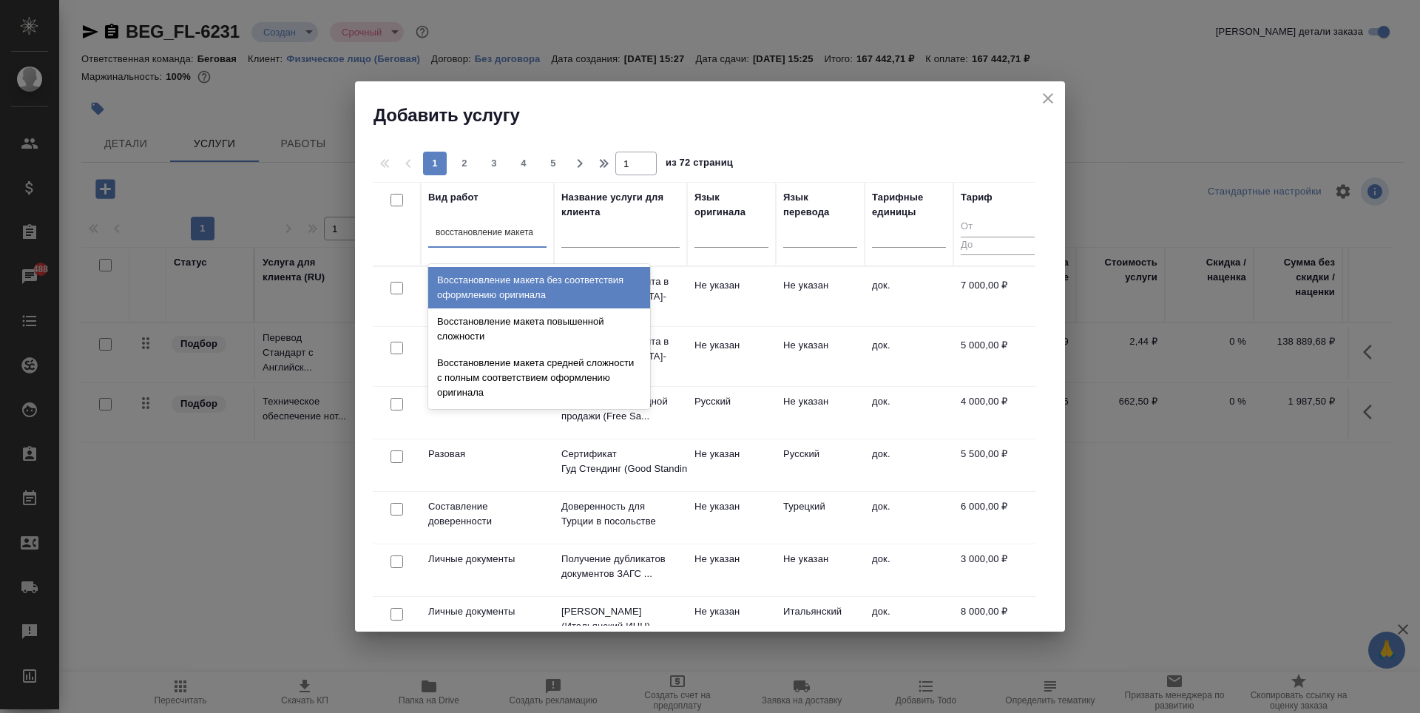
type input "восстановление макета с"
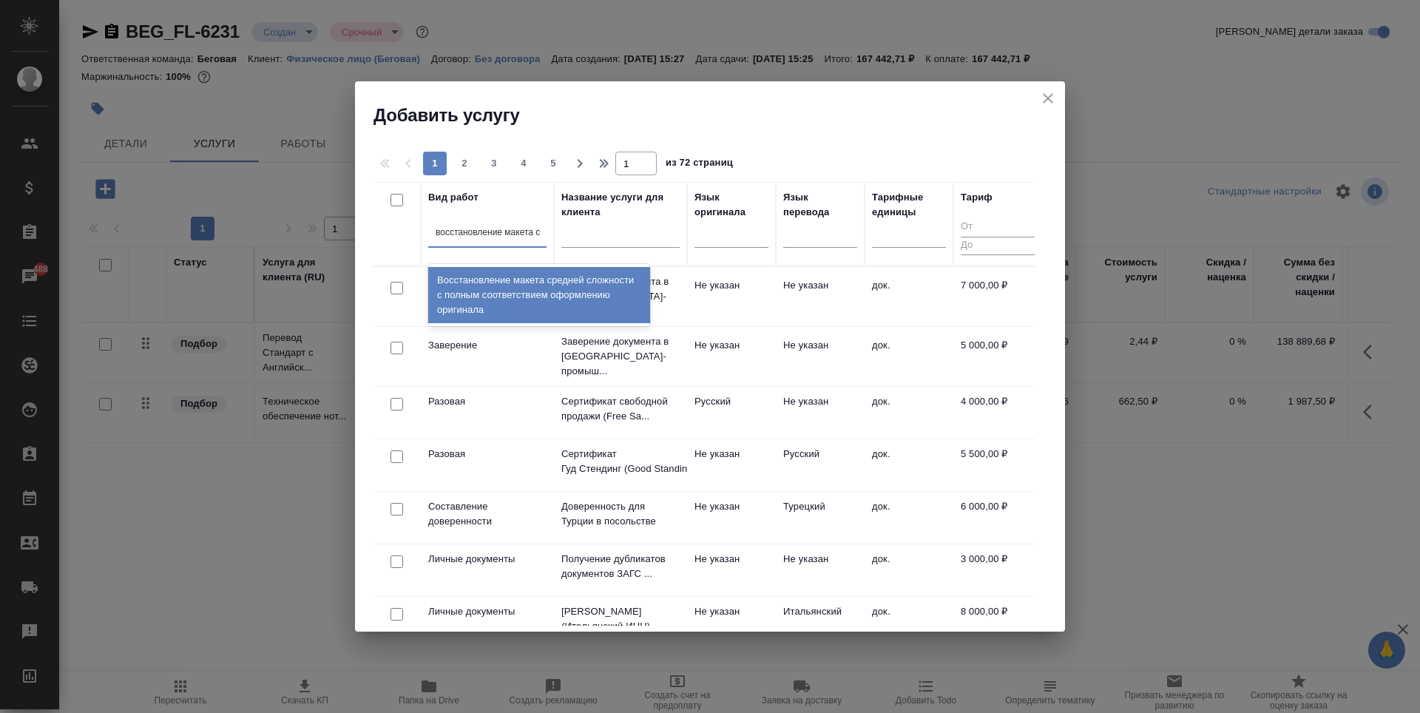
click at [489, 290] on div "Восстановление макета средней сложности с полным соответствием оформлению ориги…" at bounding box center [539, 295] width 222 height 56
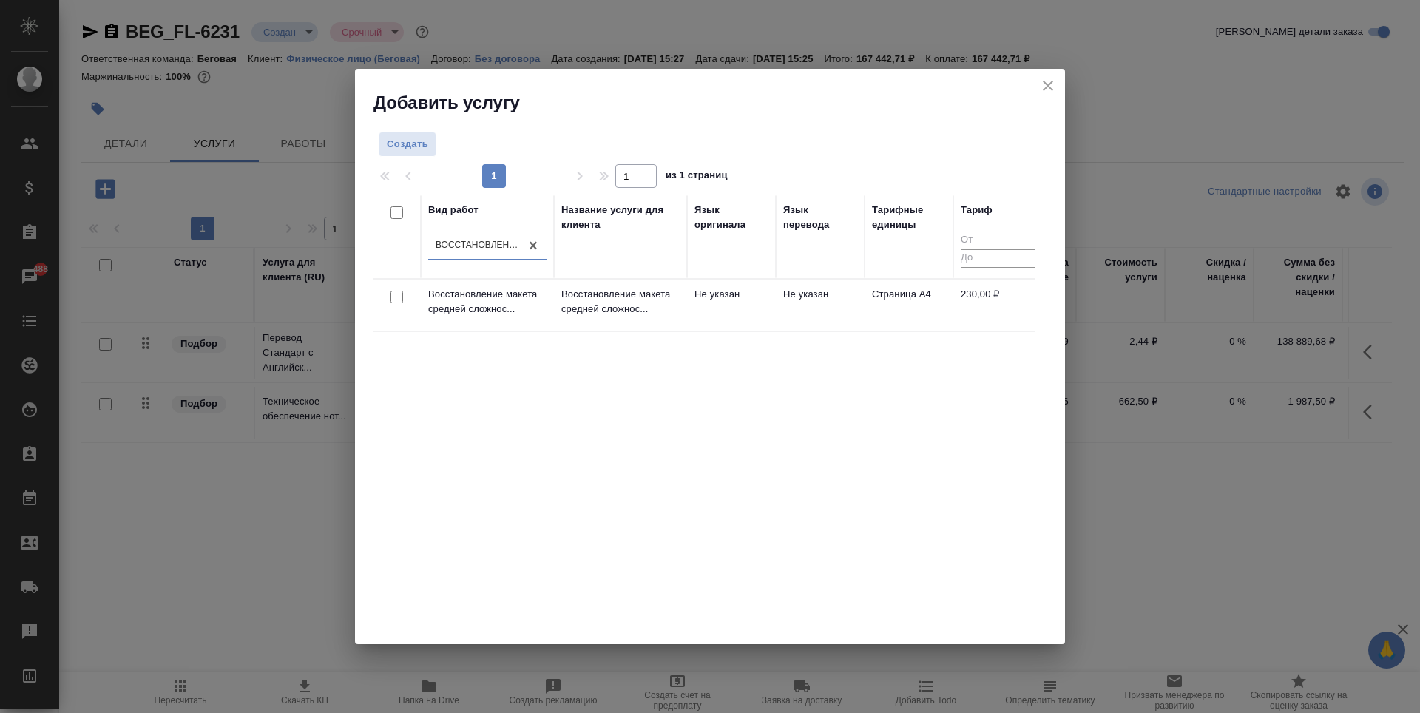
click at [744, 317] on td "Не указан" at bounding box center [731, 306] width 89 height 52
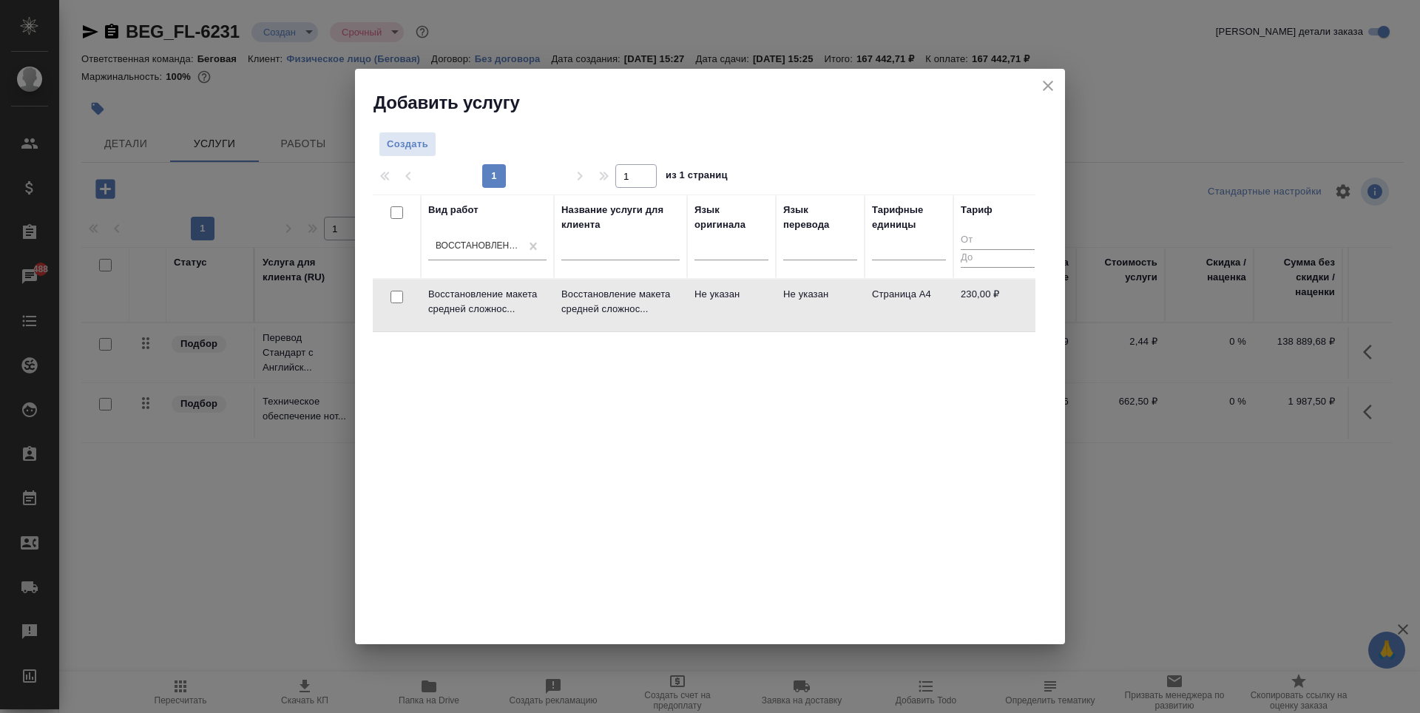
click at [744, 317] on td "Не указан" at bounding box center [731, 306] width 89 height 52
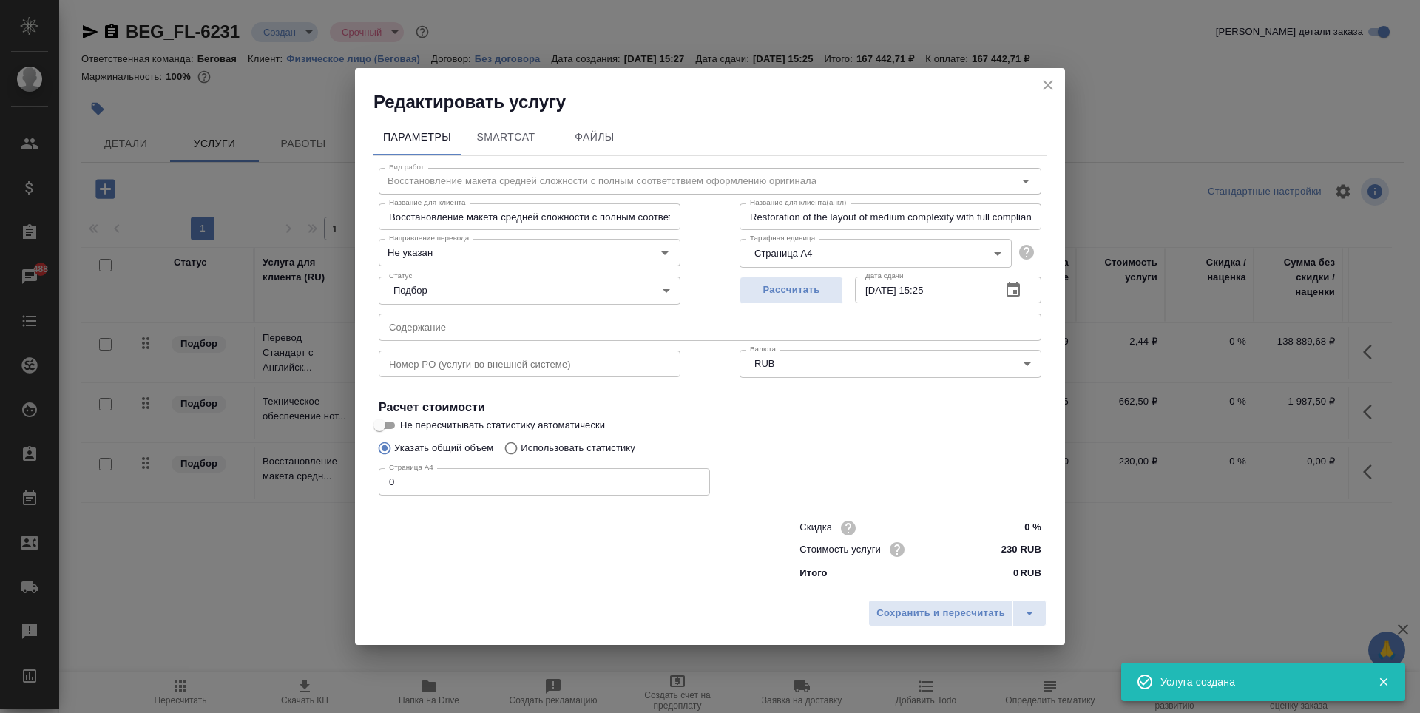
click at [518, 490] on input "0" at bounding box center [544, 481] width 331 height 27
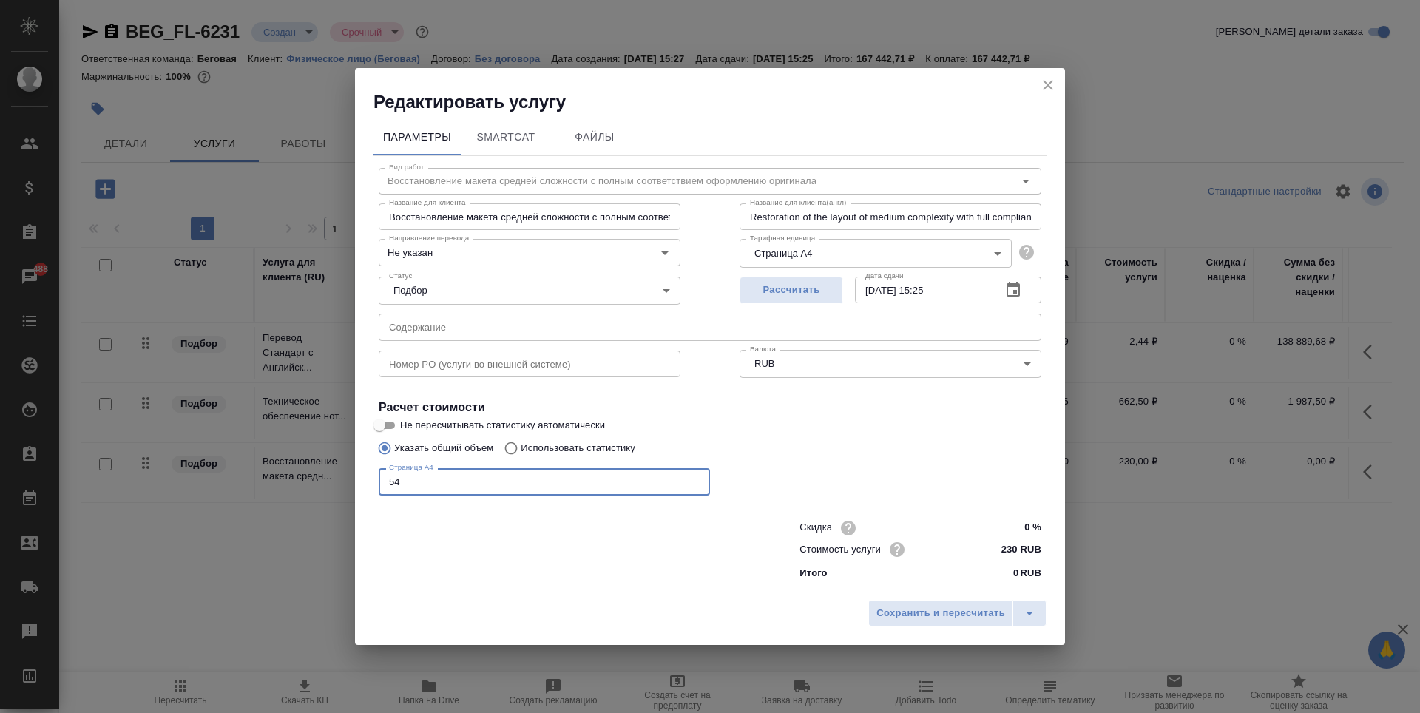
type input "5"
type input "4"
click at [968, 624] on button "Сохранить и пересчитать" at bounding box center [940, 613] width 145 height 27
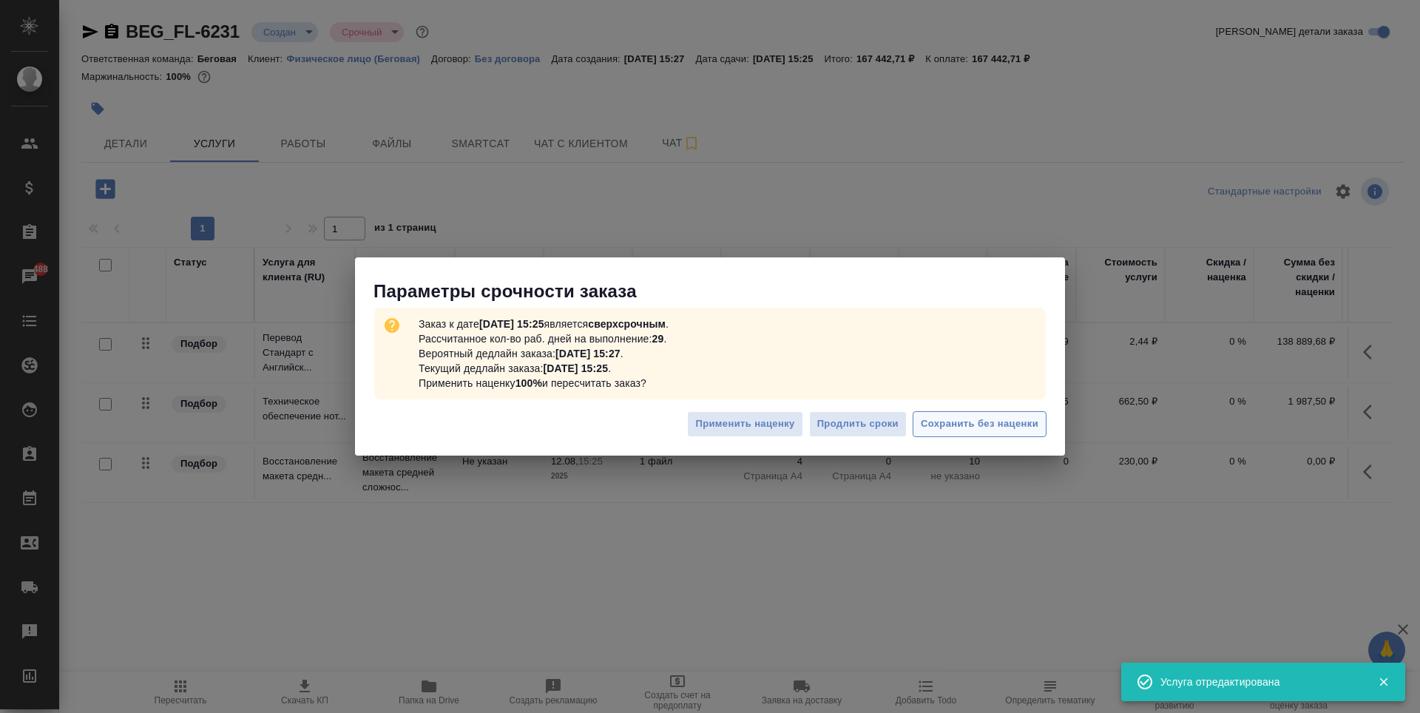
click at [971, 425] on span "Сохранить без наценки" at bounding box center [980, 424] width 118 height 17
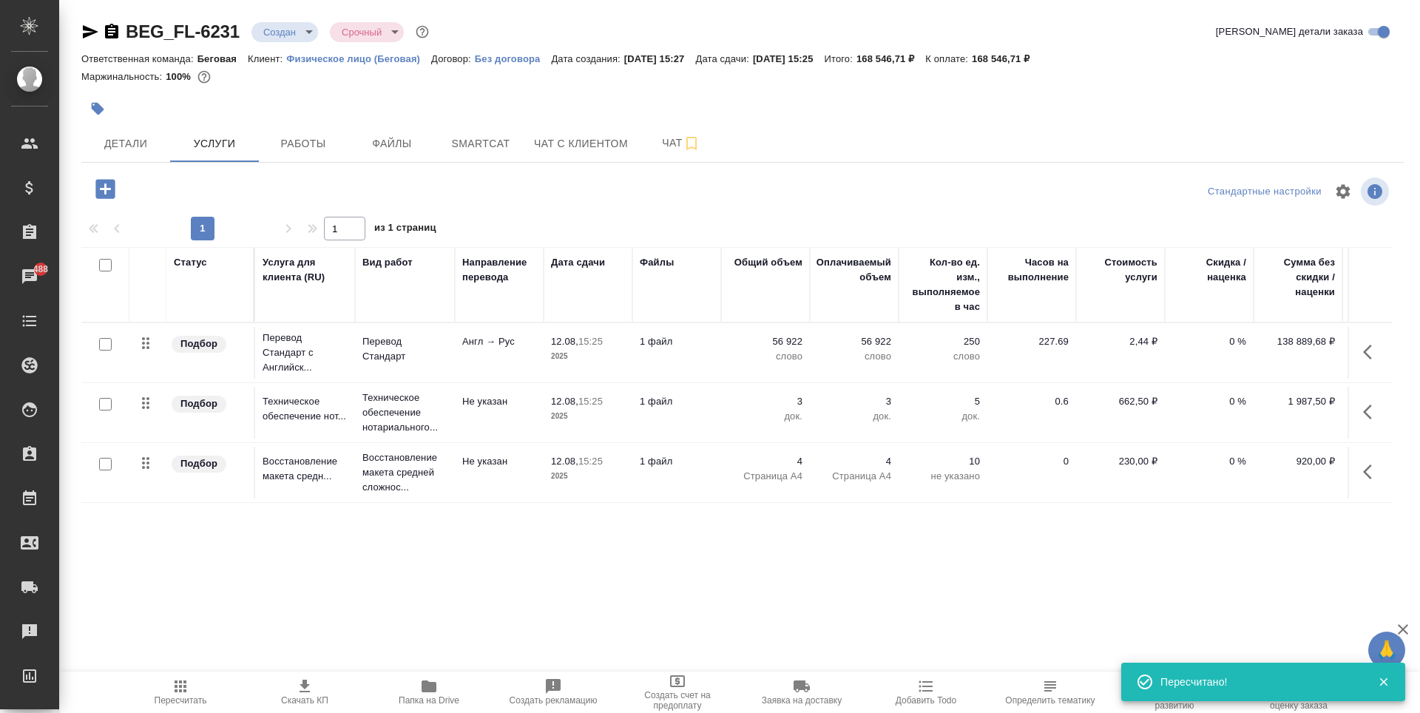
click at [98, 191] on icon "button" at bounding box center [104, 188] width 19 height 19
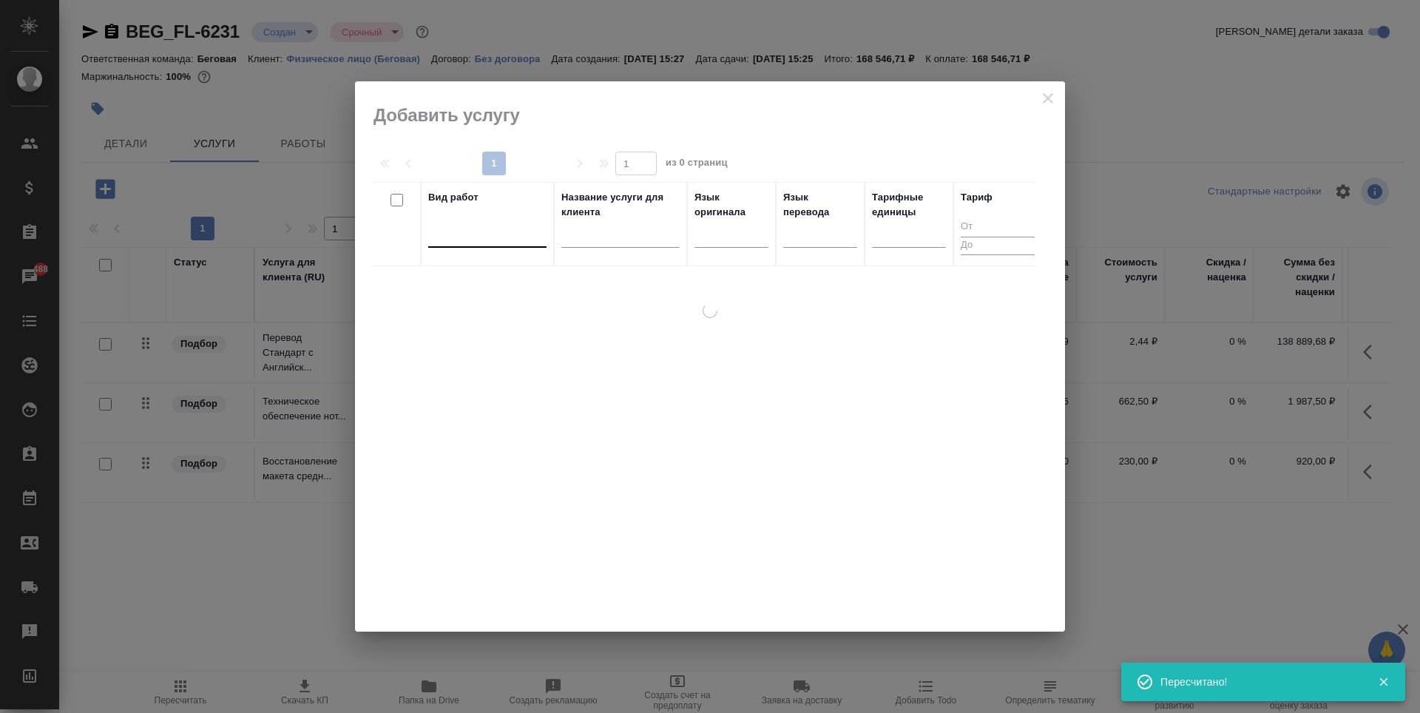
click at [482, 246] on div at bounding box center [487, 234] width 118 height 28
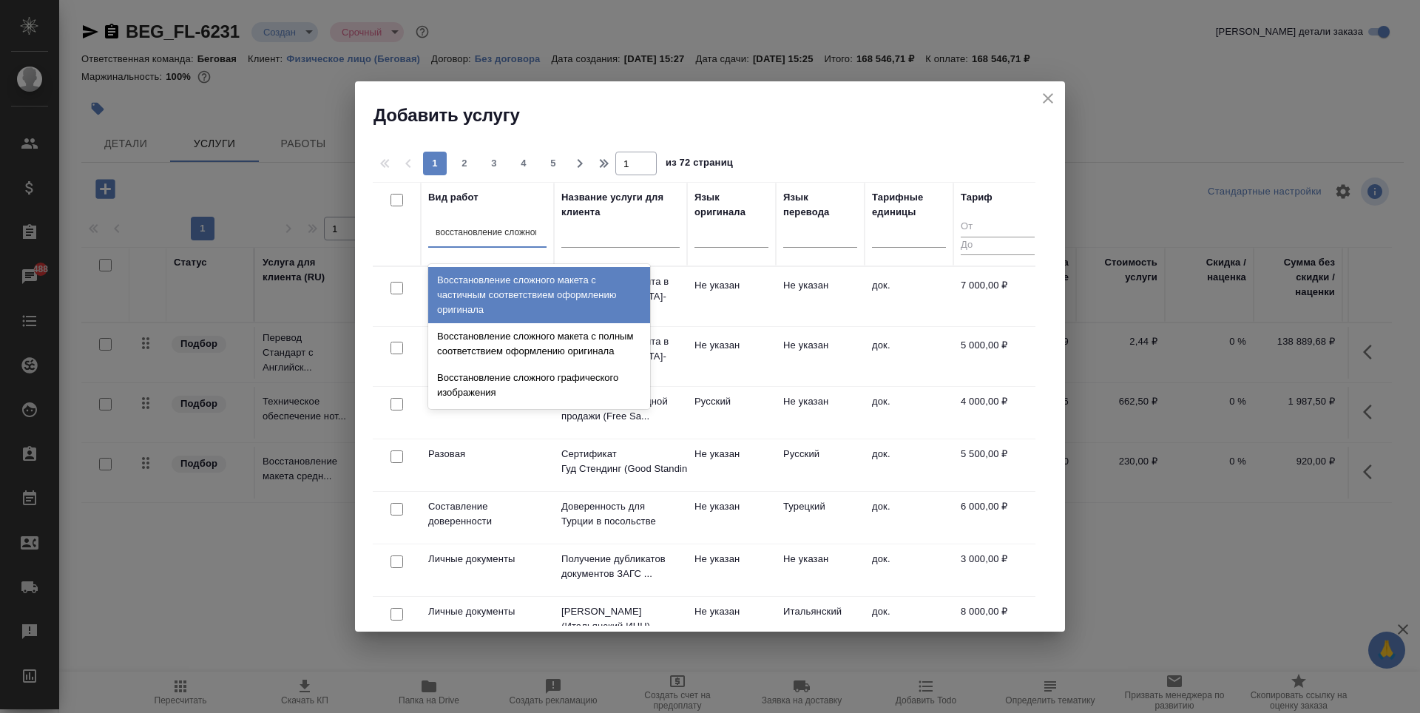
type input "восстановление сложного"
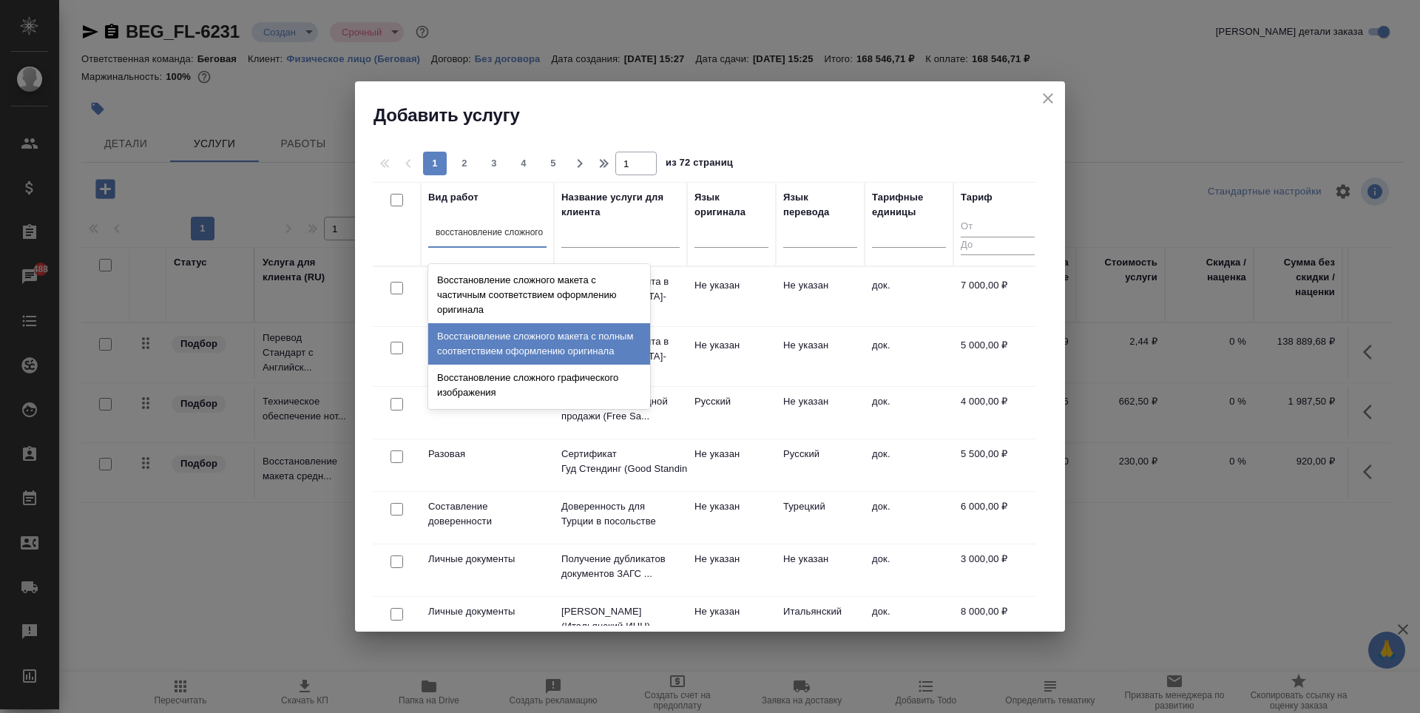
click at [561, 346] on div "Восстановление сложного макета с полным соответствием оформлению оригинала" at bounding box center [539, 343] width 222 height 41
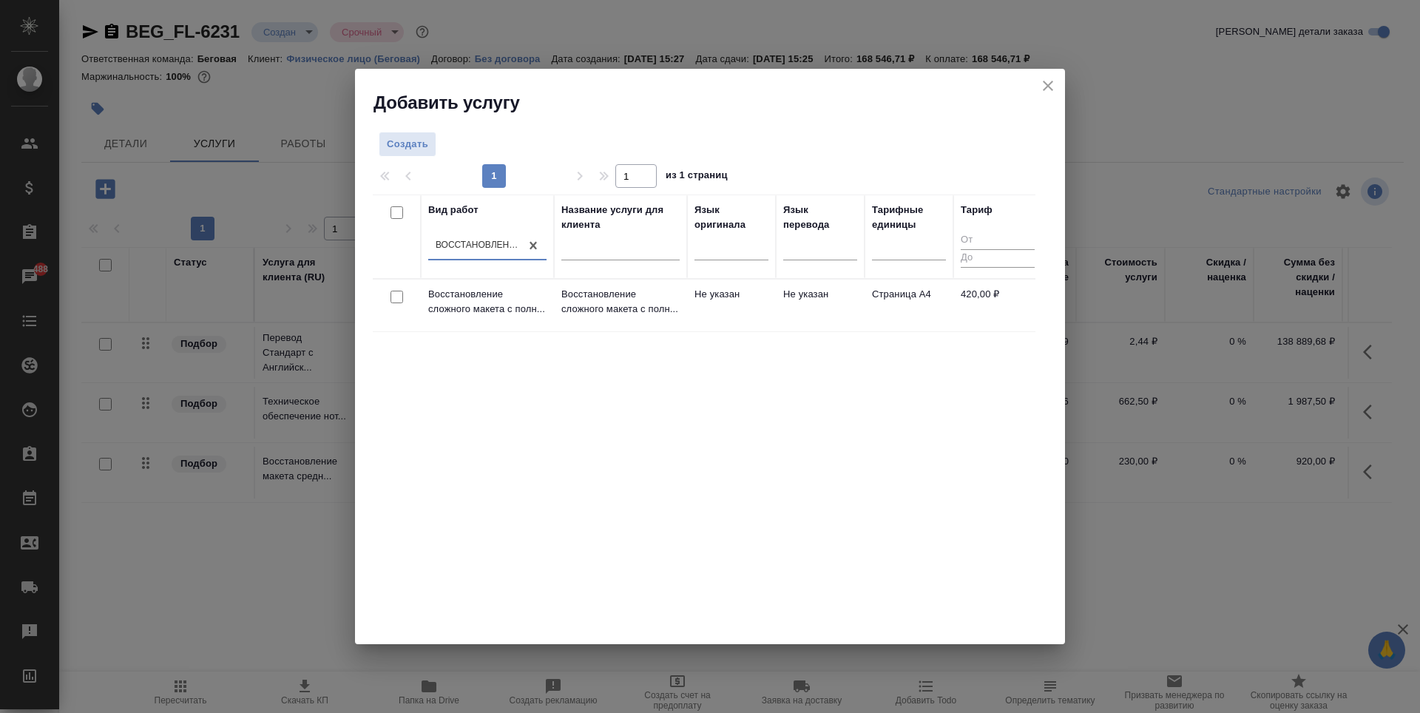
click at [561, 346] on div "Вид работ option Восстановление сложного макета с полным соответствием оформлен…" at bounding box center [704, 417] width 663 height 444
click at [862, 326] on td "Не указан" at bounding box center [820, 306] width 89 height 52
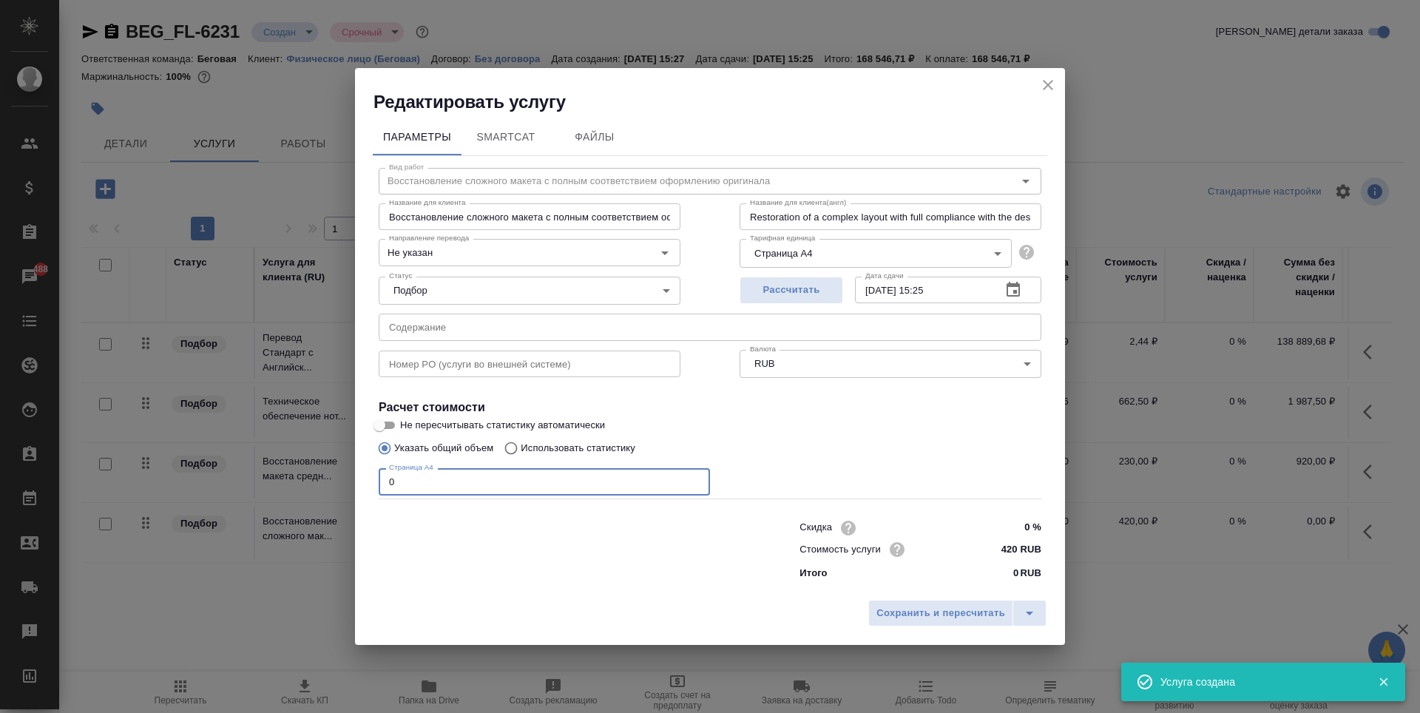
click at [548, 487] on input "0" at bounding box center [544, 481] width 331 height 27
type input "0"
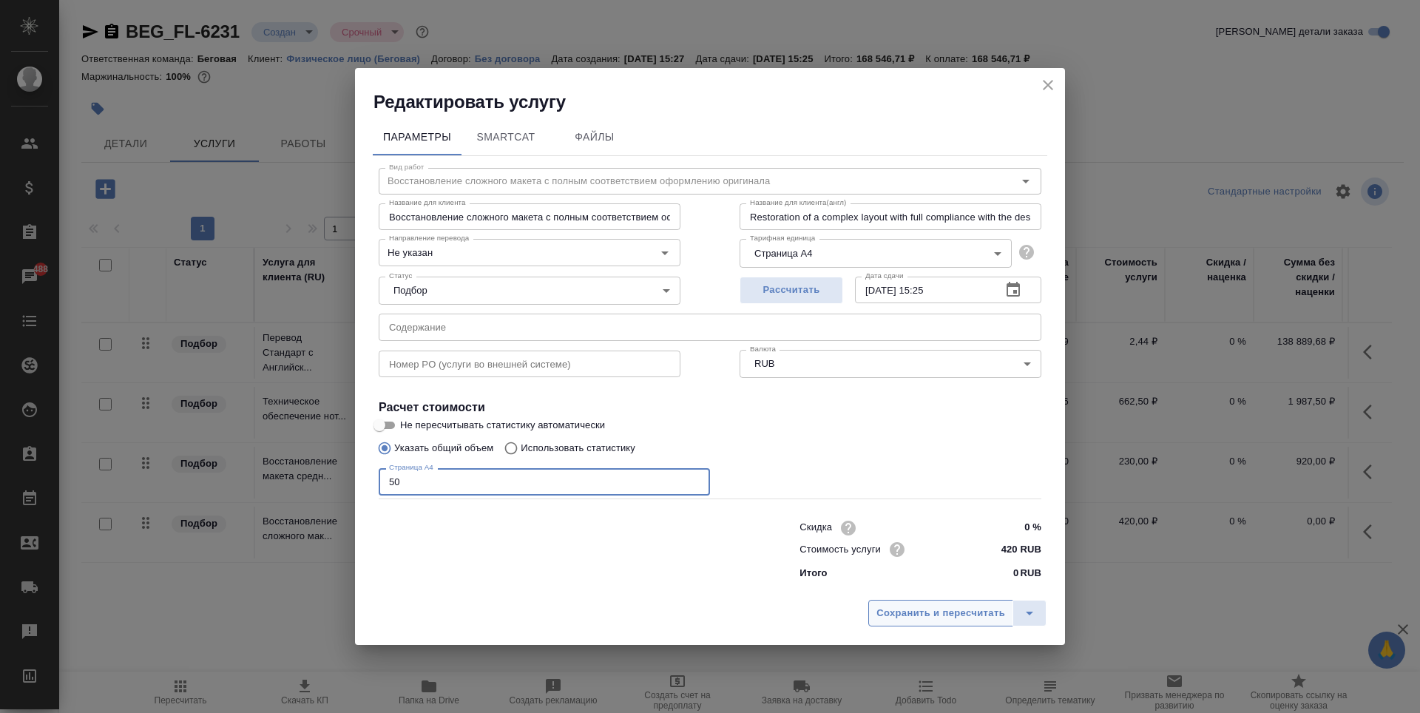
type input "50"
click at [922, 607] on span "Сохранить и пересчитать" at bounding box center [941, 613] width 129 height 17
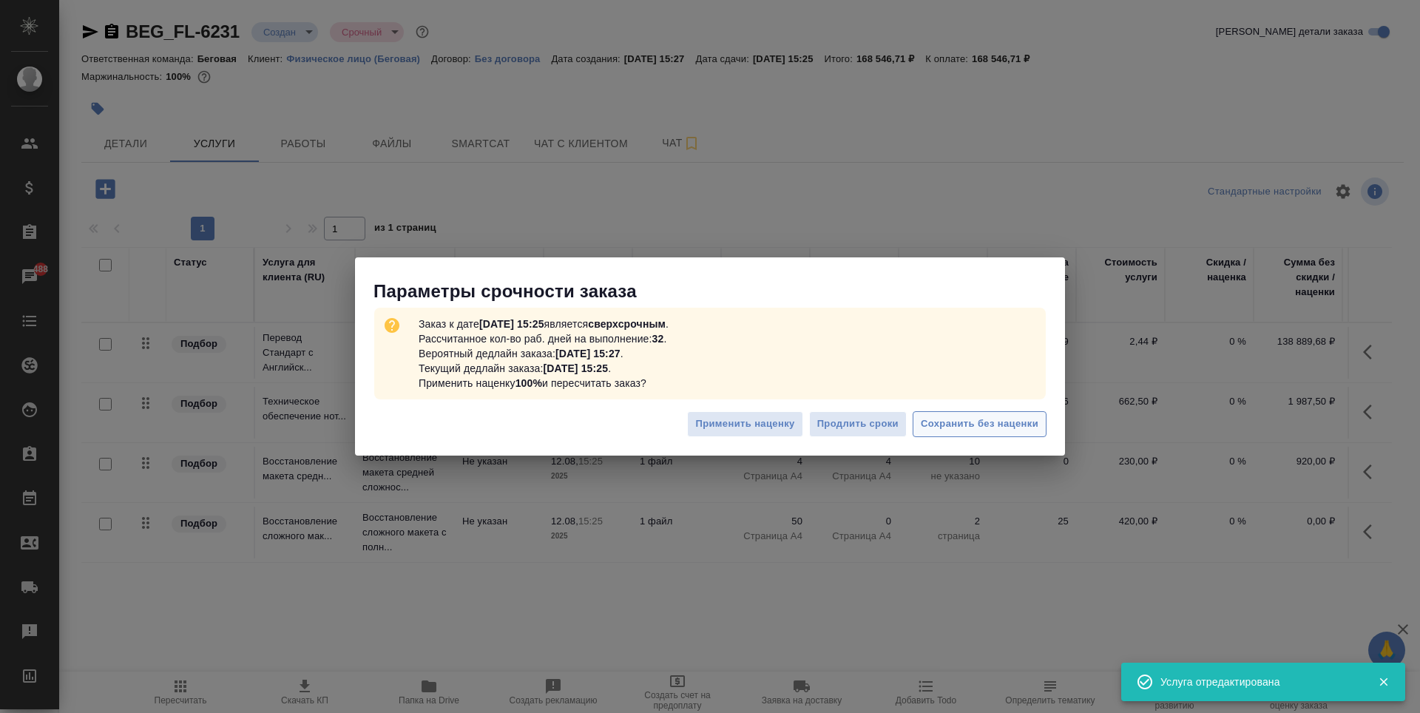
click at [973, 429] on span "Сохранить без наценки" at bounding box center [980, 424] width 118 height 17
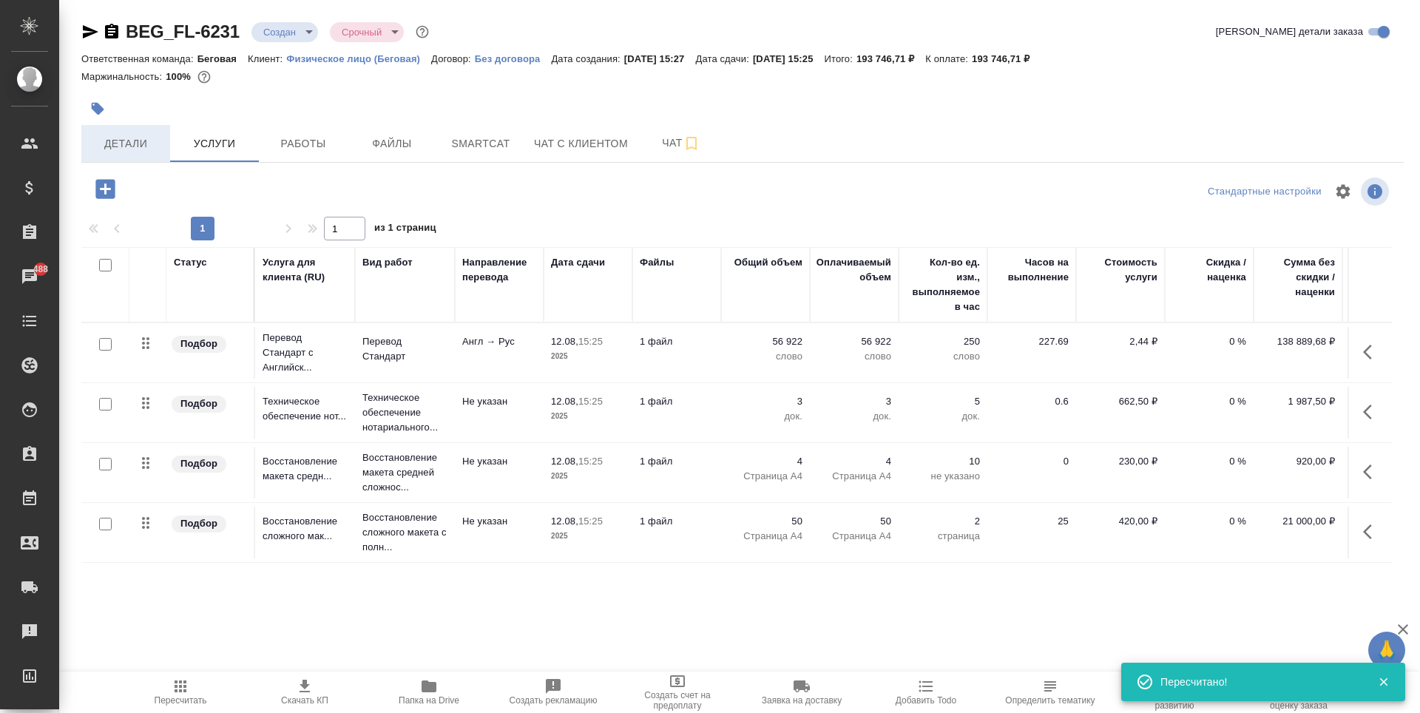
click at [113, 155] on button "Детали" at bounding box center [125, 143] width 89 height 37
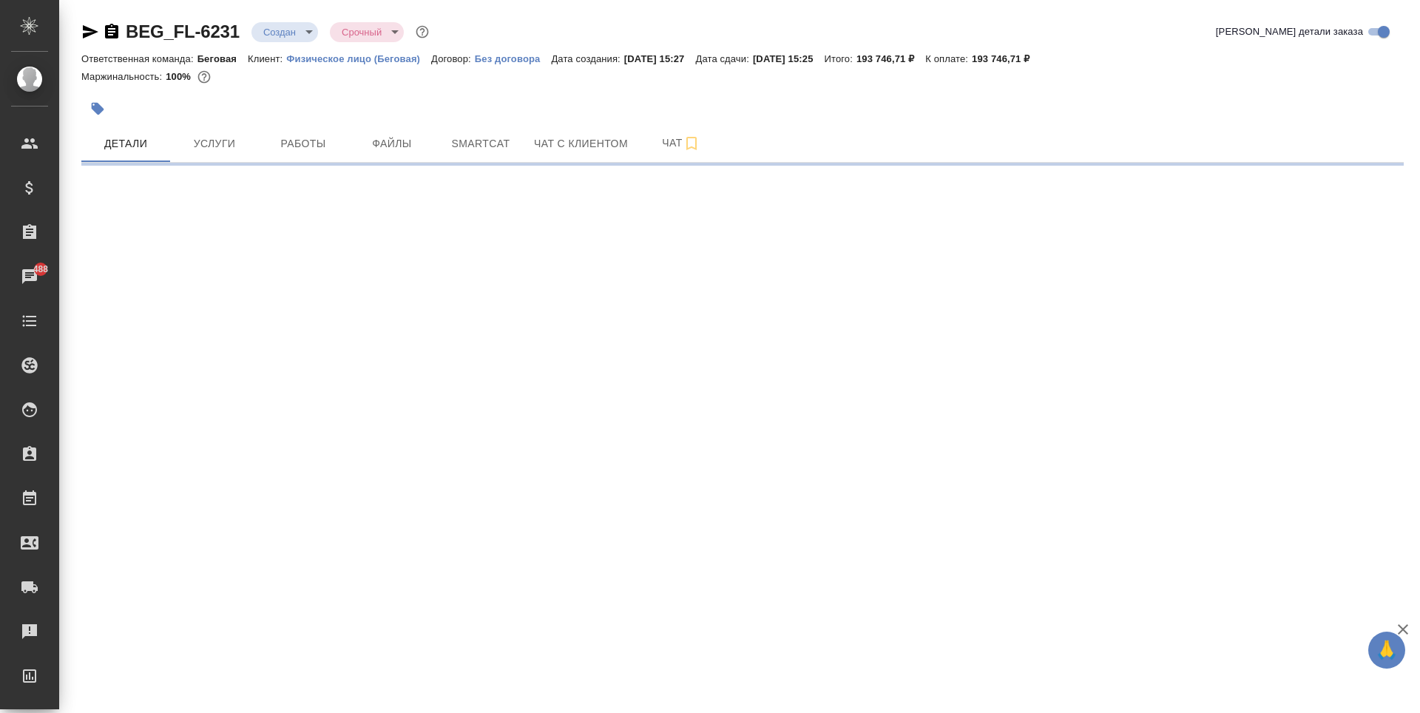
select select "RU"
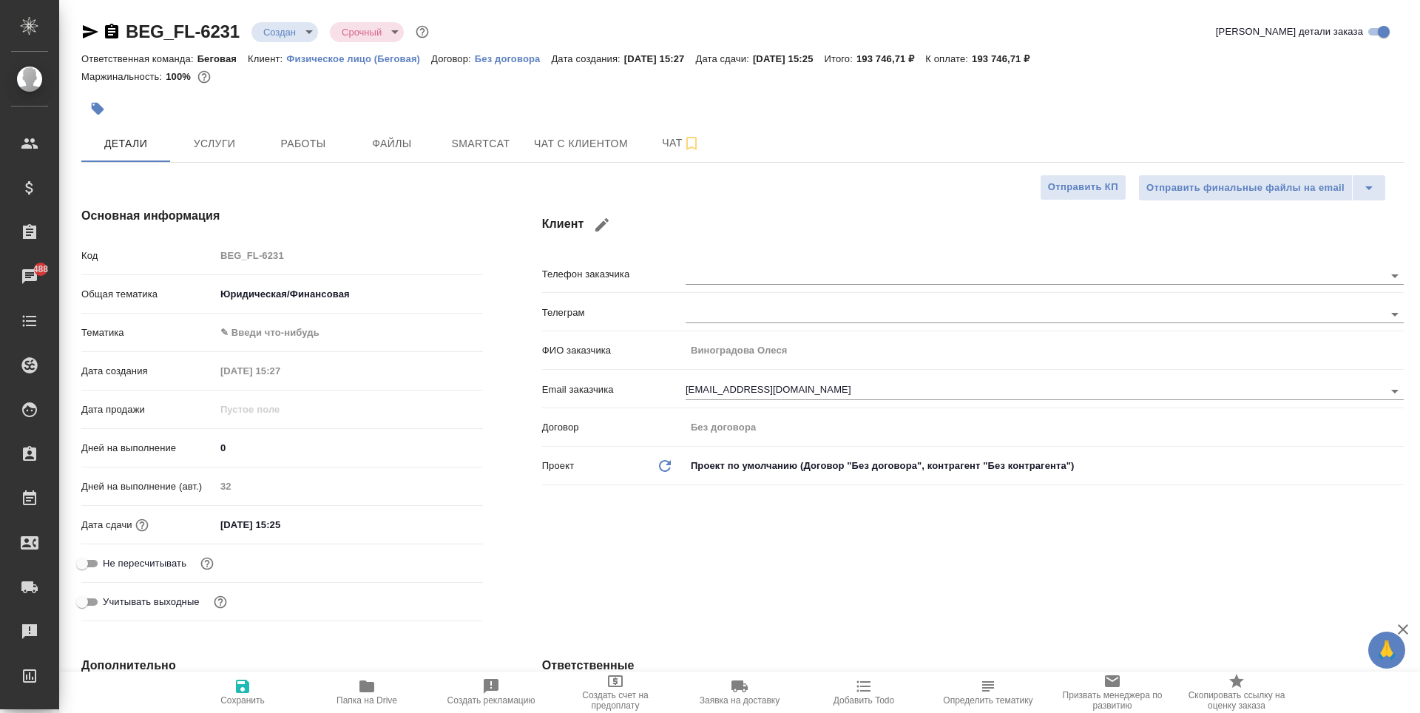
type textarea "x"
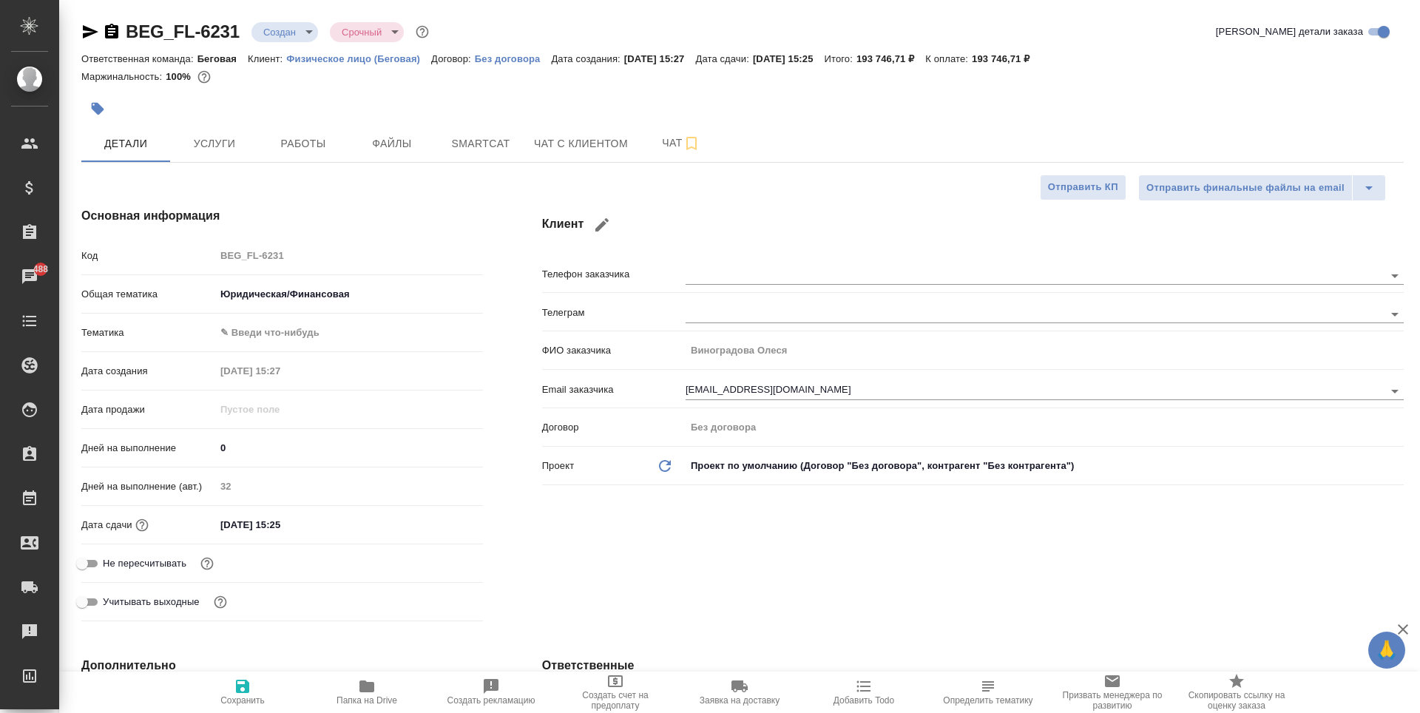
type textarea "x"
click at [219, 141] on span "Услуги" at bounding box center [214, 144] width 71 height 18
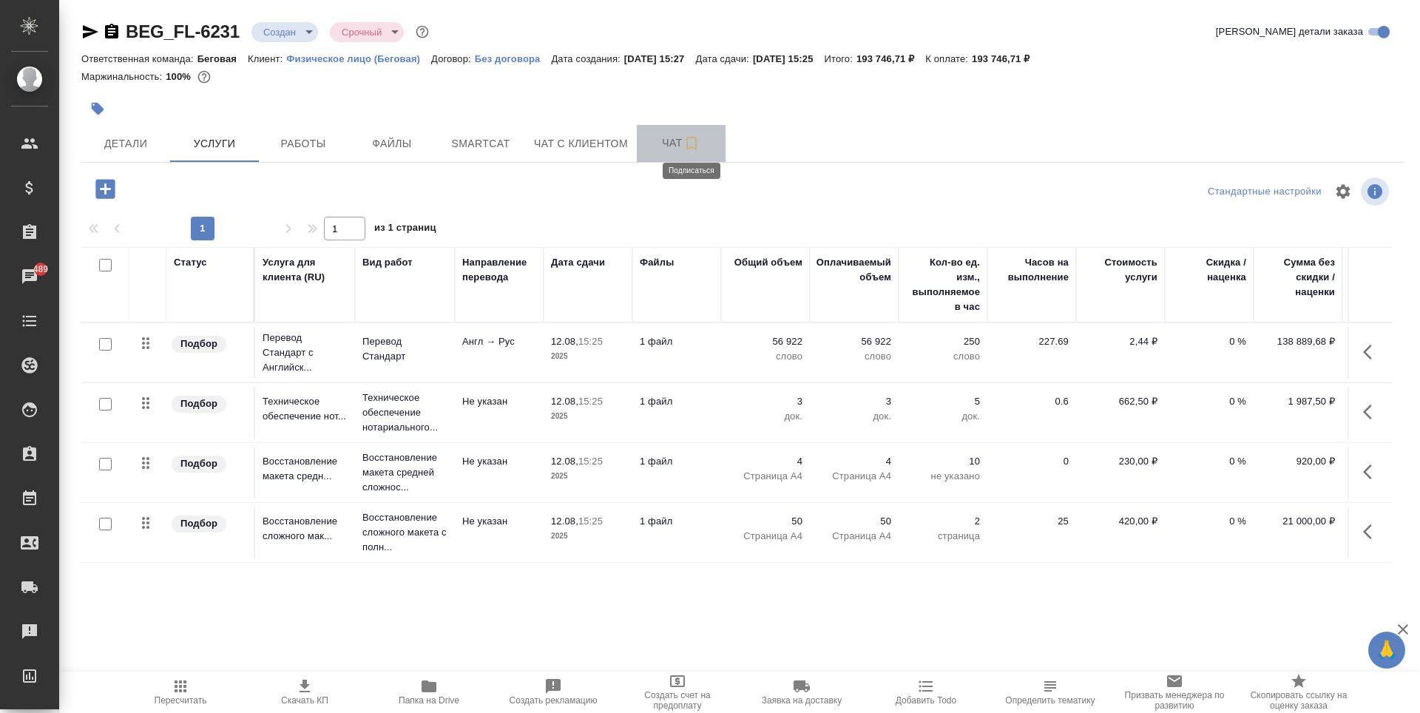
click at [695, 144] on icon "button" at bounding box center [691, 143] width 10 height 13
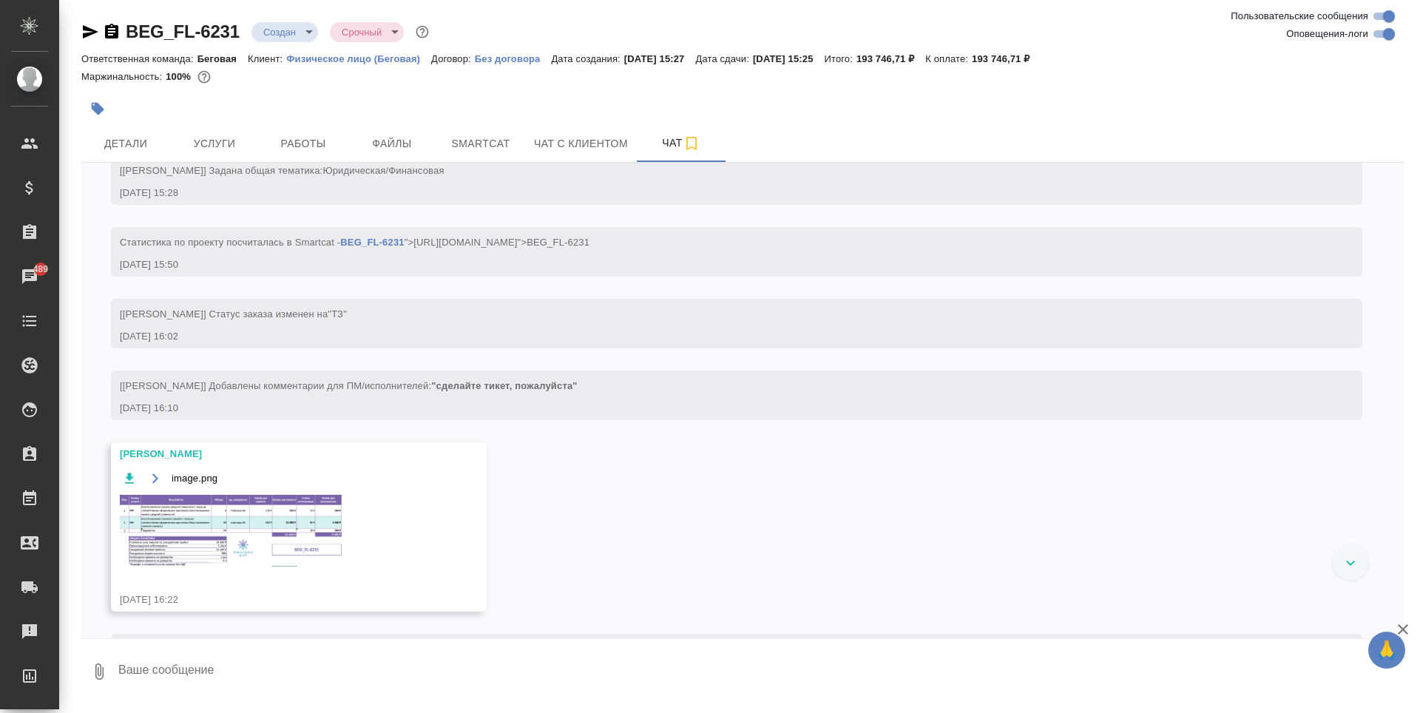
scroll to position [139, 0]
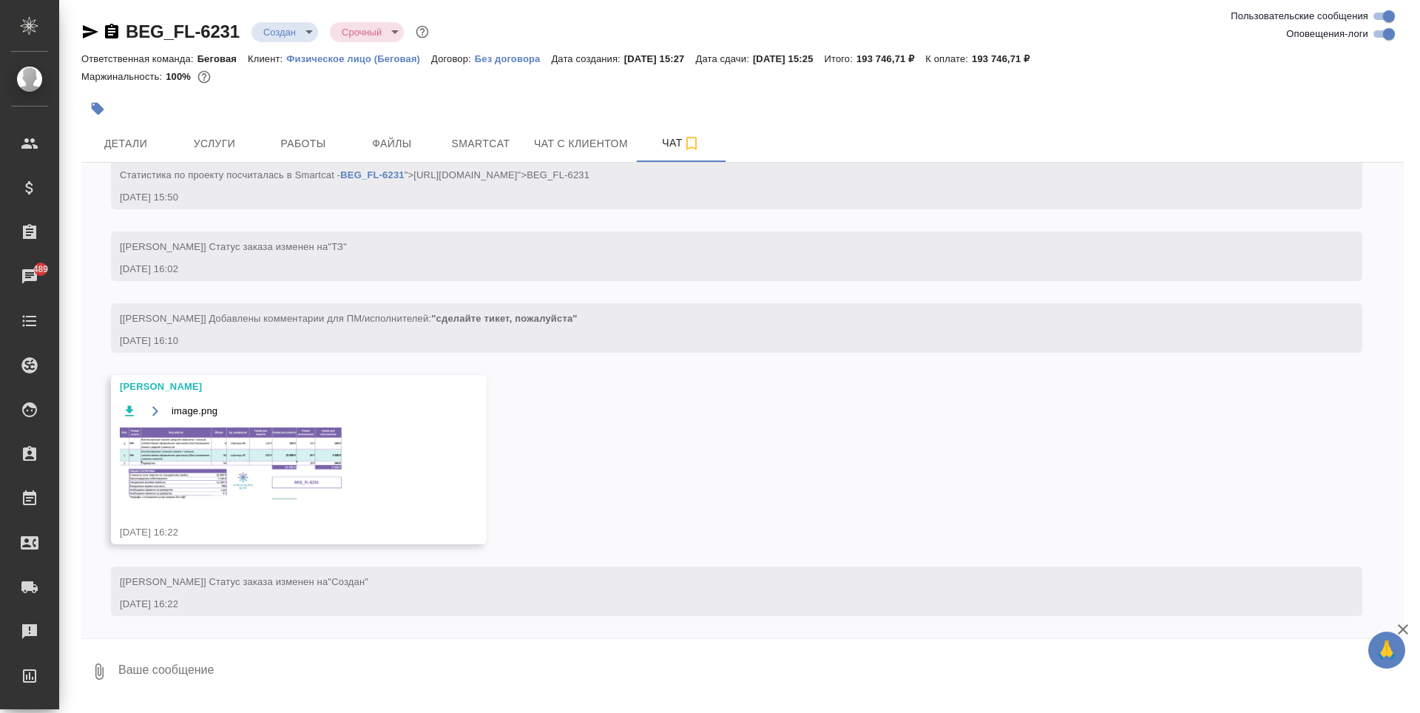
click at [301, 478] on img at bounding box center [231, 464] width 222 height 72
click at [198, 152] on span "Услуги" at bounding box center [214, 144] width 71 height 18
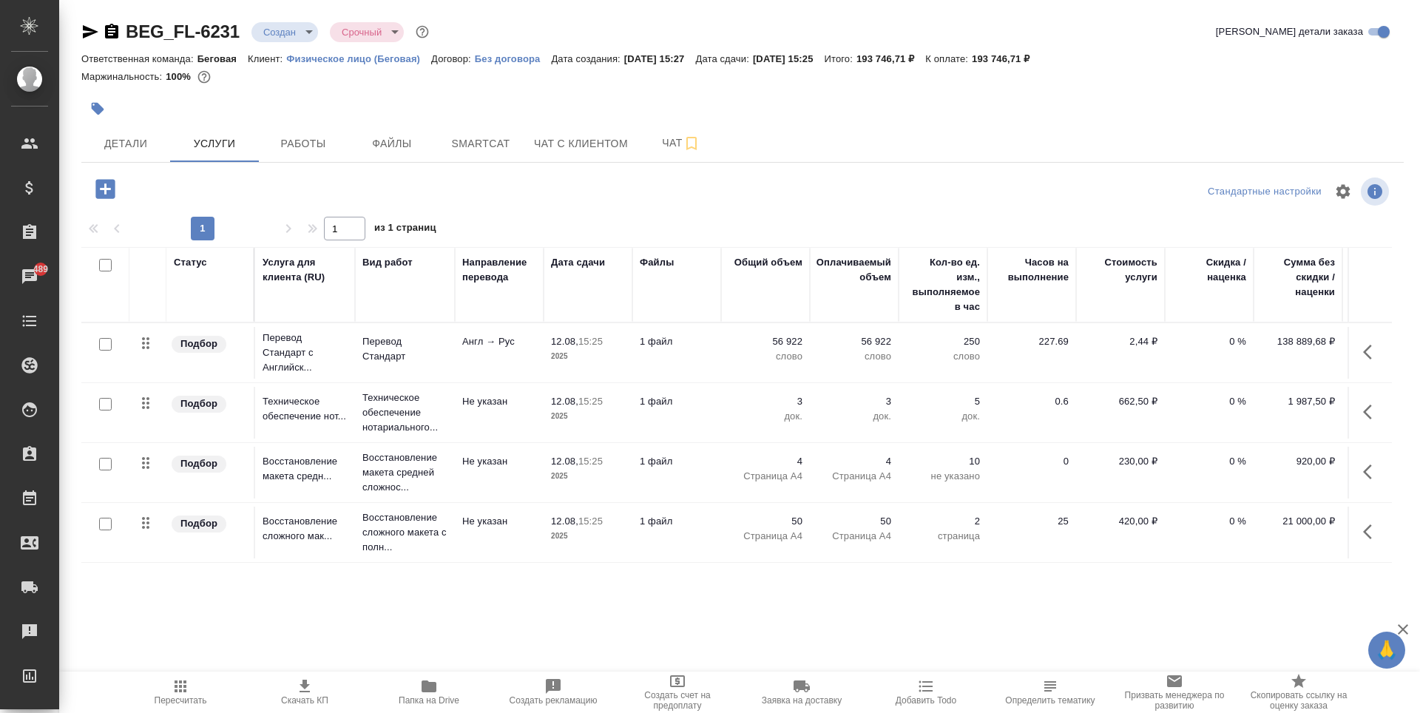
click at [328, 689] on span "Скачать КП" at bounding box center [305, 692] width 107 height 28
click at [1239, 347] on p "0 %" at bounding box center [1209, 341] width 74 height 15
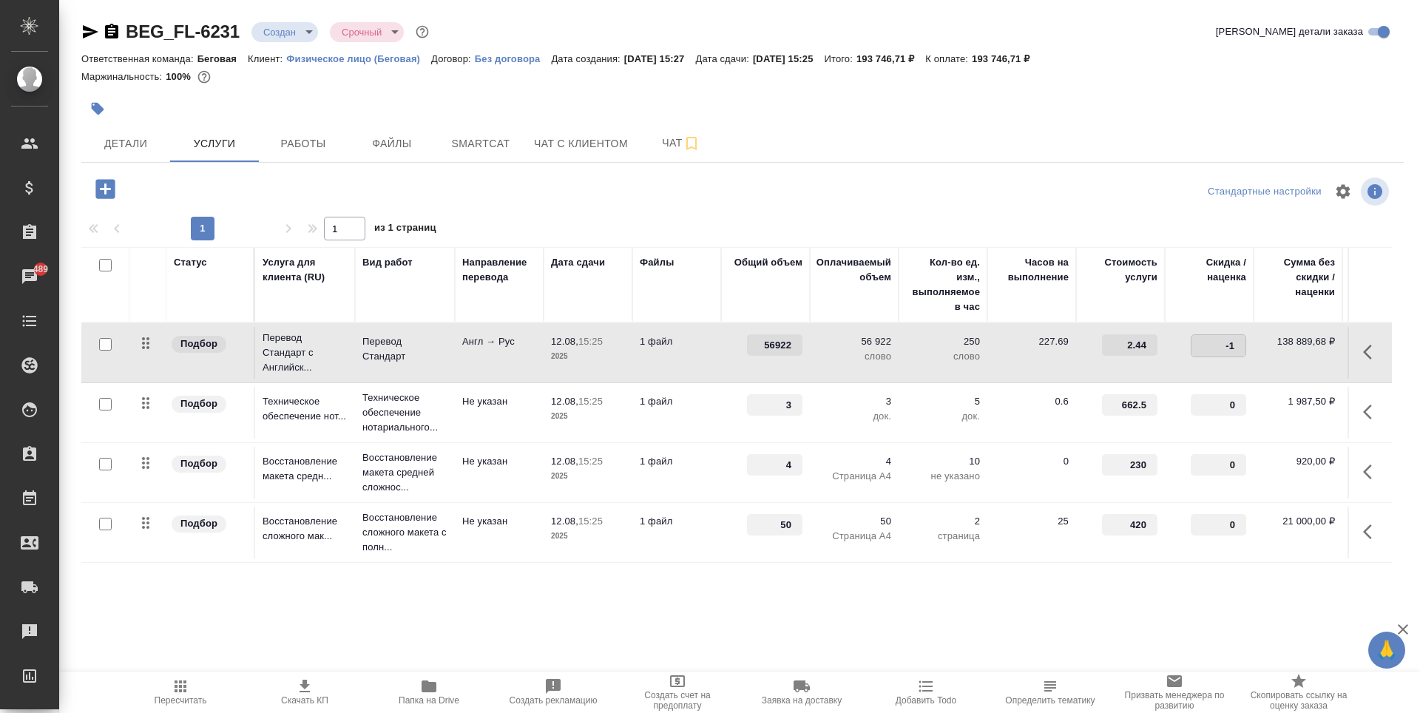
click at [1238, 351] on input "-1" at bounding box center [1219, 345] width 54 height 21
click at [1238, 351] on input "-2" at bounding box center [1219, 345] width 54 height 21
click at [1238, 351] on input "-14" at bounding box center [1219, 345] width 54 height 21
click at [1238, 351] on input "-21" at bounding box center [1219, 345] width 54 height 21
click at [1238, 351] on input "-22" at bounding box center [1219, 345] width 54 height 21
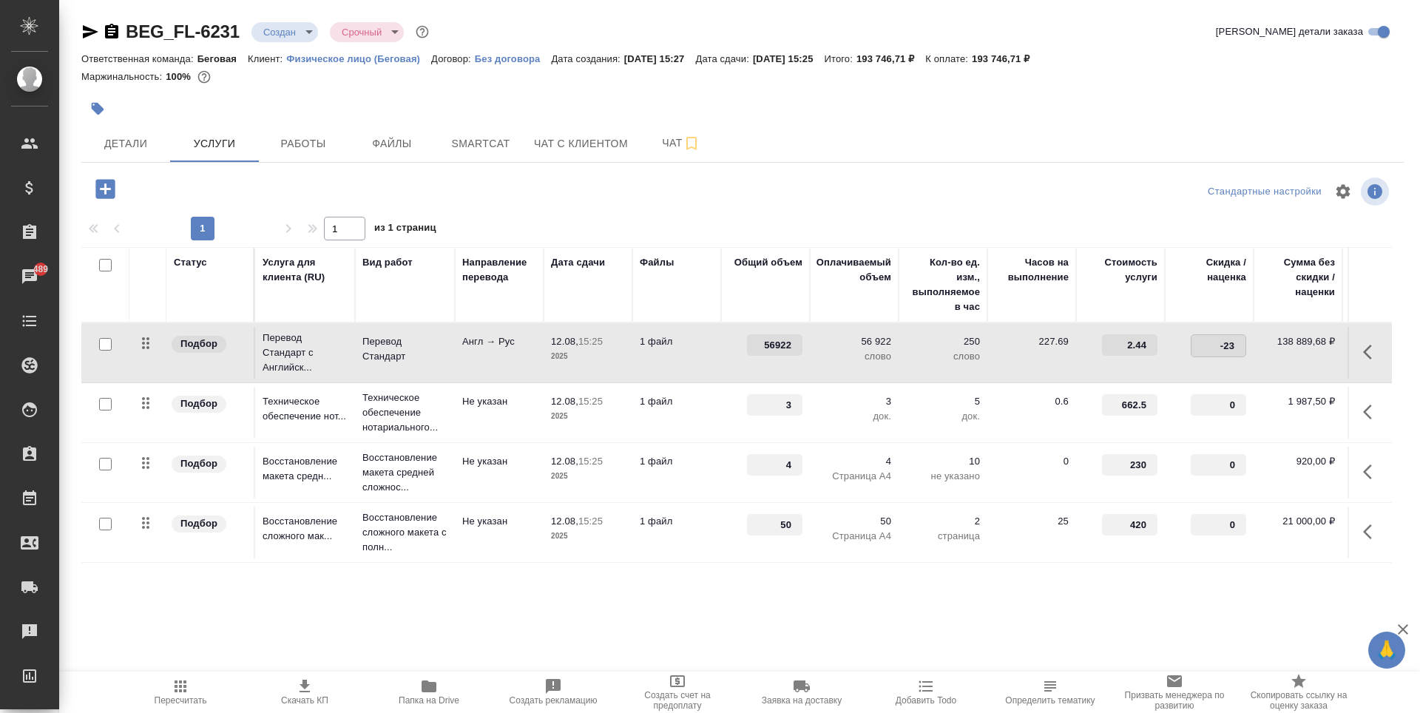
click at [1238, 351] on input "-23" at bounding box center [1219, 345] width 54 height 21
click at [1238, 351] on input "-24" at bounding box center [1219, 345] width 54 height 21
click at [1238, 351] on input "-25" at bounding box center [1219, 345] width 54 height 21
click at [1238, 351] on input "-26" at bounding box center [1219, 345] width 54 height 21
click at [1238, 351] on input "-27" at bounding box center [1219, 345] width 54 height 21
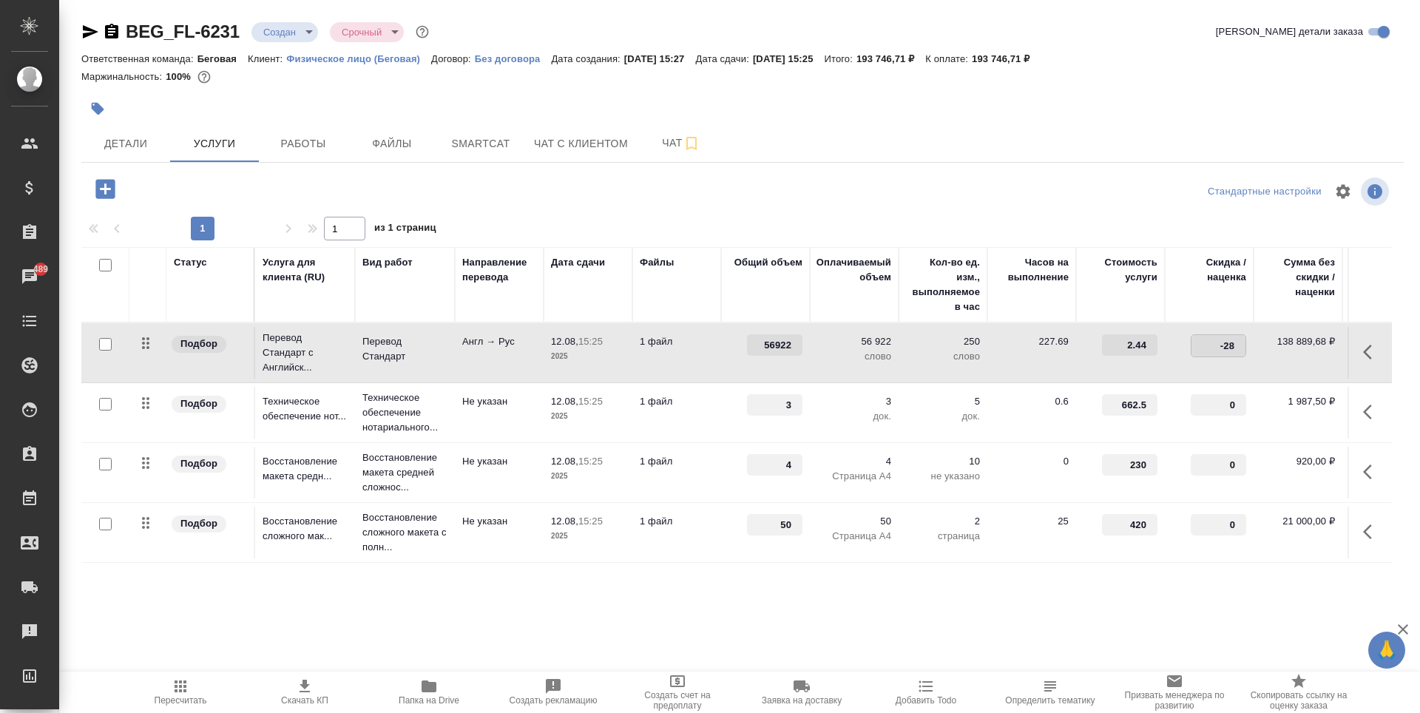
click at [1238, 351] on input "-28" at bounding box center [1219, 345] width 54 height 21
click at [1238, 351] on input "-29" at bounding box center [1219, 345] width 54 height 21
type input "-30"
click at [1238, 351] on input "-30" at bounding box center [1219, 345] width 54 height 21
click at [236, 188] on span "Сохранить и пересчитать" at bounding box center [210, 187] width 129 height 17
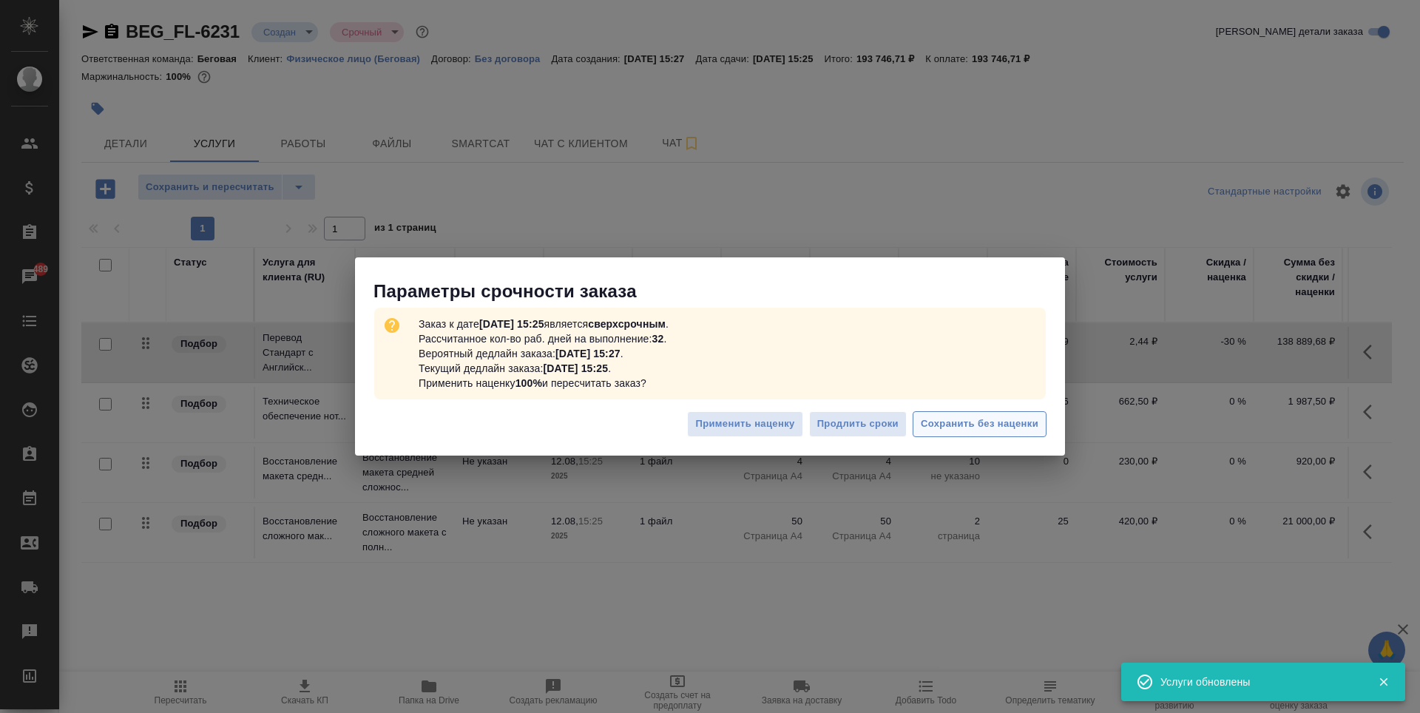
click at [968, 425] on span "Сохранить без наценки" at bounding box center [980, 424] width 118 height 17
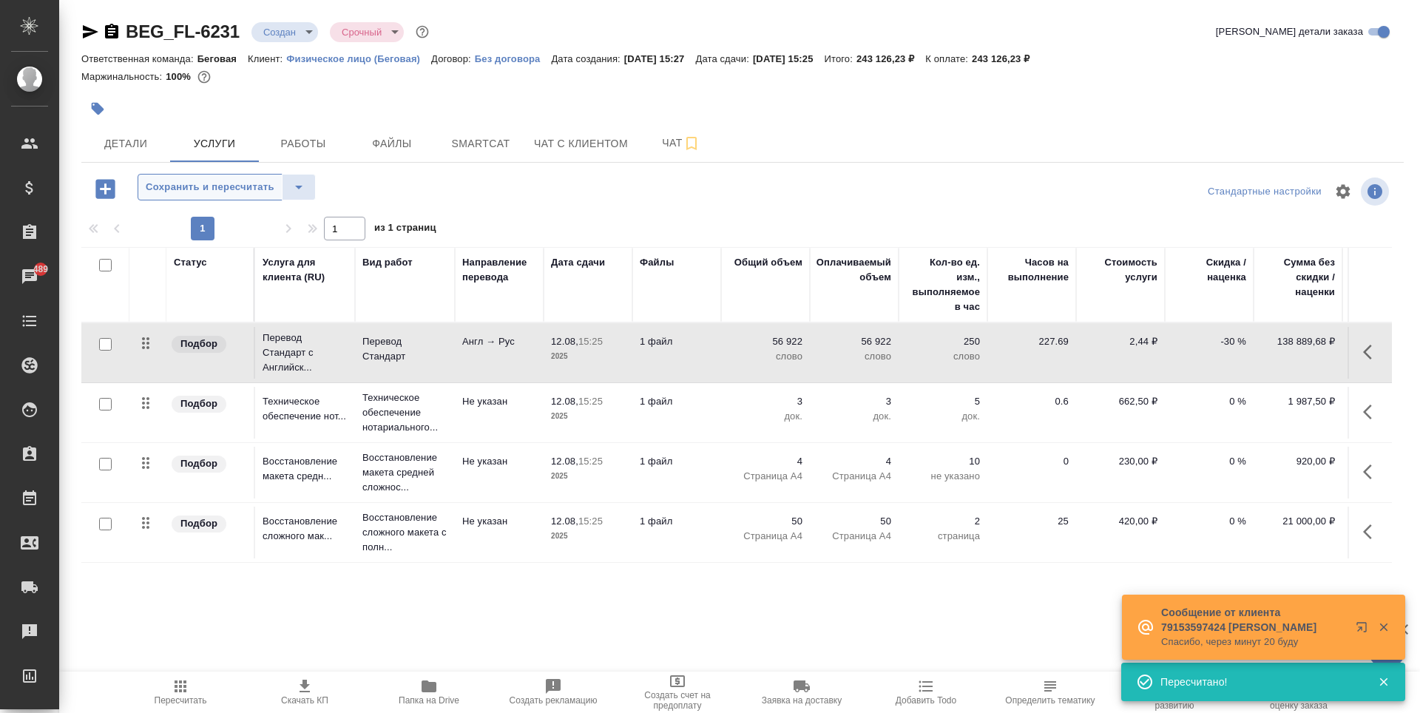
click at [269, 187] on span "Сохранить и пересчитать" at bounding box center [210, 187] width 129 height 17
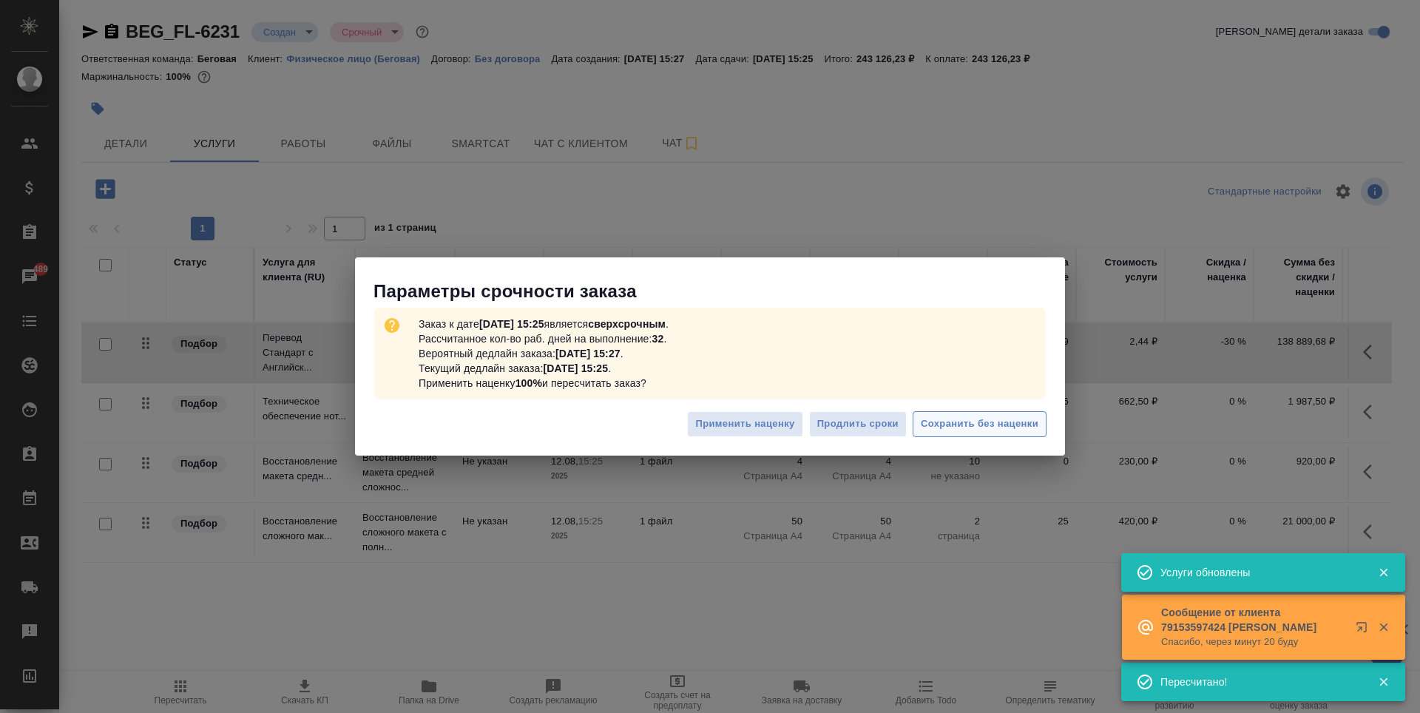
click at [997, 420] on span "Сохранить без наценки" at bounding box center [980, 424] width 118 height 17
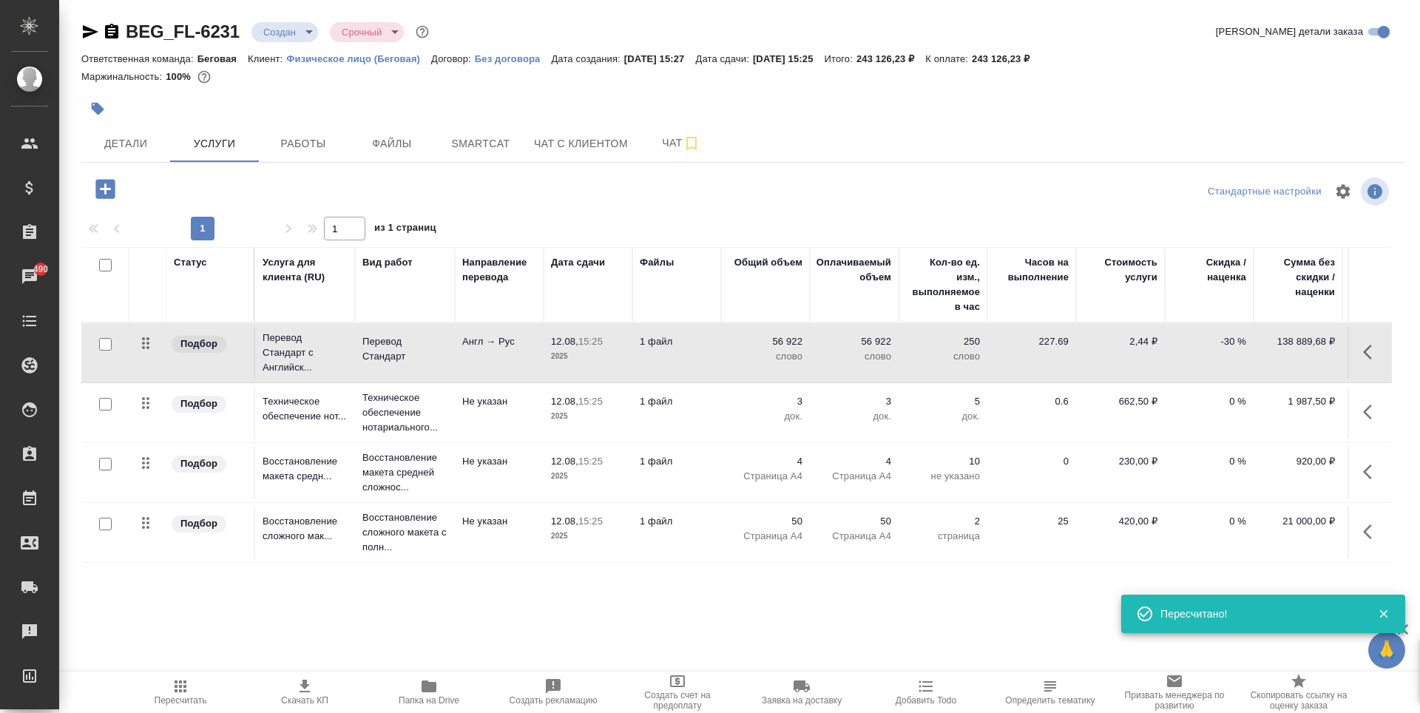
click at [111, 403] on input "checkbox" at bounding box center [105, 404] width 13 height 13
checkbox input "true"
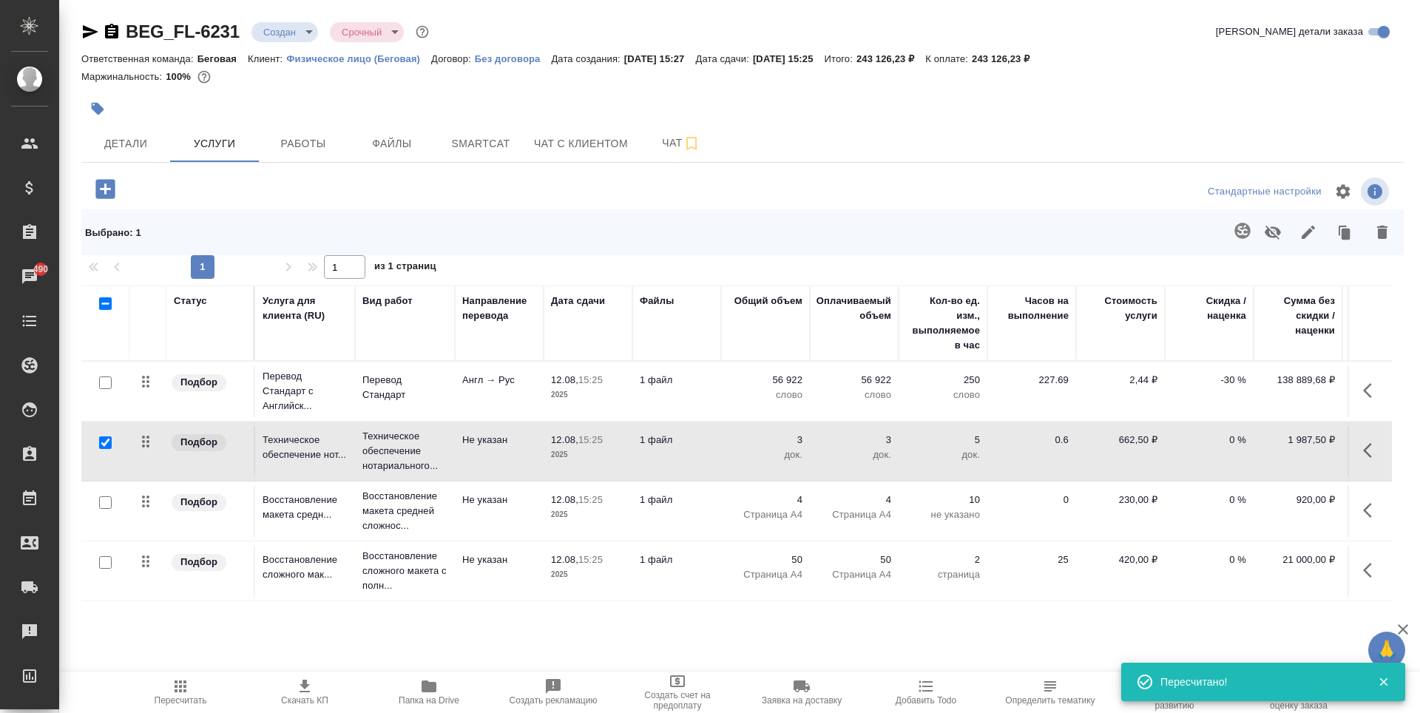
click at [1273, 234] on icon "button" at bounding box center [1273, 232] width 18 height 18
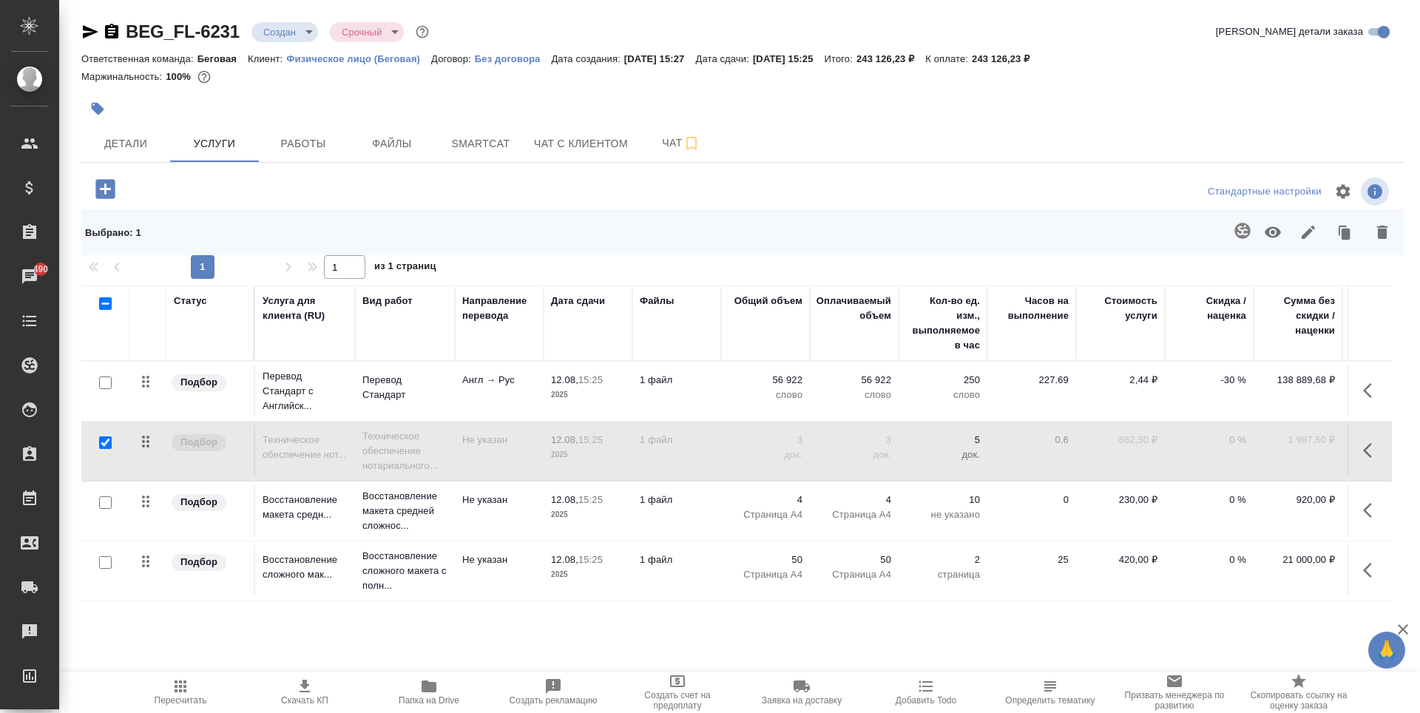
click at [99, 195] on icon "button" at bounding box center [104, 188] width 19 height 19
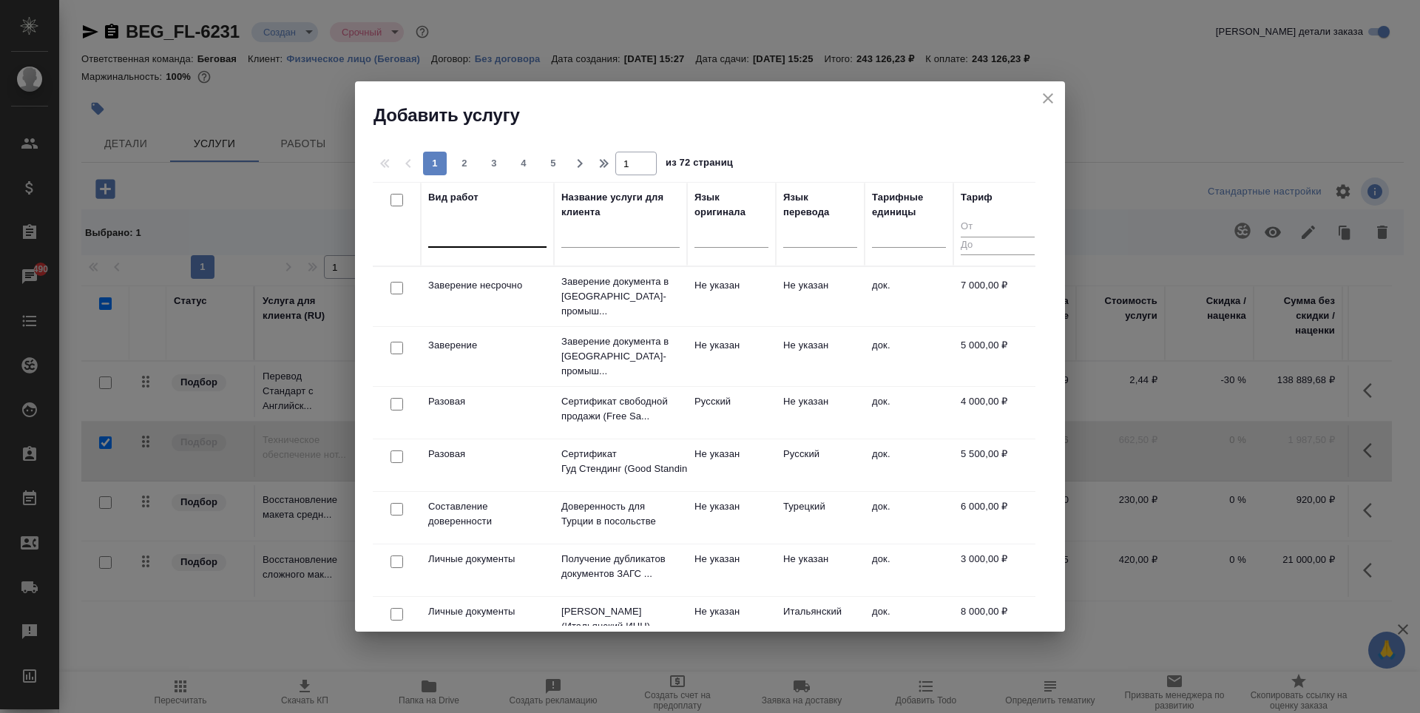
click at [493, 241] on div at bounding box center [487, 232] width 118 height 21
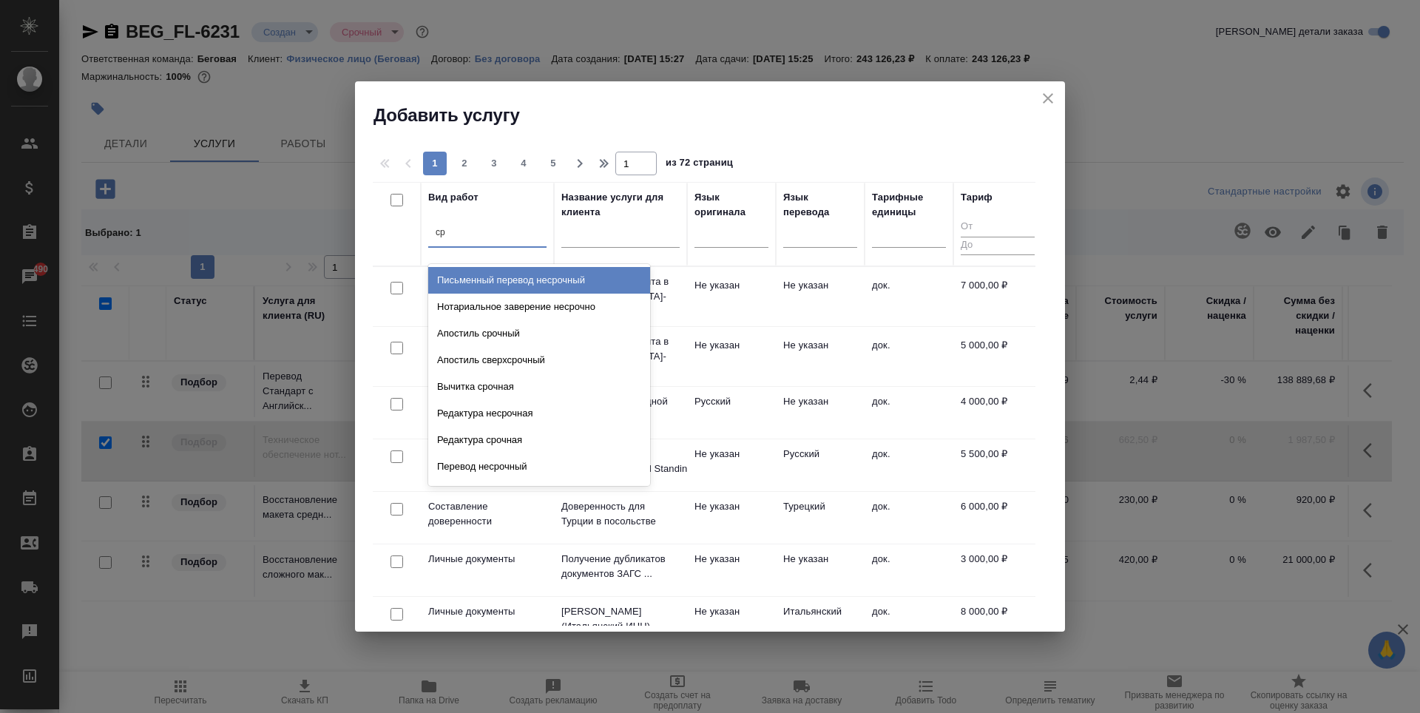
type input "с"
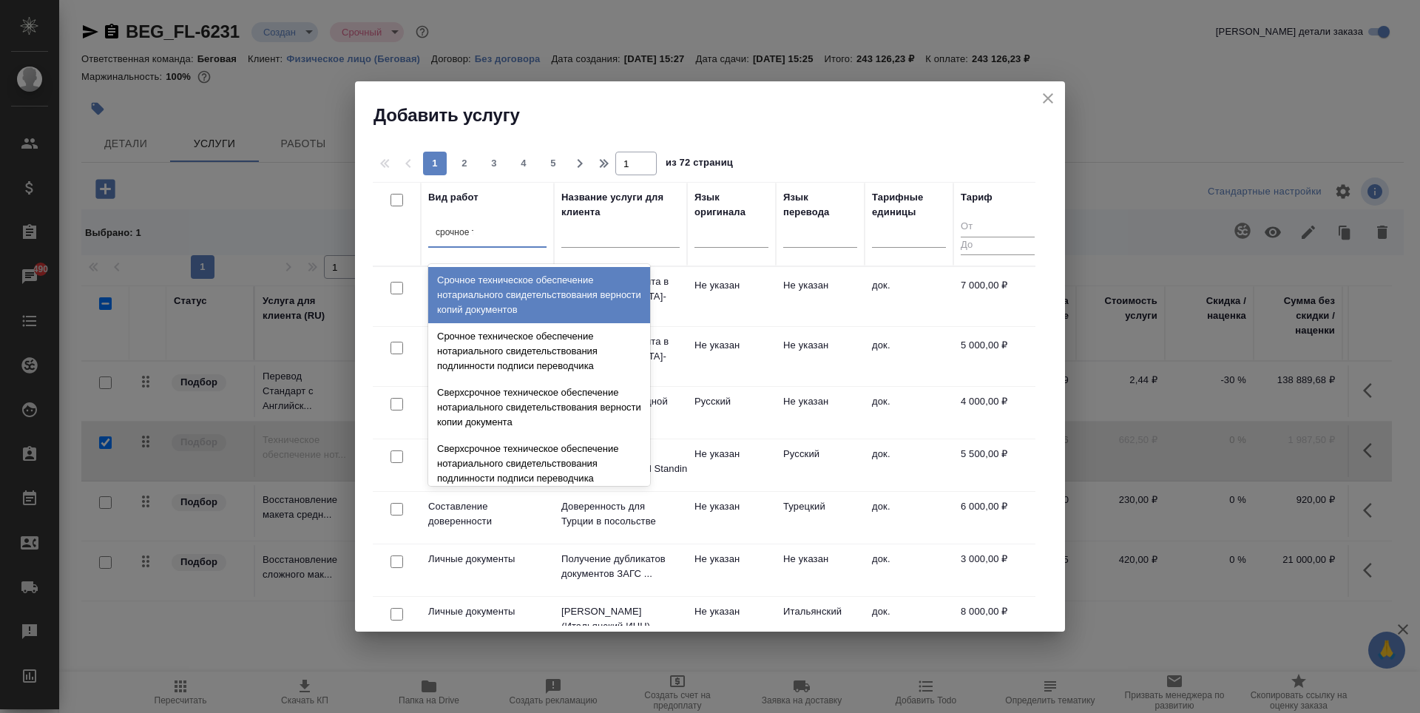
type input "срочное те"
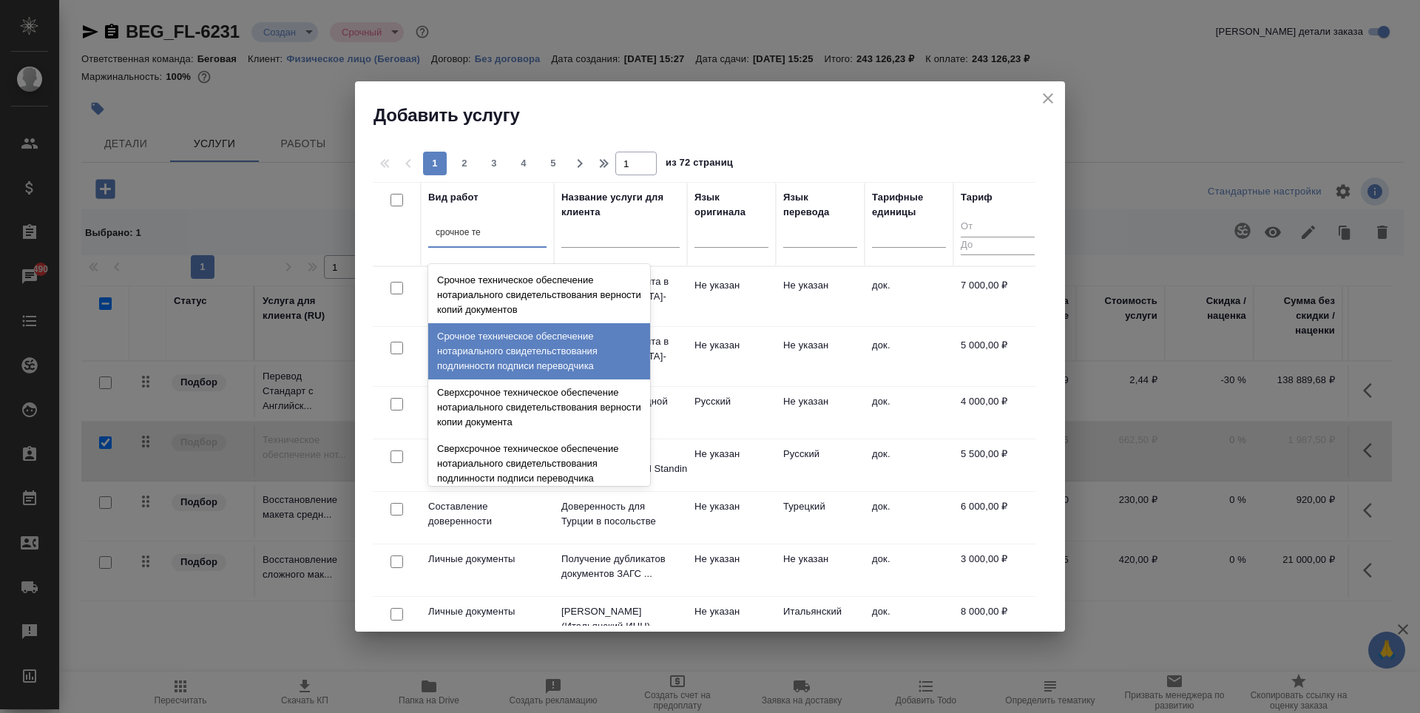
click at [556, 360] on div "Срочное техническое обеспечение нотариального свидетельствования подлинности по…" at bounding box center [539, 351] width 222 height 56
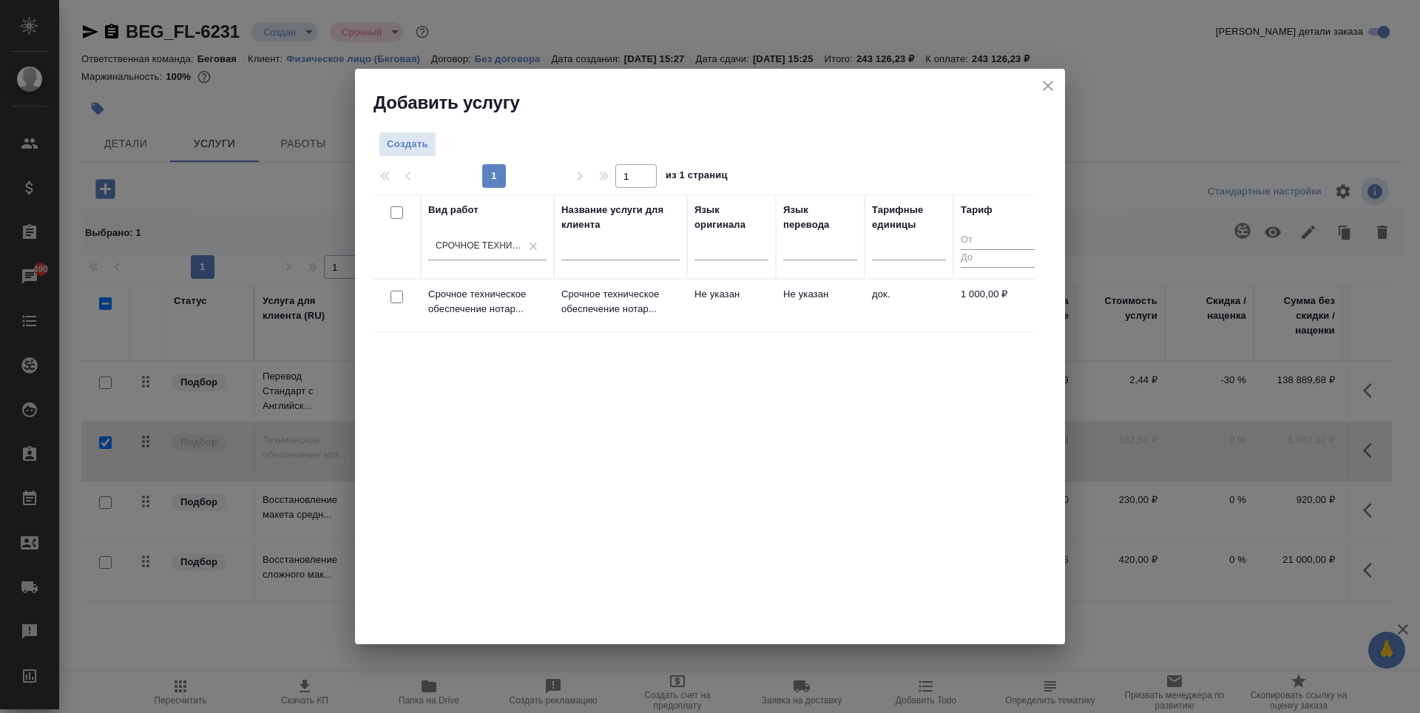
click at [806, 323] on td "Не указан" at bounding box center [820, 306] width 89 height 52
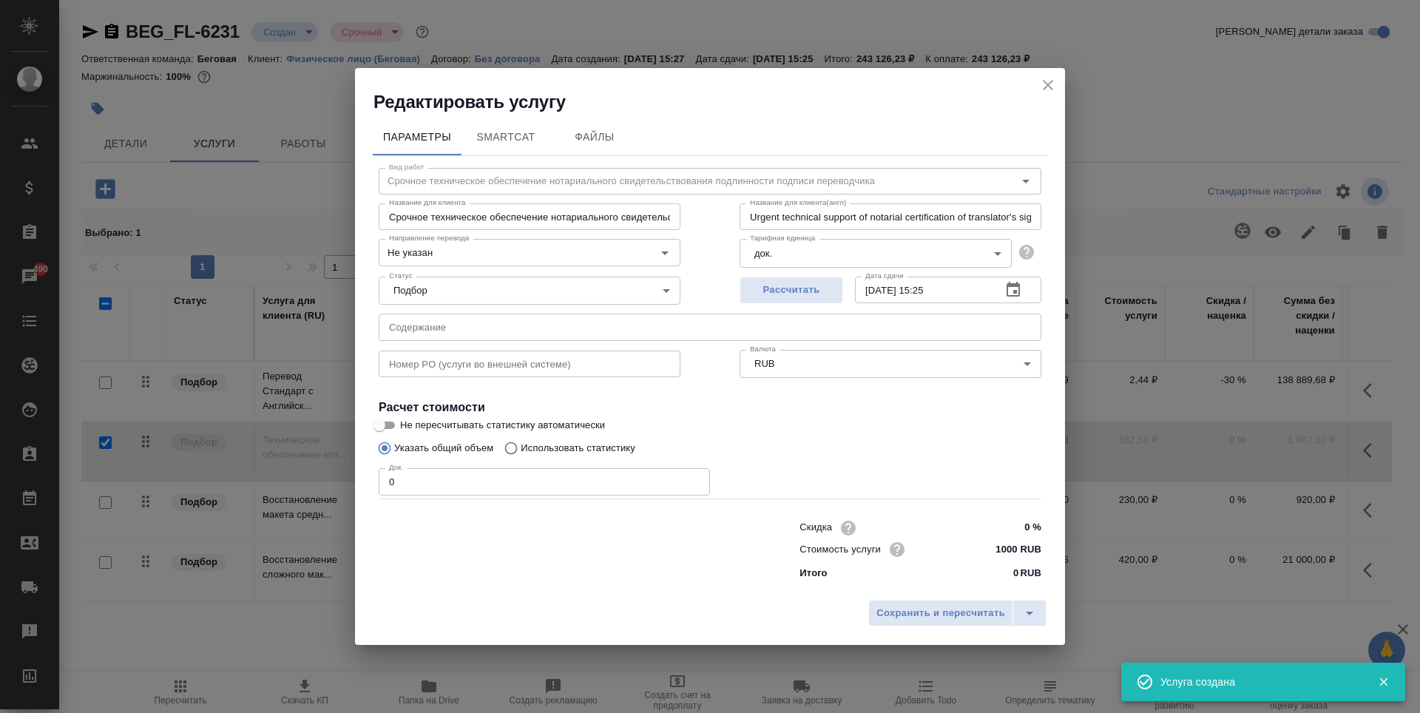
click at [506, 478] on input "0" at bounding box center [544, 481] width 331 height 27
type input "3"
click at [927, 607] on span "Сохранить и пересчитать" at bounding box center [941, 613] width 129 height 17
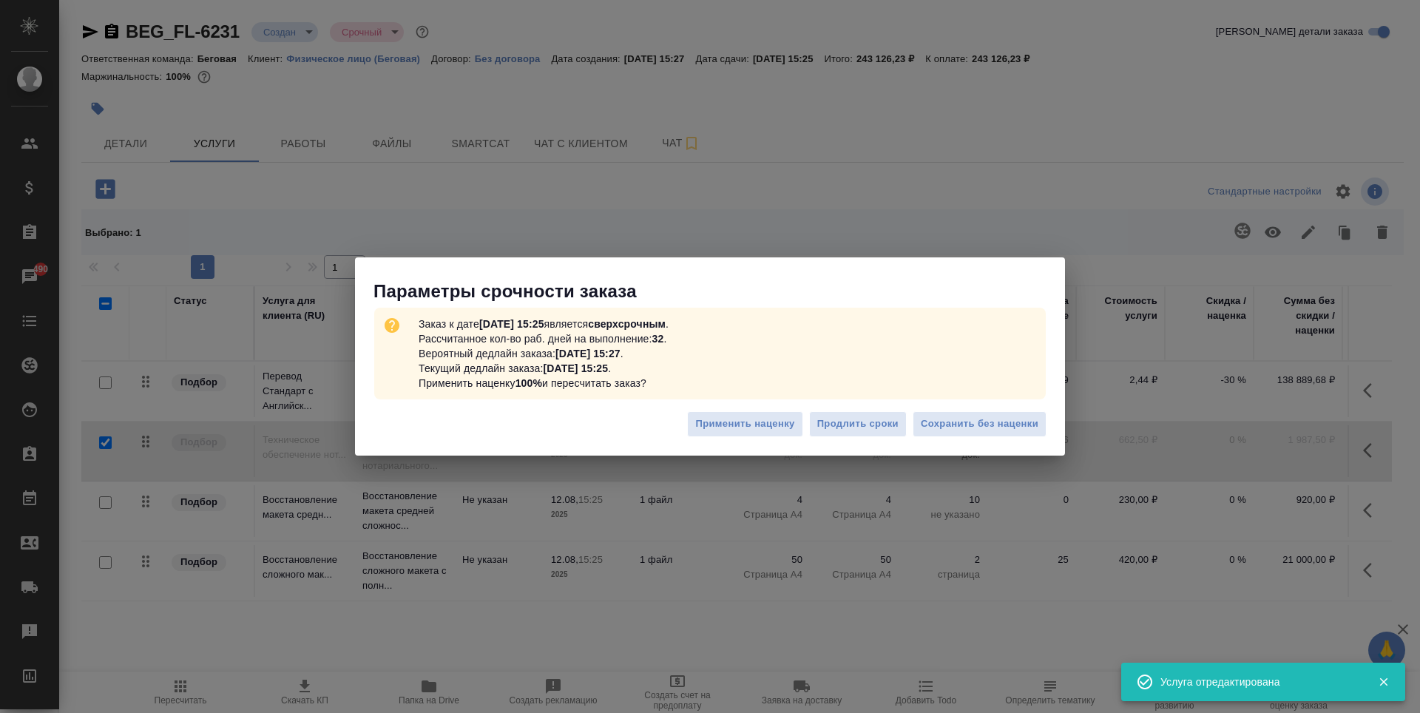
click at [965, 409] on div "Применить наценку Продлить сроки Сохранить без наценки" at bounding box center [710, 430] width 710 height 52
click at [973, 424] on span "Сохранить без наценки" at bounding box center [980, 424] width 118 height 17
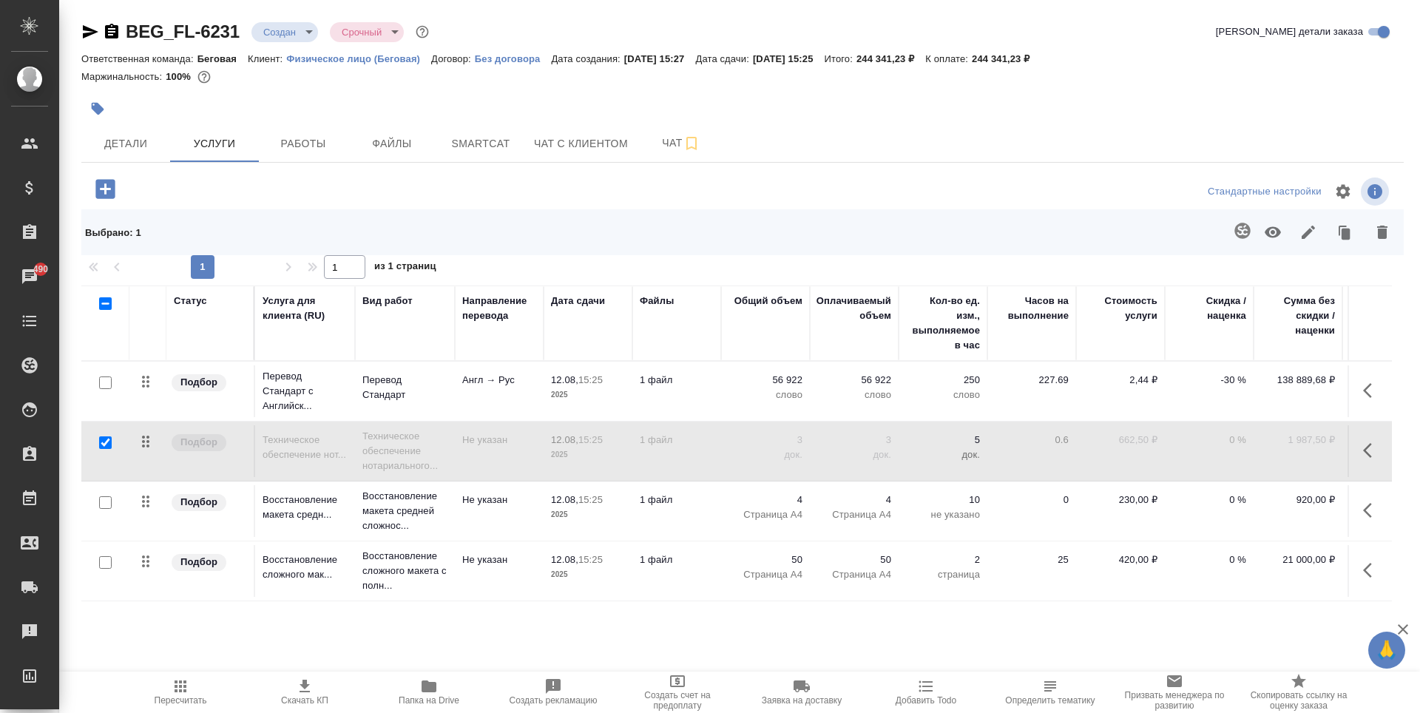
click at [1377, 232] on icon "button" at bounding box center [1383, 232] width 18 height 18
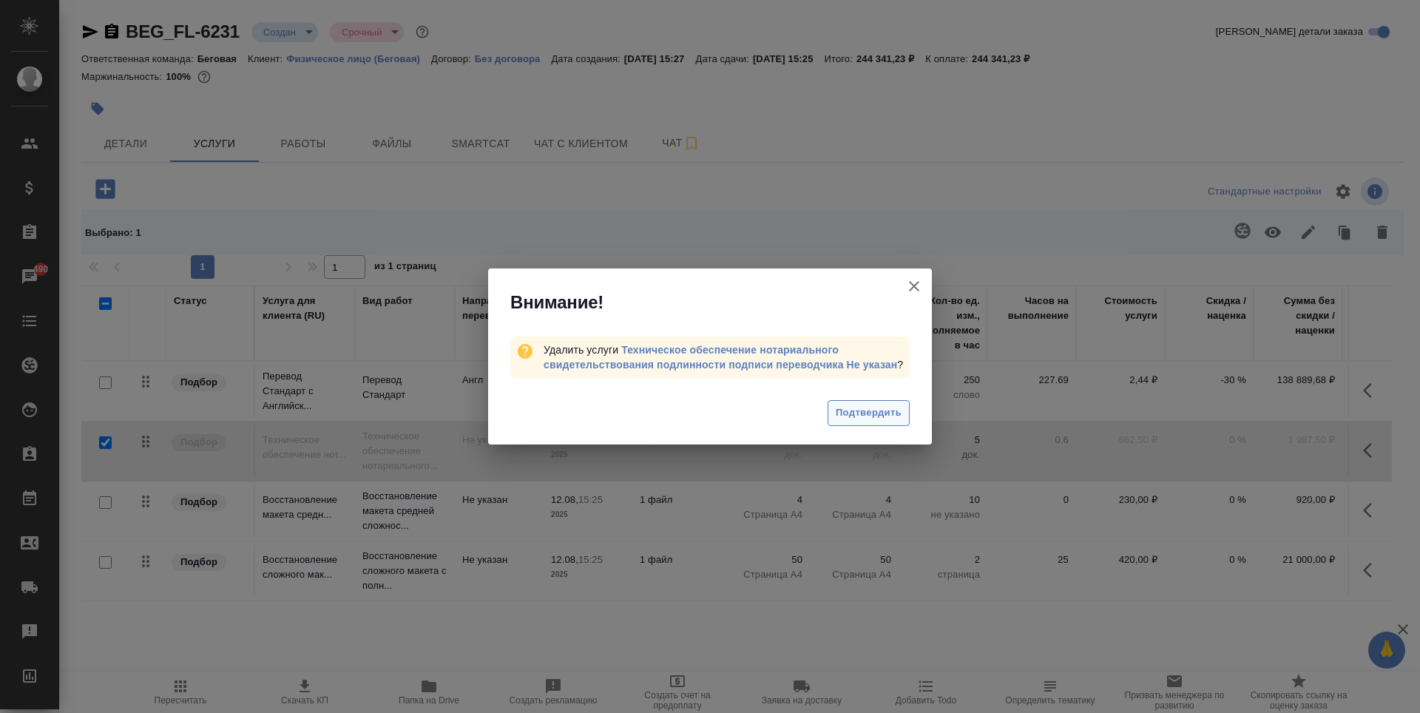
click at [871, 415] on span "Подтвердить" at bounding box center [869, 413] width 66 height 17
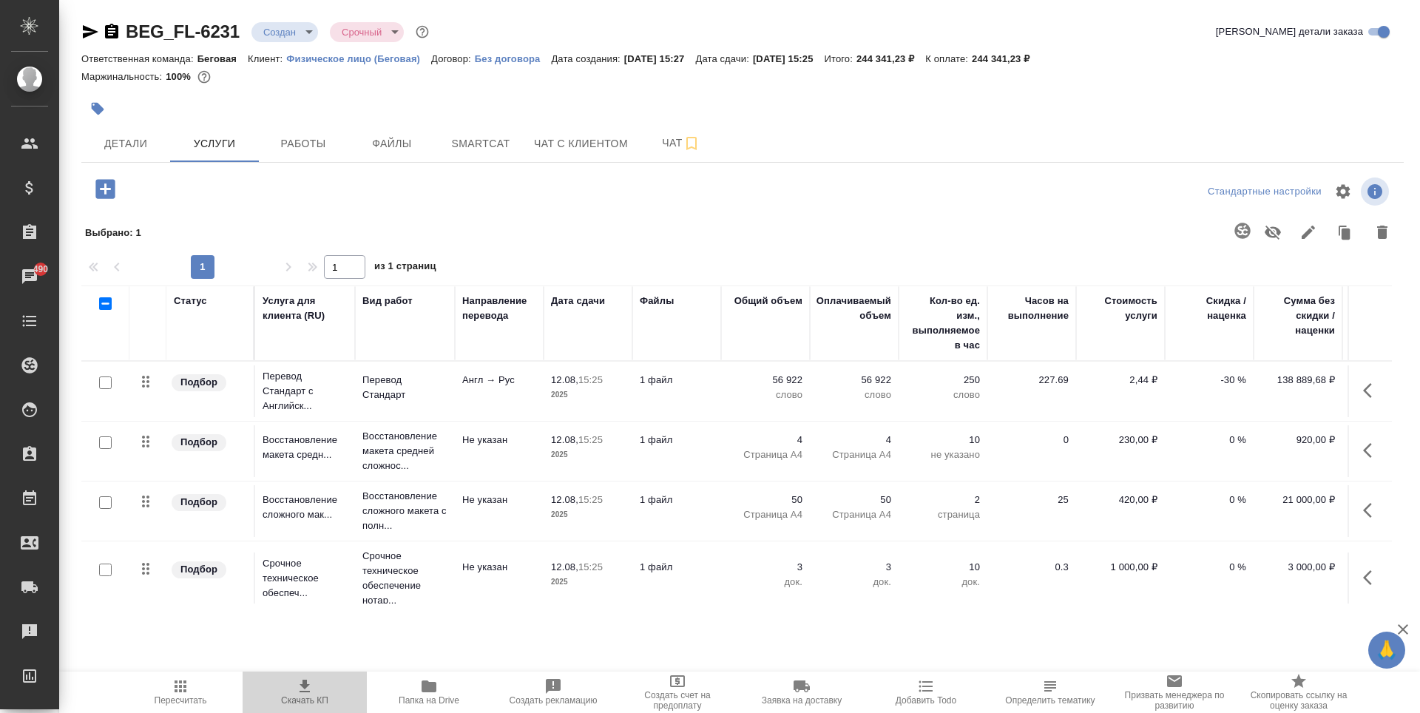
click at [287, 692] on span "Скачать КП" at bounding box center [305, 692] width 107 height 28
click at [88, 28] on icon "button" at bounding box center [91, 31] width 16 height 13
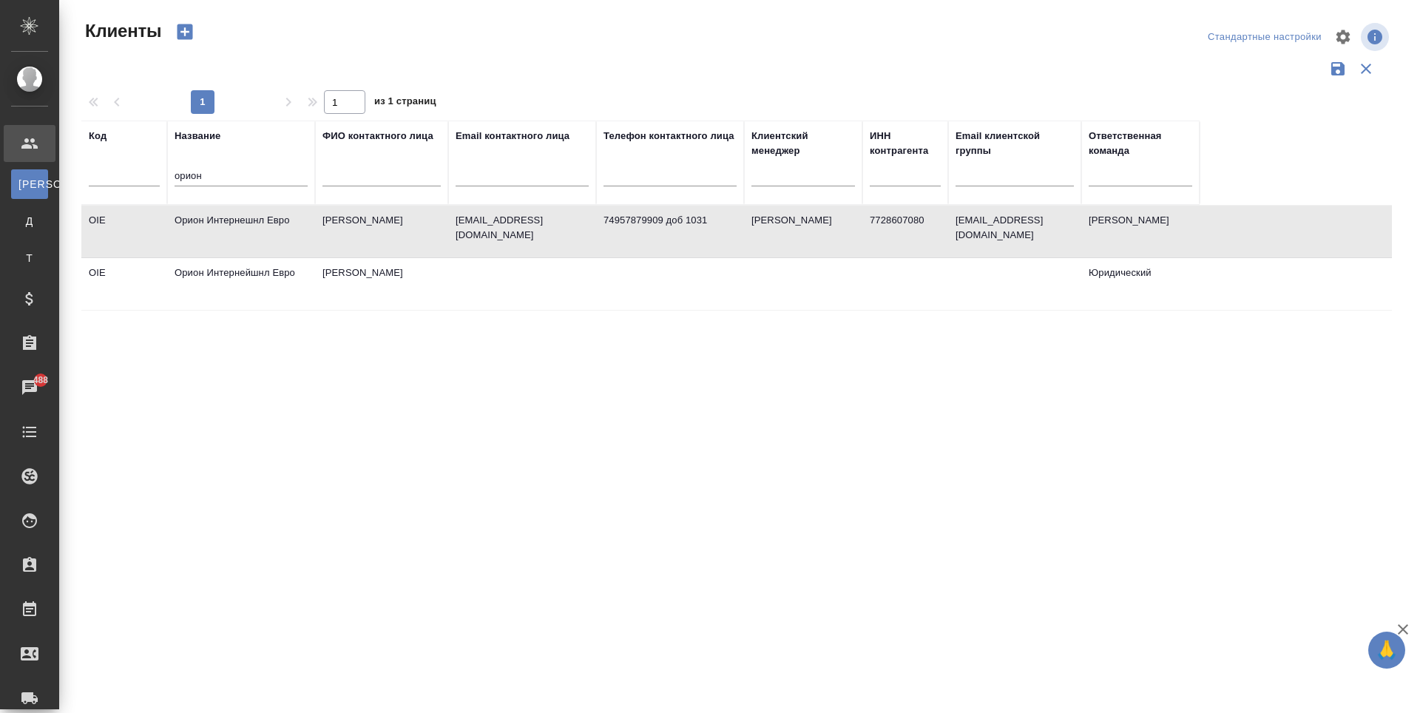
select select "RU"
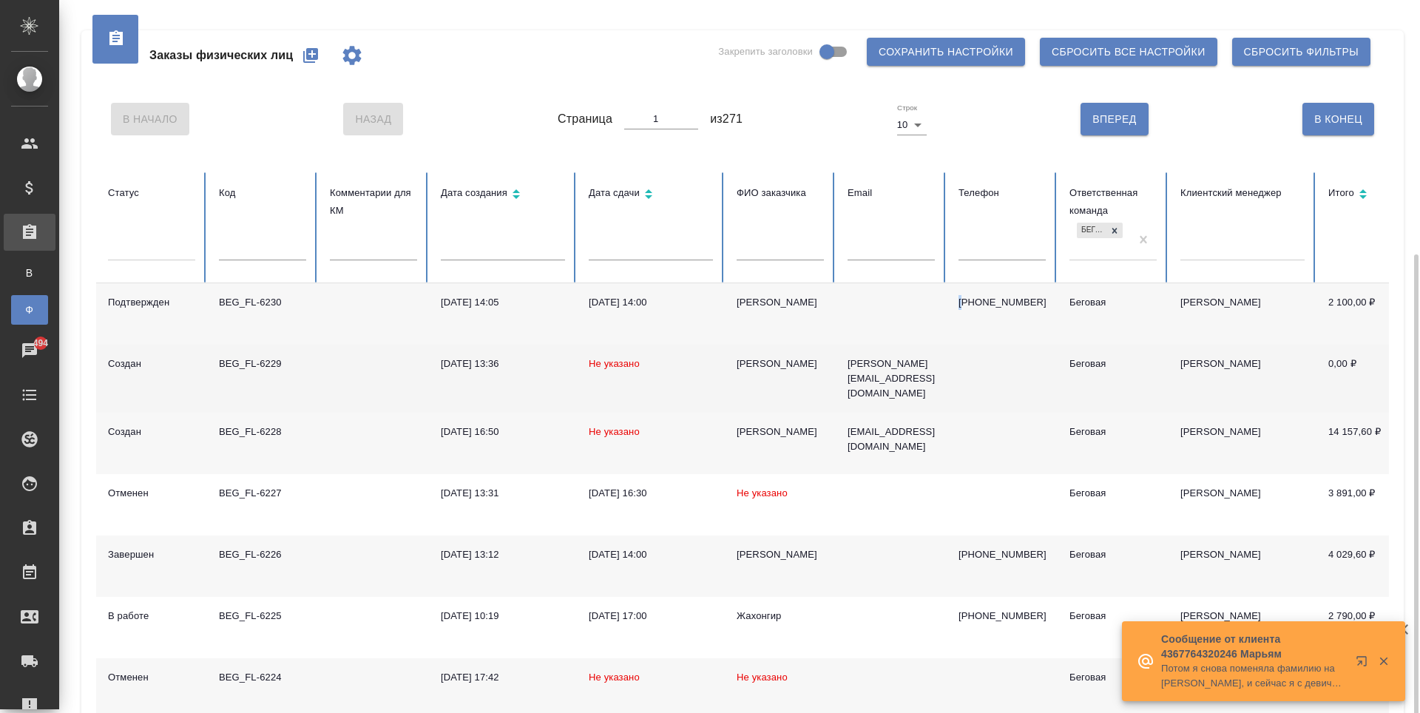
scroll to position [273, 0]
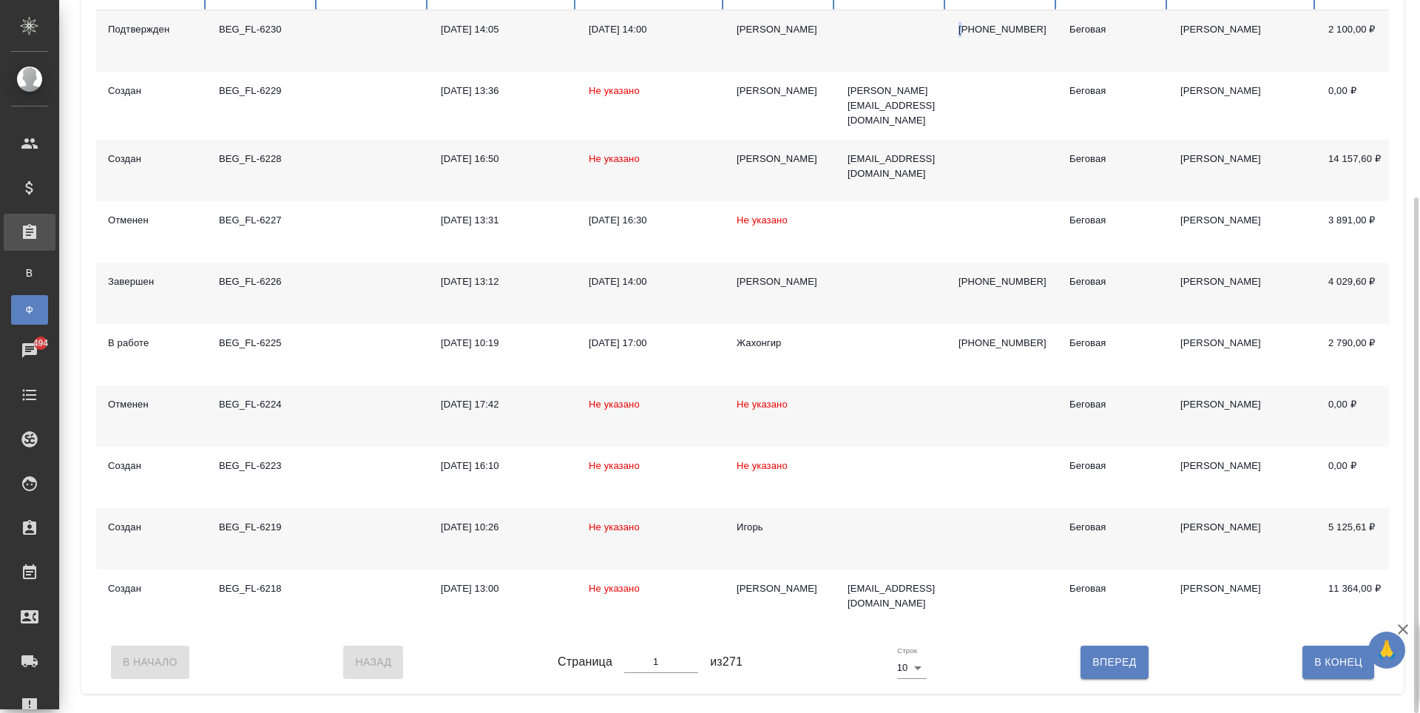
type input "1"
click at [693, 672] on input "1" at bounding box center [661, 662] width 74 height 21
type input "2"
click at [690, 669] on input "2" at bounding box center [661, 662] width 74 height 21
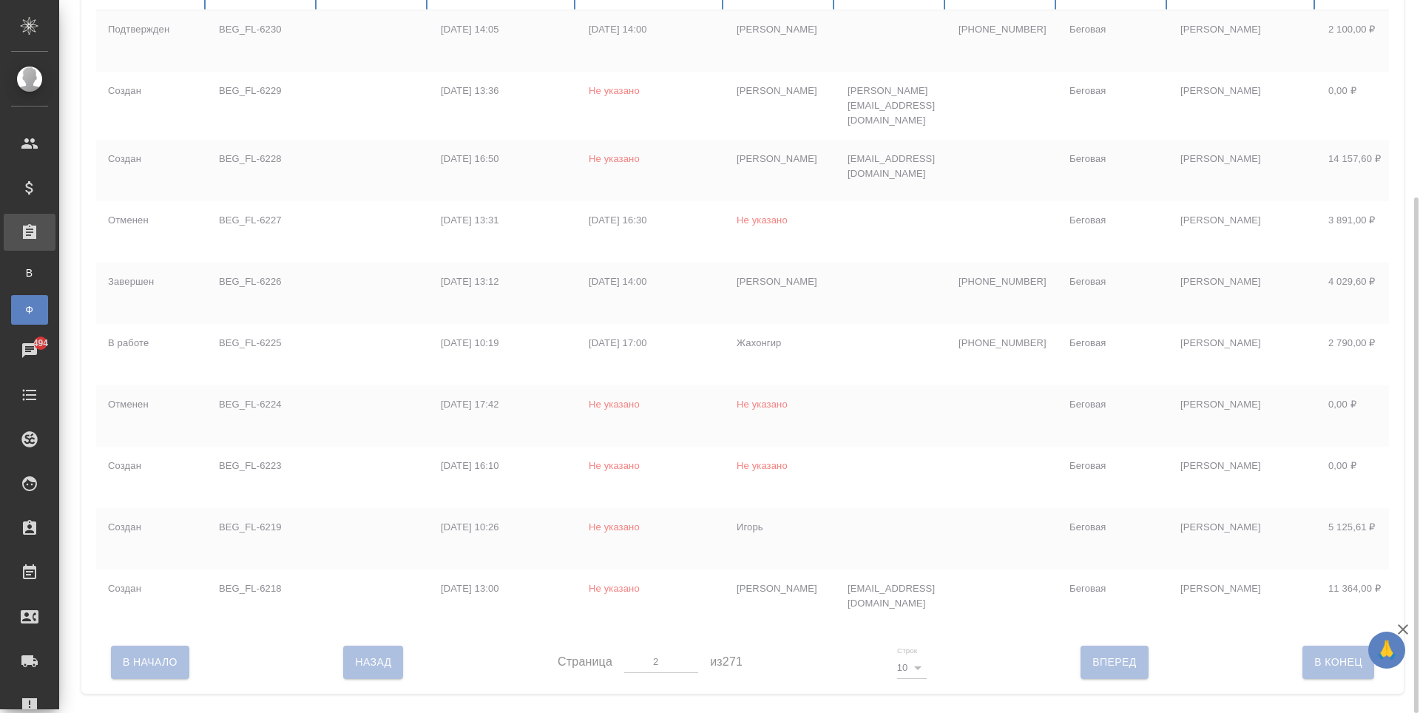
click at [690, 669] on div at bounding box center [742, 662] width 1293 height 62
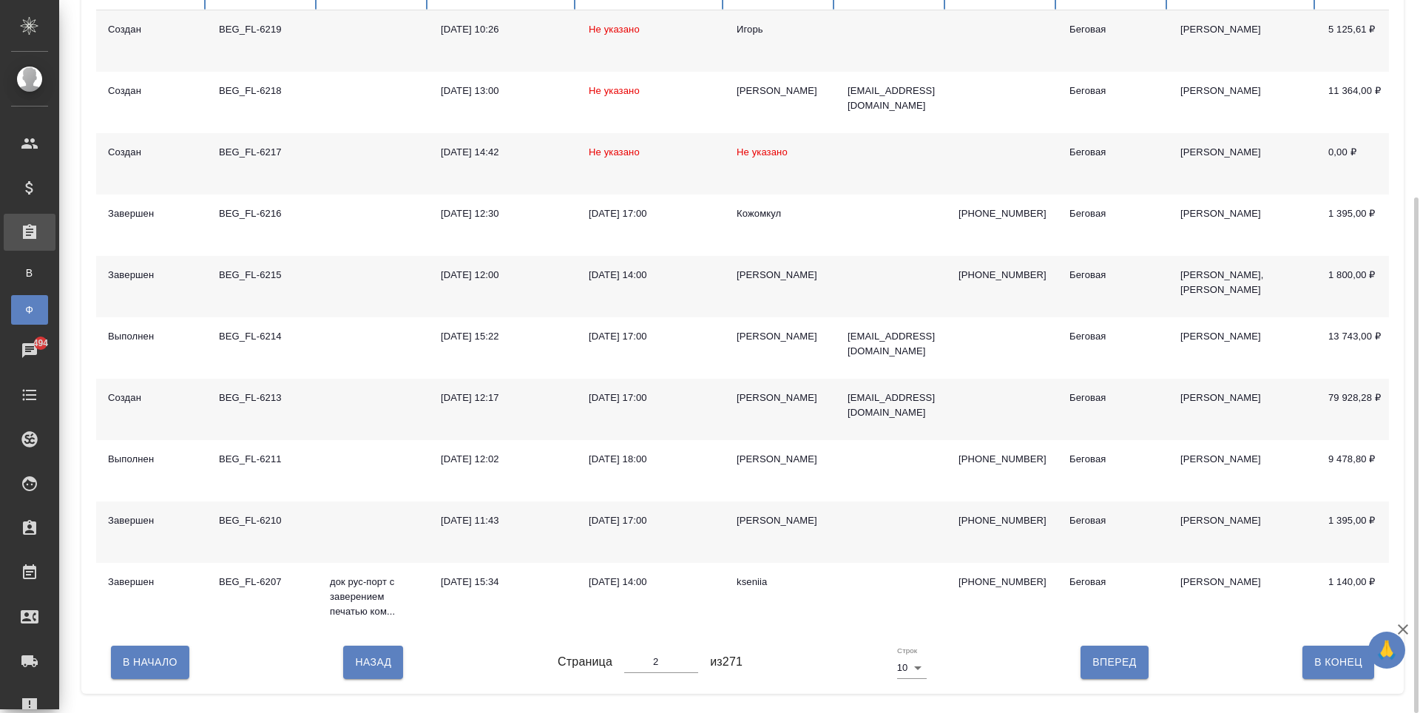
type input "3"
click at [690, 669] on input "3" at bounding box center [661, 662] width 74 height 21
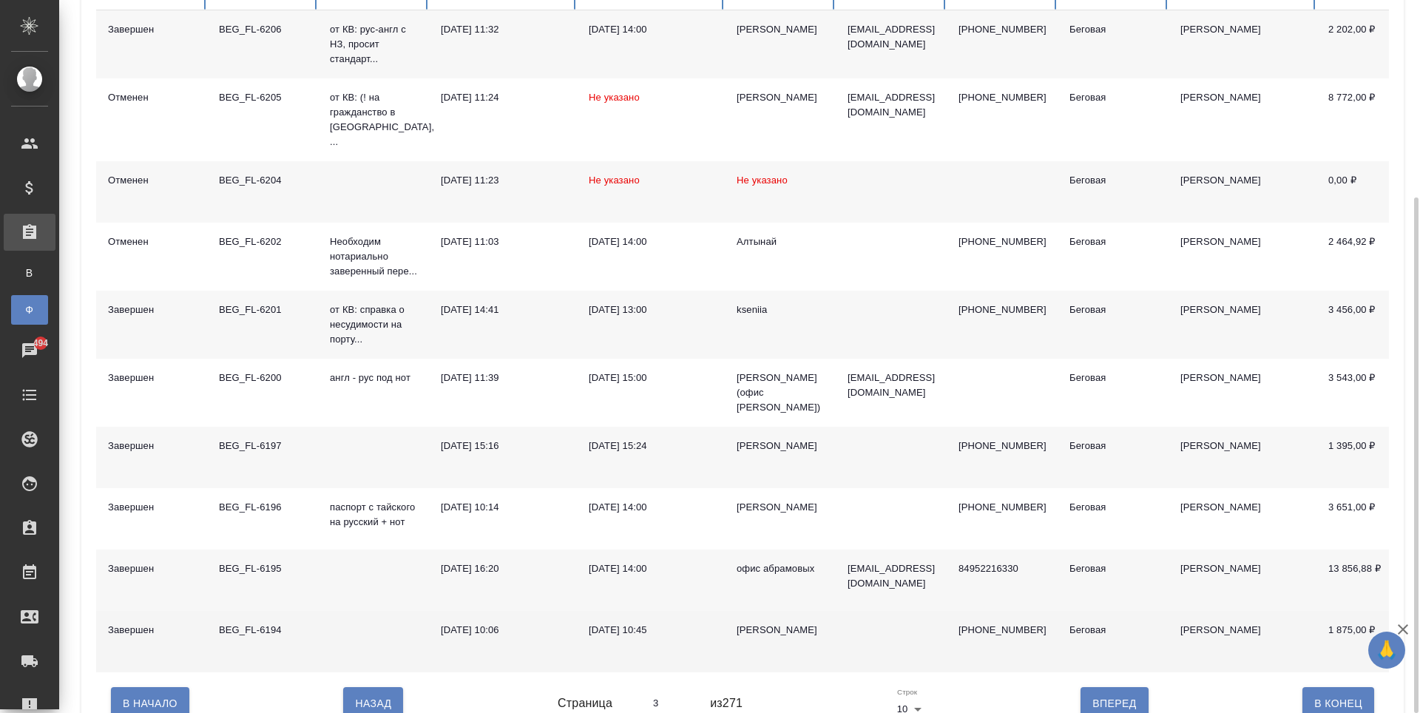
scroll to position [300, 0]
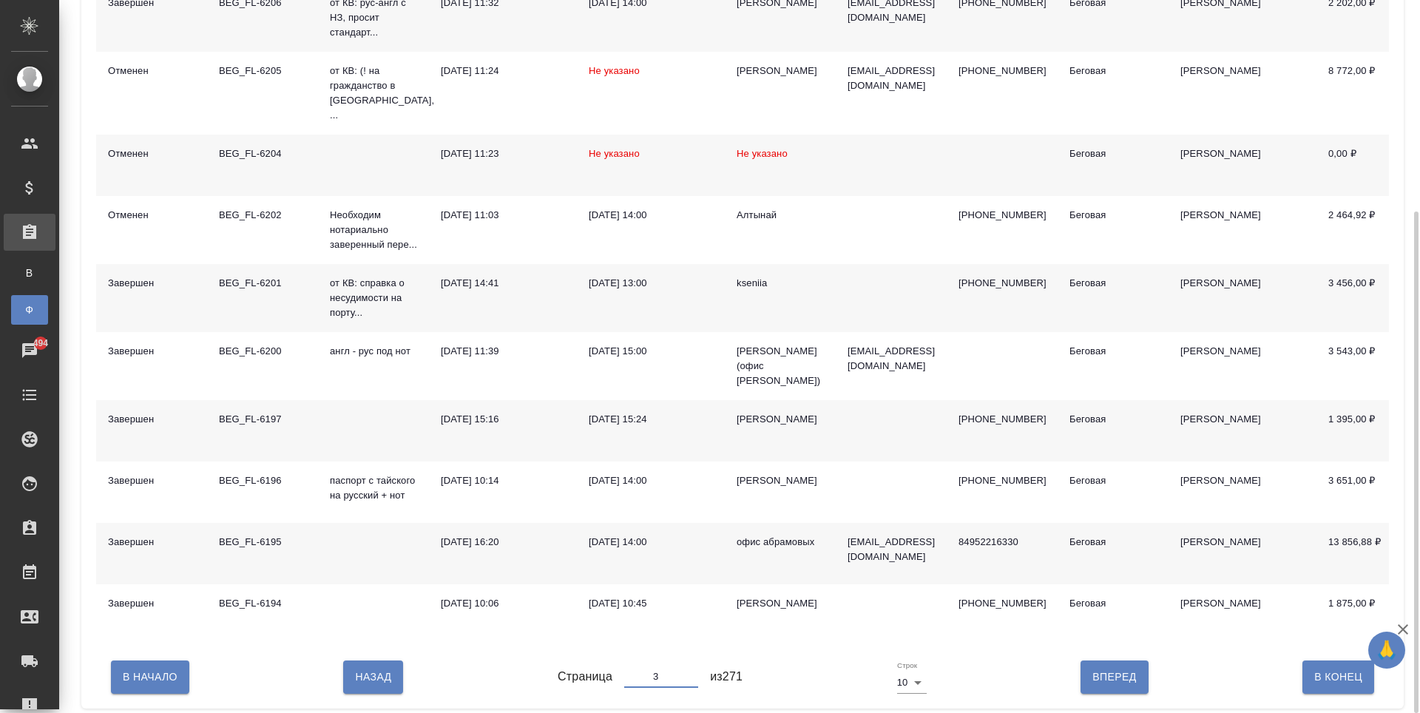
type input "4"
click at [692, 667] on input "4" at bounding box center [661, 676] width 74 height 21
type input "4"
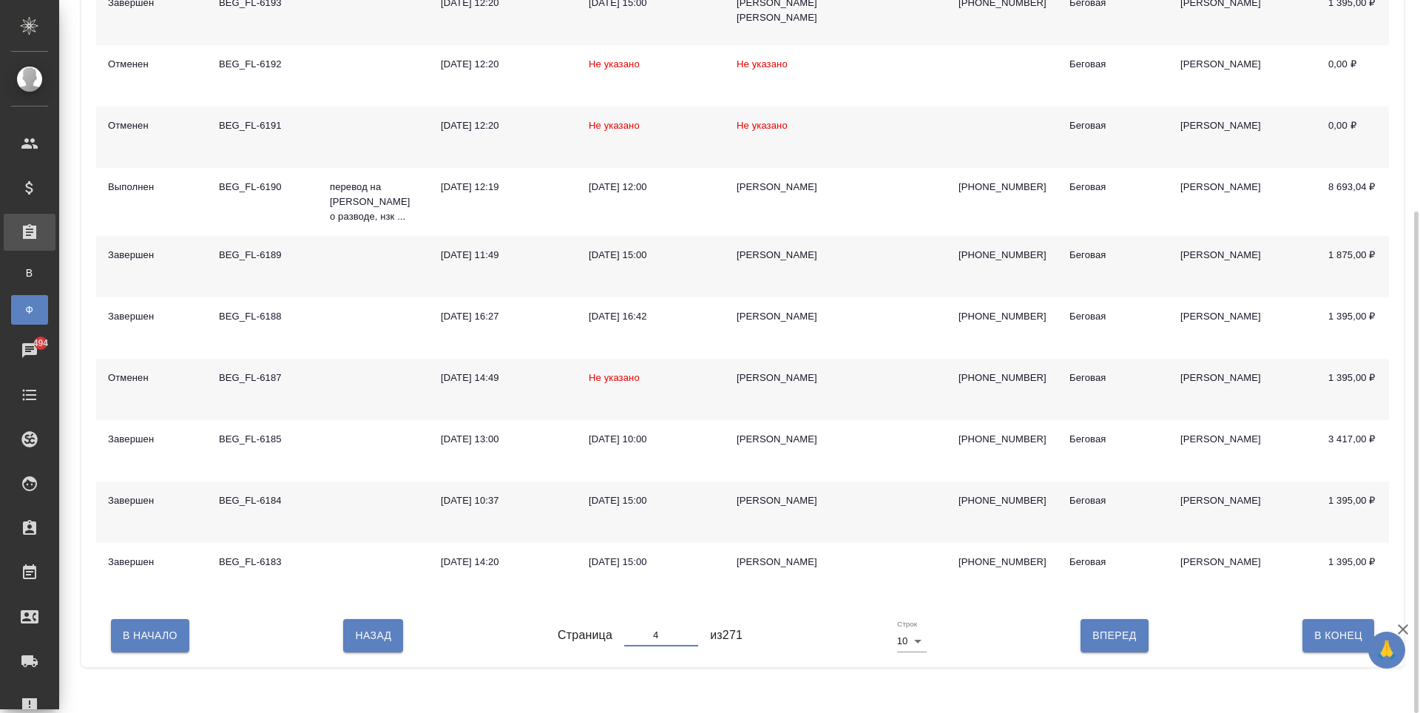
scroll to position [152, 0]
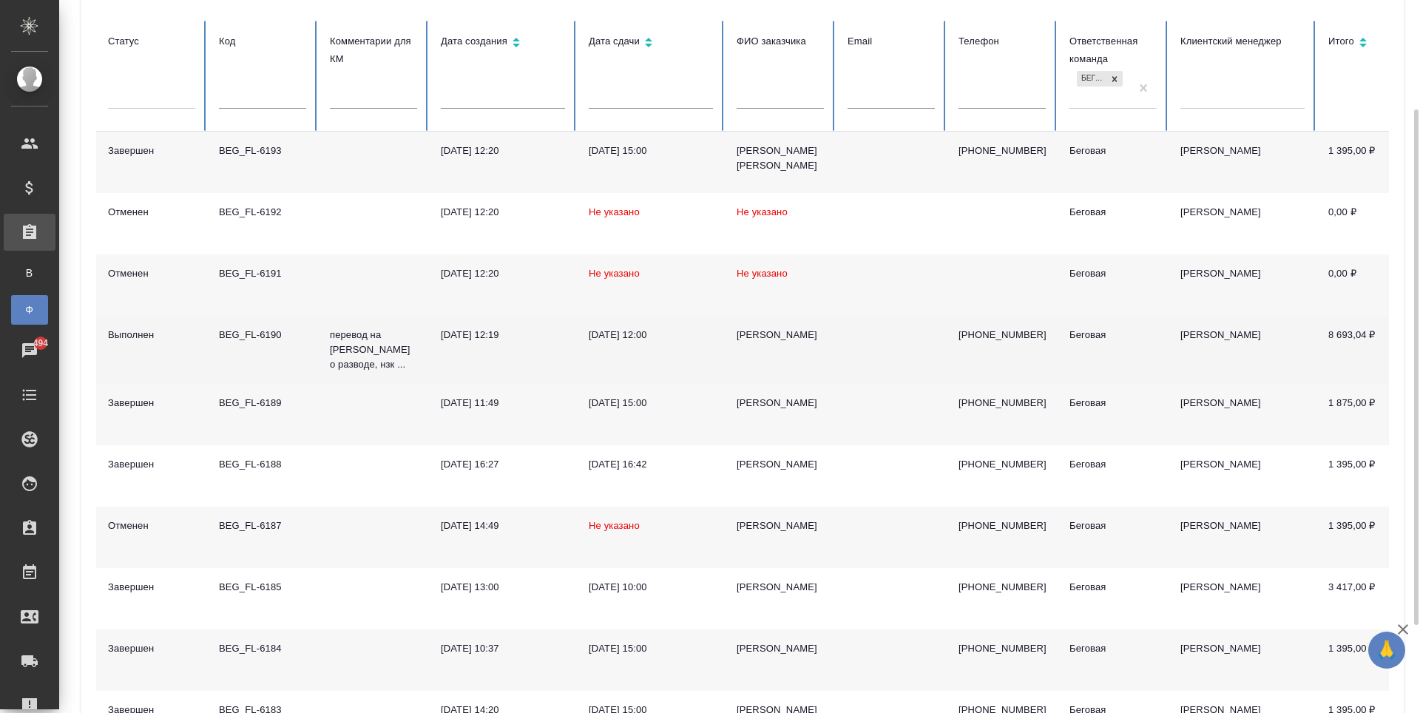
click at [815, 354] on td "[PERSON_NAME]" at bounding box center [780, 350] width 111 height 68
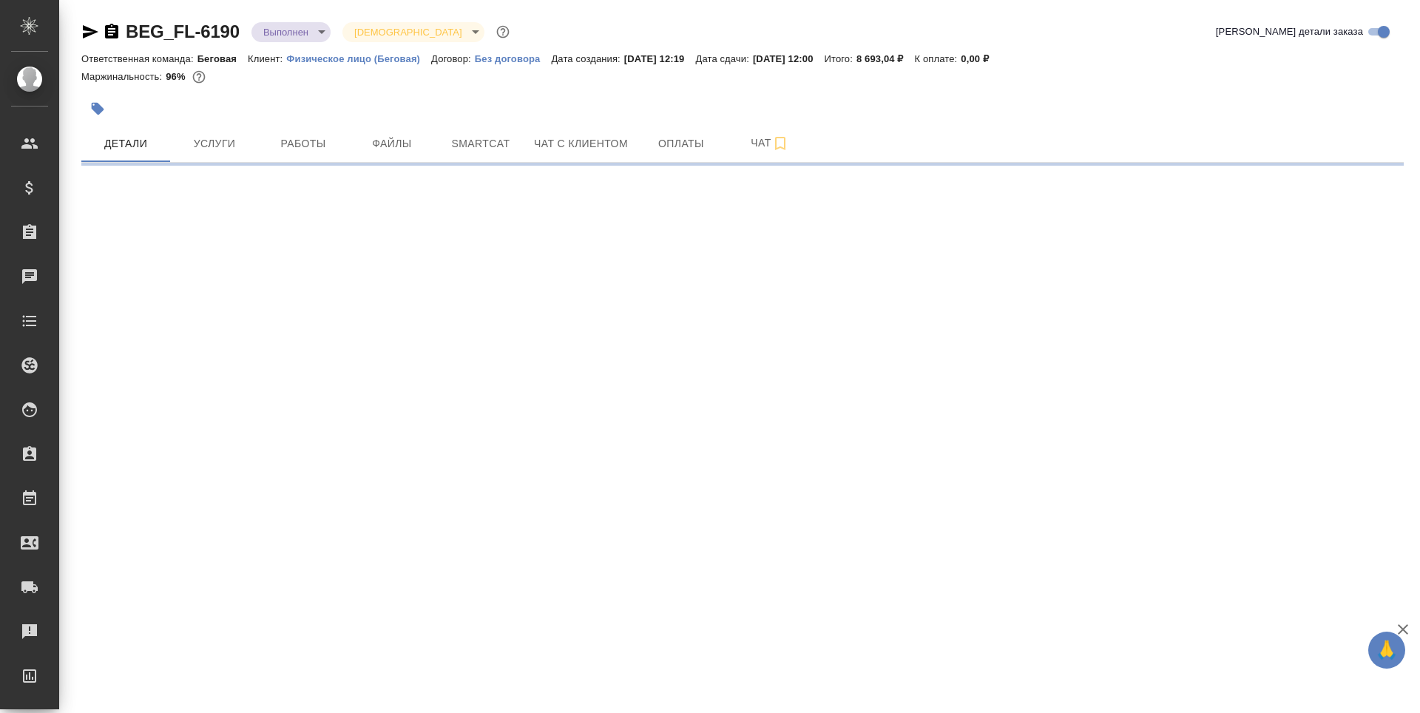
select select "RU"
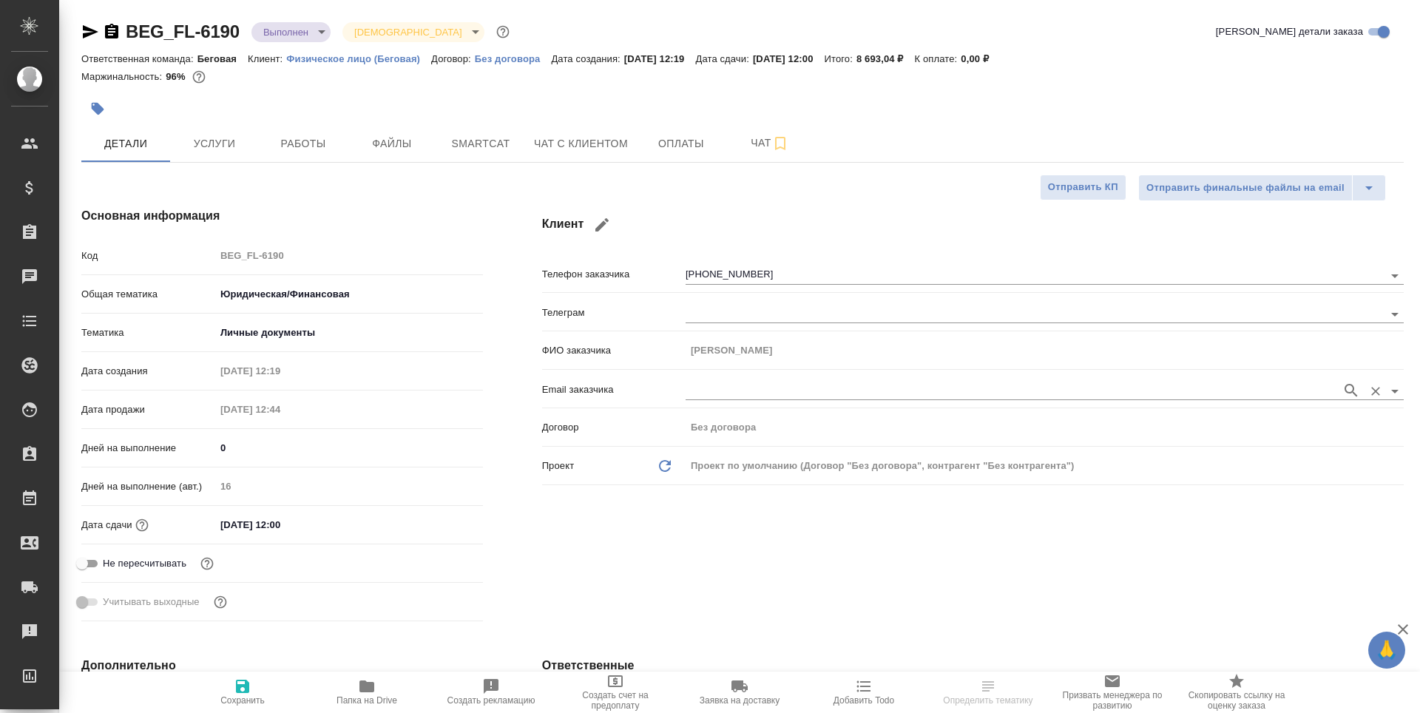
type textarea "x"
click at [258, 144] on button "Услуги" at bounding box center [214, 143] width 89 height 37
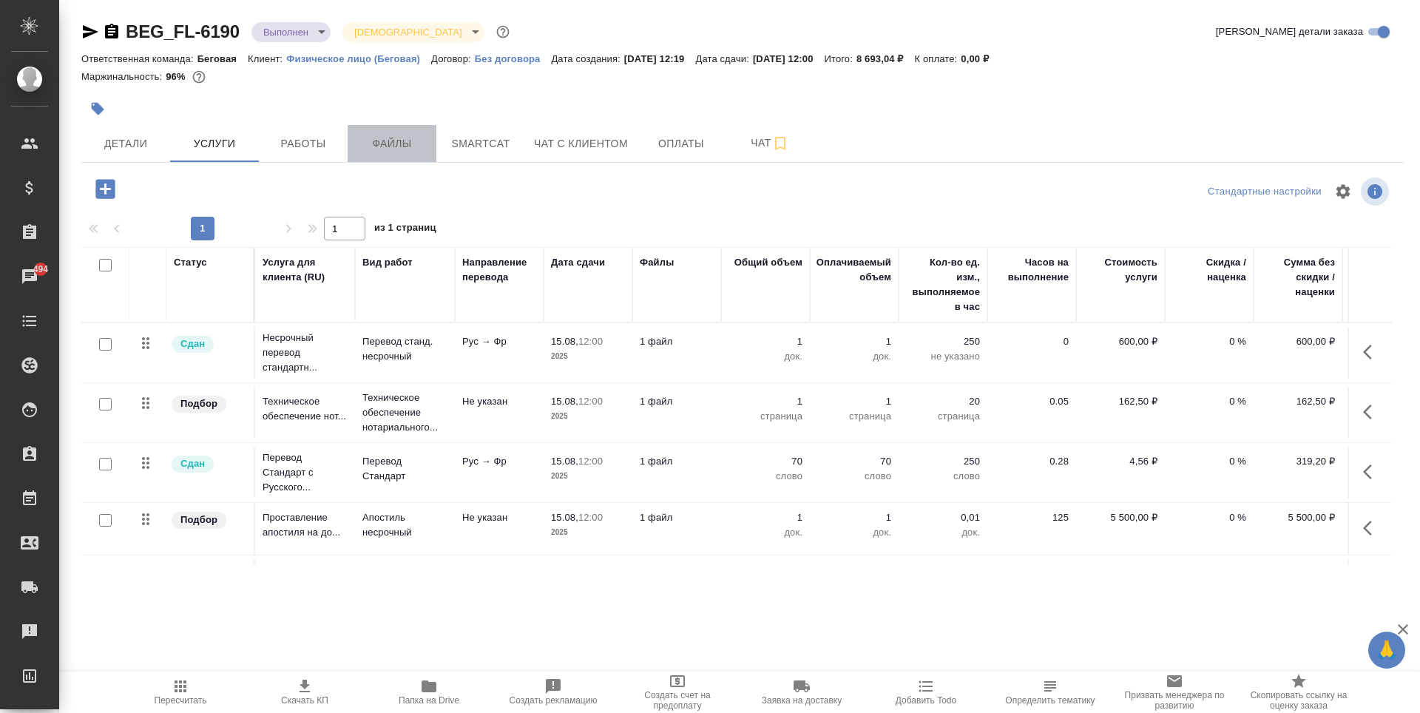
click at [429, 155] on button "Файлы" at bounding box center [392, 143] width 89 height 37
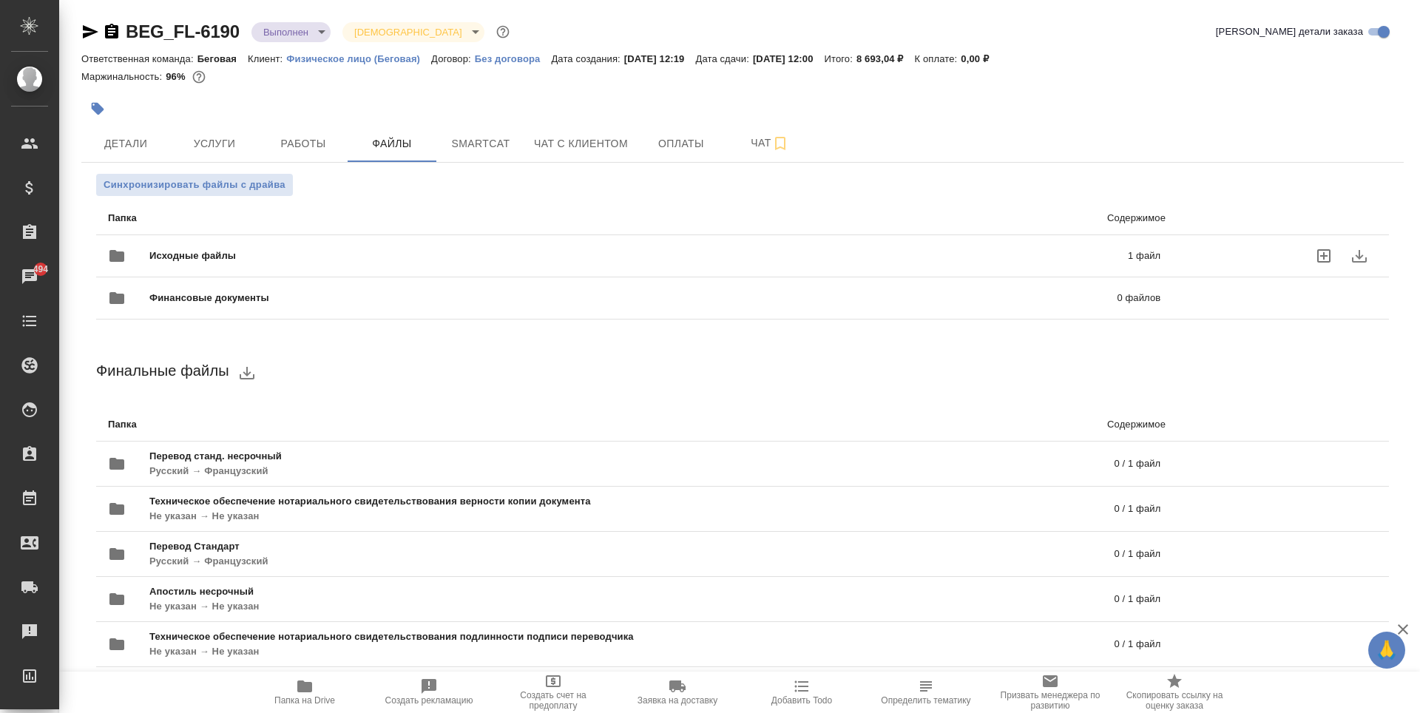
click at [340, 258] on span "Исходные файлы" at bounding box center [415, 256] width 533 height 15
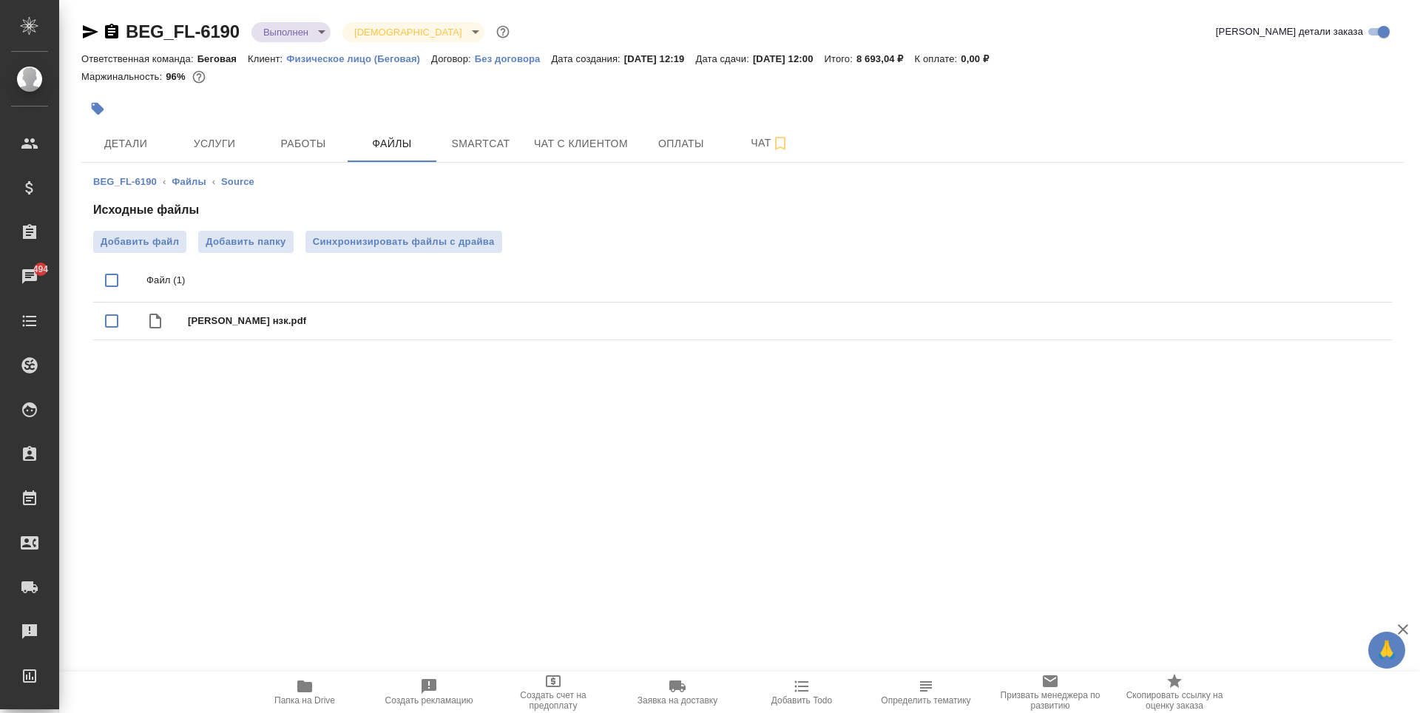
click at [317, 681] on span "Папка на Drive" at bounding box center [305, 692] width 107 height 28
click at [210, 144] on span "Услуги" at bounding box center [214, 144] width 71 height 18
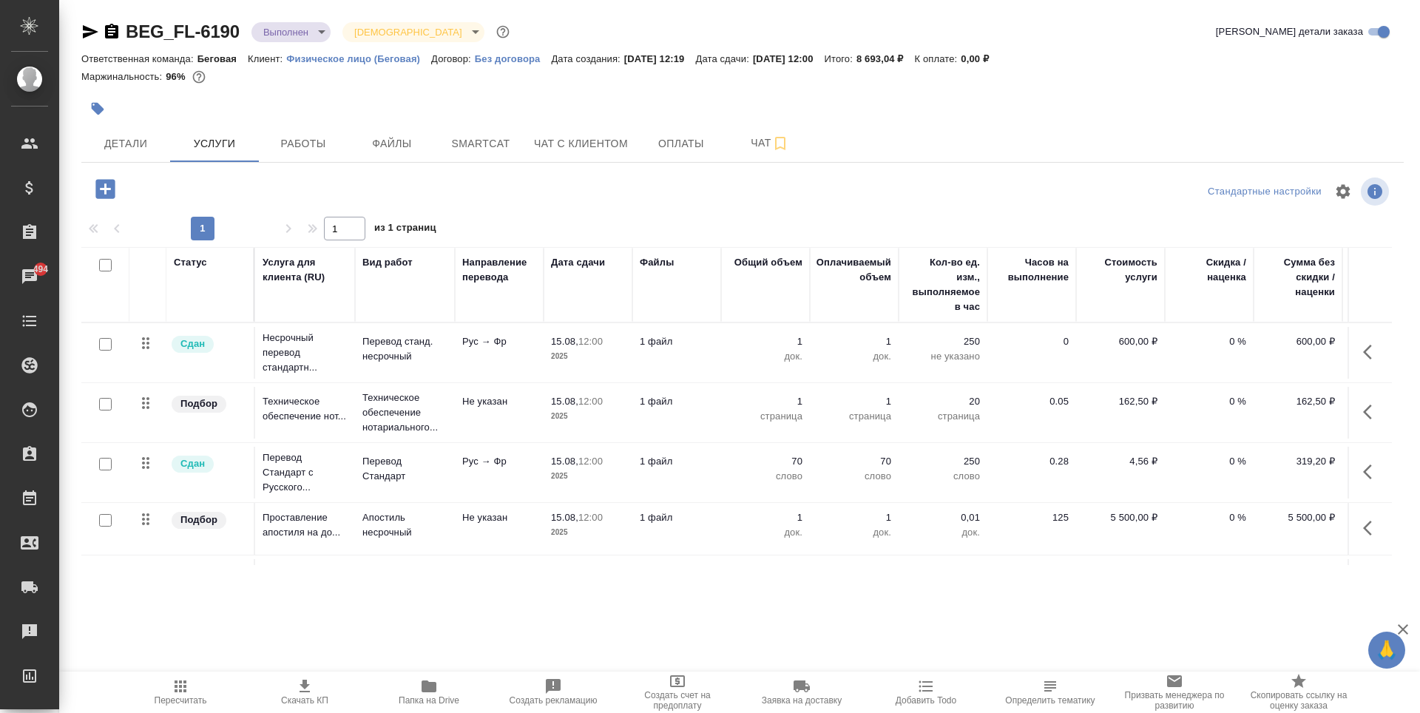
click at [134, 163] on div "BEG_FL-6190 Выполнен completed Святая троица holyTrinity Кратко детали заказа О…" at bounding box center [742, 301] width 1339 height 603
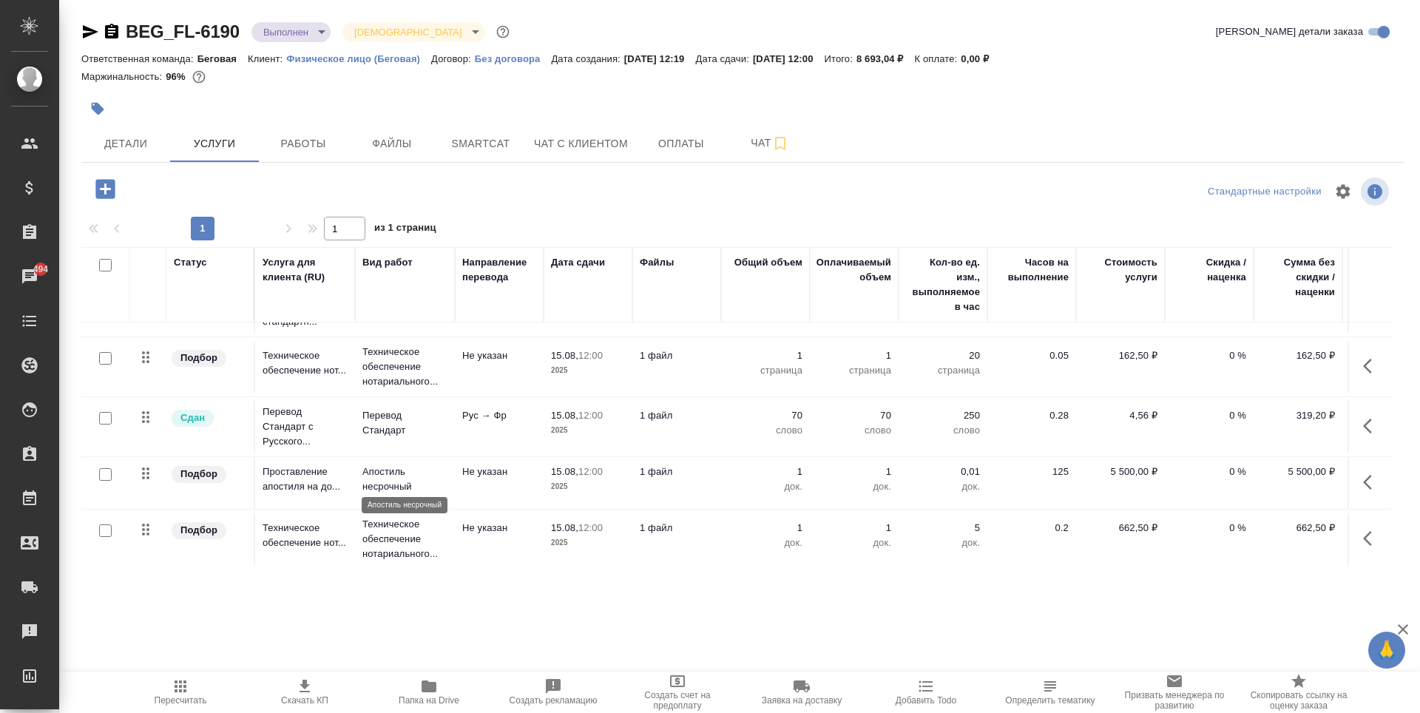
scroll to position [61, 0]
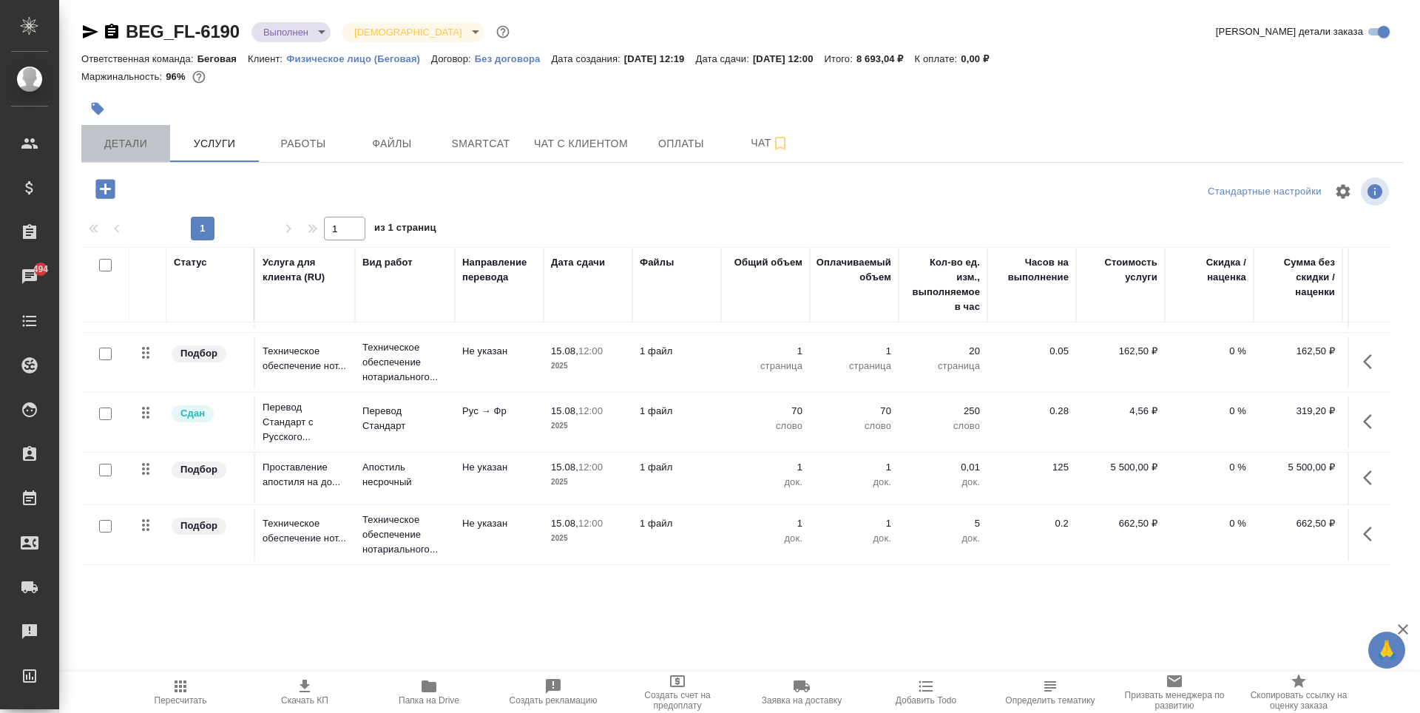
click at [149, 139] on span "Детали" at bounding box center [125, 144] width 71 height 18
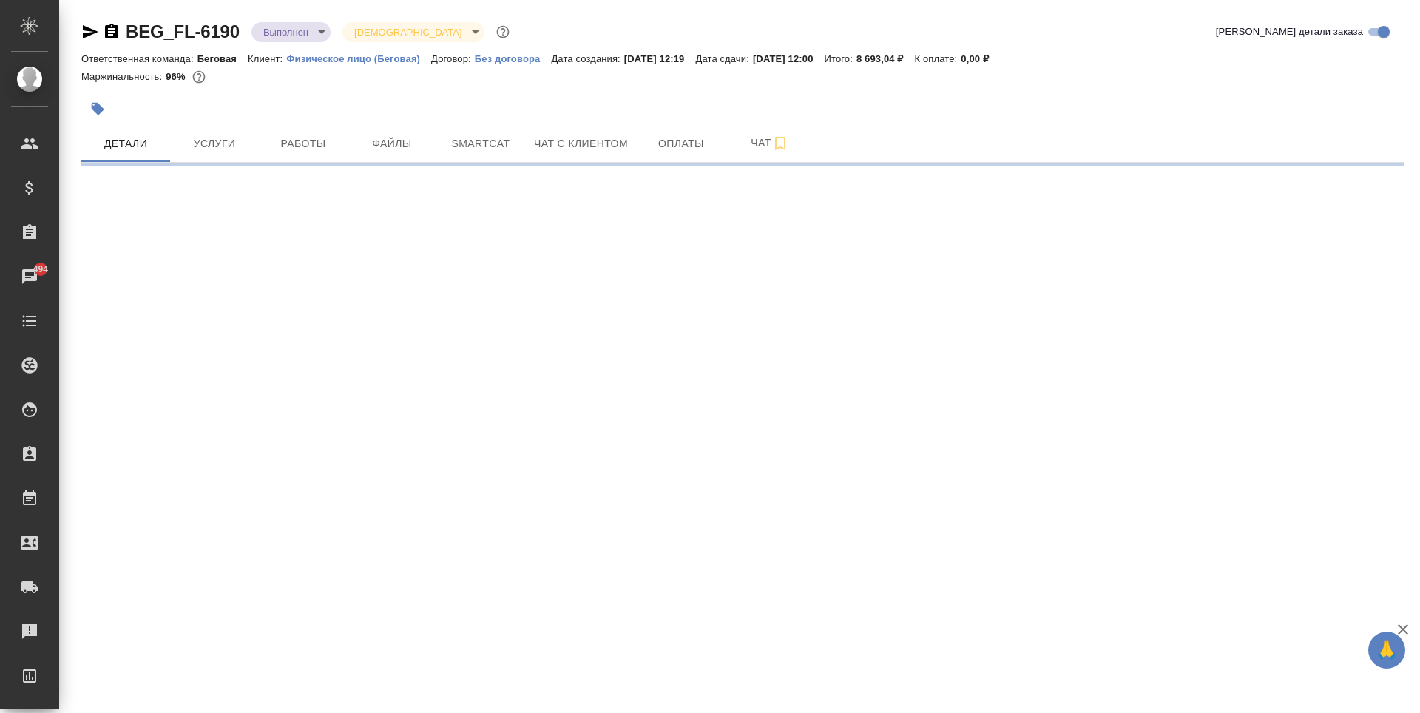
select select "RU"
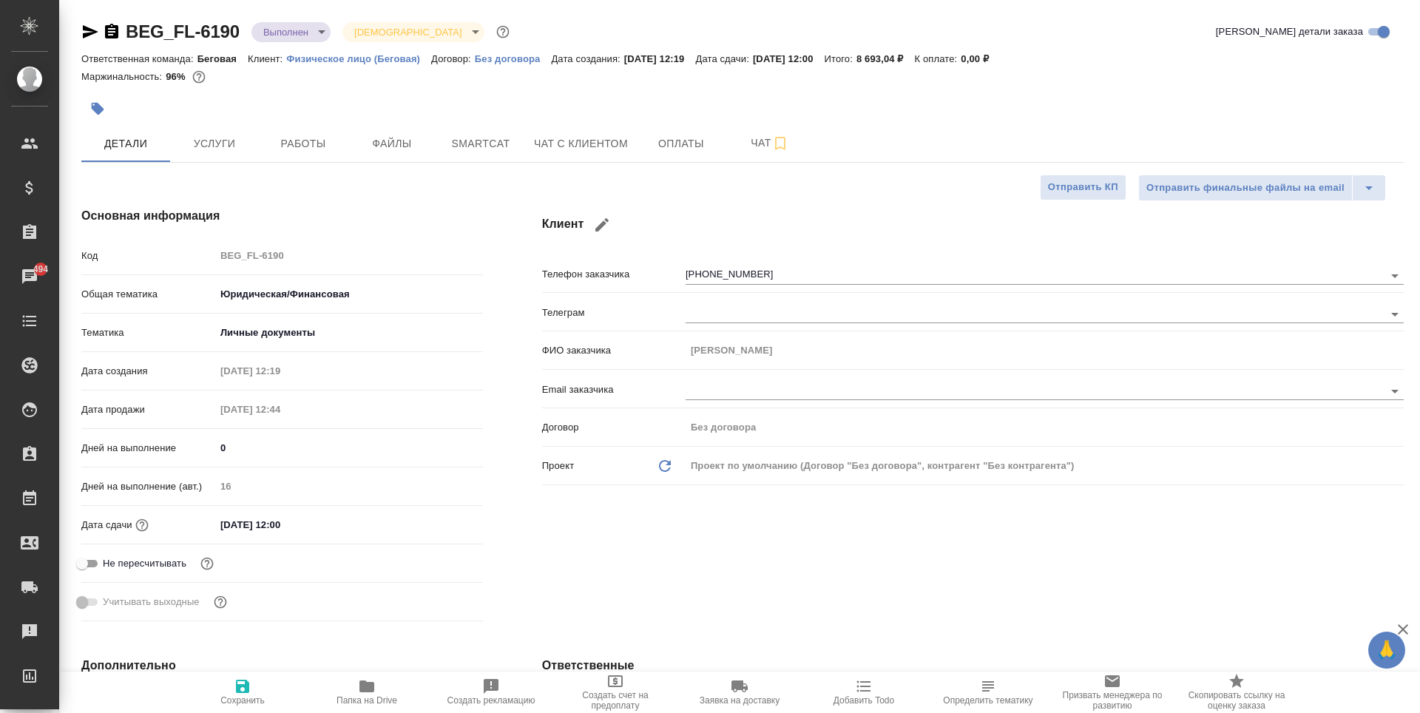
type textarea "x"
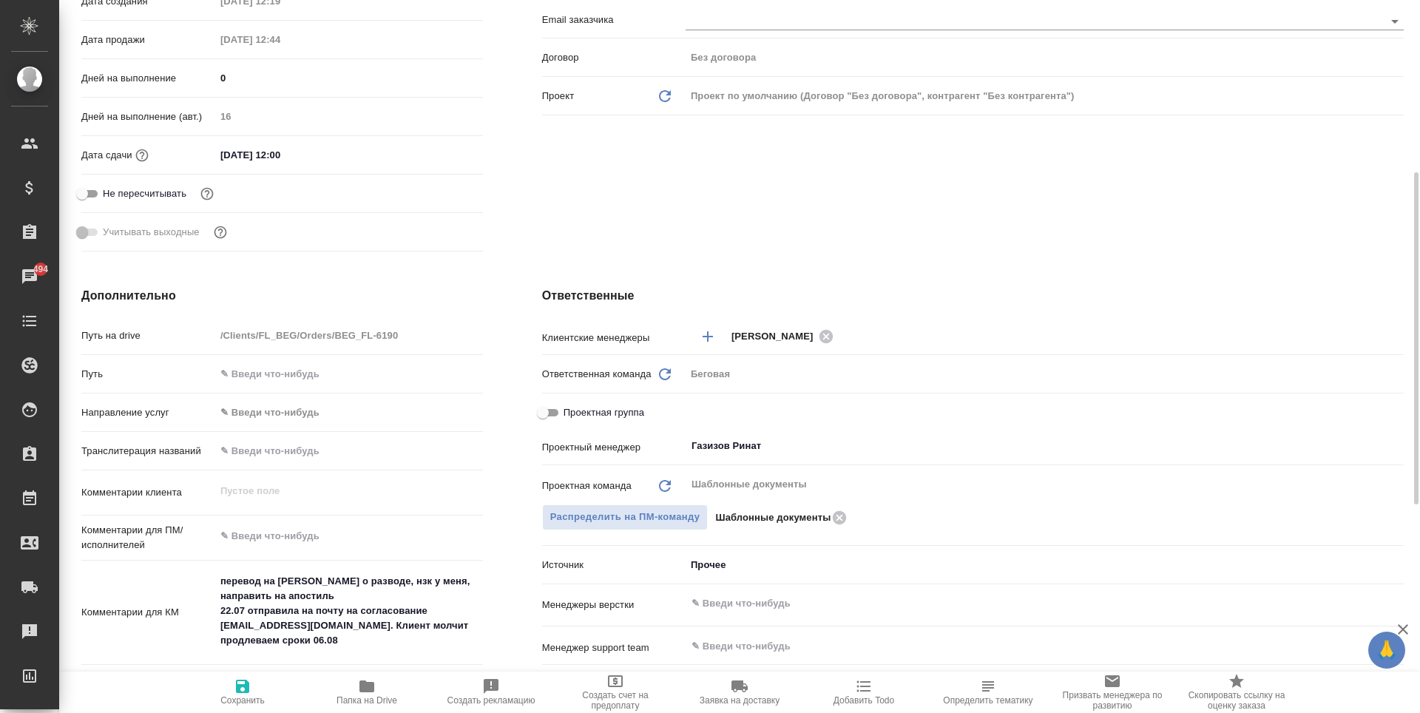
scroll to position [518, 0]
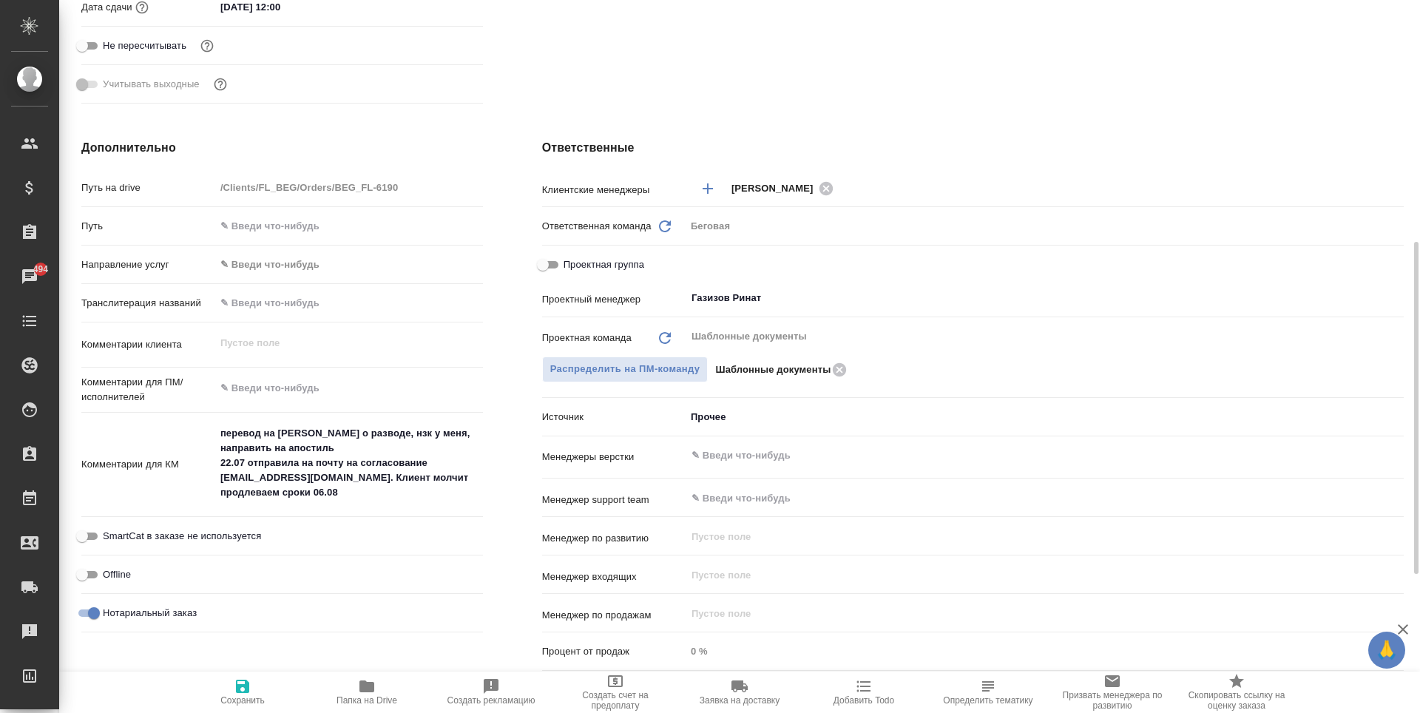
type textarea "x"
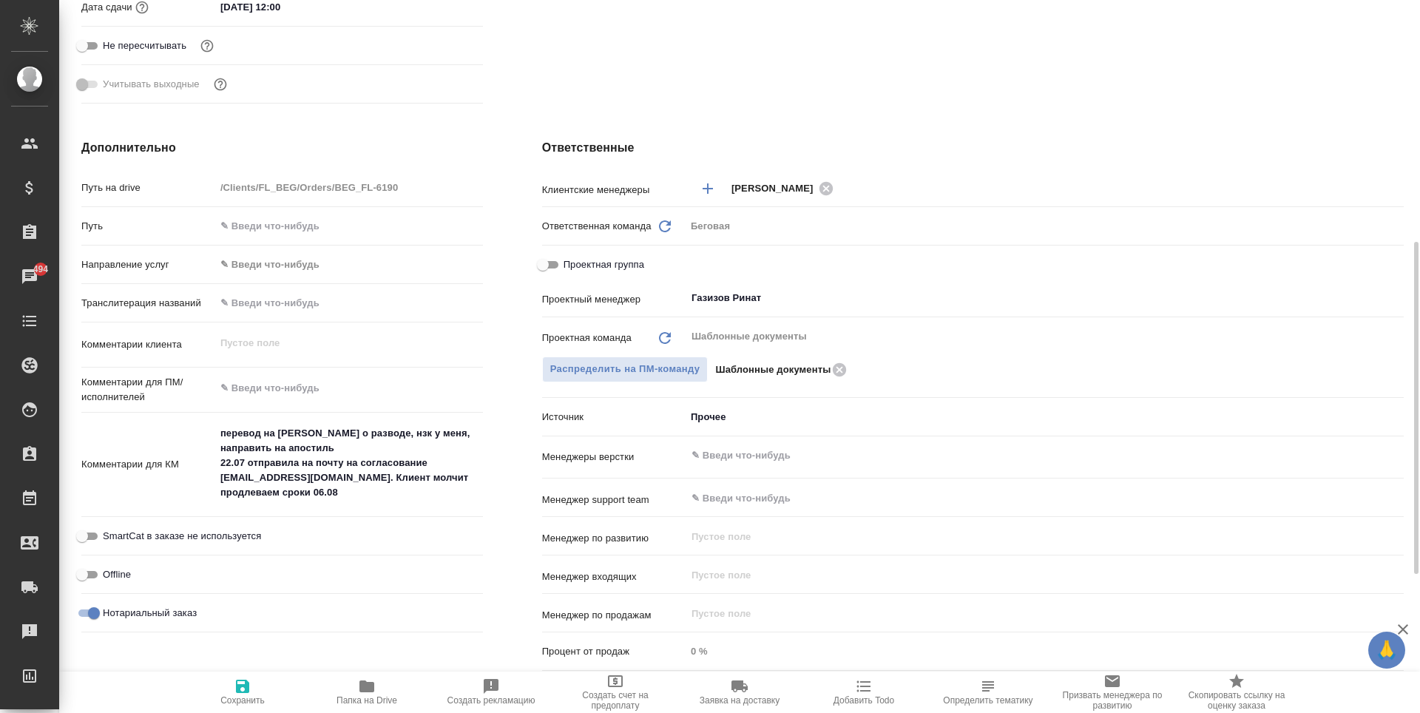
type textarea "x"
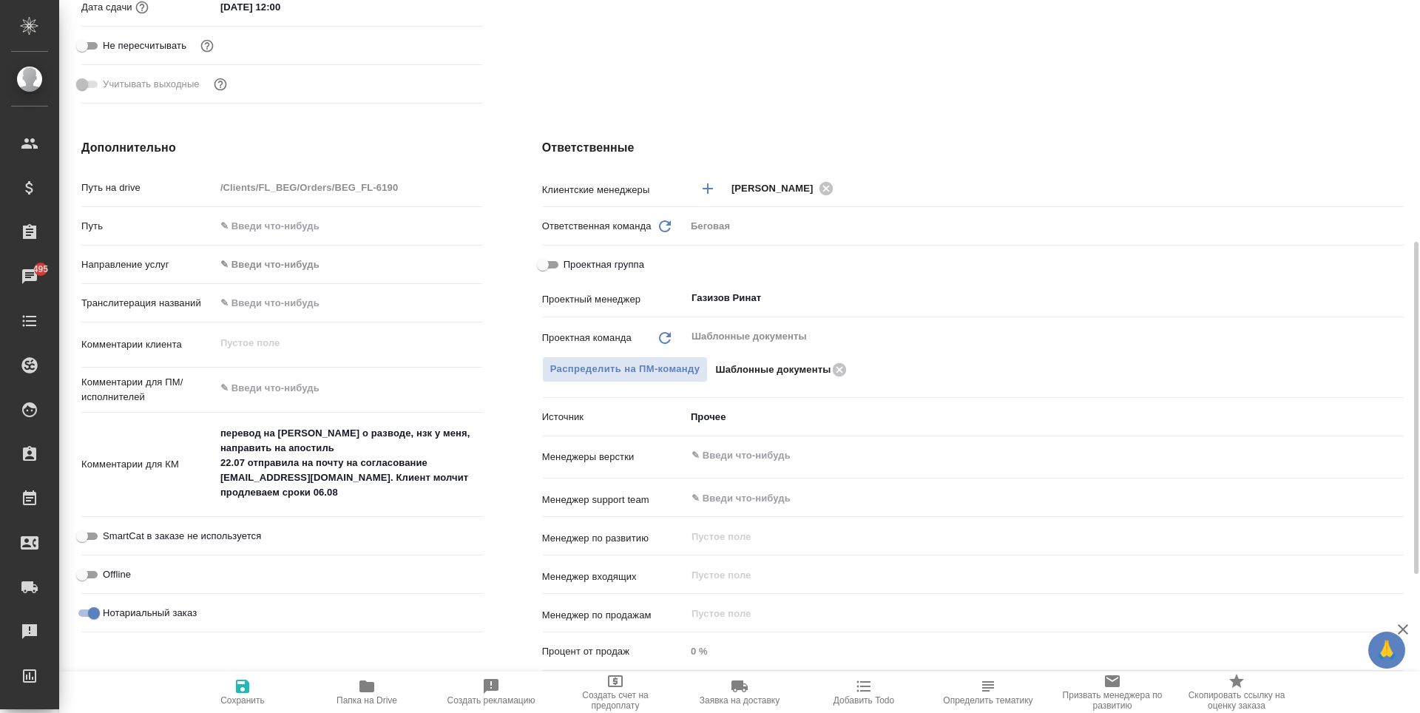
type textarea "x"
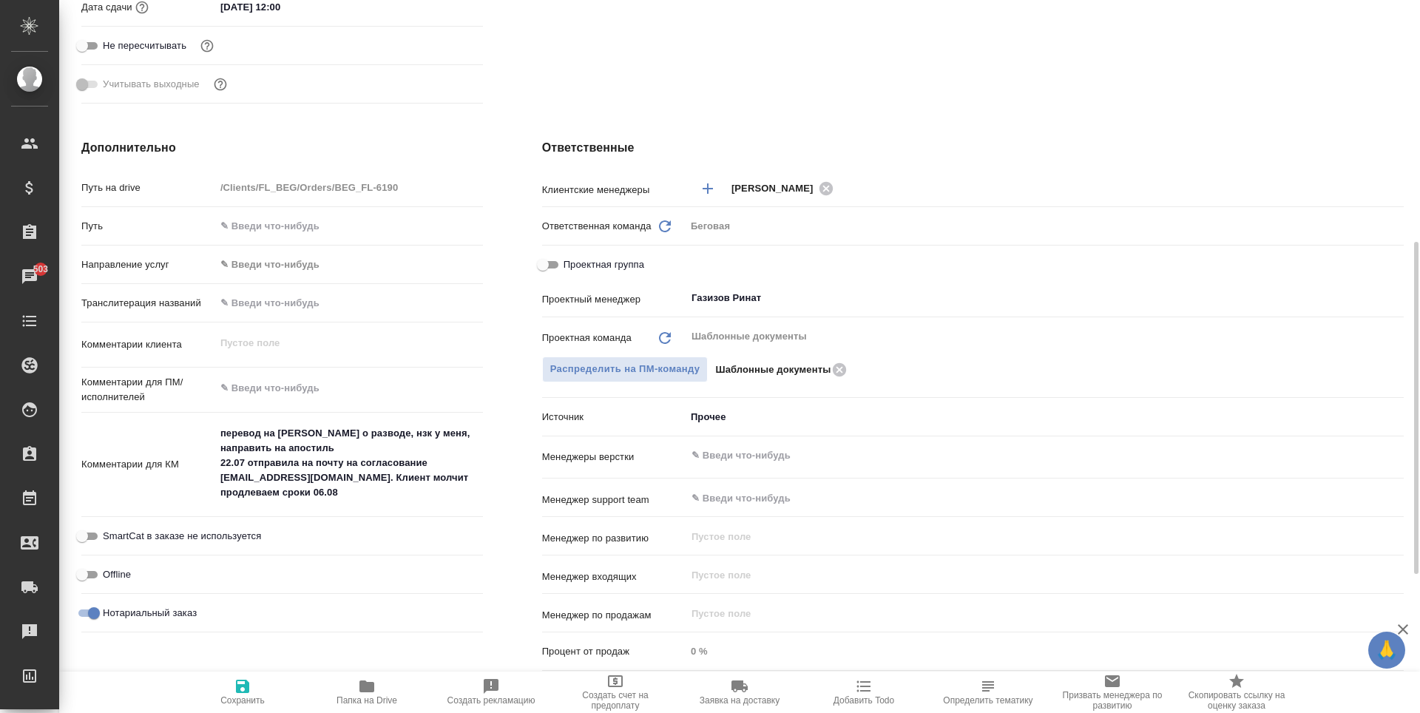
type textarea "x"
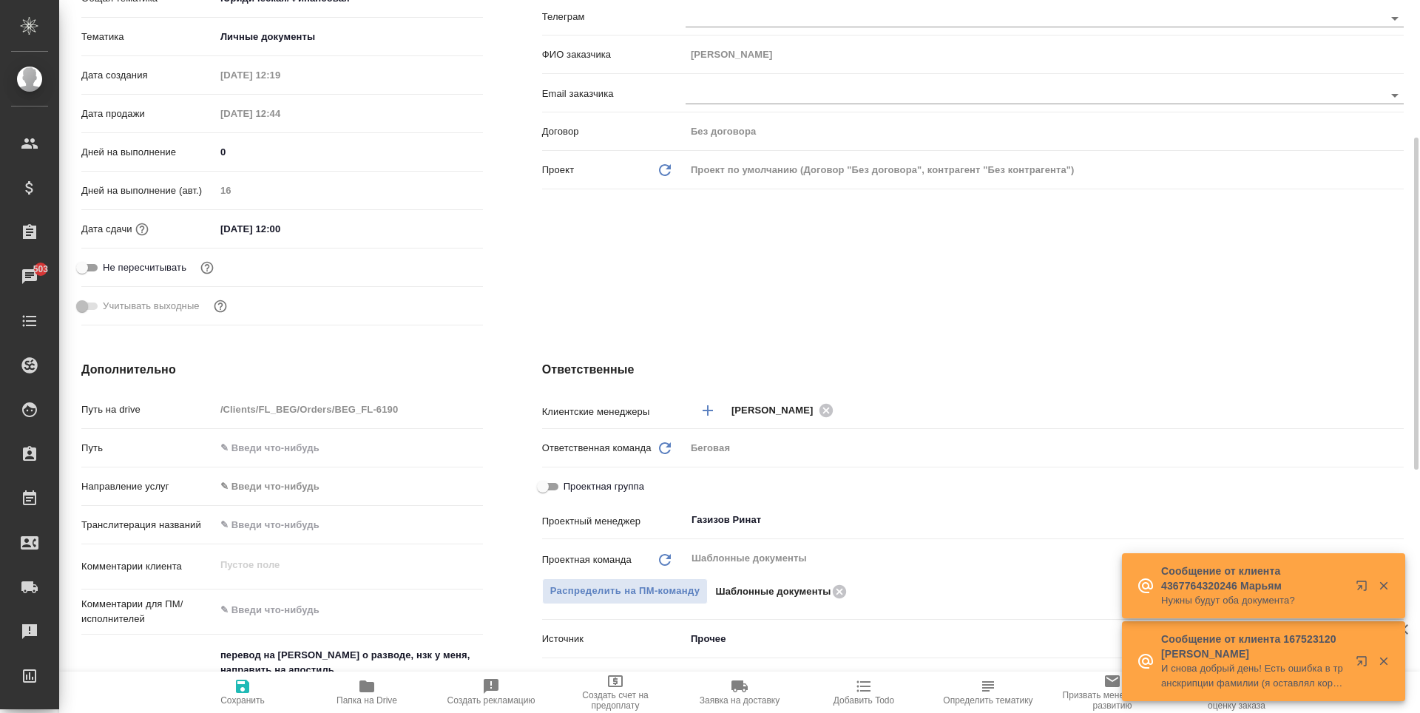
scroll to position [222, 0]
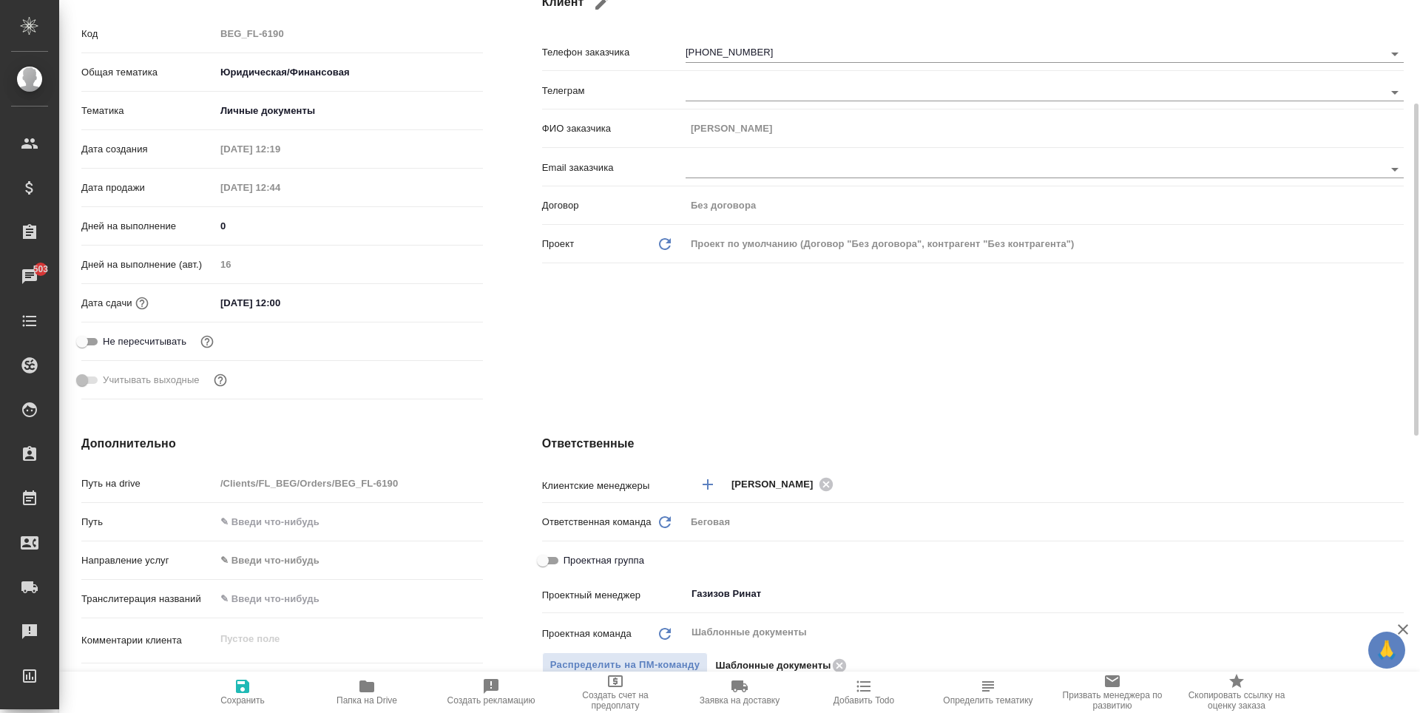
type textarea "x"
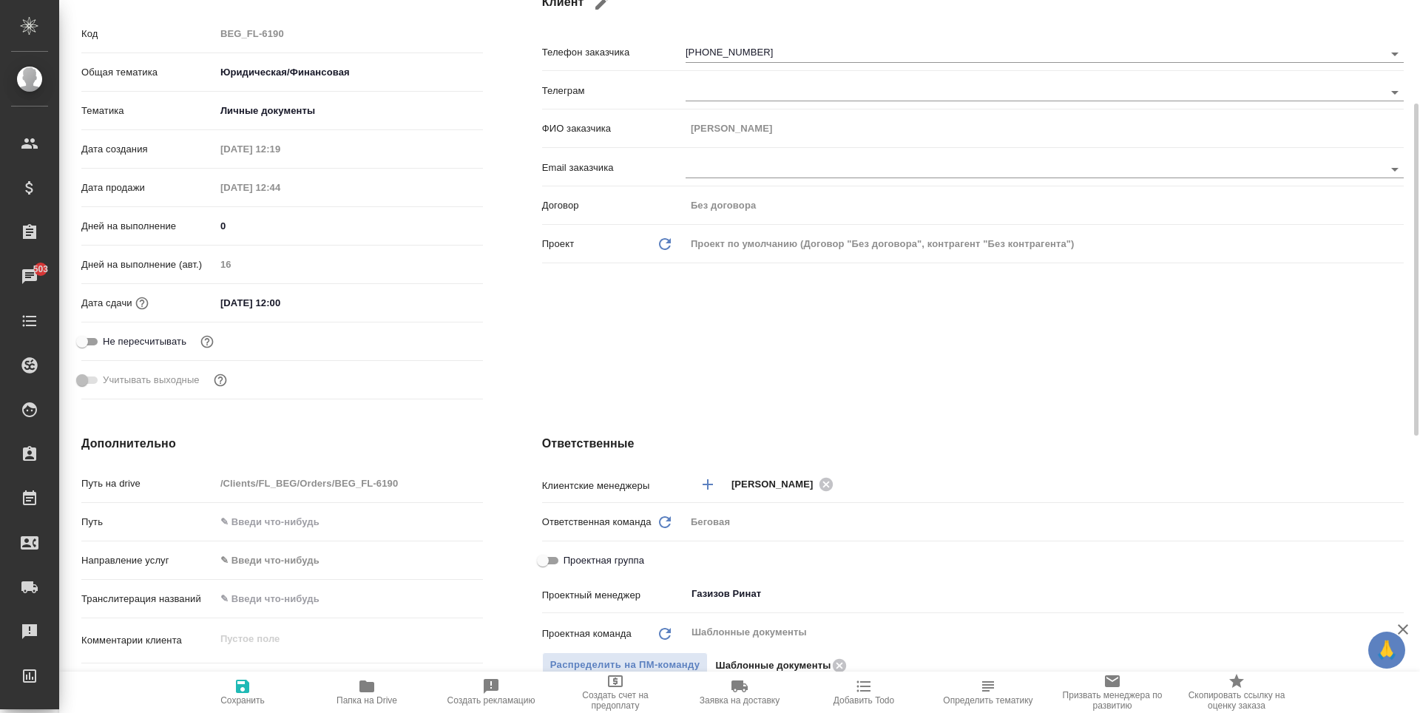
type textarea "x"
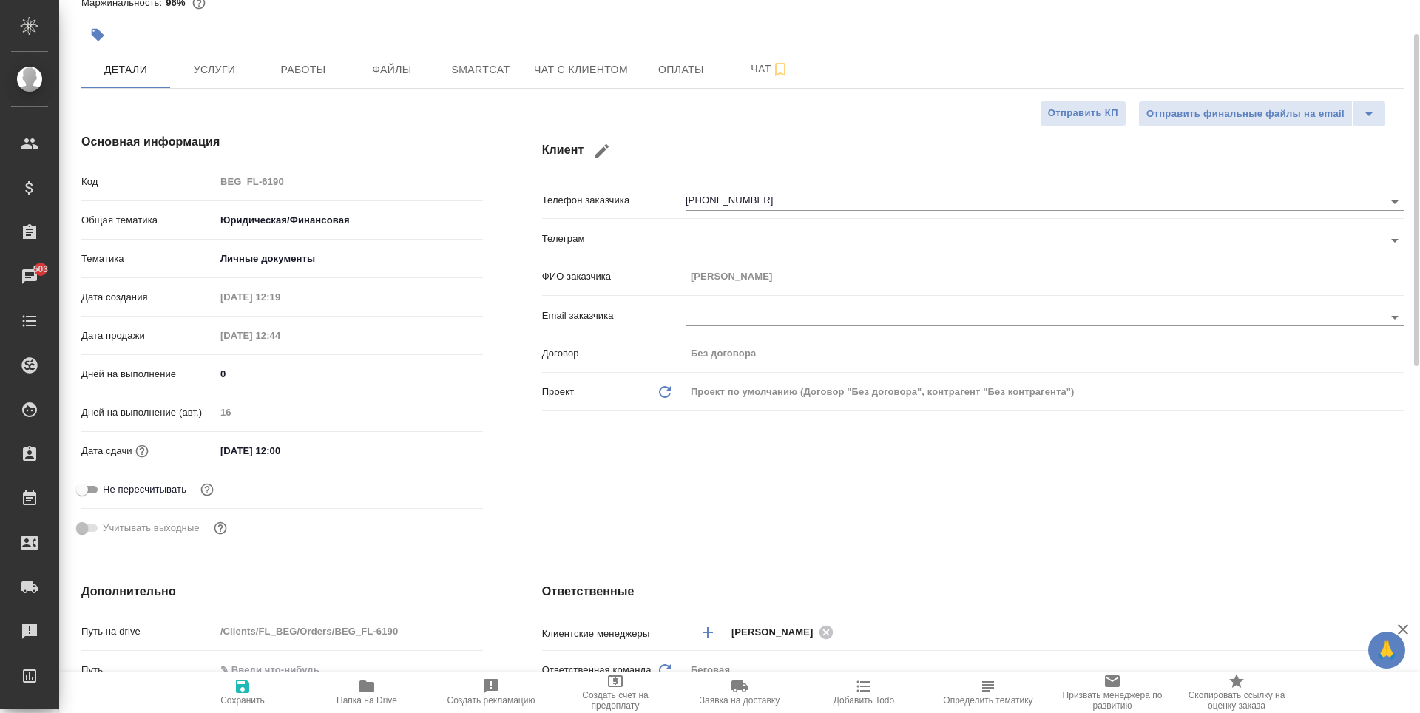
scroll to position [0, 0]
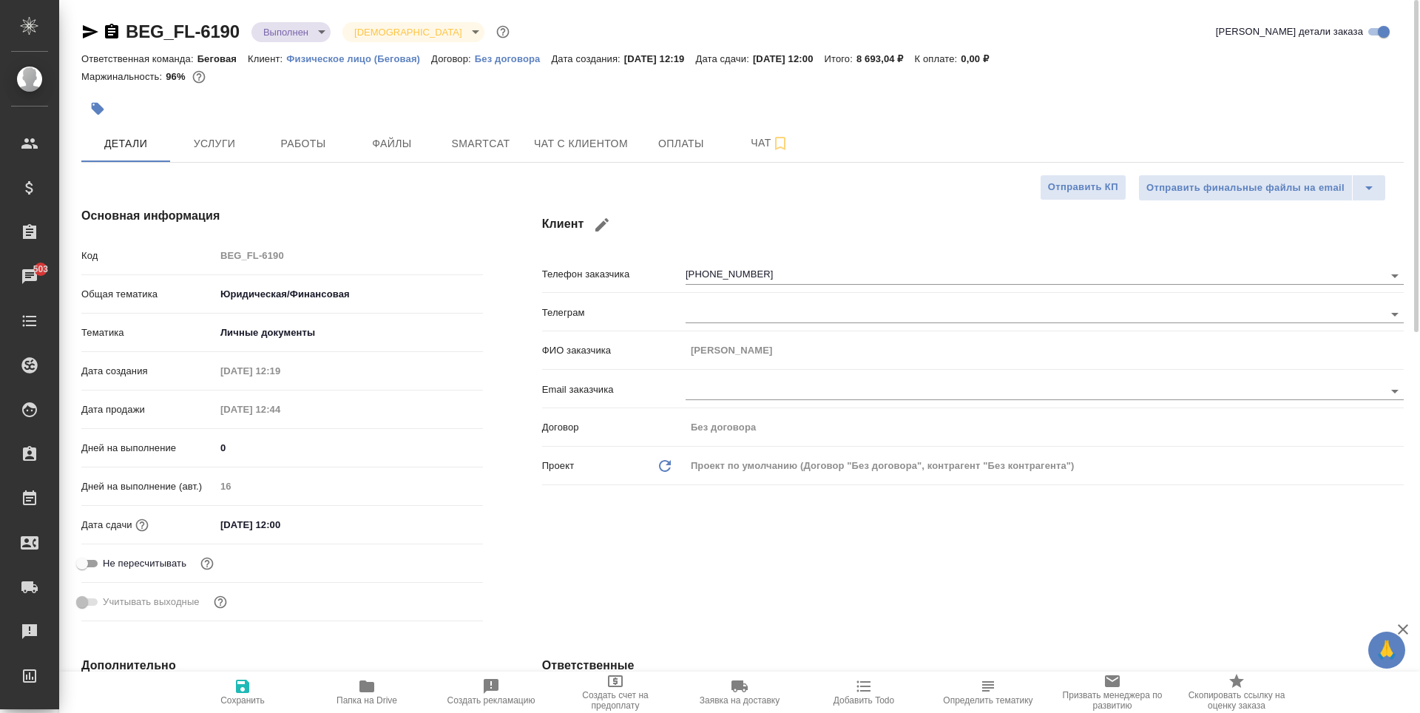
type textarea "x"
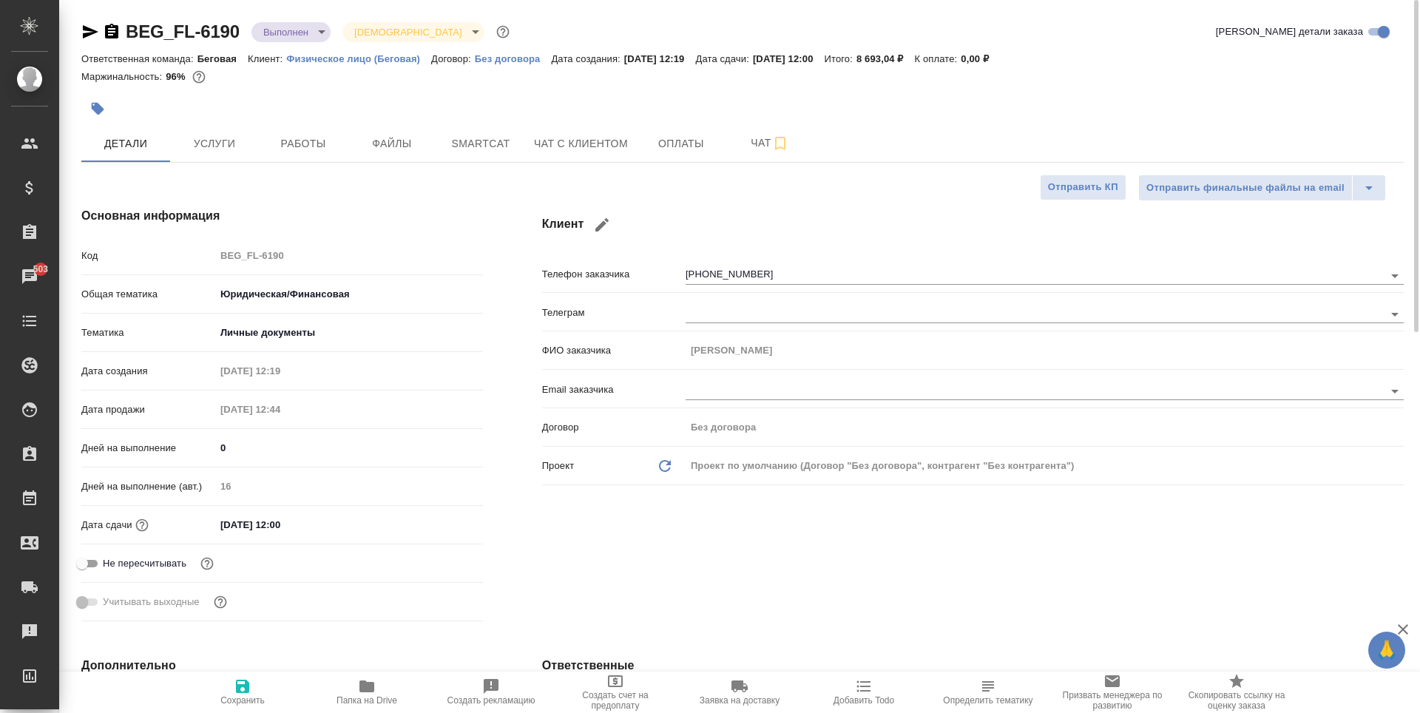
type textarea "x"
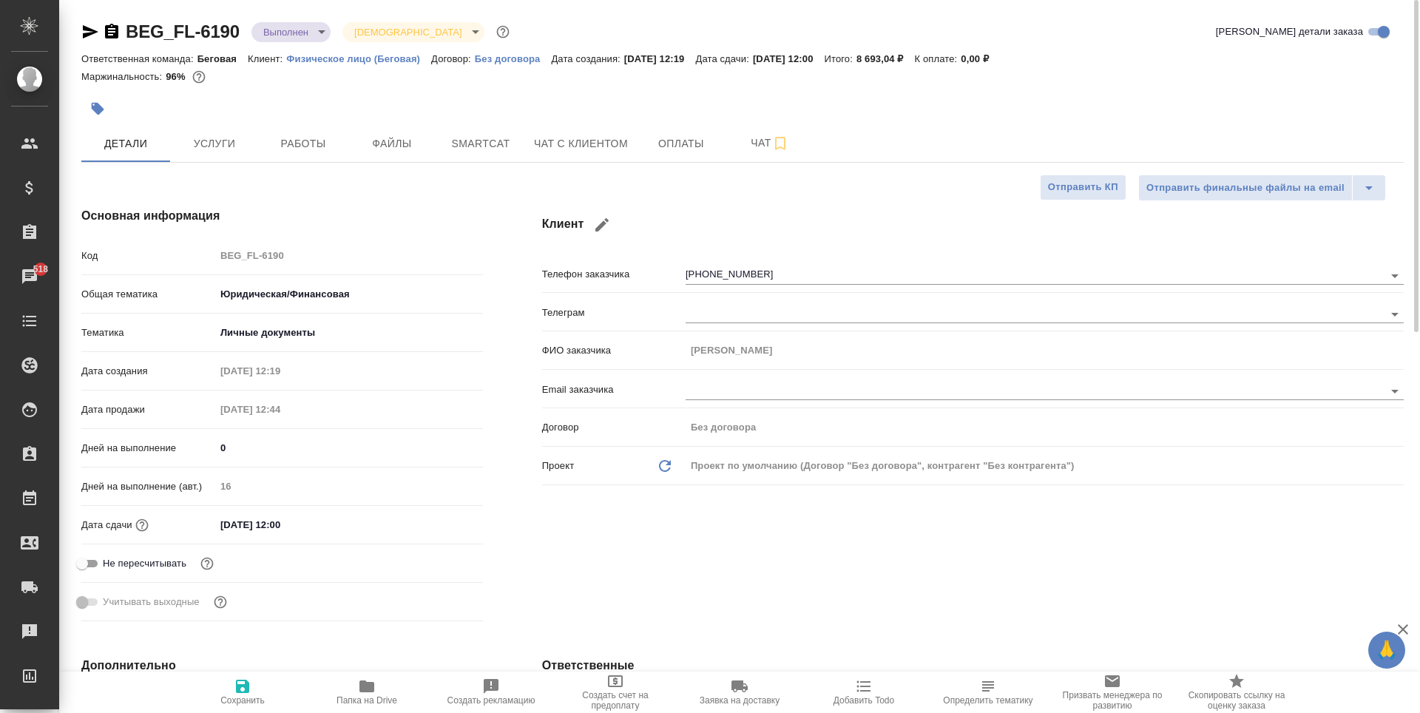
type textarea "x"
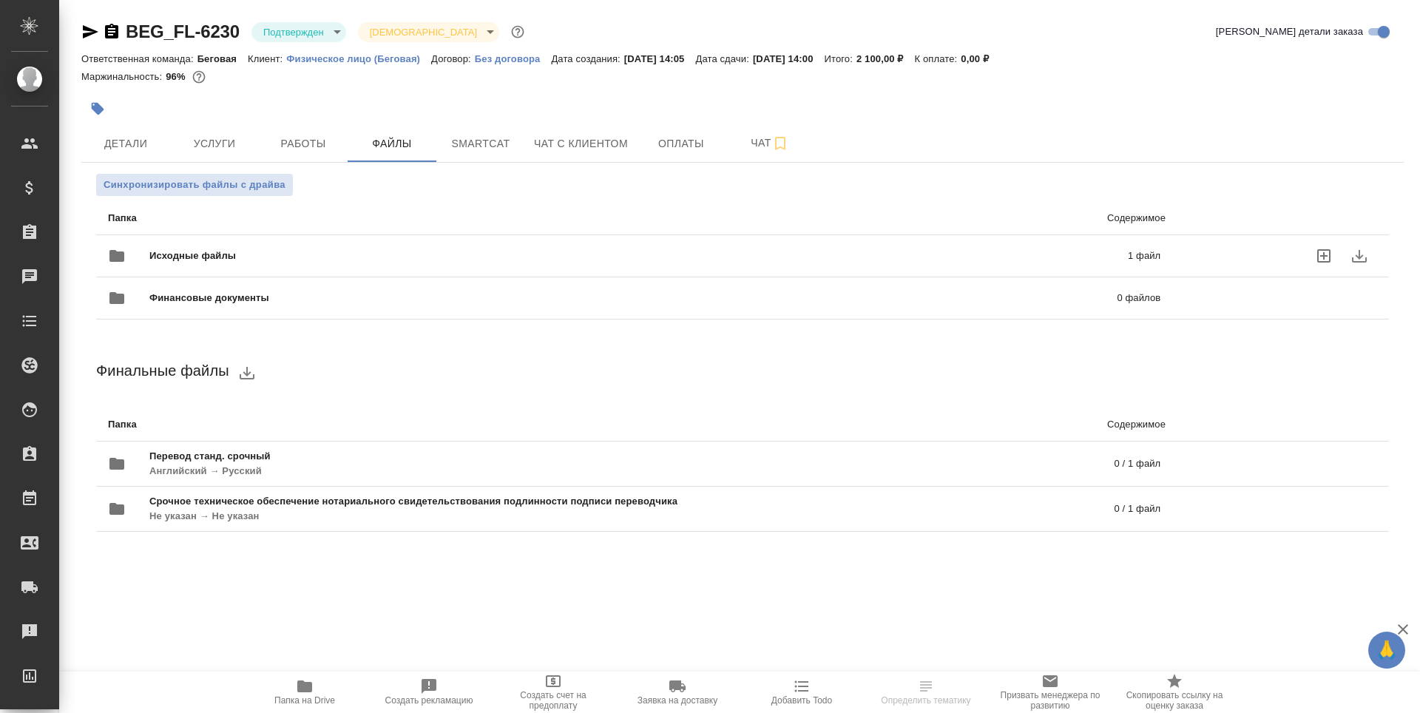
click at [323, 260] on span "Исходные файлы" at bounding box center [415, 256] width 533 height 15
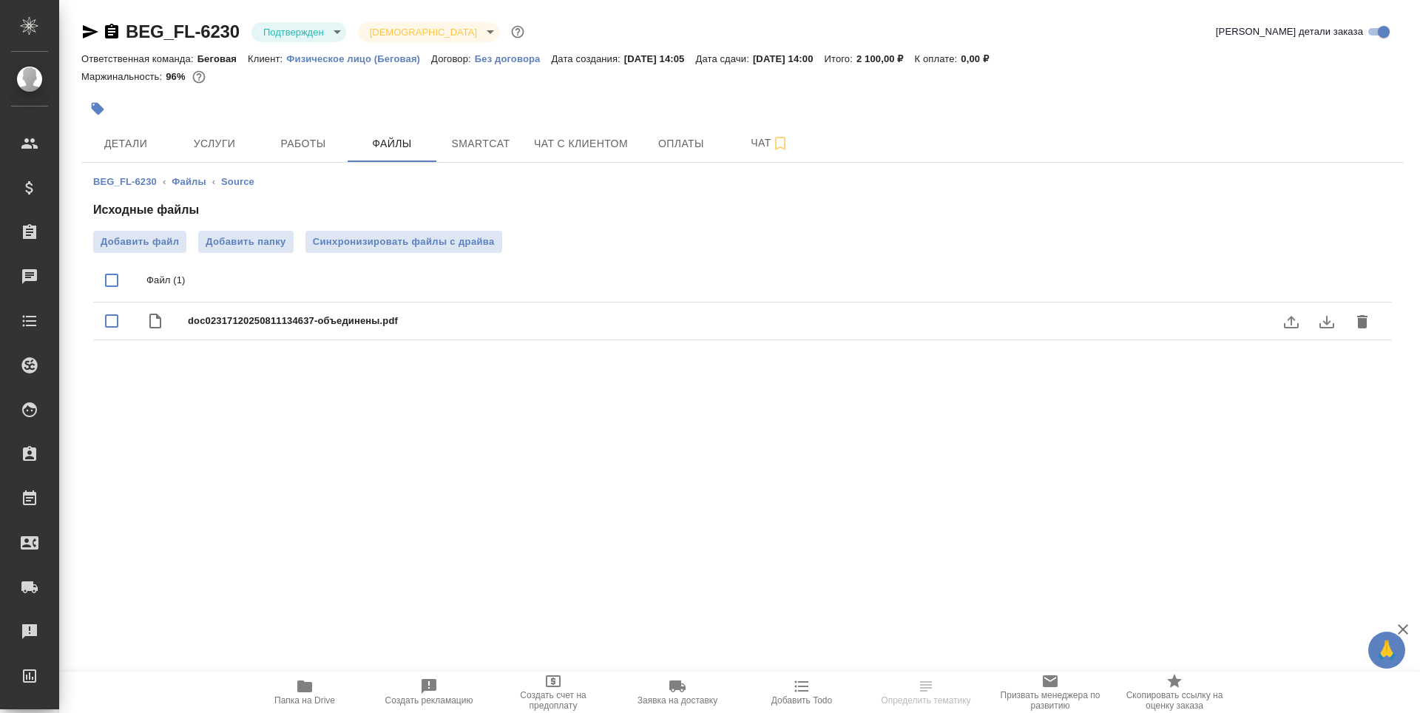
click at [304, 313] on div "doc02317120250811134637-объединены.pdf" at bounding box center [772, 321] width 1169 height 21
checkbox input "true"
click at [1329, 329] on icon "download" at bounding box center [1327, 322] width 18 height 18
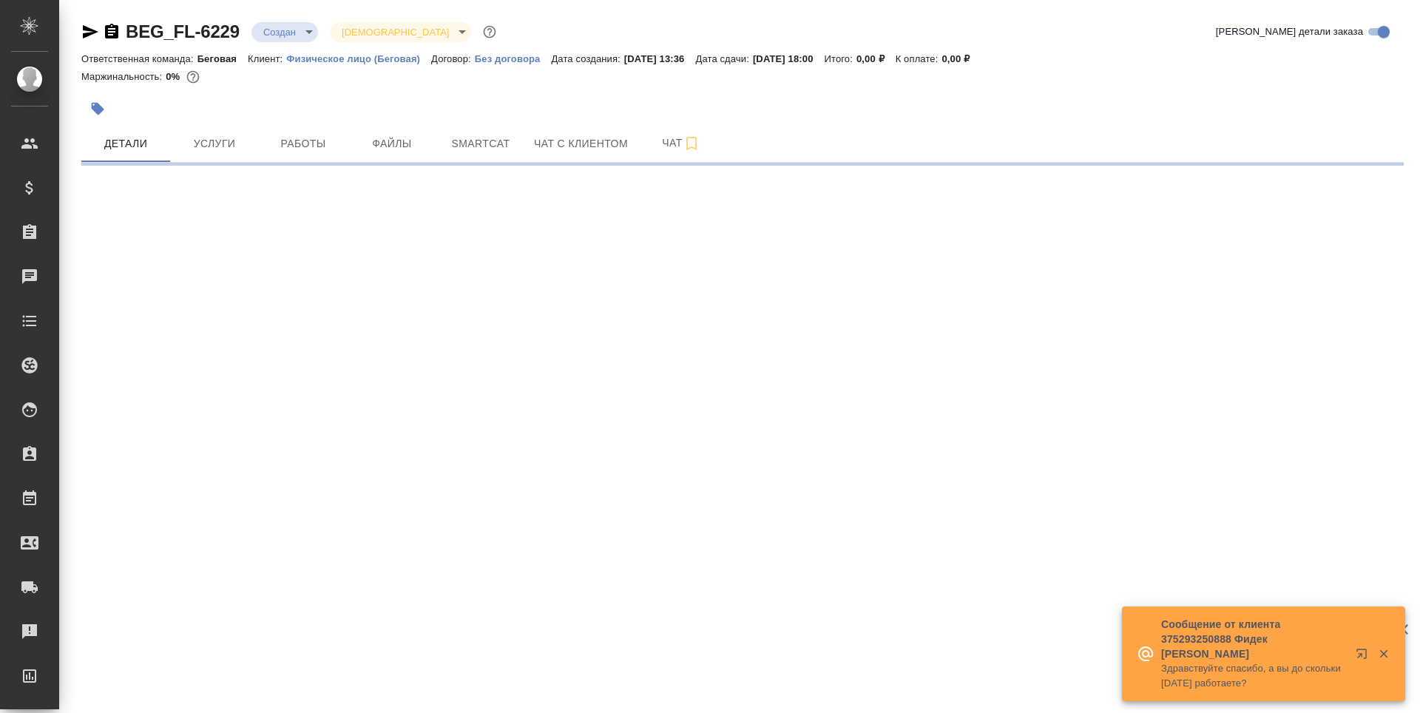
select select "RU"
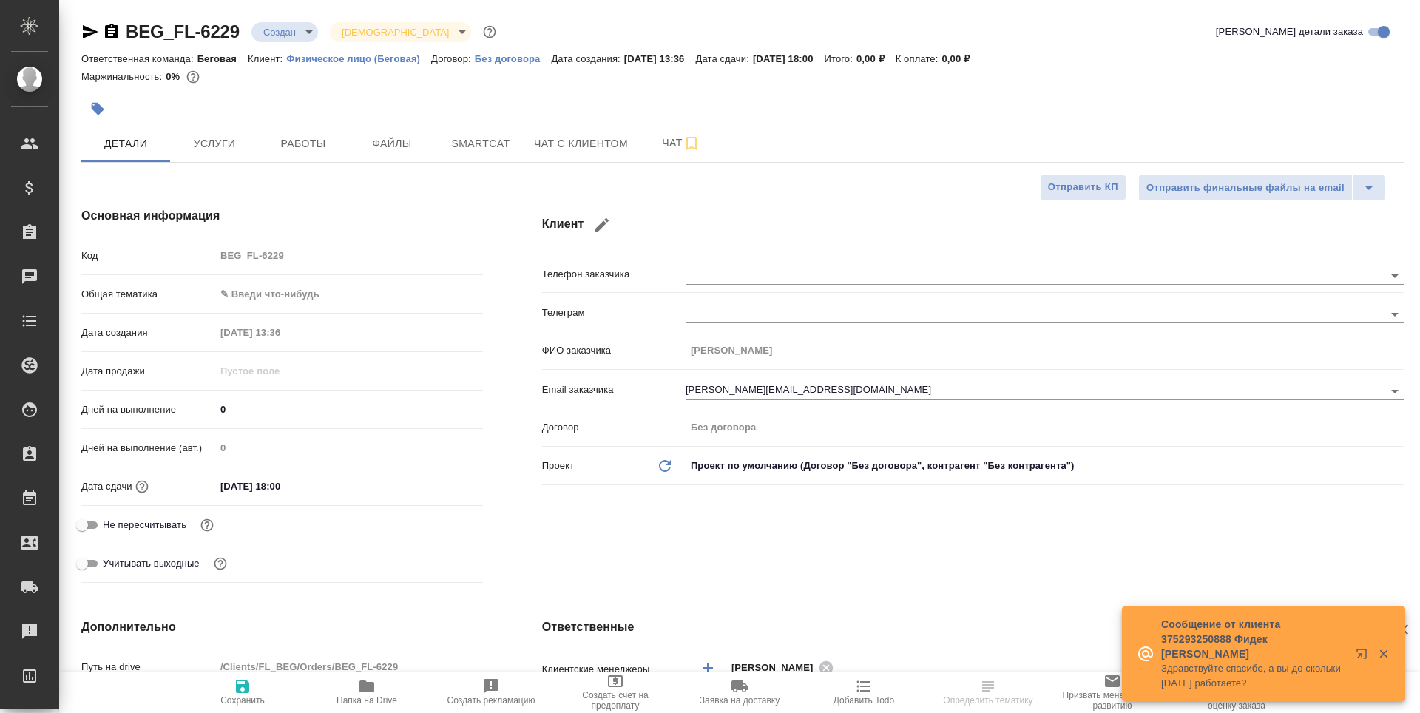
type textarea "x"
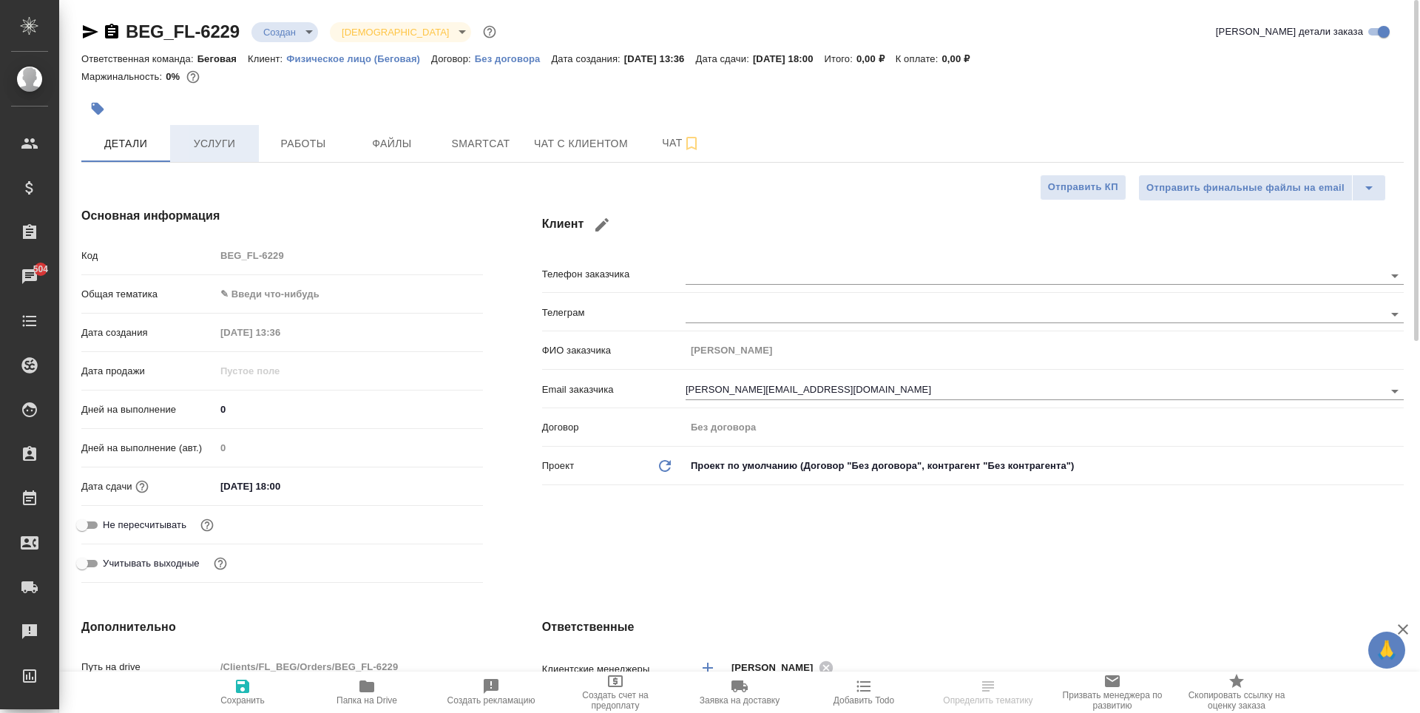
click at [209, 146] on span "Услуги" at bounding box center [214, 144] width 71 height 18
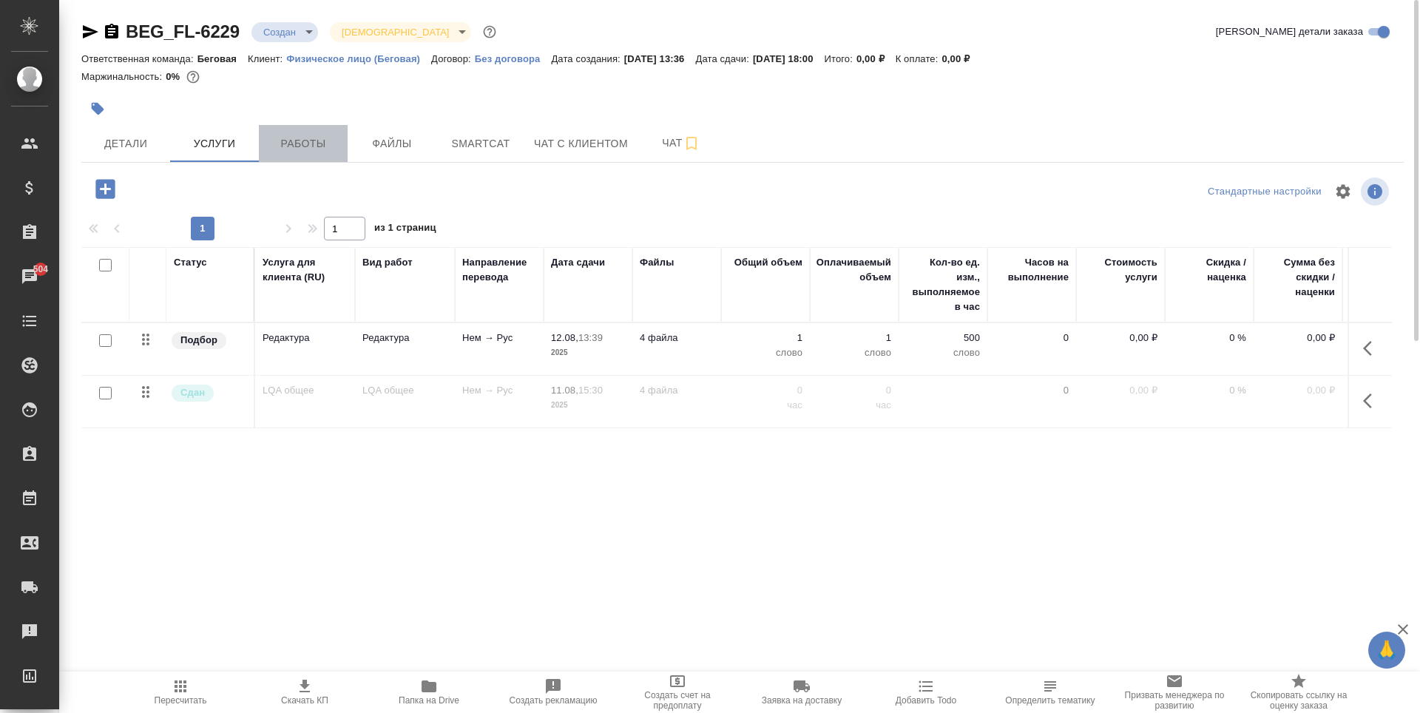
click at [294, 139] on span "Работы" at bounding box center [303, 144] width 71 height 18
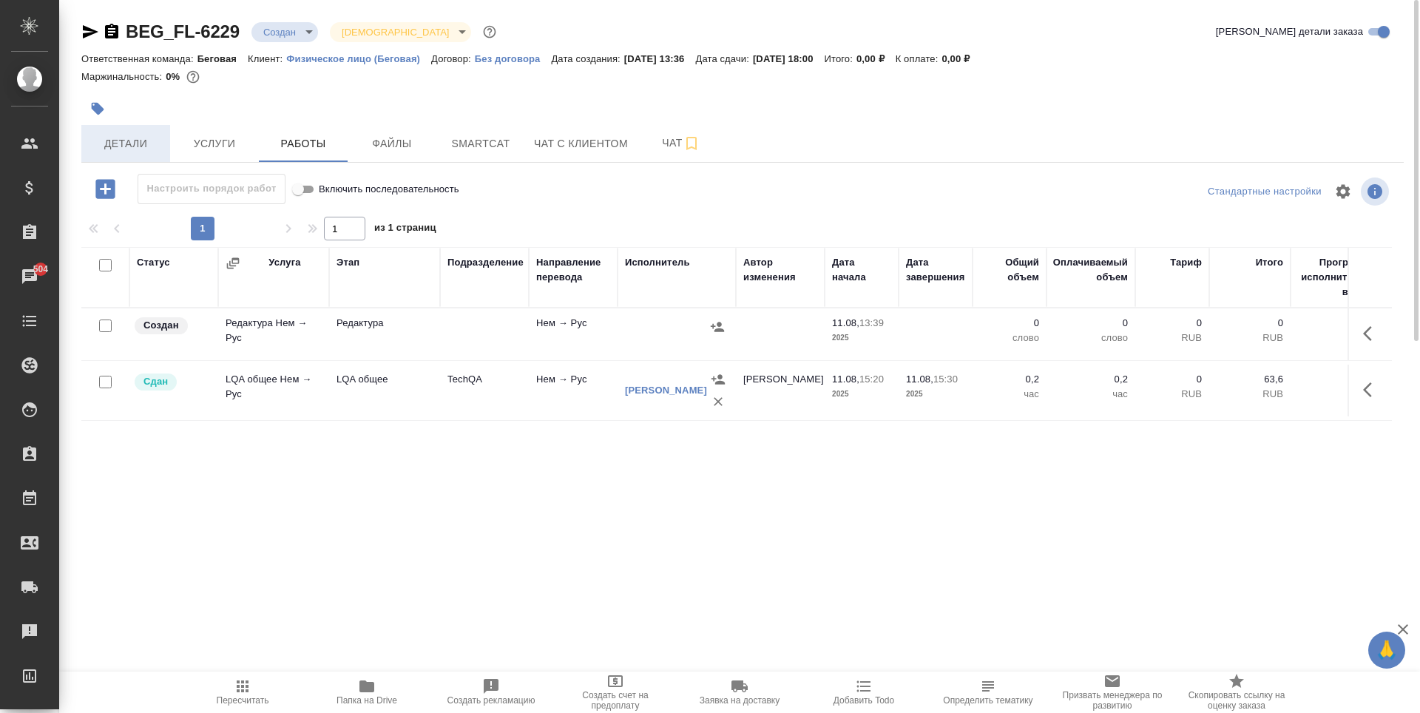
click at [119, 147] on span "Детали" at bounding box center [125, 144] width 71 height 18
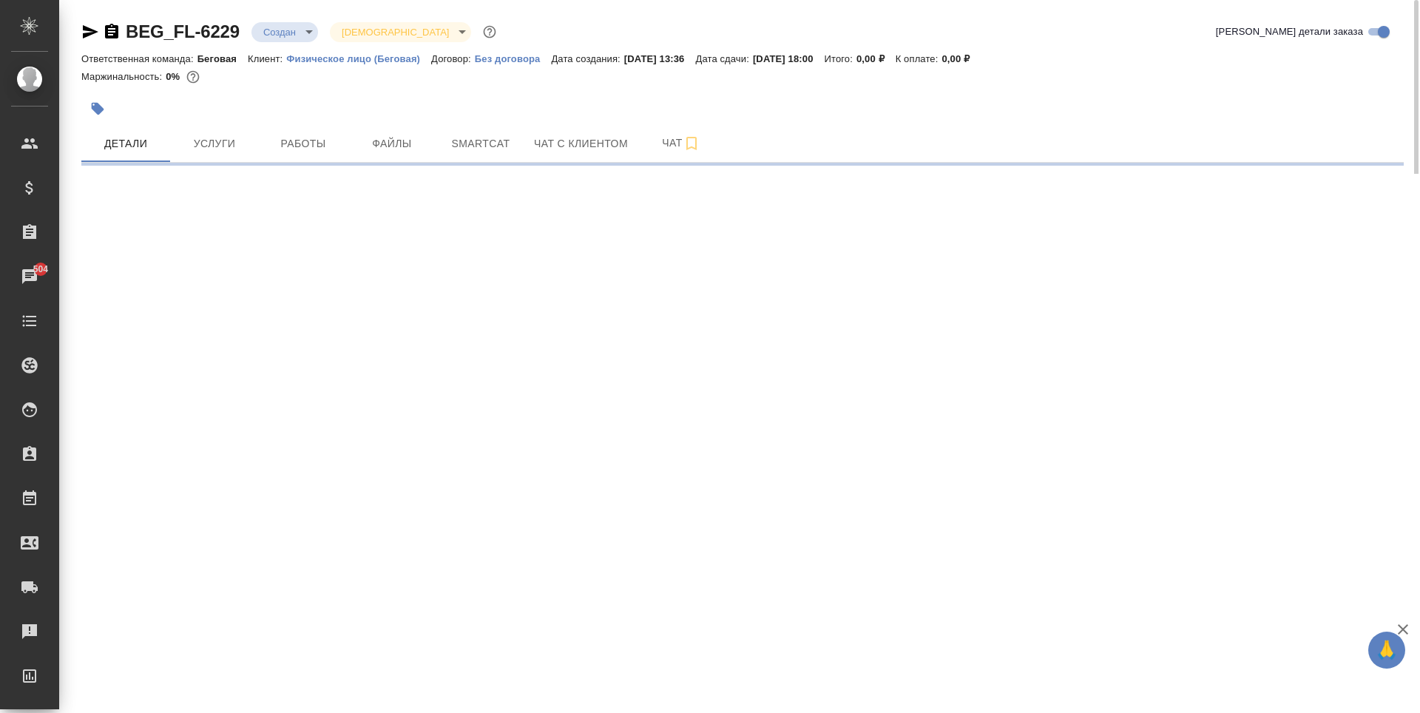
select select "RU"
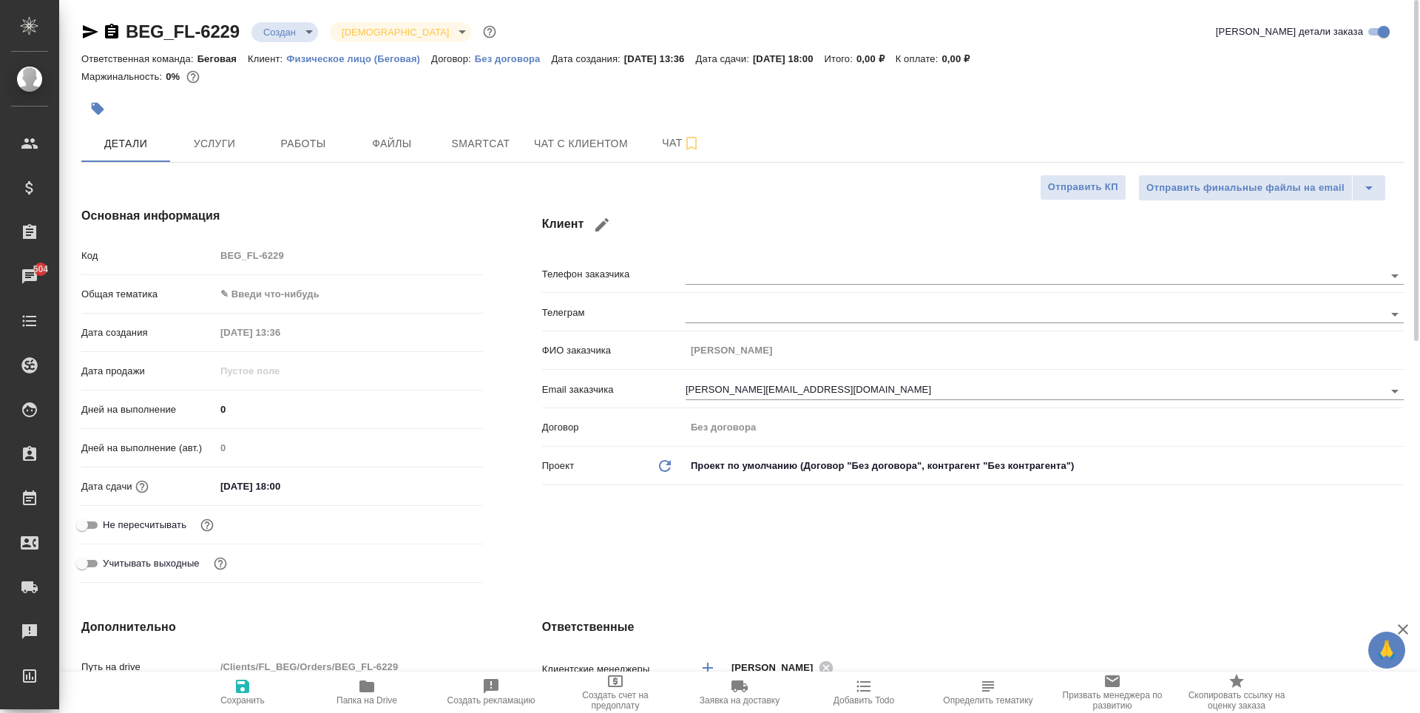
type textarea "x"
click at [260, 157] on button "Работы" at bounding box center [303, 143] width 89 height 37
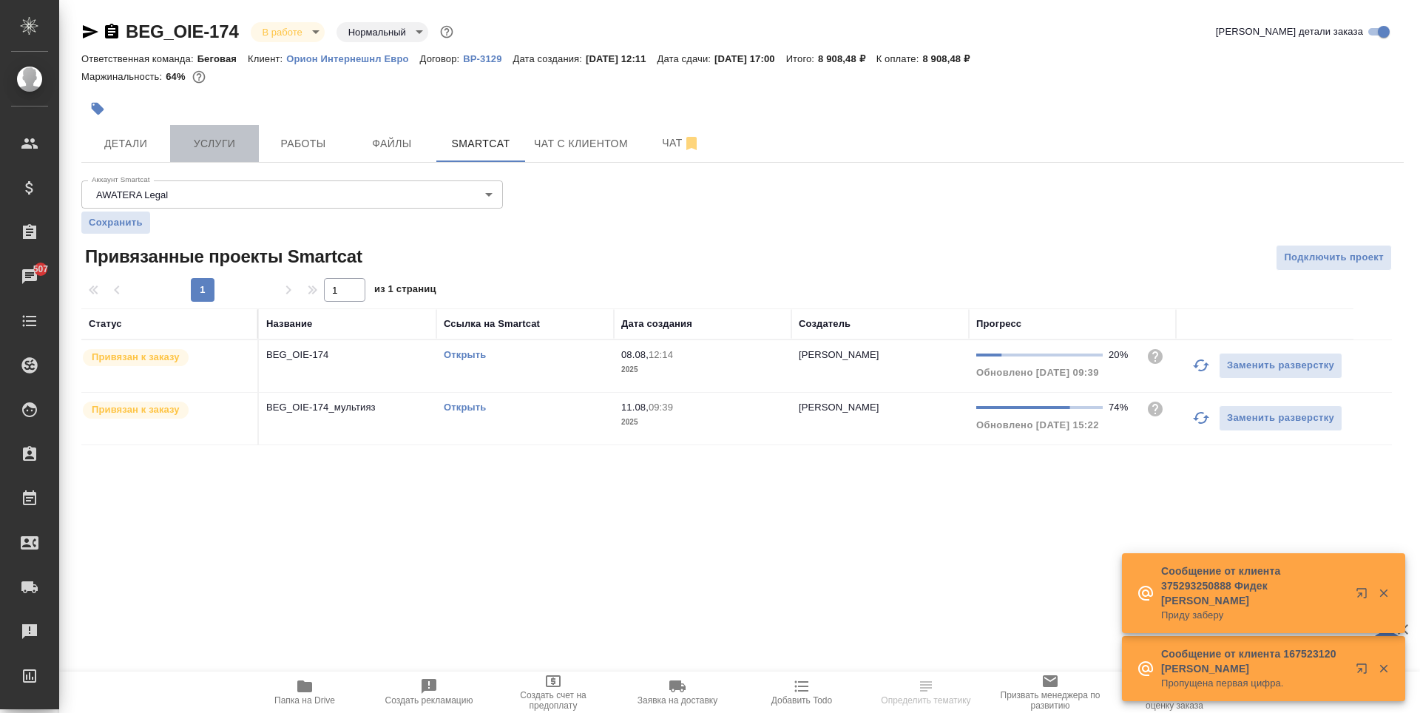
click at [249, 151] on span "Услуги" at bounding box center [214, 144] width 71 height 18
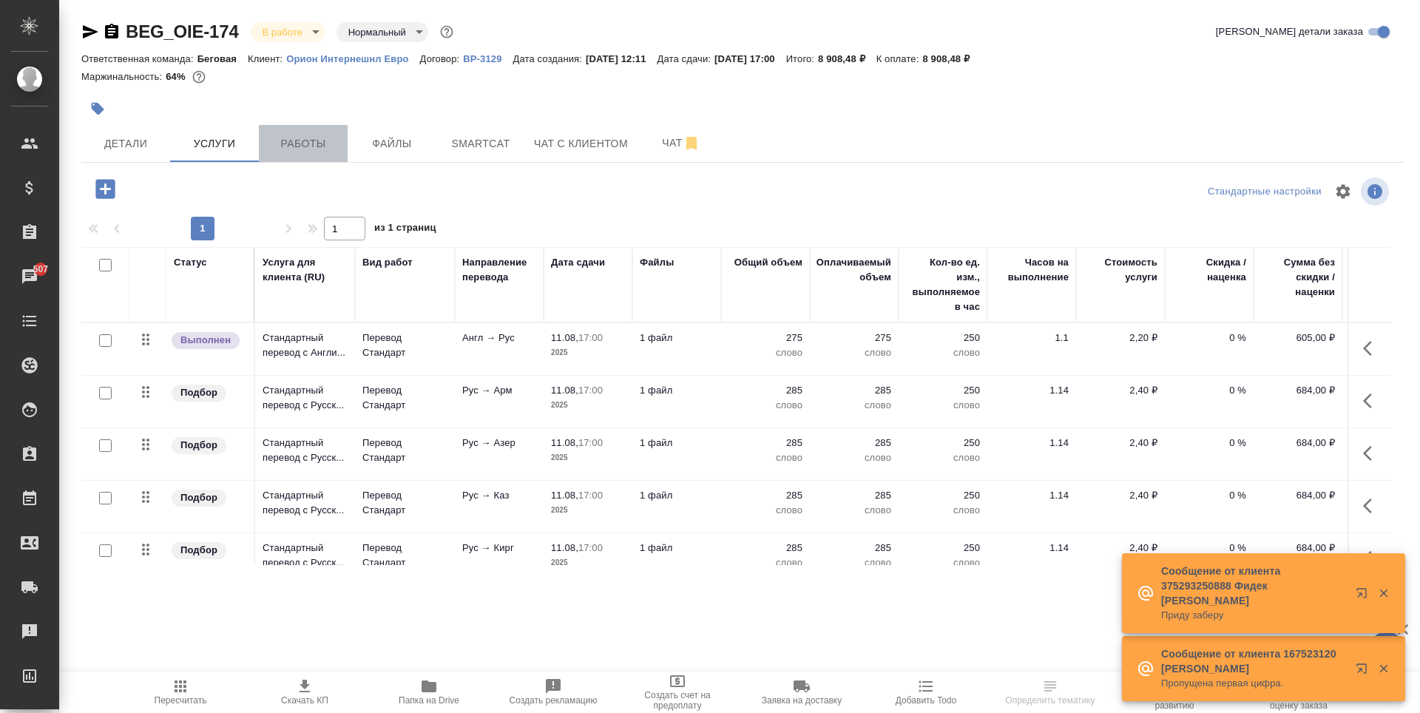
click at [289, 149] on span "Работы" at bounding box center [303, 144] width 71 height 18
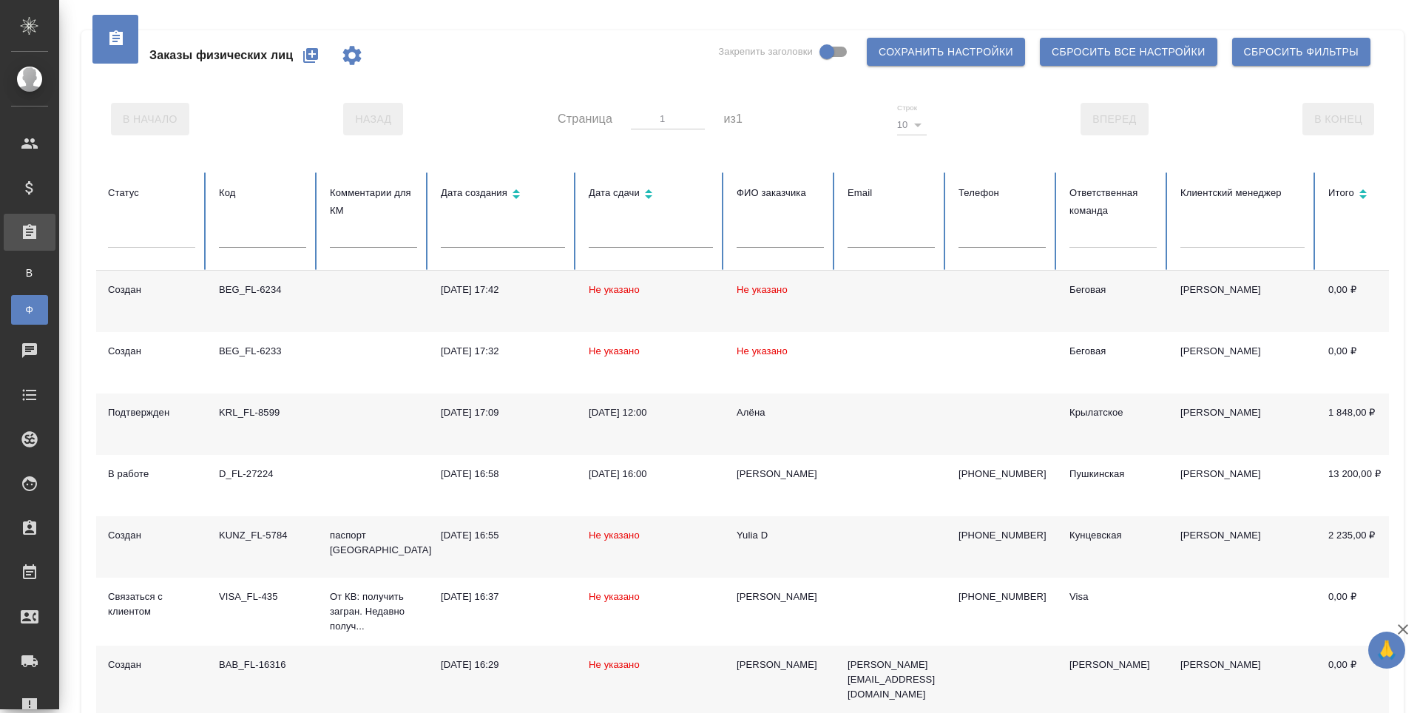
click at [1123, 242] on div at bounding box center [1113, 233] width 87 height 21
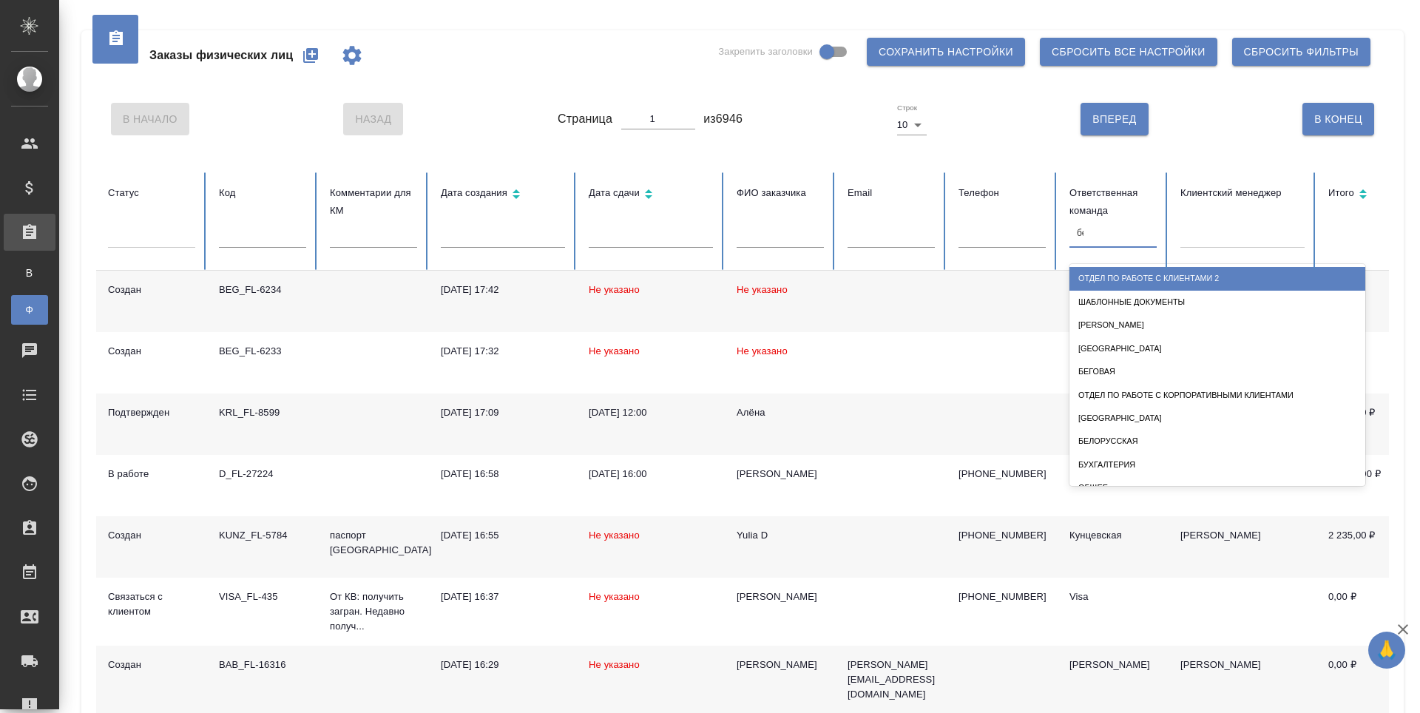
type input "бег"
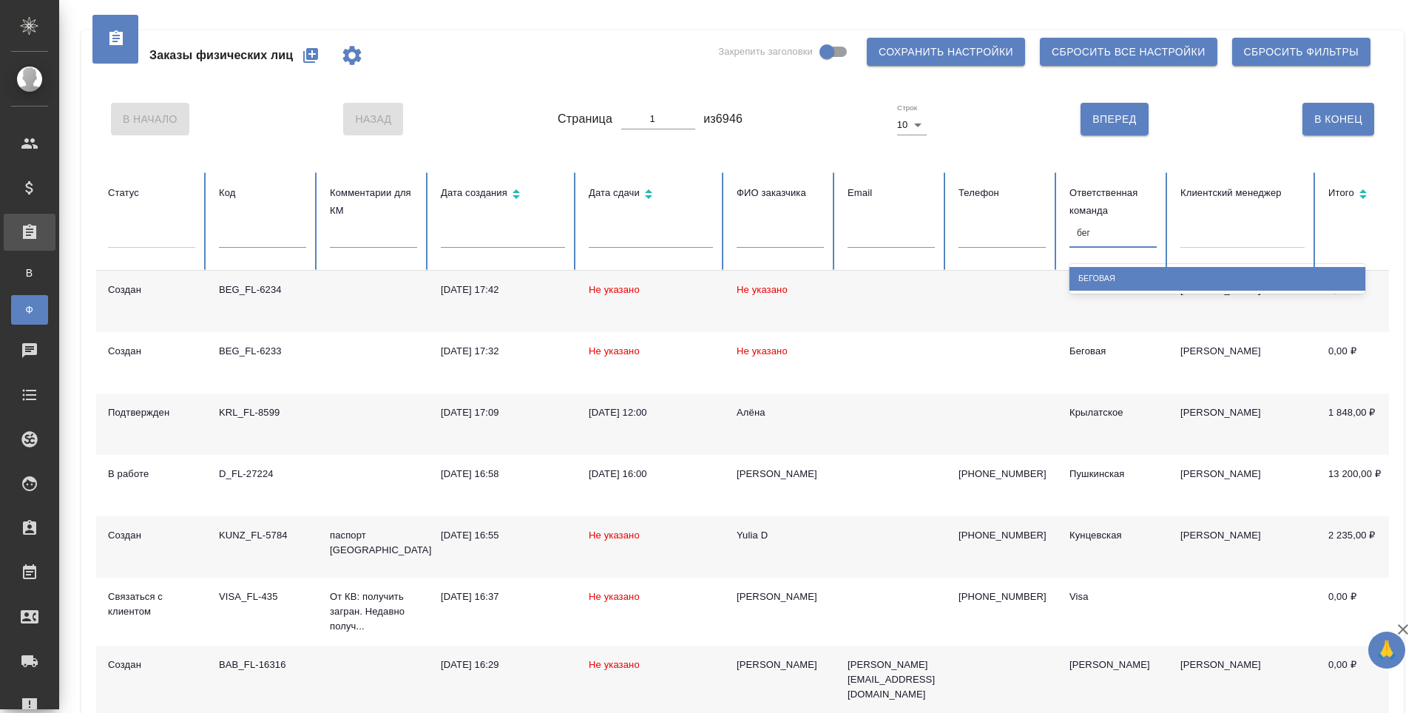
click at [1144, 273] on div "Беговая" at bounding box center [1218, 278] width 296 height 23
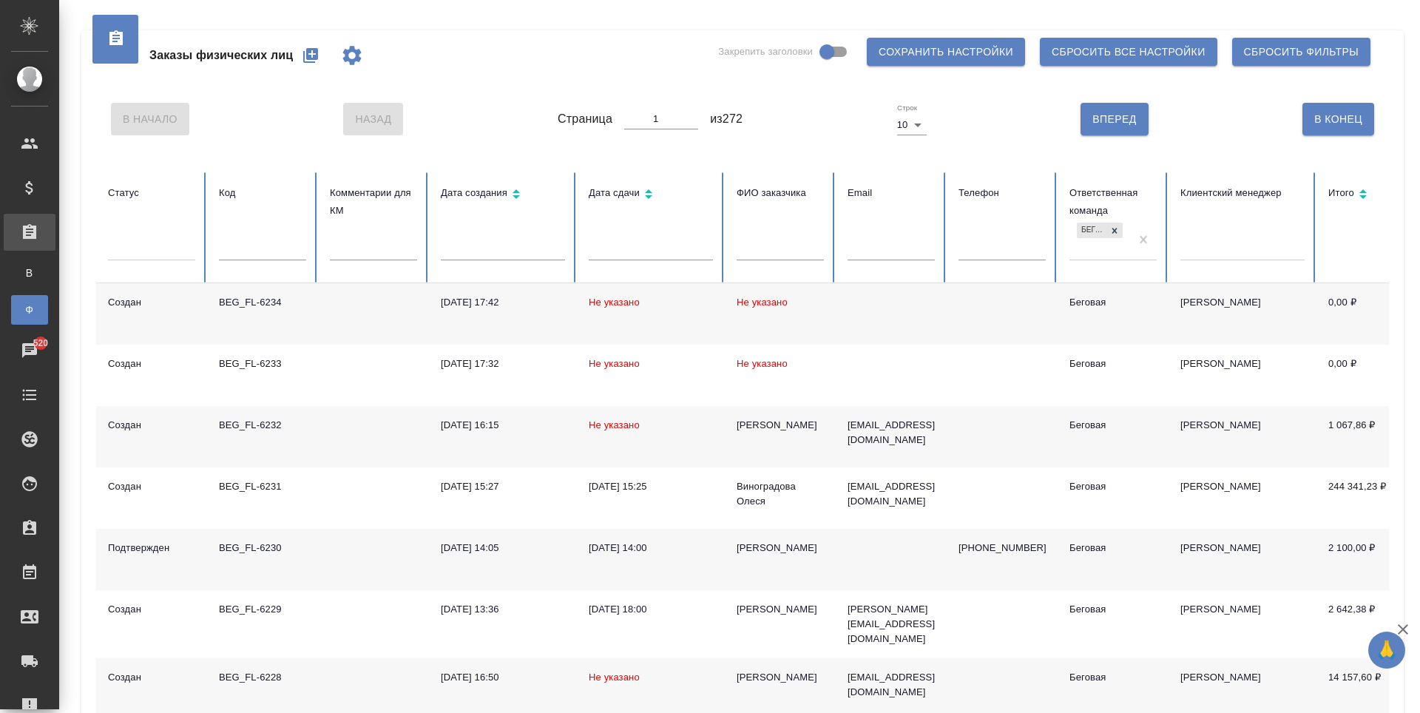
scroll to position [74, 0]
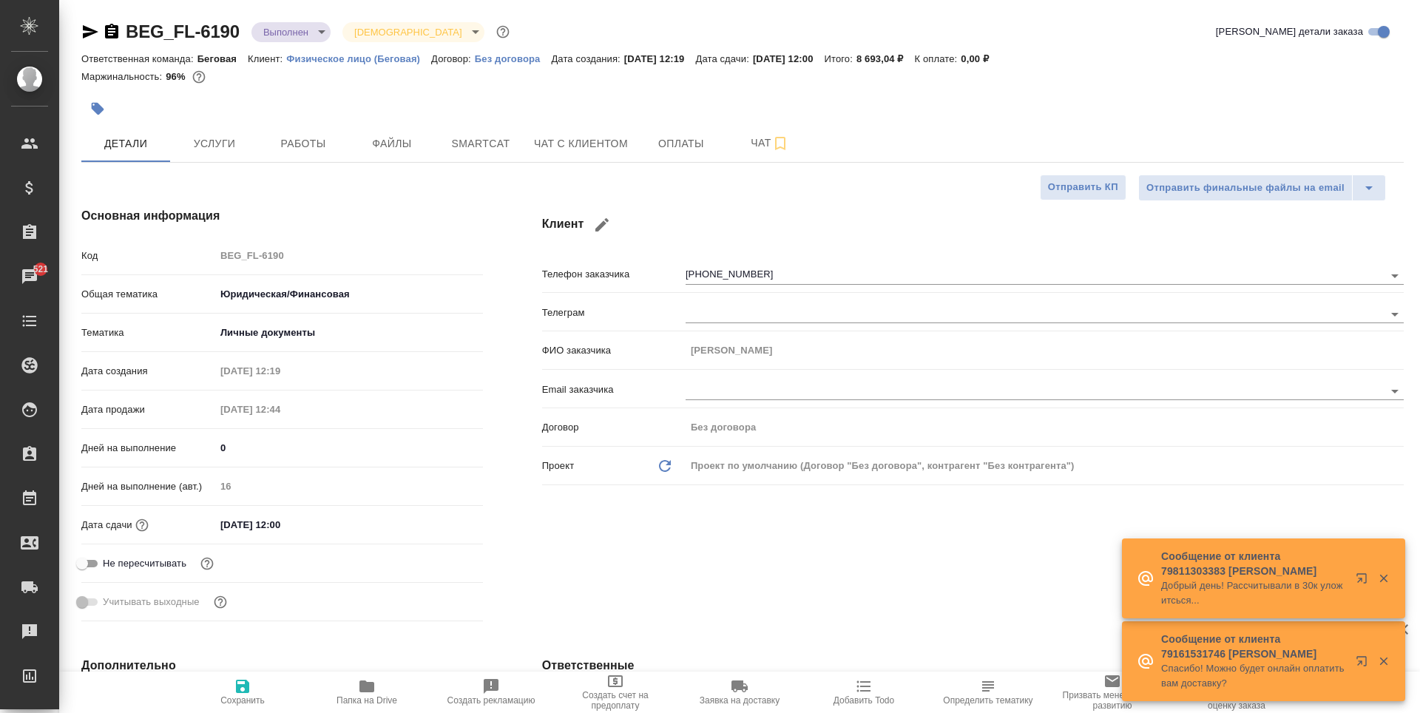
select select "RU"
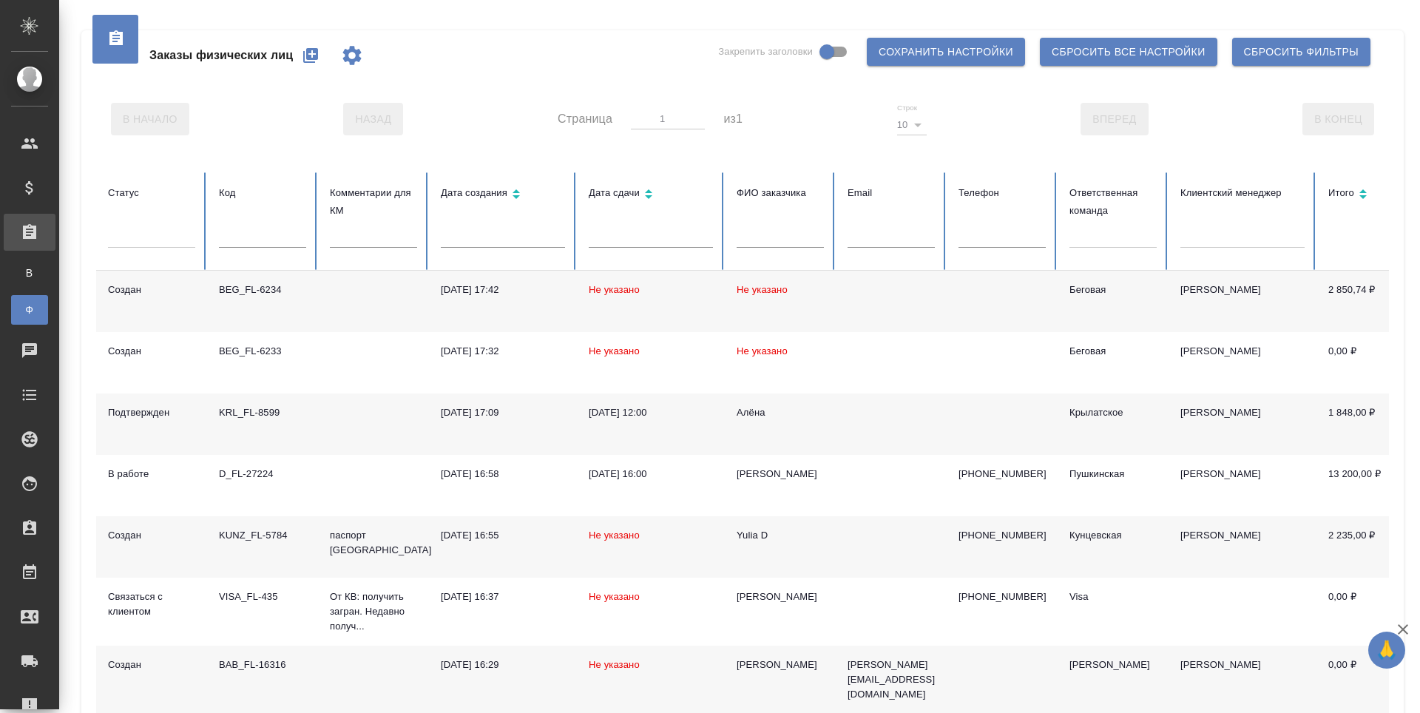
click at [1098, 254] on div at bounding box center [1113, 239] width 87 height 38
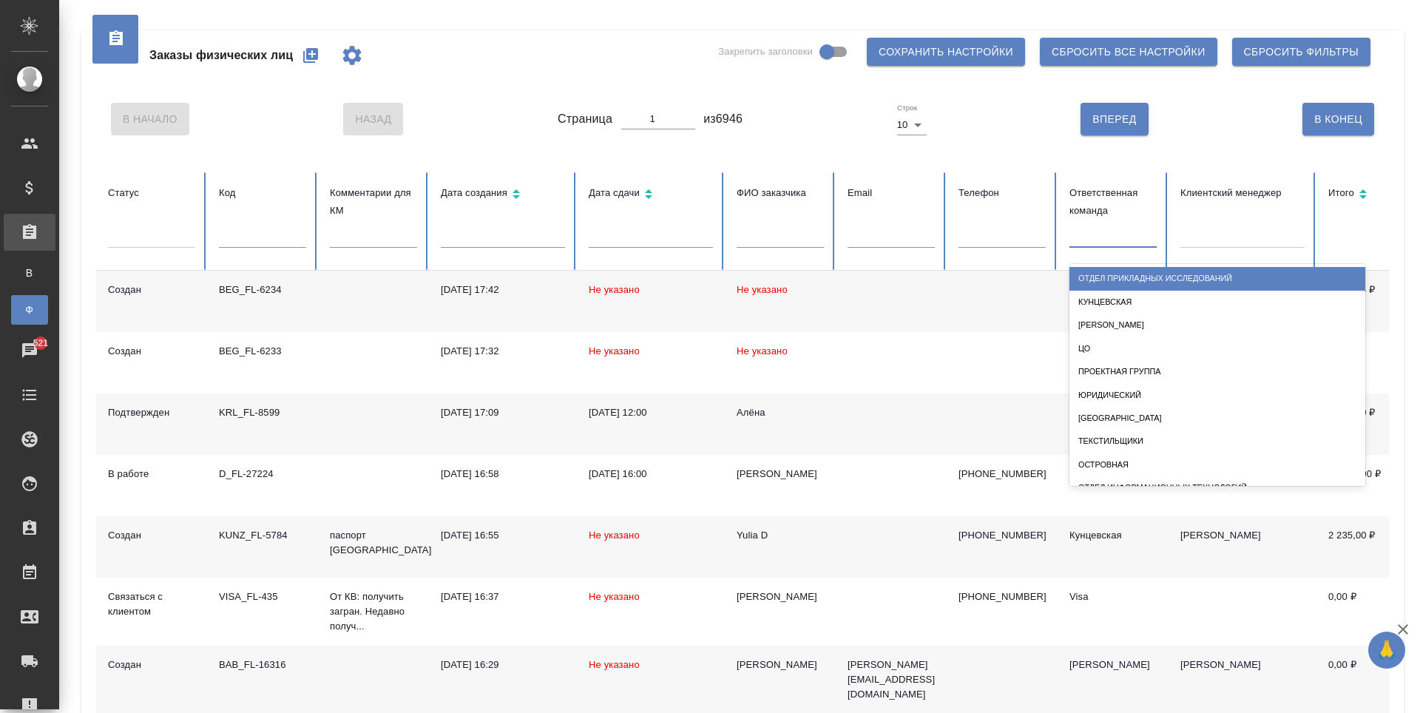
click at [1103, 232] on div at bounding box center [1113, 233] width 87 height 21
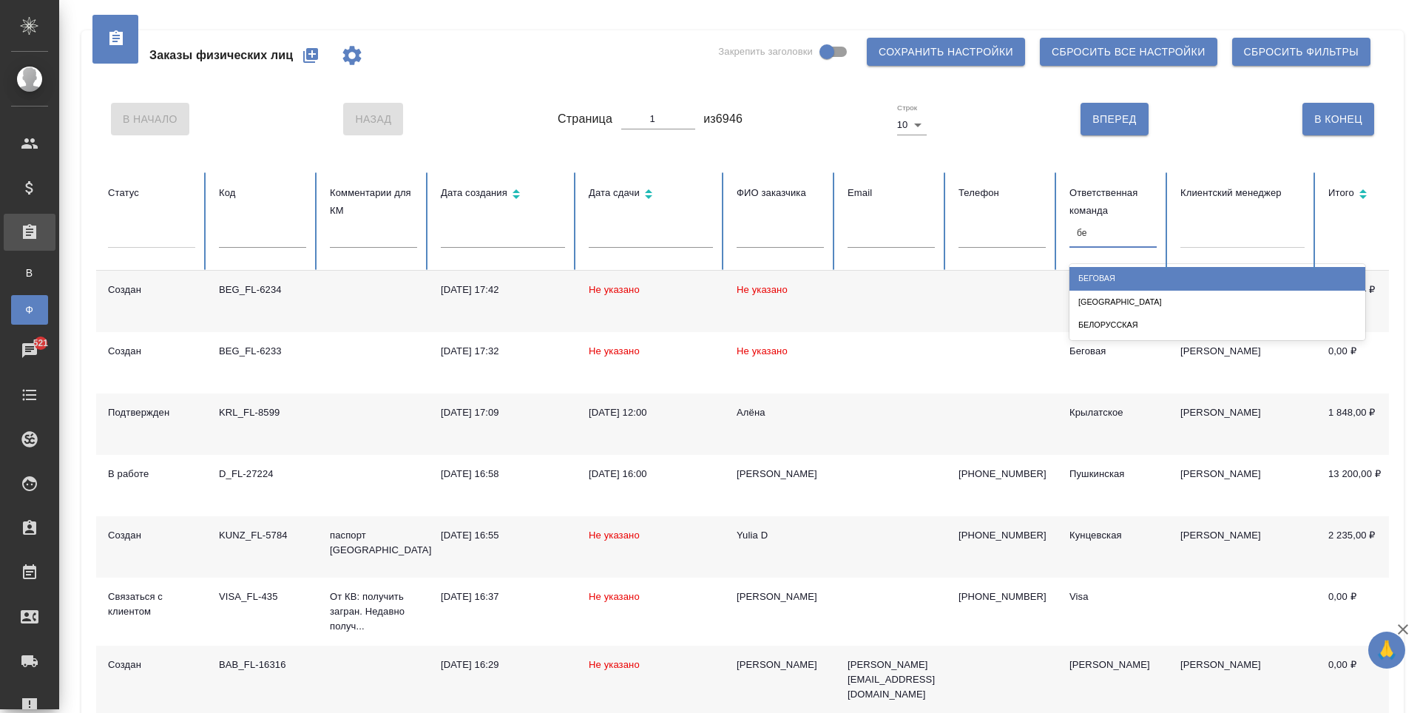
type input "бег"
click at [1126, 269] on div "Беговая" at bounding box center [1218, 278] width 296 height 23
